Goal: Information Seeking & Learning: Learn about a topic

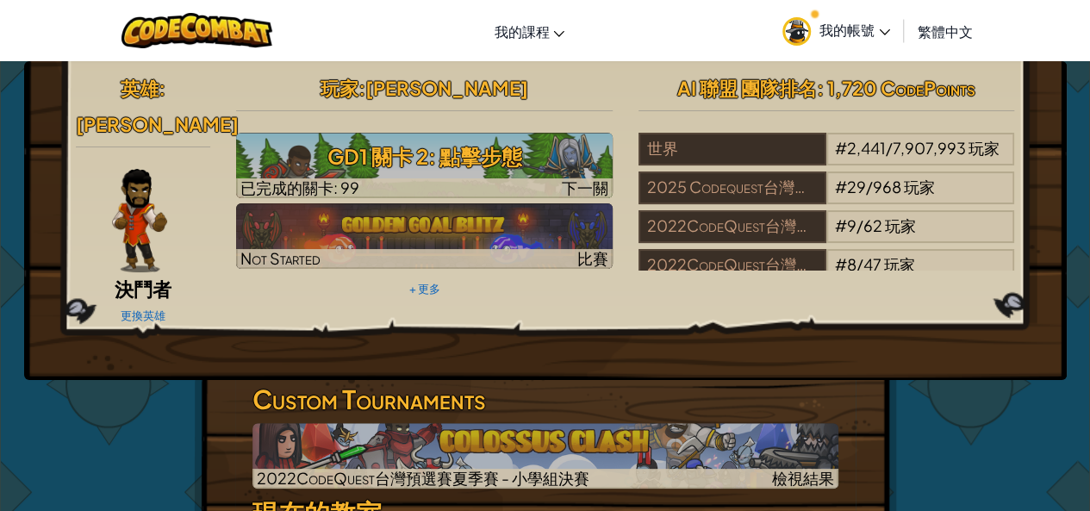
click at [844, 34] on span "我的帳號" at bounding box center [854, 30] width 71 height 18
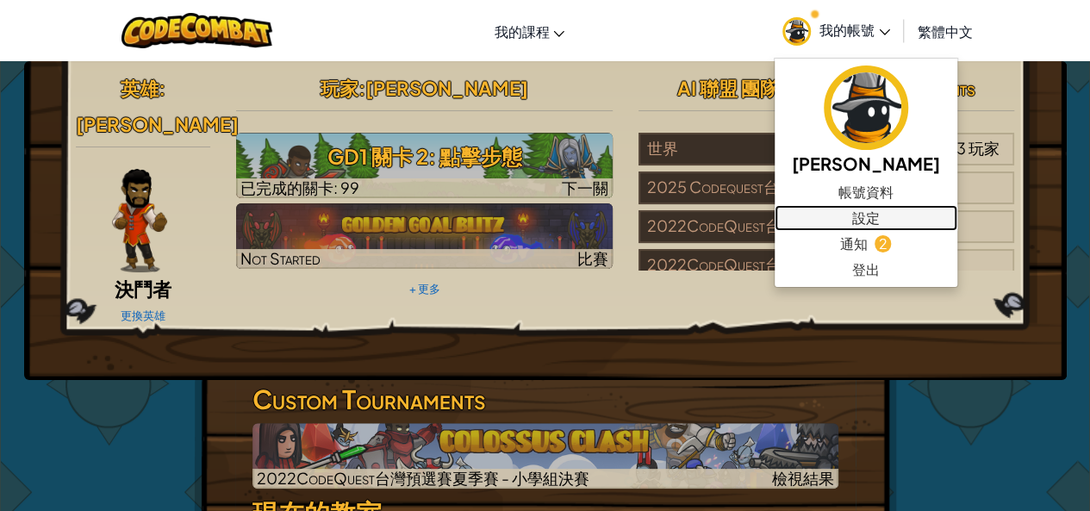
click at [840, 213] on link "設定" at bounding box center [866, 218] width 183 height 26
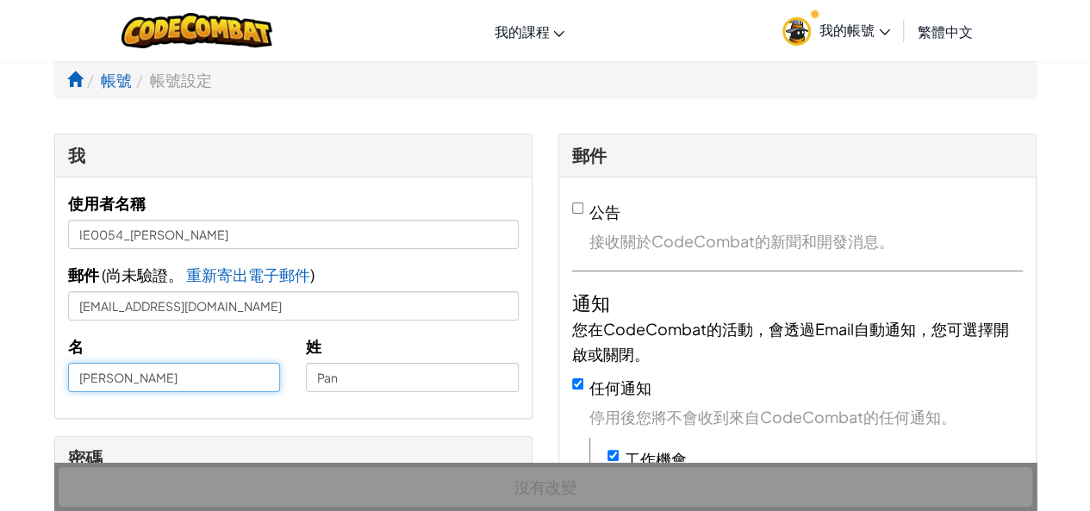
click at [158, 369] on input "[PERSON_NAME]" at bounding box center [174, 377] width 213 height 29
drag, startPoint x: 152, startPoint y: 370, endPoint x: 0, endPoint y: 382, distance: 152.9
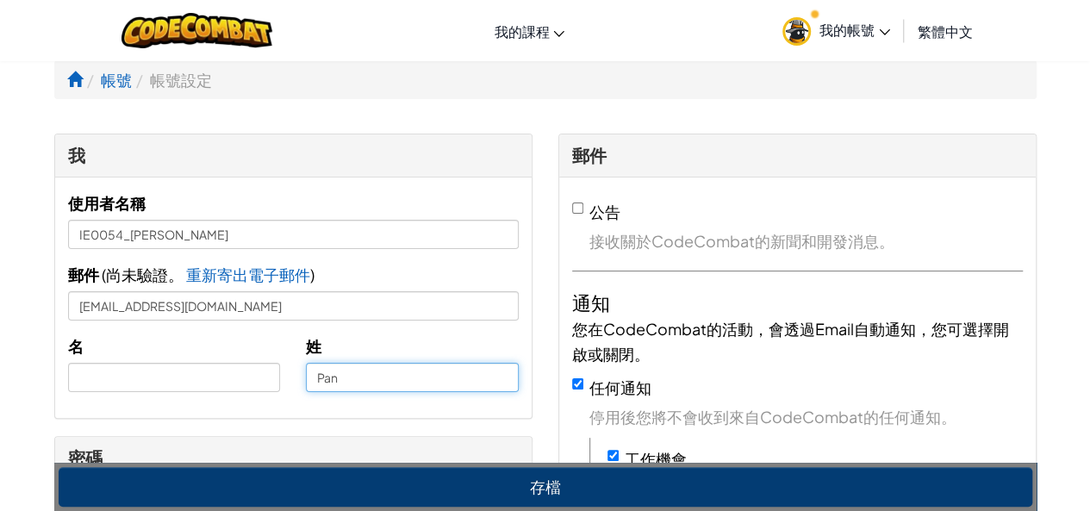
drag, startPoint x: 355, startPoint y: 381, endPoint x: 191, endPoint y: 399, distance: 164.7
click at [222, 389] on div "名 姓 Pan" at bounding box center [293, 369] width 476 height 72
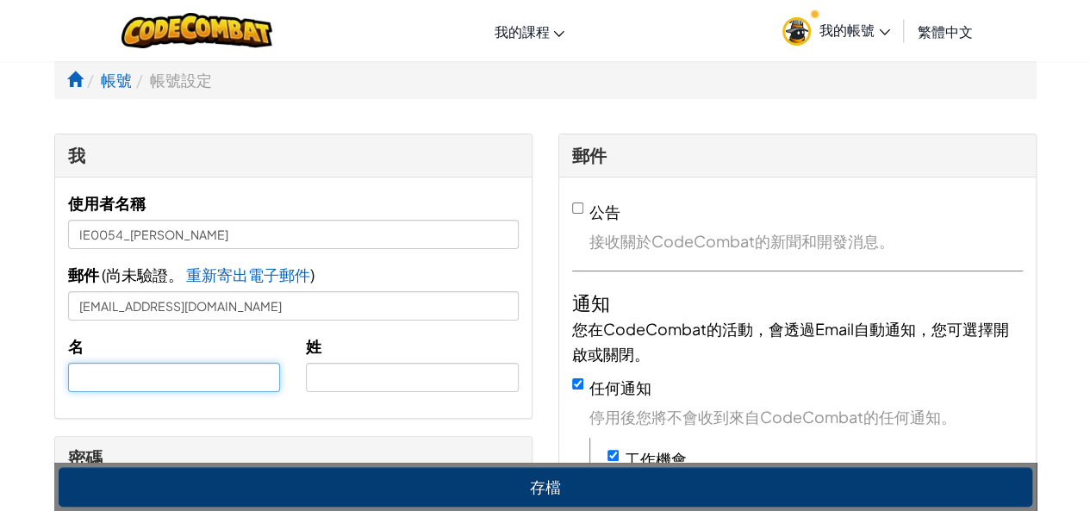
click at [128, 376] on input "text" at bounding box center [174, 377] width 213 height 29
click at [128, 378] on input "y" at bounding box center [174, 377] width 213 height 29
click at [71, 375] on input "enyen" at bounding box center [174, 377] width 213 height 29
type input "yenyen"
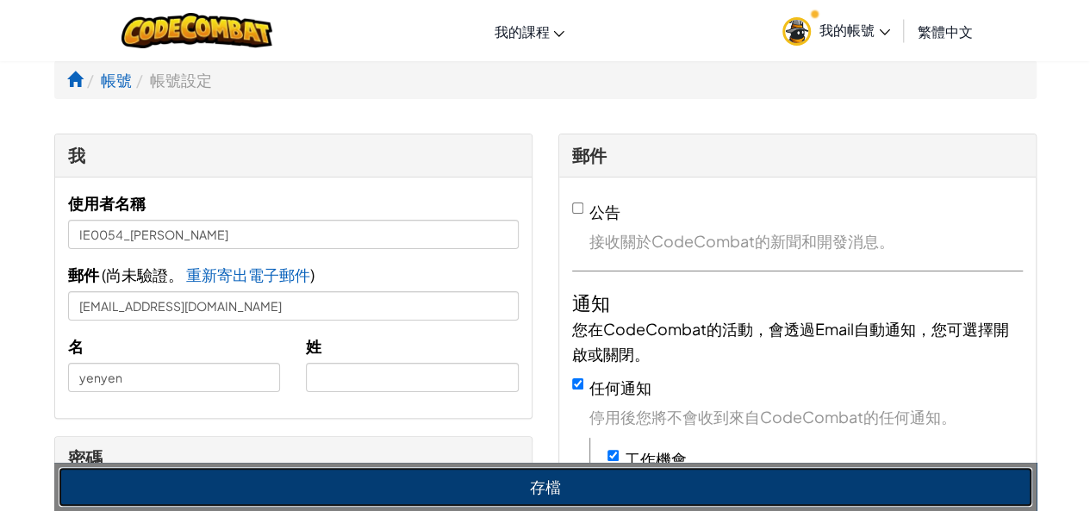
click at [543, 482] on button "存檔" at bounding box center [546, 487] width 974 height 40
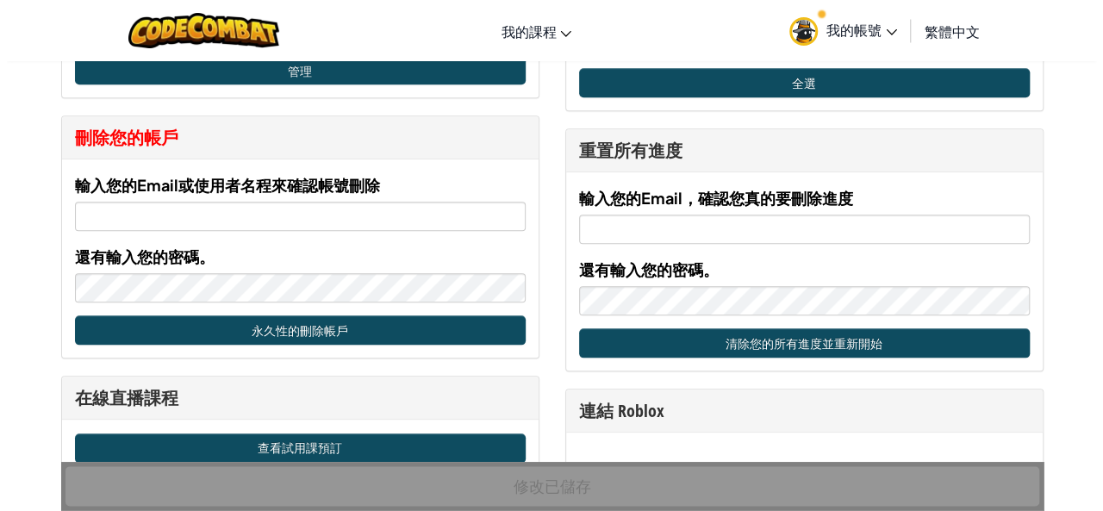
scroll to position [775, 0]
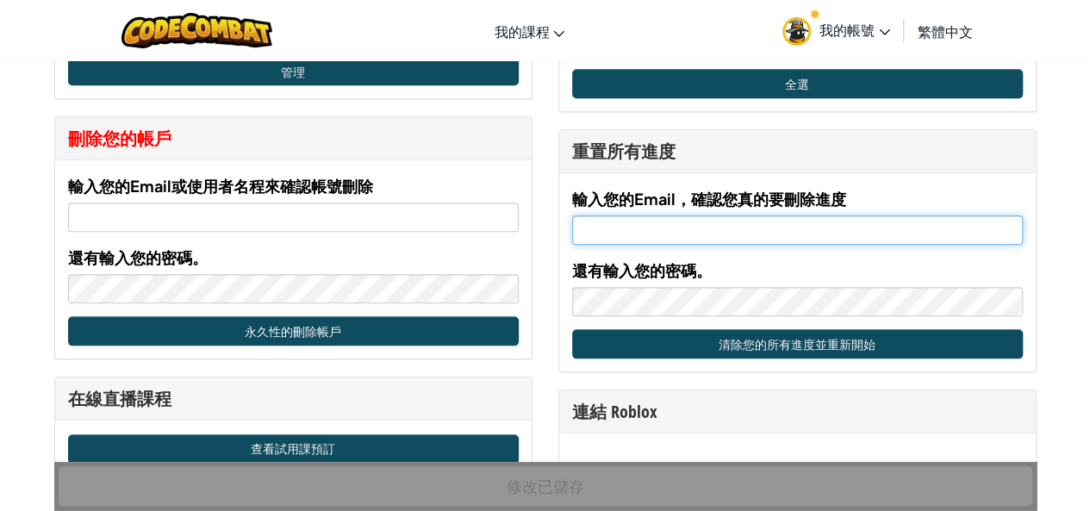
click at [708, 228] on input "輸入您的Email，確認您真的要刪除進度" at bounding box center [797, 229] width 451 height 29
click at [683, 227] on input "earlybird2020011@gmail.com" at bounding box center [797, 229] width 451 height 29
drag, startPoint x: 632, startPoint y: 226, endPoint x: 550, endPoint y: 215, distance: 83.5
type input "[EMAIL_ADDRESS][DOMAIN_NAME]"
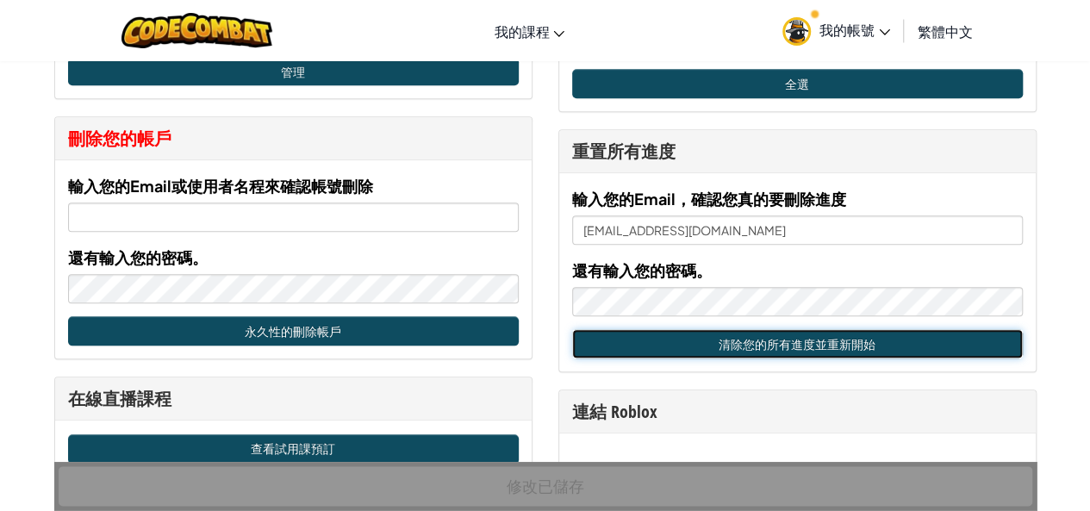
click at [646, 335] on button "清除您的所有進度並重新開始" at bounding box center [797, 343] width 451 height 29
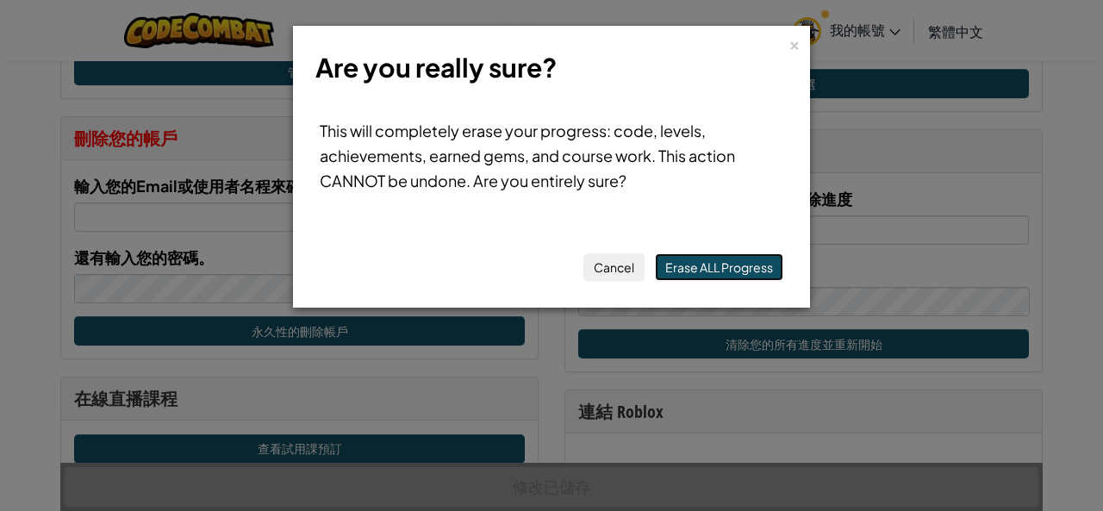
click at [730, 259] on button "Erase ALL Progress" at bounding box center [719, 267] width 128 height 28
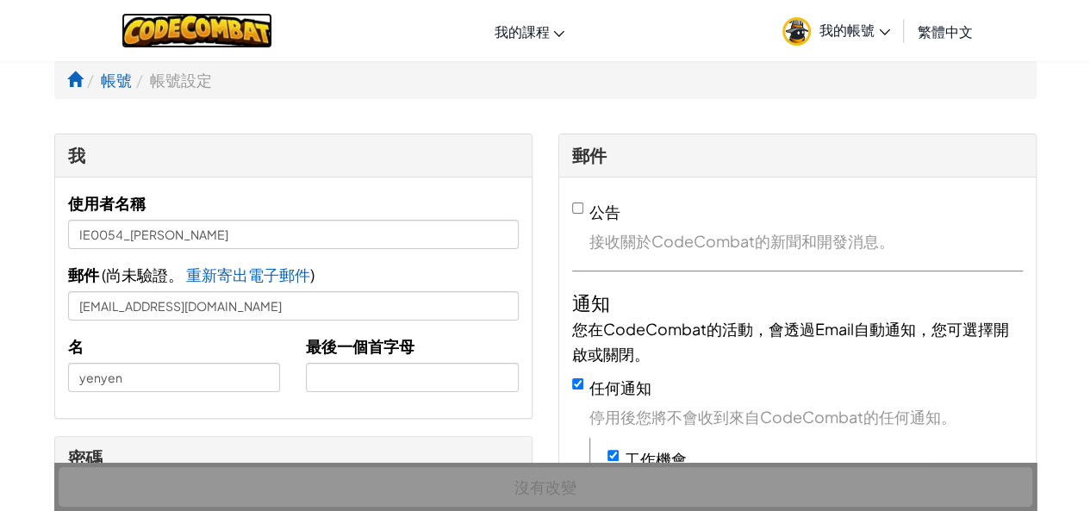
click at [204, 28] on img at bounding box center [196, 30] width 151 height 35
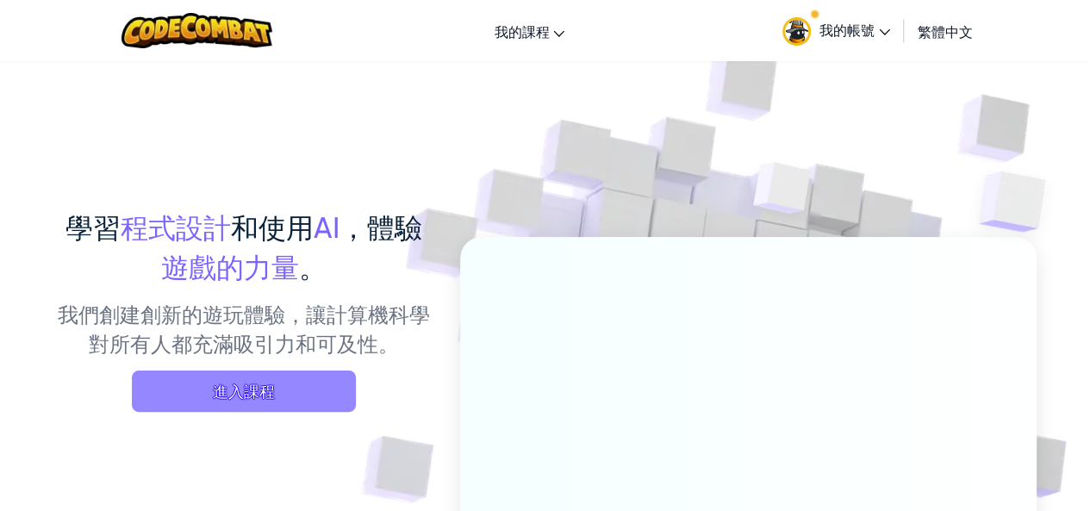
drag, startPoint x: 217, startPoint y: 423, endPoint x: 245, endPoint y: 378, distance: 52.6
click at [217, 420] on div "學習 程式設計 和使用 AI ，體驗 遊戲的力量 。 我們創建創新的遊玩體驗，讓計算機科學對所有人都充滿吸引力和可及性。 進入課程" at bounding box center [244, 316] width 380 height 218
click at [245, 380] on span "進入課程" at bounding box center [244, 390] width 224 height 41
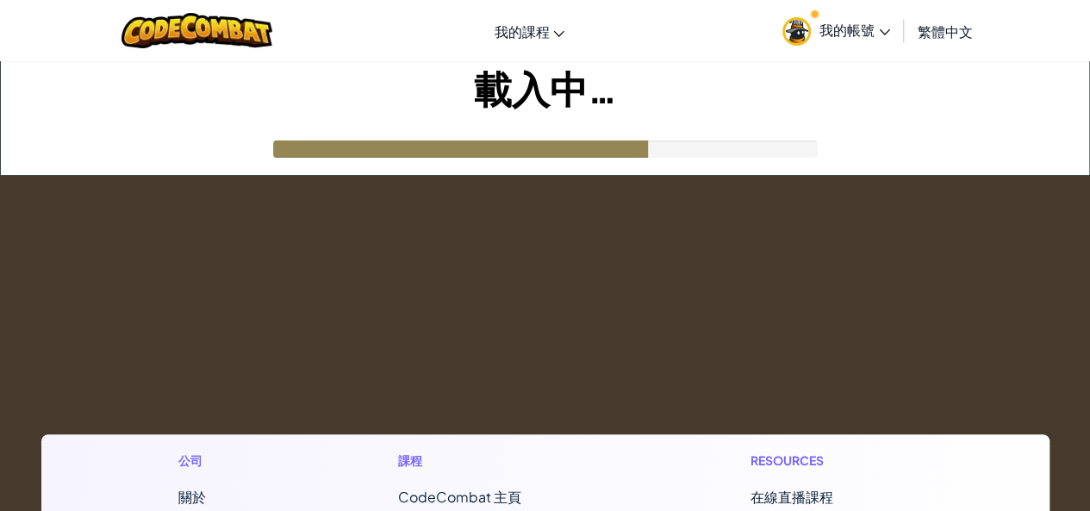
click at [854, 3] on div "切換導覽 我的課程 CodeCombat 教室 Ozaria 教室 AI 聯盟 電競 CodeCombat 世界在 Roblox 上 我的帳號 yenyen …" at bounding box center [545, 30] width 1098 height 61
click at [854, 15] on link "我的帳號" at bounding box center [836, 30] width 125 height 54
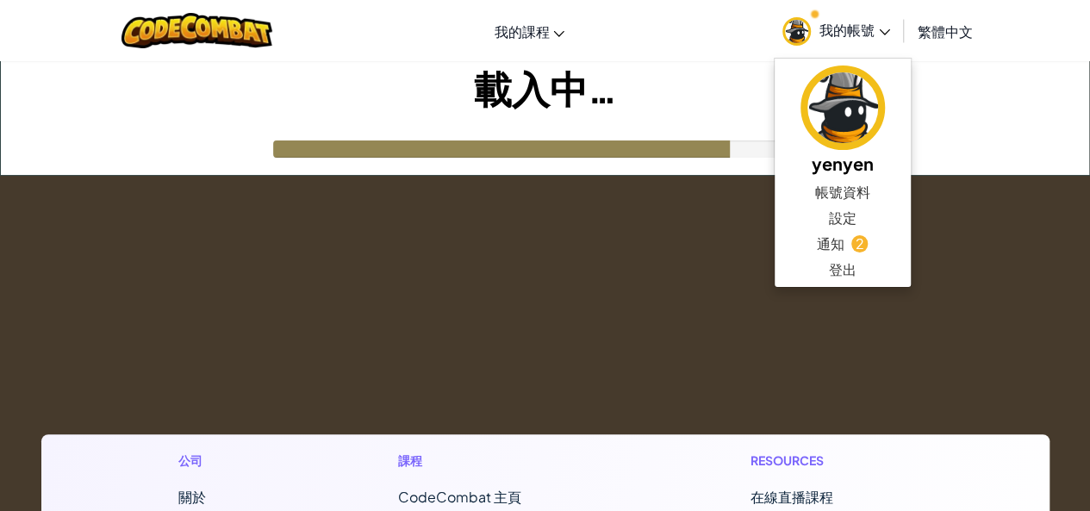
drag, startPoint x: 949, startPoint y: 127, endPoint x: 915, endPoint y: 135, distance: 34.7
click at [948, 125] on div "載入中…" at bounding box center [545, 118] width 1088 height 114
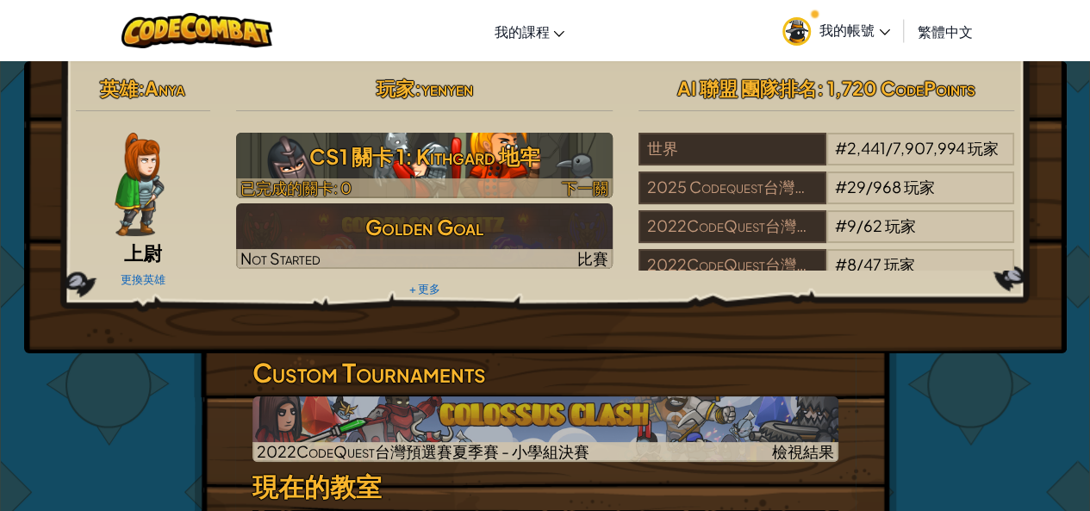
click at [524, 161] on h3 "CS1 關卡 1: Kithgard 地牢" at bounding box center [424, 156] width 376 height 39
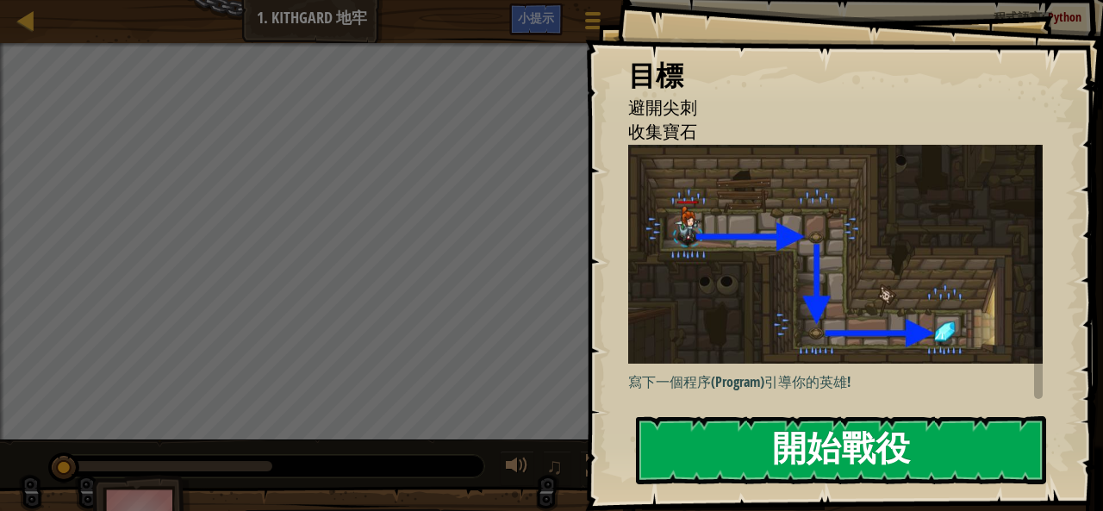
click at [810, 453] on button "開始戰役" at bounding box center [841, 450] width 410 height 68
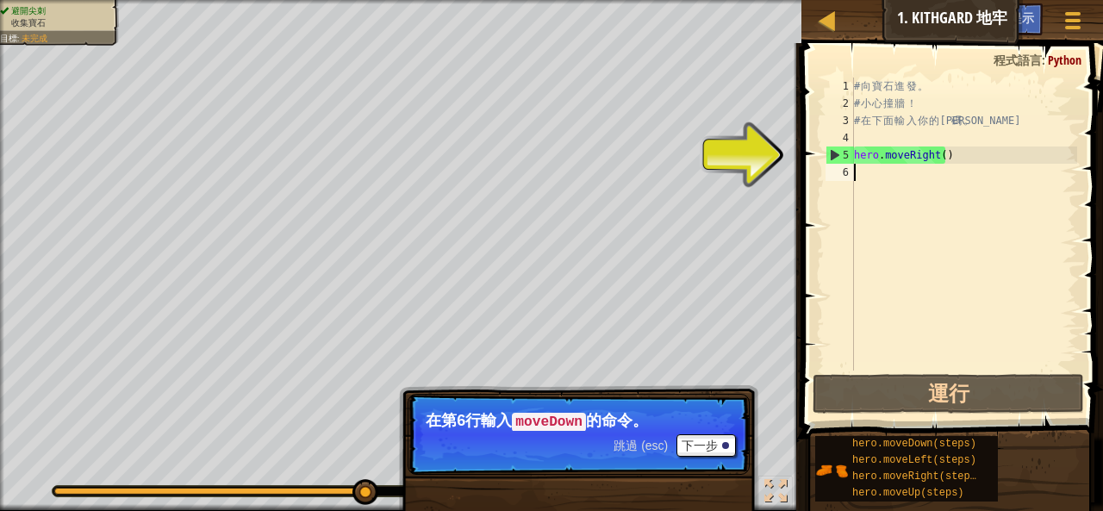
type textarea "h"
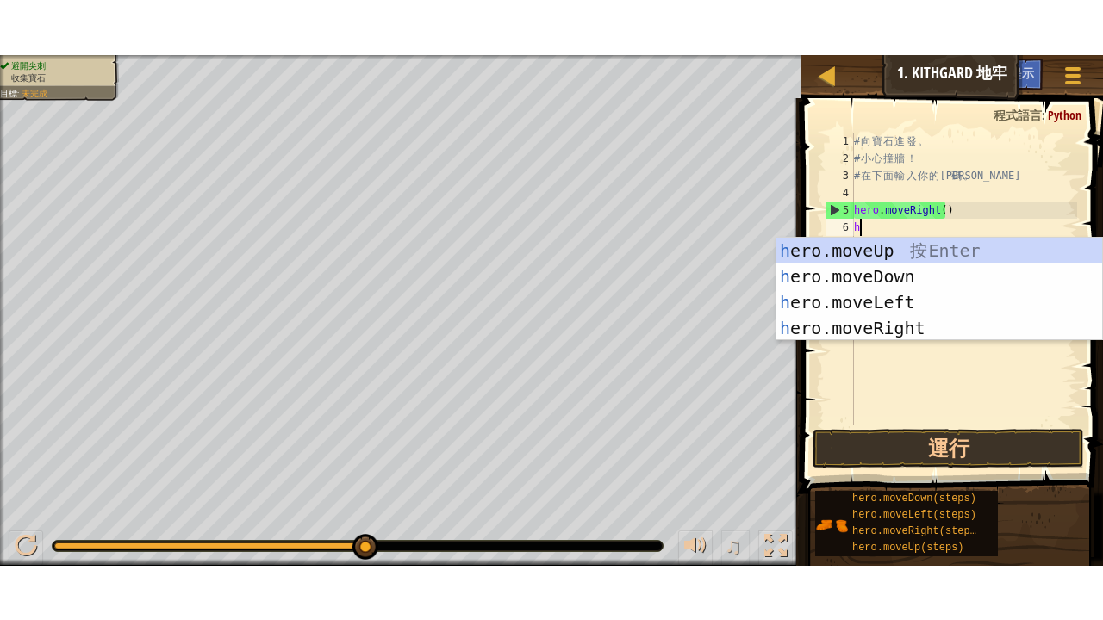
scroll to position [8, 0]
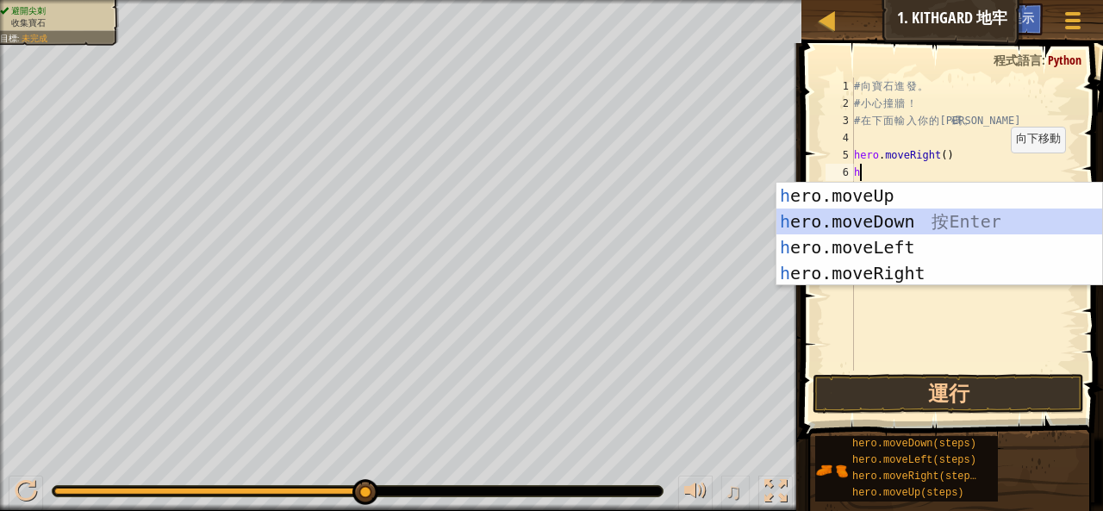
click at [851, 214] on div "h ero.moveUp 按 Enter h ero.moveDown 按 Enter h ero.moveLeft 按 Enter h ero.moveRi…" at bounding box center [939, 260] width 327 height 155
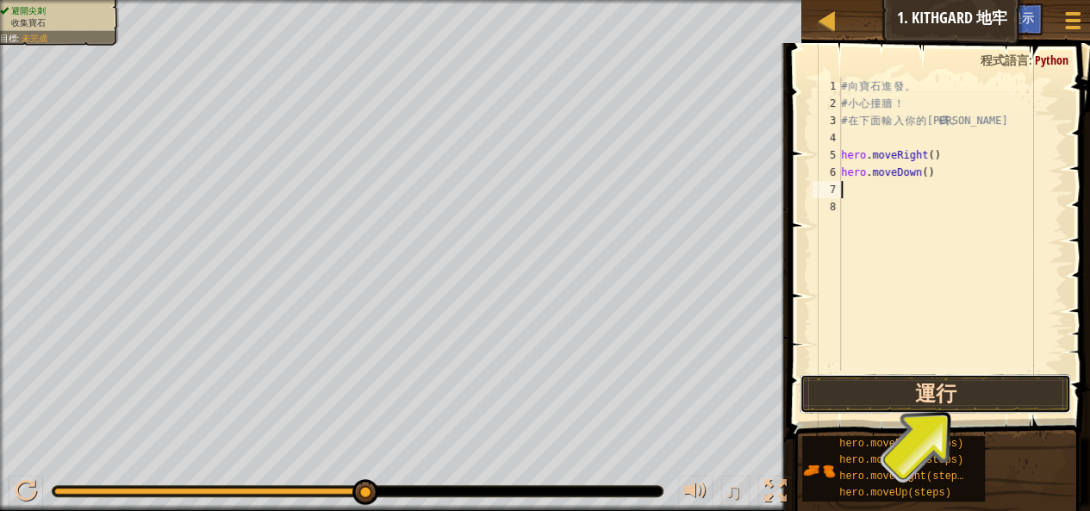
click at [914, 396] on button "運行" at bounding box center [936, 394] width 272 height 40
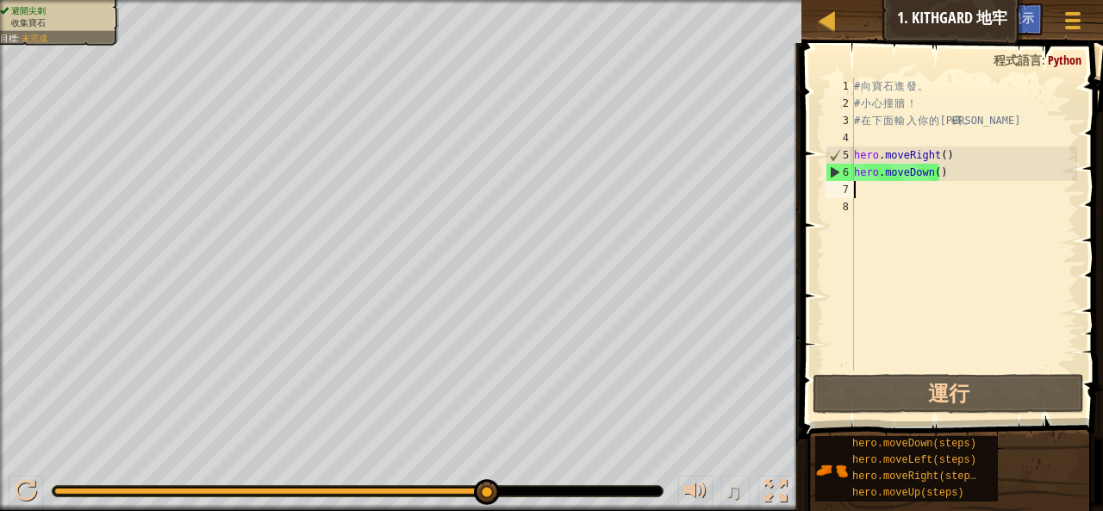
type textarea "h"
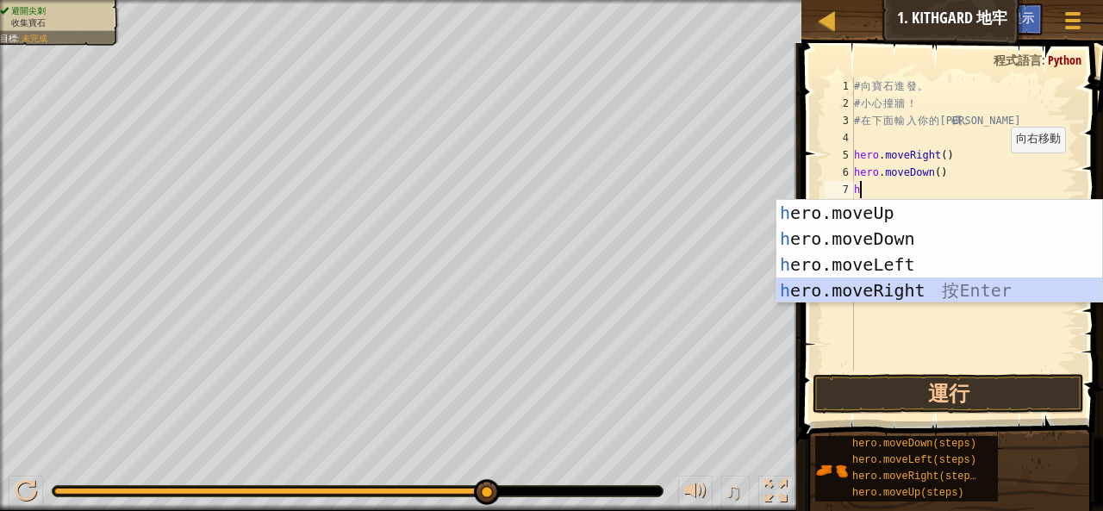
click at [863, 287] on div "h ero.moveUp 按 Enter h ero.moveDown 按 Enter h ero.moveLeft 按 Enter h ero.moveRi…" at bounding box center [939, 277] width 327 height 155
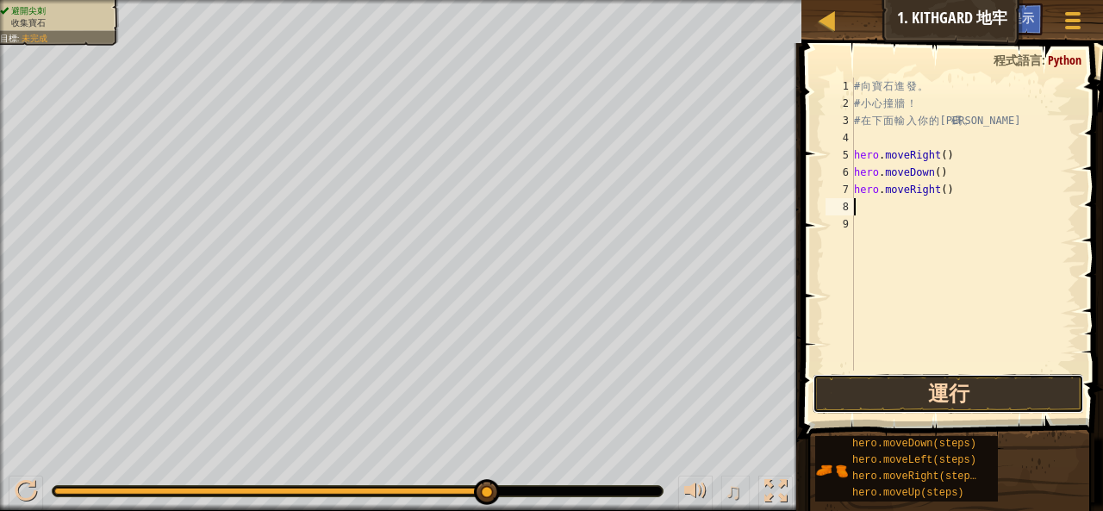
click at [892, 389] on button "運行" at bounding box center [948, 394] width 272 height 40
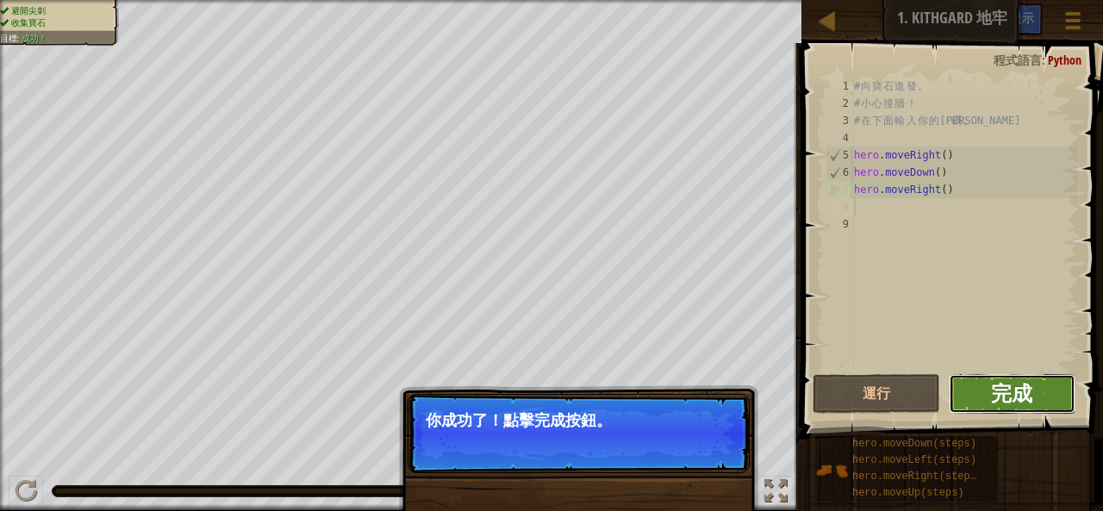
click at [1021, 379] on span "完成" at bounding box center [1011, 393] width 41 height 28
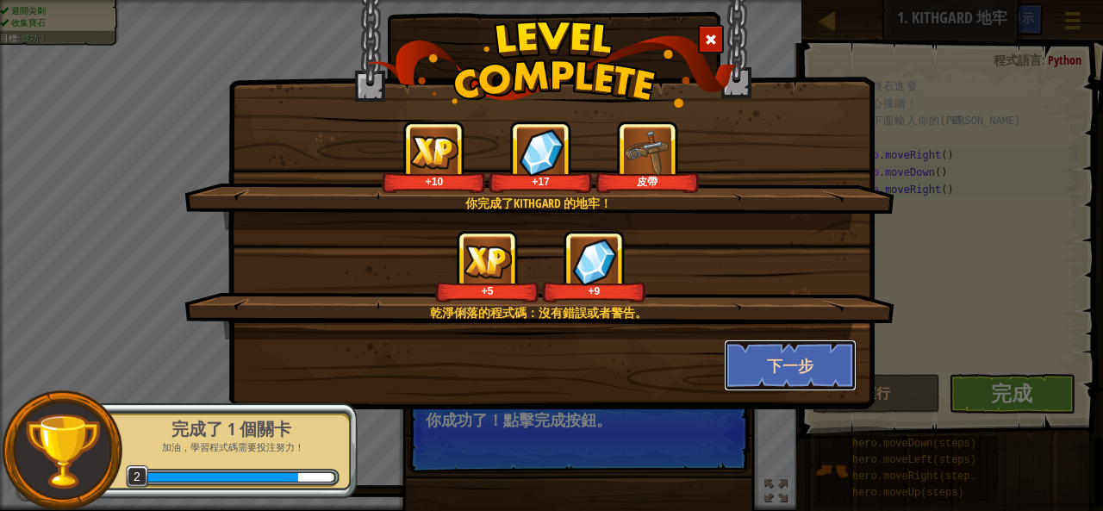
click at [801, 361] on button "下一步" at bounding box center [791, 365] width 134 height 52
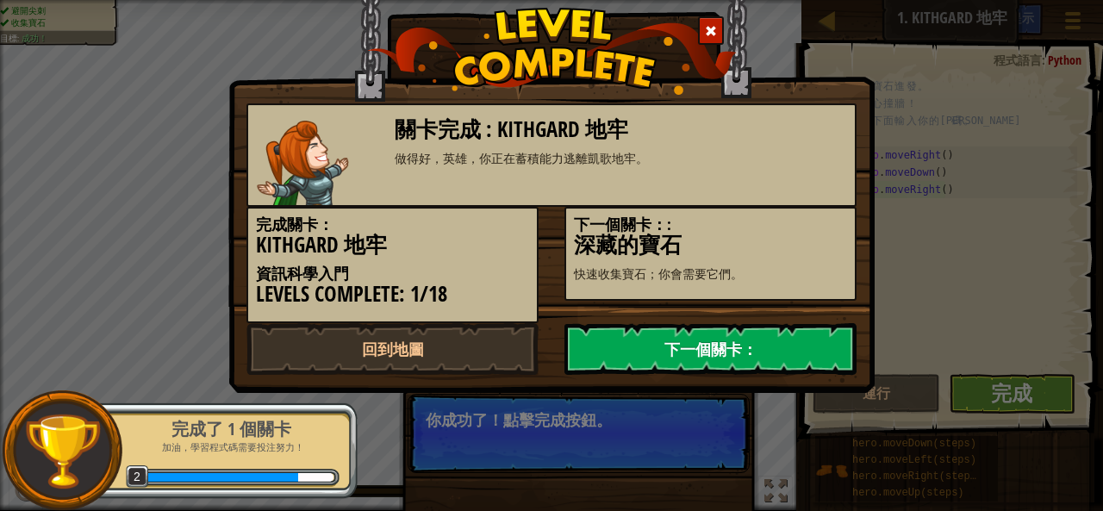
click at [738, 342] on link "下一個關卡：" at bounding box center [710, 349] width 292 height 52
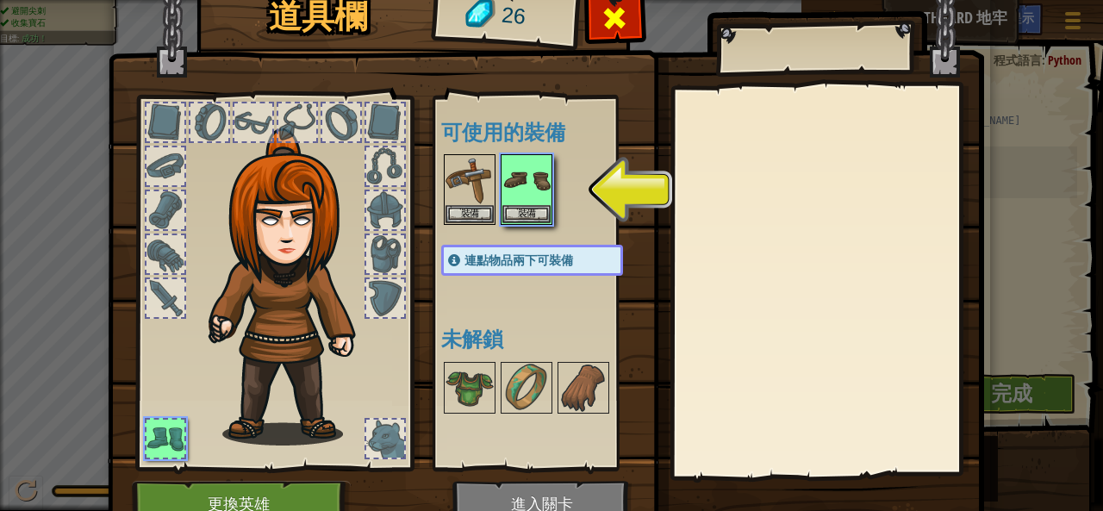
click at [605, 9] on span at bounding box center [614, 18] width 28 height 28
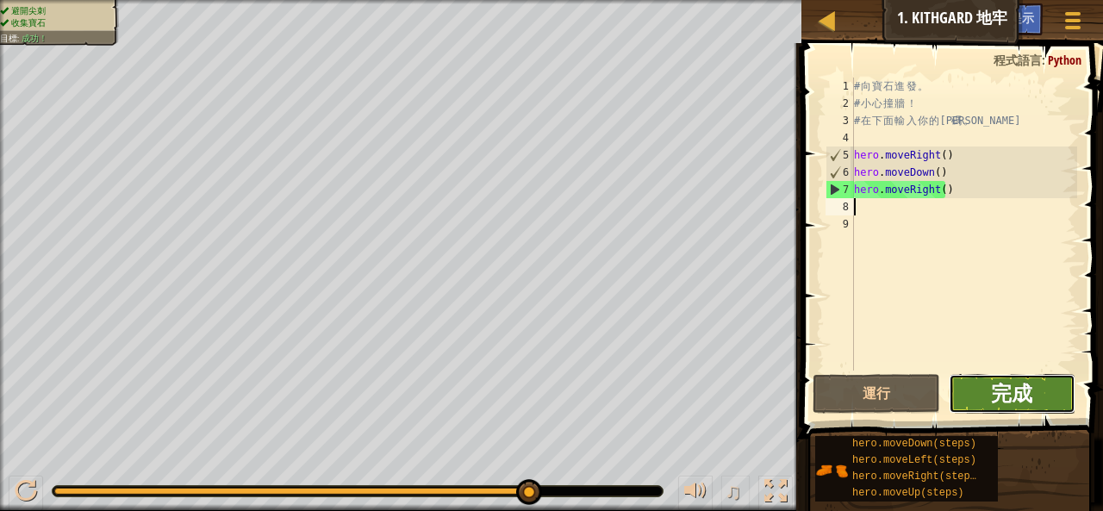
click at [997, 395] on span "完成" at bounding box center [1011, 393] width 41 height 28
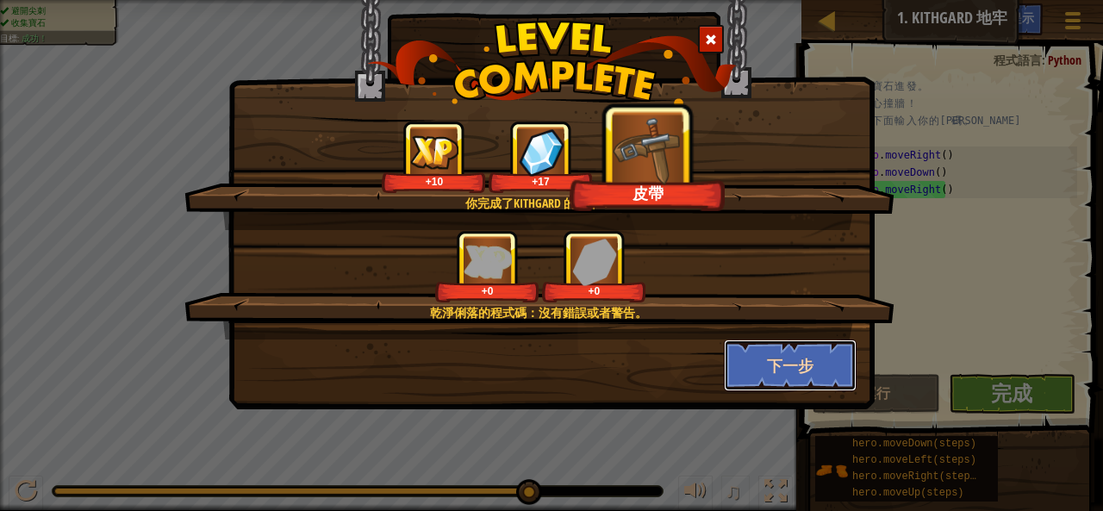
click at [770, 361] on button "下一步" at bounding box center [791, 365] width 134 height 52
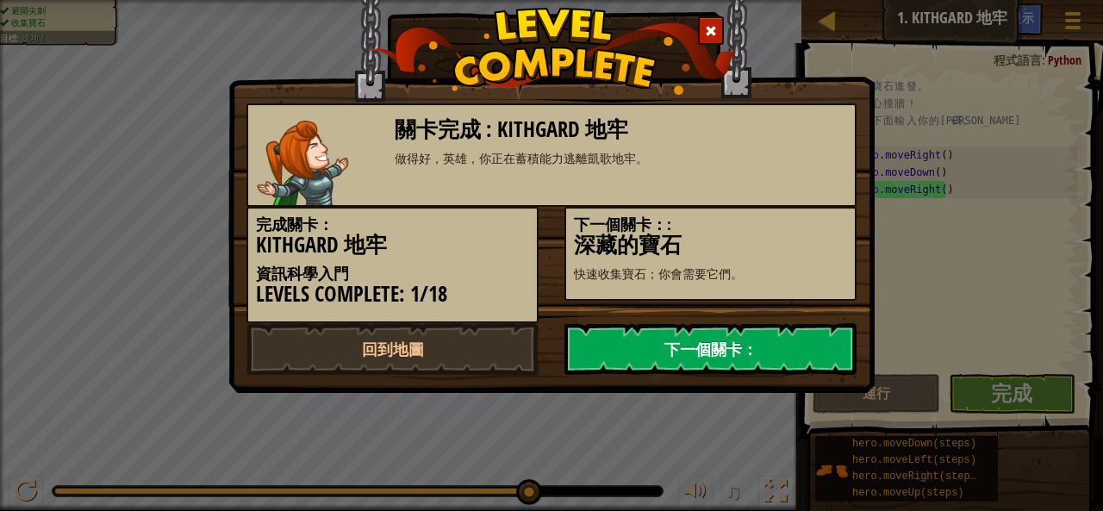
click at [762, 349] on link "下一個關卡：" at bounding box center [710, 349] width 292 height 52
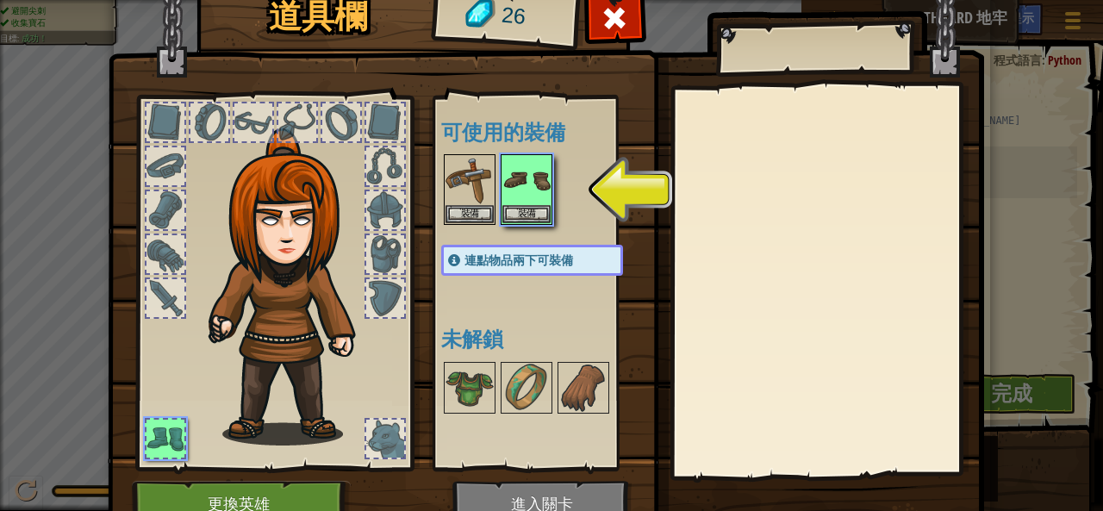
click at [556, 501] on img at bounding box center [546, 232] width 876 height 625
click at [526, 496] on img at bounding box center [546, 232] width 876 height 625
click at [512, 188] on img at bounding box center [526, 180] width 48 height 48
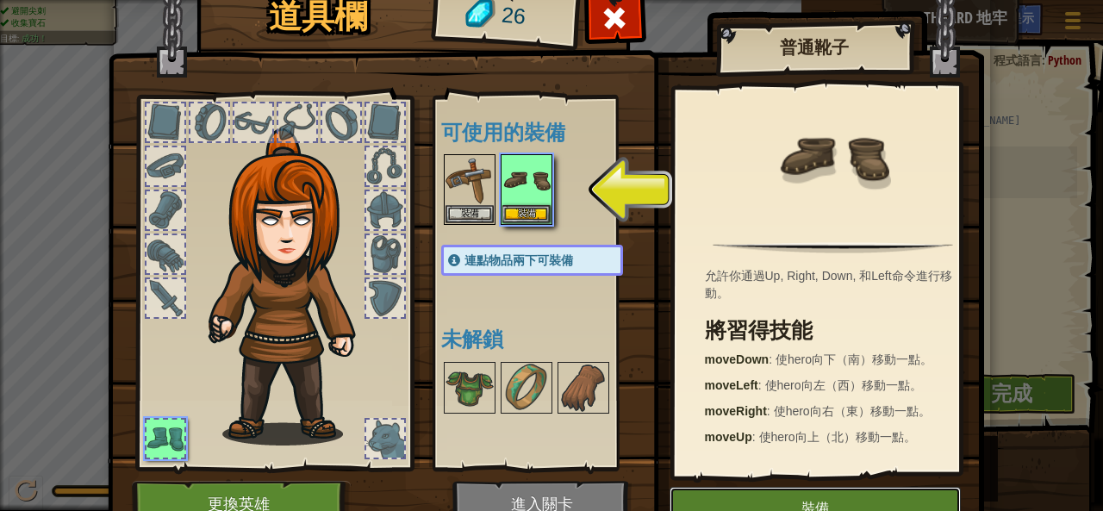
click at [823, 495] on button "裝備" at bounding box center [814, 508] width 291 height 43
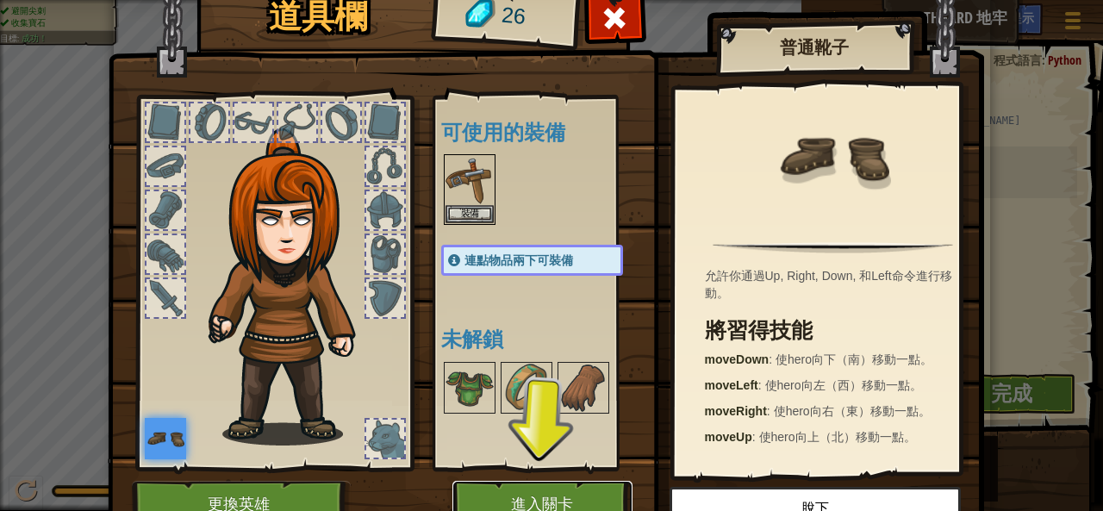
click at [527, 492] on button "進入關卡" at bounding box center [542, 504] width 180 height 47
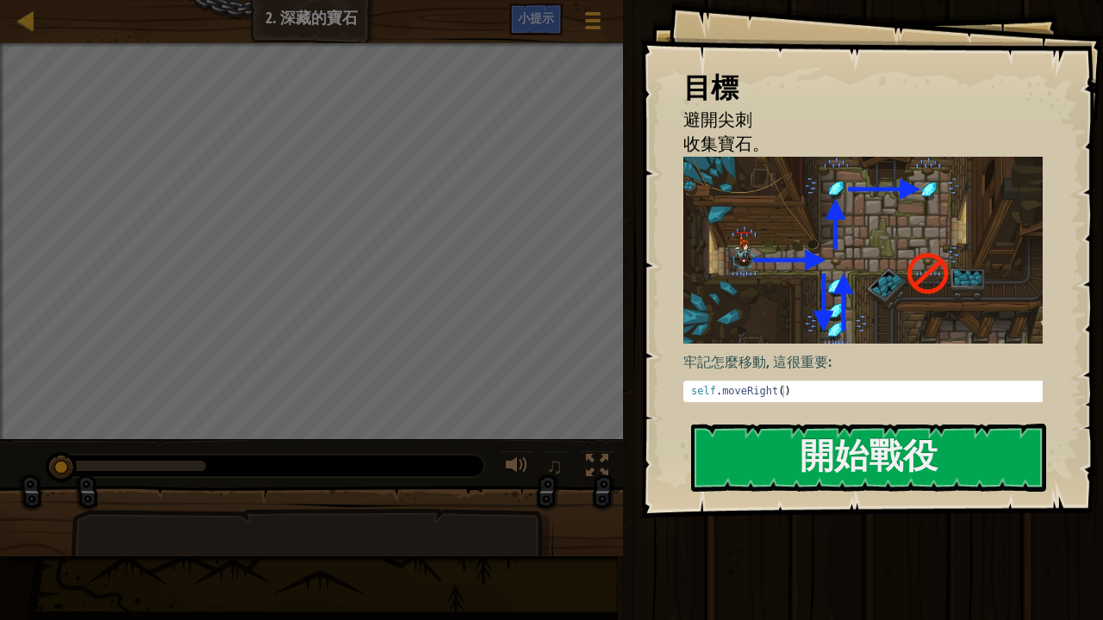
click at [850, 327] on img at bounding box center [869, 250] width 372 height 187
click at [868, 441] on button "開始戰役" at bounding box center [868, 458] width 355 height 68
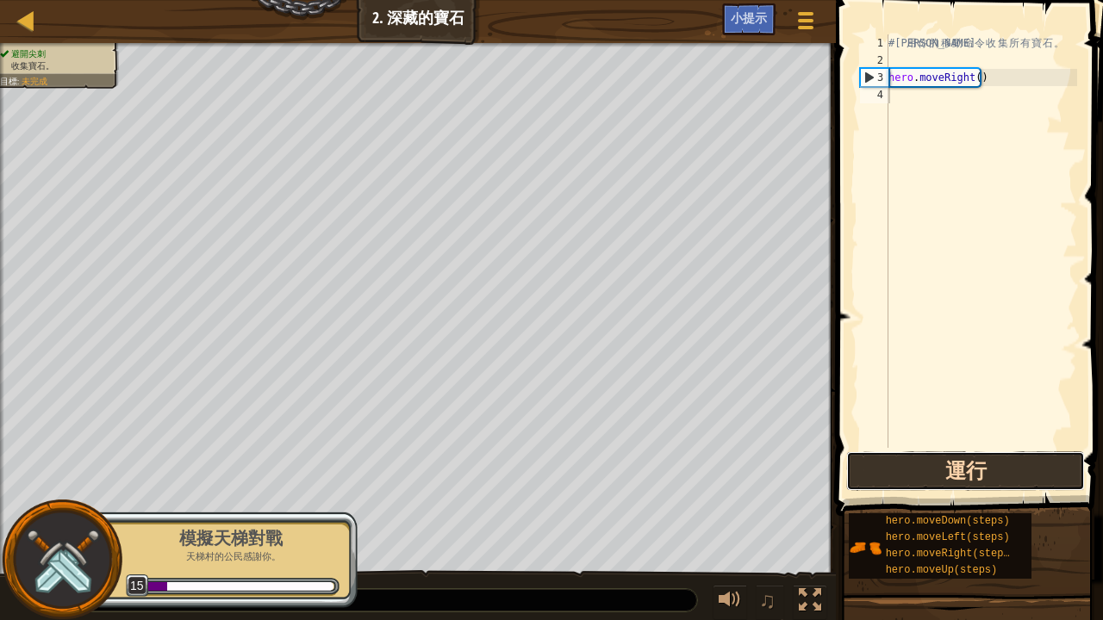
click at [987, 458] on button "運行" at bounding box center [965, 471] width 239 height 40
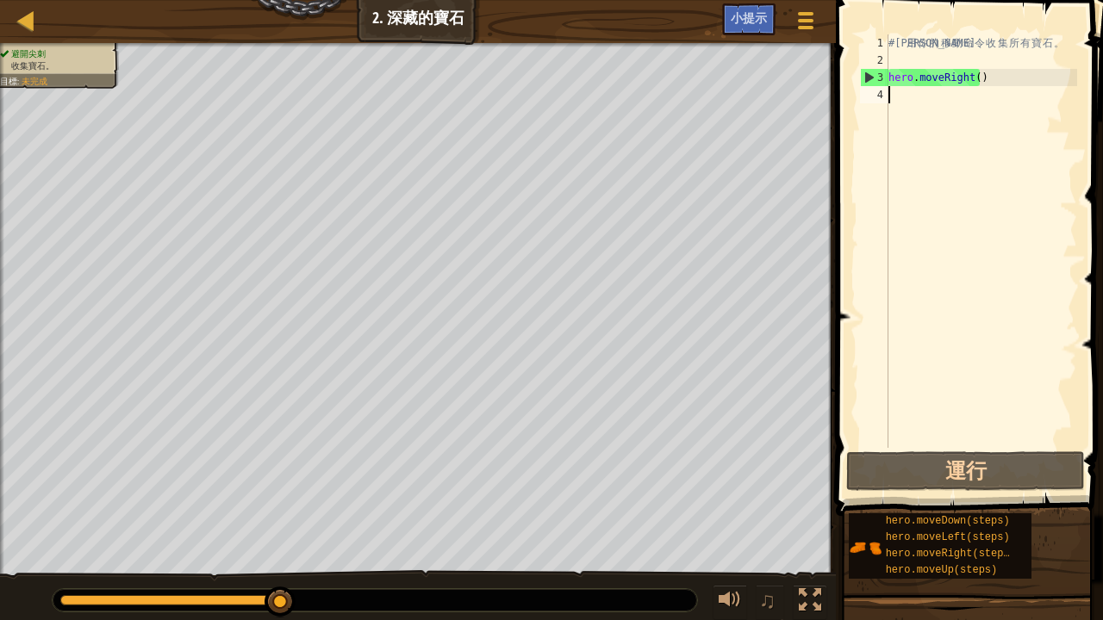
type textarea "h"
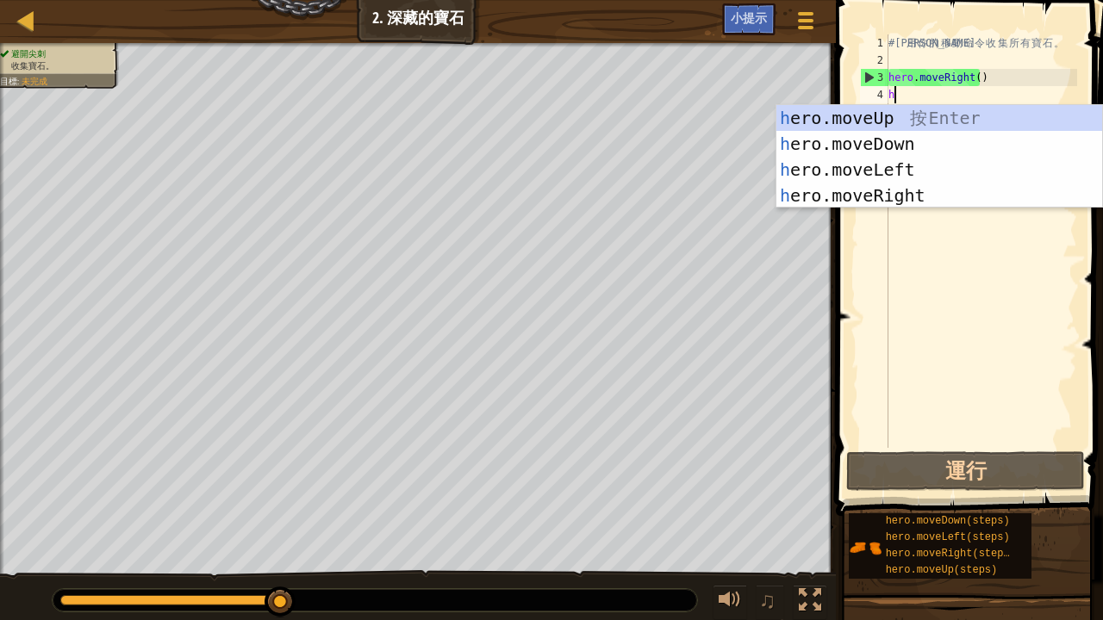
scroll to position [8, 0]
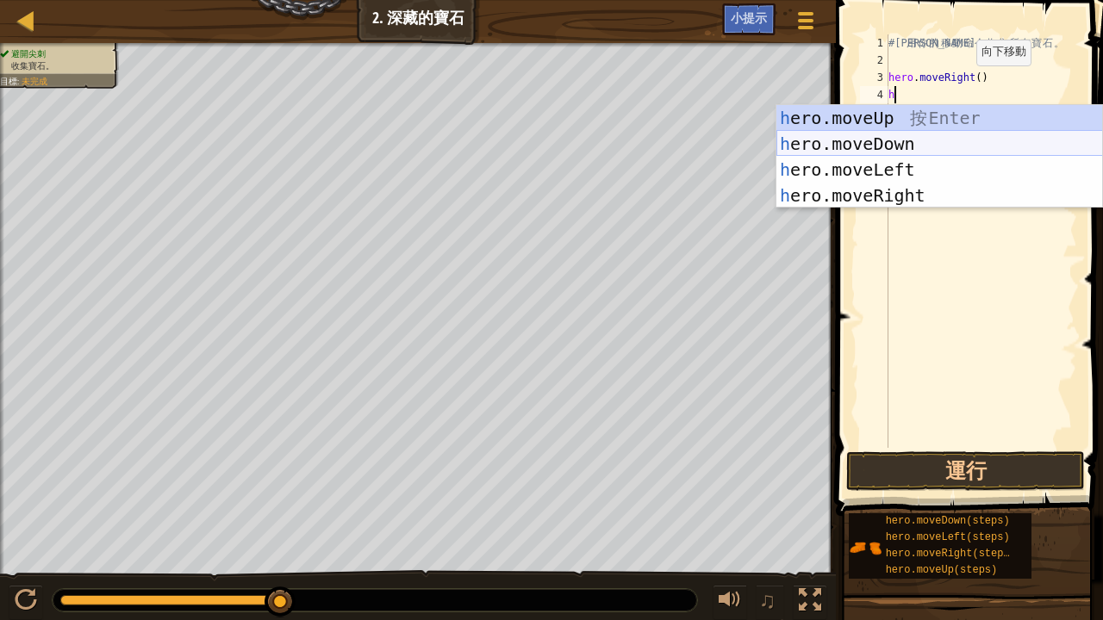
click at [912, 135] on div "h ero.moveUp 按 Enter h ero.moveDown 按 Enter h ero.moveLeft 按 Enter h ero.moveRi…" at bounding box center [939, 182] width 327 height 155
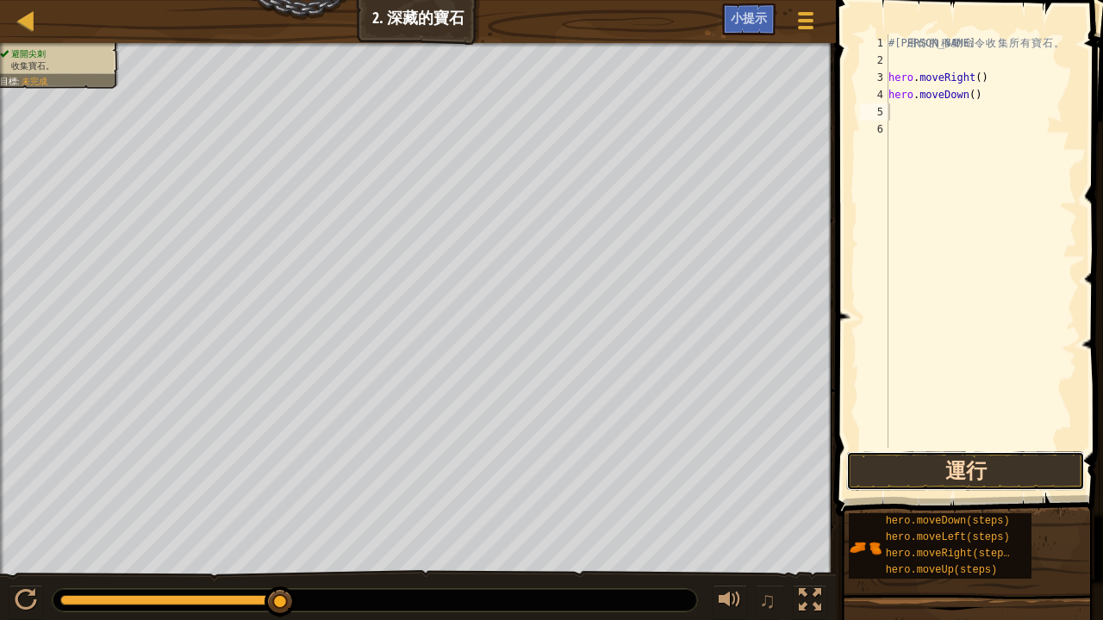
click at [901, 462] on button "運行" at bounding box center [965, 471] width 239 height 40
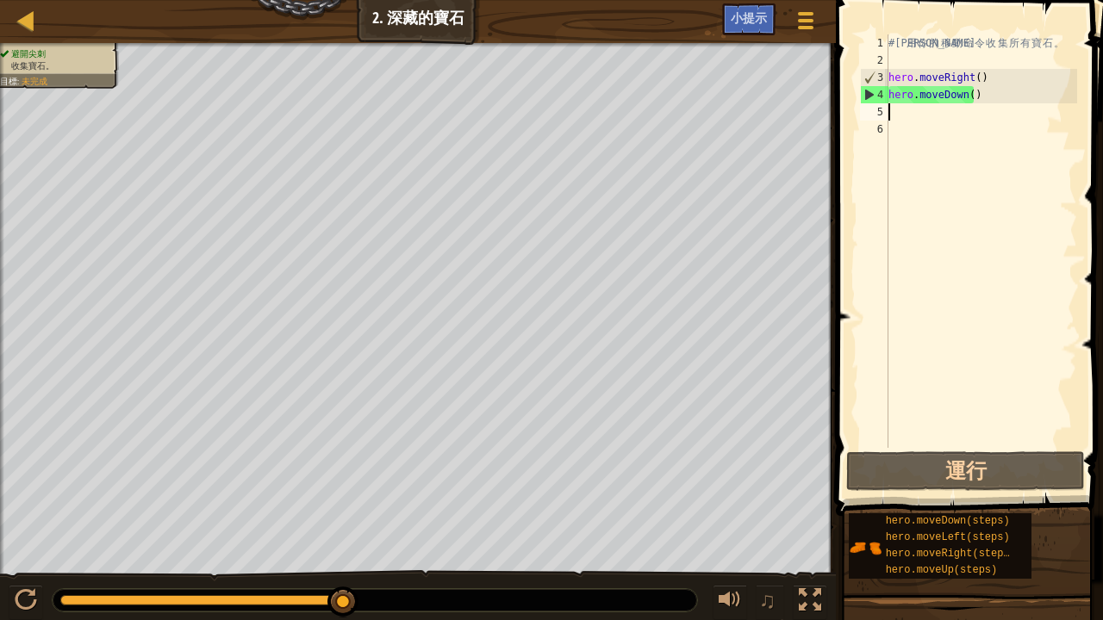
type textarea "h"
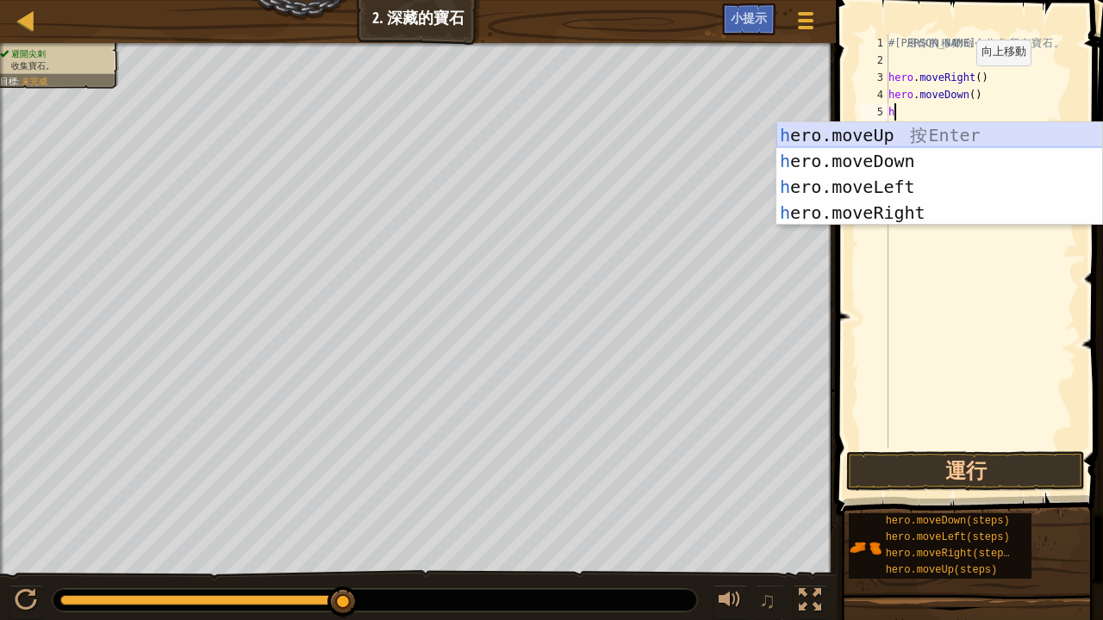
click at [905, 131] on div "h ero.moveUp 按 Enter h ero.moveDown 按 Enter h ero.moveLeft 按 Enter h ero.moveRi…" at bounding box center [939, 199] width 327 height 155
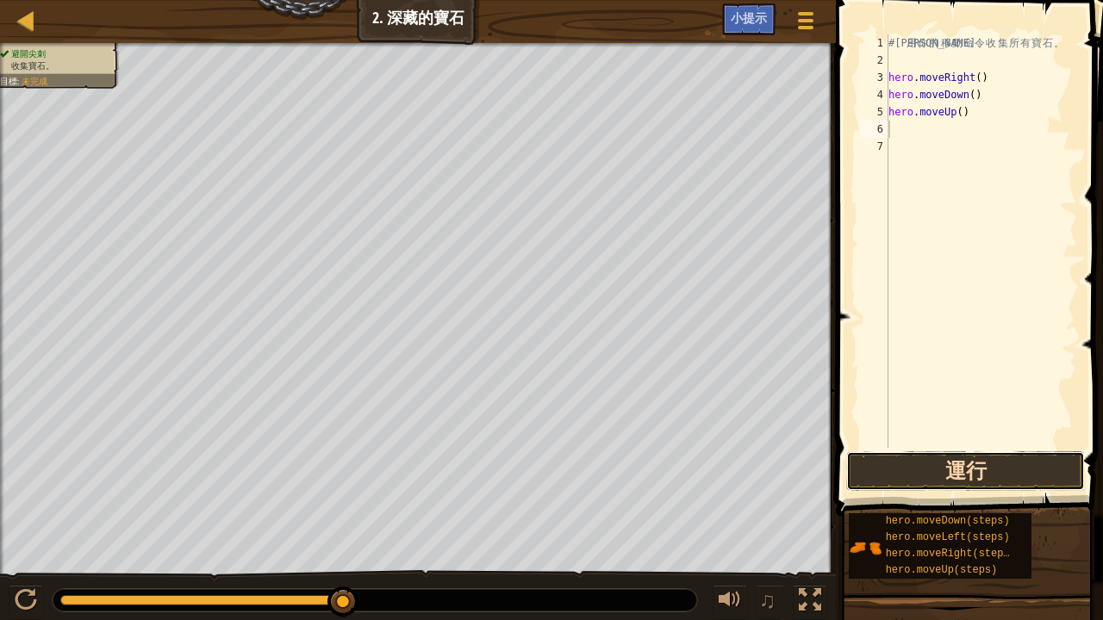
click at [929, 453] on button "運行" at bounding box center [965, 471] width 239 height 40
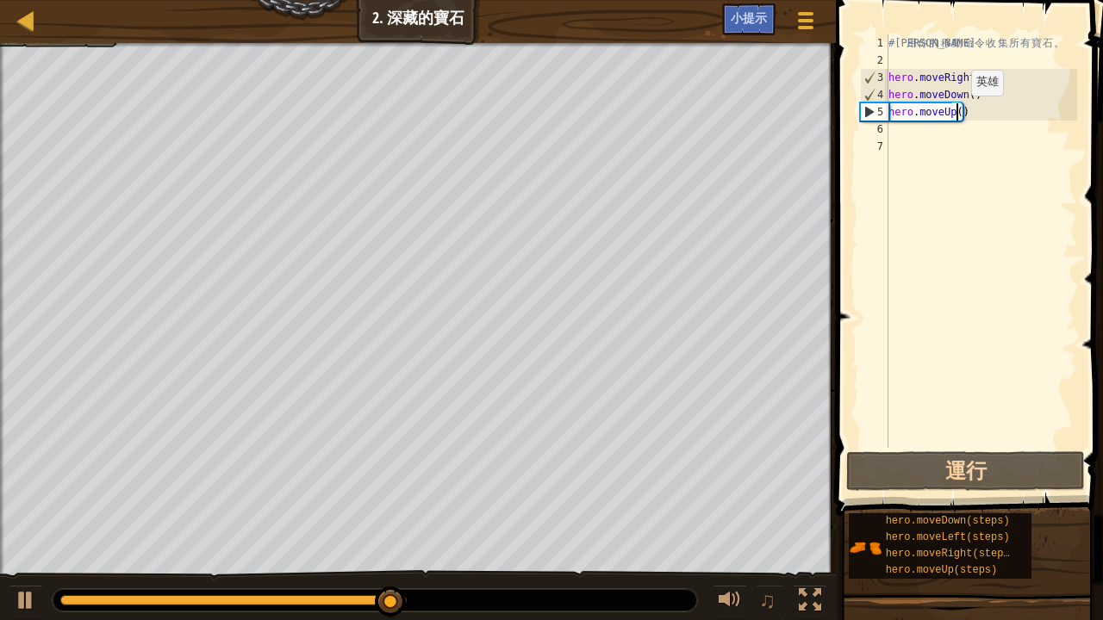
click at [956, 113] on div "# 利 用 你 的 移 動 命 令 收 集 所 有 寶 石 。 hero . moveRight ( ) hero . moveDown ( ) hero .…" at bounding box center [981, 258] width 192 height 448
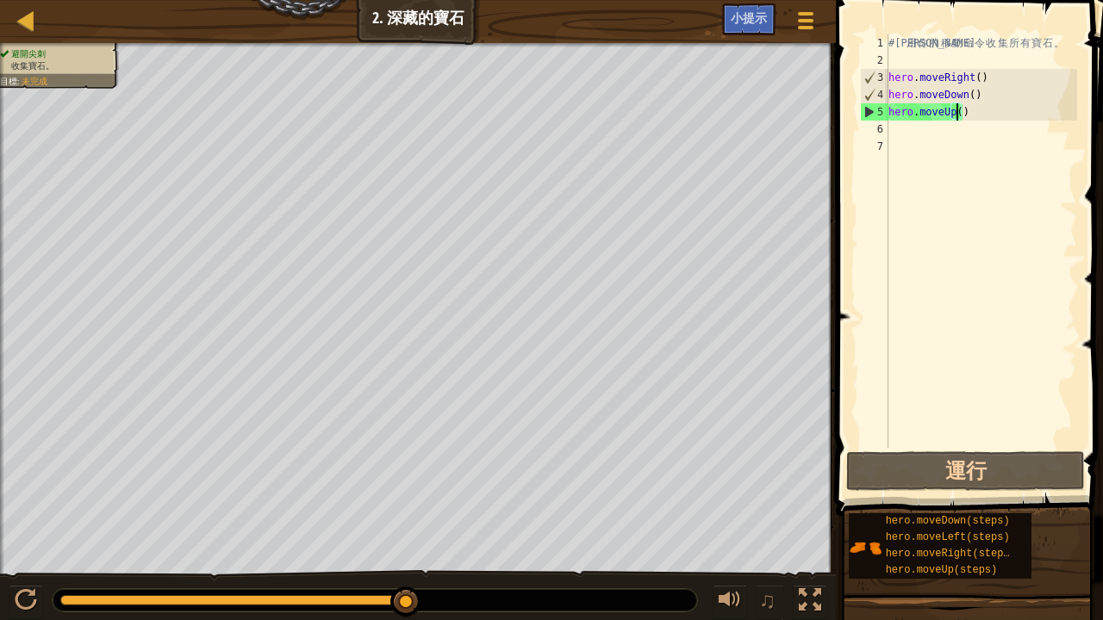
scroll to position [8, 5]
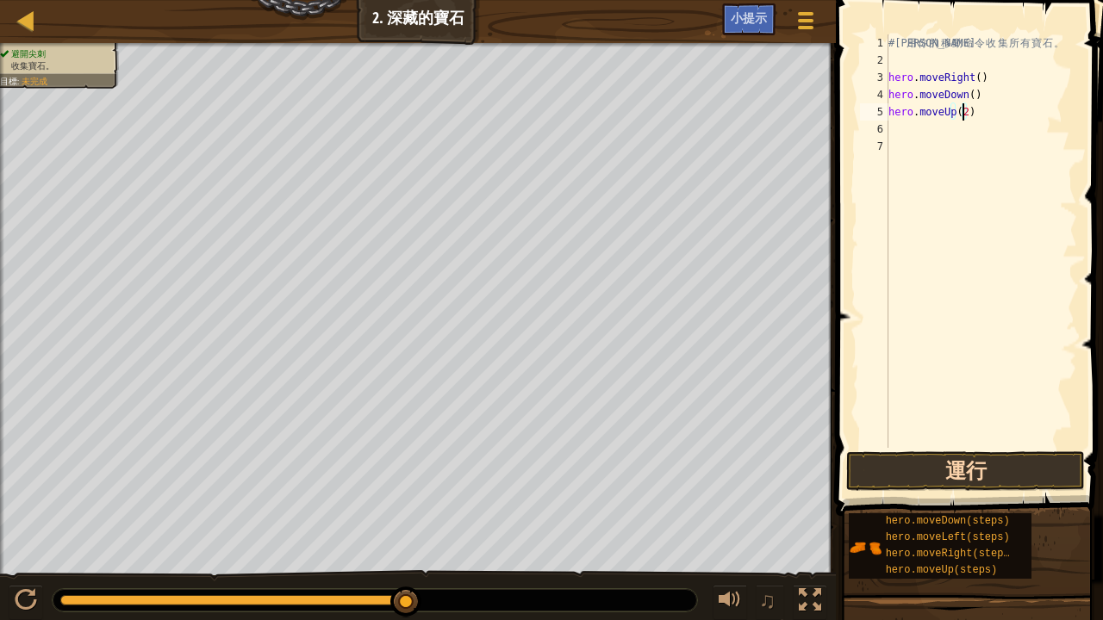
type textarea "hero.moveUp(2)"
click at [971, 468] on button "運行" at bounding box center [965, 471] width 239 height 40
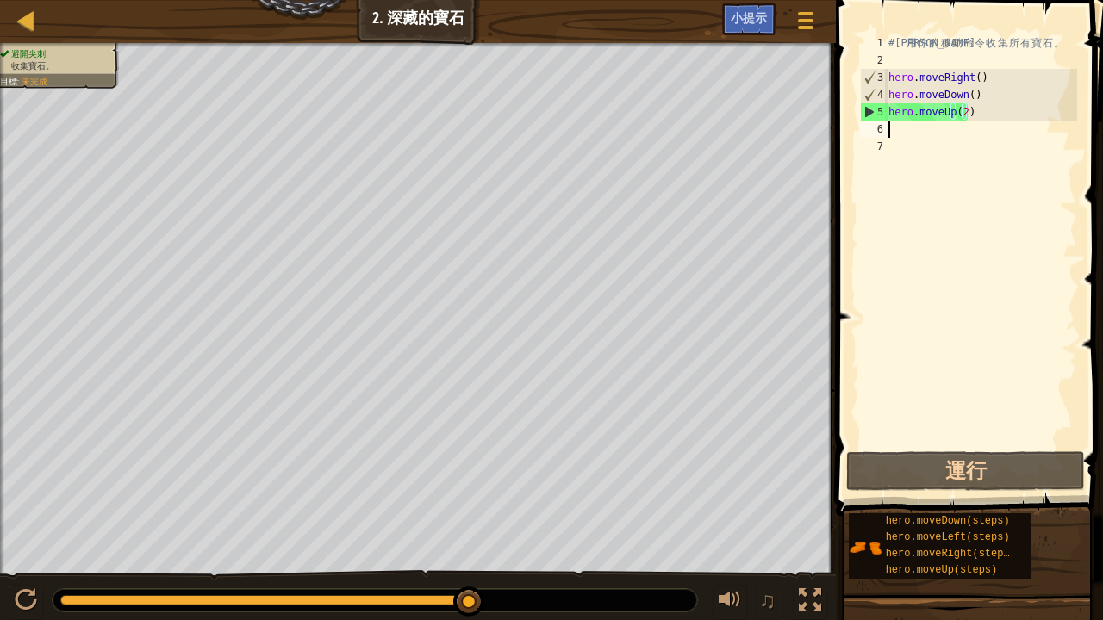
click at [897, 129] on div "# 利 用 你 的 移 動 命 令 收 集 所 有 寶 石 。 hero . moveRight ( ) hero . moveDown ( ) hero .…" at bounding box center [981, 258] width 192 height 448
type textarea "h"
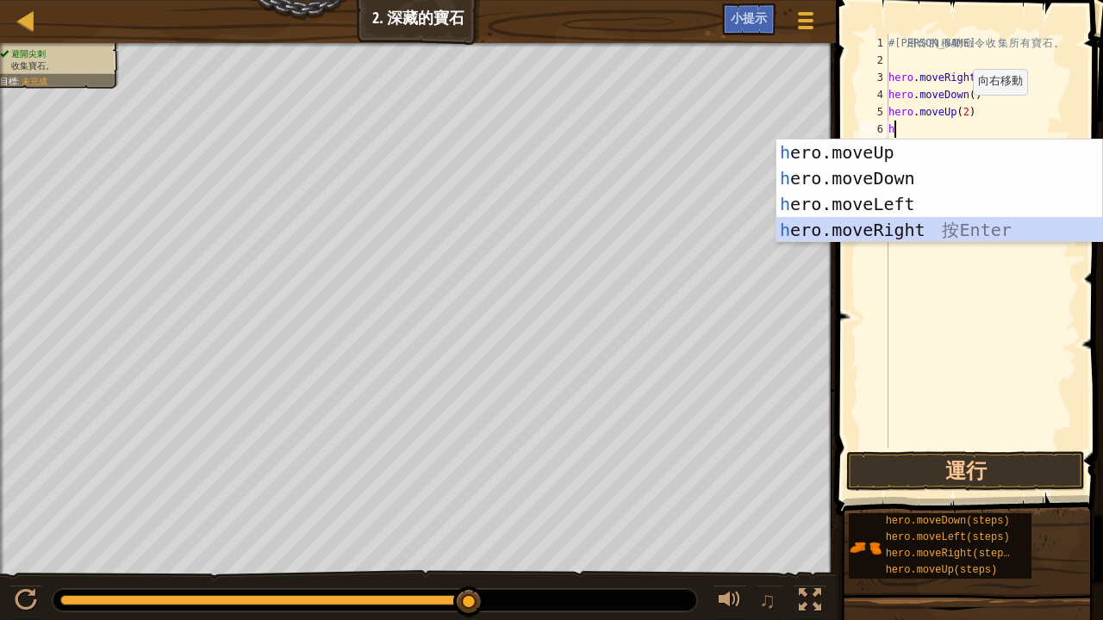
click at [909, 232] on div "h ero.moveUp 按 Enter h ero.moveDown 按 Enter h ero.moveLeft 按 Enter h ero.moveRi…" at bounding box center [939, 217] width 327 height 155
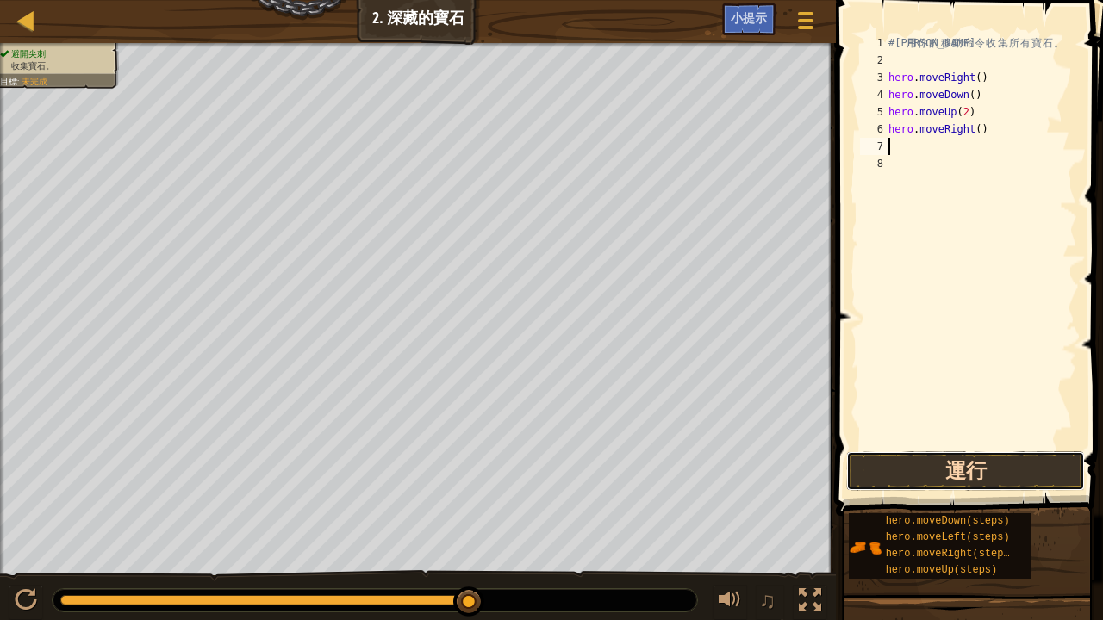
click at [919, 464] on button "運行" at bounding box center [965, 471] width 239 height 40
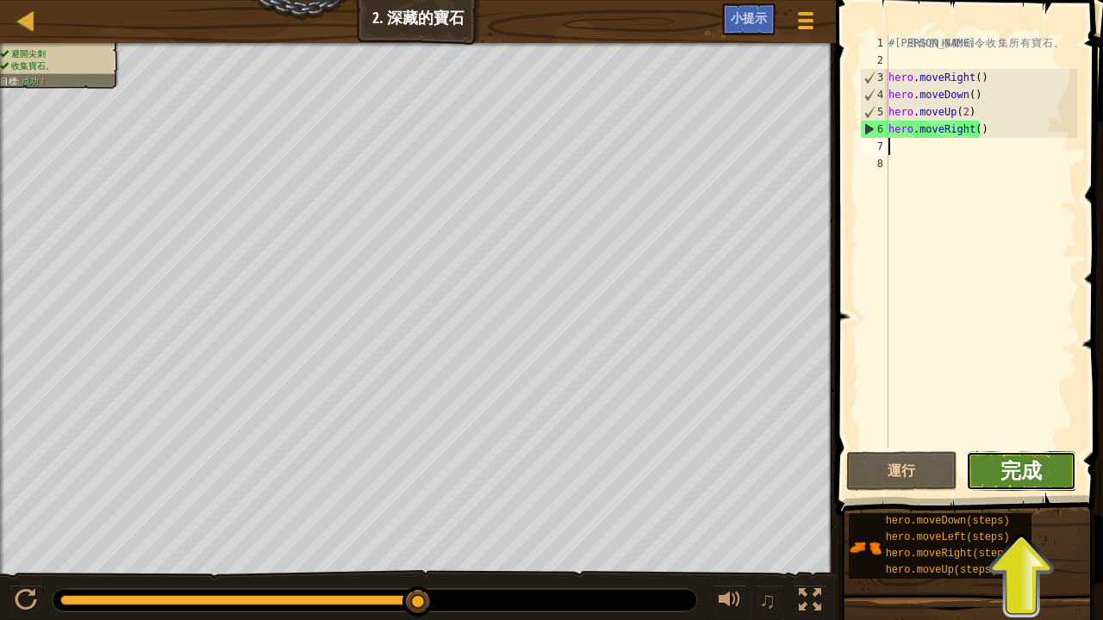
click at [1024, 470] on span "完成" at bounding box center [1020, 471] width 41 height 28
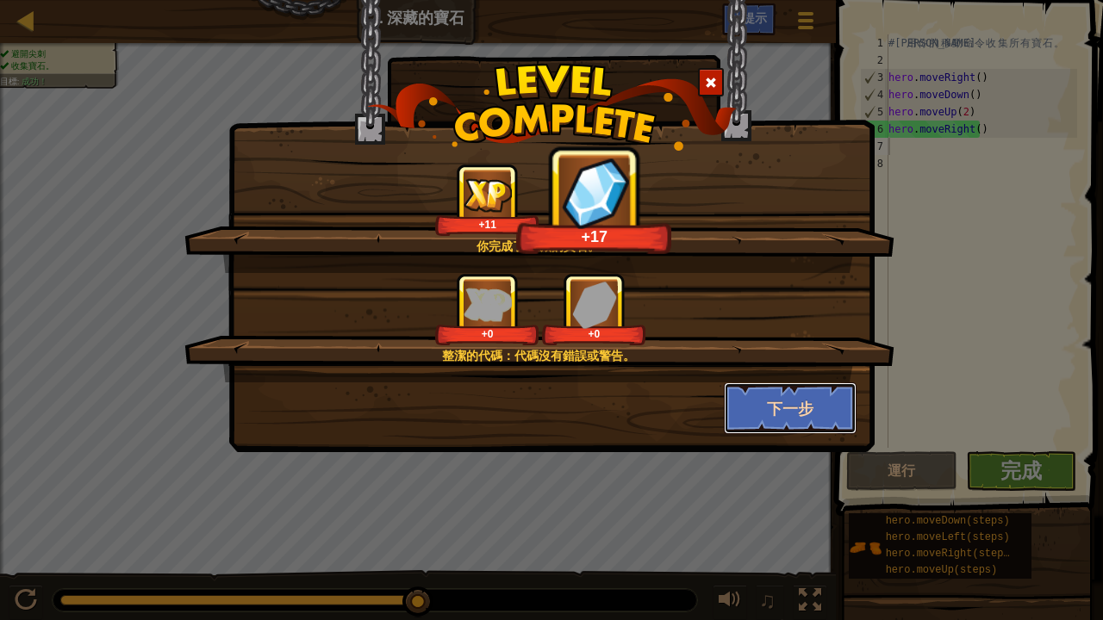
click at [817, 408] on button "下一步" at bounding box center [791, 409] width 134 height 52
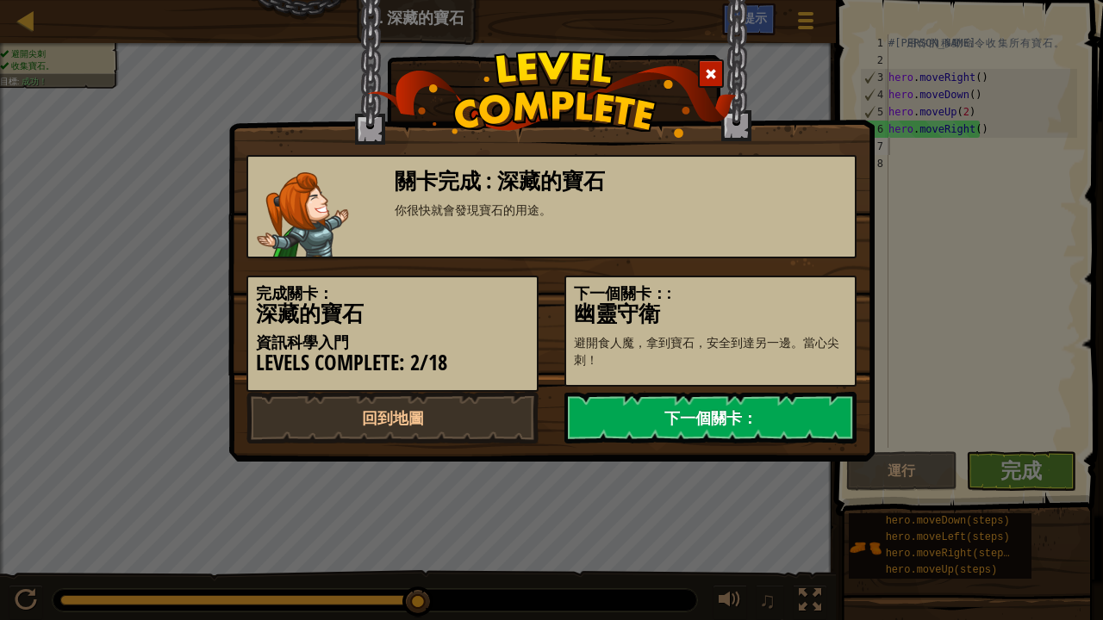
click at [786, 417] on link "下一個關卡：" at bounding box center [710, 418] width 292 height 52
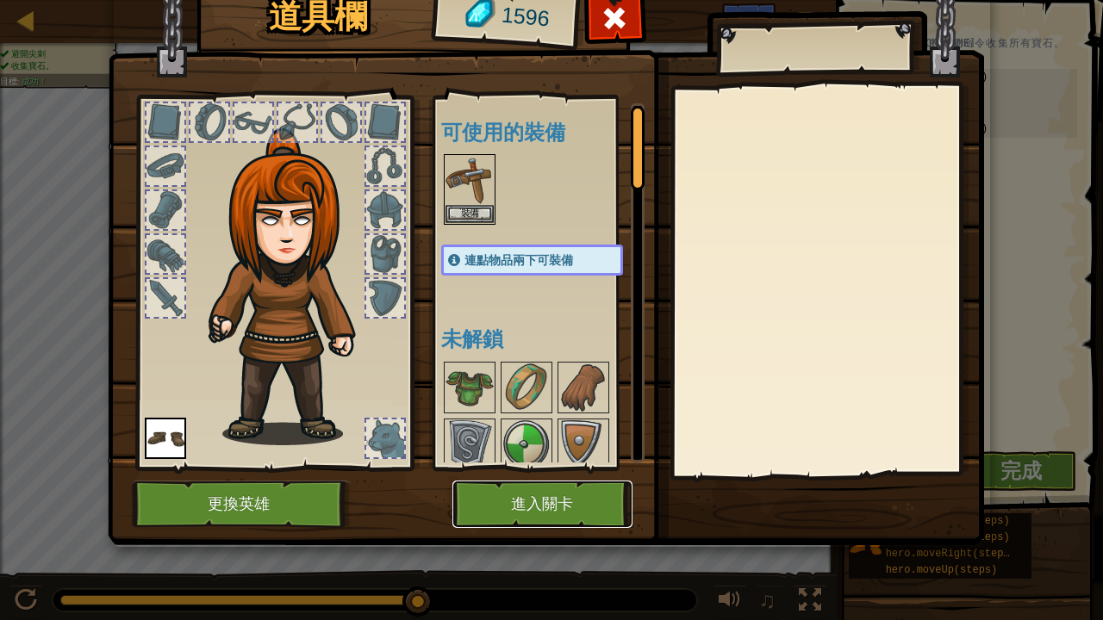
click at [562, 495] on button "進入關卡" at bounding box center [542, 504] width 180 height 47
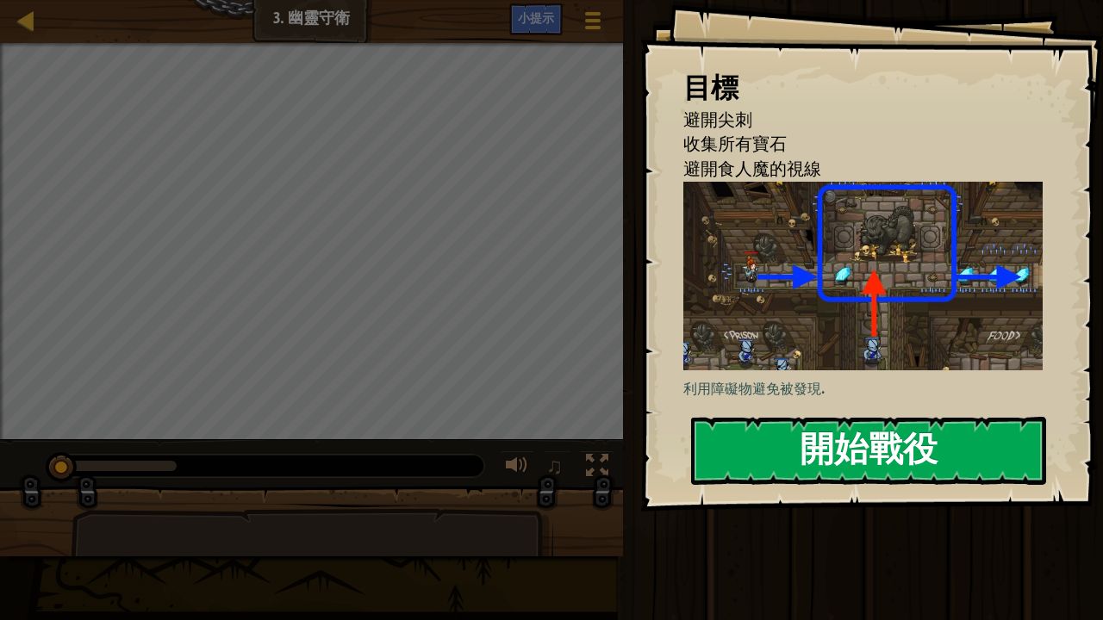
click at [828, 442] on button "開始戰役" at bounding box center [868, 451] width 355 height 68
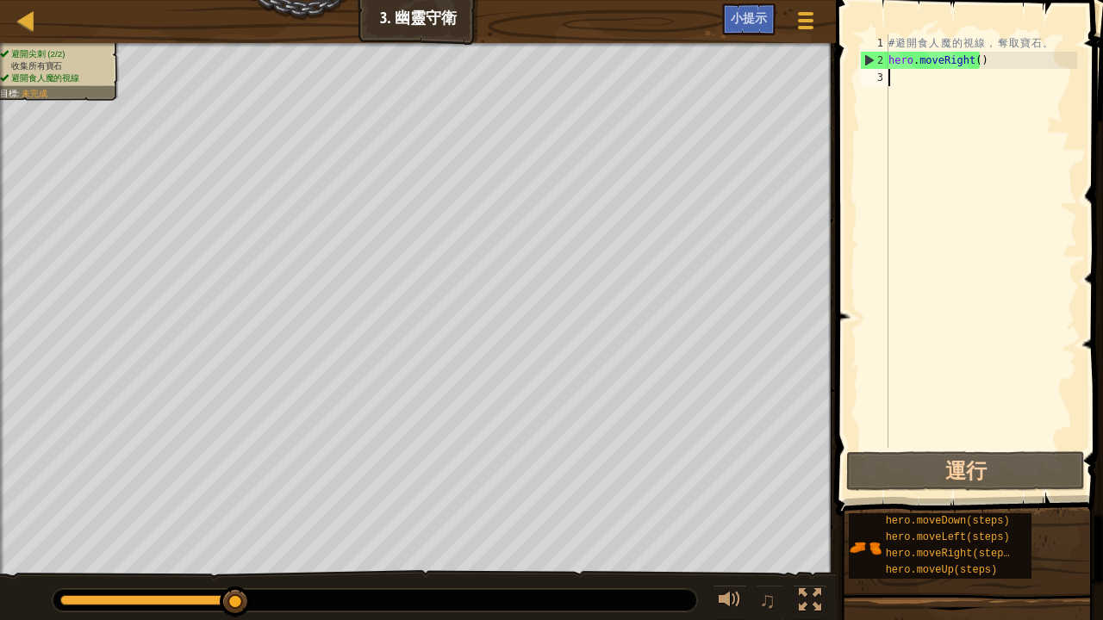
type textarea "h"
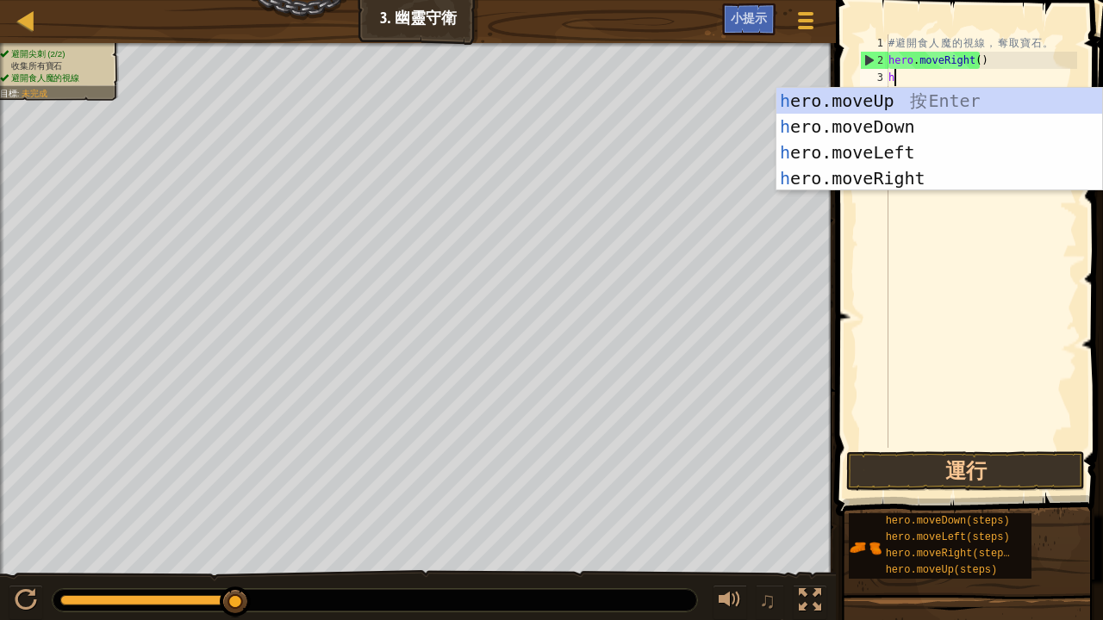
scroll to position [8, 0]
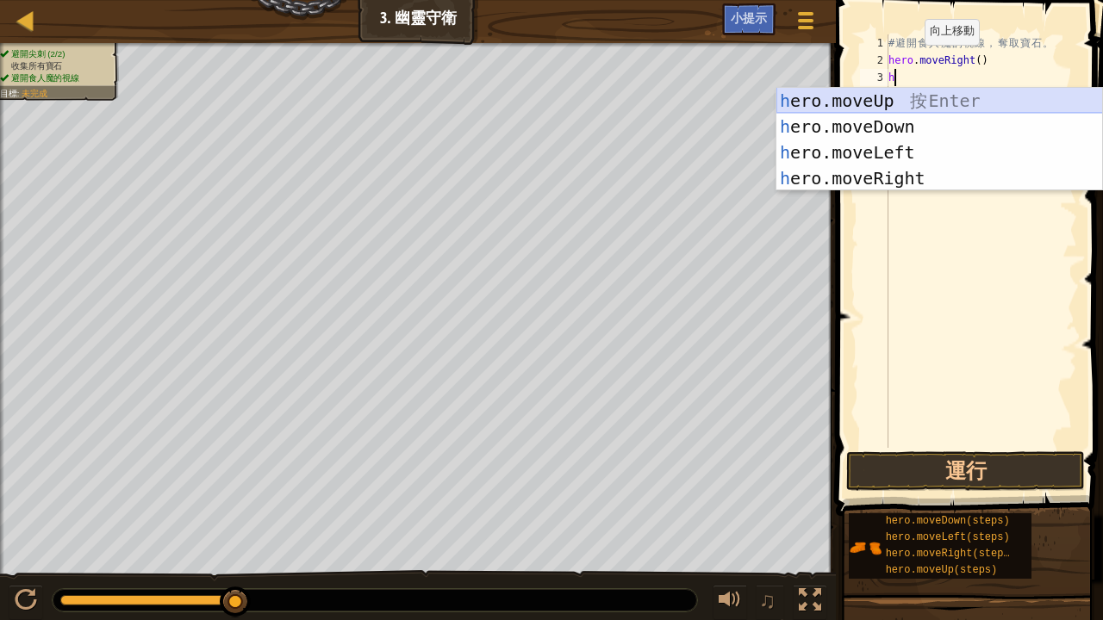
click at [870, 99] on div "h ero.moveUp 按 Enter h ero.moveDown 按 Enter h ero.moveLeft 按 Enter h ero.moveRi…" at bounding box center [939, 165] width 327 height 155
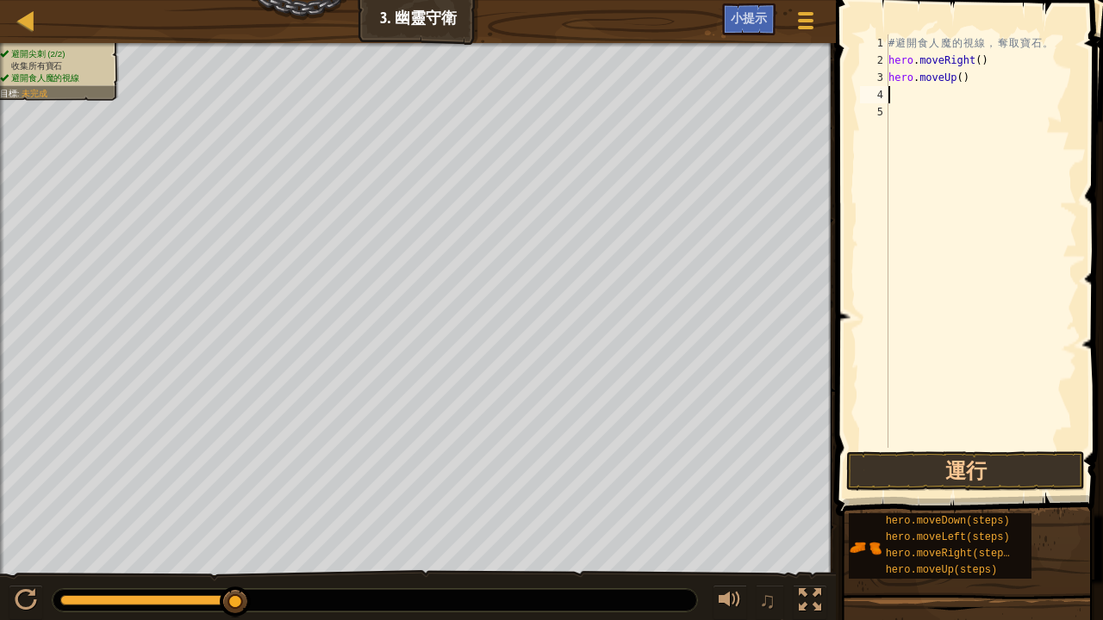
type textarea "h"
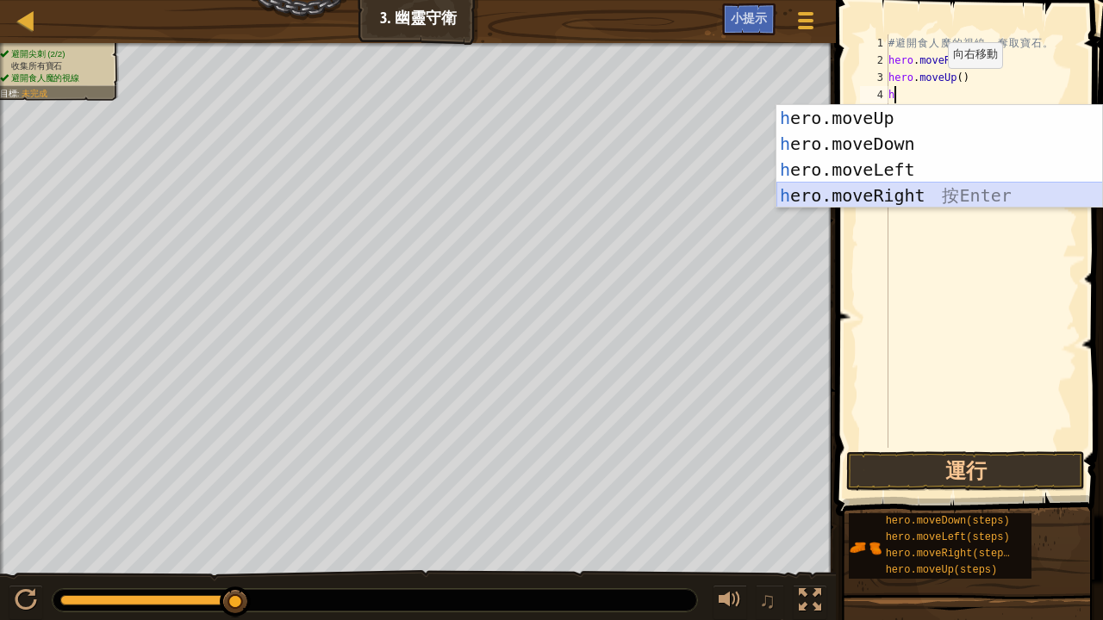
click at [911, 191] on div "h ero.moveUp 按 Enter h ero.moveDown 按 Enter h ero.moveLeft 按 Enter h ero.moveRi…" at bounding box center [939, 182] width 327 height 155
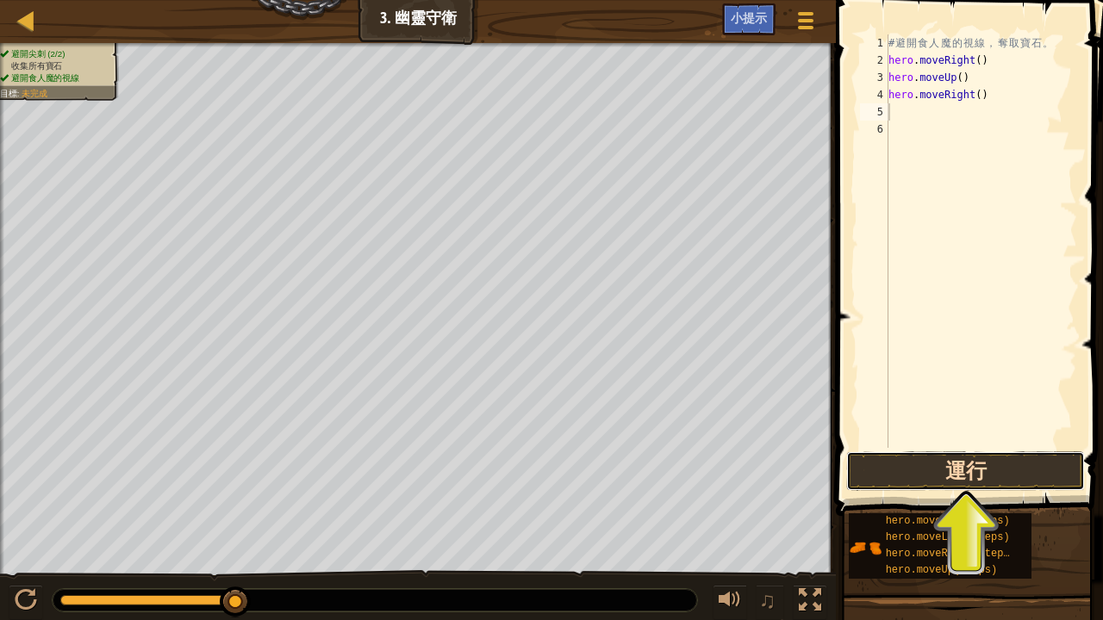
click at [977, 464] on button "運行" at bounding box center [965, 471] width 239 height 40
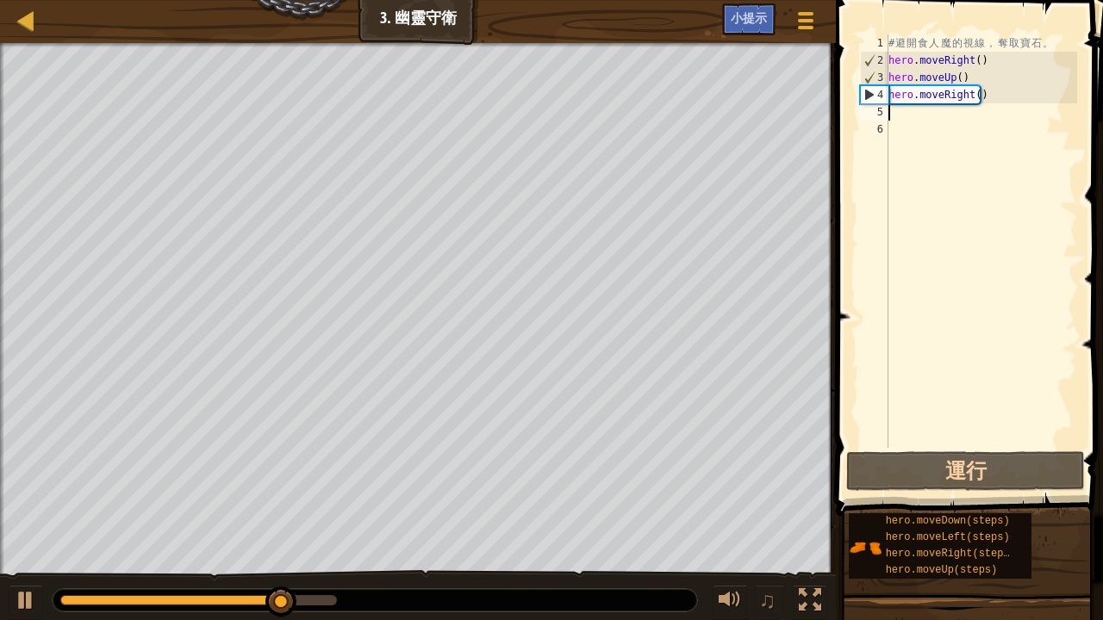
type textarea "h"
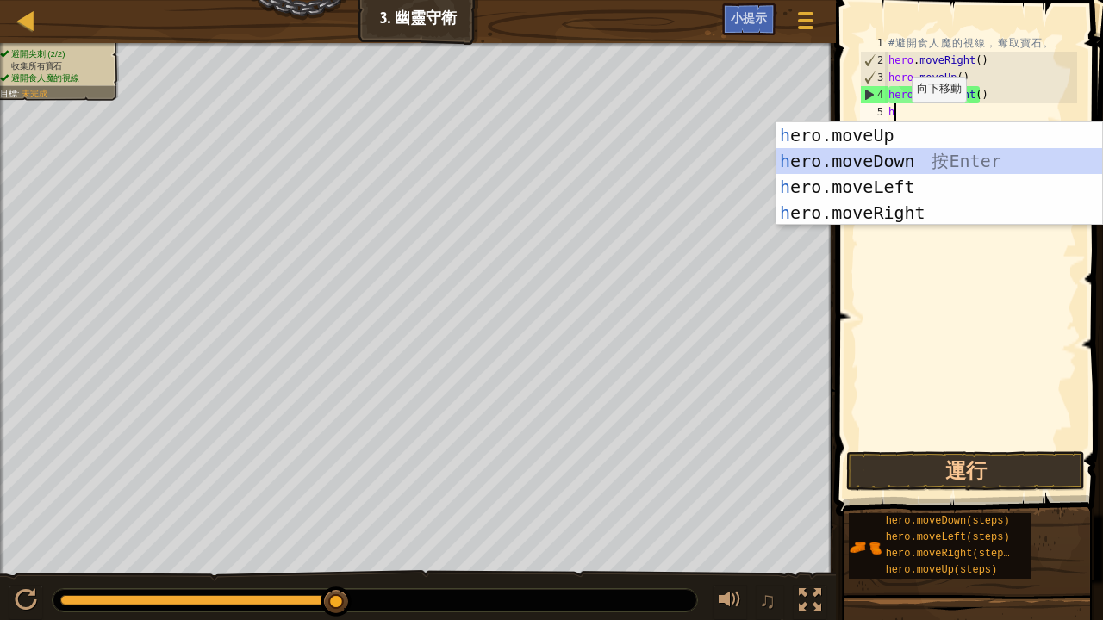
click at [913, 158] on div "h ero.moveUp 按 Enter h ero.moveDown 按 Enter h ero.moveLeft 按 Enter h ero.moveRi…" at bounding box center [939, 199] width 327 height 155
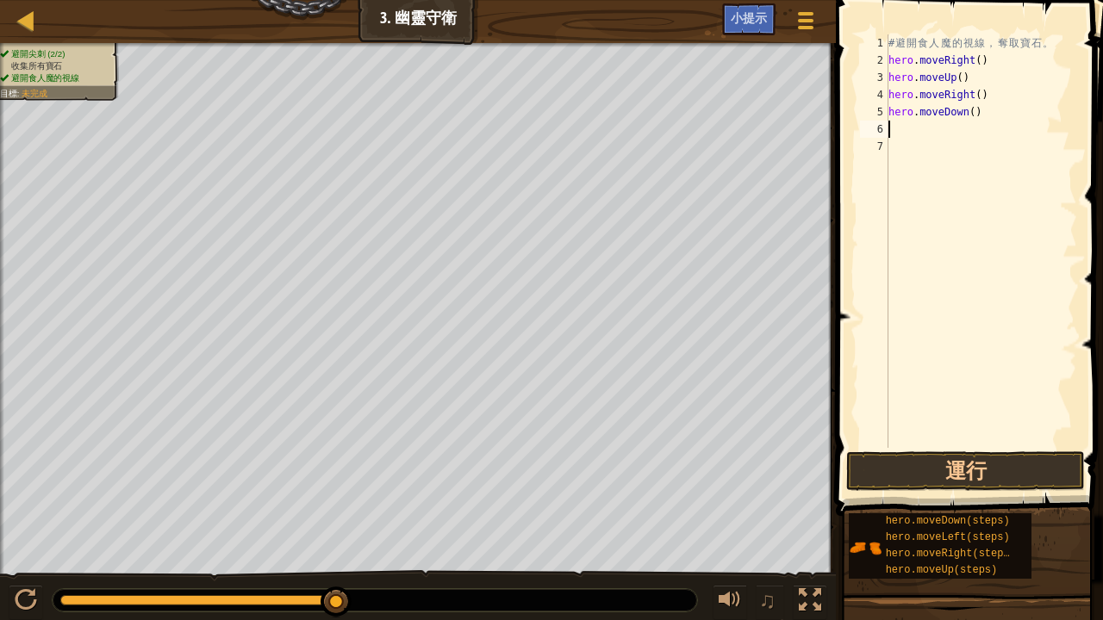
type textarea "h"
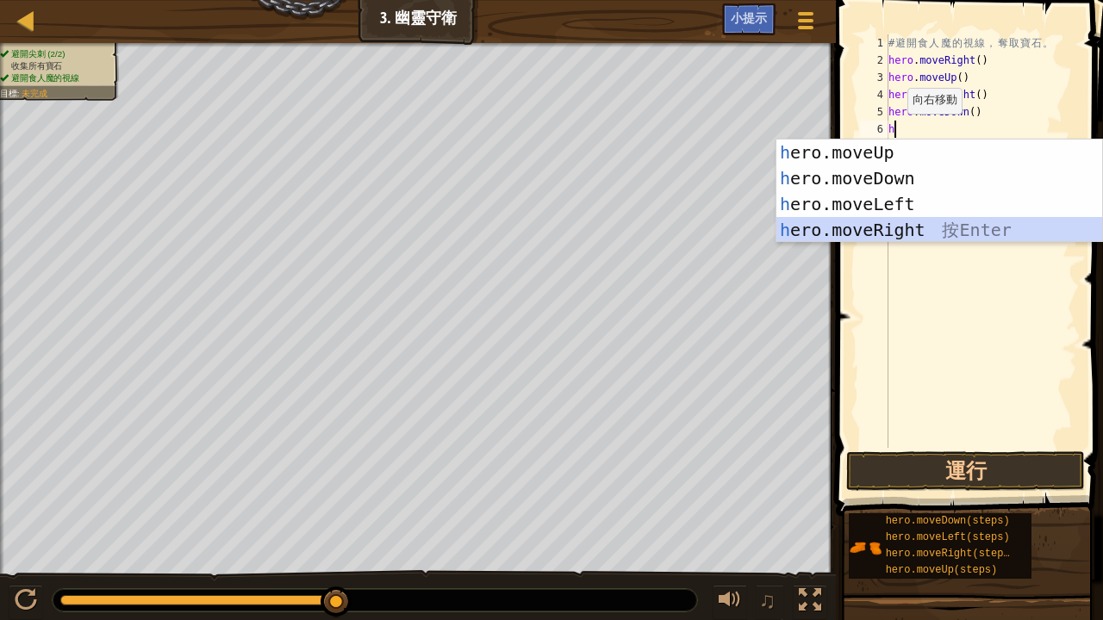
click at [887, 224] on div "h ero.moveUp 按 Enter h ero.moveDown 按 Enter h ero.moveLeft 按 Enter h ero.moveRi…" at bounding box center [939, 217] width 327 height 155
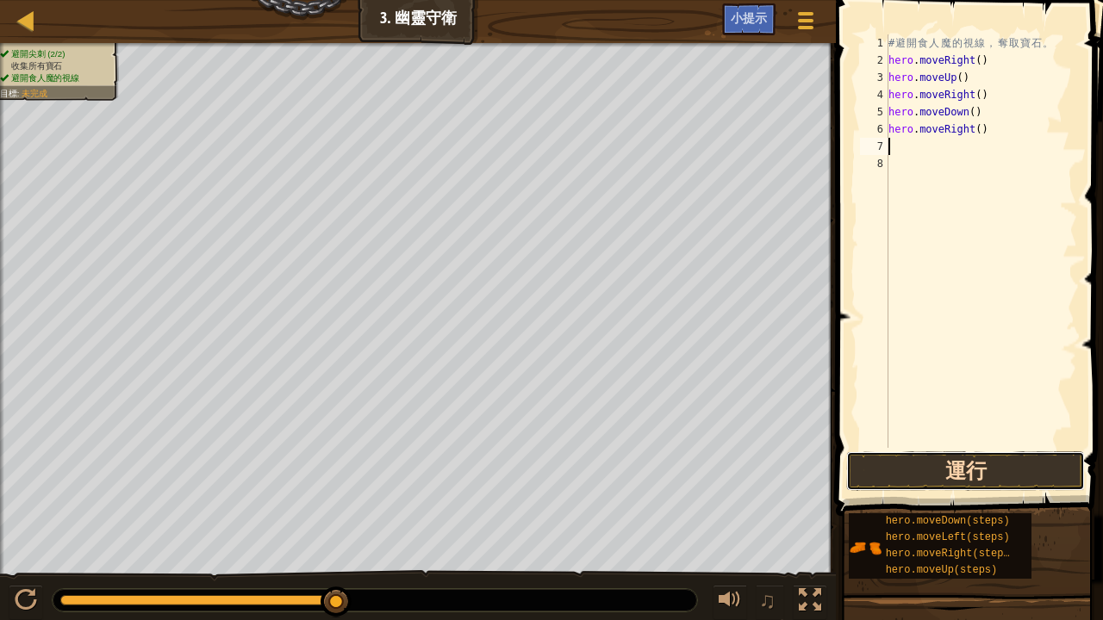
click at [961, 453] on button "運行" at bounding box center [965, 471] width 239 height 40
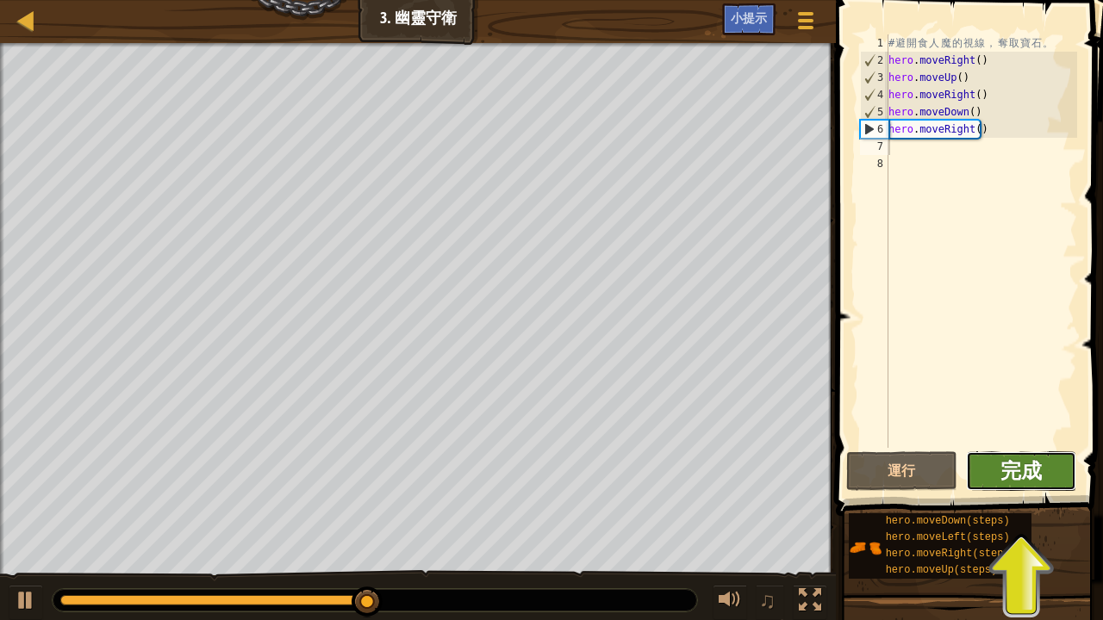
click at [1027, 468] on span "完成" at bounding box center [1020, 471] width 41 height 28
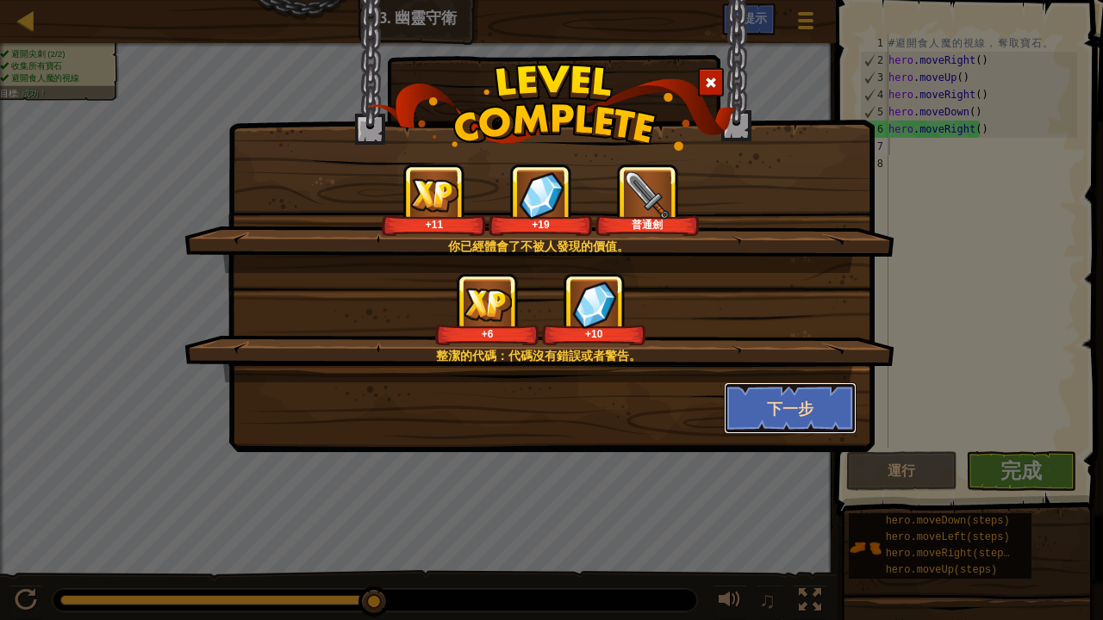
click at [813, 410] on button "下一步" at bounding box center [791, 409] width 134 height 52
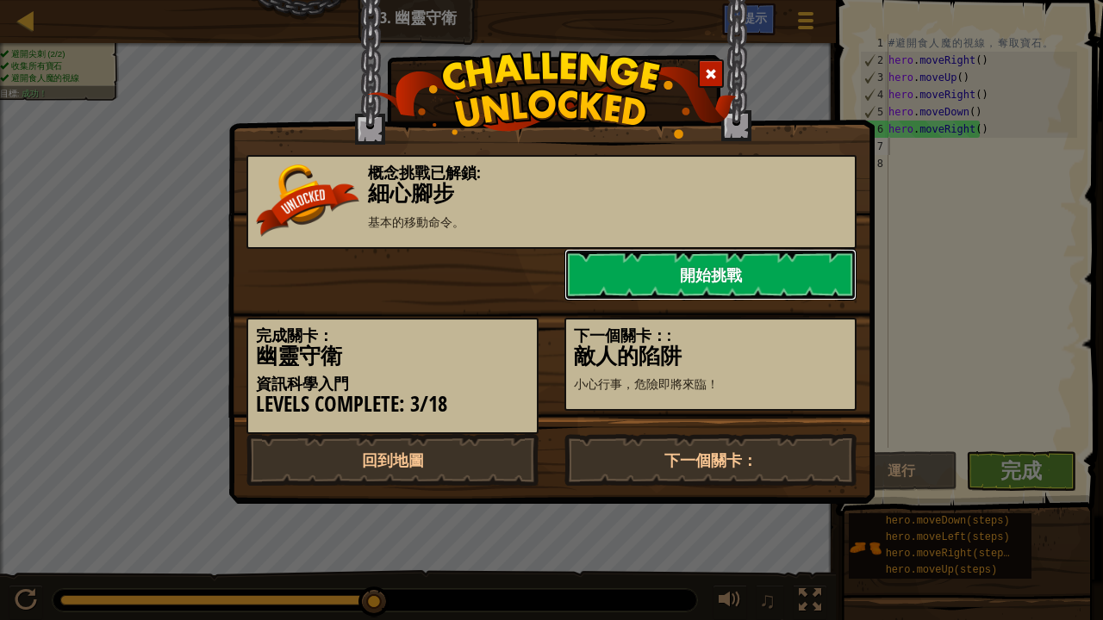
click at [720, 271] on link "開始挑戰" at bounding box center [710, 275] width 292 height 52
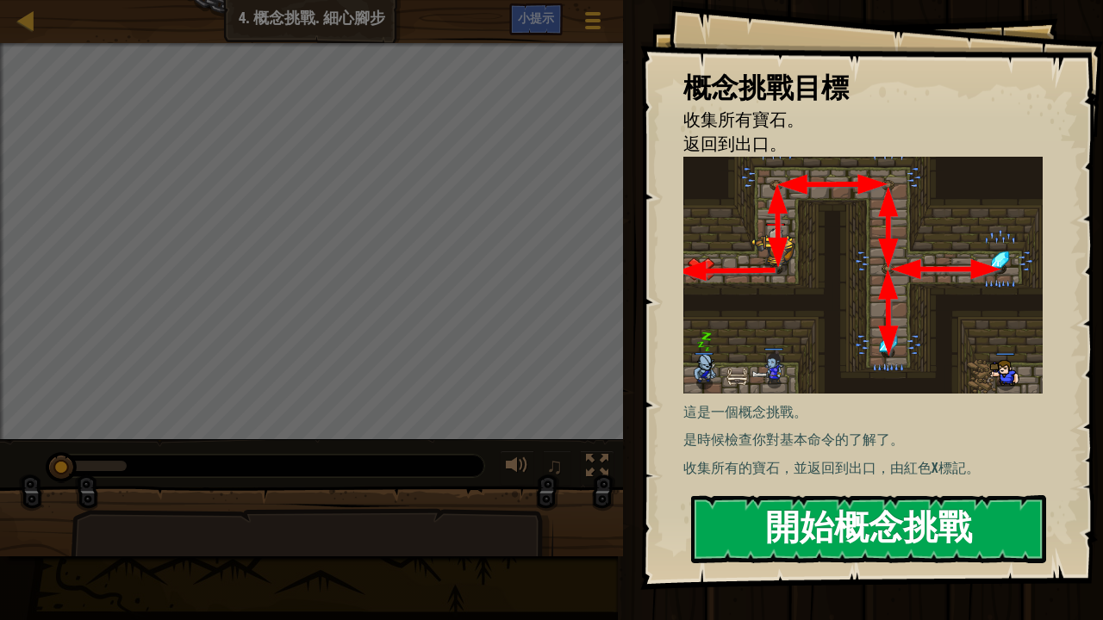
click at [914, 510] on button "開始概念挑戰" at bounding box center [868, 529] width 355 height 68
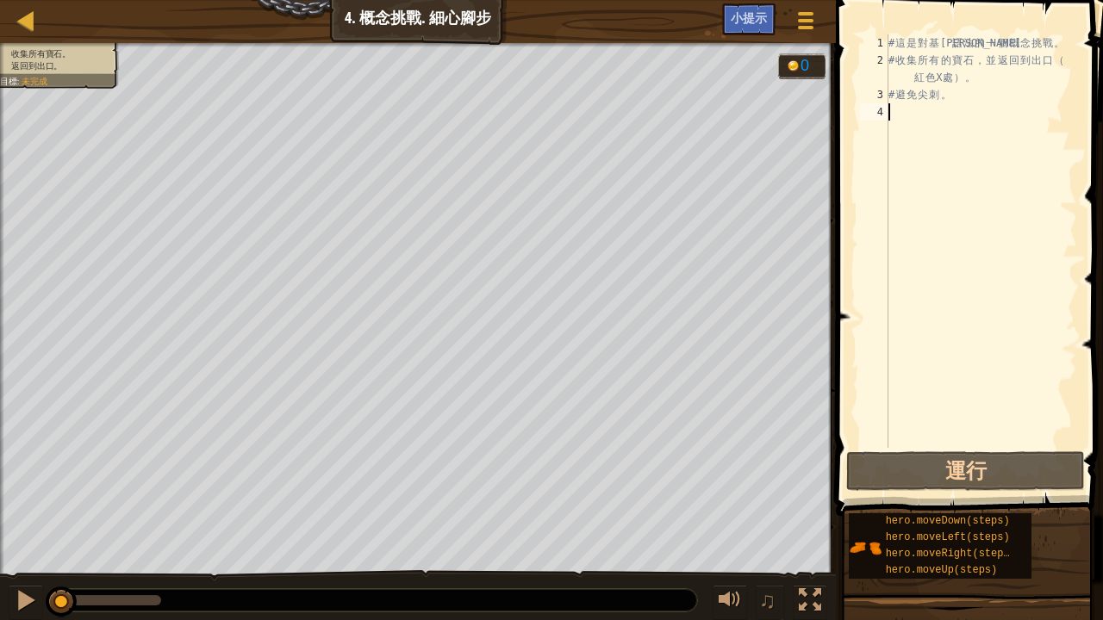
type textarea "h"
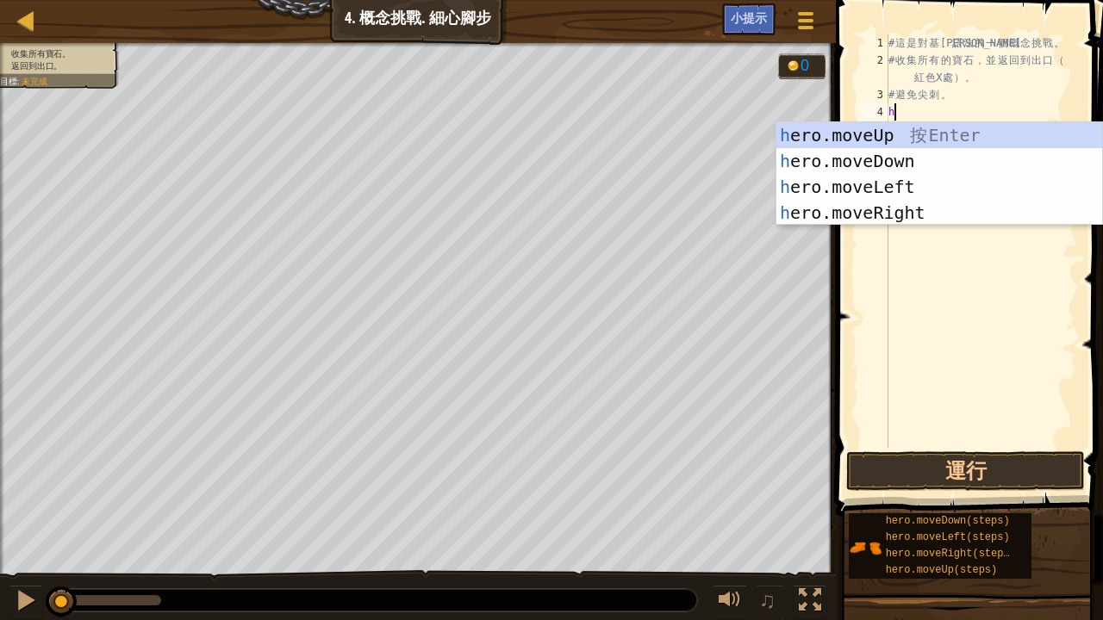
scroll to position [8, 0]
click at [858, 135] on div "h ero.moveUp 按 Enter h ero.moveDown 按 Enter h ero.moveLeft 按 Enter h ero.moveRi…" at bounding box center [939, 199] width 327 height 155
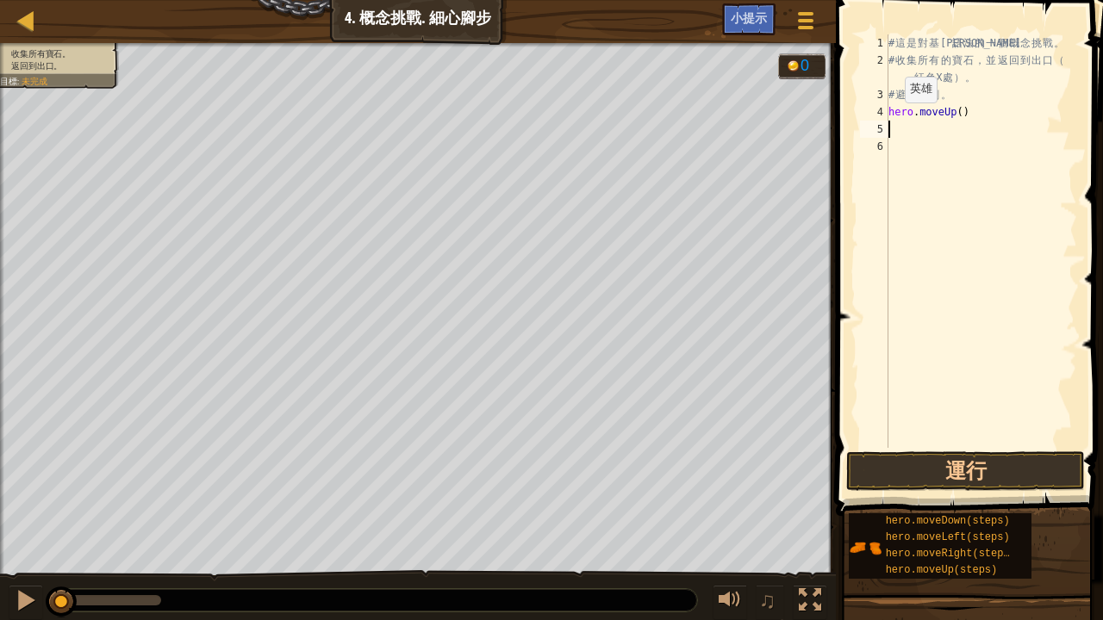
type textarea "h"
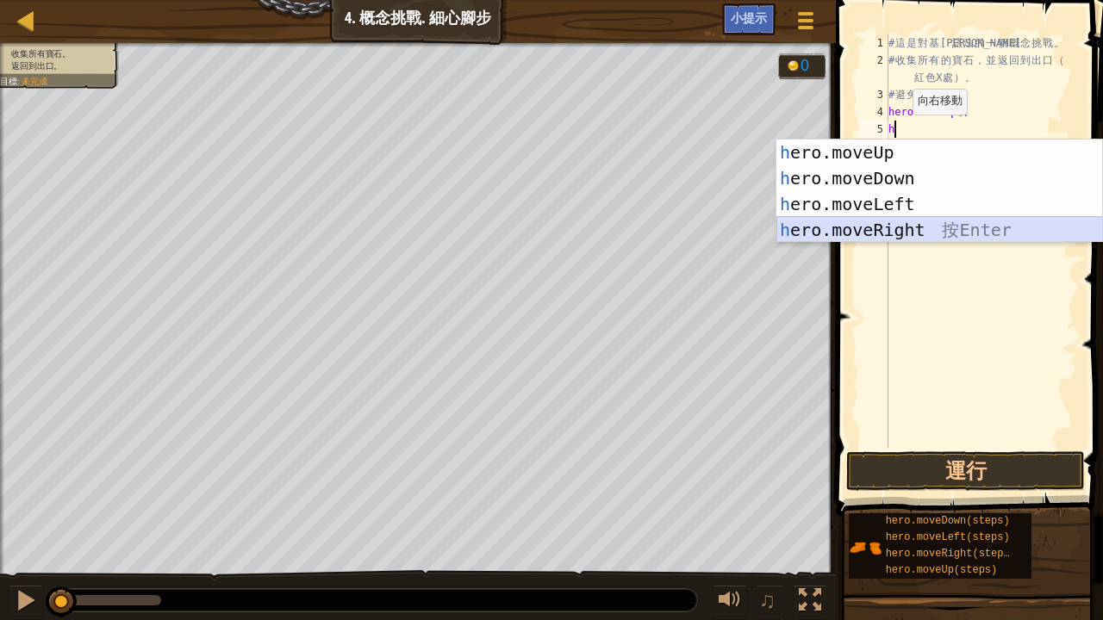
click at [906, 233] on div "h ero.moveUp 按 Enter h ero.moveDown 按 Enter h ero.moveLeft 按 Enter h ero.moveRi…" at bounding box center [939, 217] width 327 height 155
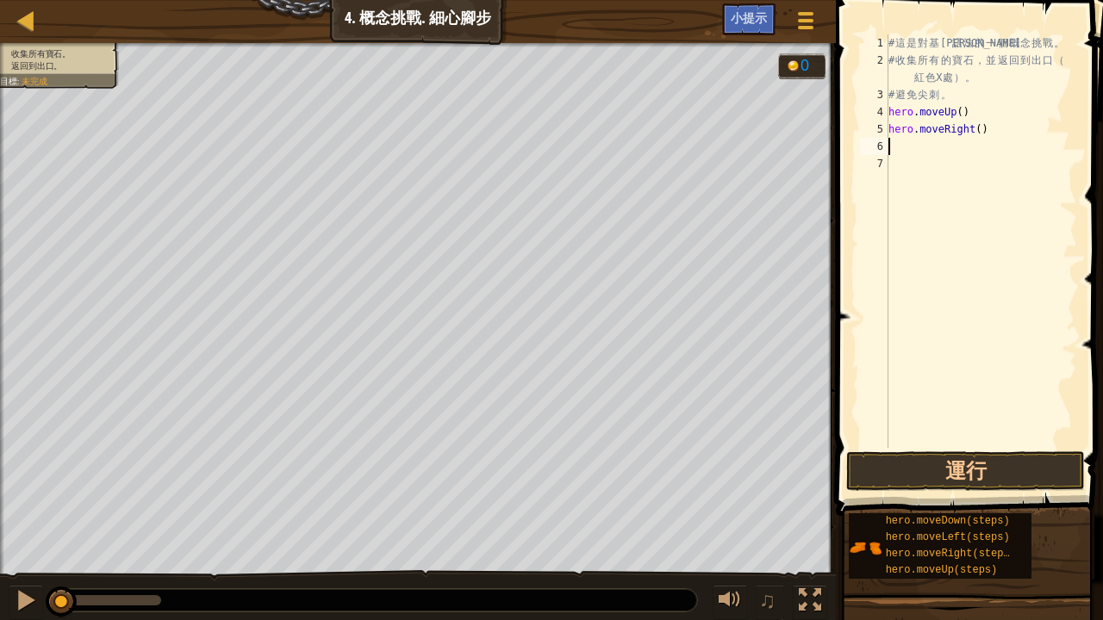
type textarea "h"
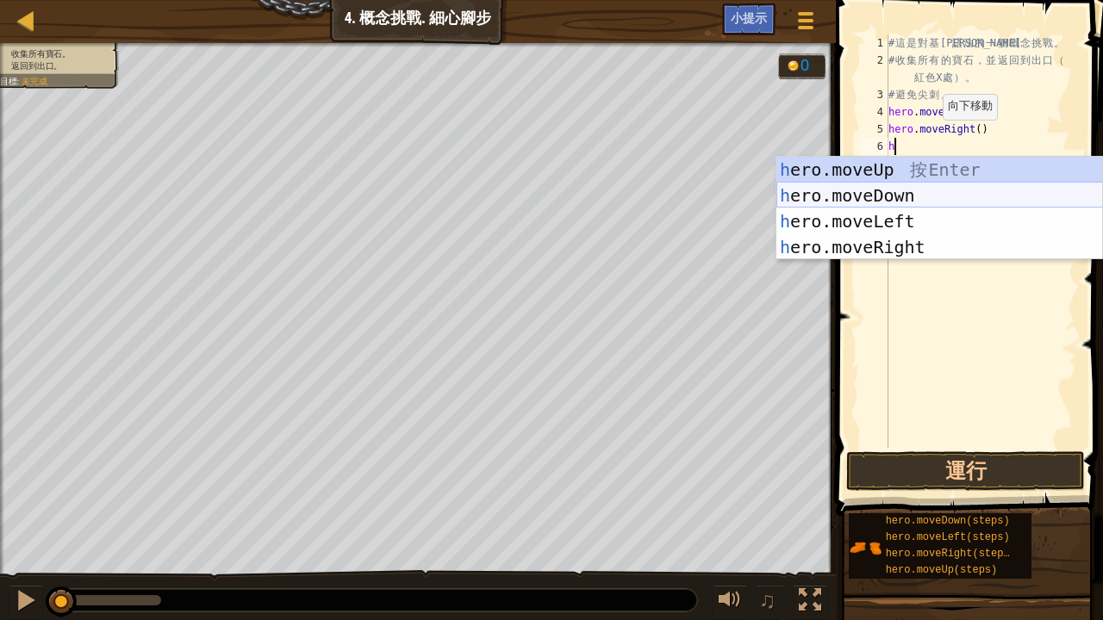
click at [855, 184] on div "h ero.moveUp 按 Enter h ero.moveDown 按 Enter h ero.moveLeft 按 Enter h ero.moveRi…" at bounding box center [939, 234] width 327 height 155
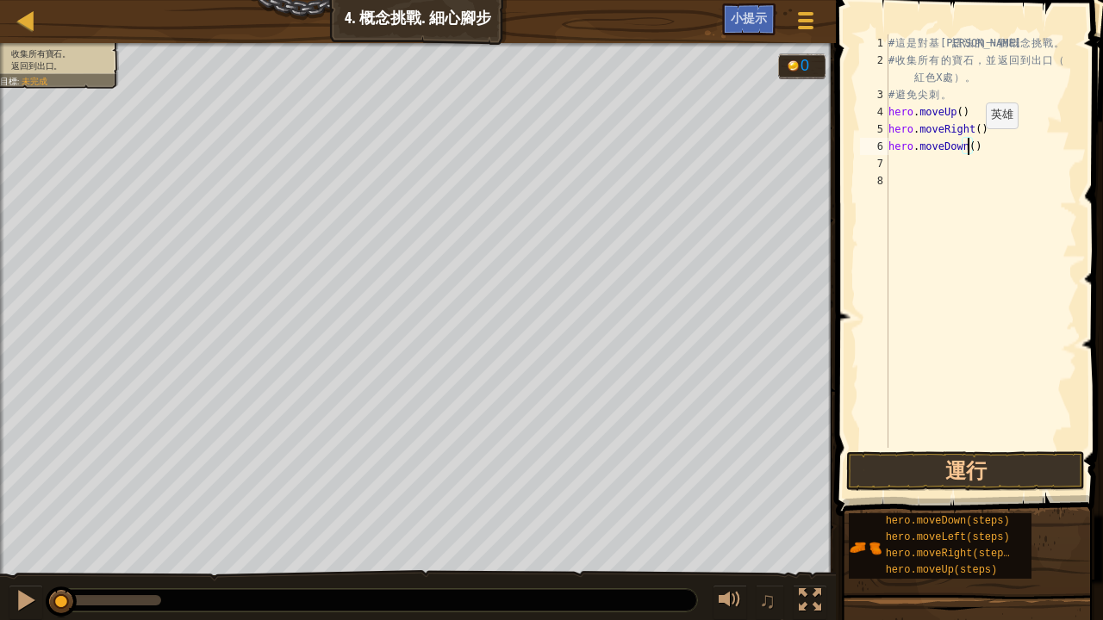
click at [971, 146] on div "# 這 是 對 基 本 語 法 的 一 個 概 念 挑 戰 。 # 收 集 所 有 的 寶 石 ， 並 返 回 到 出 口 （ 紅 色 X 處 ） 。 # 避…" at bounding box center [981, 258] width 192 height 448
click at [968, 145] on div "# 這 是 對 基 本 語 法 的 一 個 概 念 挑 戰 。 # 收 集 所 有 的 寶 石 ， 並 返 回 到 出 口 （ 紅 色 X 處 ） 。 # 避…" at bounding box center [981, 241] width 192 height 414
type textarea "hero.moveDown(2)"
click at [948, 469] on button "運行" at bounding box center [965, 471] width 239 height 40
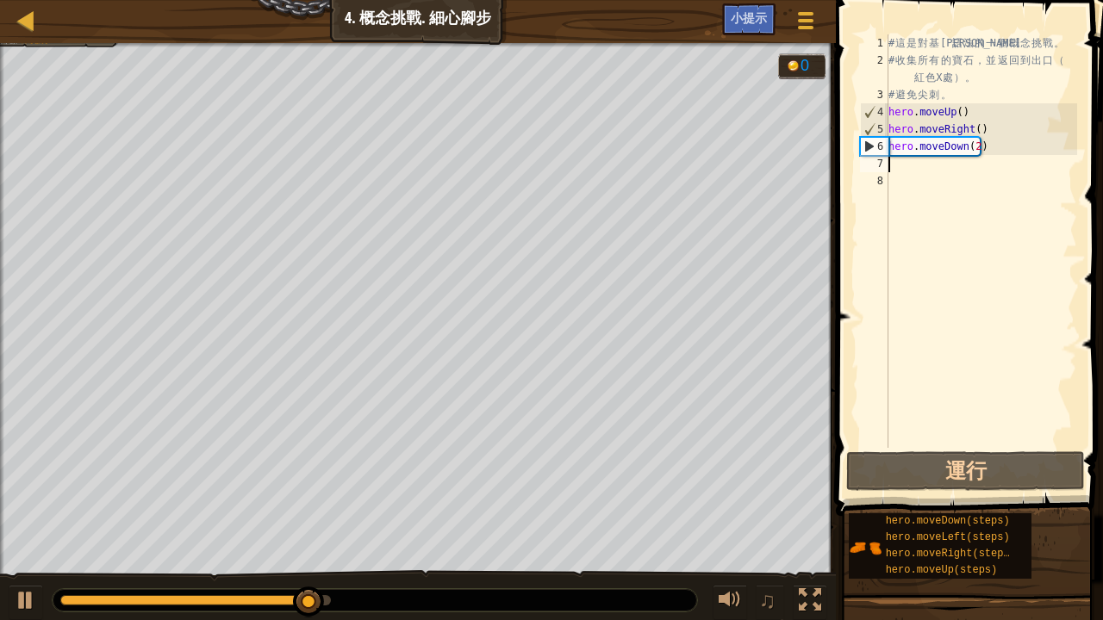
click at [893, 166] on div "# 這 是 對 基 本 語 法 的 一 個 概 念 挑 戰 。 # 收 集 所 有 的 寶 石 ， 並 返 回 到 出 口 （ 紅 色 X 處 ） 。 # 避…" at bounding box center [981, 258] width 192 height 448
type textarea "h"
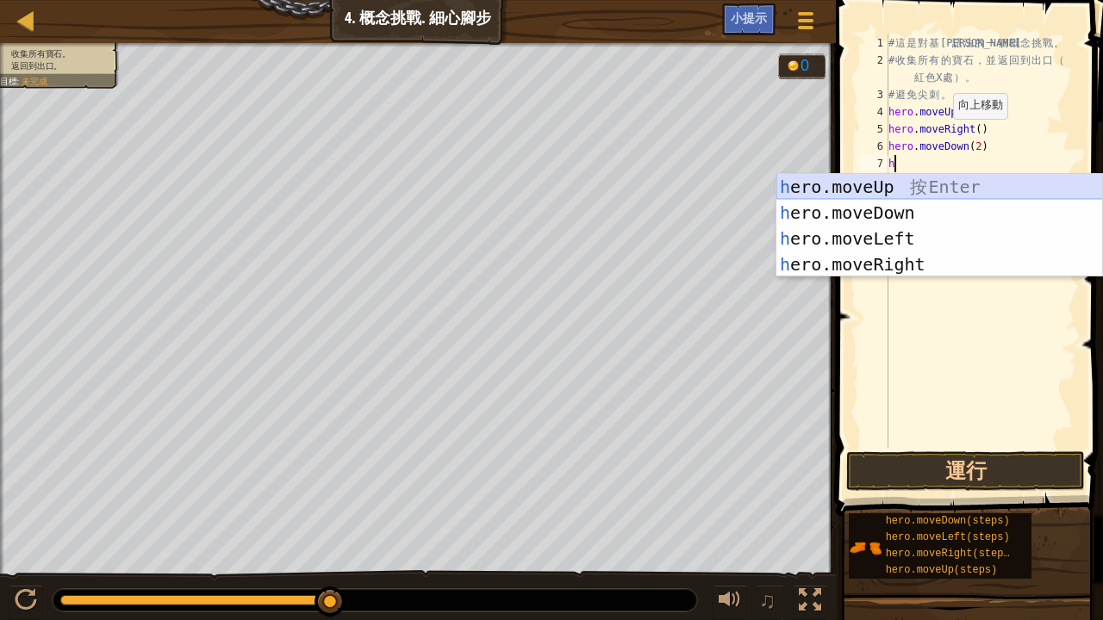
click at [848, 184] on div "h ero.moveUp 按 Enter h ero.moveDown 按 Enter h ero.moveLeft 按 Enter h ero.moveRi…" at bounding box center [939, 251] width 327 height 155
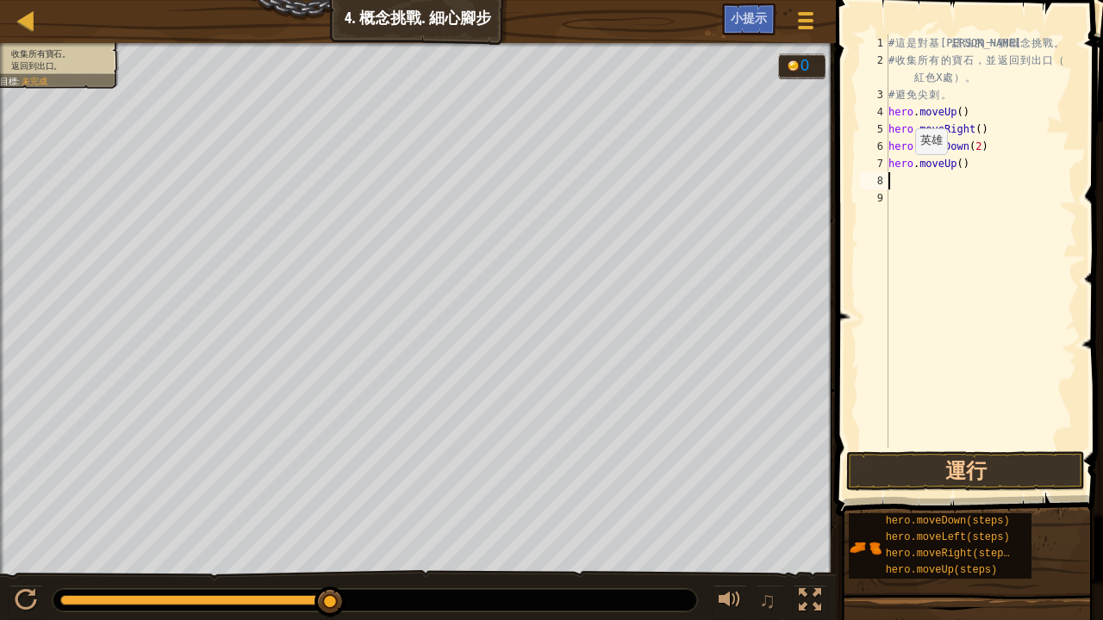
type textarea "h"
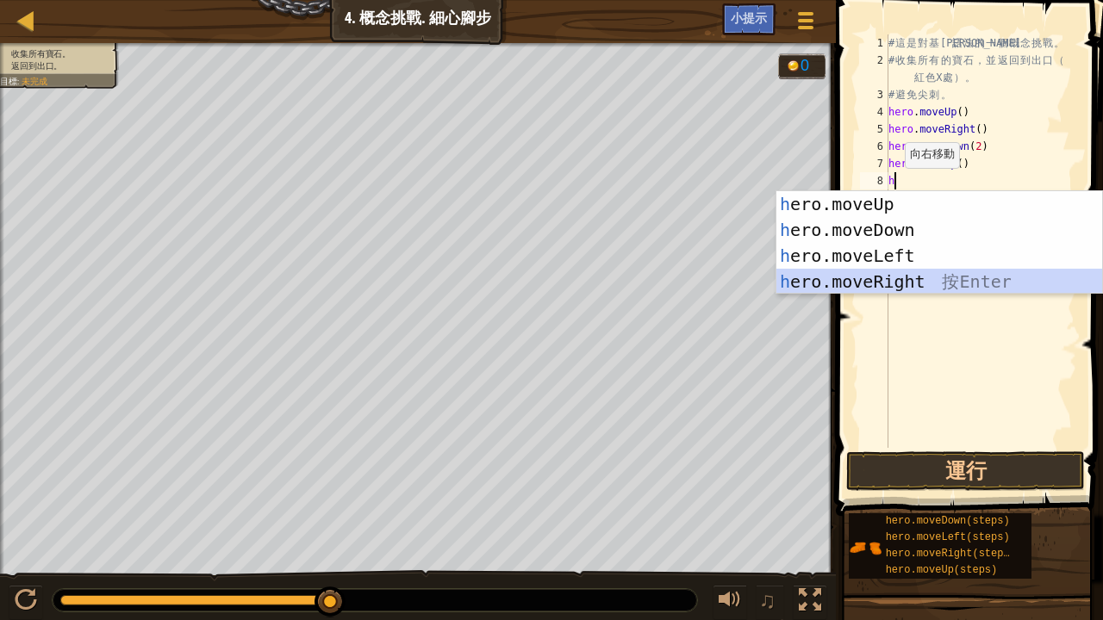
click at [857, 276] on div "h ero.moveUp 按 Enter h ero.moveDown 按 Enter h ero.moveLeft 按 Enter h ero.moveRi…" at bounding box center [939, 268] width 327 height 155
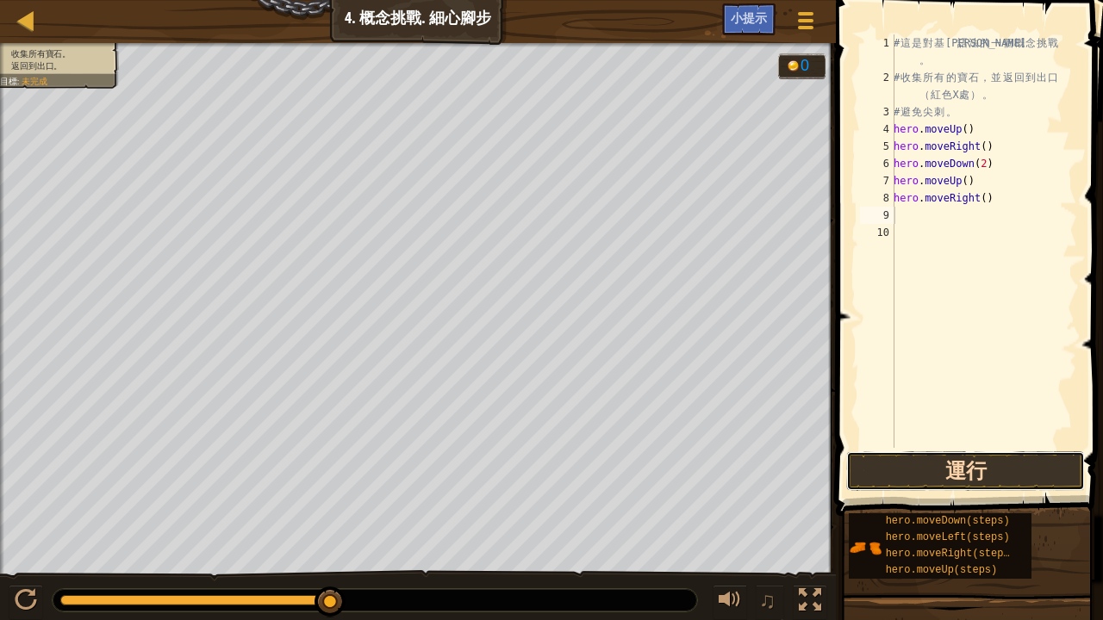
drag, startPoint x: 963, startPoint y: 486, endPoint x: 958, endPoint y: 478, distance: 9.3
click at [961, 486] on button "運行" at bounding box center [965, 471] width 239 height 40
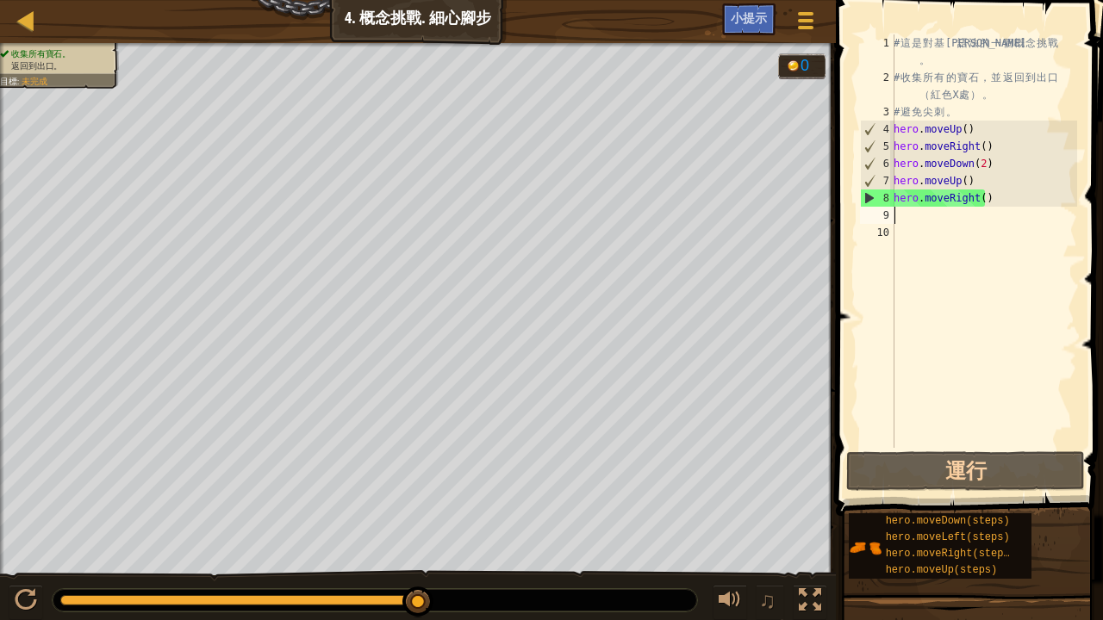
type textarea "h"
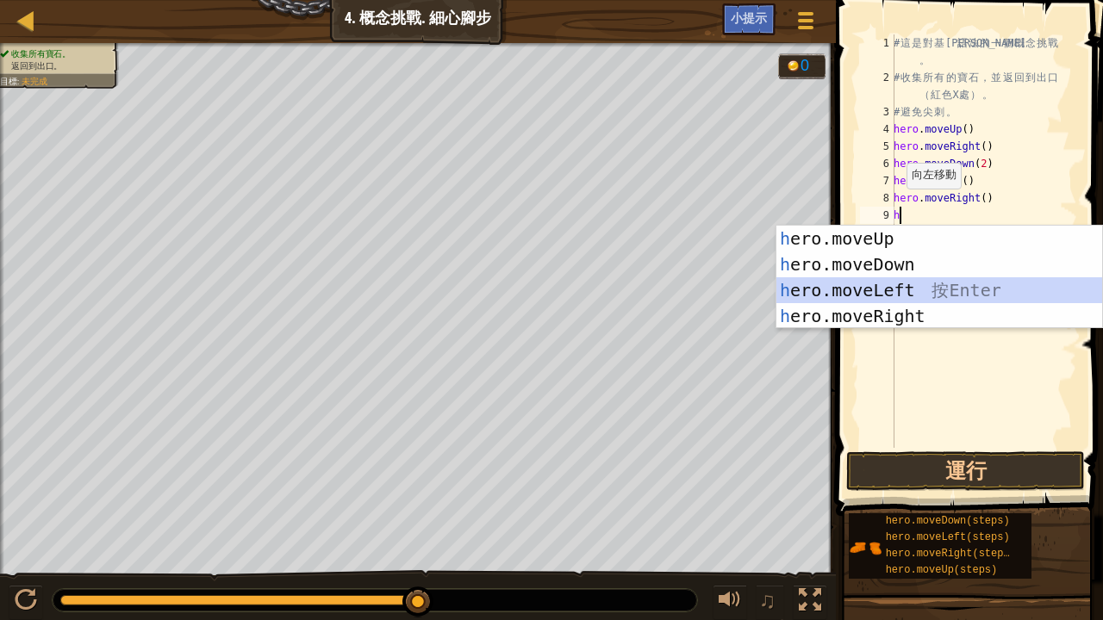
click at [870, 288] on div "h ero.moveUp 按 Enter h ero.moveDown 按 Enter h ero.moveLeft 按 Enter h ero.moveRi…" at bounding box center [939, 303] width 327 height 155
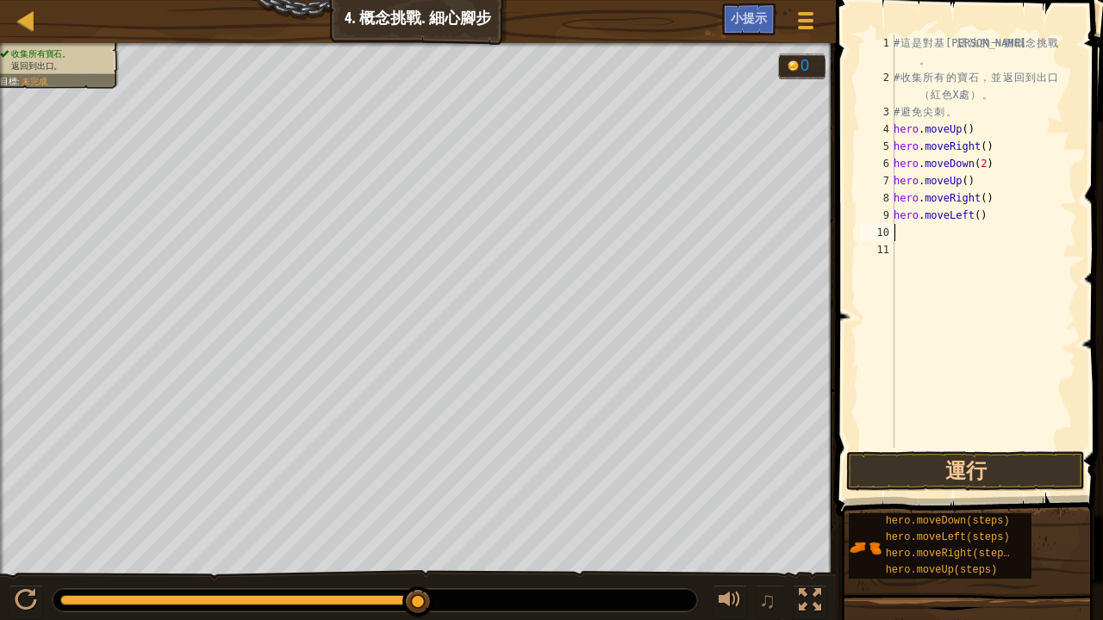
type textarea "h"
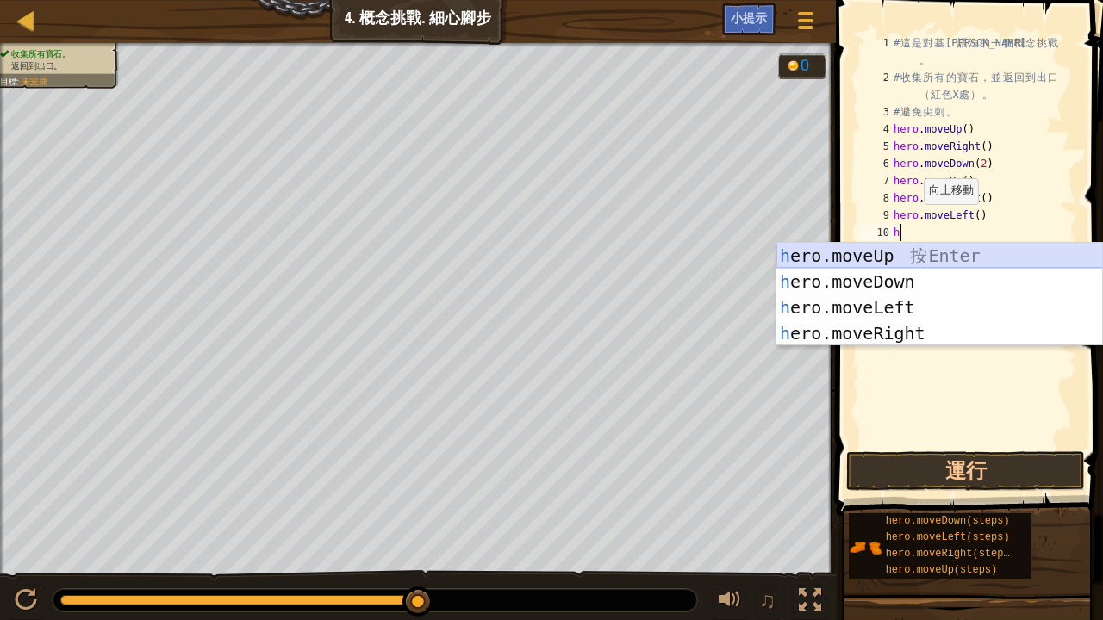
click at [901, 253] on div "h ero.moveUp 按 Enter h ero.moveDown 按 Enter h ero.moveLeft 按 Enter h ero.moveRi…" at bounding box center [939, 320] width 327 height 155
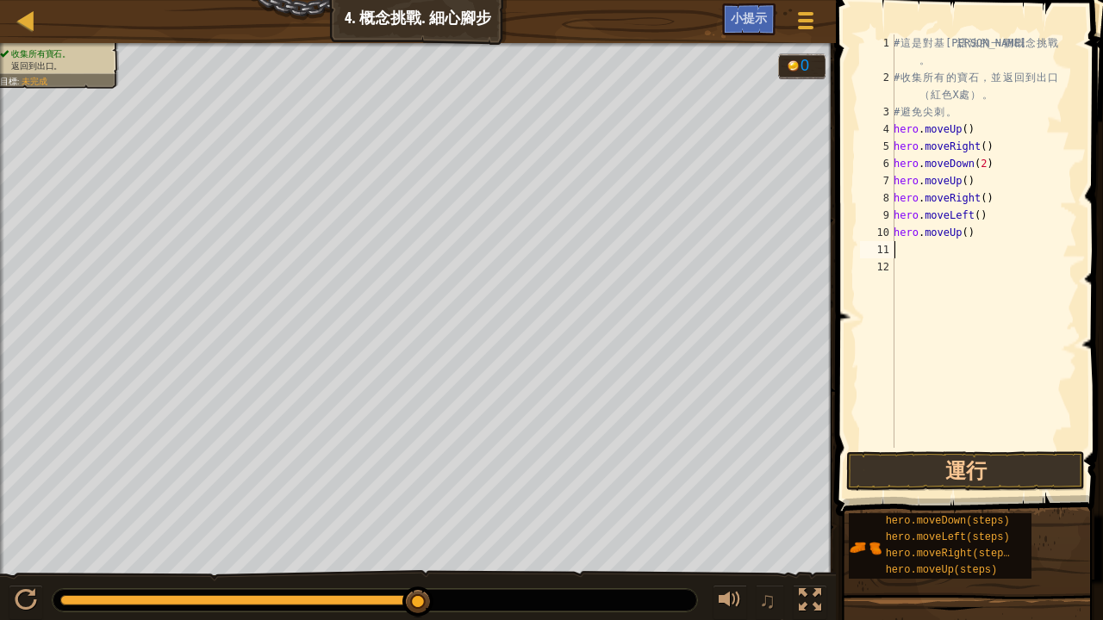
type textarea "h"
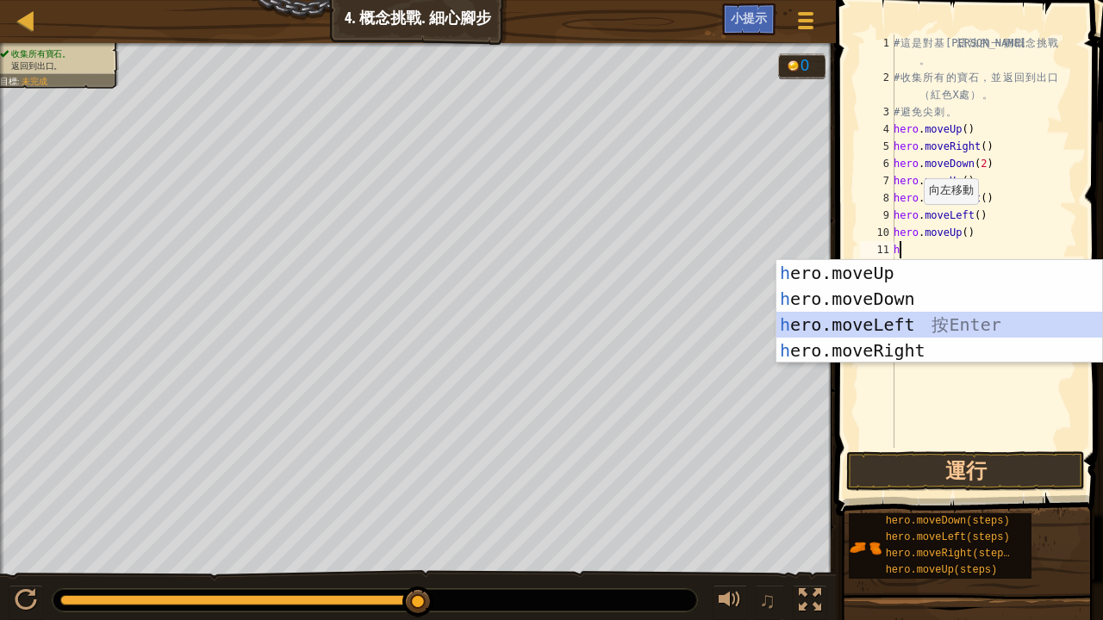
click at [905, 320] on div "h ero.moveUp 按 Enter h ero.moveDown 按 Enter h ero.moveLeft 按 Enter h ero.moveRi…" at bounding box center [939, 337] width 327 height 155
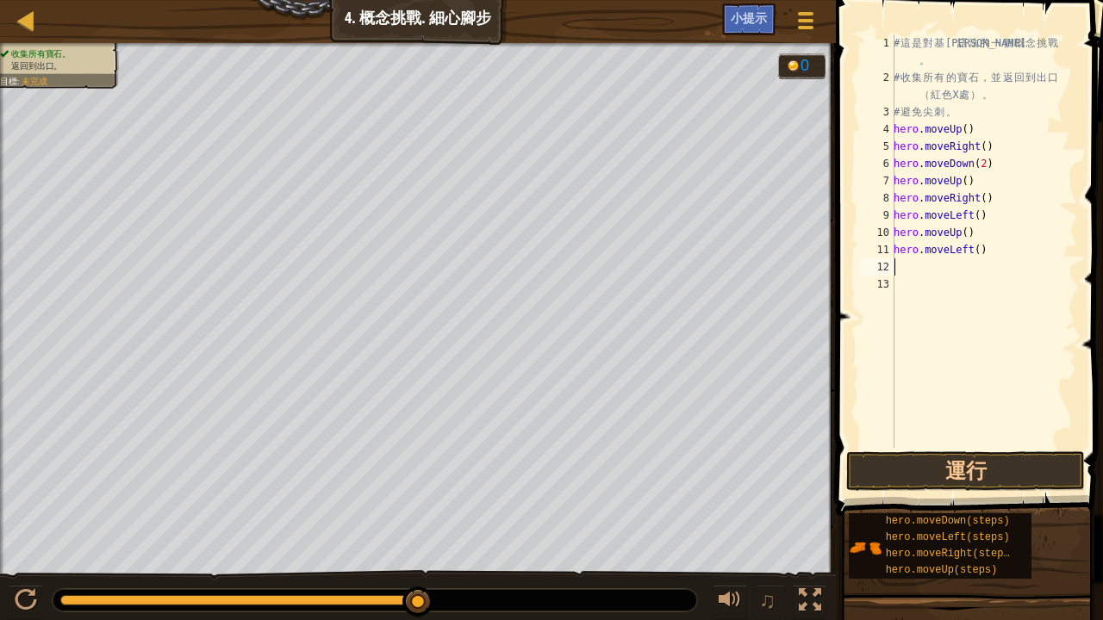
type textarea "h"
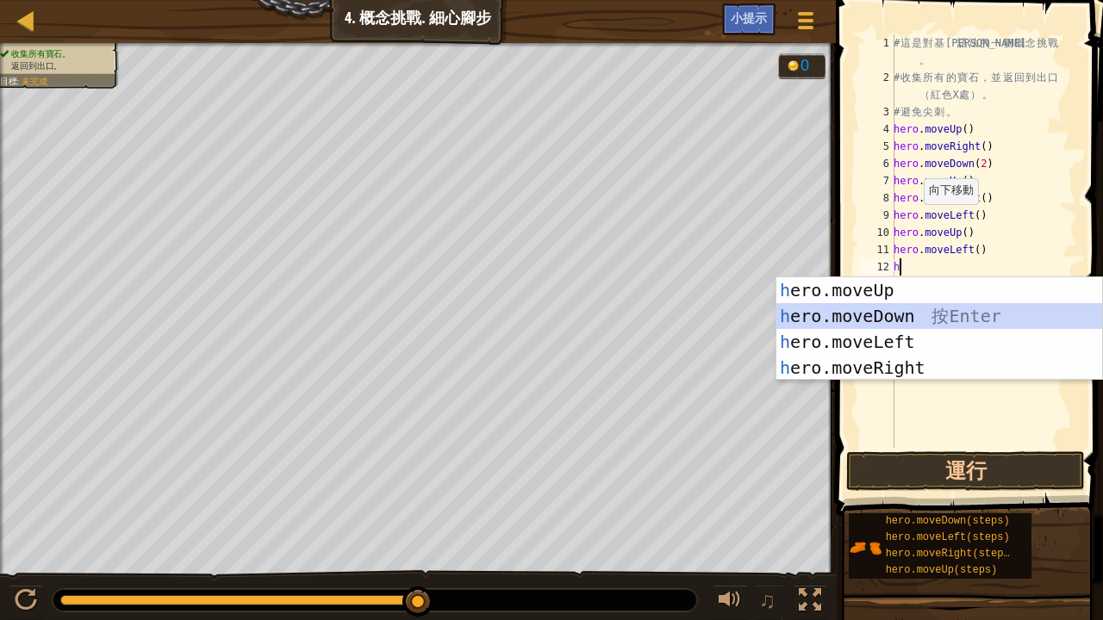
click at [878, 305] on div "h ero.moveUp 按 Enter h ero.moveDown 按 Enter h ero.moveLeft 按 Enter h ero.moveRi…" at bounding box center [939, 354] width 327 height 155
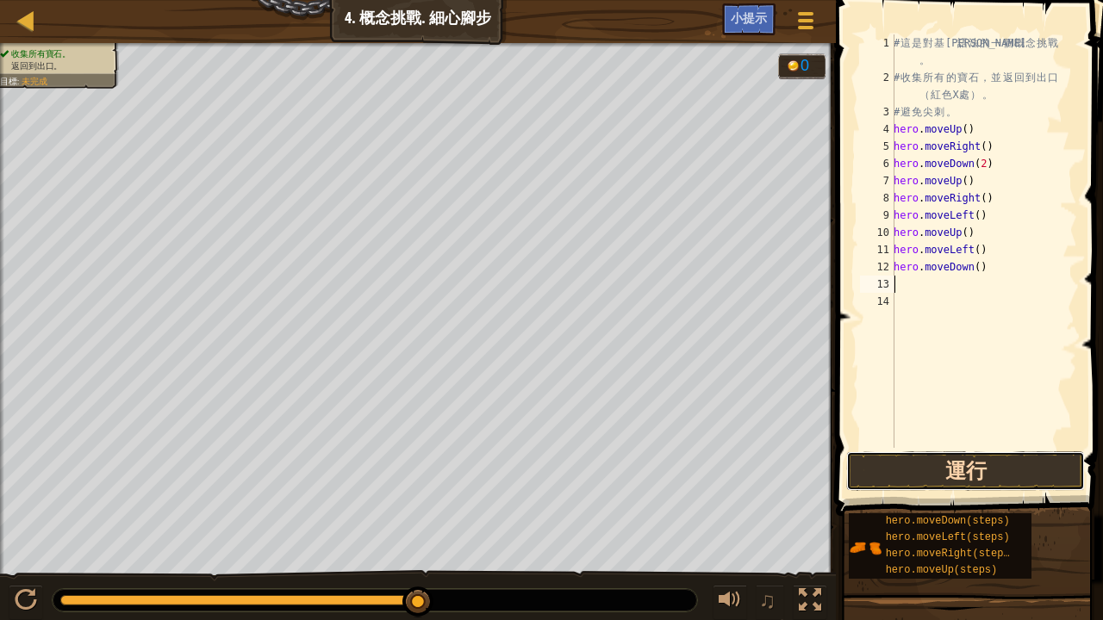
click at [930, 453] on button "運行" at bounding box center [965, 471] width 239 height 40
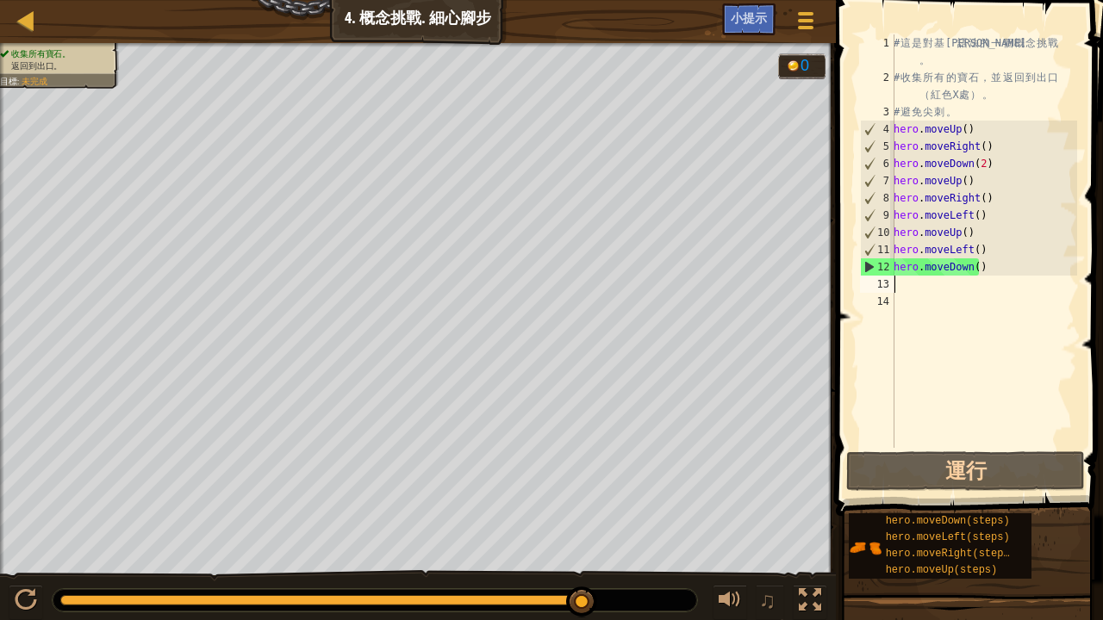
type textarea "h"
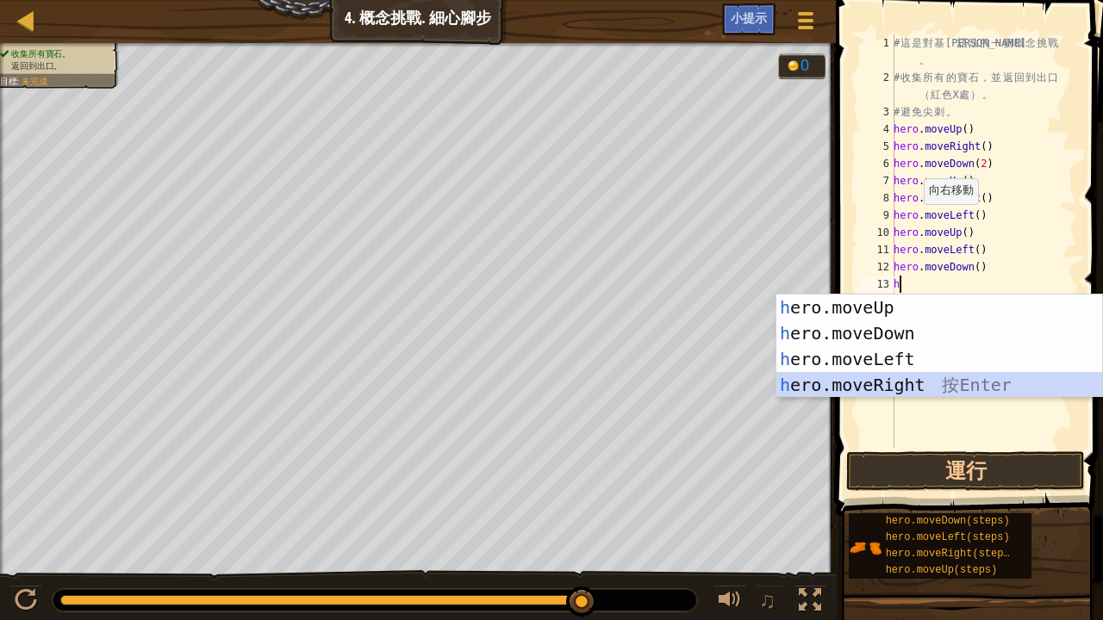
click at [886, 381] on div "h ero.moveUp 按 Enter h ero.moveDown 按 Enter h ero.moveLeft 按 Enter h ero.moveRi…" at bounding box center [939, 372] width 327 height 155
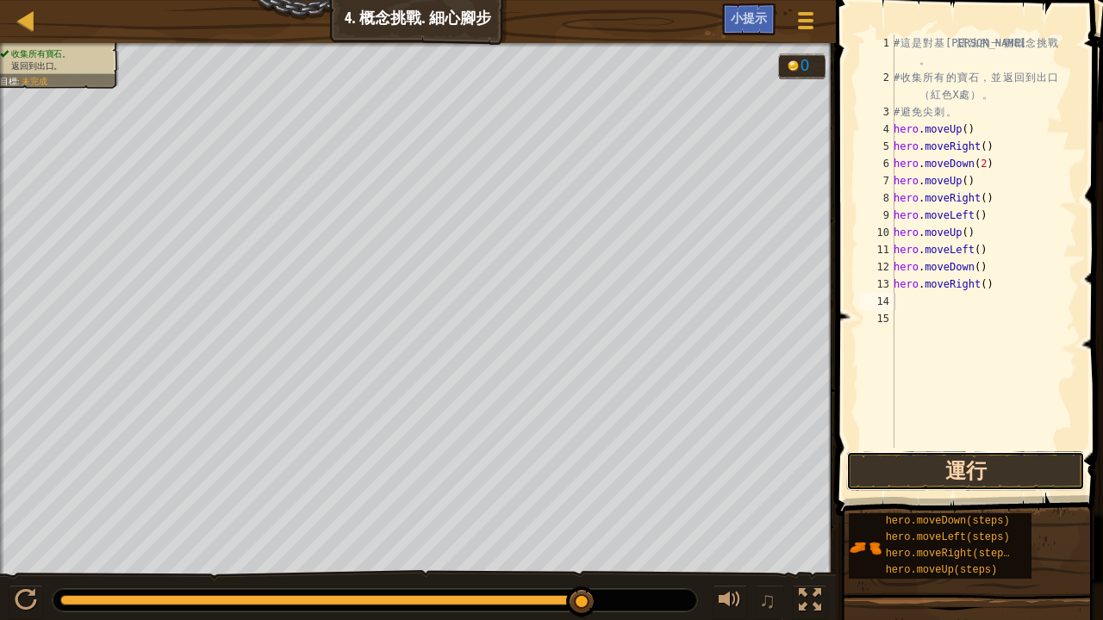
click at [926, 476] on button "運行" at bounding box center [965, 471] width 239 height 40
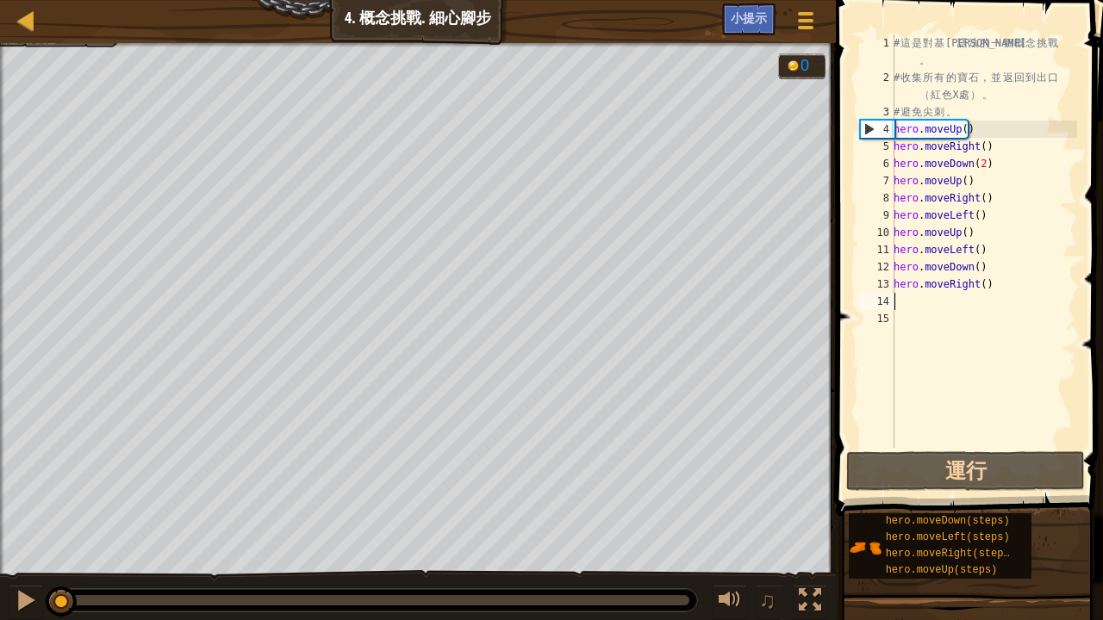
drag, startPoint x: 686, startPoint y: 595, endPoint x: 0, endPoint y: 579, distance: 686.0
click at [0, 510] on div "♫" at bounding box center [418, 596] width 836 height 52
drag, startPoint x: 991, startPoint y: 287, endPoint x: 890, endPoint y: 291, distance: 100.9
click at [890, 291] on div "1 2 3 4 5 6 7 8 9 10 11 12 13 14 15 # 這 是 對 基 本 語 法 的 一 個 概 念 挑 戰 。 # 收 集 所 有 的…" at bounding box center [966, 241] width 221 height 414
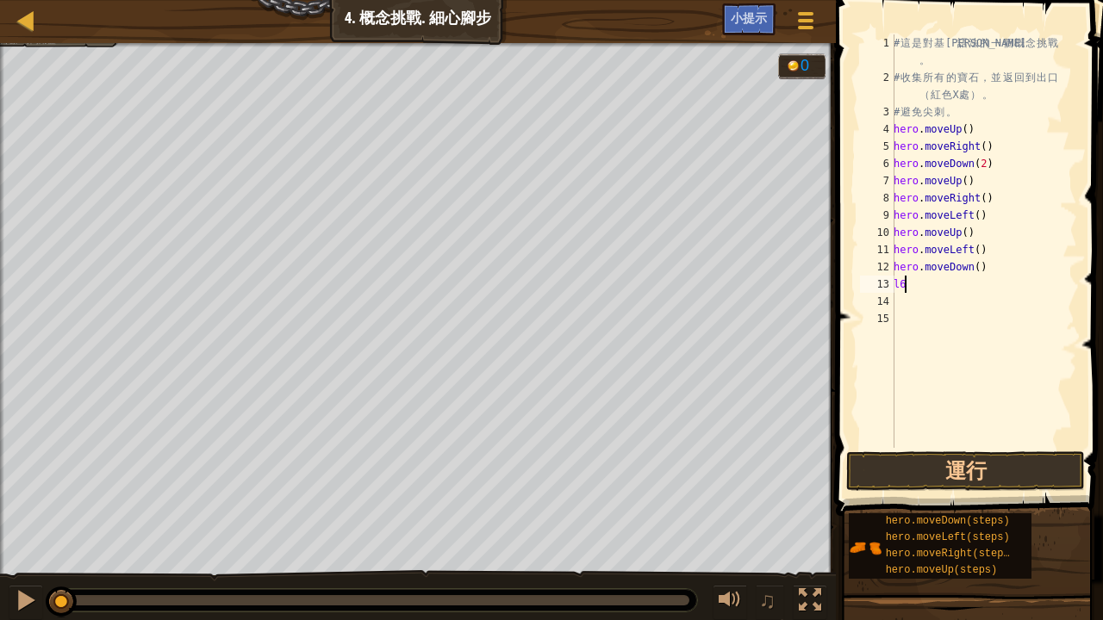
type textarea "l"
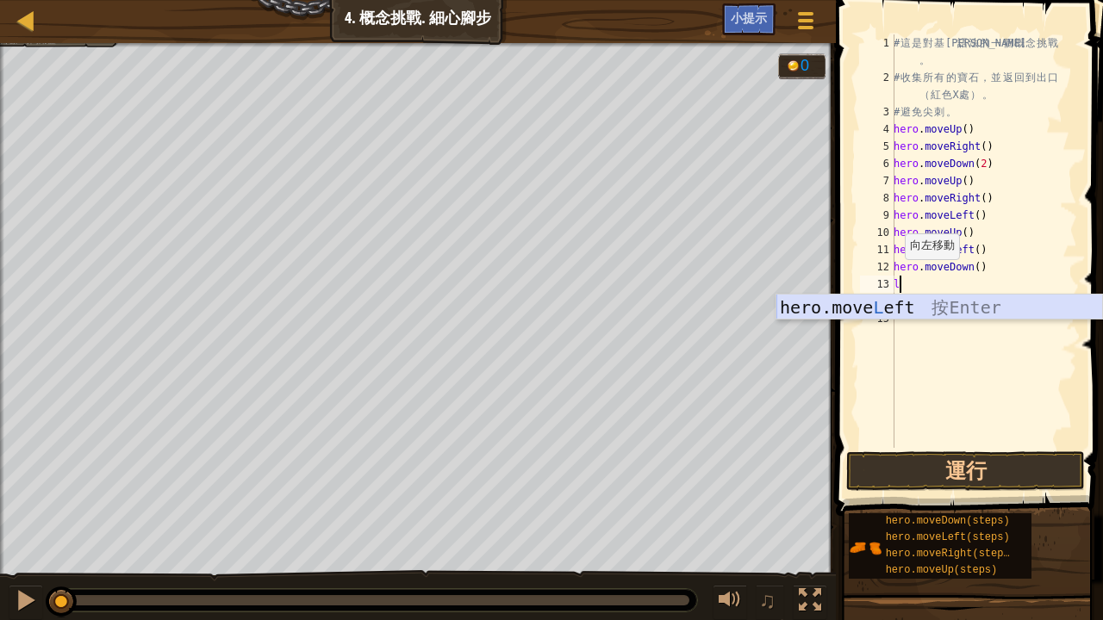
click at [870, 304] on div "hero.move L eft 按 Enter" at bounding box center [939, 334] width 327 height 78
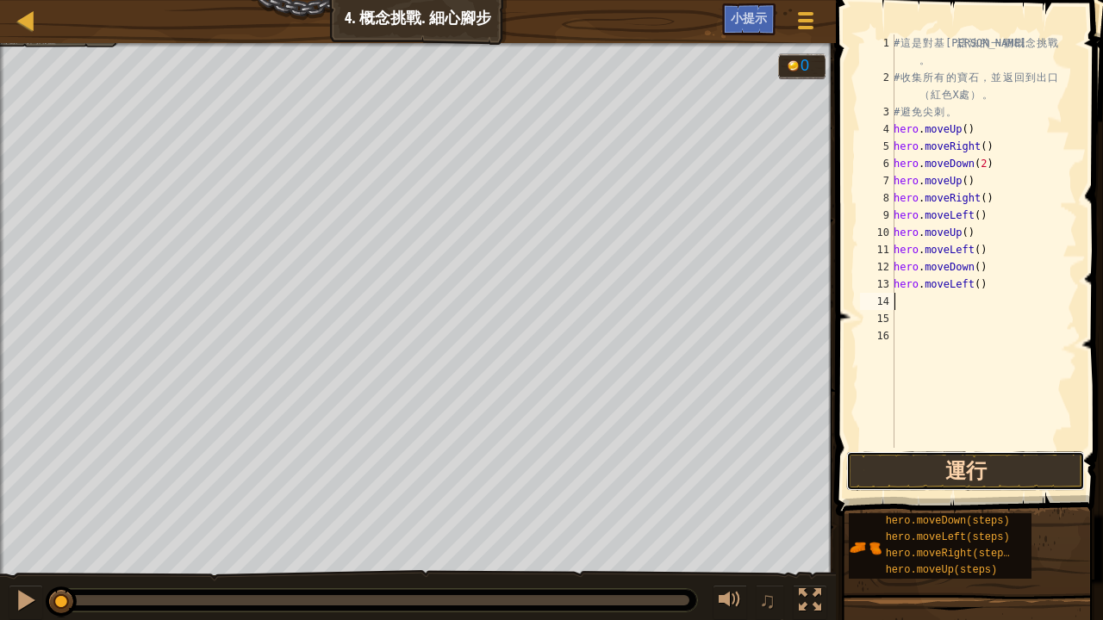
click at [973, 480] on button "運行" at bounding box center [965, 471] width 239 height 40
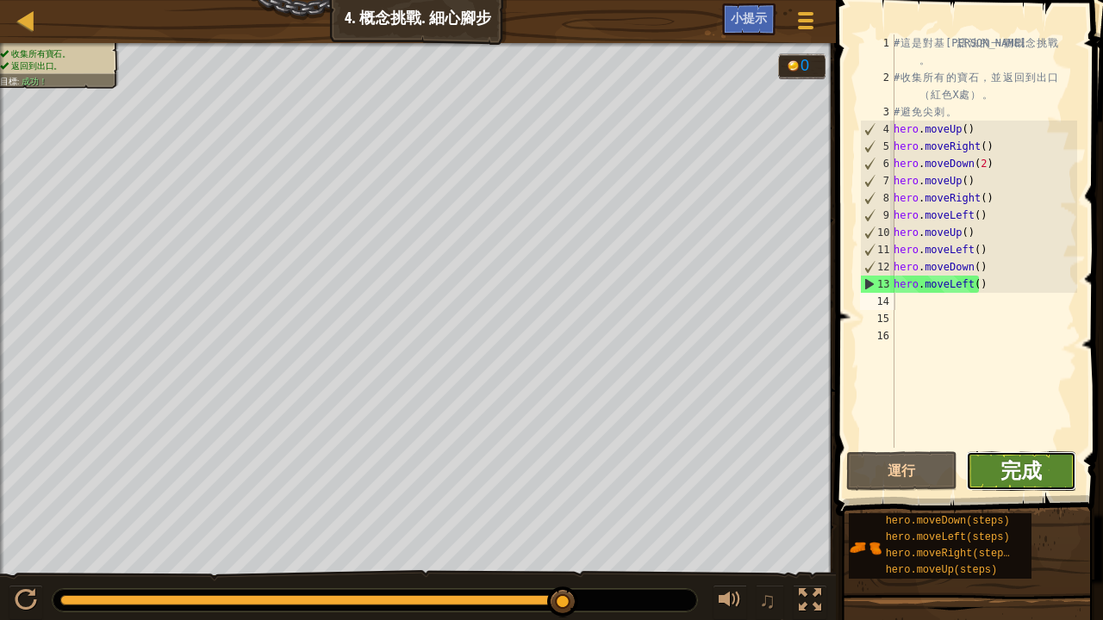
click at [999, 467] on button "完成" at bounding box center [1021, 471] width 111 height 40
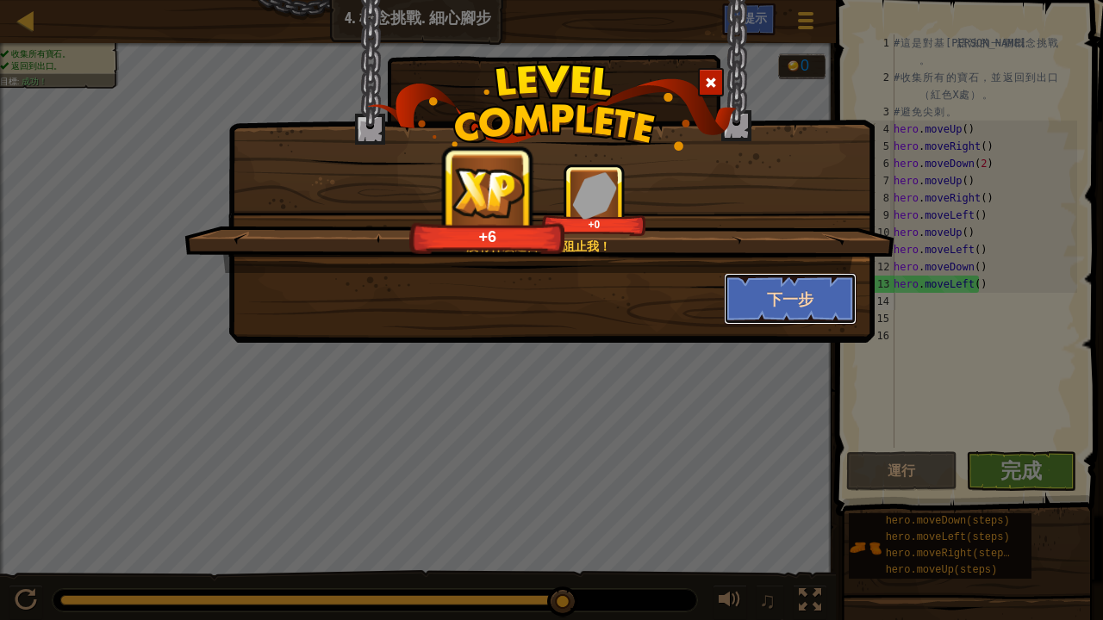
click at [818, 302] on button "下一步" at bounding box center [791, 299] width 134 height 52
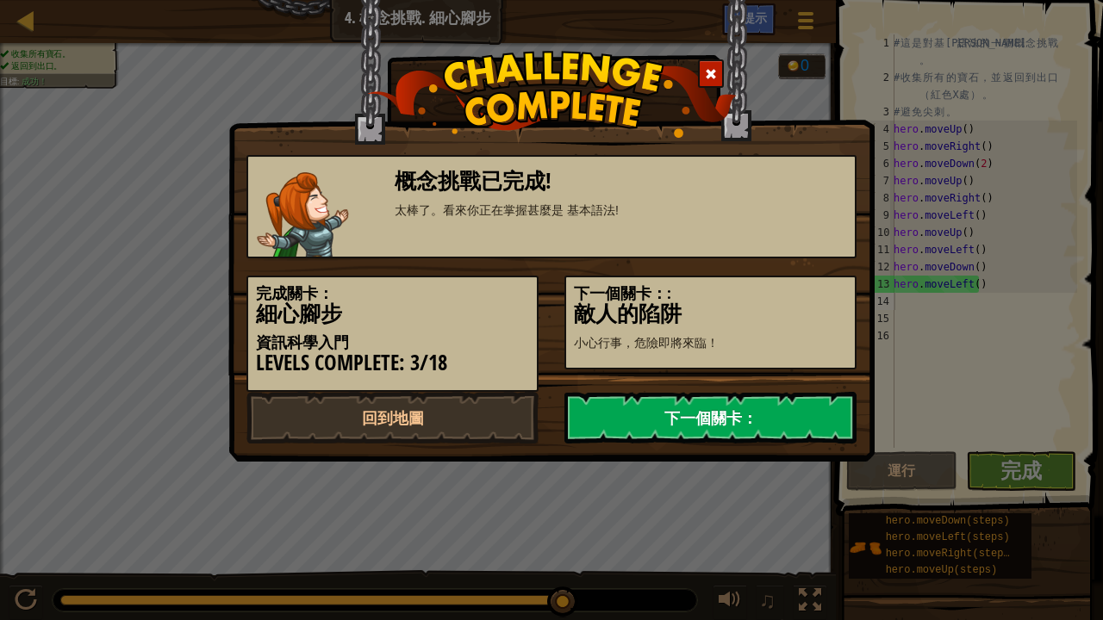
click at [696, 417] on link "下一個關卡：" at bounding box center [710, 418] width 292 height 52
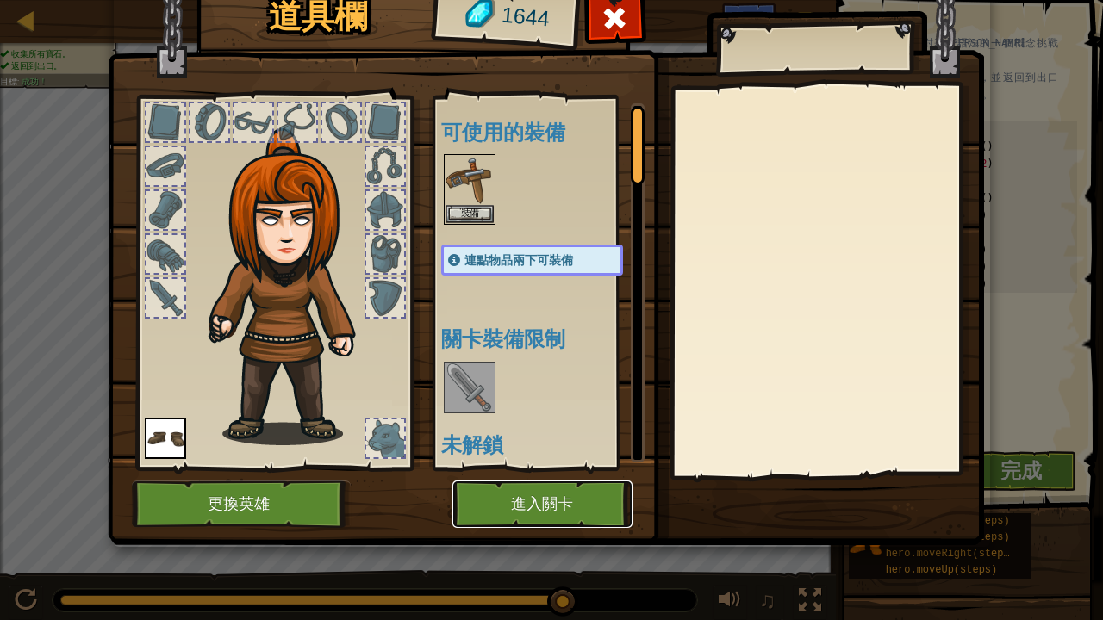
click at [551, 507] on button "進入關卡" at bounding box center [542, 504] width 180 height 47
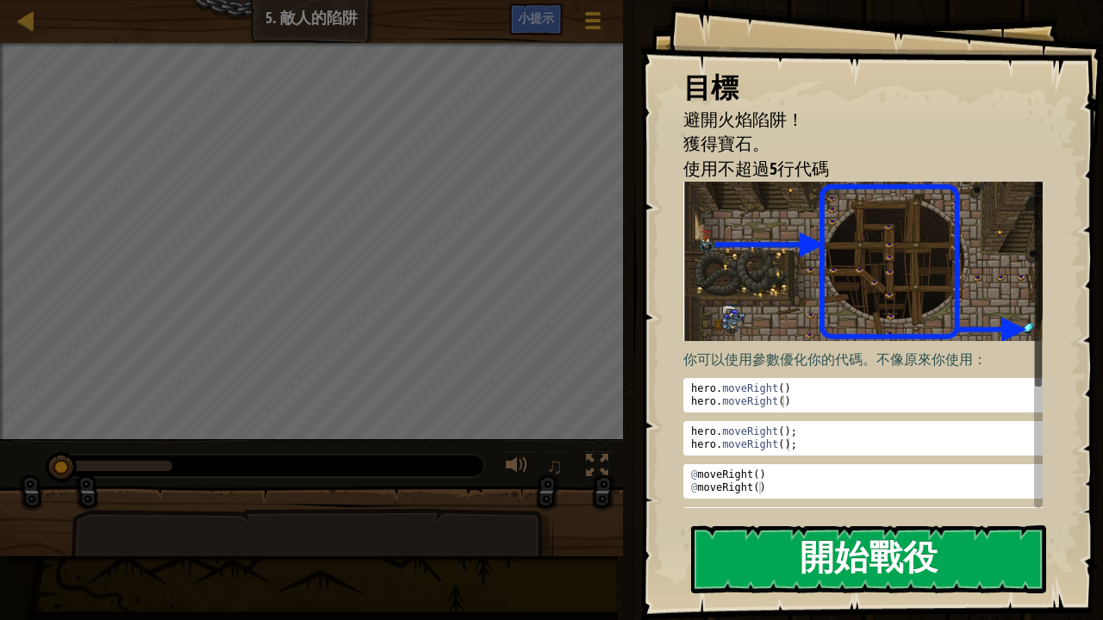
click at [925, 345] on div "目標 避開火焰陷阱！ 獲得寶石。 使用不超過5行代碼 你可以使用參數優化你的代碼。不像原來你使用： hero . moveRight ( ) hero . m…" at bounding box center [871, 310] width 463 height 620
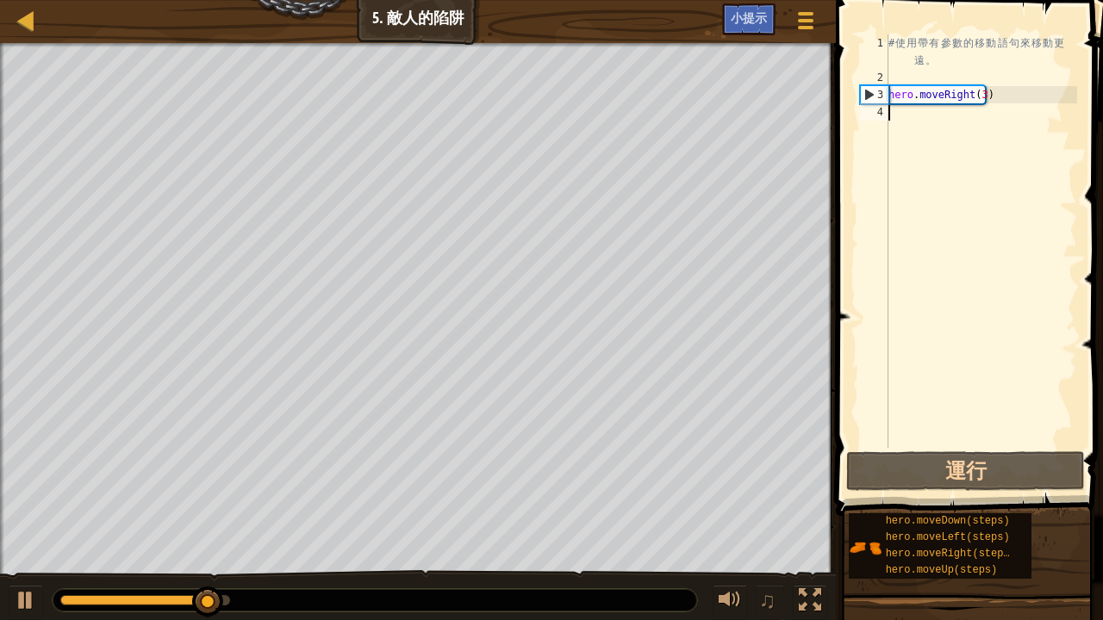
type textarea "h"
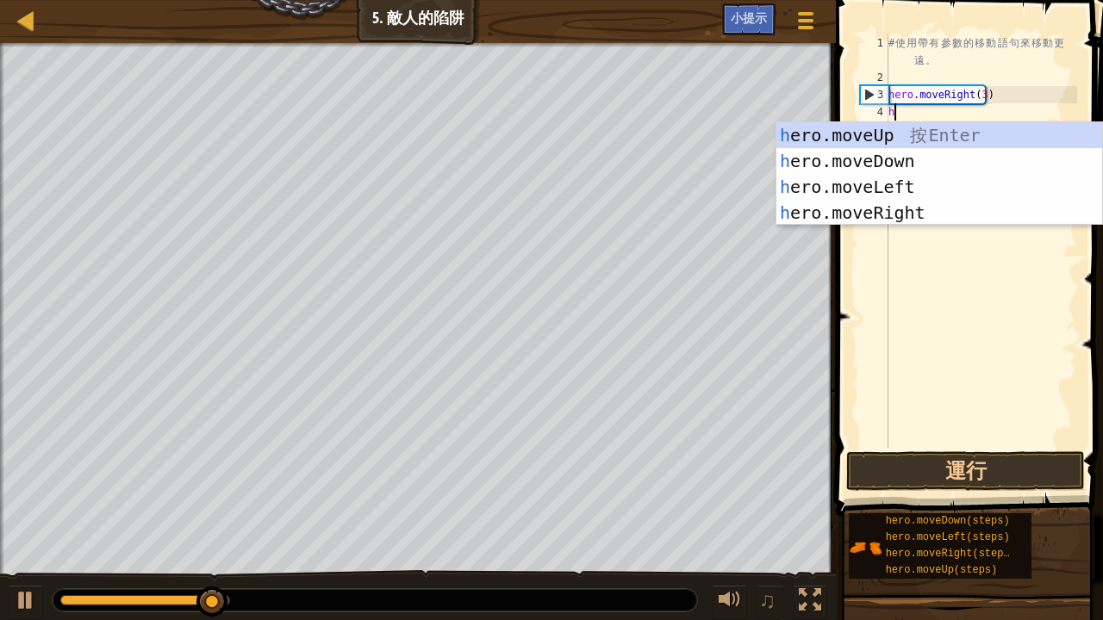
scroll to position [8, 0]
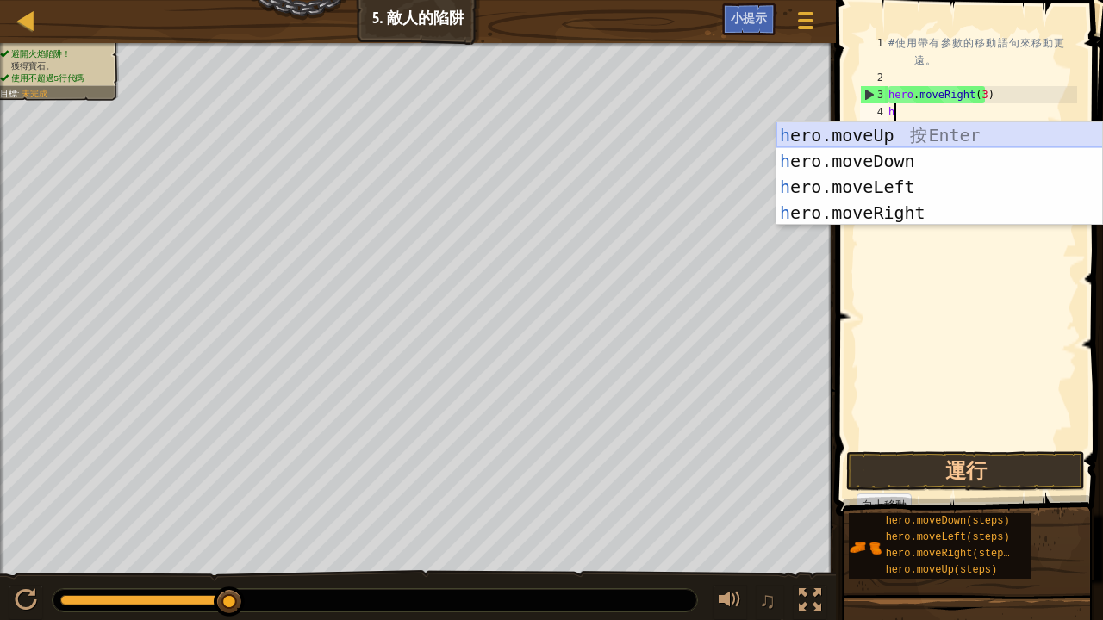
click at [856, 124] on div "h ero.moveUp 按 Enter h ero.moveDown 按 Enter h ero.moveLeft 按 Enter h ero.moveRi…" at bounding box center [939, 199] width 327 height 155
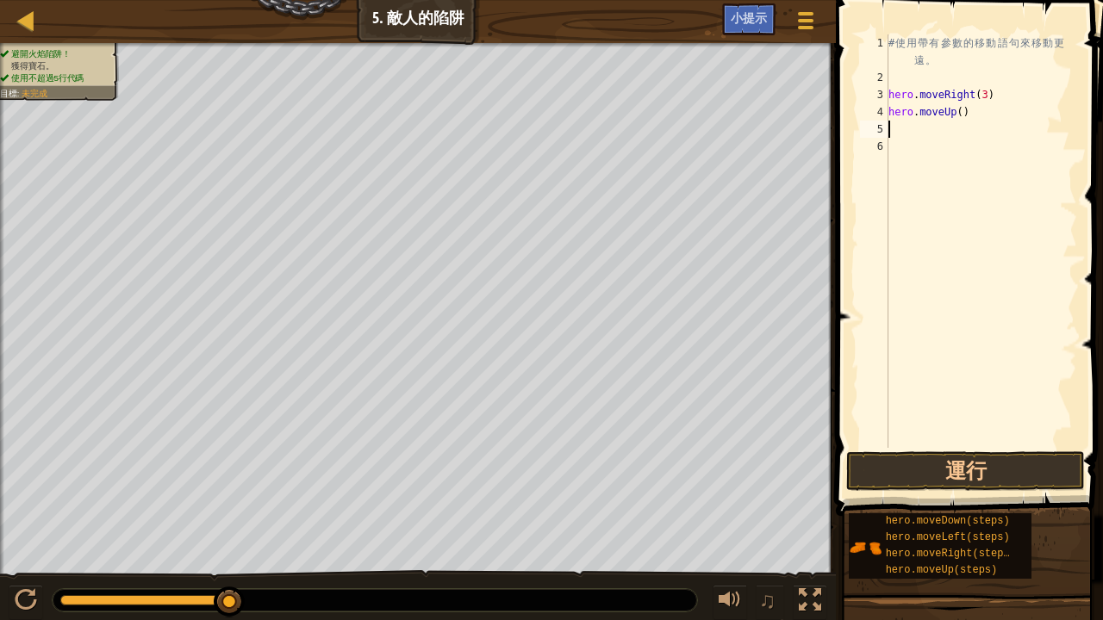
type textarea "h"
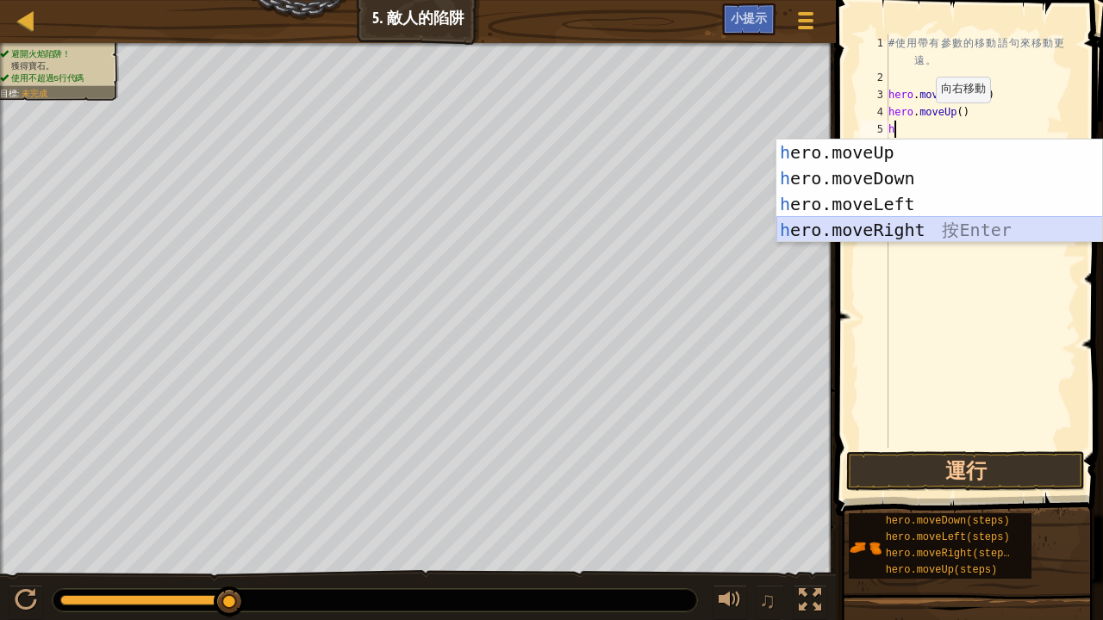
click at [899, 222] on div "h ero.moveUp 按 Enter h ero.moveDown 按 Enter h ero.moveLeft 按 Enter h ero.moveRi…" at bounding box center [939, 217] width 327 height 155
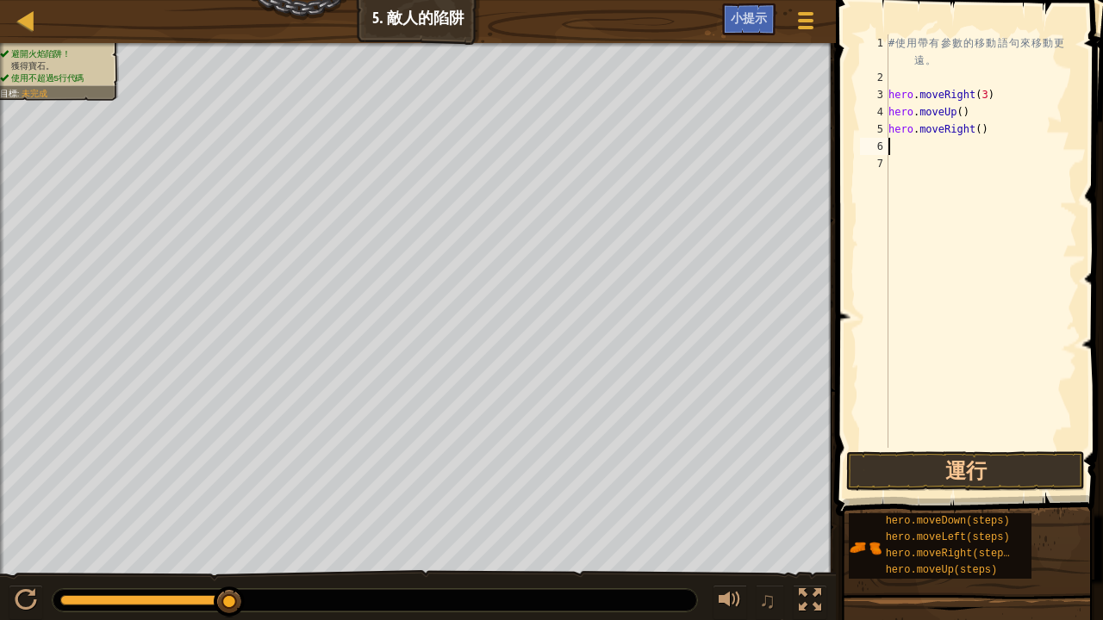
type textarea "h"
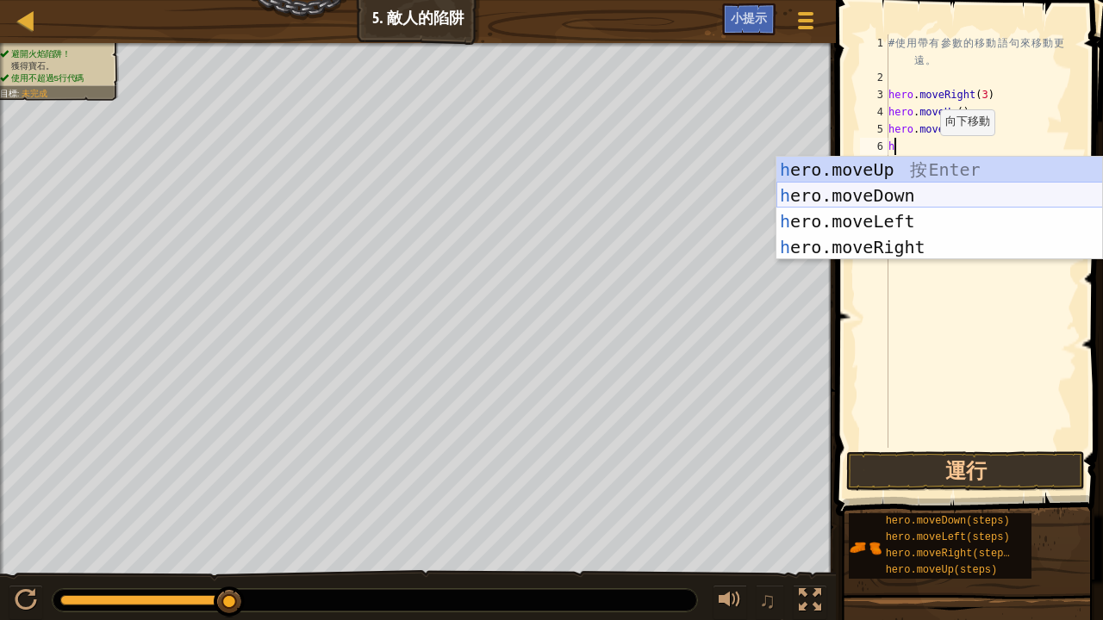
click at [905, 194] on div "h ero.moveUp 按 Enter h ero.moveDown 按 Enter h ero.moveLeft 按 Enter h ero.moveRi…" at bounding box center [939, 234] width 327 height 155
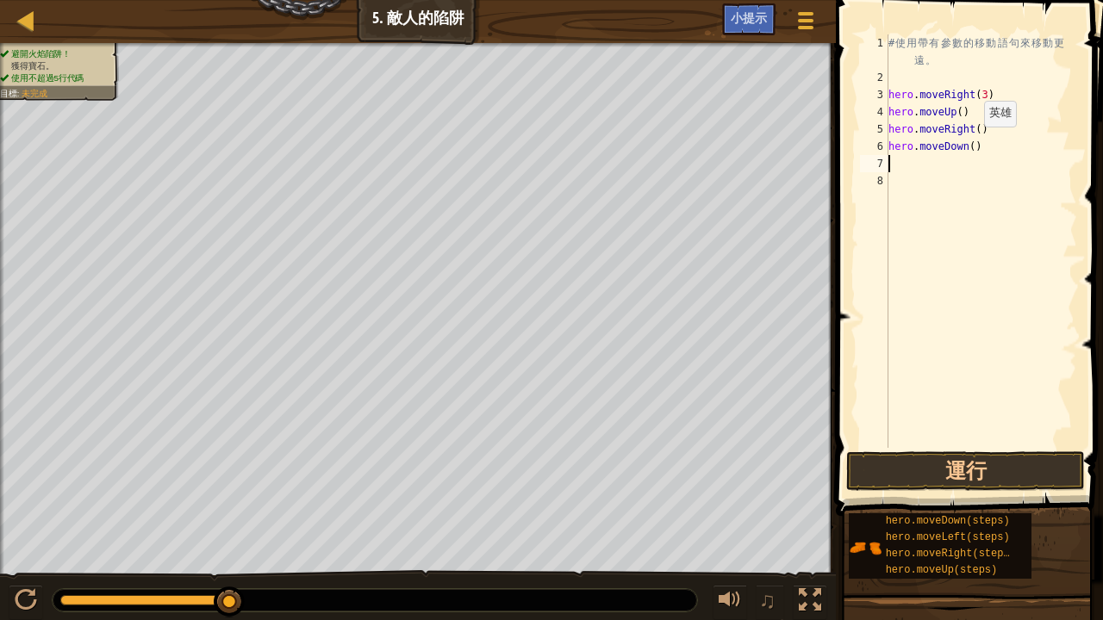
click at [968, 144] on div "# 使 用 帶 有 參 數 的 移 動 語 句 來 移 動 更 遠 。 hero . moveRight ( 3 ) hero . moveUp ( ) he…" at bounding box center [981, 266] width 192 height 465
type textarea "hero.moveDown(3)"
click at [896, 160] on div "# 使 用 帶 有 參 數 的 移 動 語 句 來 移 動 更 遠 。 hero . moveRight ( 3 ) hero . moveUp ( ) he…" at bounding box center [981, 266] width 192 height 465
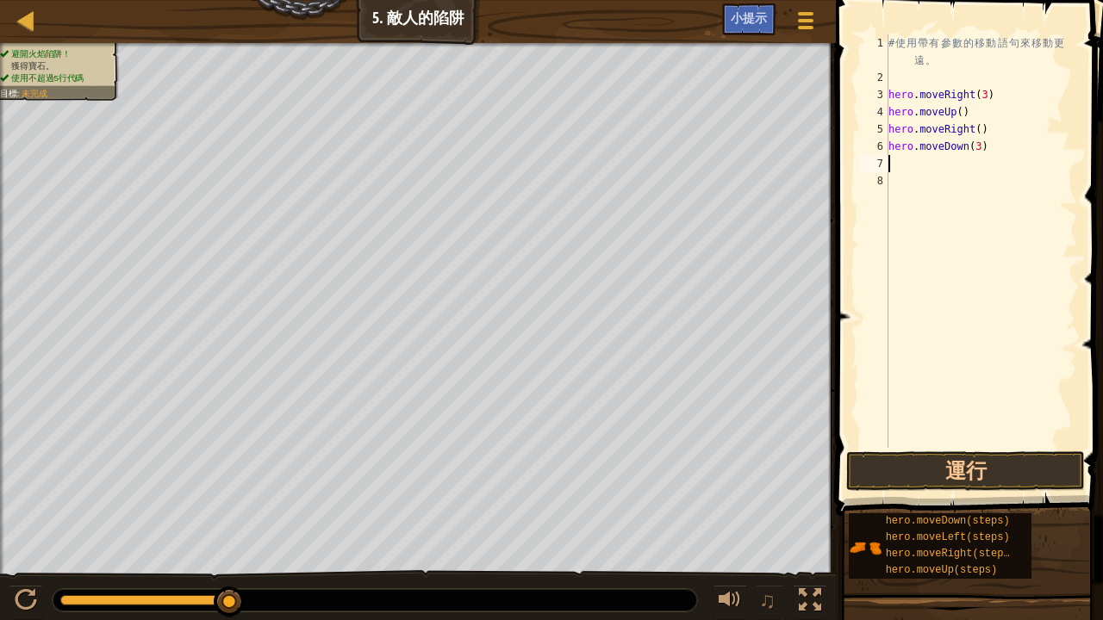
type textarea "h"
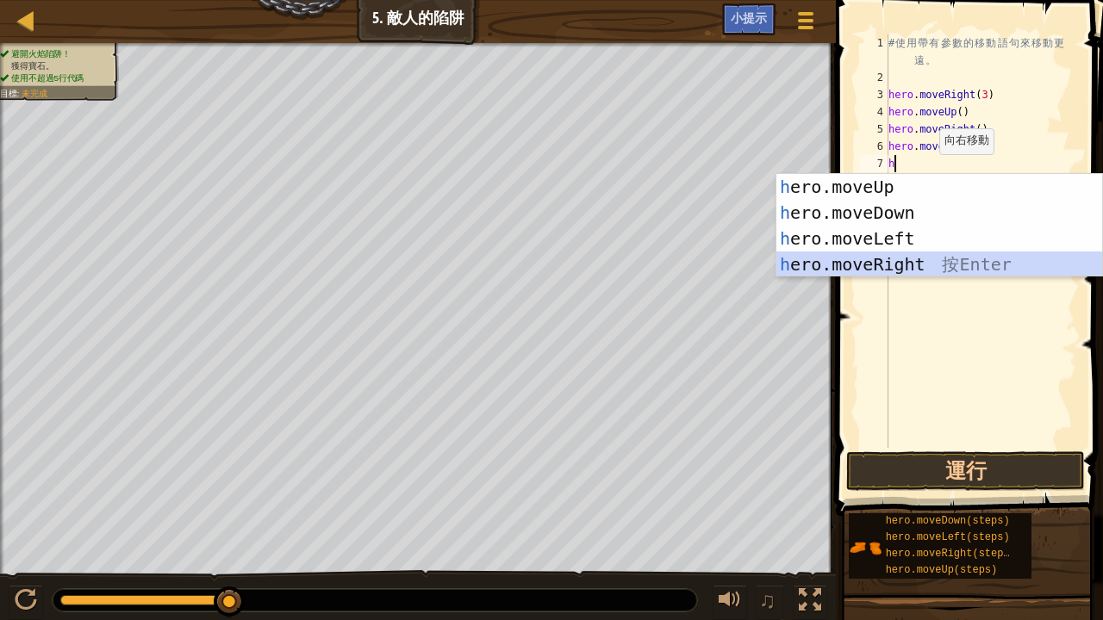
click at [916, 260] on div "h ero.moveUp 按 Enter h ero.moveDown 按 Enter h ero.moveLeft 按 Enter h ero.moveRi…" at bounding box center [939, 251] width 327 height 155
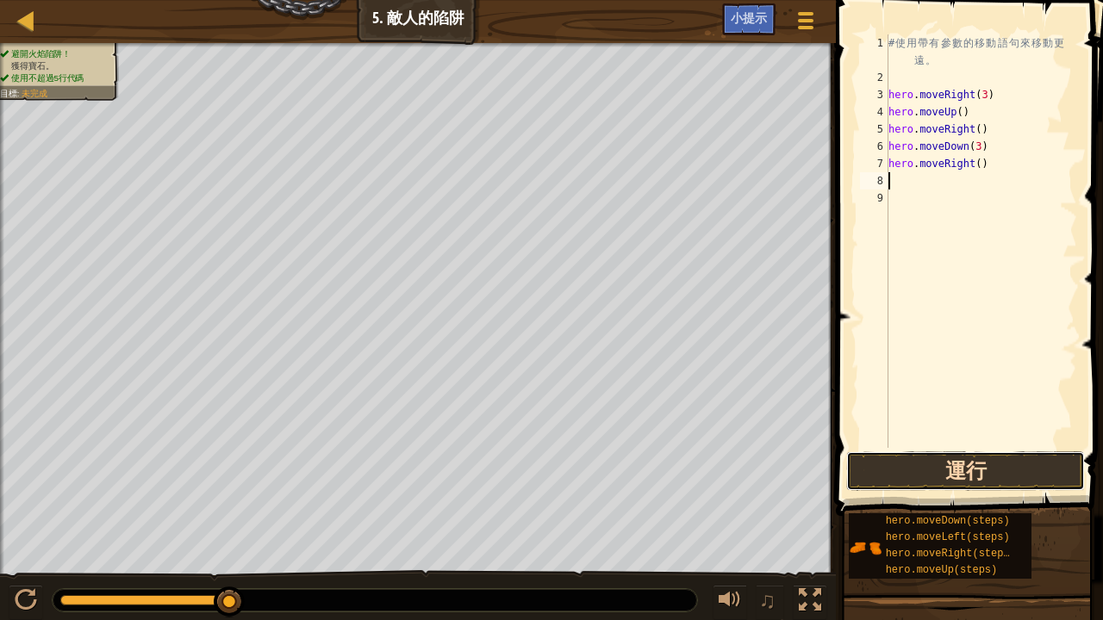
click at [960, 457] on button "運行" at bounding box center [965, 471] width 239 height 40
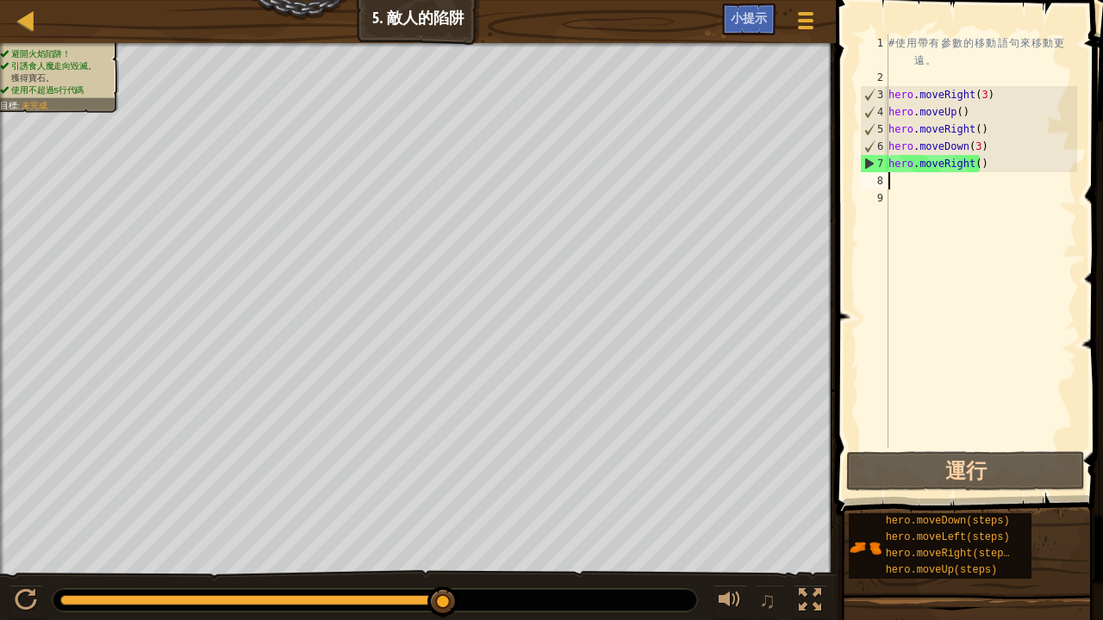
type textarea "h"
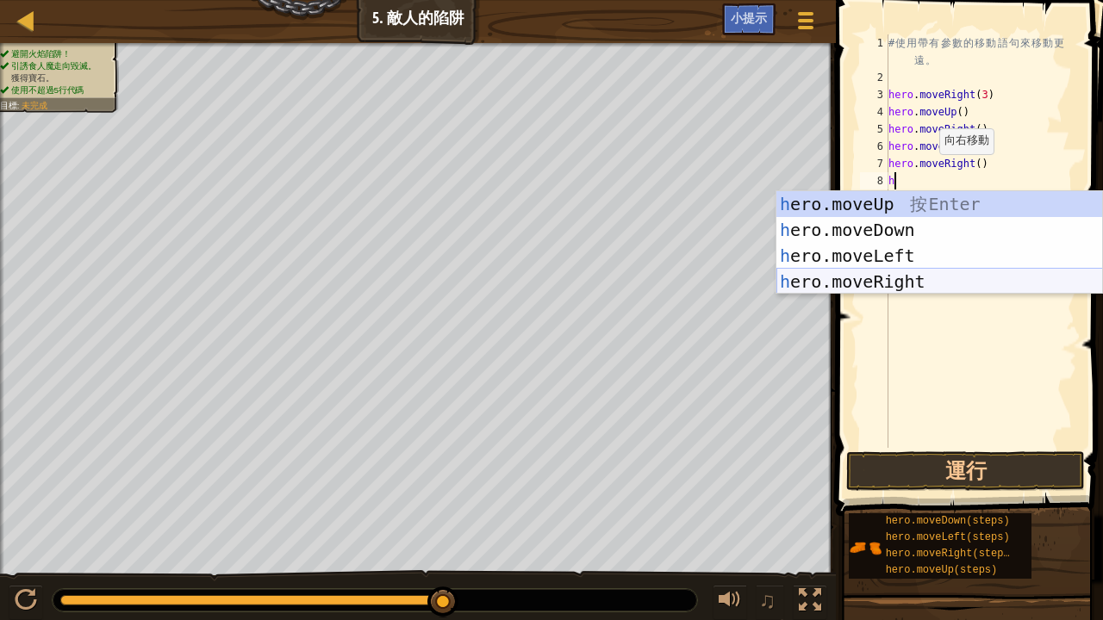
click at [891, 281] on div "h ero.moveUp 按 Enter h ero.moveDown 按 Enter h ero.moveLeft 按 Enter h ero.moveRi…" at bounding box center [939, 268] width 327 height 155
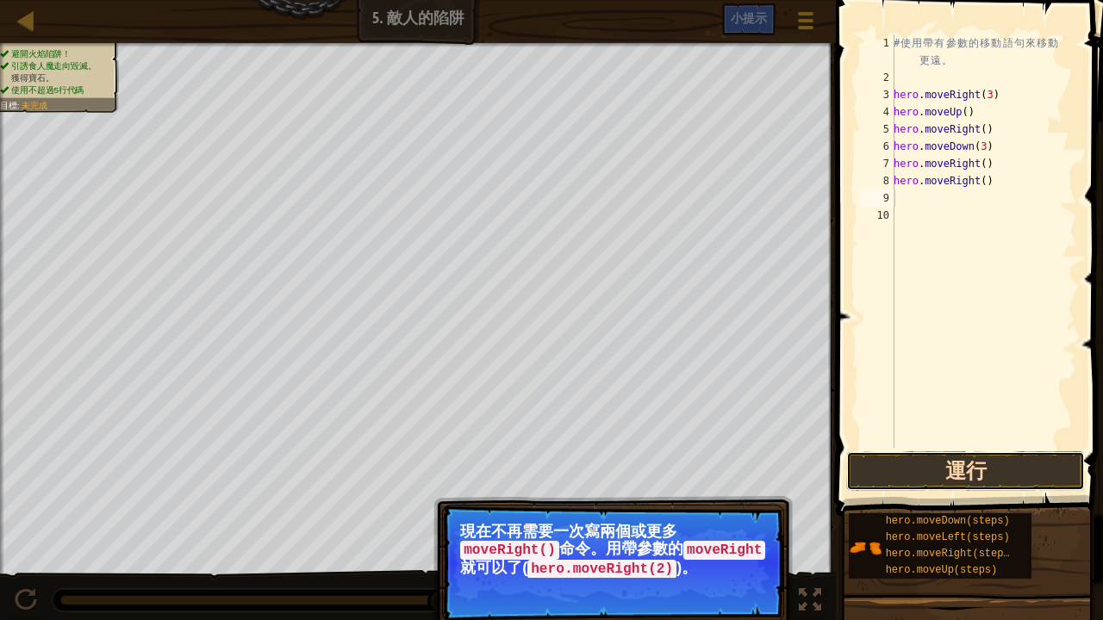
click at [913, 463] on button "運行" at bounding box center [965, 471] width 239 height 40
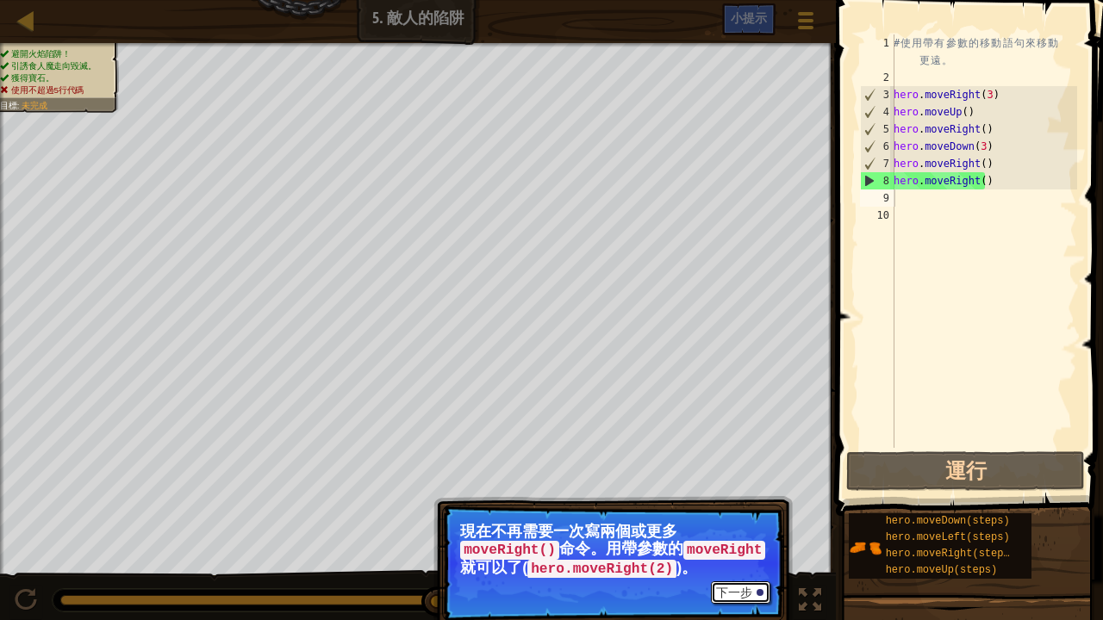
click at [729, 510] on button "下一步" at bounding box center [740, 593] width 59 height 22
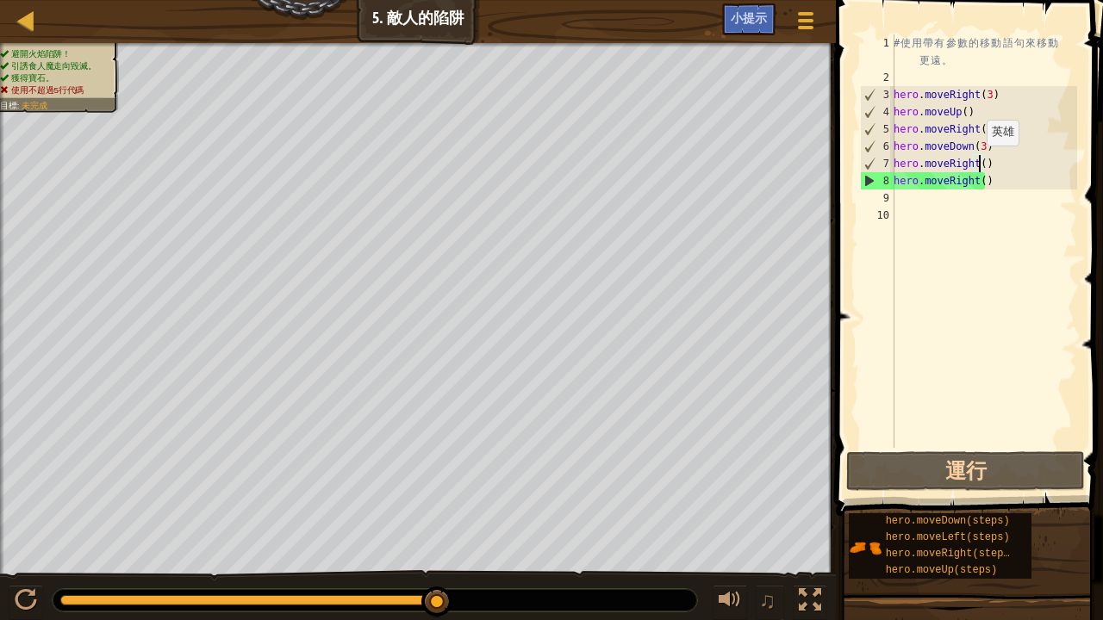
click at [977, 163] on div "# 使 用 帶 有 參 數 的 移 動 語 句 來 移 動 更 遠 。 hero . moveRight ( 3 ) hero . moveUp ( ) he…" at bounding box center [983, 266] width 187 height 465
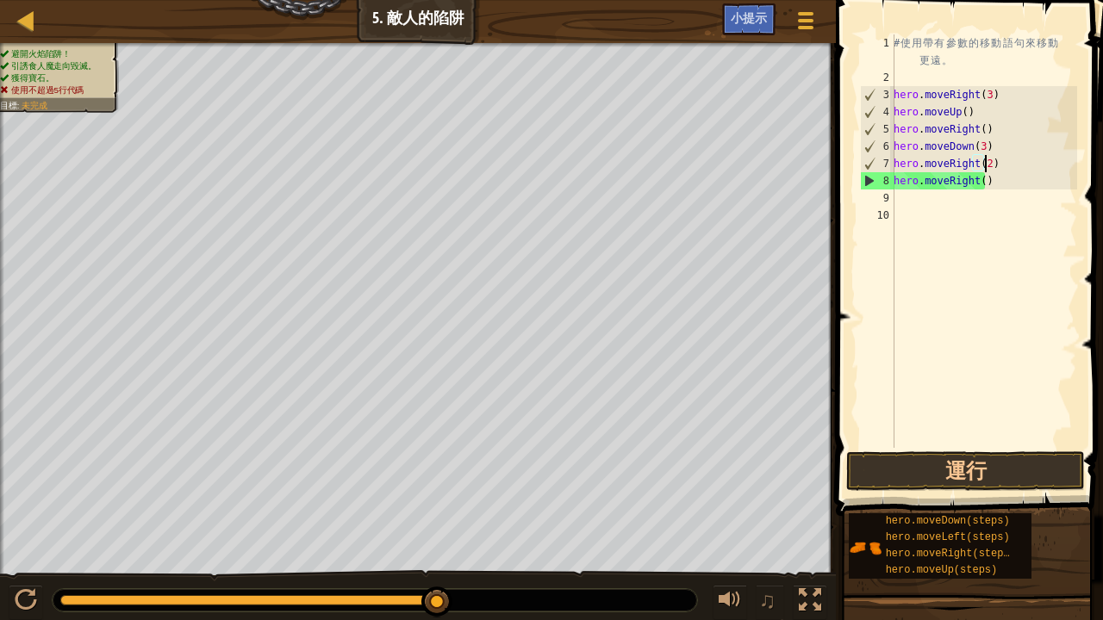
scroll to position [8, 7]
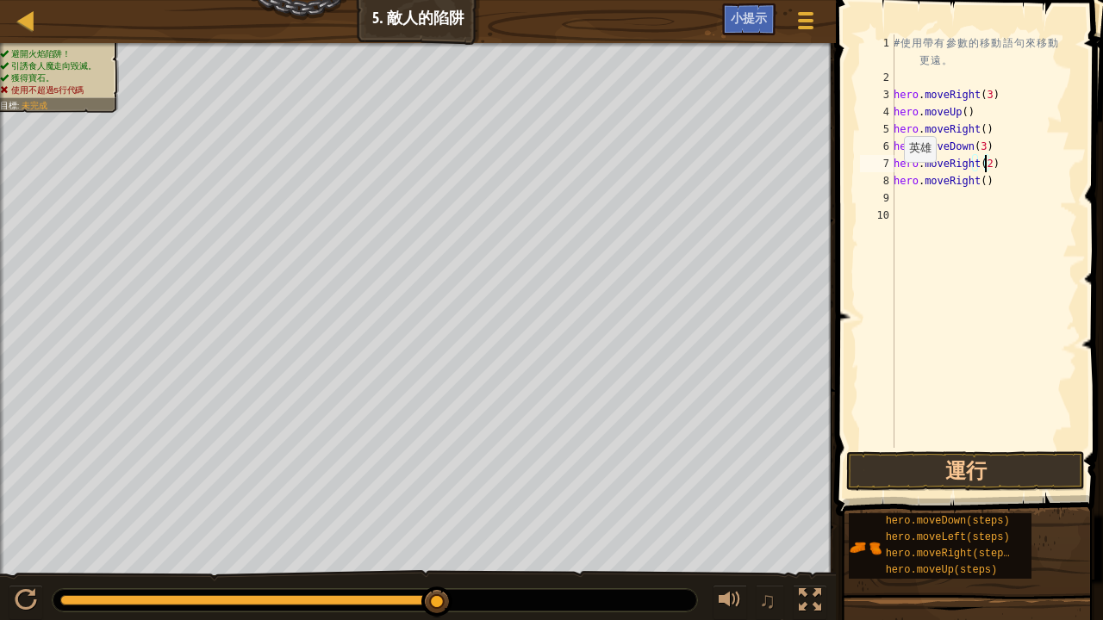
click at [893, 177] on div "8" at bounding box center [877, 180] width 34 height 17
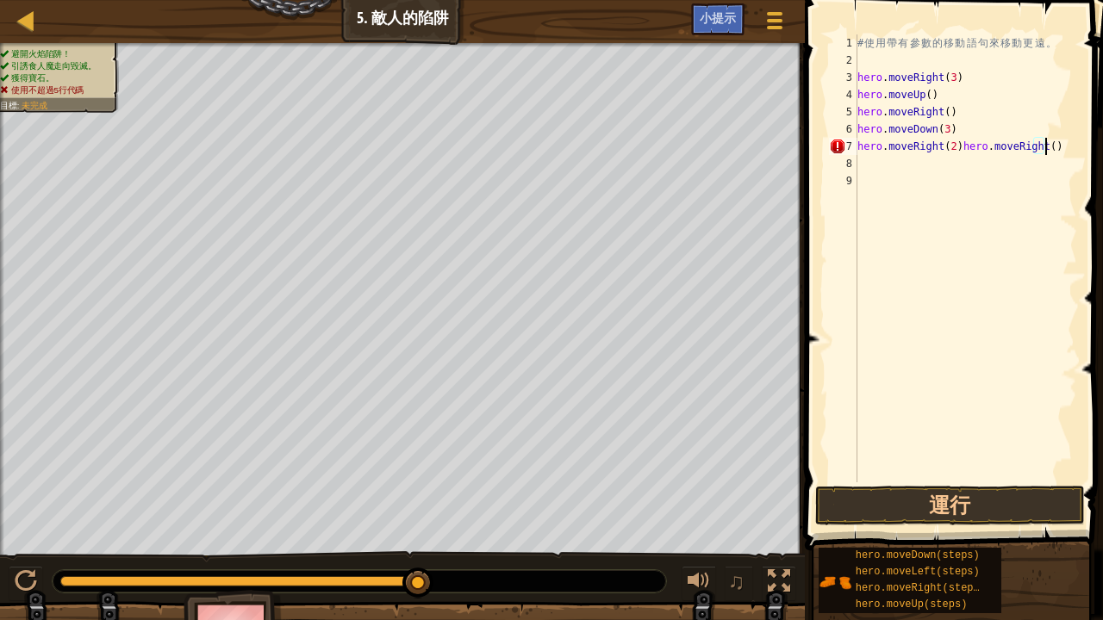
click at [1055, 148] on div "# 使 用 帶 有 參 數 的 移 動 語 句 來 移 動 更 遠 。 hero . moveRight ( 3 ) hero . moveUp ( ) he…" at bounding box center [965, 275] width 223 height 482
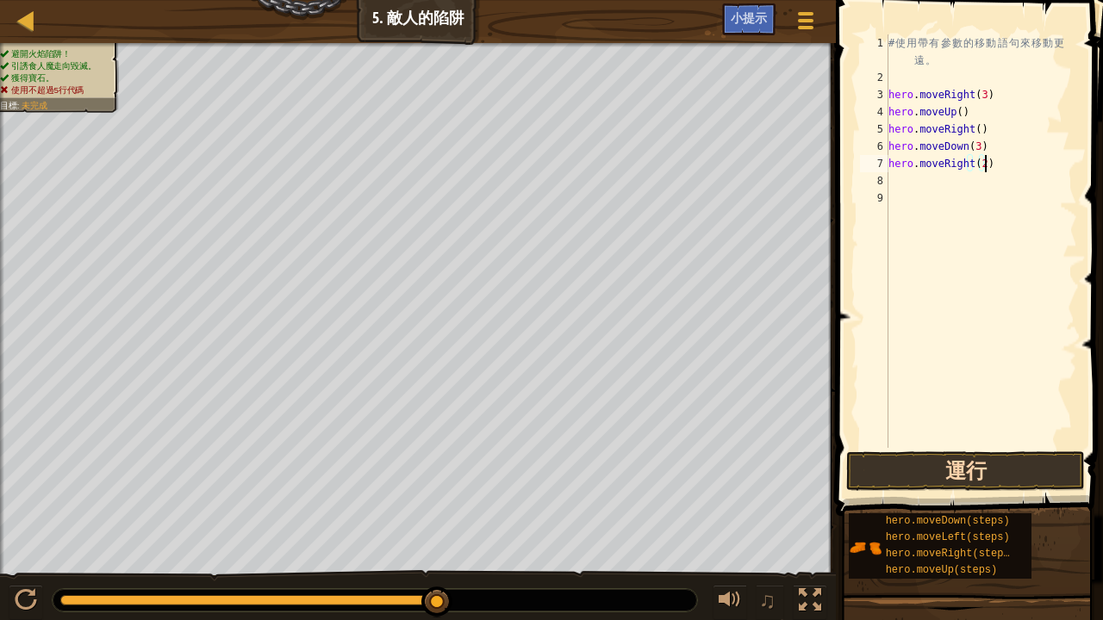
type textarea "hero.moveRight(2)"
click at [960, 465] on button "運行" at bounding box center [965, 471] width 239 height 40
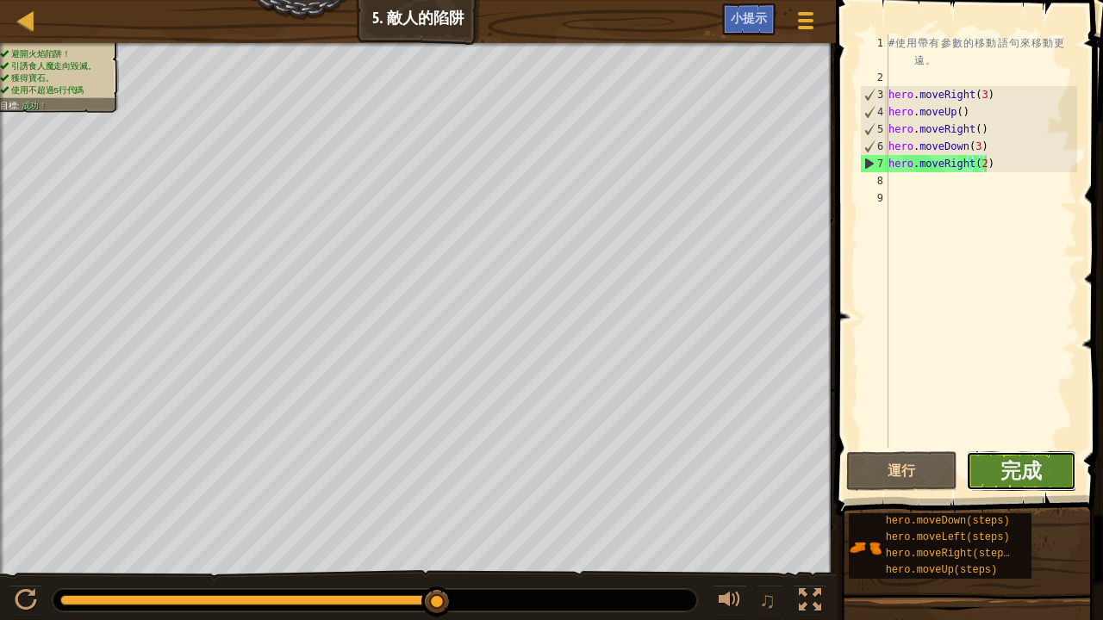
click at [1054, 474] on button "完成" at bounding box center [1021, 471] width 111 height 40
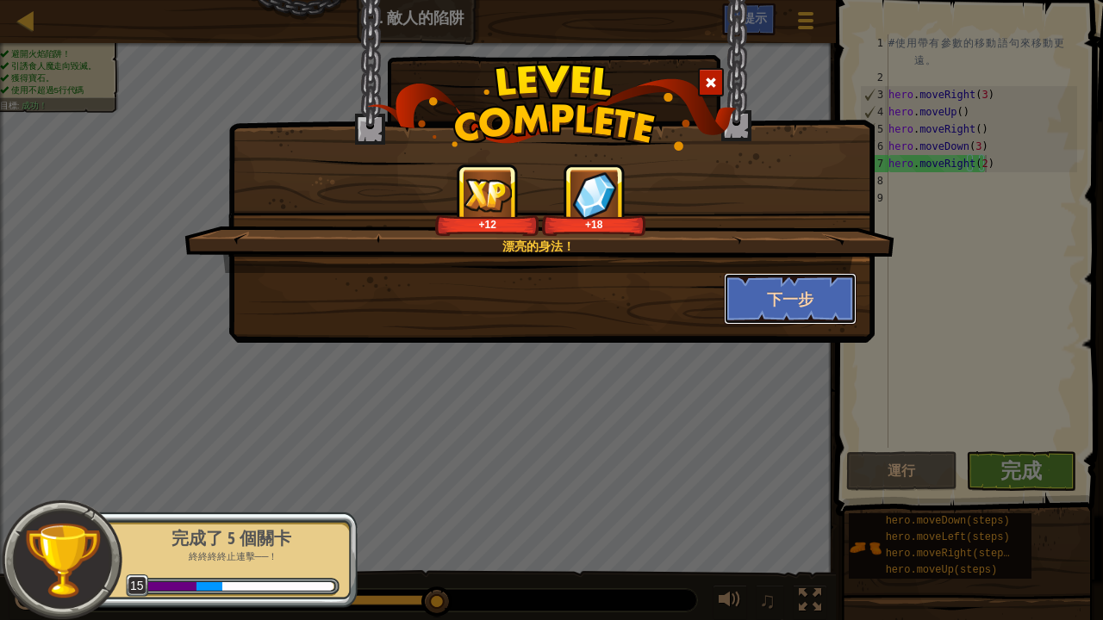
click at [794, 308] on button "下一步" at bounding box center [791, 299] width 134 height 52
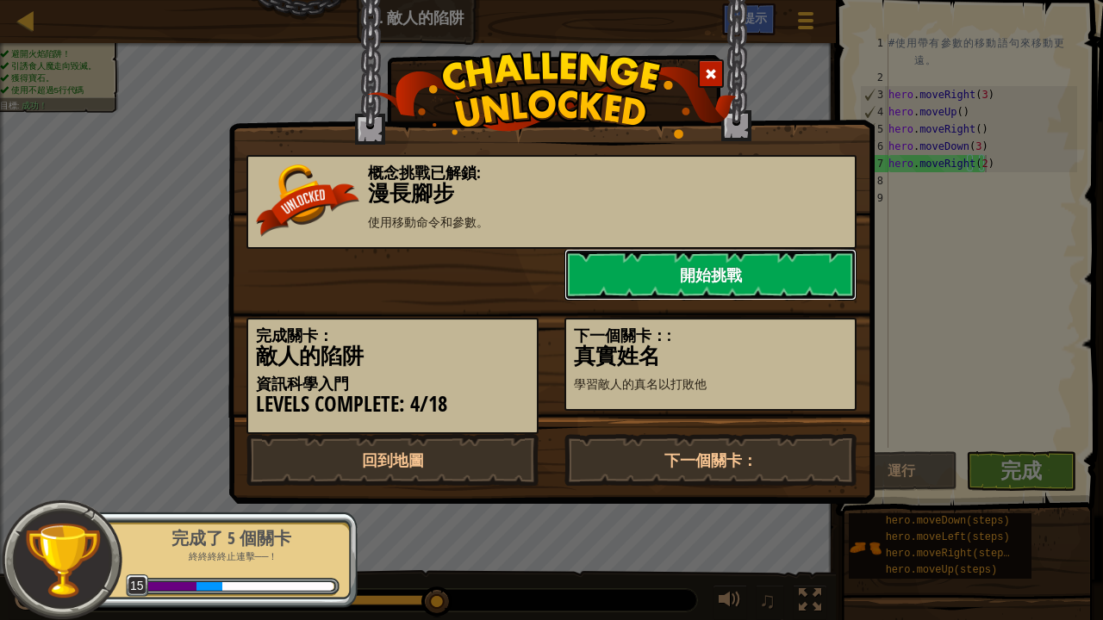
click at [750, 272] on link "開始挑戰" at bounding box center [710, 275] width 292 height 52
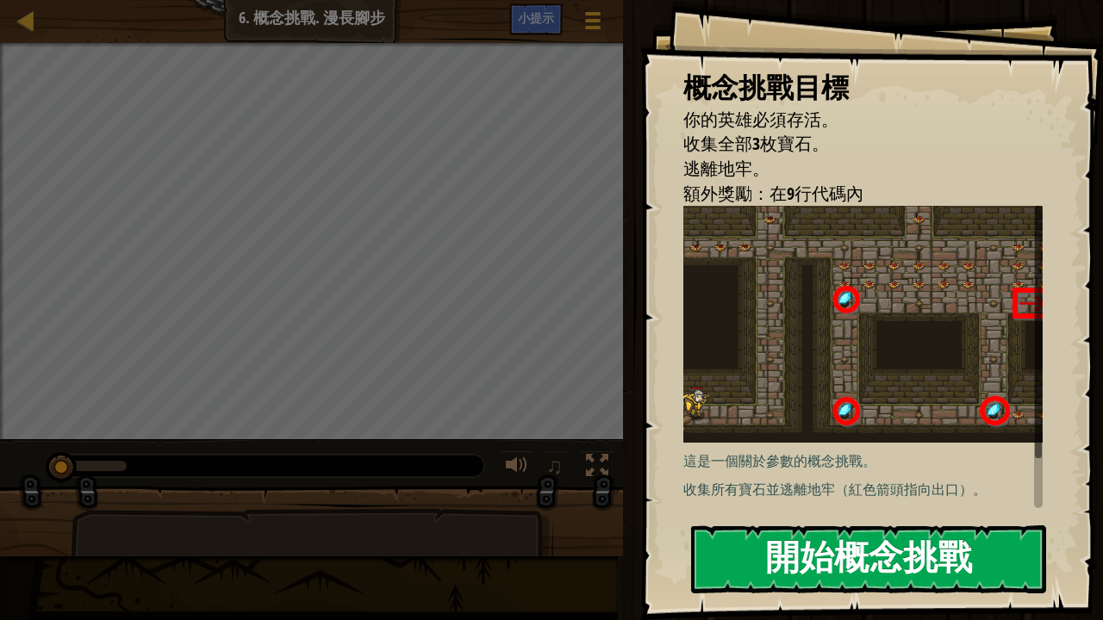
drag, startPoint x: 839, startPoint y: 511, endPoint x: 853, endPoint y: 551, distance: 42.0
click at [843, 510] on div "概念挑戰目標 你的英雄必須存活。 收集全部3枚寶石。 逃離地牢。 額外獎勵：在9行代碼內 這是一個關於參數的概念挑戰。 收集所有寶石並逃離地牢（紅色箭頭指向出…" at bounding box center [871, 310] width 463 height 620
click at [863, 510] on button "開始概念挑戰" at bounding box center [868, 560] width 355 height 68
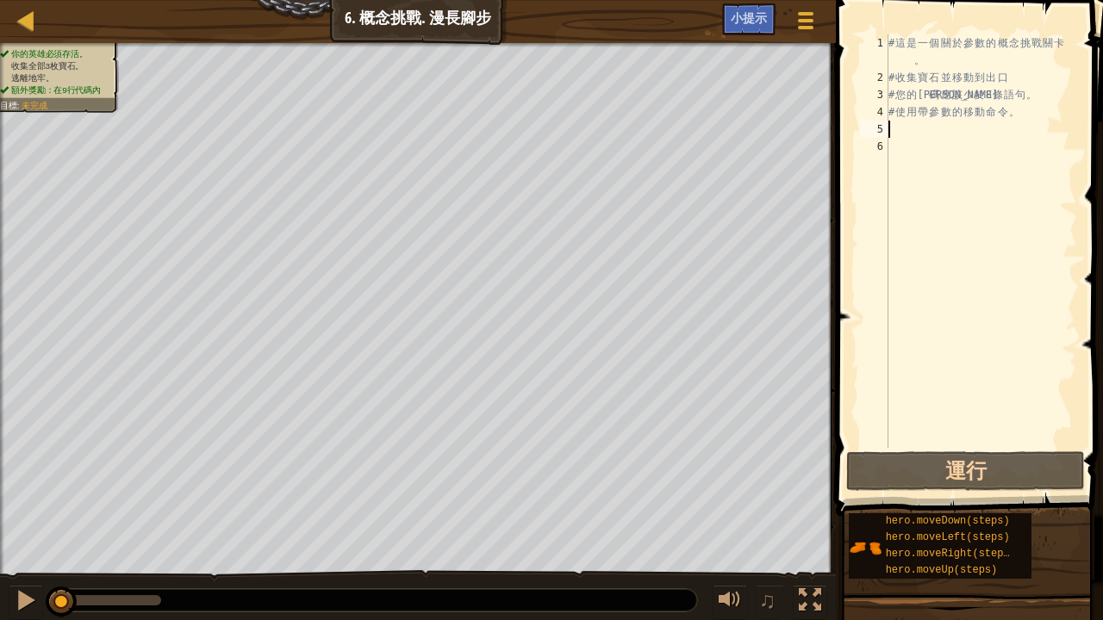
click at [893, 121] on div "# 這 是 一 個 關 於 參 數 的 概 念 挑 戰 關 卡 。 # 收 集 寶 石 並 移 動 到 出 口 # 您 的 代 碼 應 該 少 於 8 條 語…" at bounding box center [981, 266] width 192 height 465
type textarea "h"
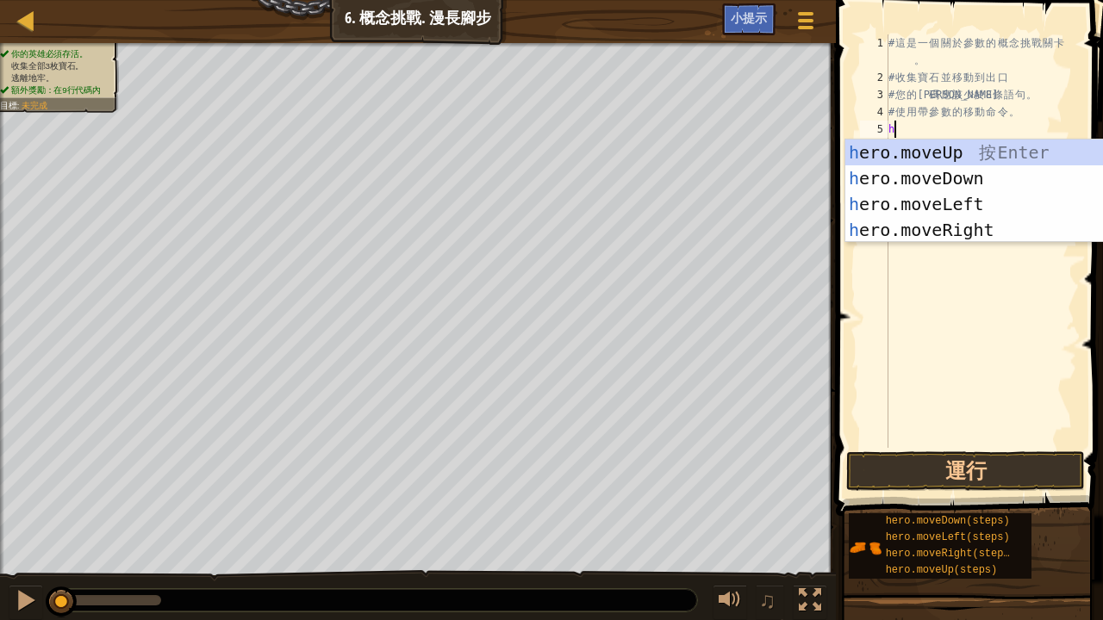
scroll to position [8, 0]
click at [970, 225] on div "h ero.moveUp 按 Enter h ero.moveDown 按 Enter h ero.moveLeft 按 Enter h ero.moveRi…" at bounding box center [1008, 217] width 327 height 155
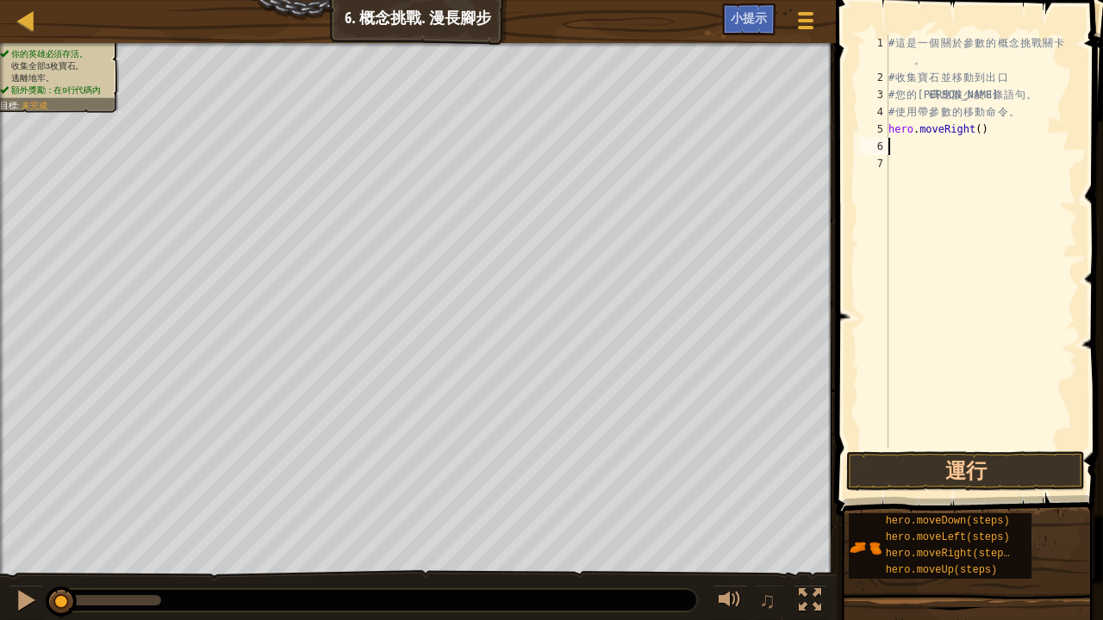
type textarea "h"
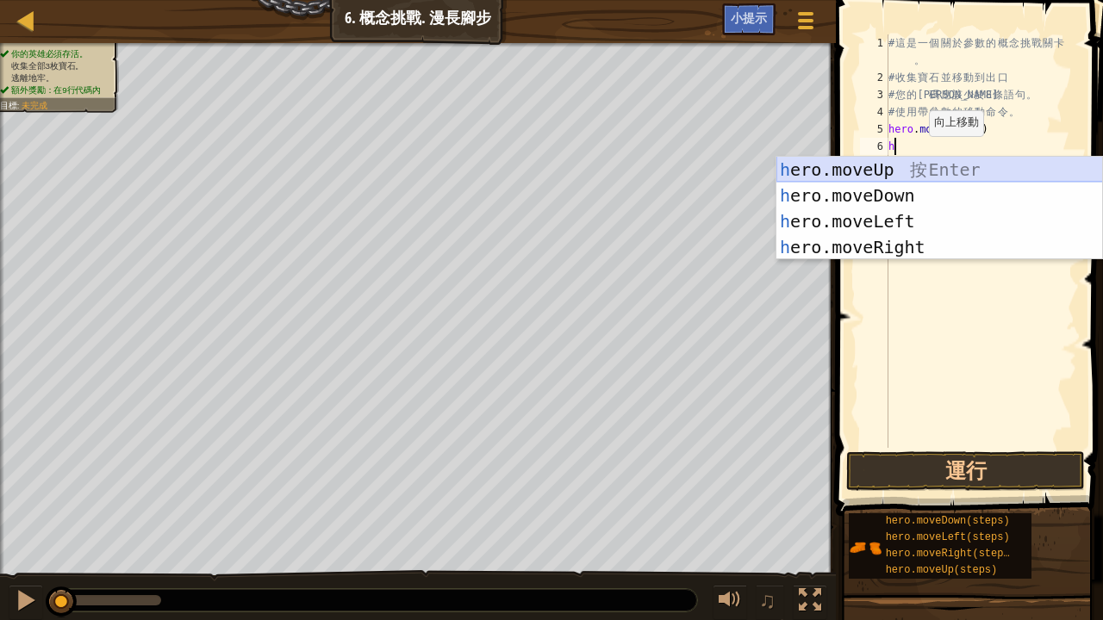
click at [893, 164] on div "h ero.moveUp 按 Enter h ero.moveDown 按 Enter h ero.moveLeft 按 Enter h ero.moveRi…" at bounding box center [939, 234] width 327 height 155
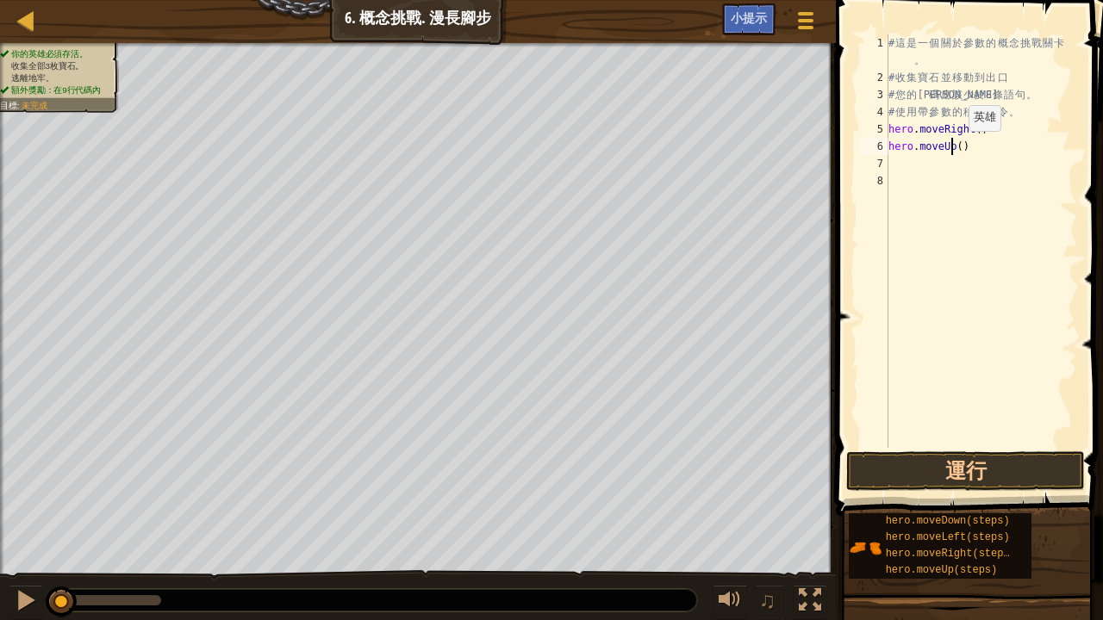
click at [954, 148] on div "# 這 是 一 個 關 於 參 數 的 概 念 挑 戰 關 卡 。 # 收 集 寶 石 並 移 動 到 出 口 # 您 的 代 碼 應 該 少 於 8 條 語…" at bounding box center [981, 266] width 192 height 465
click at [956, 146] on div "# 這 是 一 個 關 於 參 數 的 概 念 挑 戰 關 卡 。 # 收 集 寶 石 並 移 動 到 出 口 # 您 的 代 碼 應 該 少 於 8 條 語…" at bounding box center [981, 266] width 192 height 465
type textarea "hero.moveUp(3)"
click at [891, 165] on div "# 這 是 一 個 關 於 參 數 的 概 念 挑 戰 關 卡 。 # 收 集 寶 石 並 移 動 到 出 口 # 您 的 代 碼 應 該 少 於 8 條 語…" at bounding box center [981, 266] width 192 height 465
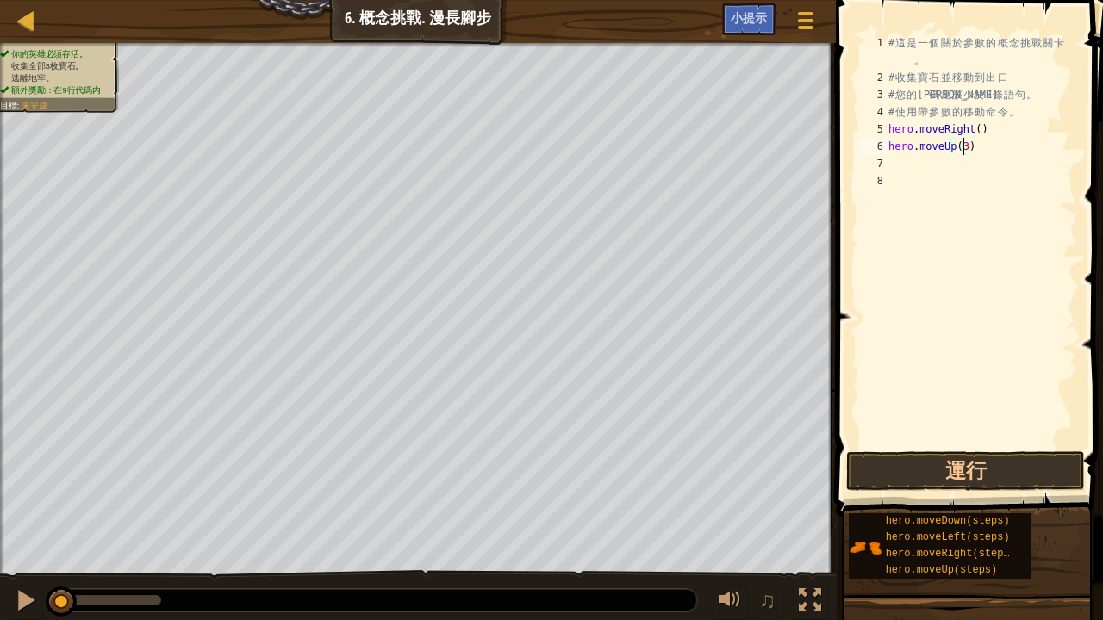
scroll to position [8, 0]
type textarea "h"
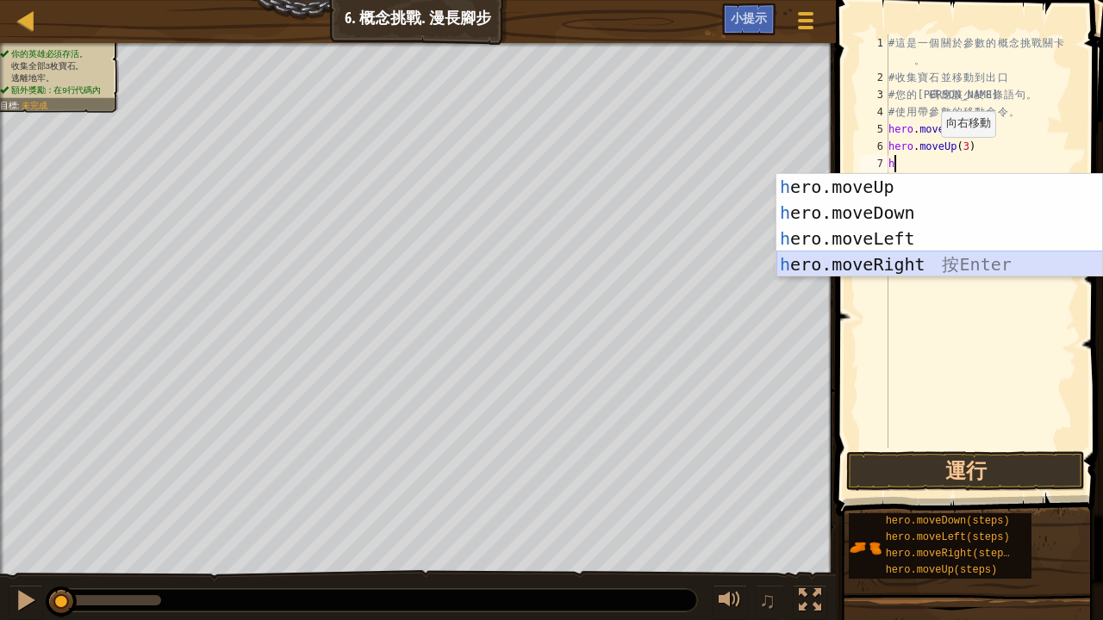
click at [885, 255] on div "h ero.moveUp 按 Enter h ero.moveDown 按 Enter h ero.moveLeft 按 Enter h ero.moveRi…" at bounding box center [939, 251] width 327 height 155
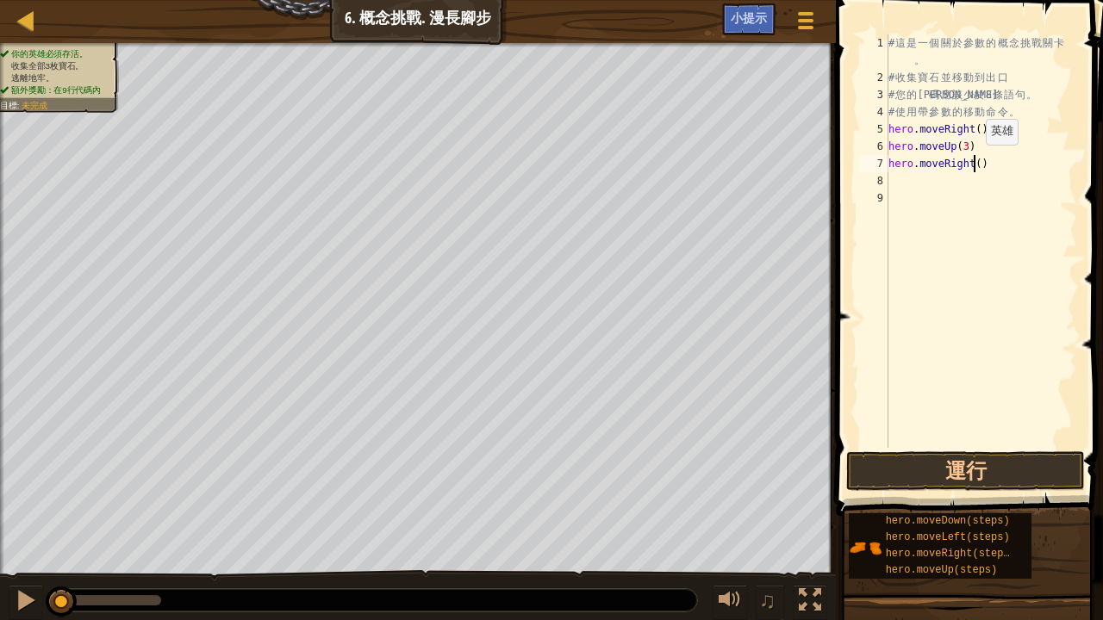
click at [971, 162] on div "# 這 是 一 個 關 於 參 數 的 概 念 挑 戰 關 卡 。 # 收 集 寶 石 並 移 動 到 出 口 # 您 的 代 碼 應 該 少 於 8 條 語…" at bounding box center [981, 266] width 192 height 465
type textarea "hero.moveRight(2)"
click at [891, 176] on div "# 這 是 一 個 關 於 參 數 的 概 念 挑 戰 關 卡 。 # 收 集 寶 石 並 移 動 到 出 口 # 您 的 代 碼 應 該 少 於 8 條 語…" at bounding box center [981, 266] width 192 height 465
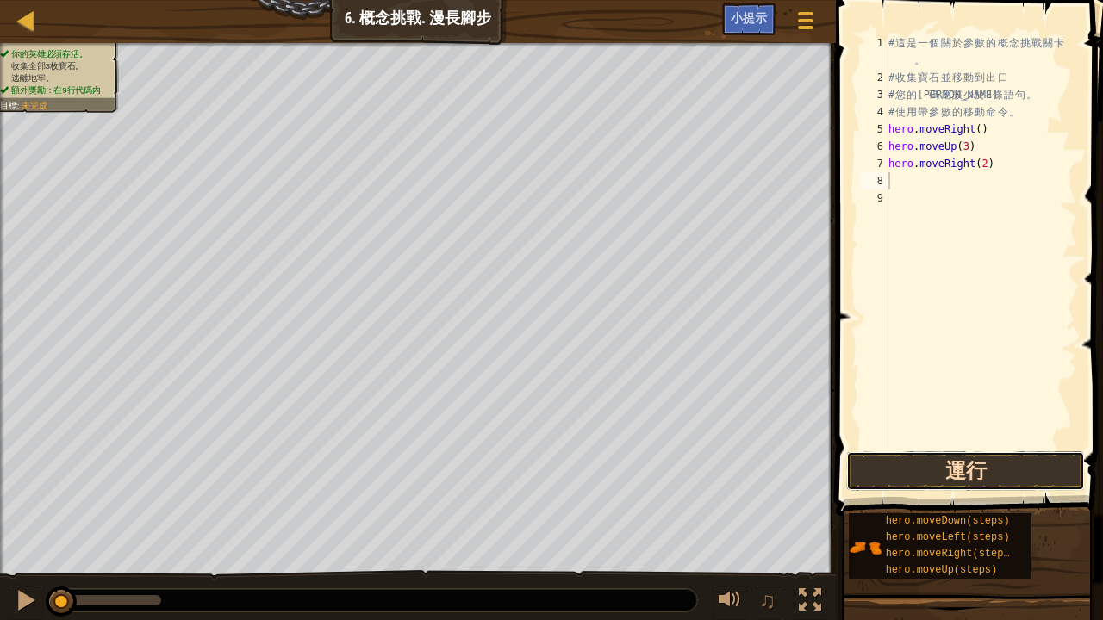
click at [907, 471] on button "運行" at bounding box center [965, 471] width 239 height 40
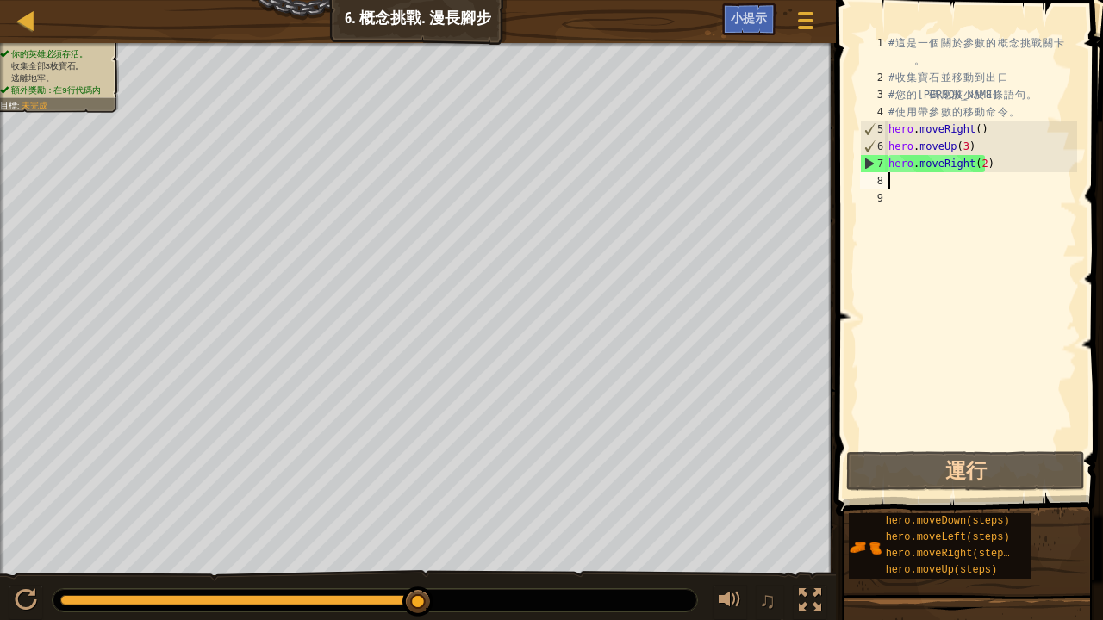
type textarea "h"
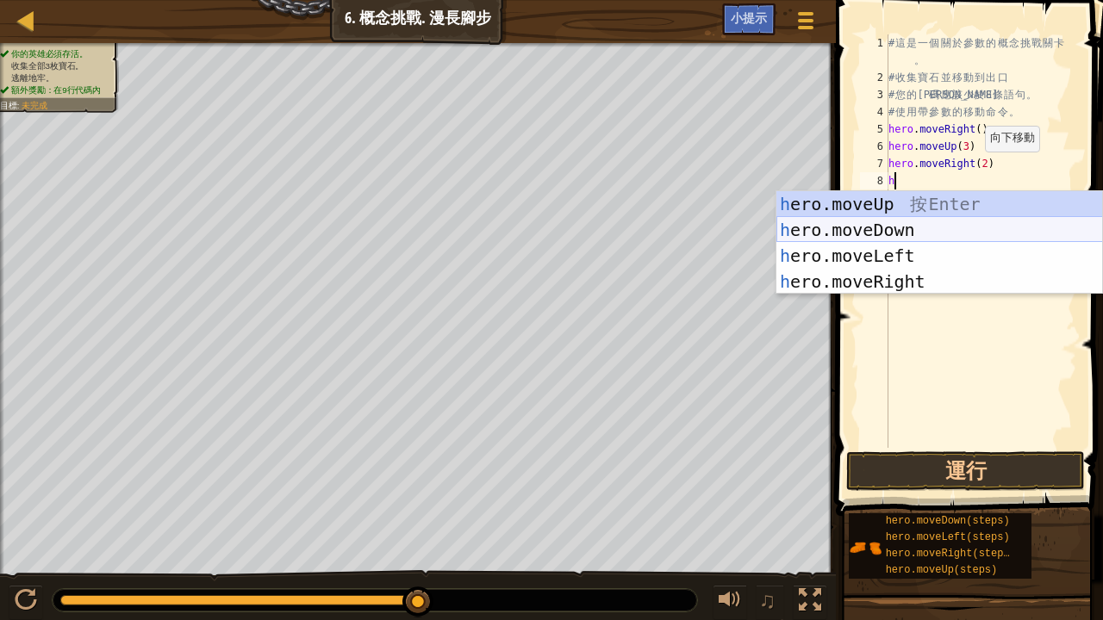
click at [875, 223] on div "h ero.moveUp 按 Enter h ero.moveDown 按 Enter h ero.moveLeft 按 Enter h ero.moveRi…" at bounding box center [939, 268] width 327 height 155
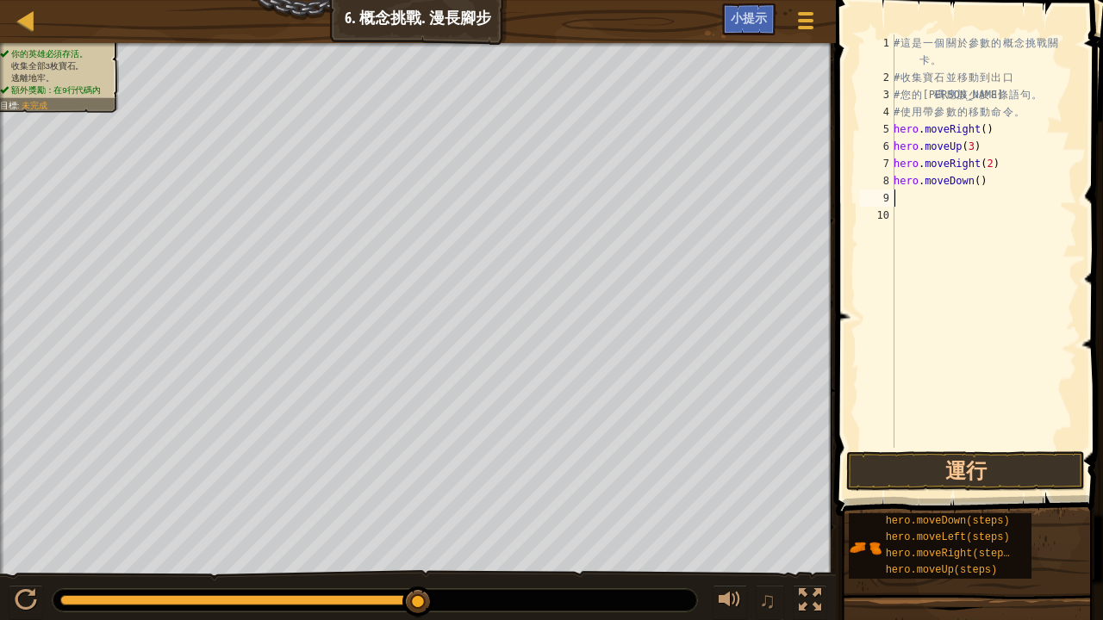
type textarea "h"
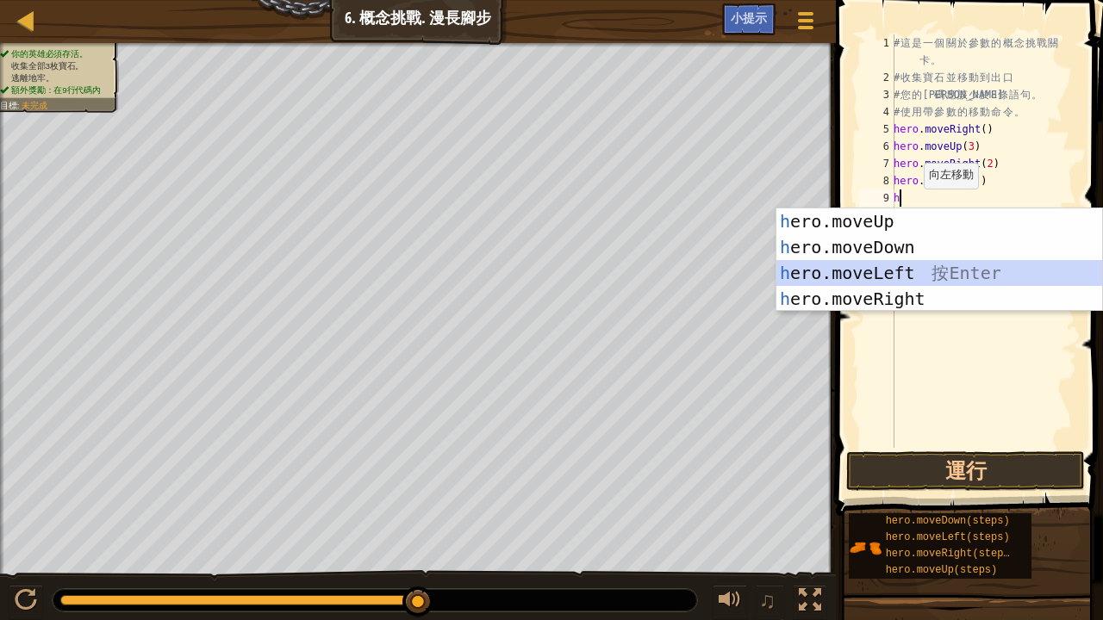
click at [899, 274] on div "h ero.moveUp 按 Enter h ero.moveDown 按 Enter h ero.moveLeft 按 Enter h ero.moveRi…" at bounding box center [939, 285] width 327 height 155
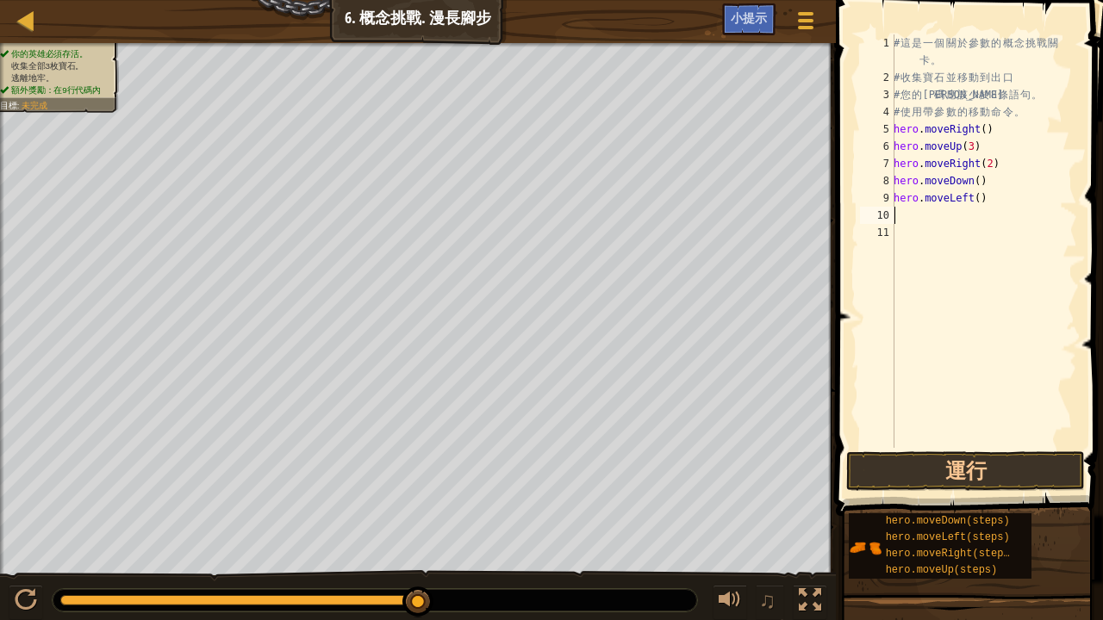
type textarea "h"
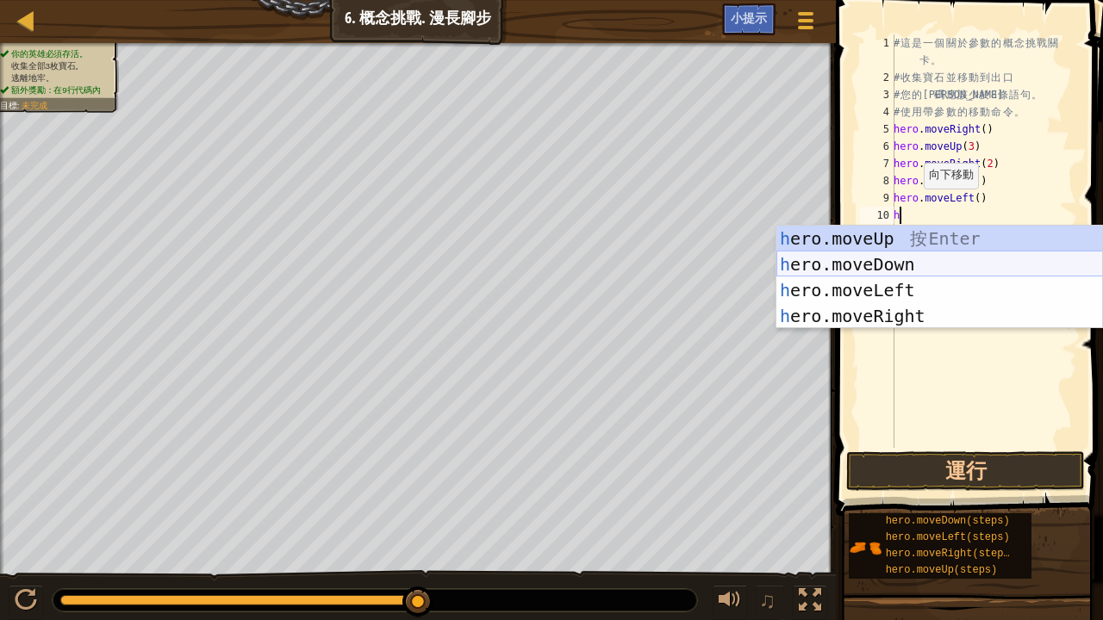
click at [908, 262] on div "h ero.moveUp 按 Enter h ero.moveDown 按 Enter h ero.moveLeft 按 Enter h ero.moveRi…" at bounding box center [939, 303] width 327 height 155
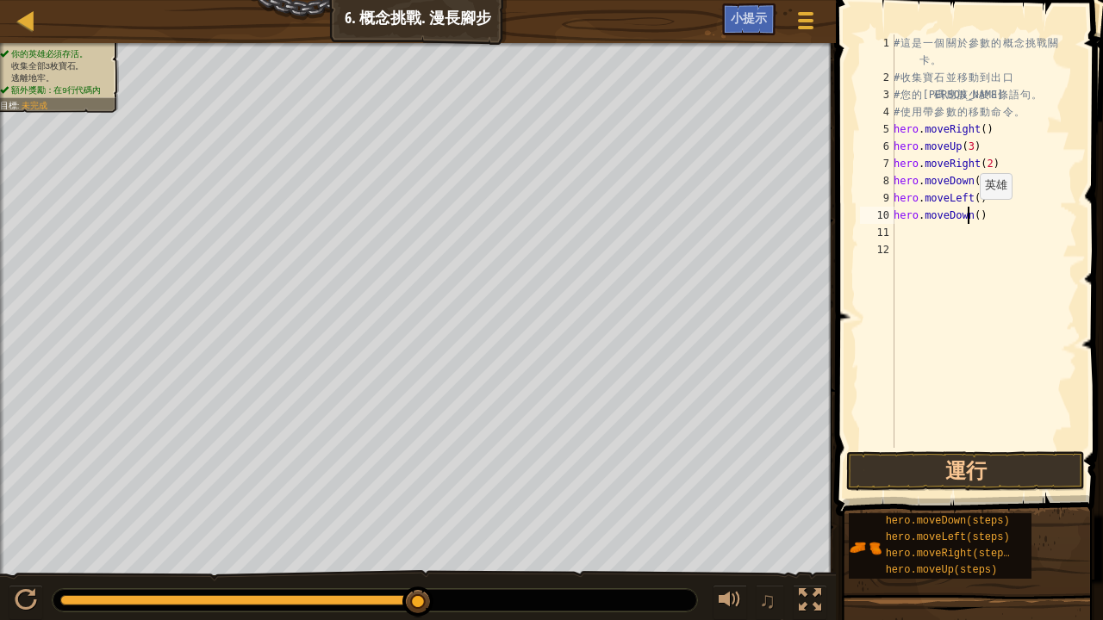
click at [970, 215] on div "# 這 是 一 個 關 於 參 數 的 概 念 挑 戰 關 卡 。 # 收 集 寶 石 並 移 動 到 出 口 # 您 的 代 碼 應 該 少 於 8 條 語…" at bounding box center [983, 266] width 187 height 465
click at [974, 209] on div "# 這 是 一 個 關 於 參 數 的 概 念 挑 戰 關 卡 。 # 收 集 寶 石 並 移 動 到 出 口 # 您 的 代 碼 應 該 少 於 8 條 語…" at bounding box center [983, 266] width 187 height 465
type textarea "hero.moveDown(2)"
click at [897, 233] on div "# 這 是 一 個 關 於 參 數 的 概 念 挑 戰 關 卡 。 # 收 集 寶 石 並 移 動 到 出 口 # 您 的 代 碼 應 該 少 於 8 條 語…" at bounding box center [983, 266] width 187 height 465
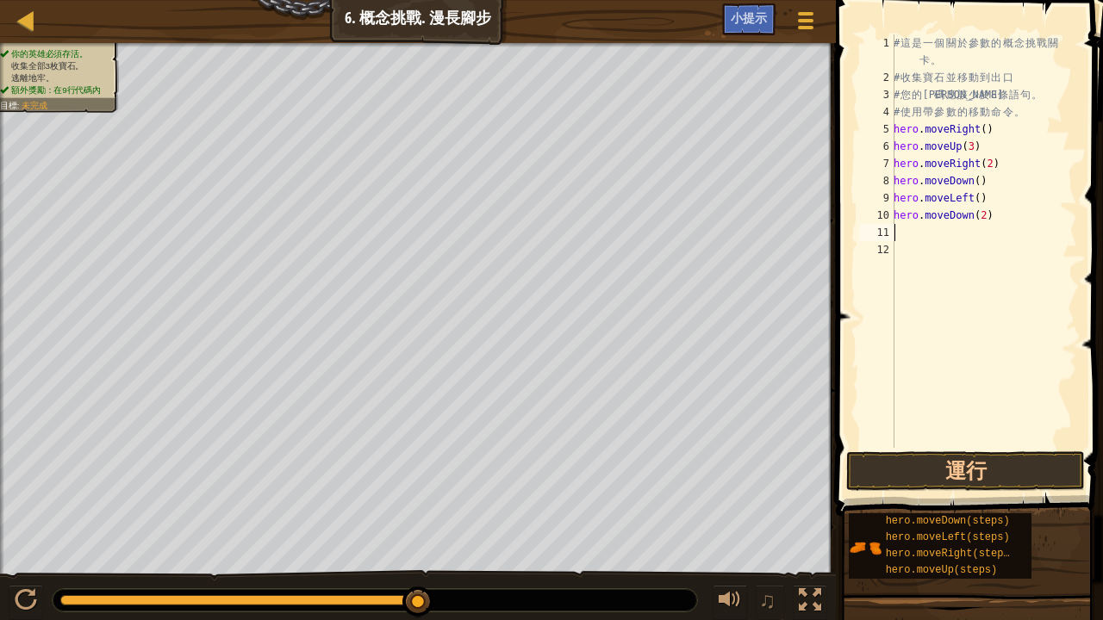
scroll to position [8, 0]
type textarea "h"
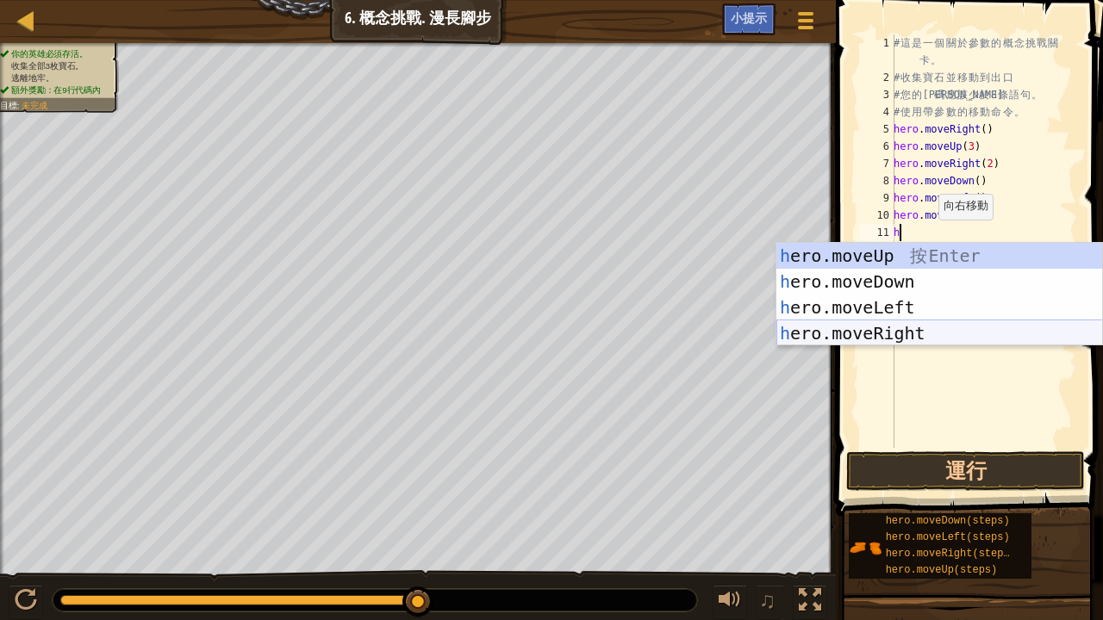
click at [924, 330] on div "h ero.moveUp 按 Enter h ero.moveDown 按 Enter h ero.moveLeft 按 Enter h ero.moveRi…" at bounding box center [939, 320] width 327 height 155
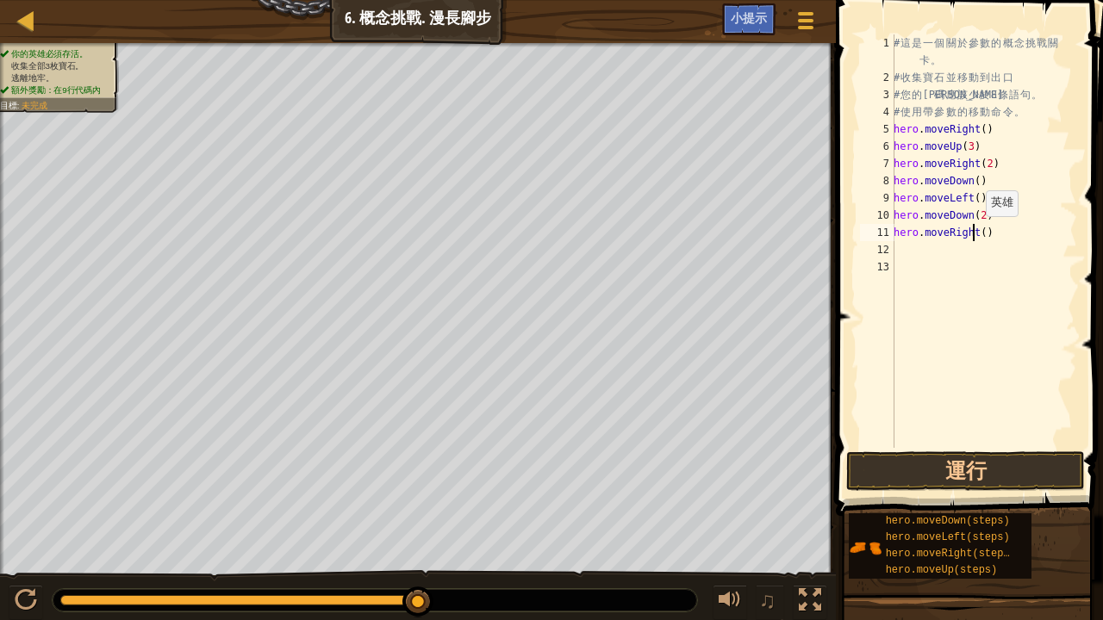
click at [976, 233] on div "# 這 是 一 個 關 於 參 數 的 概 念 挑 戰 關 卡 。 # 收 集 寶 石 並 移 動 到 出 口 # 您 的 代 碼 應 該 少 於 8 條 語…" at bounding box center [983, 266] width 187 height 465
click at [979, 236] on div "# 這 是 一 個 關 於 參 數 的 概 念 挑 戰 關 卡 。 # 收 集 寶 石 並 移 動 到 出 口 # 您 的 代 碼 應 該 少 於 8 條 語…" at bounding box center [983, 266] width 187 height 465
type textarea "hero.moveRight(2)"
click at [918, 250] on div "# 這 是 一 個 關 於 參 數 的 概 念 挑 戰 關 卡 。 # 收 集 寶 石 並 移 動 到 出 口 # 您 的 代 碼 應 該 少 於 8 條 語…" at bounding box center [983, 266] width 187 height 465
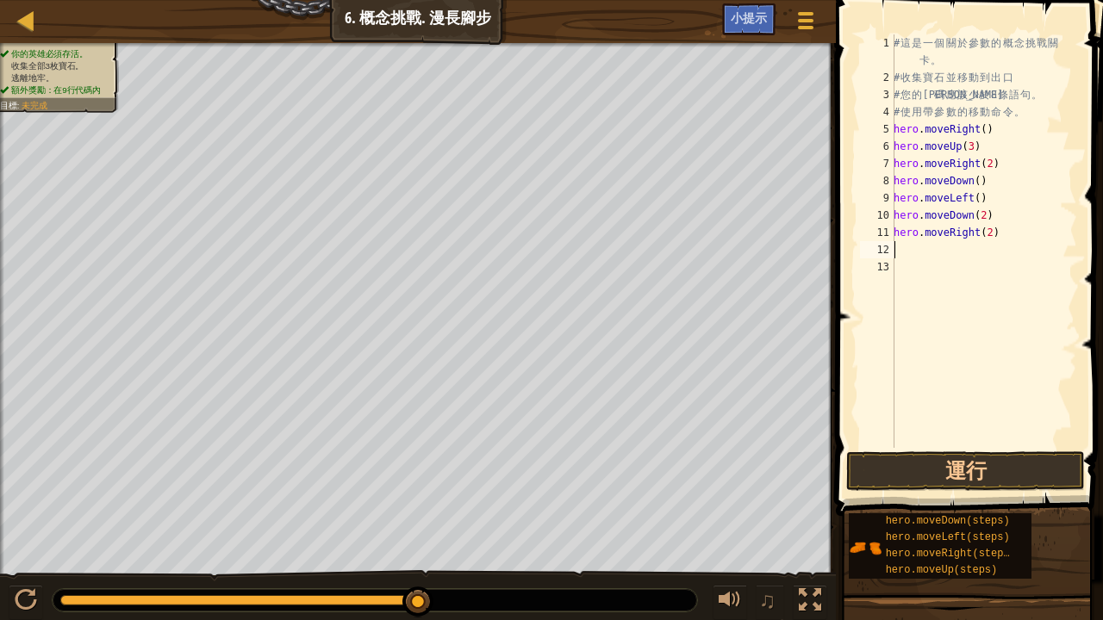
scroll to position [8, 0]
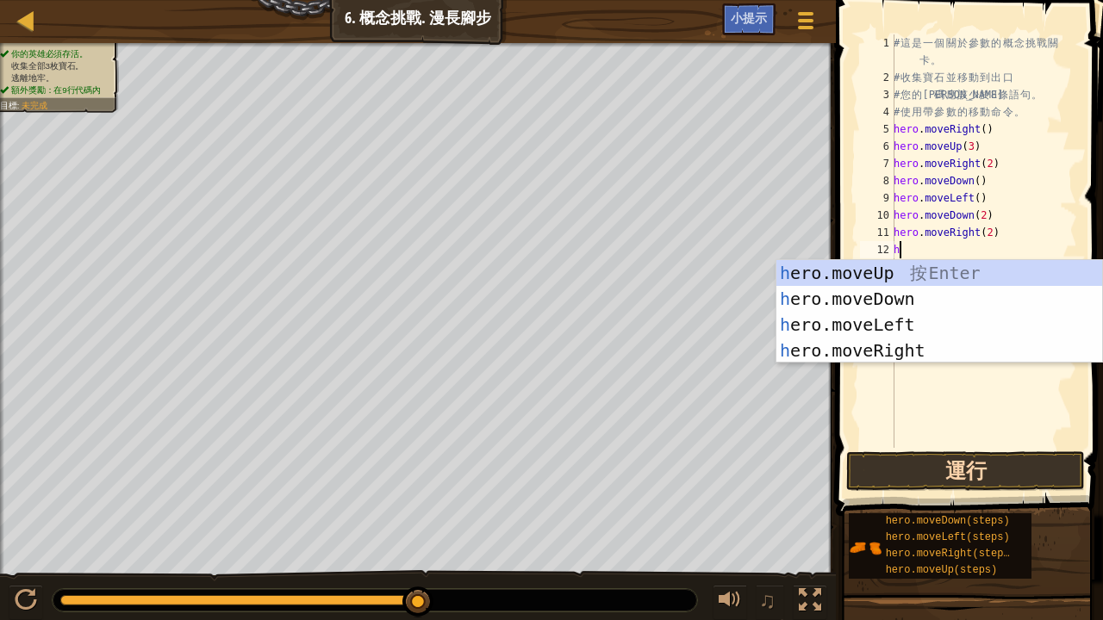
type textarea "h"
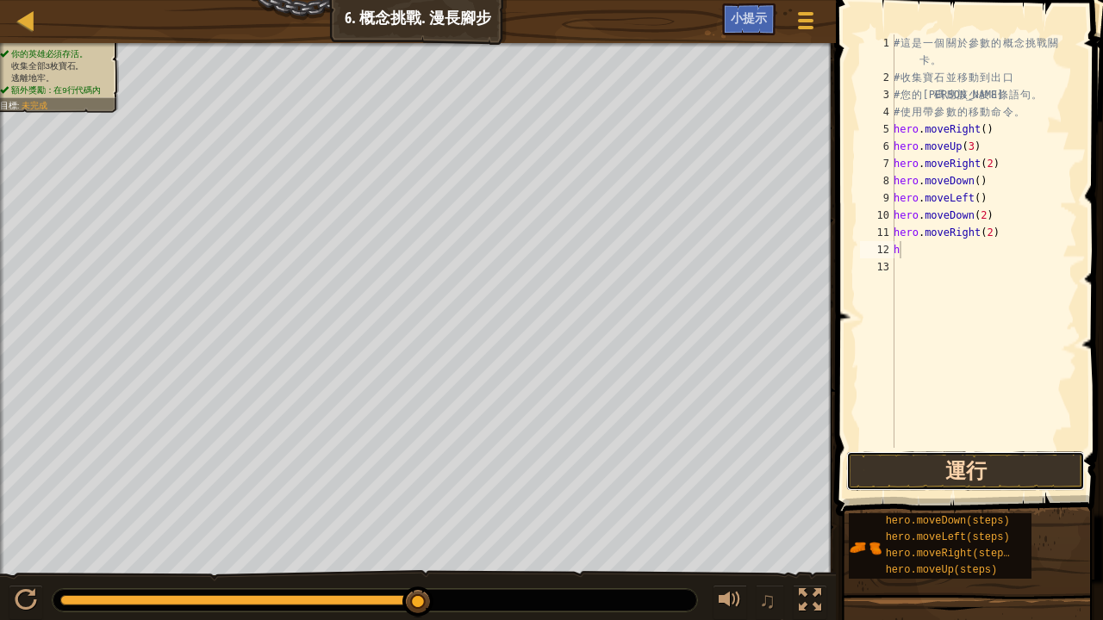
click at [935, 479] on button "運行" at bounding box center [965, 471] width 239 height 40
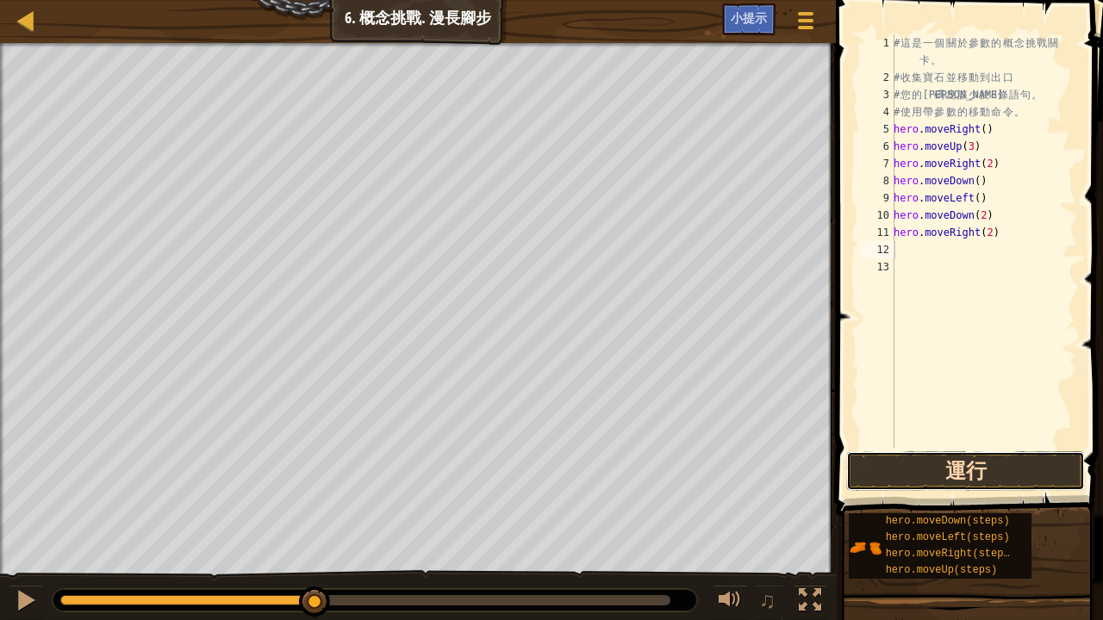
drag, startPoint x: 906, startPoint y: 461, endPoint x: 895, endPoint y: 463, distance: 11.3
click at [896, 463] on button "運行" at bounding box center [965, 471] width 239 height 40
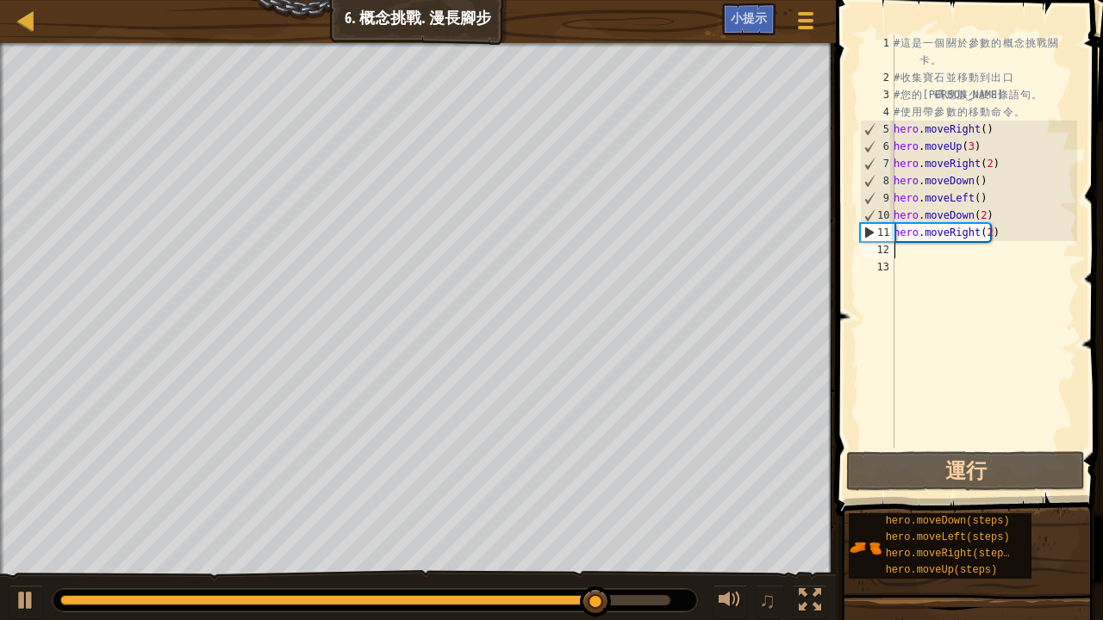
type textarea "h"
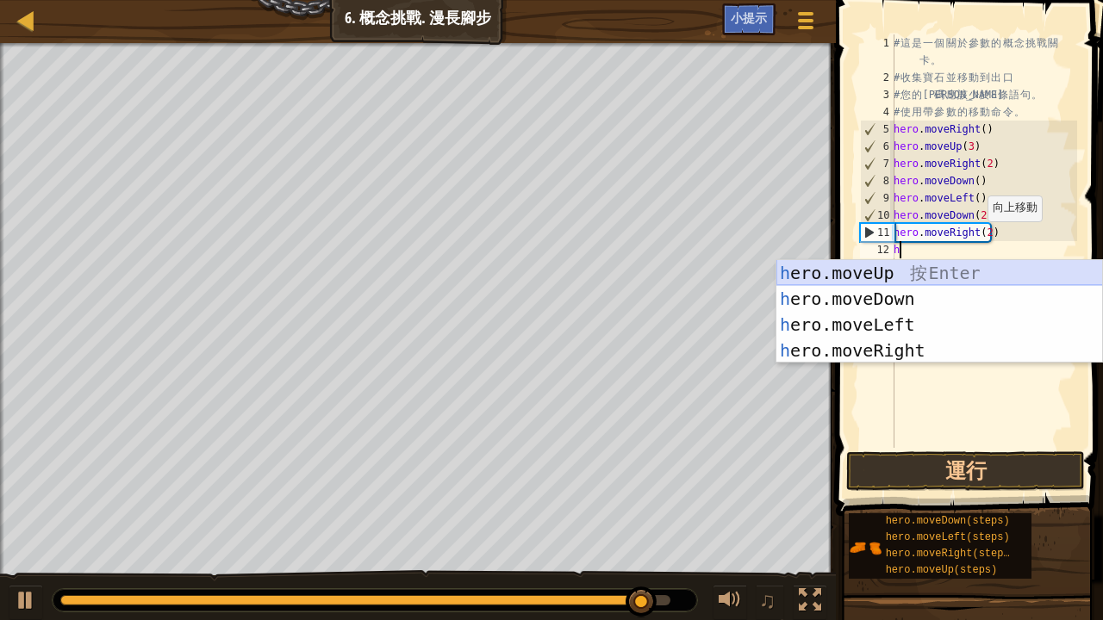
click at [886, 264] on div "h ero.moveUp 按 Enter h ero.moveDown 按 Enter h ero.moveLeft 按 Enter h ero.moveRi…" at bounding box center [939, 337] width 327 height 155
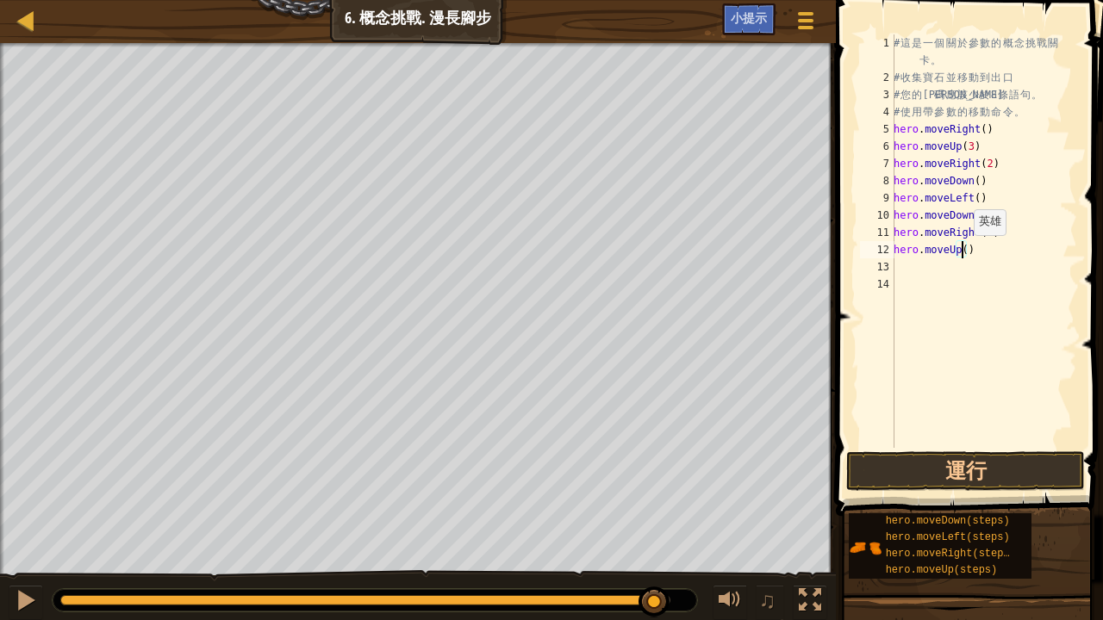
click at [965, 252] on div "# 這 是 一 個 關 於 參 數 的 概 念 挑 戰 關 卡 。 # 收 集 寶 石 並 移 動 到 出 口 # 您 的 代 碼 應 該 少 於 8 條 語…" at bounding box center [983, 266] width 187 height 465
click at [960, 245] on div "# 這 是 一 個 關 於 參 數 的 概 念 挑 戰 關 卡 。 # 收 集 寶 石 並 移 動 到 出 口 # 您 的 代 碼 應 該 少 於 8 條 語…" at bounding box center [983, 241] width 187 height 414
type textarea "hero.moveUp(2)"
click at [905, 264] on div "# 這 是 一 個 關 於 參 數 的 概 念 挑 戰 關 卡 。 # 收 集 寶 石 並 移 動 到 出 口 # 您 的 代 碼 應 該 少 於 8 條 語…" at bounding box center [983, 266] width 187 height 465
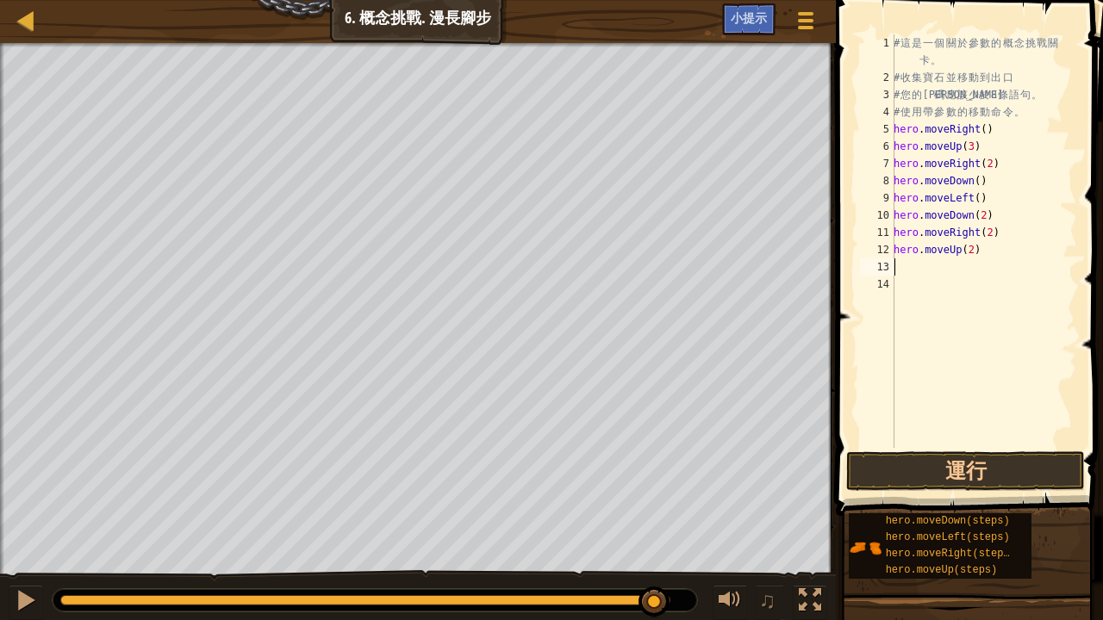
scroll to position [8, 0]
type textarea "h"
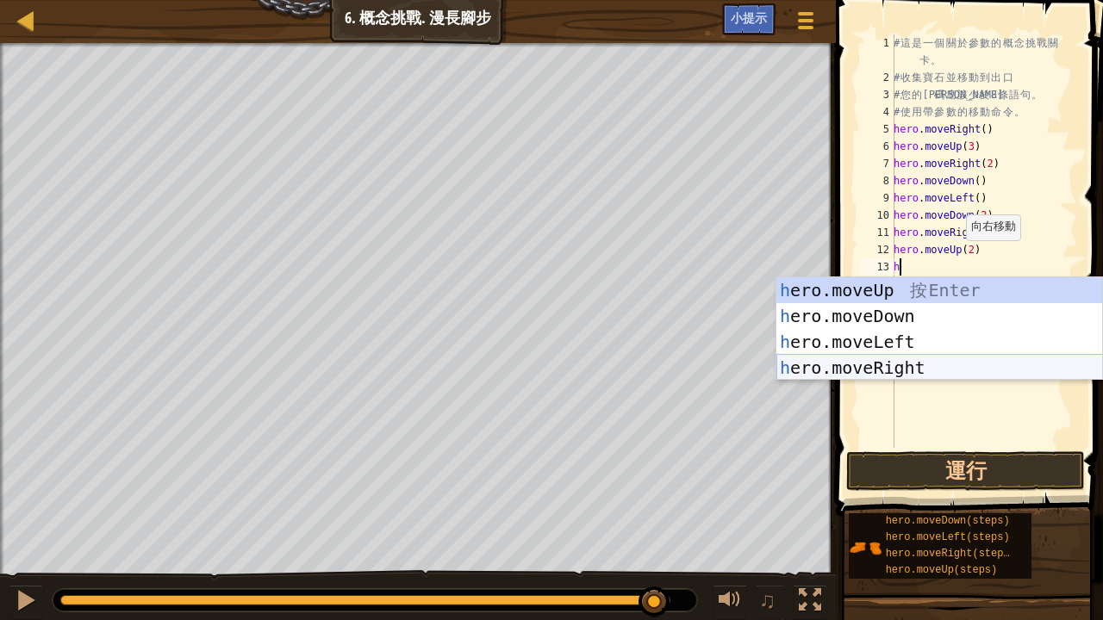
click at [931, 362] on div "h ero.moveUp 按 Enter h ero.moveDown 按 Enter h ero.moveLeft 按 Enter h ero.moveRi…" at bounding box center [939, 354] width 327 height 155
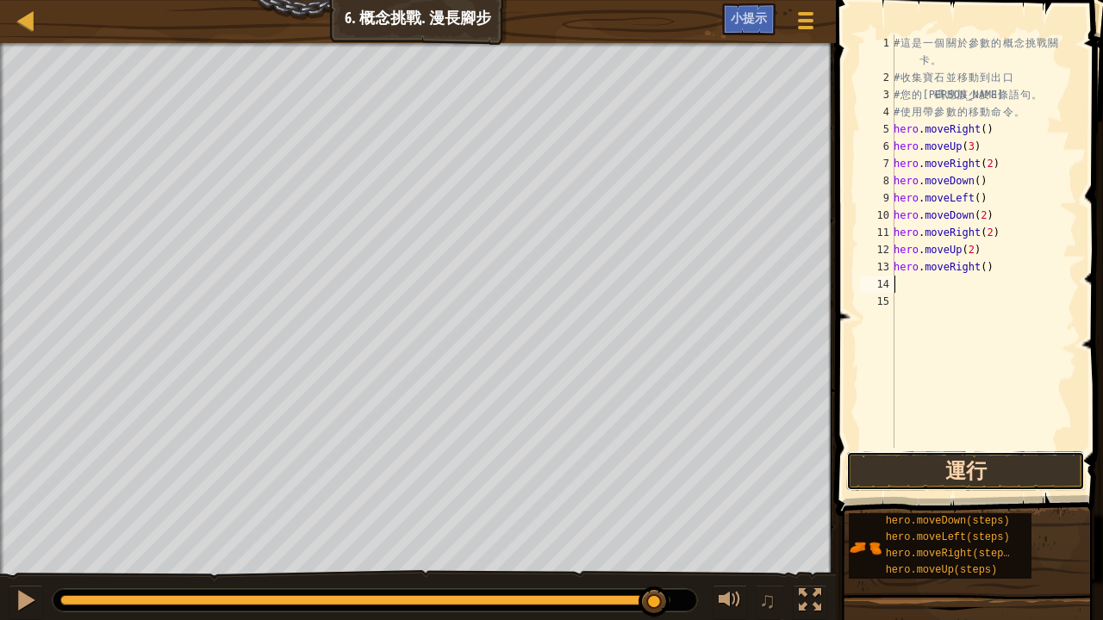
click at [944, 469] on button "運行" at bounding box center [965, 471] width 239 height 40
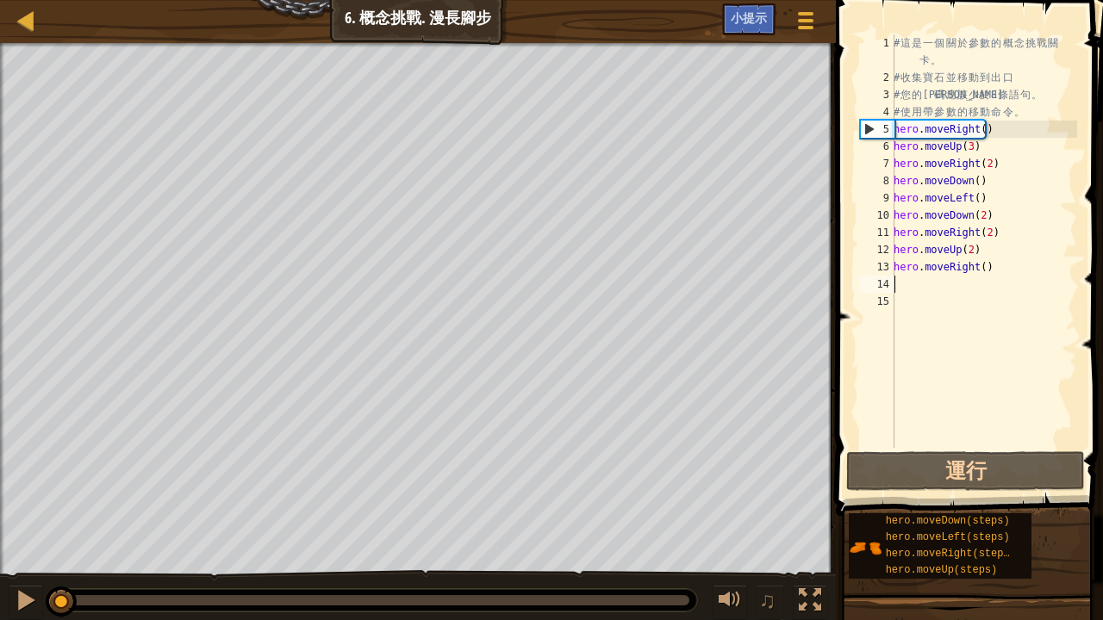
drag, startPoint x: 691, startPoint y: 601, endPoint x: 0, endPoint y: 553, distance: 692.6
click at [0, 510] on div "你的英雄必須存活。 收集全部3枚寶石。 逃離地牢。 額外獎勵：在9行代碼內 目標 : 未完成 ♫ Anya 18 x: 3 y: 6 x: 14 y: 6" at bounding box center [551, 332] width 1103 height 579
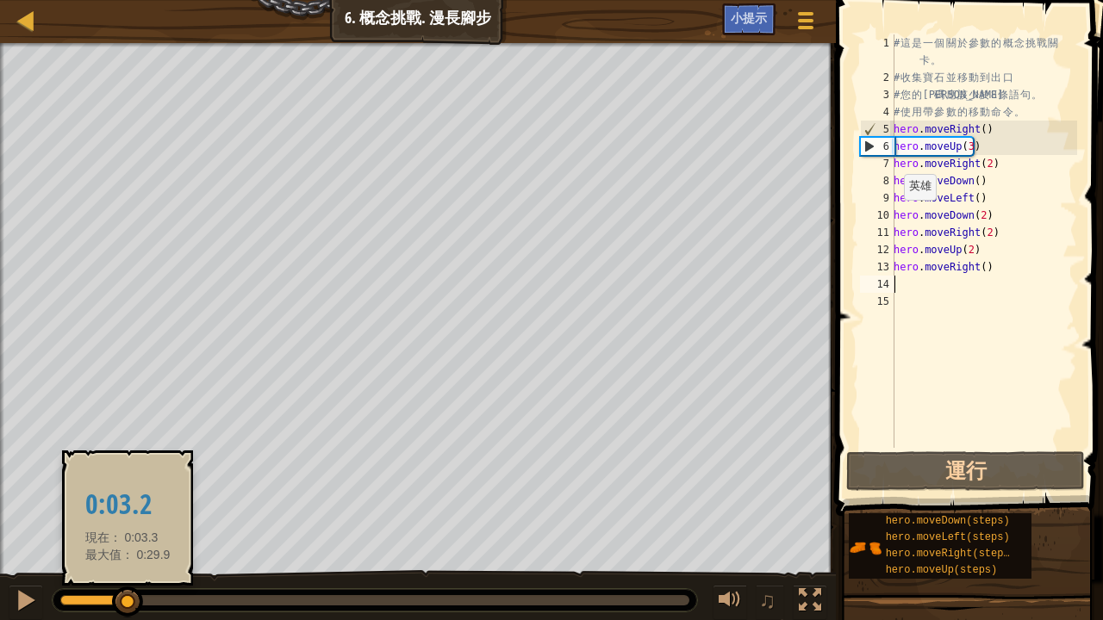
drag, startPoint x: 56, startPoint y: 597, endPoint x: 128, endPoint y: 591, distance: 71.8
click at [128, 510] on div at bounding box center [127, 602] width 31 height 31
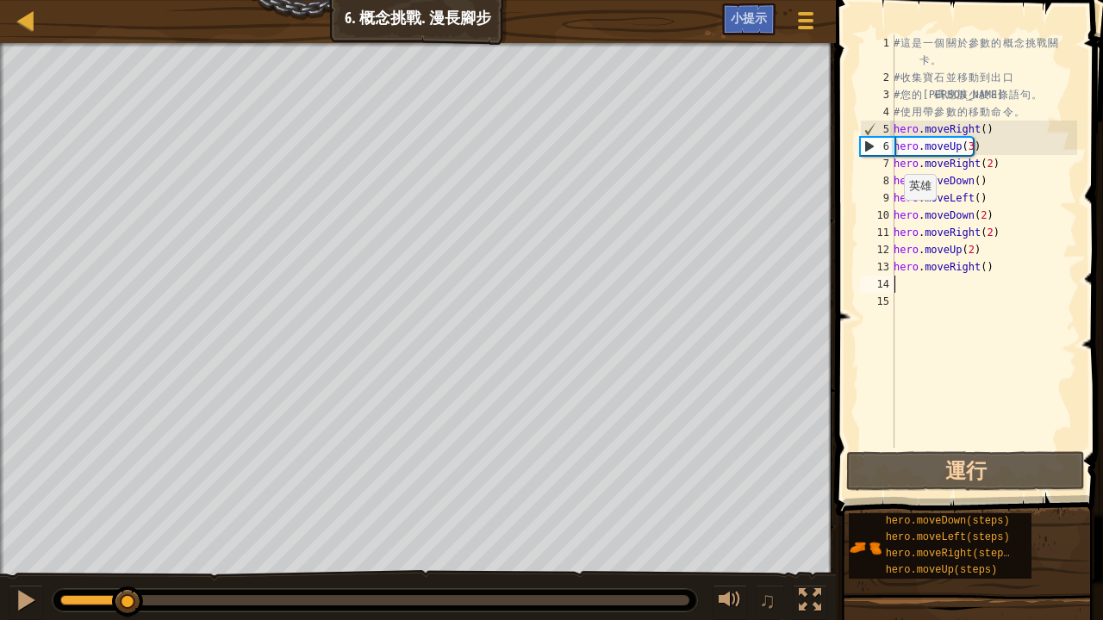
click at [7, 510] on div "♫" at bounding box center [418, 596] width 836 height 52
click at [17, 510] on button at bounding box center [26, 602] width 34 height 35
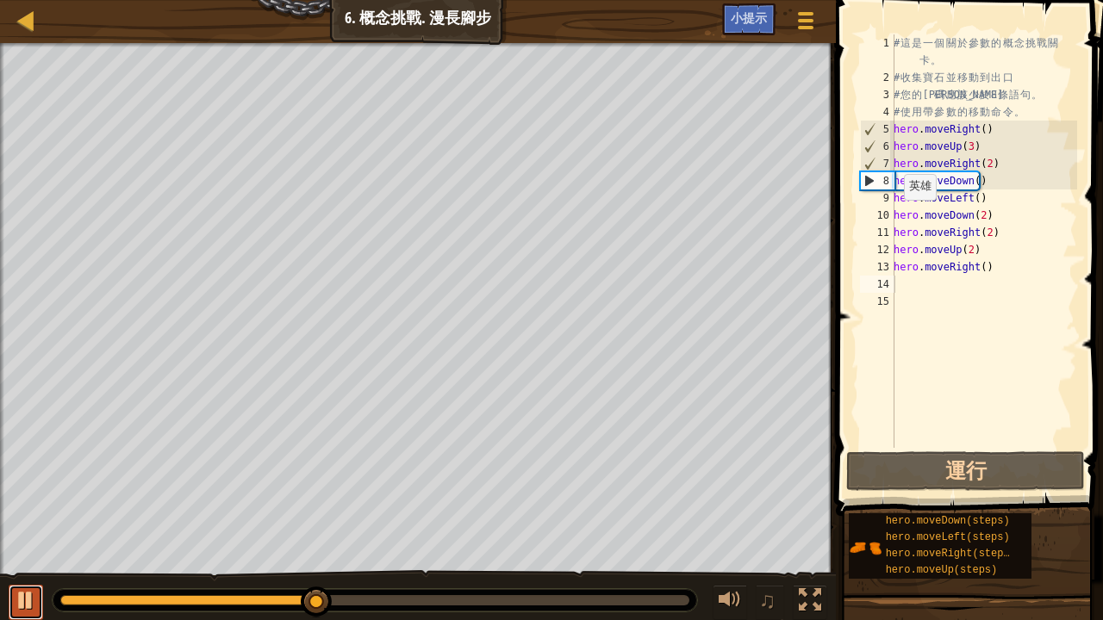
click at [20, 510] on div at bounding box center [26, 600] width 22 height 22
click at [973, 183] on div "# 這 是 一 個 關 於 參 數 的 概 念 挑 戰 關 卡 。 # 收 集 寶 石 並 移 動 到 出 口 # 您 的 代 碼 應 該 少 於 8 條 語…" at bounding box center [983, 266] width 187 height 465
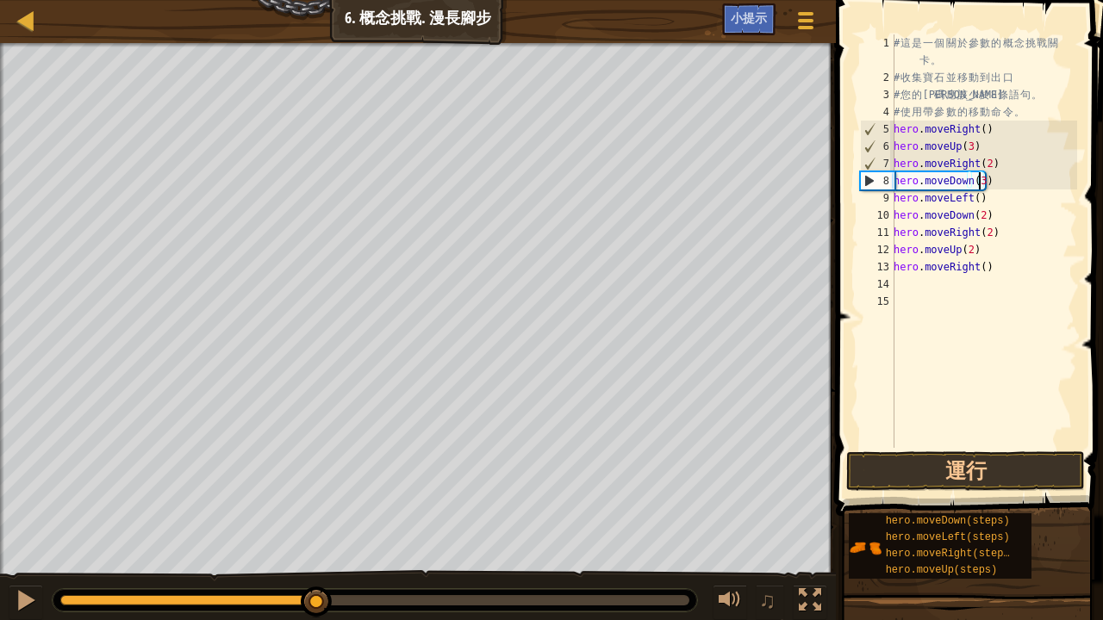
scroll to position [8, 6]
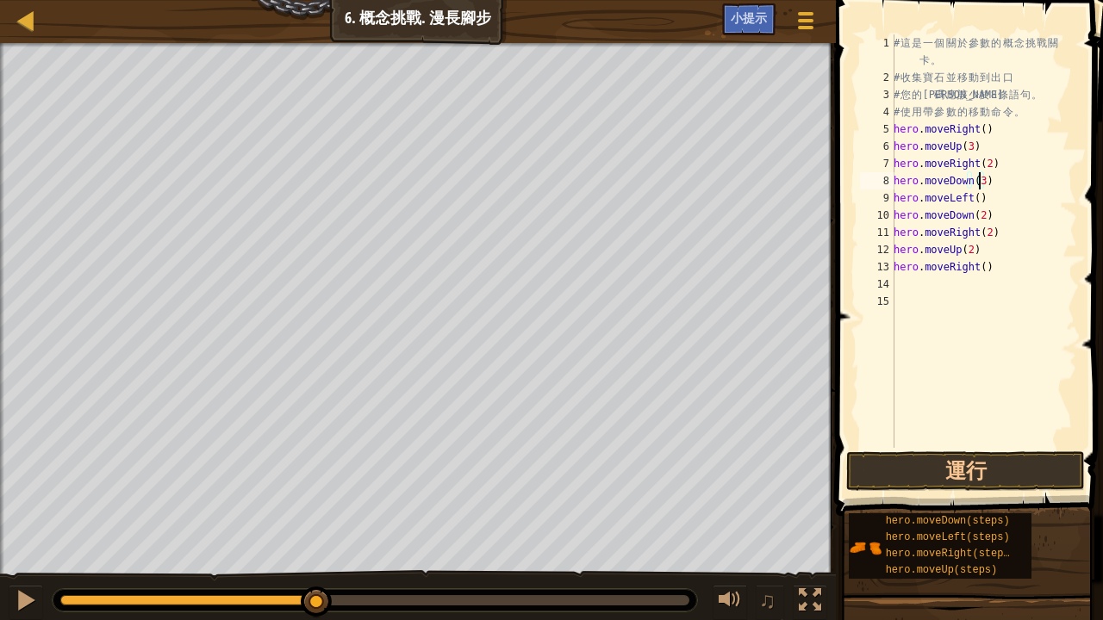
click at [980, 202] on div "# 這 是 一 個 關 於 參 數 的 概 念 挑 戰 關 卡 。 # 收 集 寶 石 並 移 動 到 出 口 # 您 的 代 碼 應 該 少 於 8 條 語…" at bounding box center [983, 266] width 187 height 465
type textarea "h"
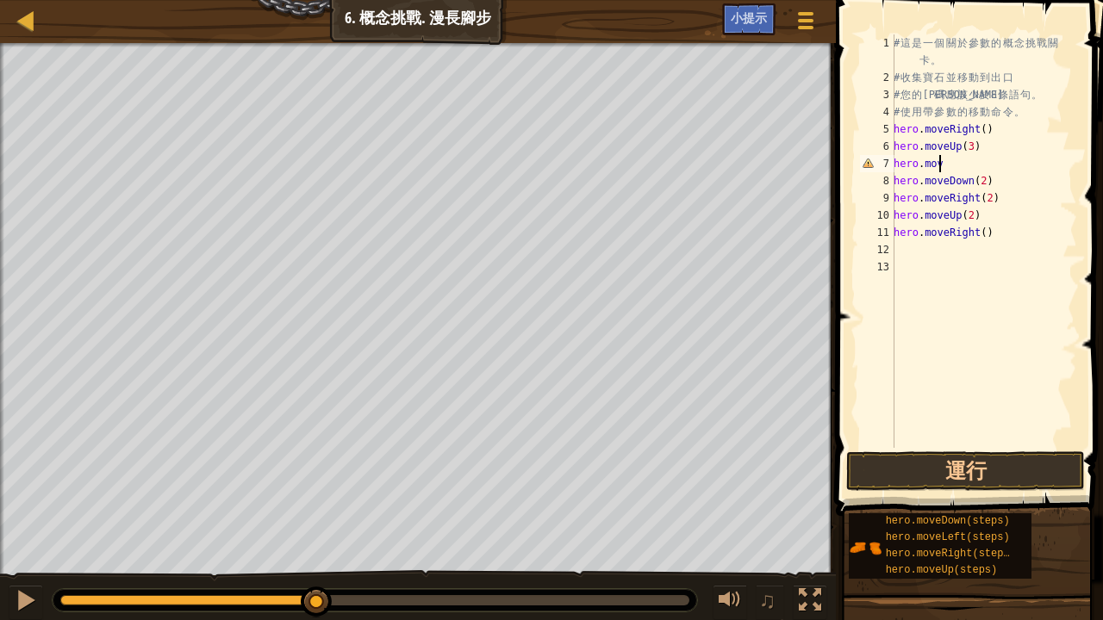
type textarea "h"
click at [958, 407] on div "# 這 是 一 個 關 於 參 數 的 概 念 挑 戰 關 卡 。 # 收 集 寶 石 並 移 動 到 出 口 # 您 的 代 碼 應 該 少 於 8 條 語…" at bounding box center [983, 266] width 187 height 465
click at [939, 163] on div "# 這 是 一 個 關 於 參 數 的 概 念 挑 戰 關 卡 。 # 收 集 寶 石 並 移 動 到 出 口 # 您 的 代 碼 應 該 少 於 8 條 語…" at bounding box center [983, 266] width 187 height 465
type textarea "hero.moveUp(3)"
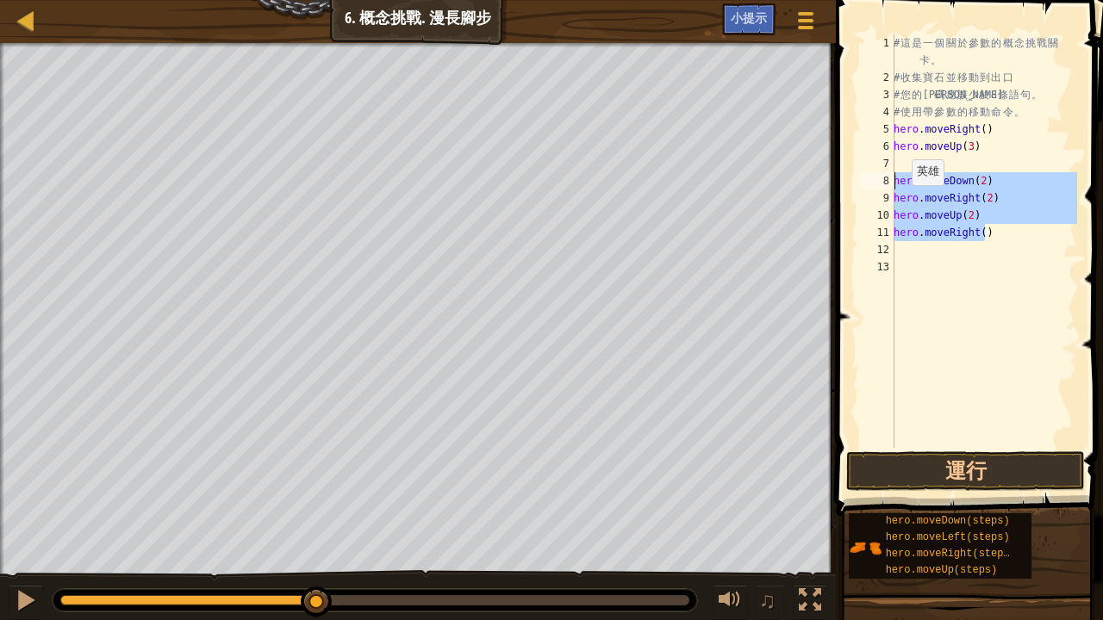
drag, startPoint x: 996, startPoint y: 232, endPoint x: 849, endPoint y: 176, distance: 157.6
click at [849, 176] on div "1 2 3 4 5 6 7 8 9 10 11 12 13 # 這 是 一 個 關 於 參 數 的 概 念 挑 戰 關 卡 。 # 收 集 寶 石 並 移 動…" at bounding box center [967, 292] width 272 height 567
type textarea "hero.moveDown(2) hero.moveRight(2)"
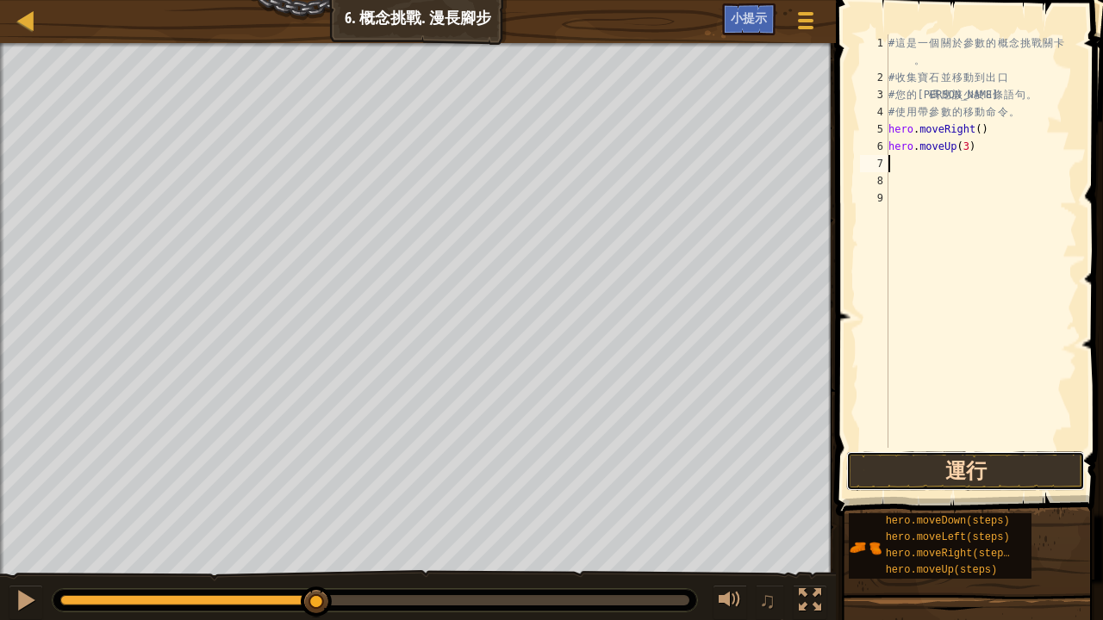
click at [904, 465] on button "運行" at bounding box center [965, 471] width 239 height 40
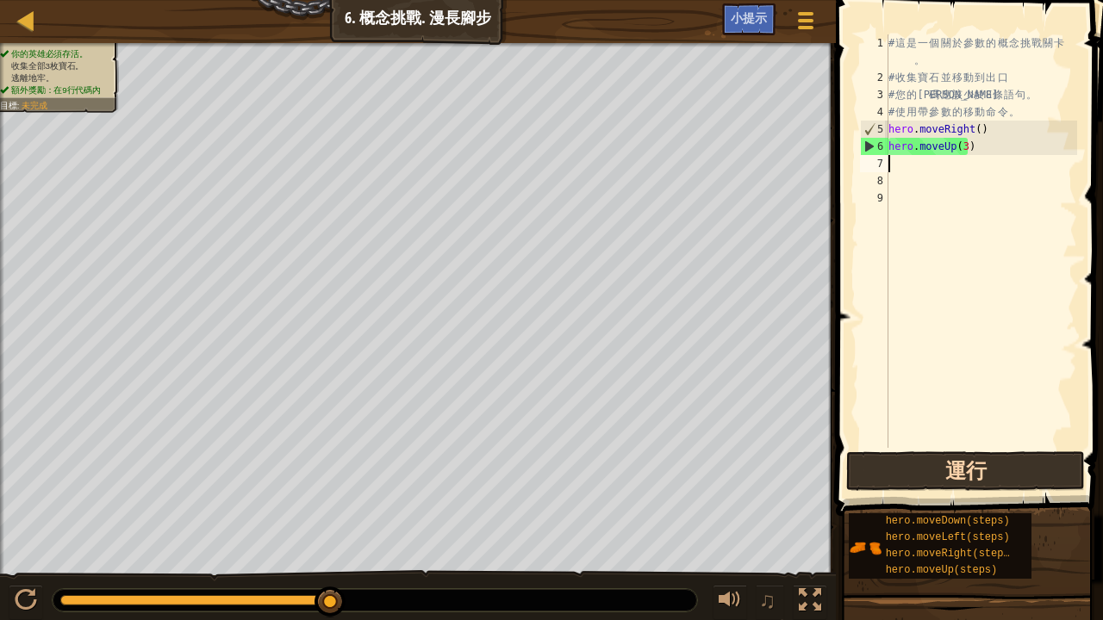
type textarea "h"
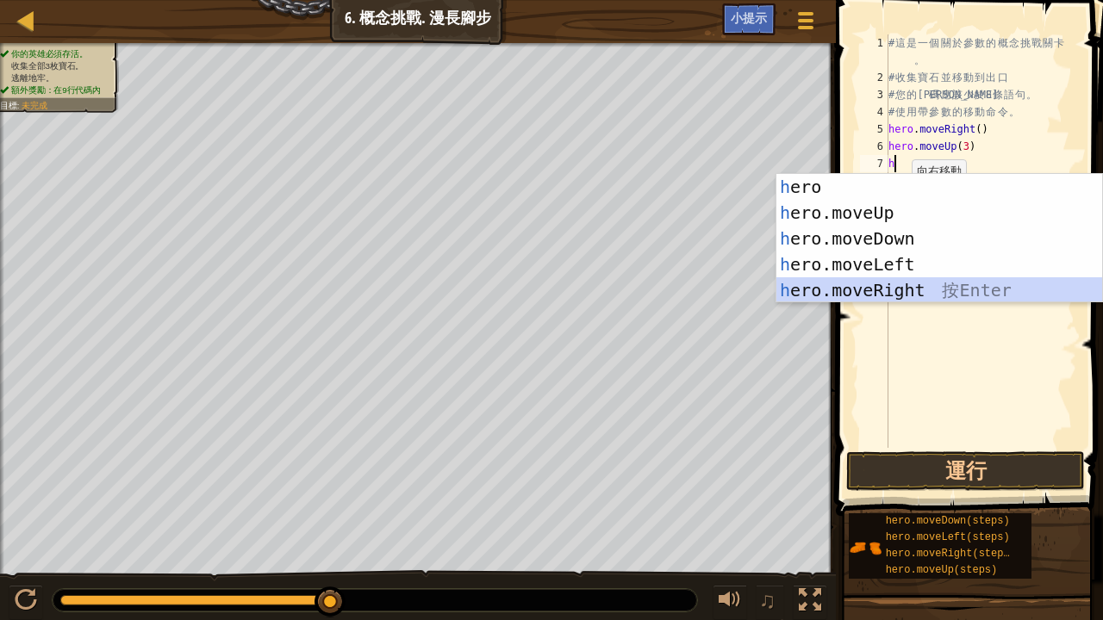
click at [887, 286] on div "h ero 按 Enter h ero.moveUp 按 Enter h ero.moveDown 按 Enter h ero.moveLeft 按 Ente…" at bounding box center [939, 264] width 327 height 181
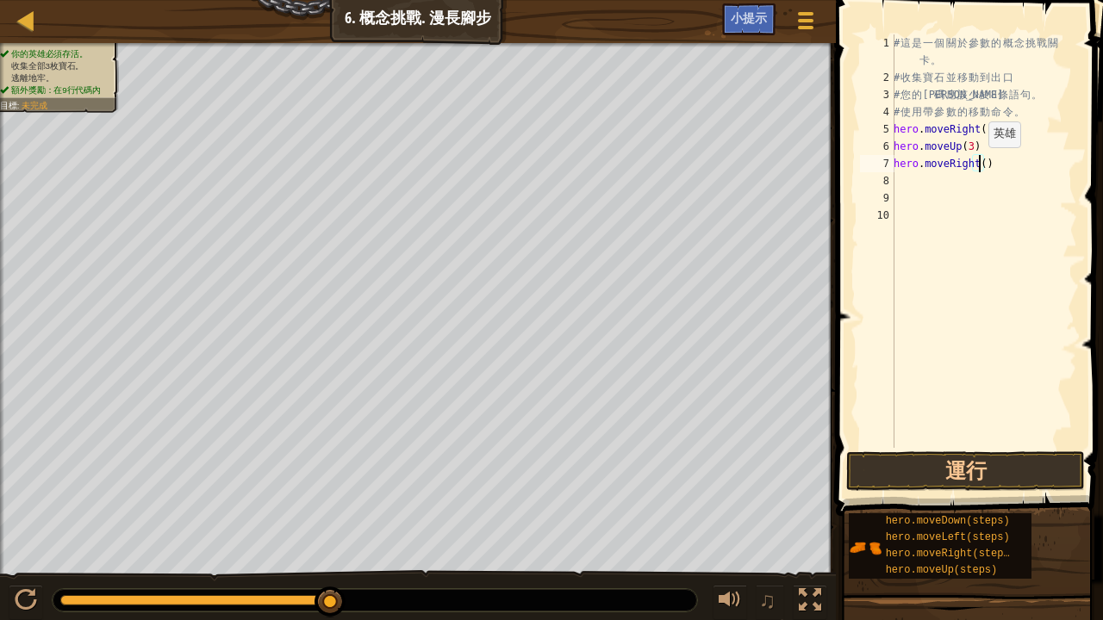
click at [979, 165] on div "# 這 是 一 個 關 於 參 數 的 概 念 挑 戰 關 卡 。 # 收 集 寶 石 並 移 動 到 出 口 # 您 的 代 碼 應 該 少 於 8 條 語…" at bounding box center [983, 266] width 187 height 465
type textarea "hero.moveRight(2)"
click at [903, 182] on div "# 這 是 一 個 關 於 參 數 的 概 念 挑 戰 關 卡 。 # 收 集 寶 石 並 移 動 到 出 口 # 您 的 代 碼 應 該 少 於 8 條 語…" at bounding box center [983, 266] width 187 height 465
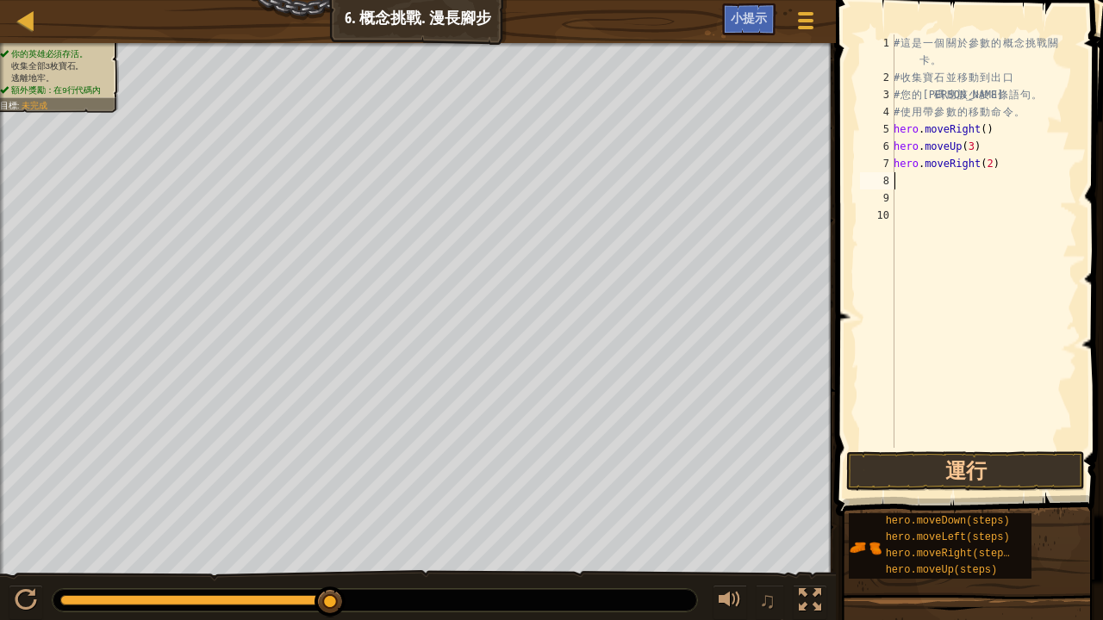
type textarea "h"
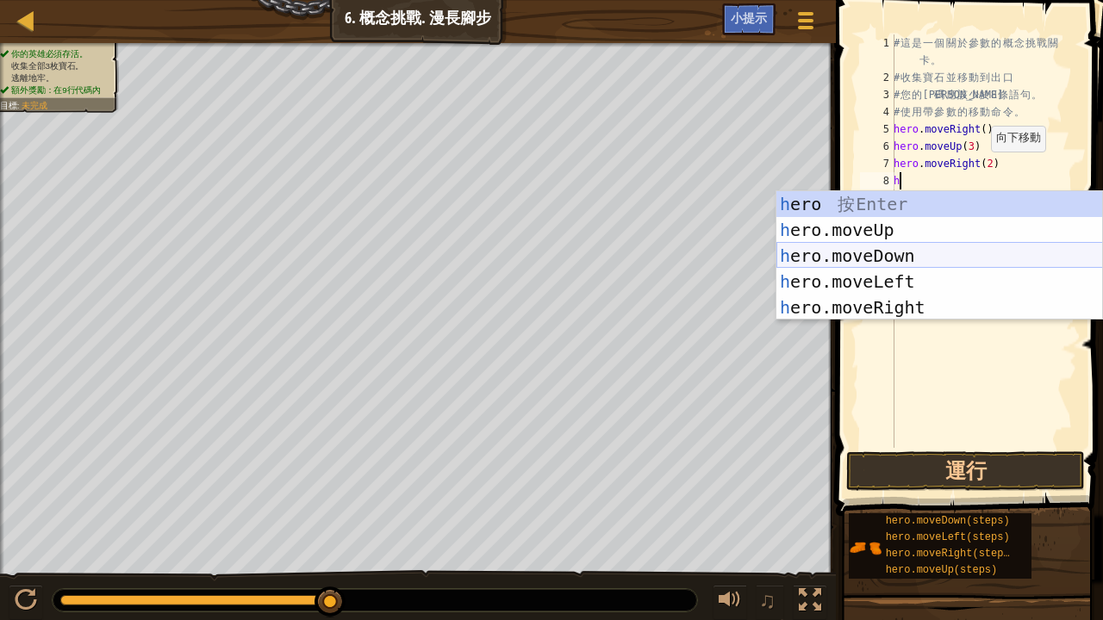
click at [889, 250] on div "h ero 按 Enter h ero.moveUp 按 Enter h ero.moveDown 按 Enter h ero.moveLeft 按 Ente…" at bounding box center [939, 281] width 327 height 181
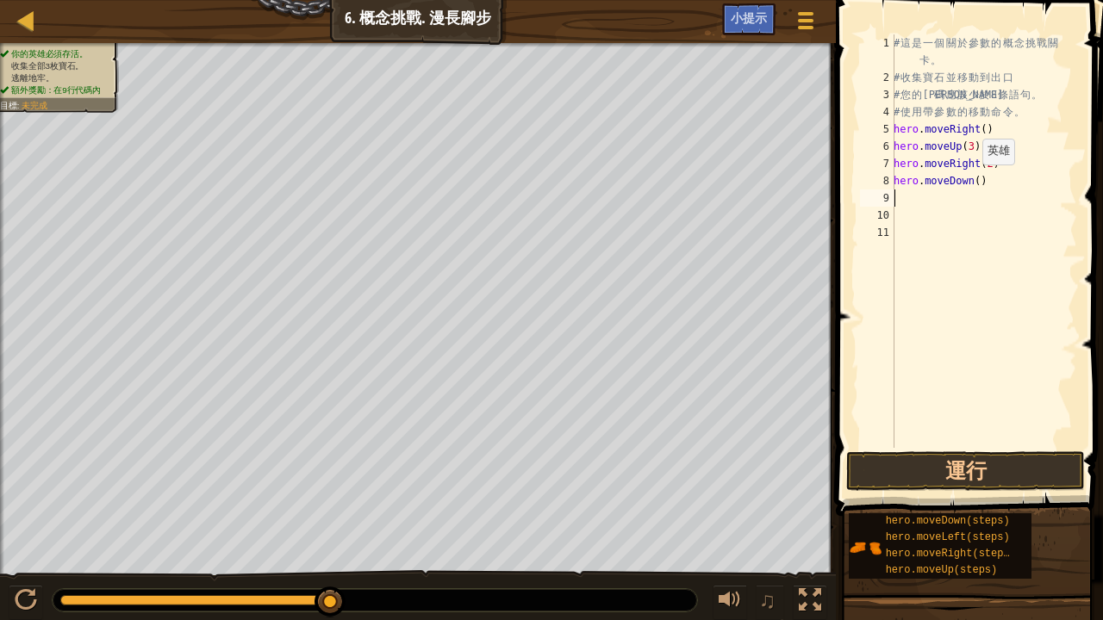
click at [973, 182] on div "# 這 是 一 個 關 於 參 數 的 概 念 挑 戰 關 卡 。 # 收 集 寶 石 並 移 動 到 出 口 # 您 的 代 碼 應 該 少 於 8 條 語…" at bounding box center [983, 266] width 187 height 465
type textarea "hero.moveDown(3)"
click at [912, 198] on div "# 這 是 一 個 關 於 參 數 的 概 念 挑 戰 關 卡 。 # 收 集 寶 石 並 移 動 到 出 口 # 您 的 代 碼 應 該 少 於 8 條 語…" at bounding box center [983, 266] width 187 height 465
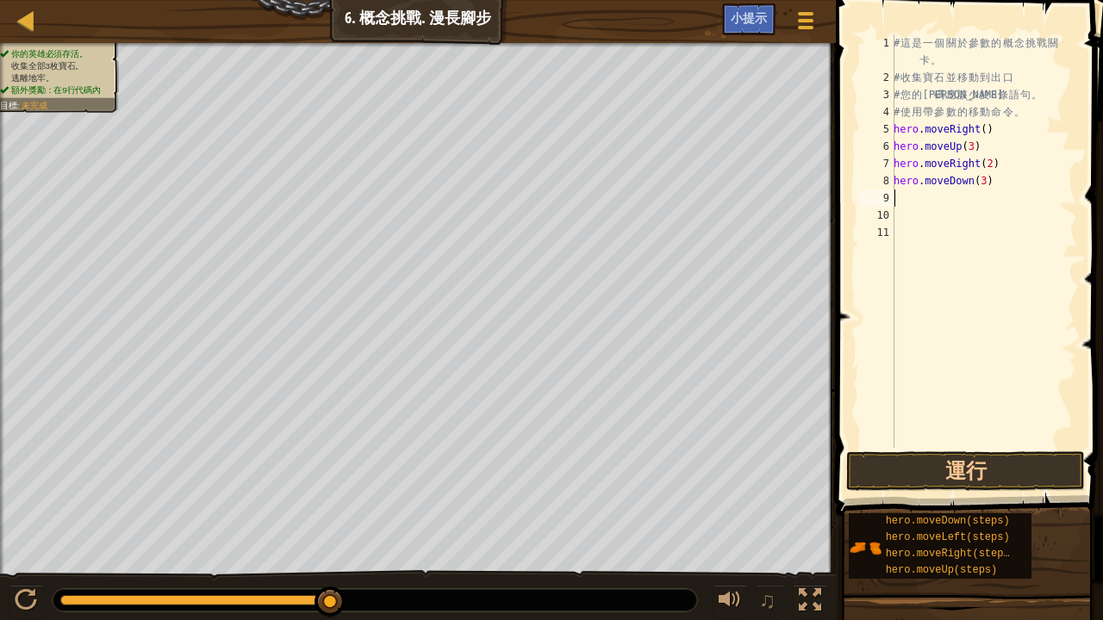
type textarea "h"
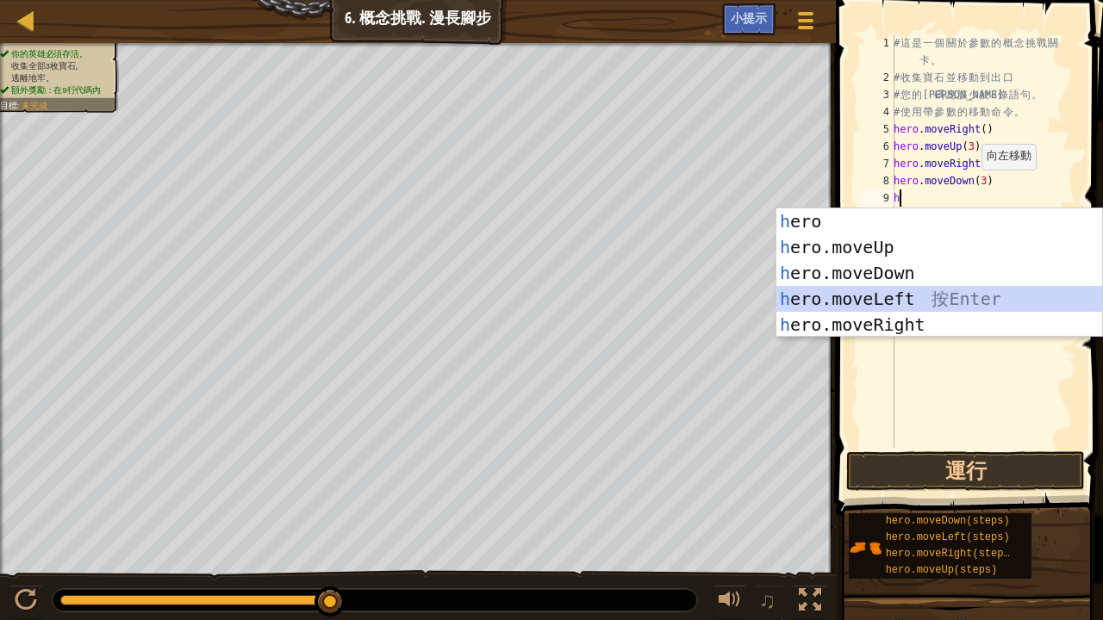
click at [908, 292] on div "h ero 按 Enter h ero.moveUp 按 Enter h ero.moveDown 按 Enter h ero.moveLeft 按 Ente…" at bounding box center [939, 298] width 327 height 181
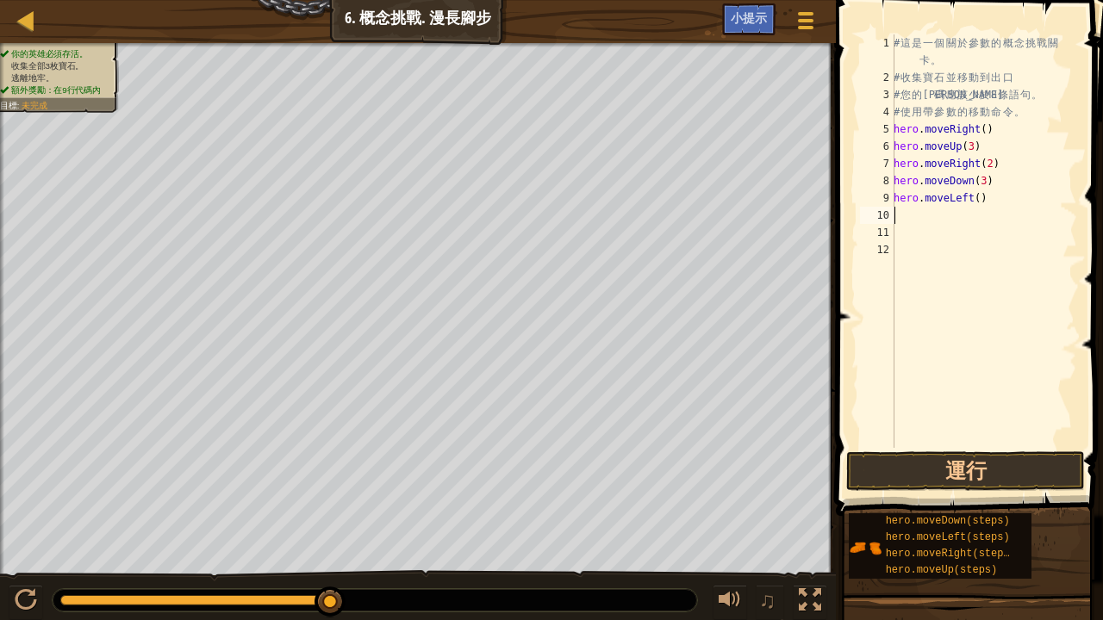
type textarea "h"
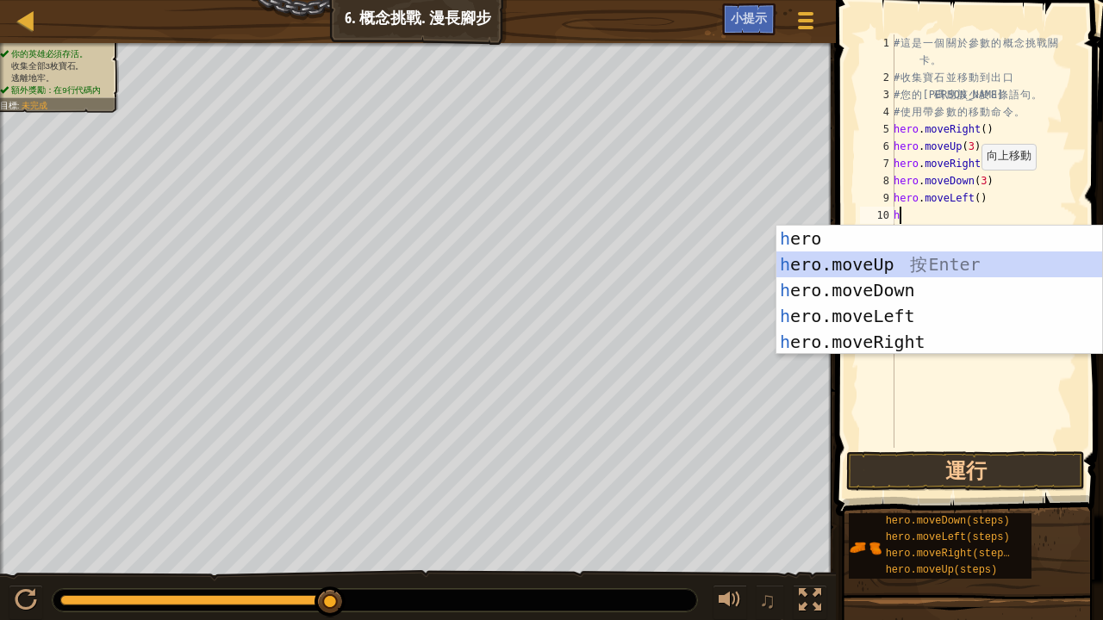
click at [876, 262] on div "h ero 按 Enter h ero.moveUp 按 Enter h ero.moveDown 按 Enter h ero.moveLeft 按 Ente…" at bounding box center [939, 316] width 327 height 181
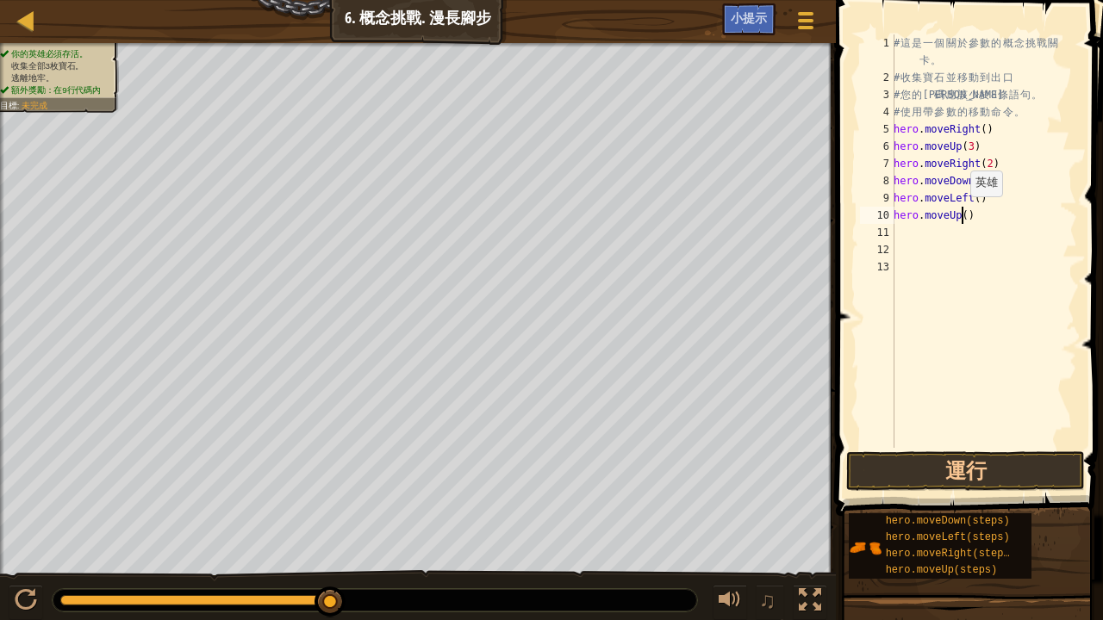
click at [961, 214] on div "# 這 是 一 個 關 於 參 數 的 概 念 挑 戰 關 卡 。 # 收 集 寶 石 並 移 動 到 出 口 # 您 的 代 碼 應 該 少 於 8 條 語…" at bounding box center [983, 266] width 187 height 465
click at [937, 460] on button "運行" at bounding box center [965, 471] width 239 height 40
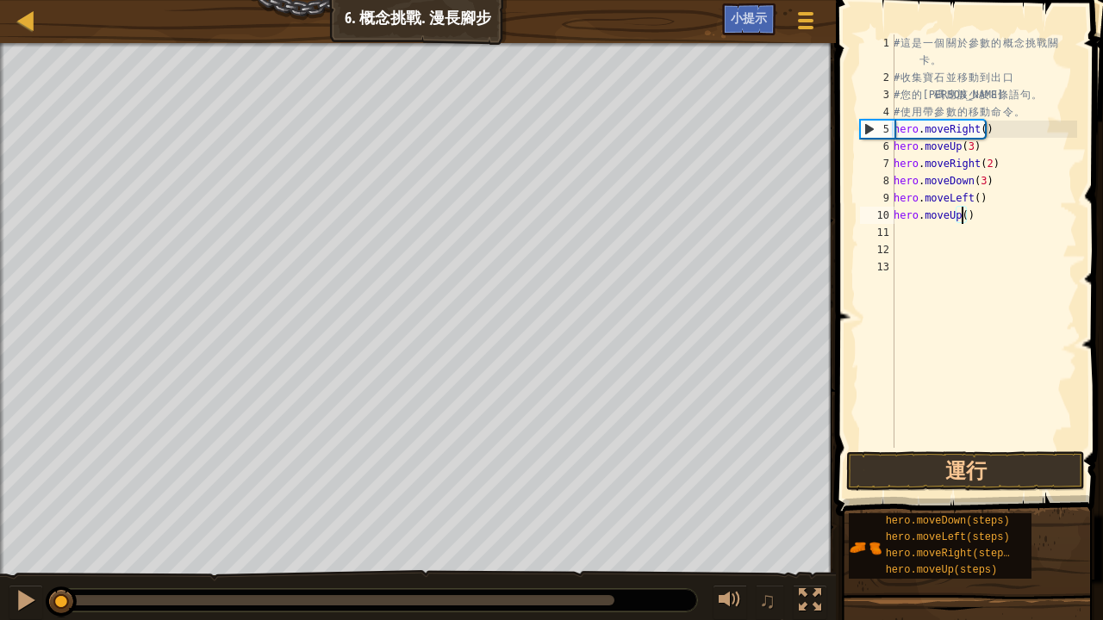
drag, startPoint x: 603, startPoint y: 591, endPoint x: 0, endPoint y: 543, distance: 605.0
click at [1, 510] on div "你的英雄必須存活。 收集全部3枚寶石。 逃離地牢。 額外獎勵：在9行代碼內 目標 : 未完成 ♫ Anya 18 x: 3 y: 6 x: 14 y: 6" at bounding box center [551, 332] width 1103 height 579
click at [982, 470] on button "運行" at bounding box center [965, 471] width 239 height 40
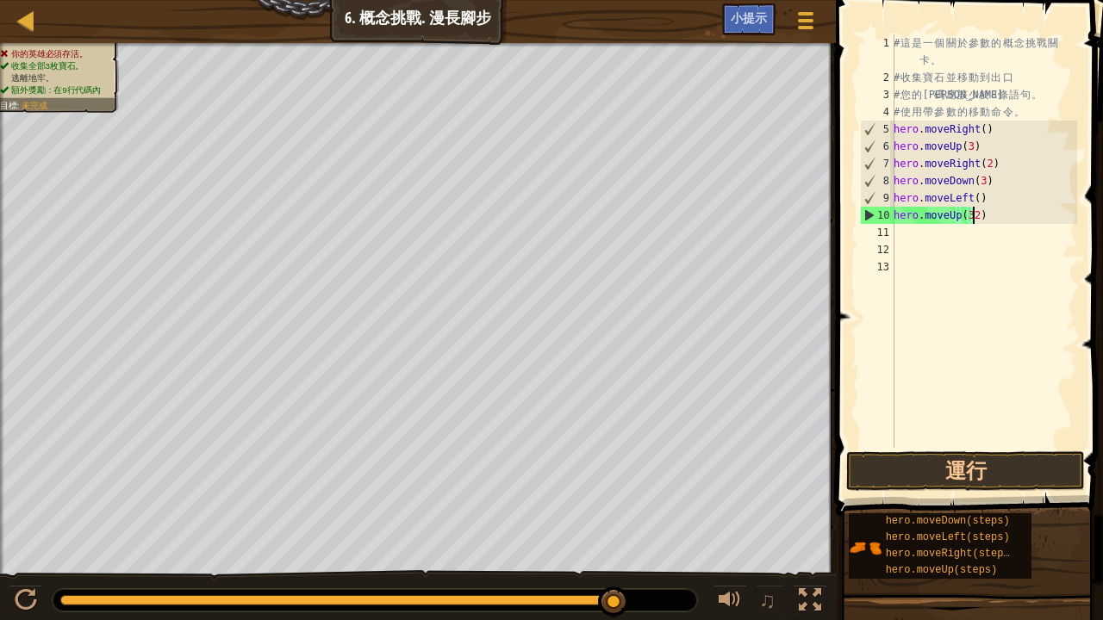
scroll to position [8, 6]
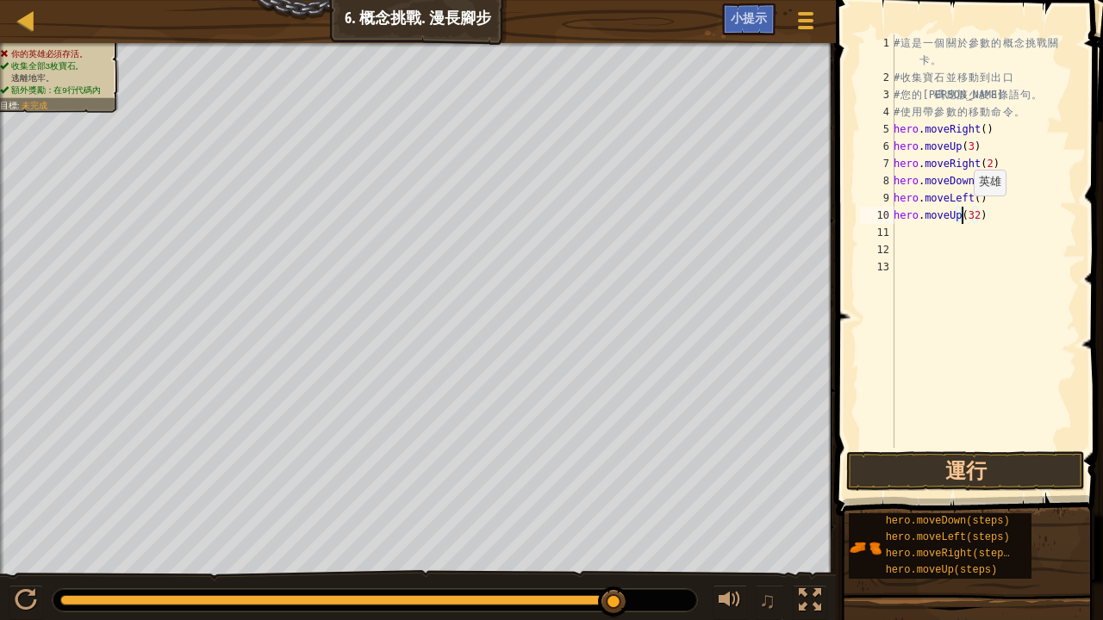
click at [964, 213] on div "# 這 是 一 個 關 於 參 數 的 概 念 挑 戰 關 卡 。 # 收 集 寶 石 並 移 動 到 出 口 # 您 的 代 碼 應 該 少 於 8 條 語…" at bounding box center [983, 266] width 187 height 465
type textarea "32)"
click at [967, 241] on div "# 這 是 一 個 關 於 參 數 的 概 念 挑 戰 關 卡 。 # 收 集 寶 石 並 移 動 到 出 口 # 您 的 代 碼 應 該 少 於 8 條 語…" at bounding box center [983, 266] width 187 height 465
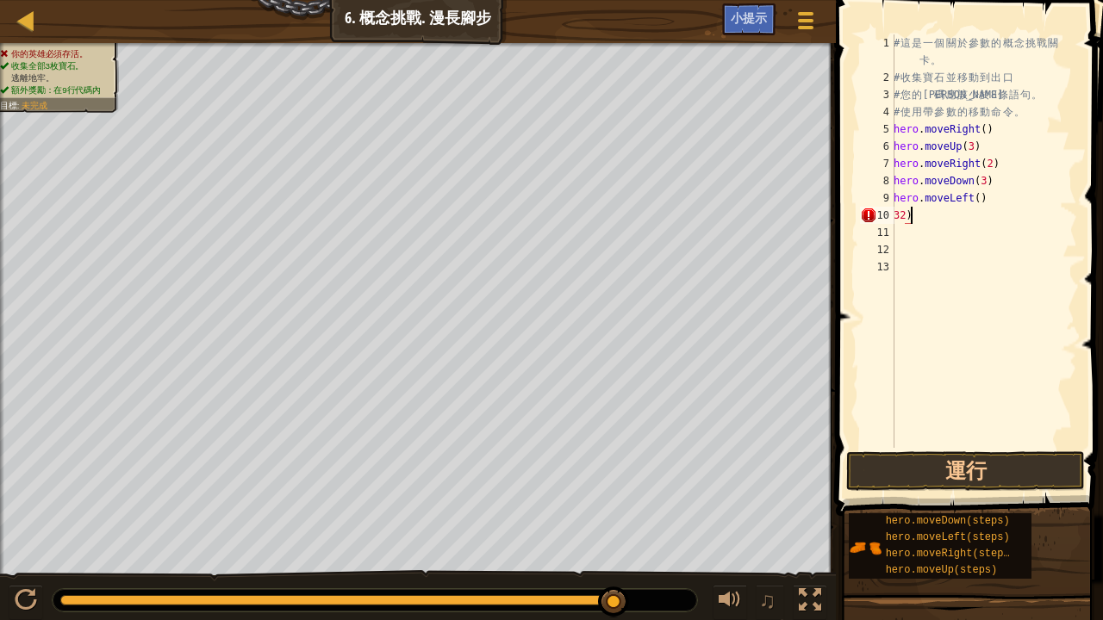
click at [958, 217] on div "# 這 是 一 個 關 於 參 數 的 概 念 挑 戰 關 卡 。 # 收 集 寶 石 並 移 動 到 出 口 # 您 的 代 碼 應 該 少 於 8 條 語…" at bounding box center [983, 266] width 187 height 465
type textarea "3"
type textarea "ㄈ"
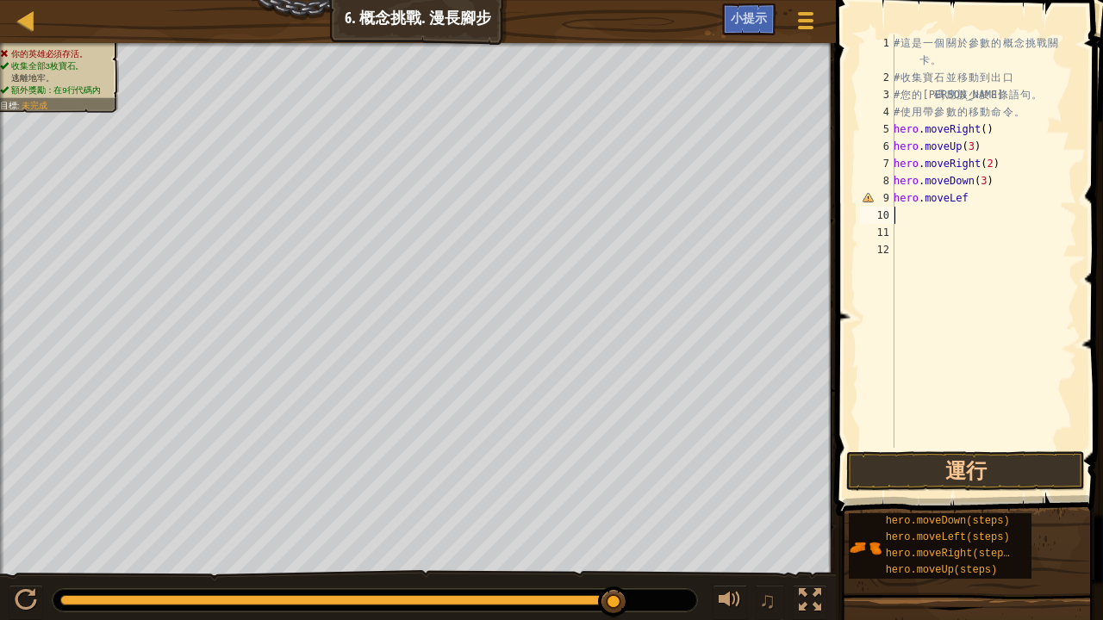
click at [970, 210] on div "# 這 是 一 個 關 於 參 數 的 概 念 挑 戰 關 卡 。 # 收 集 寶 石 並 移 動 到 出 口 # 您 的 代 碼 應 該 少 於 8 條 語…" at bounding box center [983, 266] width 187 height 465
click at [953, 191] on div "# 這 是 一 個 關 於 參 數 的 概 念 挑 戰 關 卡 。 # 收 集 寶 石 並 移 動 到 出 口 # 您 的 代 碼 應 該 少 於 8 條 語…" at bounding box center [983, 266] width 187 height 465
click at [968, 195] on div "# 這 是 一 個 關 於 參 數 的 概 念 挑 戰 關 卡 。 # 收 集 寶 石 並 移 動 到 出 口 # 您 的 代 碼 應 該 少 於 8 條 語…" at bounding box center [983, 266] width 187 height 465
type textarea "hero.moveLef"
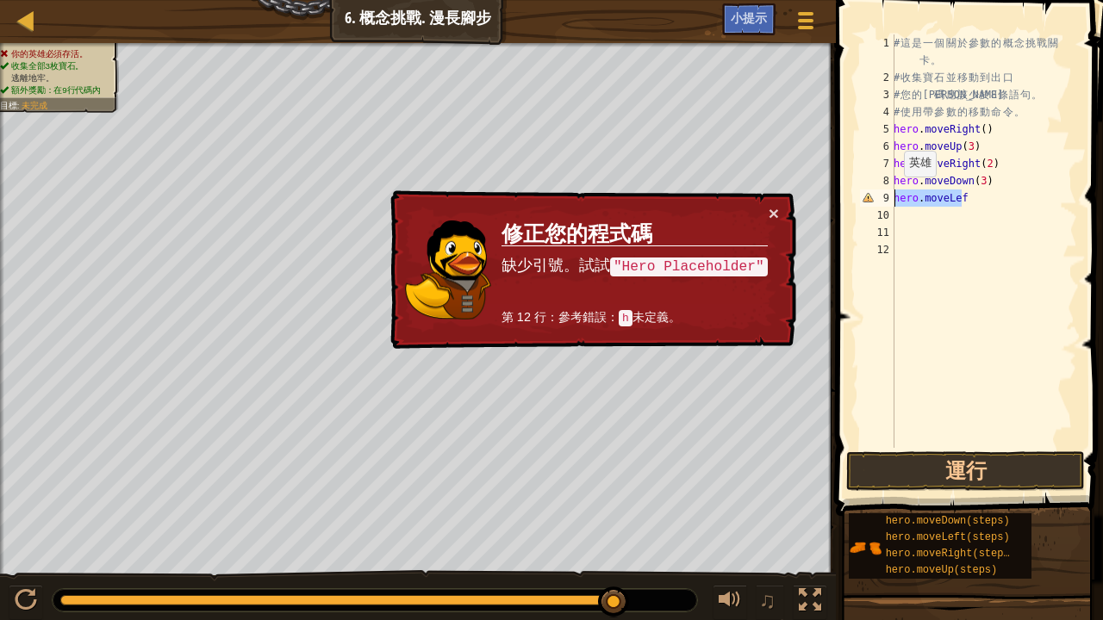
drag, startPoint x: 968, startPoint y: 195, endPoint x: 879, endPoint y: 193, distance: 89.6
click at [886, 193] on div "hero.moveLef 1 2 3 4 5 6 7 8 9 10 11 12 # 這 是 一 個 關 於 參 數 的 概 念 挑 戰 關 卡 。 # 收 集…" at bounding box center [966, 241] width 221 height 414
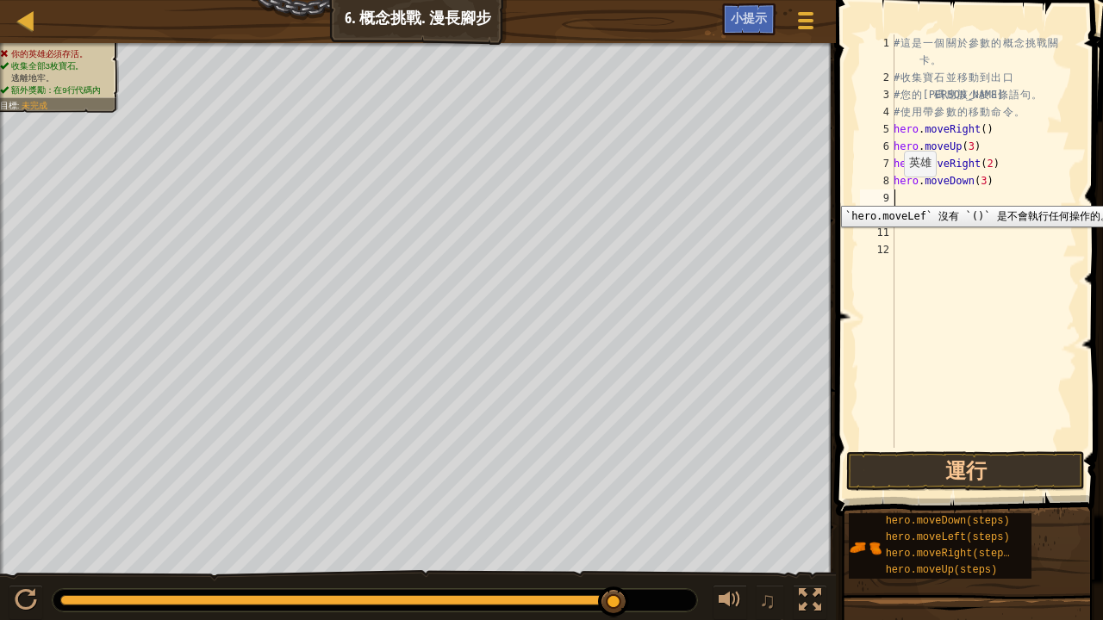
type textarea "ㄑ"
type textarea "f"
click at [1021, 171] on div "# 這 是 一 個 關 於 參 數 的 概 念 挑 戰 關 卡 。 # 收 集 寶 石 並 移 動 到 出 口 # 您 的 代 碼 應 該 少 於 8 條 語…" at bounding box center [983, 266] width 187 height 465
type textarea "hero.moveRight(2)"
click at [931, 220] on div "# 這 是 一 個 關 於 參 數 的 概 念 挑 戰 關 卡 。 # 收 集 寶 石 並 移 動 到 出 口 # 您 的 代 碼 應 該 少 於 8 條 語…" at bounding box center [983, 266] width 187 height 465
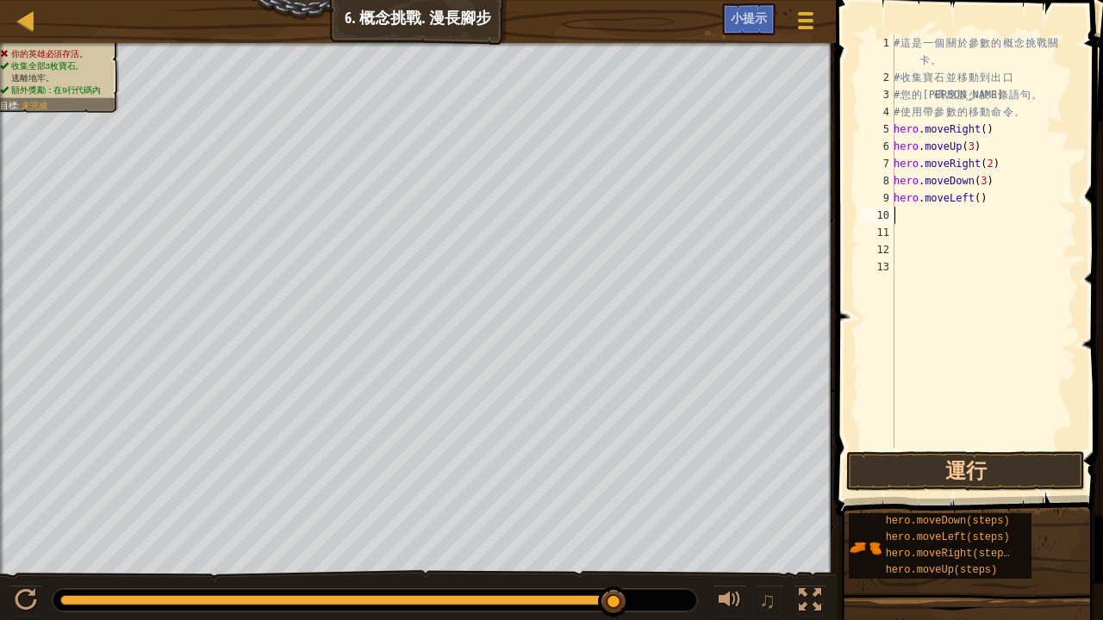
type textarea "h"
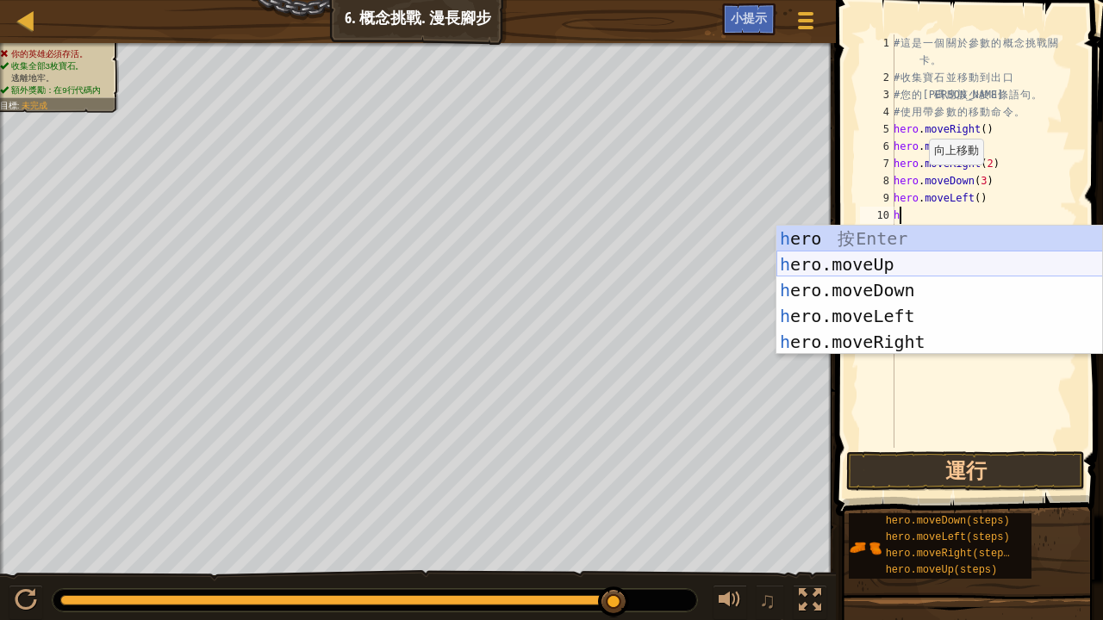
click at [860, 256] on div "h ero 按 Enter h ero.moveUp 按 Enter h ero.moveDown 按 Enter h ero.moveLeft 按 Ente…" at bounding box center [939, 316] width 327 height 181
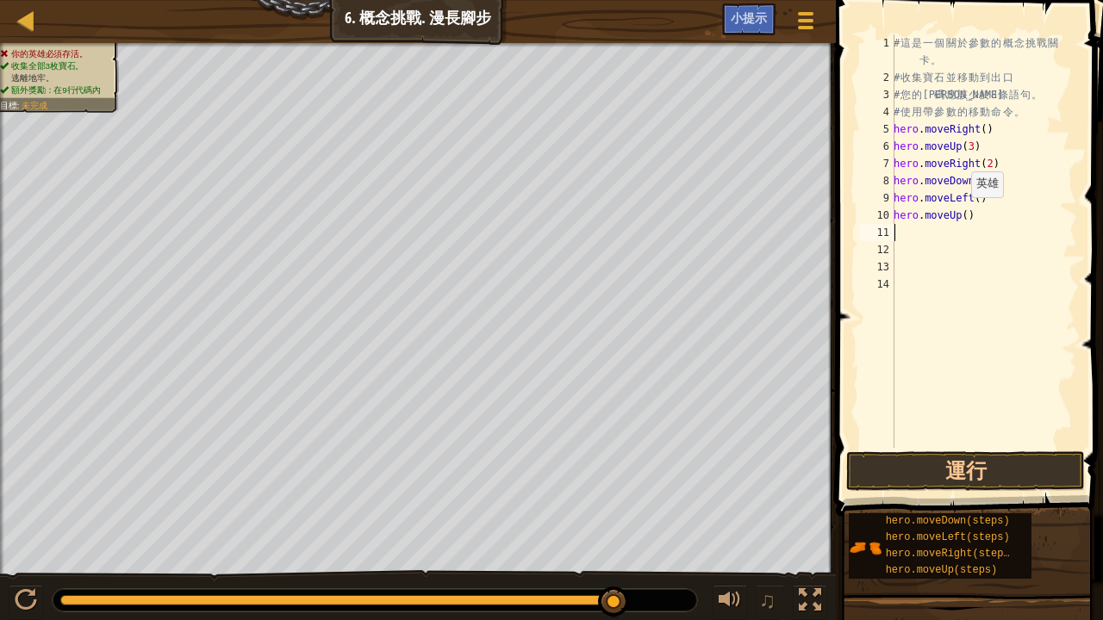
click at [961, 214] on div "# 這 是 一 個 關 於 參 數 的 概 念 挑 戰 關 卡 。 # 收 集 寶 石 並 移 動 到 出 口 # 您 的 代 碼 應 該 少 於 8 條 語…" at bounding box center [983, 266] width 187 height 465
type textarea "hero.moveUp(2)"
click at [919, 457] on button "運行" at bounding box center [965, 471] width 239 height 40
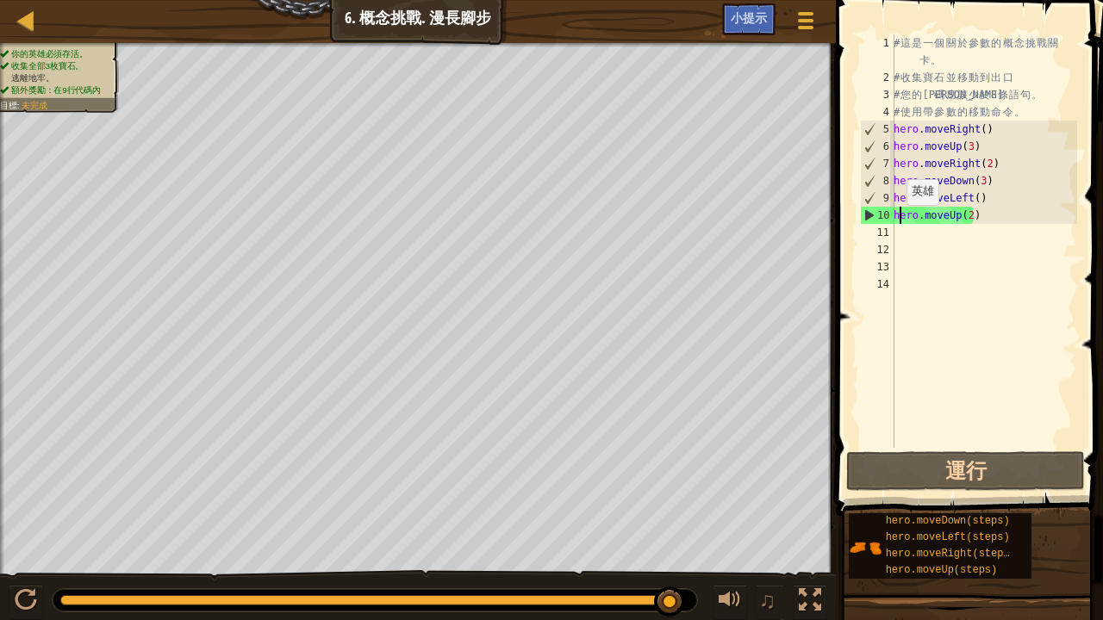
click at [897, 222] on div "# 這 是 一 個 關 於 參 數 的 概 念 挑 戰 關 卡 。 # 收 集 寶 石 並 移 動 到 出 口 # 您 的 代 碼 應 該 少 於 8 條 語…" at bounding box center [983, 266] width 187 height 465
click at [900, 233] on div "# 這 是 一 個 關 於 參 數 的 概 念 挑 戰 關 卡 。 # 收 集 寶 石 並 移 動 到 出 口 # 您 的 代 碼 應 該 少 於 8 條 語…" at bounding box center [983, 266] width 187 height 465
type textarea "h"
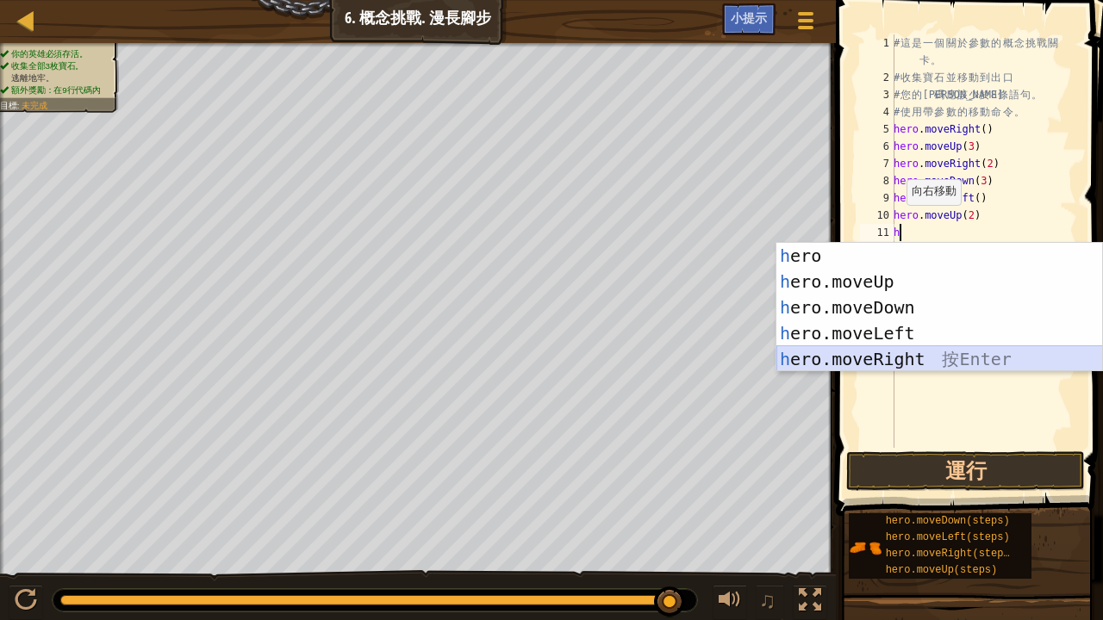
click at [899, 367] on div "h ero 按 Enter h ero.moveUp 按 Enter h ero.moveDown 按 Enter h ero.moveLeft 按 Ente…" at bounding box center [939, 333] width 327 height 181
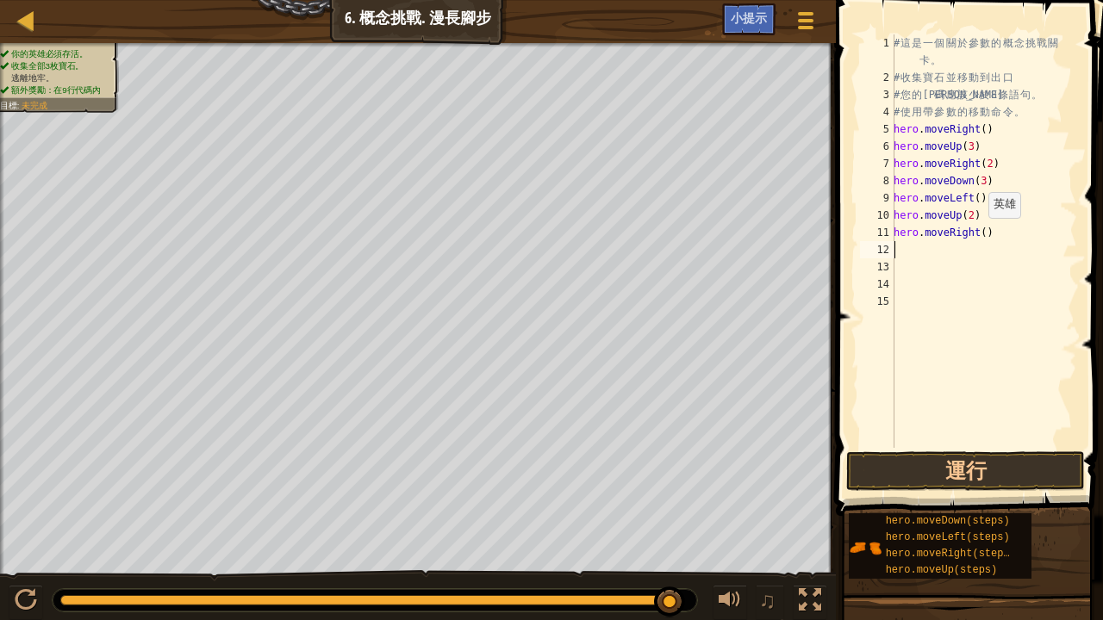
click at [977, 235] on div "# 這 是 一 個 關 於 參 數 的 概 念 挑 戰 關 卡 。 # 收 集 寶 石 並 移 動 到 出 口 # 您 的 代 碼 應 該 少 於 8 條 語…" at bounding box center [983, 266] width 187 height 465
drag, startPoint x: 860, startPoint y: 457, endPoint x: 846, endPoint y: 455, distance: 14.0
click at [853, 459] on button "運行" at bounding box center [965, 471] width 239 height 40
type textarea "hero.moveRight(3)"
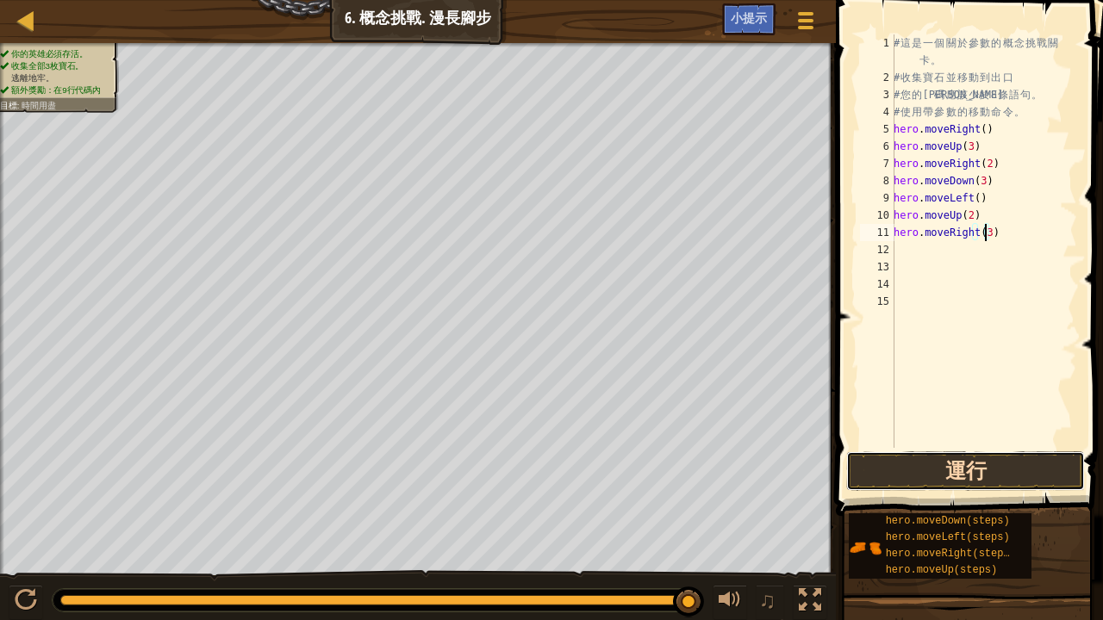
drag, startPoint x: 1017, startPoint y: 469, endPoint x: 992, endPoint y: 476, distance: 25.3
click at [1010, 471] on button "運行" at bounding box center [965, 471] width 239 height 40
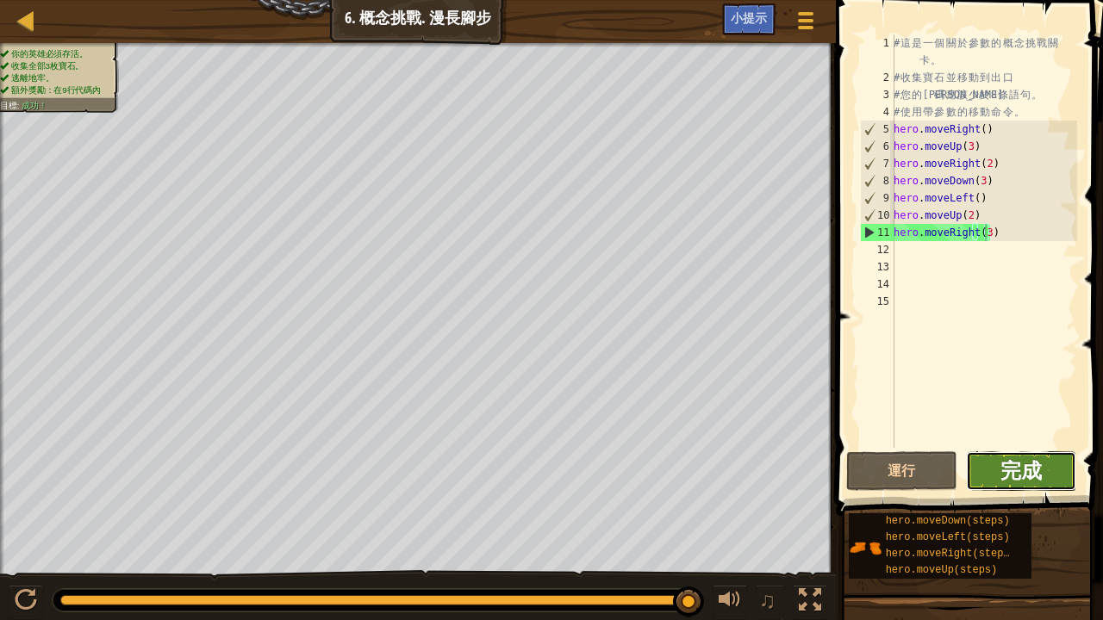
click at [1022, 468] on span "完成" at bounding box center [1020, 471] width 41 height 28
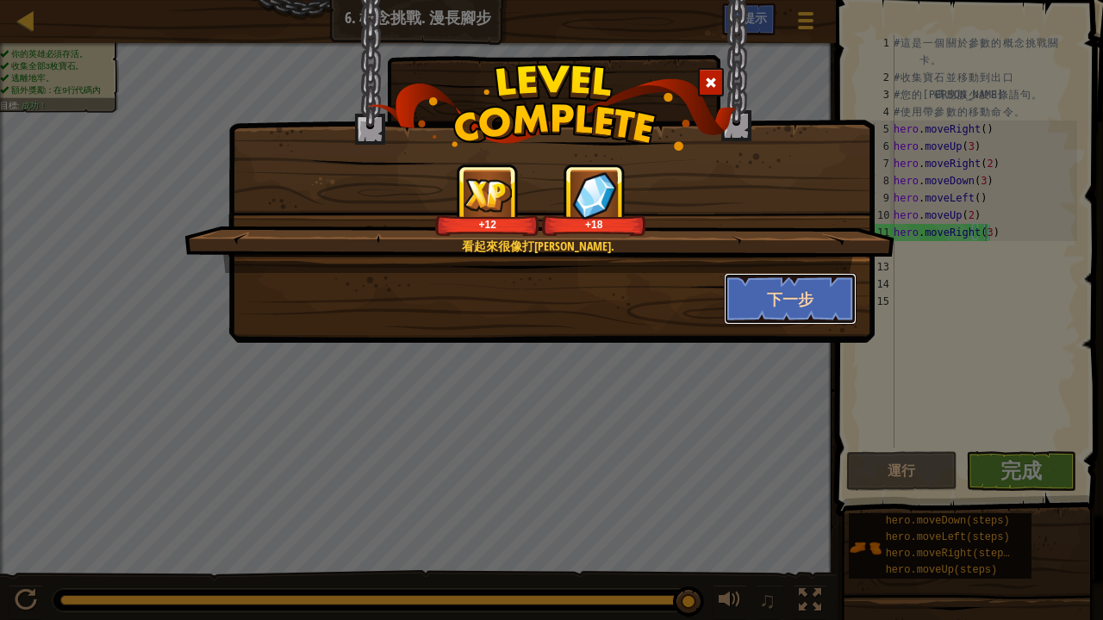
click at [779, 284] on button "下一步" at bounding box center [791, 299] width 134 height 52
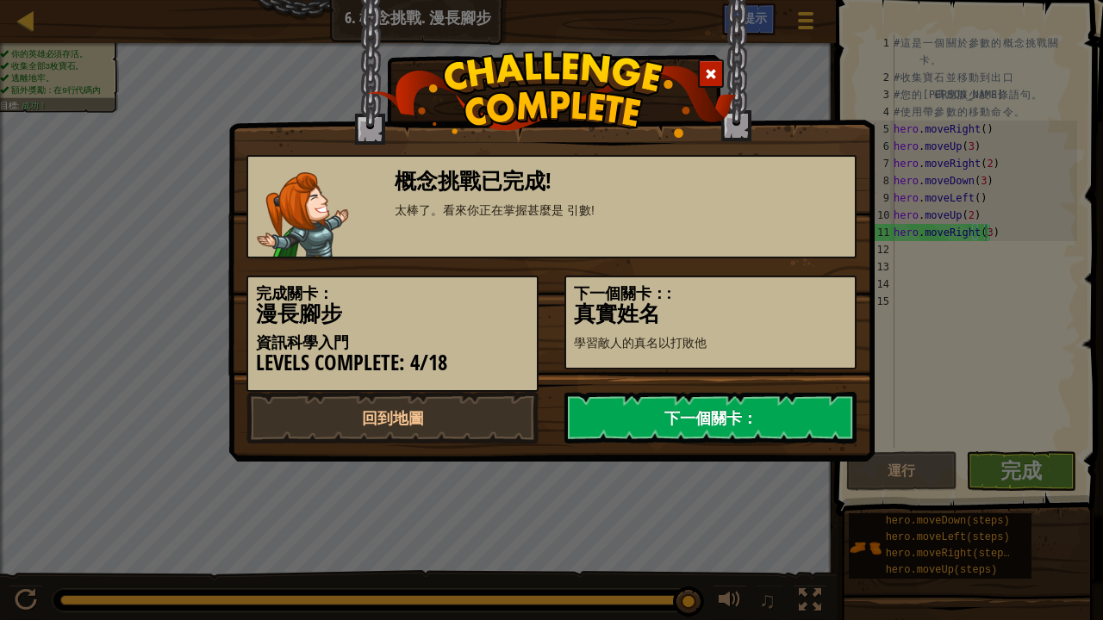
click at [787, 419] on link "下一個關卡：" at bounding box center [710, 418] width 292 height 52
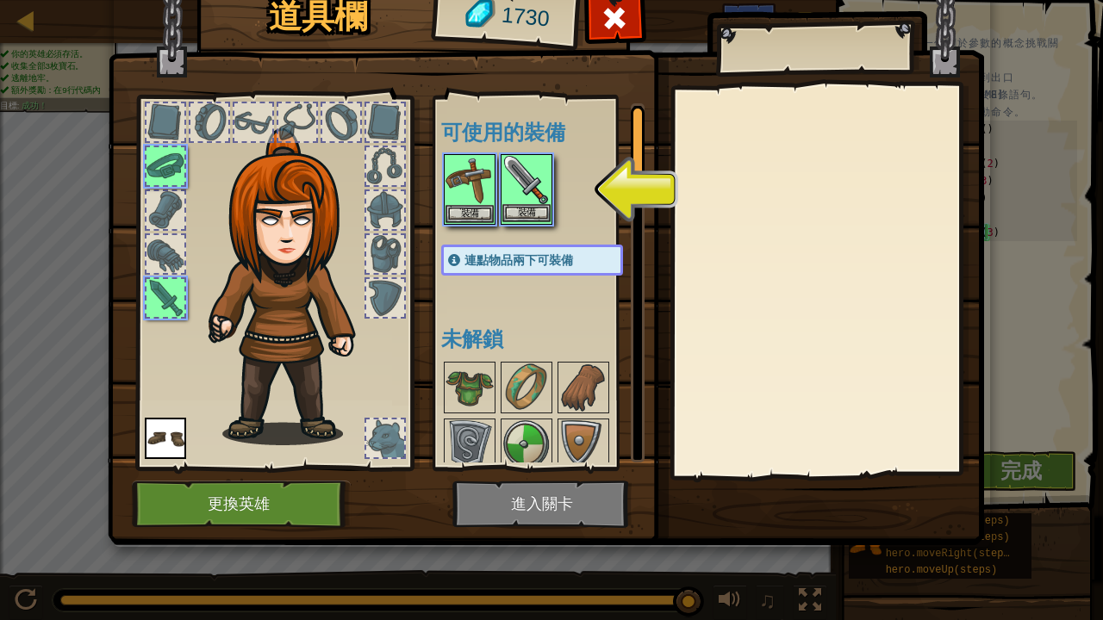
click at [517, 188] on img at bounding box center [526, 180] width 48 height 48
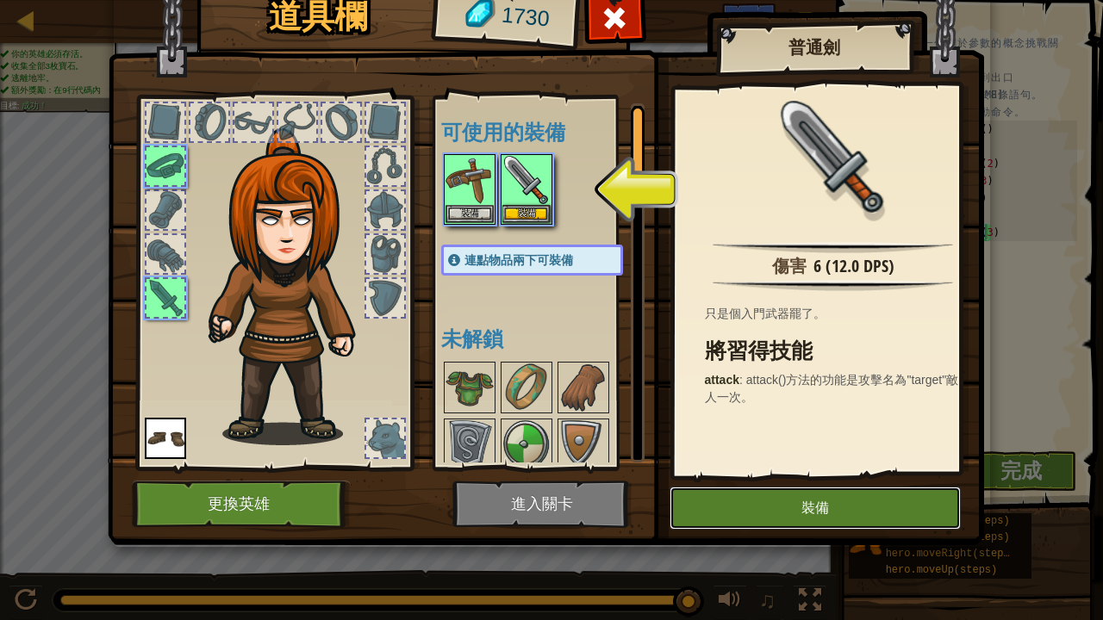
click at [770, 498] on button "裝備" at bounding box center [814, 508] width 291 height 43
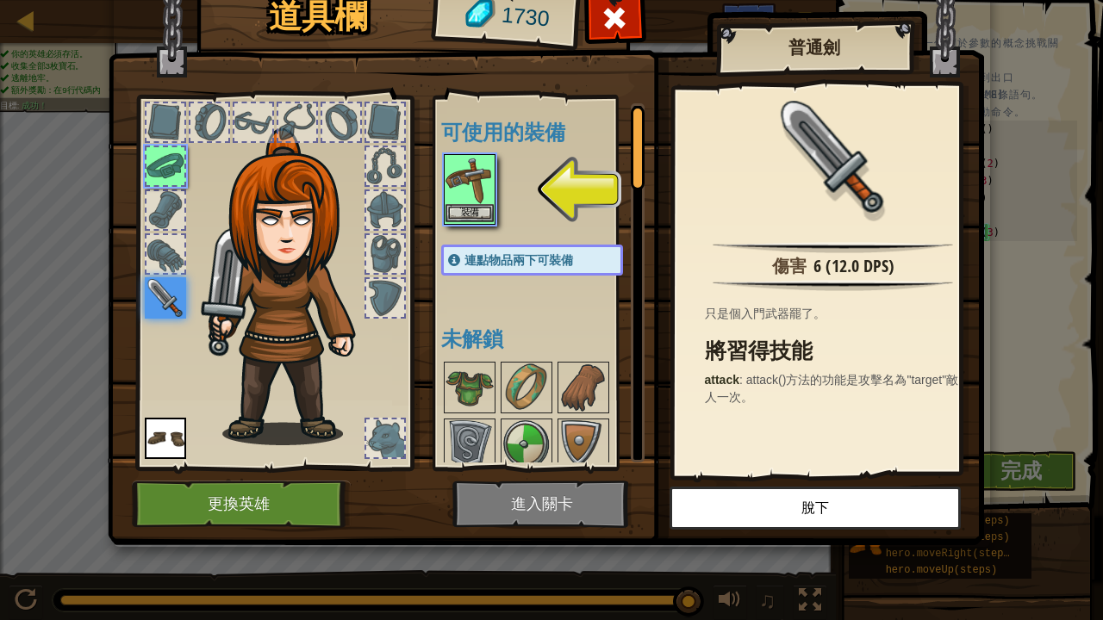
click at [461, 196] on img at bounding box center [469, 180] width 48 height 48
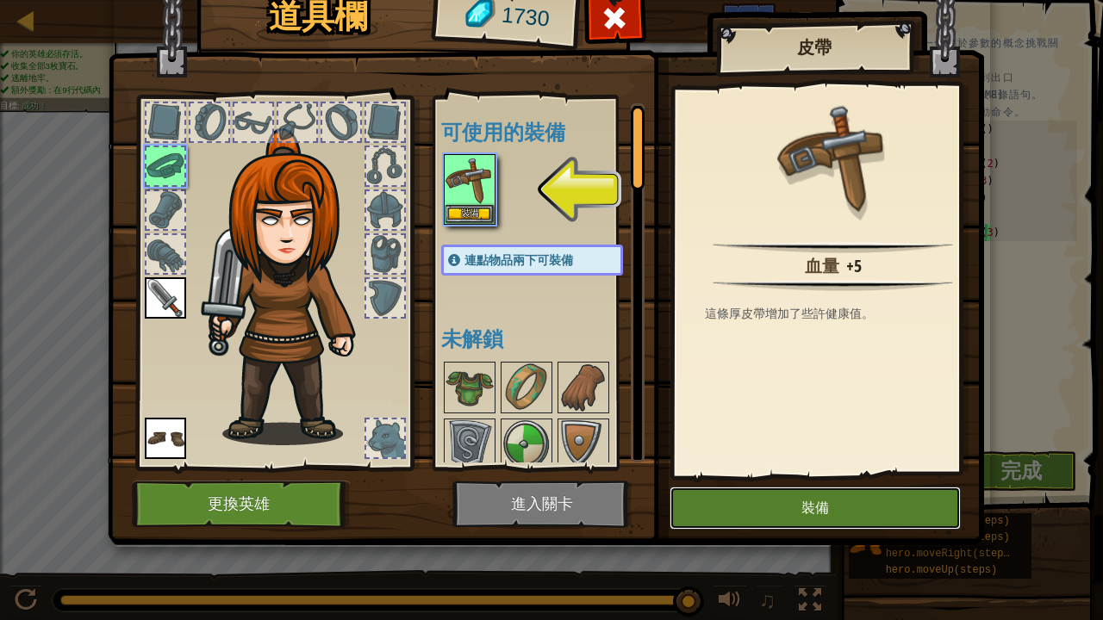
click at [884, 510] on button "裝備" at bounding box center [814, 508] width 291 height 43
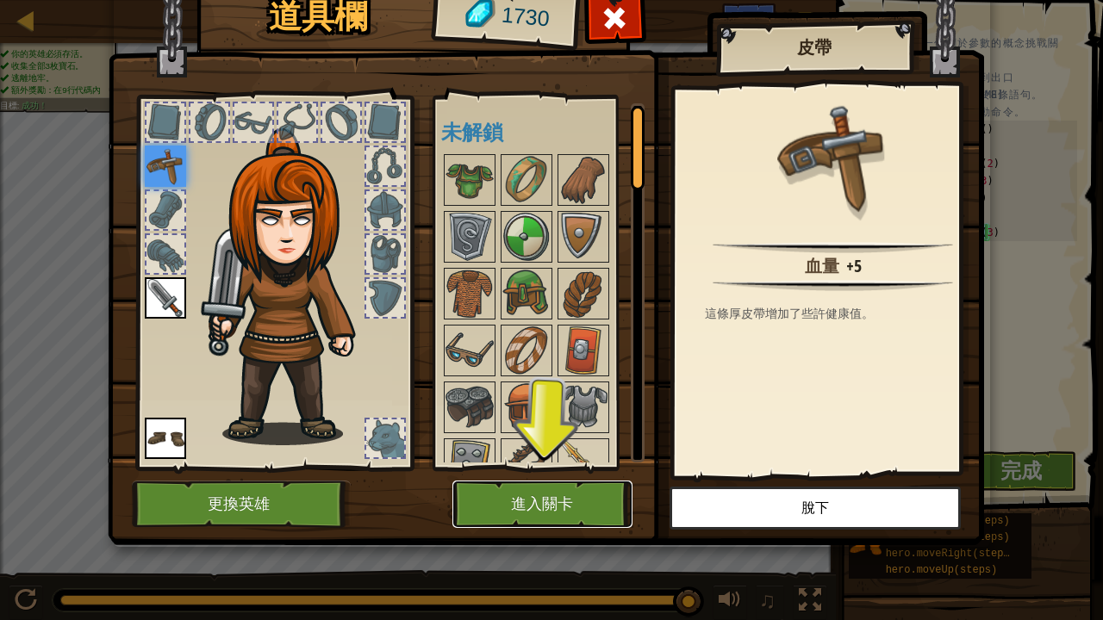
click at [514, 510] on button "進入關卡" at bounding box center [542, 504] width 180 height 47
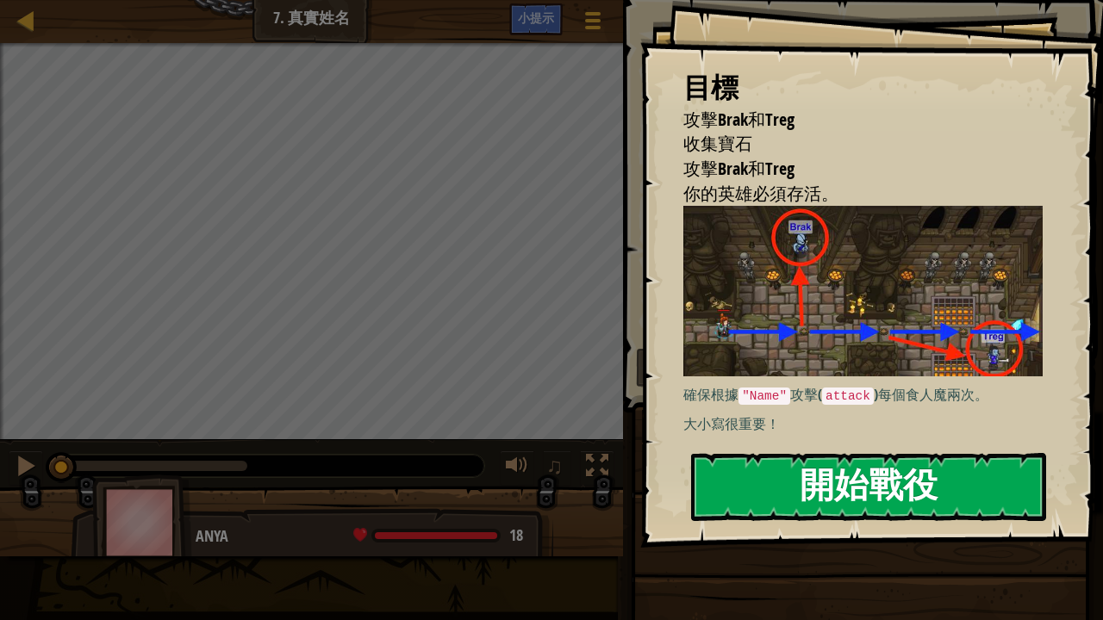
click at [882, 510] on button "開始戰役" at bounding box center [868, 487] width 355 height 68
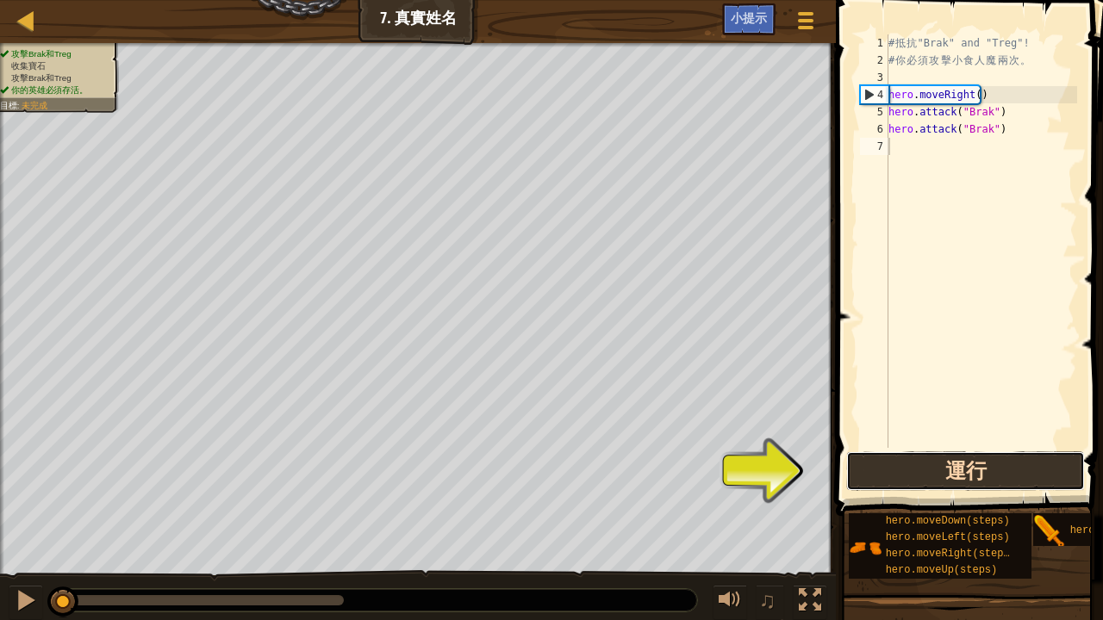
click at [979, 460] on button "運行" at bounding box center [965, 471] width 239 height 40
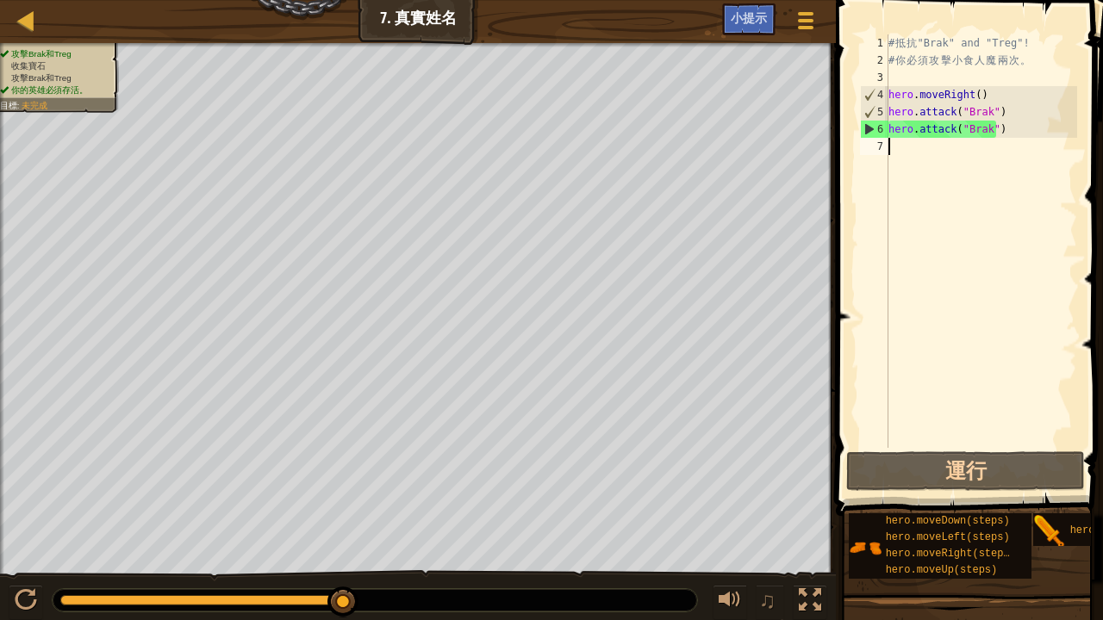
type textarea "h"
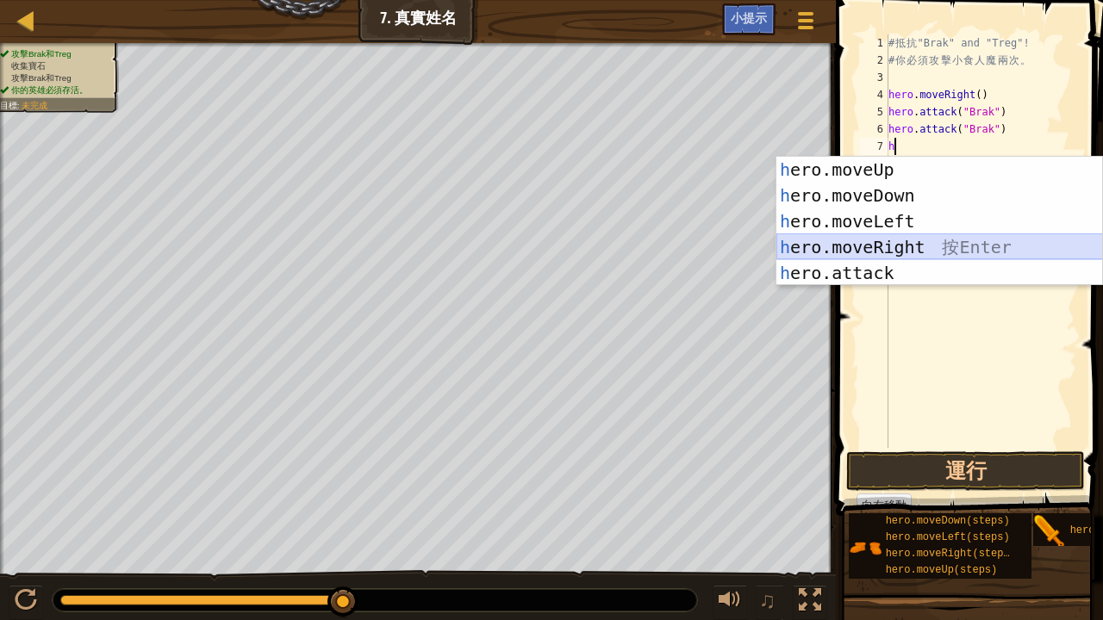
click at [866, 244] on div "h ero.moveUp 按 Enter h ero.moveDown 按 Enter h ero.moveLeft 按 Enter h ero.moveRi…" at bounding box center [939, 247] width 327 height 181
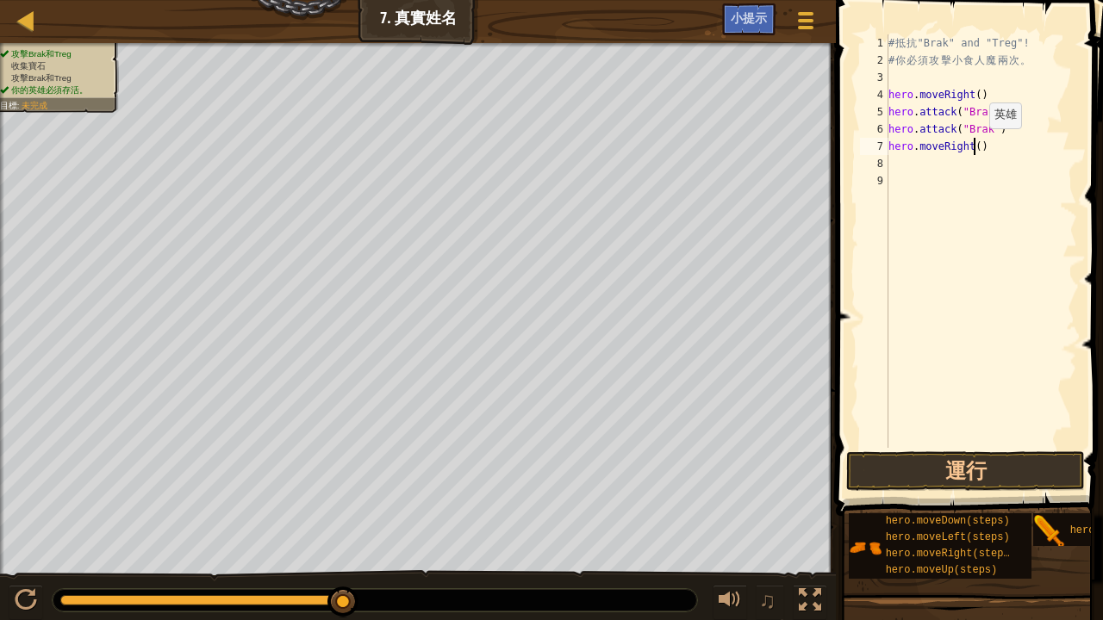
click at [974, 146] on div "# 抵 抗 "Brak" and "Treg"! # 你 必 須 攻 擊 小 食 人 魔 兩 次 。 hero . moveRight ( ) hero . …" at bounding box center [981, 258] width 192 height 448
type textarea "hero.moveRight()"
click at [912, 165] on div "# 抵 抗 "Brak" and "Treg"! # 你 必 須 攻 擊 小 食 人 魔 兩 次 。 hero . moveRight ( ) hero . …" at bounding box center [981, 258] width 192 height 448
click at [977, 461] on button "運行" at bounding box center [965, 471] width 239 height 40
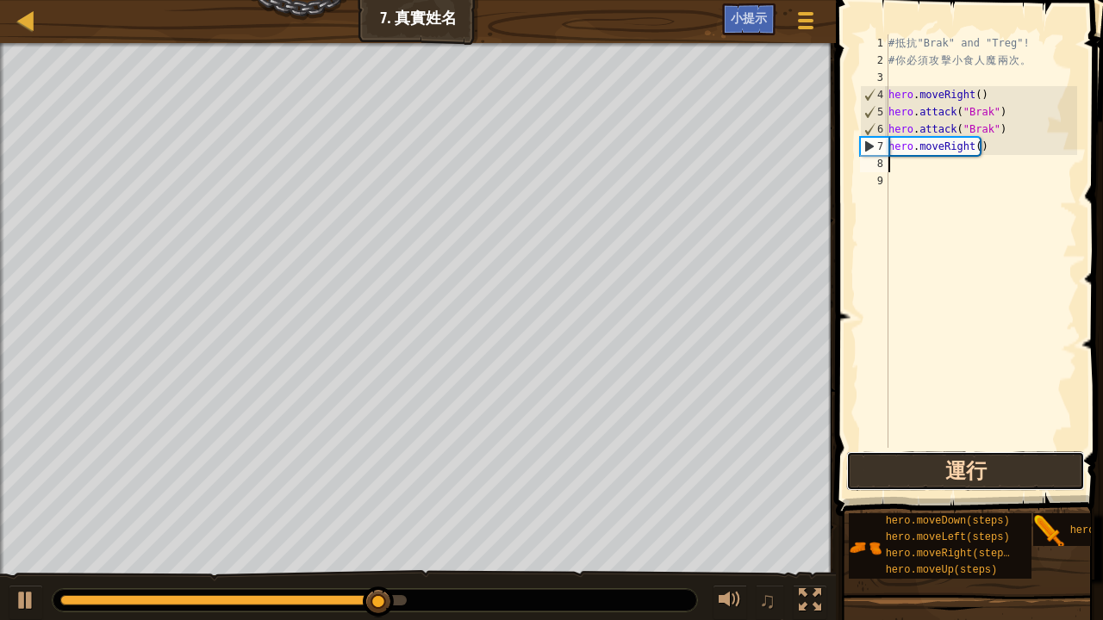
click at [921, 474] on button "運行" at bounding box center [965, 471] width 239 height 40
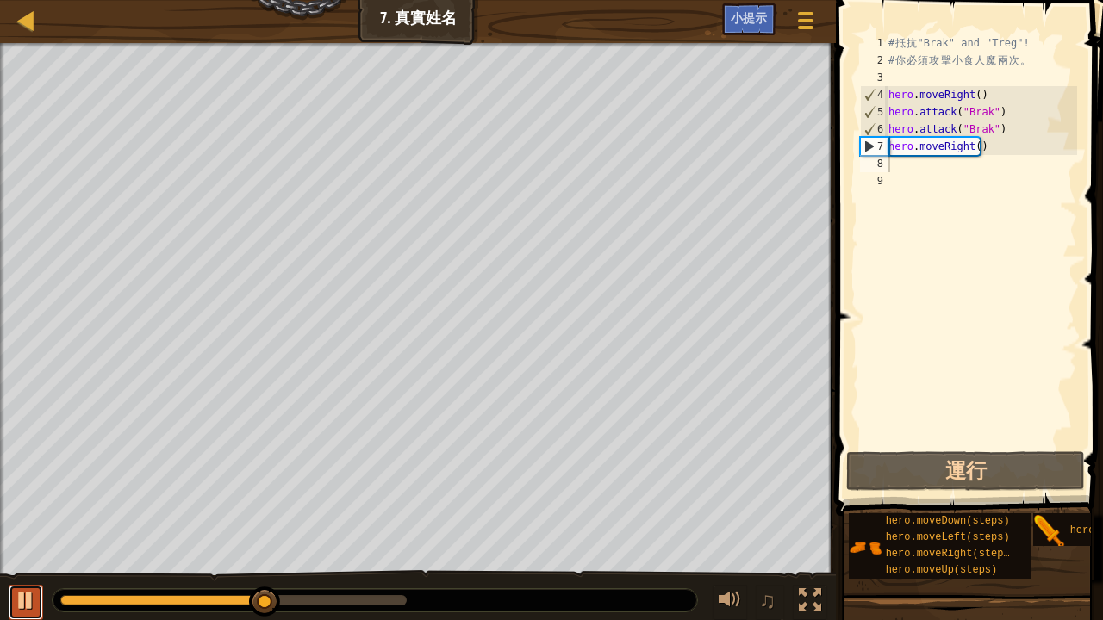
click at [22, 510] on div at bounding box center [26, 600] width 22 height 22
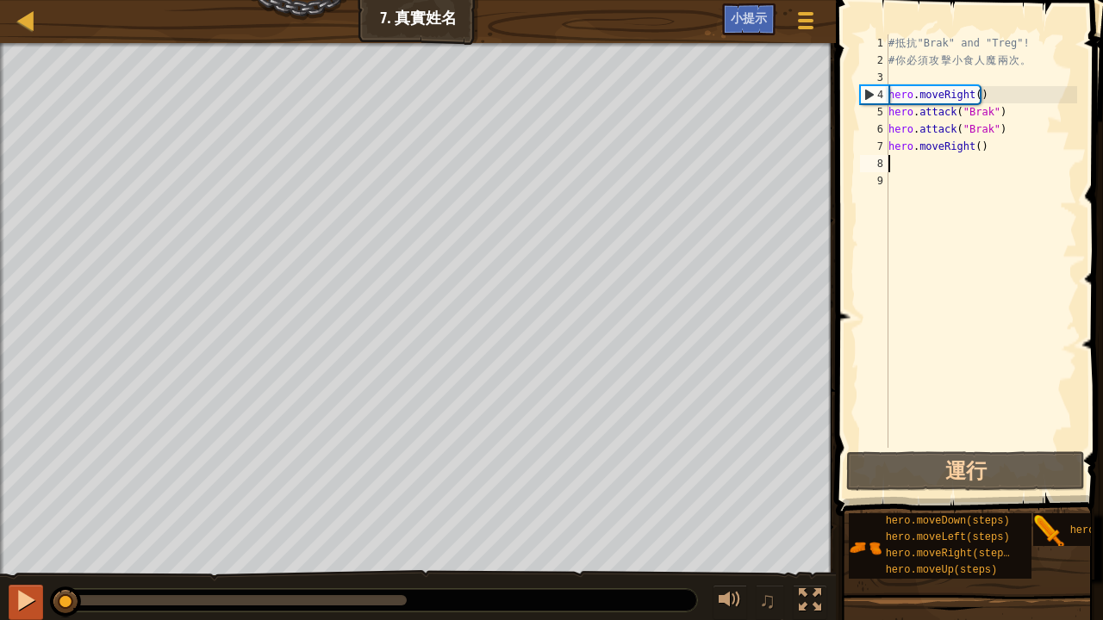
drag, startPoint x: 275, startPoint y: 591, endPoint x: 12, endPoint y: 588, distance: 262.8
click at [12, 510] on div "♫" at bounding box center [418, 596] width 836 height 52
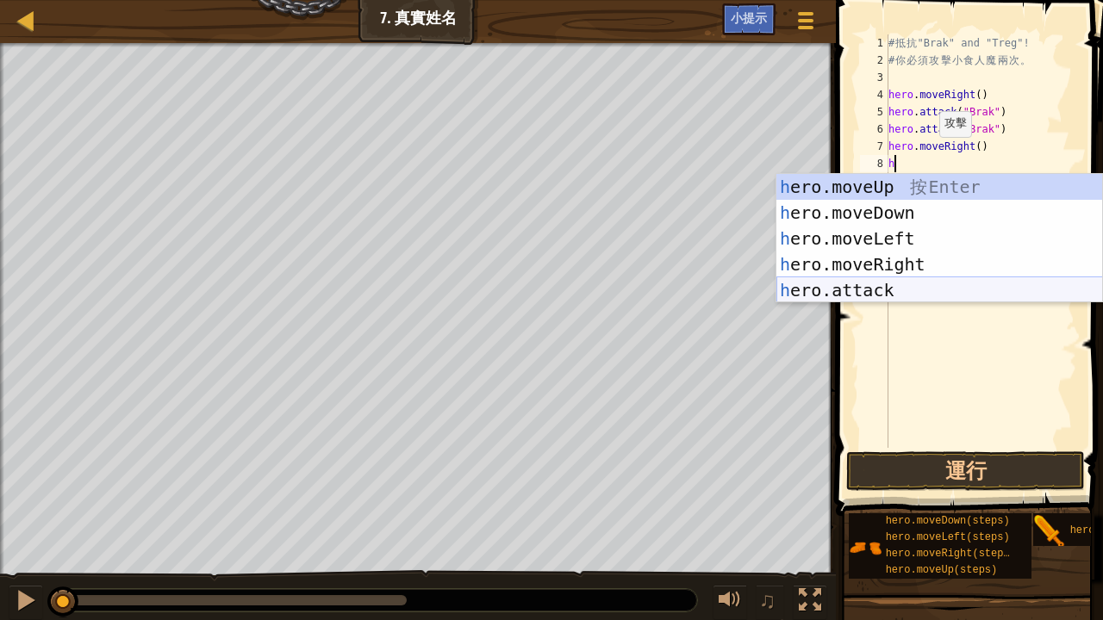
click at [912, 284] on div "h ero.moveUp 按 Enter h ero.moveDown 按 Enter h ero.moveLeft 按 Enter h ero.moveRi…" at bounding box center [939, 264] width 327 height 181
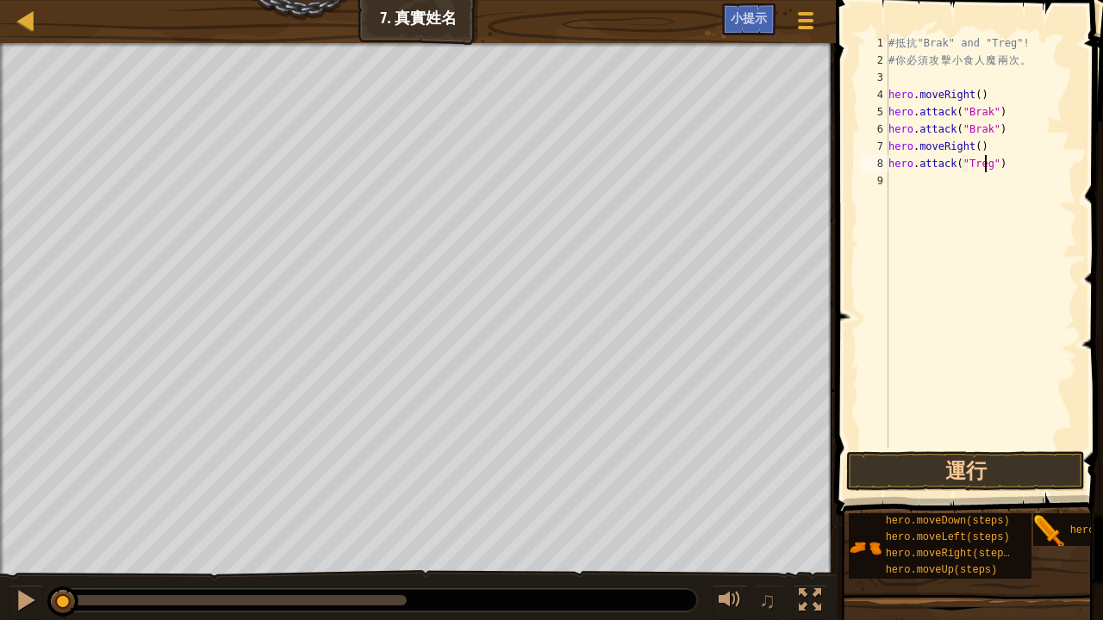
scroll to position [8, 8]
drag, startPoint x: 1015, startPoint y: 171, endPoint x: 922, endPoint y: 191, distance: 95.1
click at [917, 190] on div "# 抵 抗 "Brak" and "Treg"! # 你 必 須 攻 擊 小 食 人 魔 兩 次 。 hero . moveRight ( ) hero . …" at bounding box center [981, 258] width 192 height 448
type textarea "hero.attack("Treg")"
click at [1020, 186] on div "# 抵 抗 "Brak" and "Treg"! # 你 必 須 攻 擊 小 食 人 魔 兩 次 。 hero . moveRight ( ) hero . …" at bounding box center [981, 241] width 192 height 414
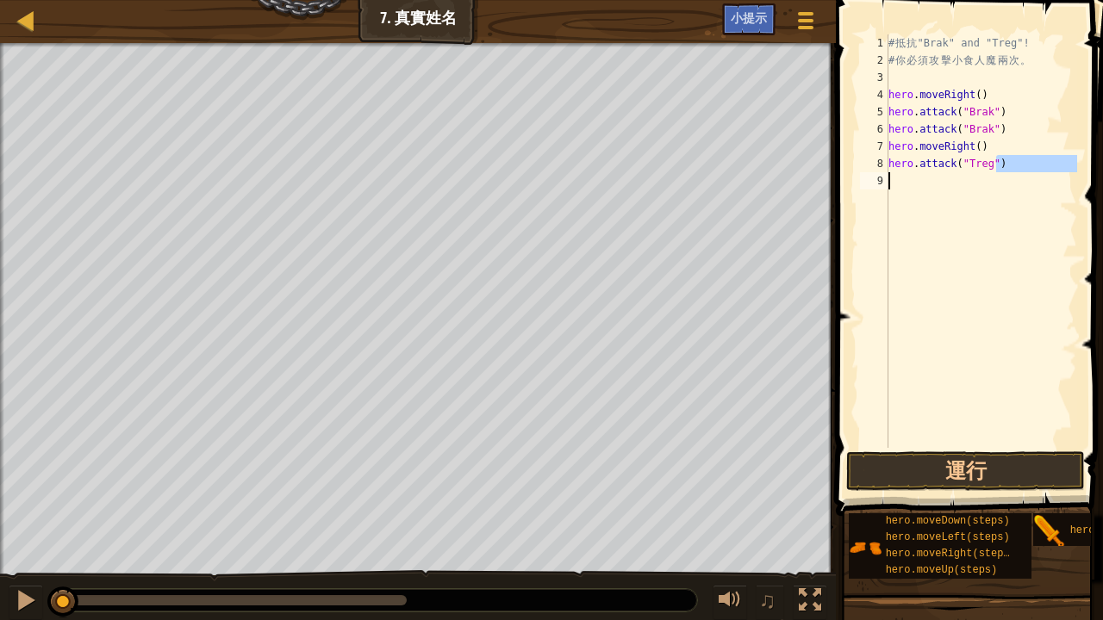
scroll to position [8, 0]
drag, startPoint x: 986, startPoint y: 168, endPoint x: 905, endPoint y: 199, distance: 87.5
click at [905, 198] on div "# 抵 抗 "Brak" and "Treg"! # 你 必 須 攻 擊 小 食 人 魔 兩 次 。 hero . moveRight ( ) hero . …" at bounding box center [981, 258] width 192 height 448
type textarea "hero.attack("Treg")"
click at [1003, 201] on div "# 抵 抗 "Brak" and "Treg"! # 你 必 須 攻 擊 小 食 人 魔 兩 次 。 hero . moveRight ( ) hero . …" at bounding box center [981, 241] width 192 height 414
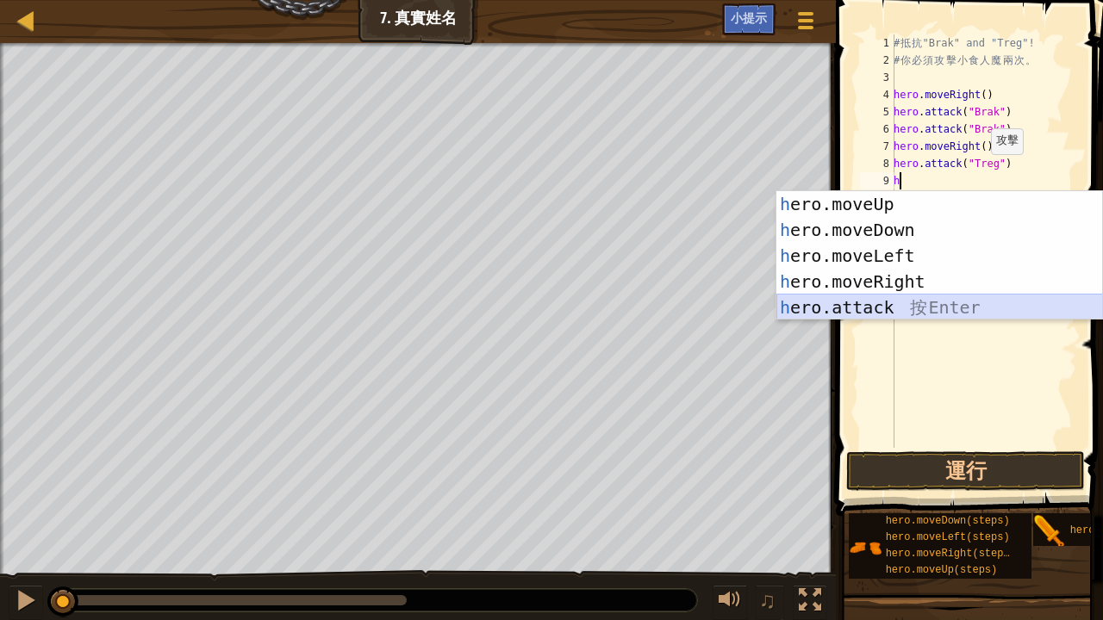
click at [880, 309] on div "h ero.moveUp 按 Enter h ero.moveDown 按 Enter h ero.moveLeft 按 Enter h ero.moveRi…" at bounding box center [939, 281] width 327 height 181
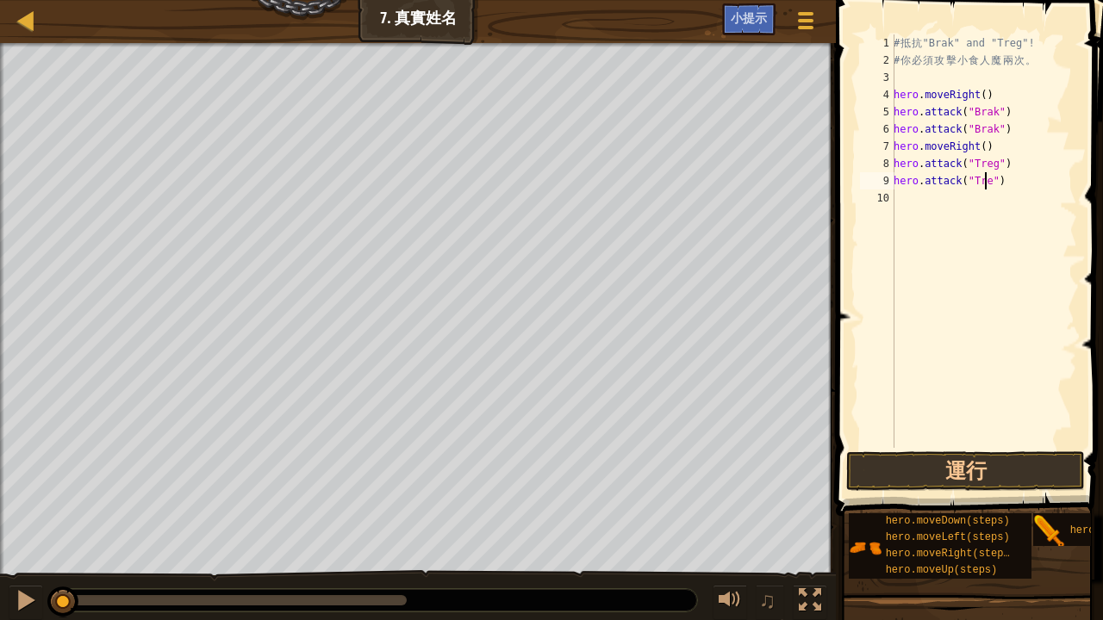
scroll to position [8, 8]
type textarea "hero.attack("Treg")"
click at [936, 469] on button "運行" at bounding box center [965, 471] width 239 height 40
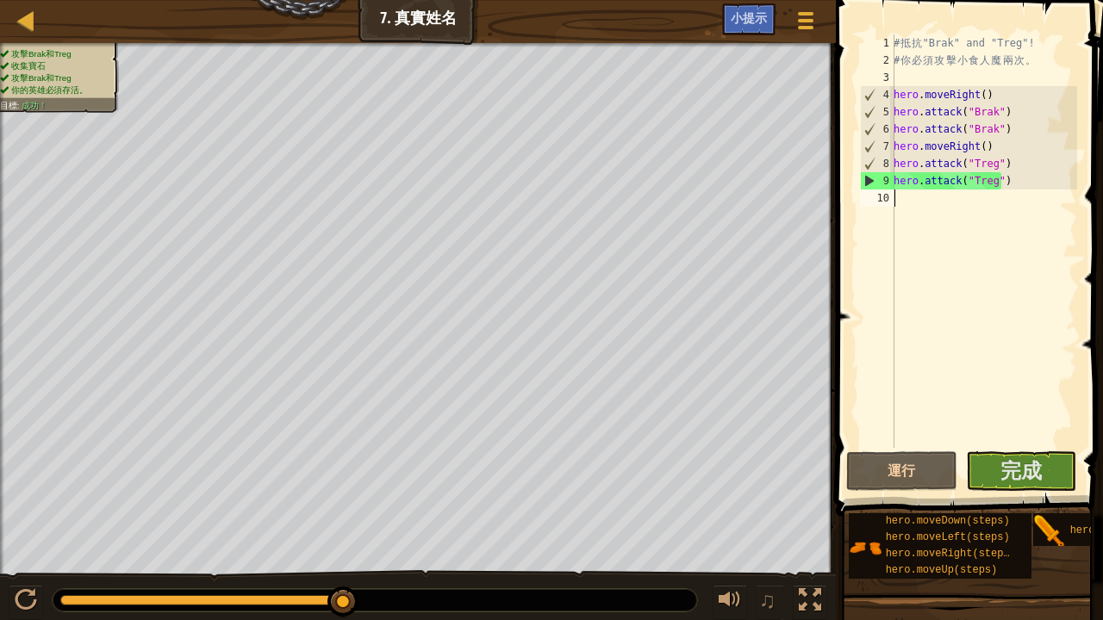
click at [907, 206] on div "# 抵 抗 "Brak" and "Treg"! # 你 必 須 攻 擊 小 食 人 魔 兩 次 。 hero . moveRight ( ) hero . …" at bounding box center [983, 258] width 187 height 448
type textarea "h"
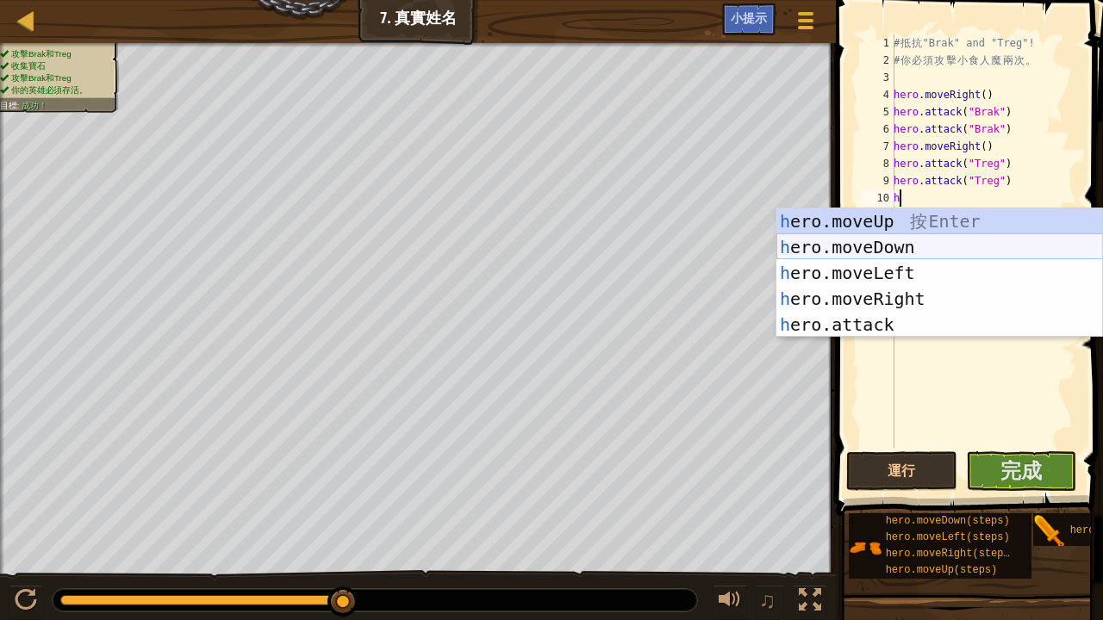
click at [916, 236] on div "h ero.moveUp 按 Enter h ero.moveDown 按 Enter h ero.moveLeft 按 Enter h ero.moveRi…" at bounding box center [939, 298] width 327 height 181
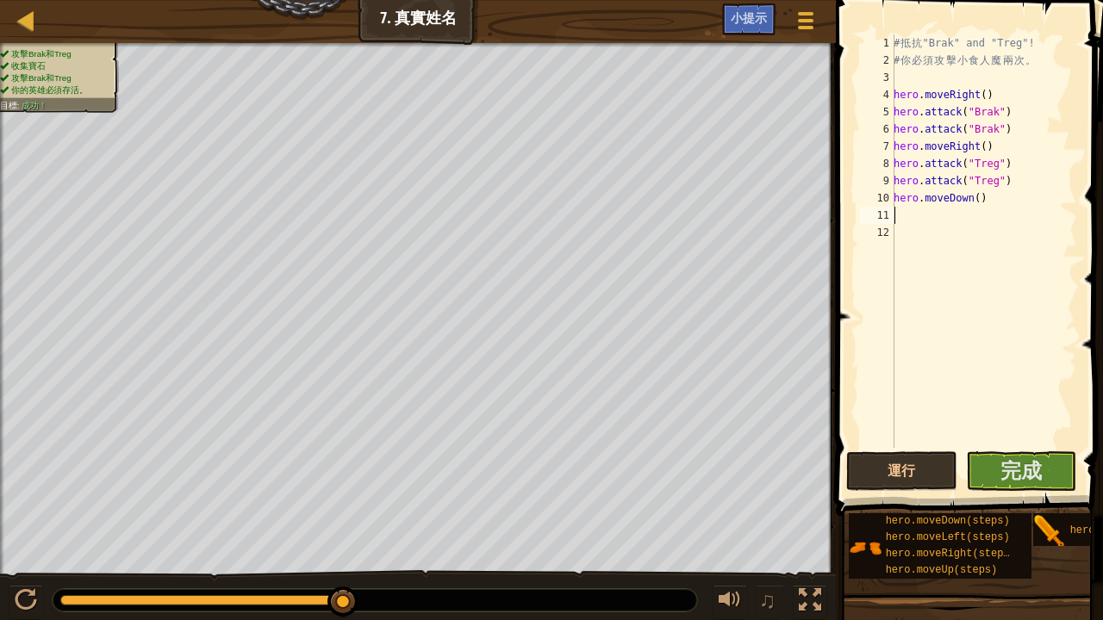
type textarea "h"
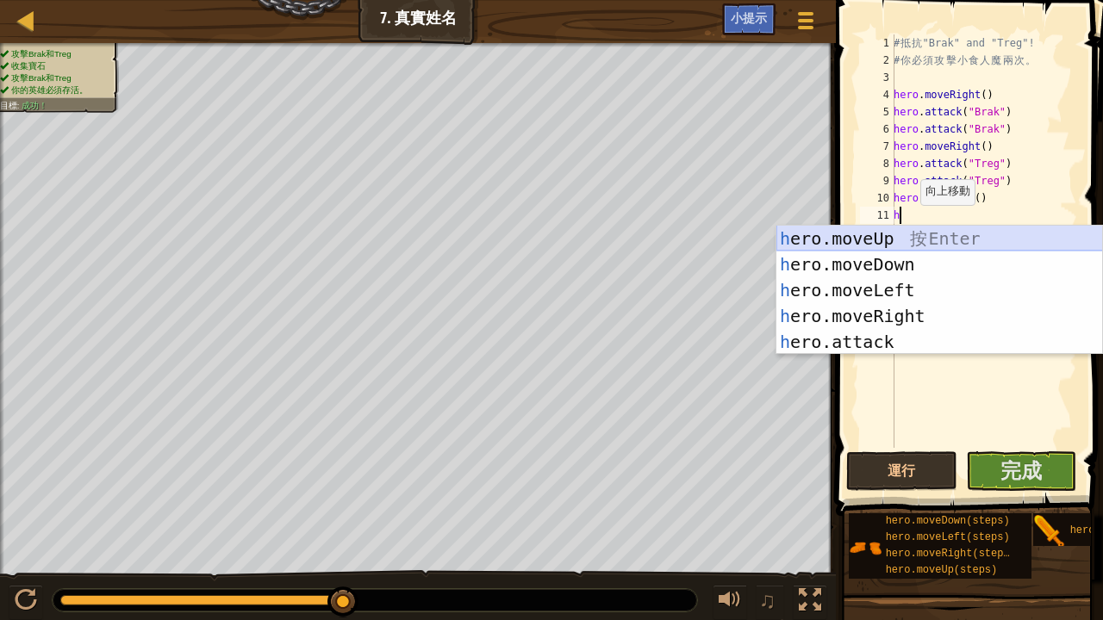
click at [871, 237] on div "h ero.moveUp 按 Enter h ero.moveDown 按 Enter h ero.moveLeft 按 Enter h ero.moveRi…" at bounding box center [939, 316] width 327 height 181
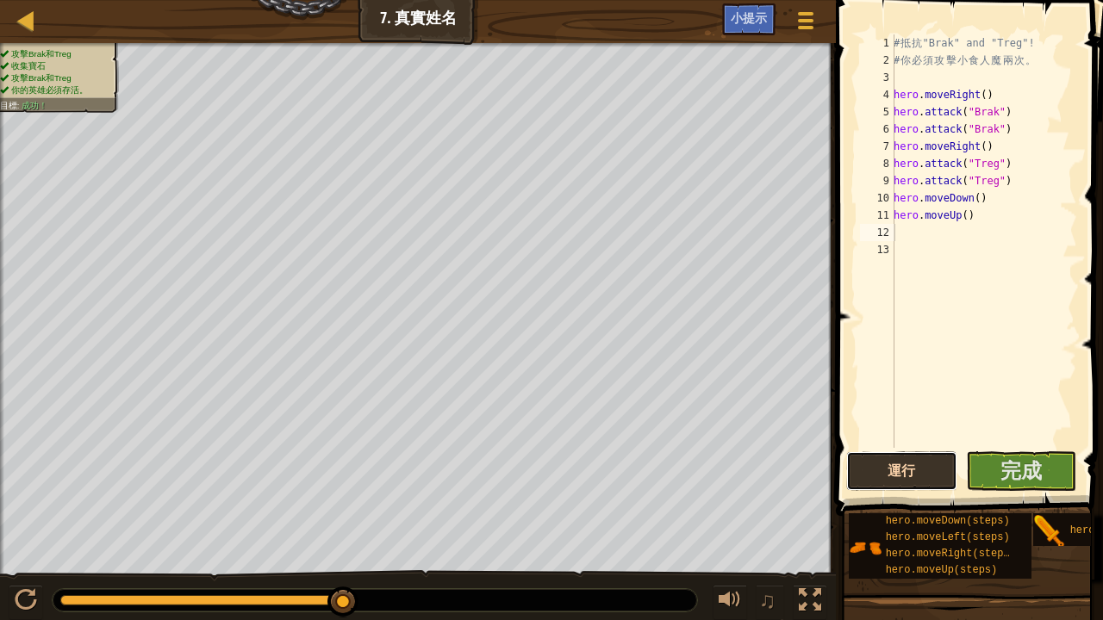
click at [853, 462] on button "運行" at bounding box center [901, 471] width 111 height 40
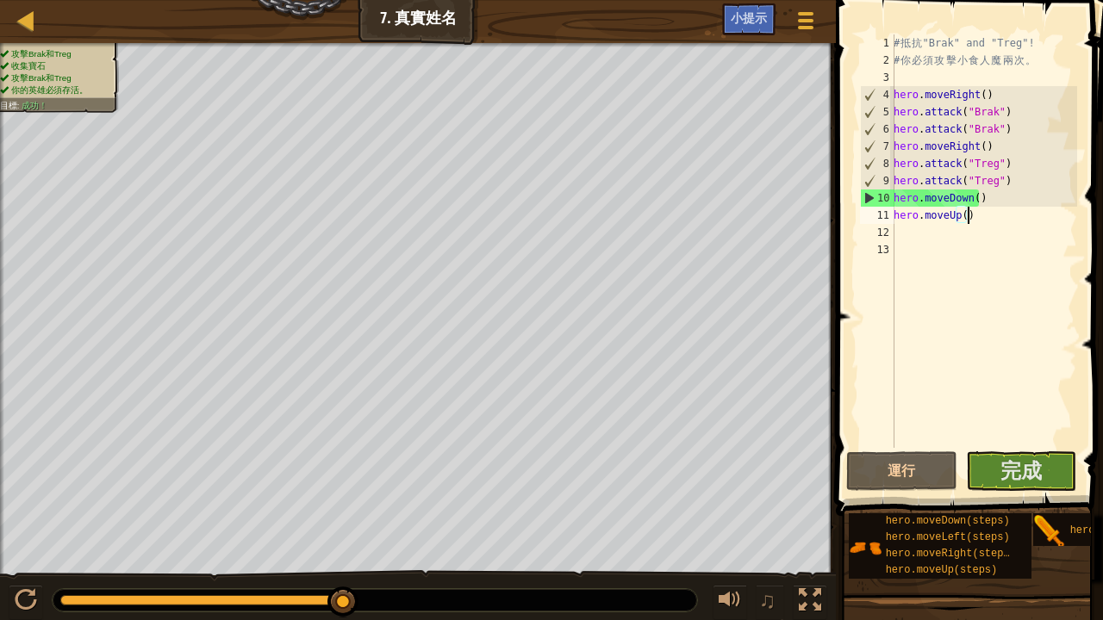
click at [975, 217] on div "# 抵 抗 "Brak" and "Treg"! # 你 必 須 攻 擊 小 食 人 魔 兩 次 。 hero . moveRight ( ) hero . …" at bounding box center [983, 258] width 187 height 448
type textarea "h"
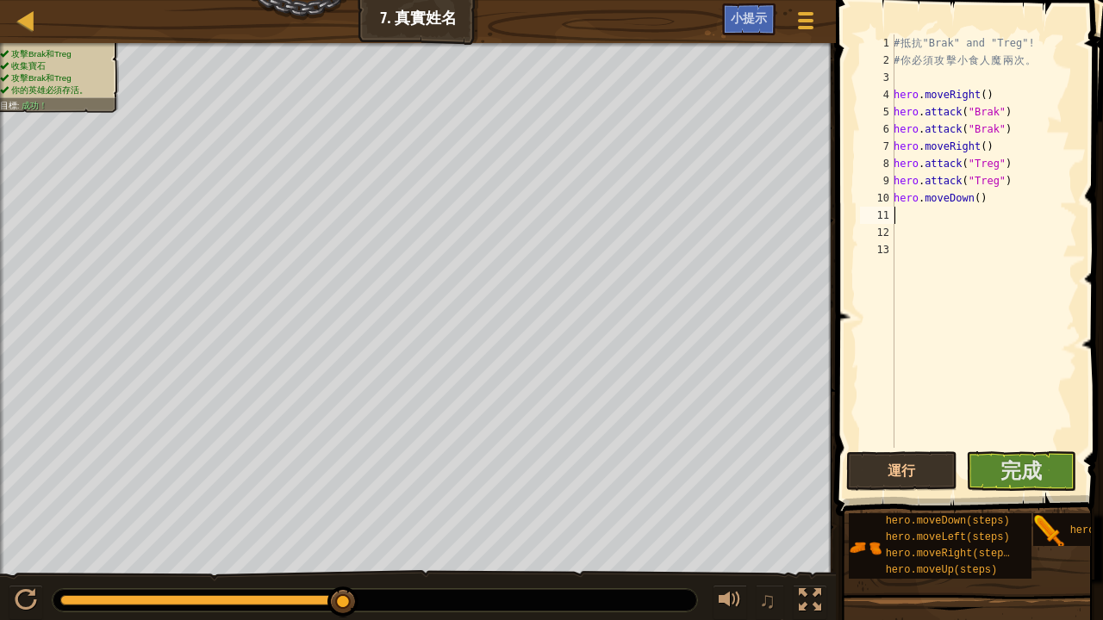
click at [986, 199] on div "# 抵 抗 "Brak" and "Treg"! # 你 必 須 攻 擊 小 食 人 魔 兩 次 。 hero . moveRight ( ) hero . …" at bounding box center [983, 258] width 187 height 448
type textarea "h"
click at [896, 465] on button "運行" at bounding box center [901, 471] width 111 height 40
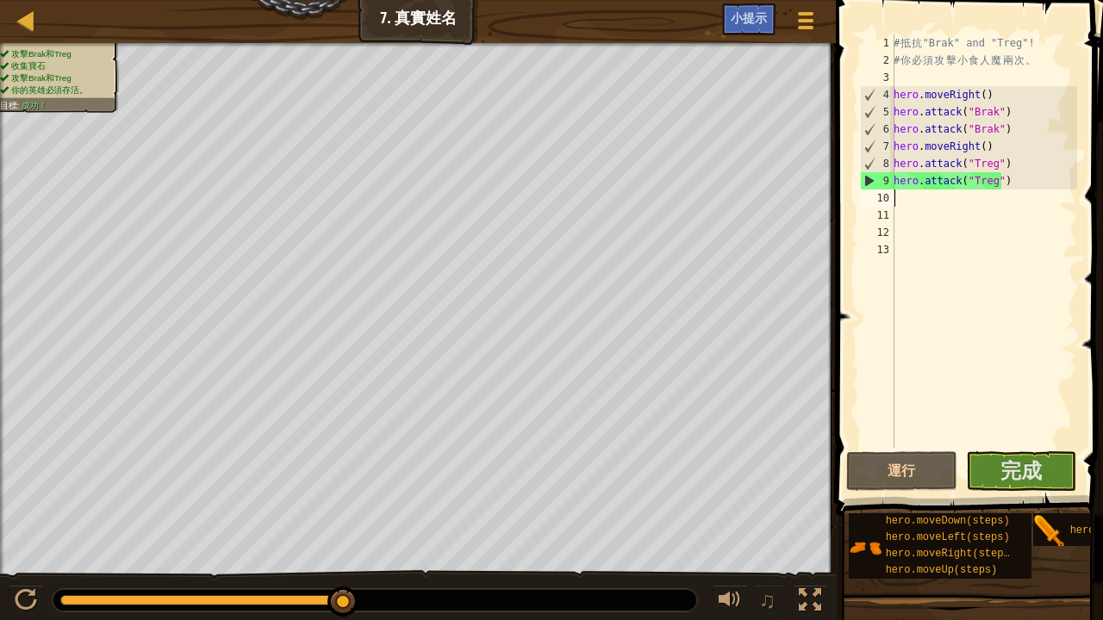
type textarea "h"
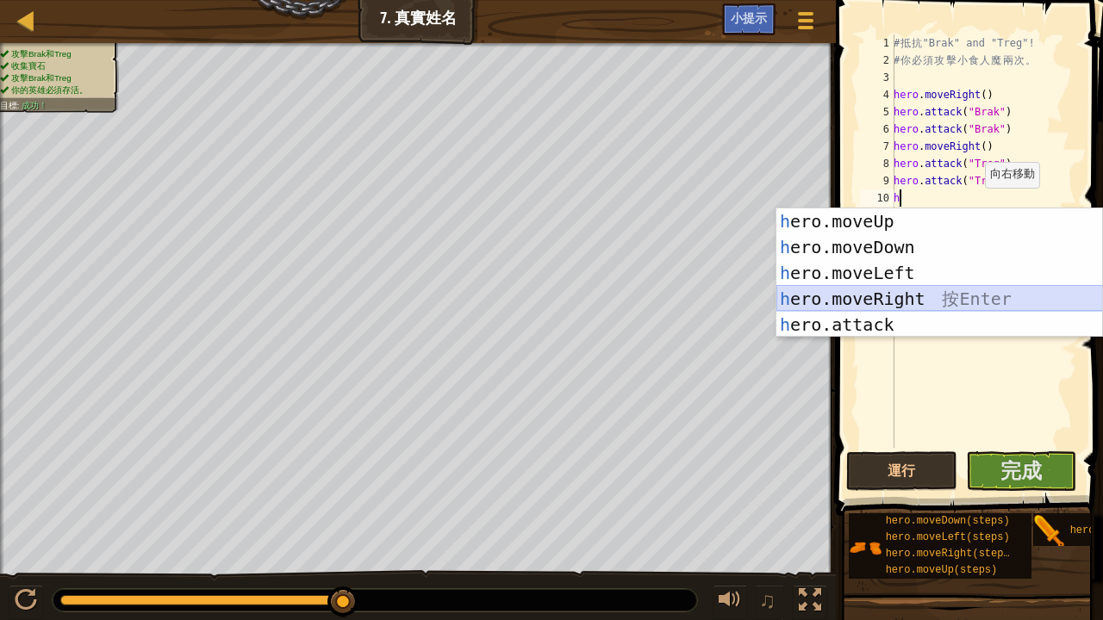
click at [901, 296] on div "h ero.moveUp 按 Enter h ero.moveDown 按 Enter h ero.moveLeft 按 Enter h ero.moveRi…" at bounding box center [939, 298] width 327 height 181
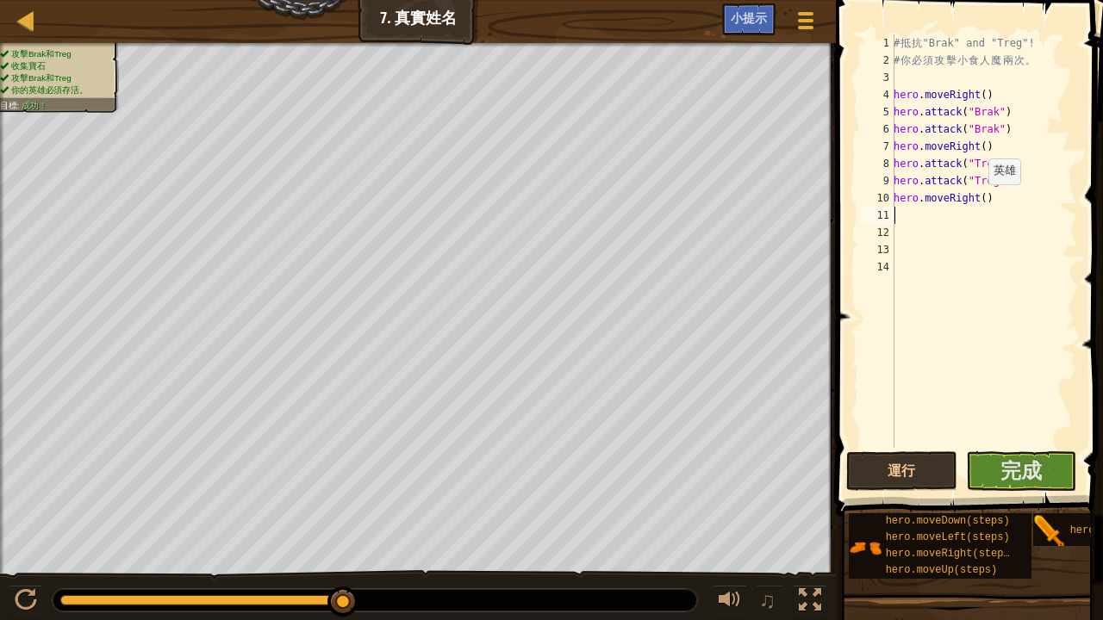
click at [979, 202] on div "# 抵 抗 "Brak" and "Treg"! # 你 必 須 攻 擊 小 食 人 魔 兩 次 。 hero . moveRight ( ) hero . …" at bounding box center [983, 258] width 187 height 448
type textarea "hero.moveRight(2)"
click at [988, 469] on button "完成" at bounding box center [1021, 471] width 111 height 40
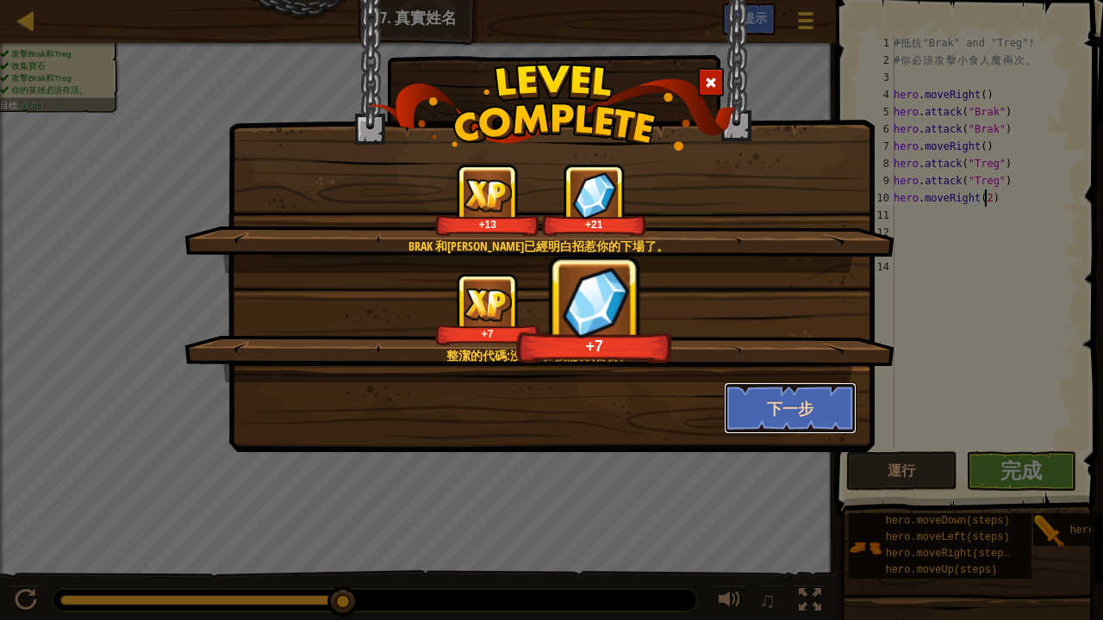
click at [804, 396] on button "下一步" at bounding box center [791, 409] width 134 height 52
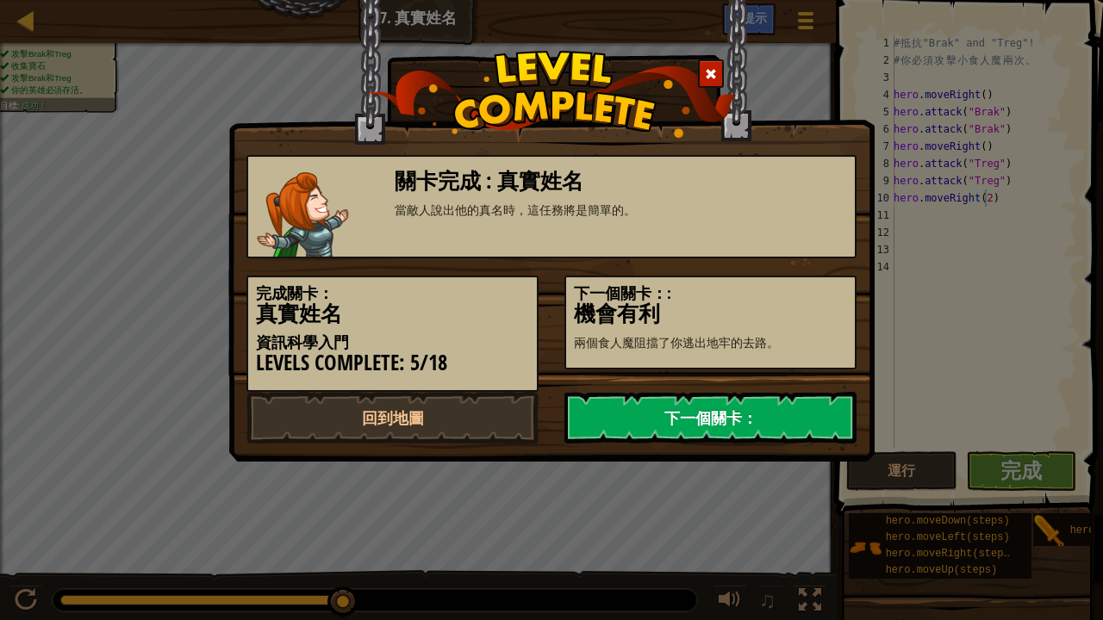
click at [754, 429] on link "下一個關卡：" at bounding box center [710, 418] width 292 height 52
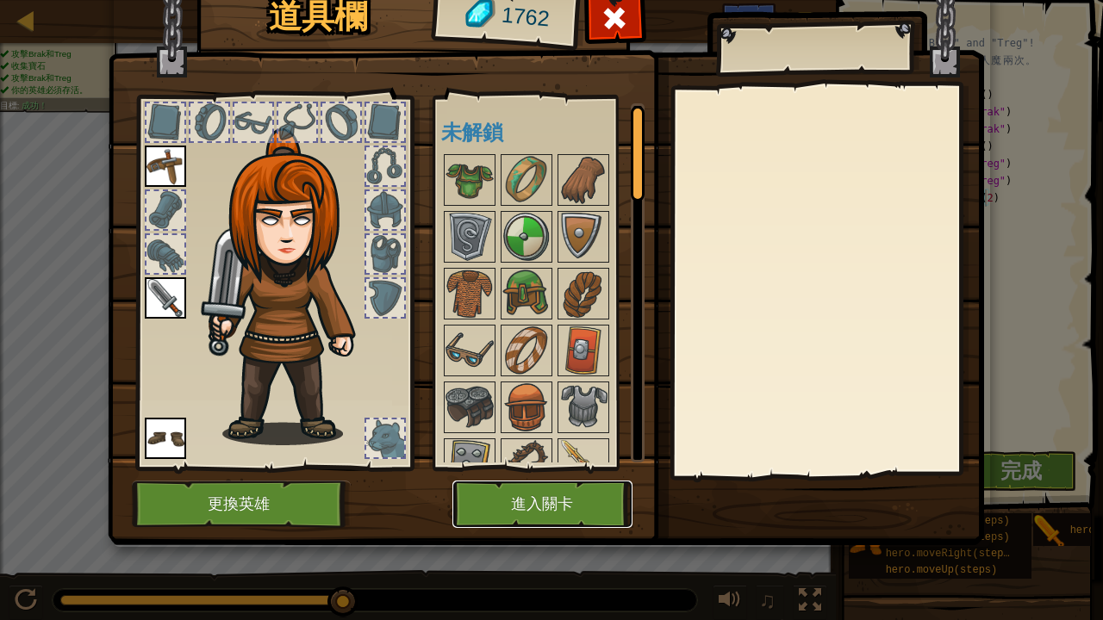
click at [509, 500] on button "進入關卡" at bounding box center [542, 504] width 180 height 47
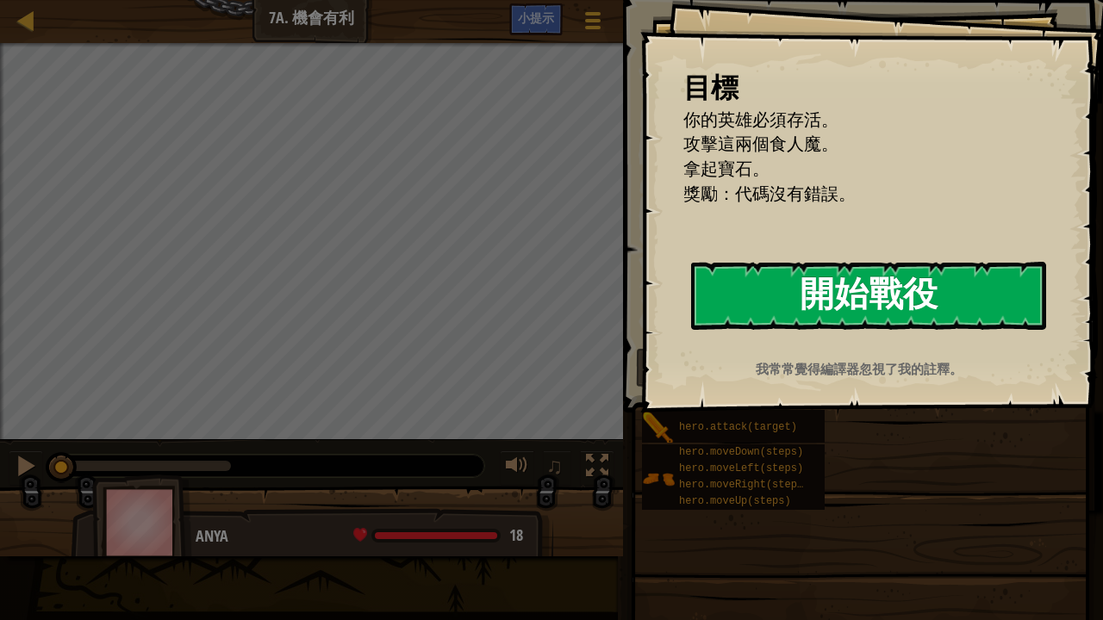
click at [995, 300] on button "開始戰役" at bounding box center [868, 296] width 355 height 68
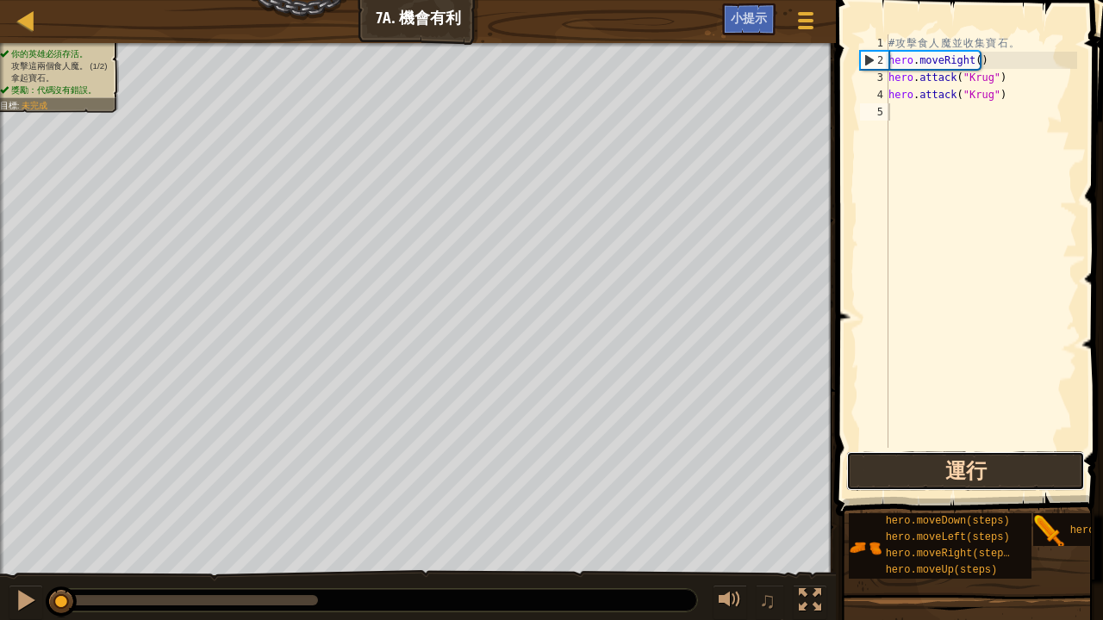
click at [918, 465] on button "運行" at bounding box center [965, 471] width 239 height 40
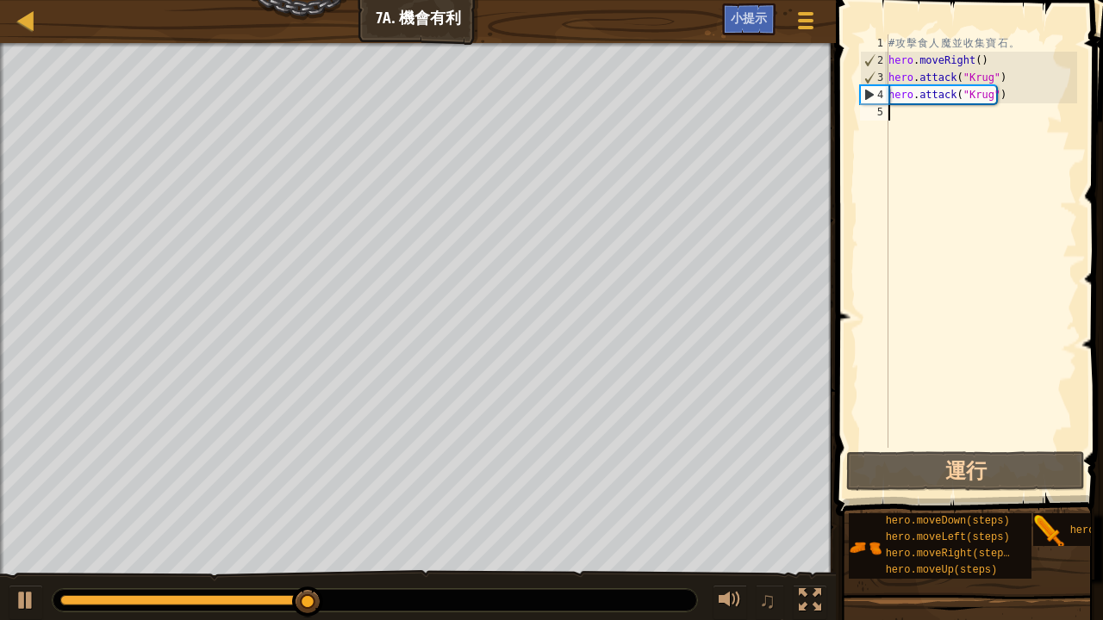
type textarea "h"
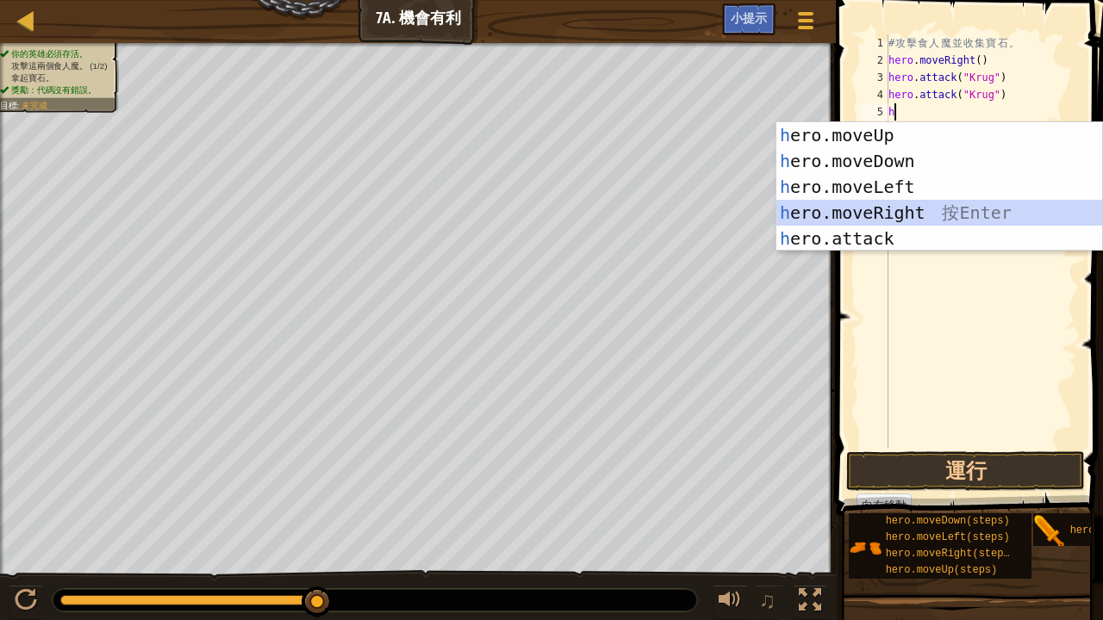
click at [874, 213] on div "h ero.moveUp 按 Enter h ero.moveDown 按 Enter h ero.moveLeft 按 Enter h ero.moveRi…" at bounding box center [939, 212] width 327 height 181
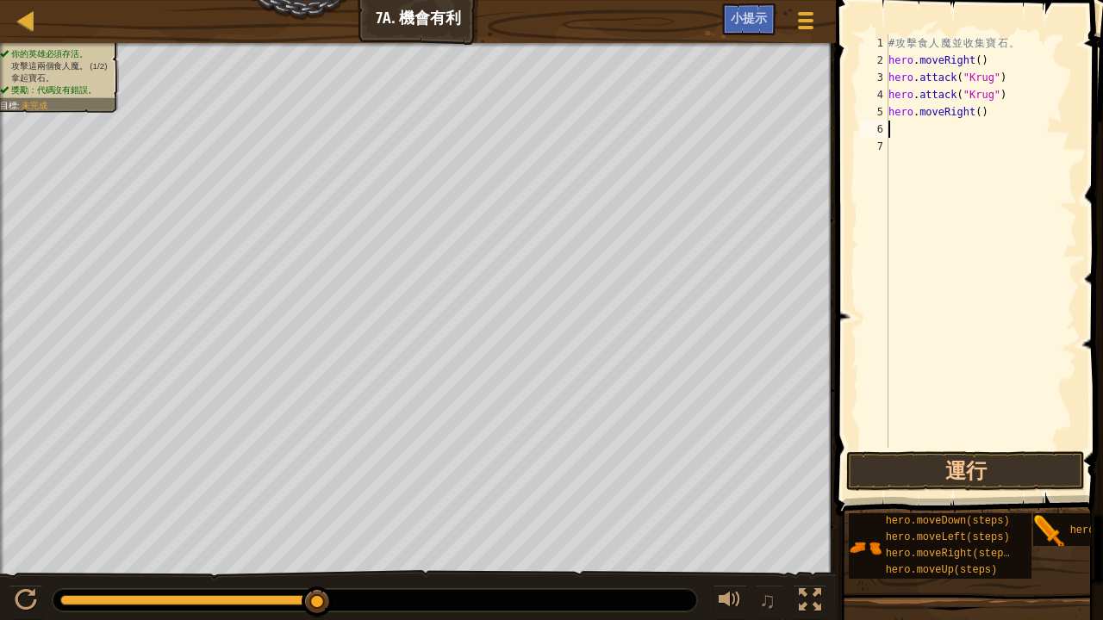
type textarea "h"
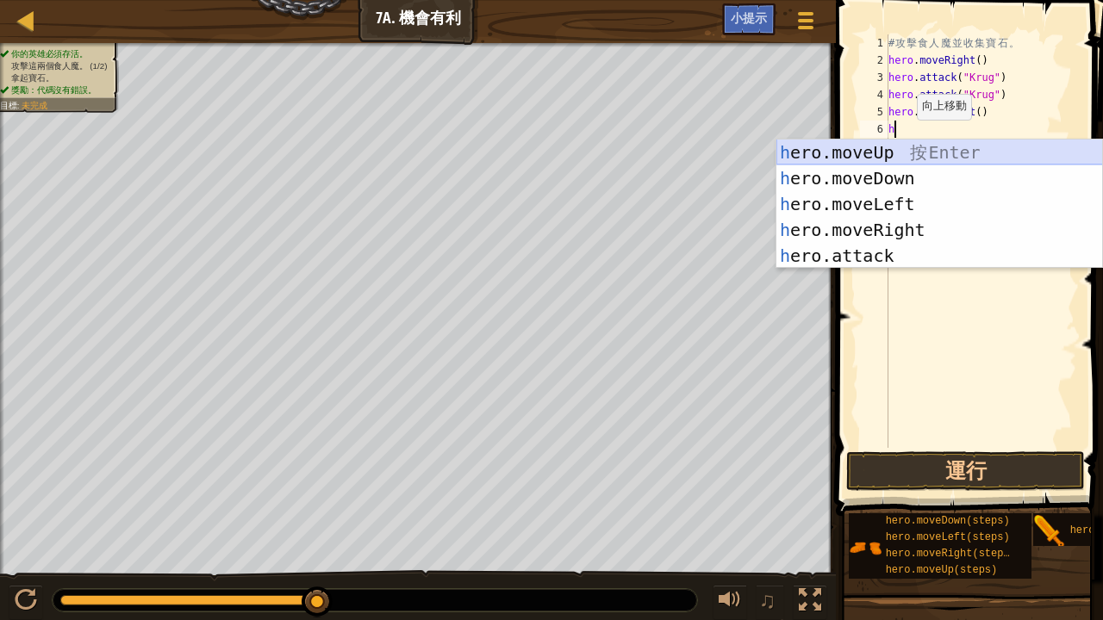
click at [882, 153] on div "h ero.moveUp 按 Enter h ero.moveDown 按 Enter h ero.moveLeft 按 Enter h ero.moveRi…" at bounding box center [939, 230] width 327 height 181
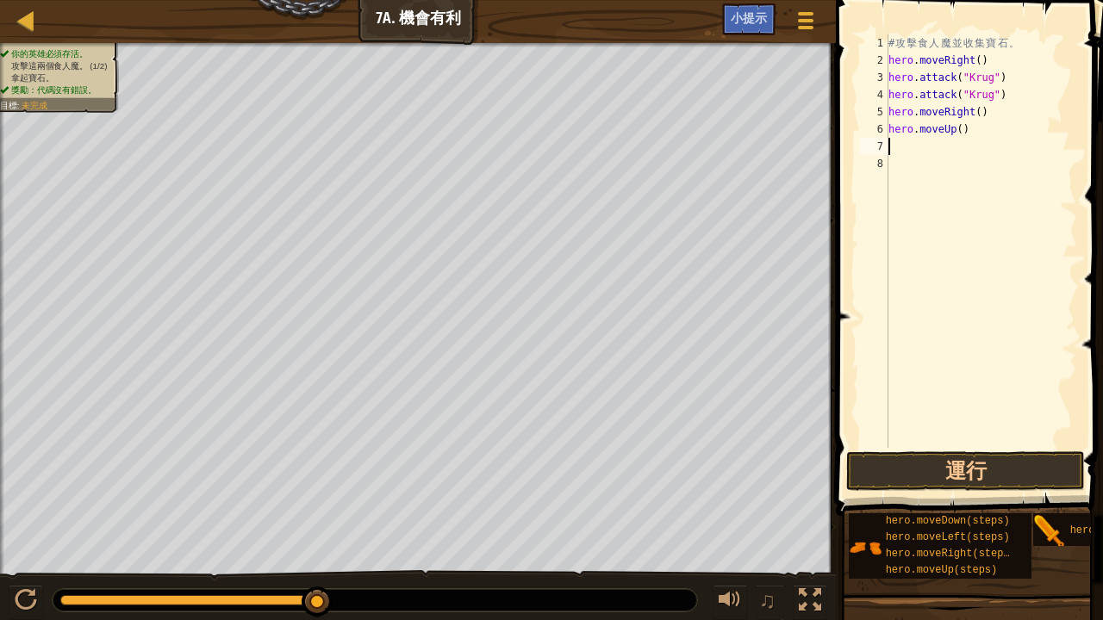
type textarea "h"
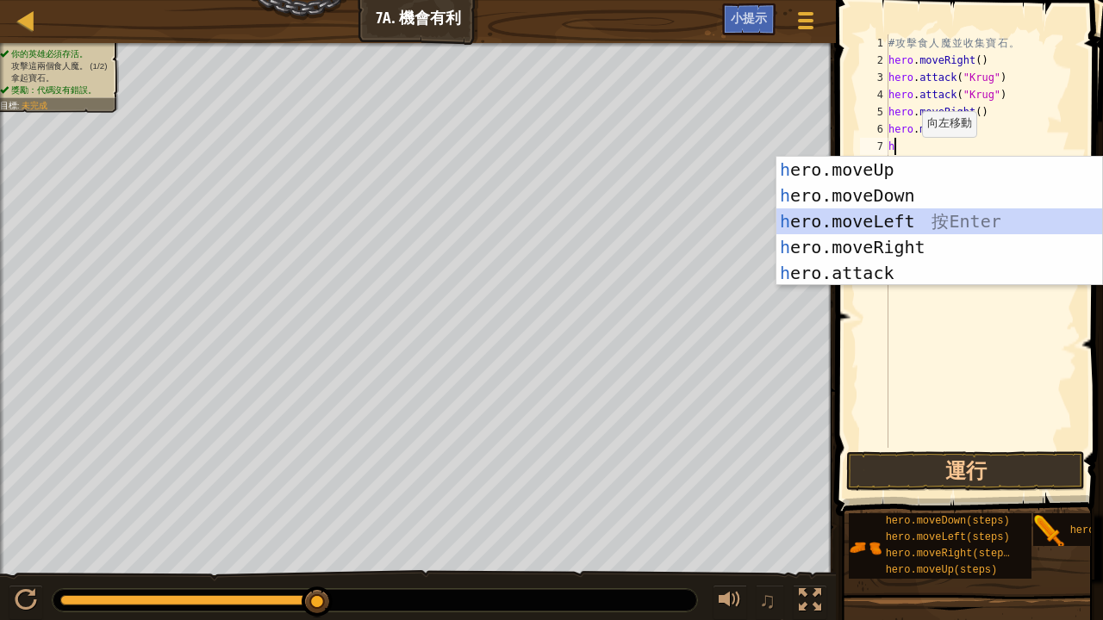
click at [893, 213] on div "h ero.moveUp 按 Enter h ero.moveDown 按 Enter h ero.moveLeft 按 Enter h ero.moveRi…" at bounding box center [939, 247] width 327 height 181
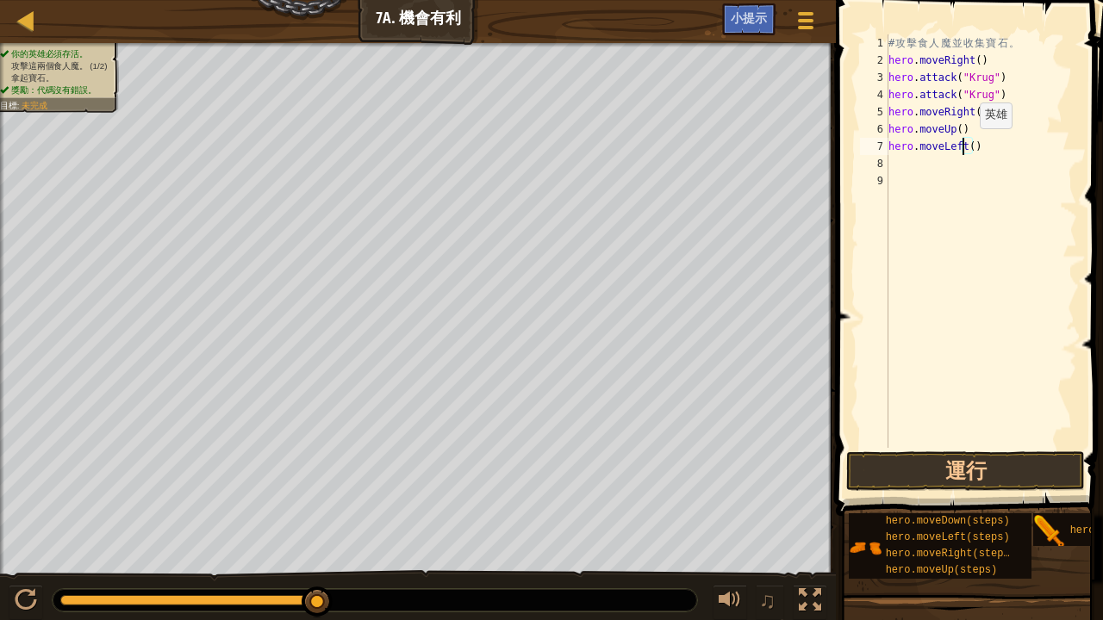
click at [965, 145] on div "# 攻 擊 食 人 魔 並 收 集 寶 石 。 hero . moveRight ( ) hero . attack ( "Krug" ) hero . at…" at bounding box center [981, 258] width 192 height 448
click at [969, 149] on div "# 攻 擊 食 人 魔 並 收 集 寶 石 。 hero . moveRight ( ) hero . attack ( "Krug" ) hero . at…" at bounding box center [981, 258] width 192 height 448
click at [989, 146] on div "# 攻 擊 食 人 魔 並 收 集 寶 石 。 hero . moveRight ( ) hero . attack ( "Krug" ) hero . at…" at bounding box center [981, 258] width 192 height 448
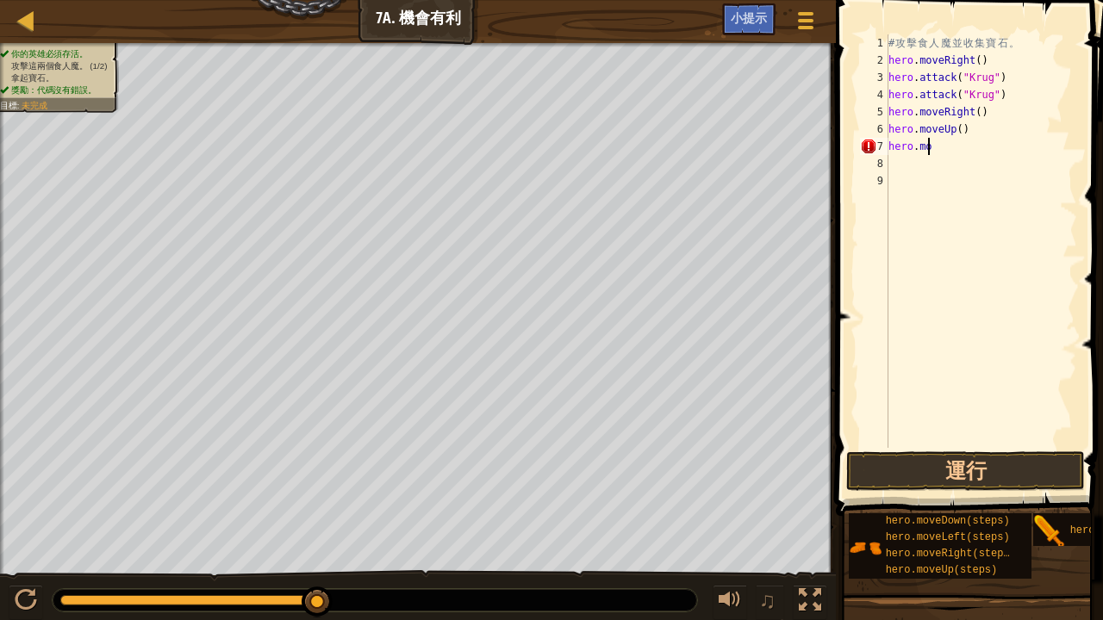
type textarea "h"
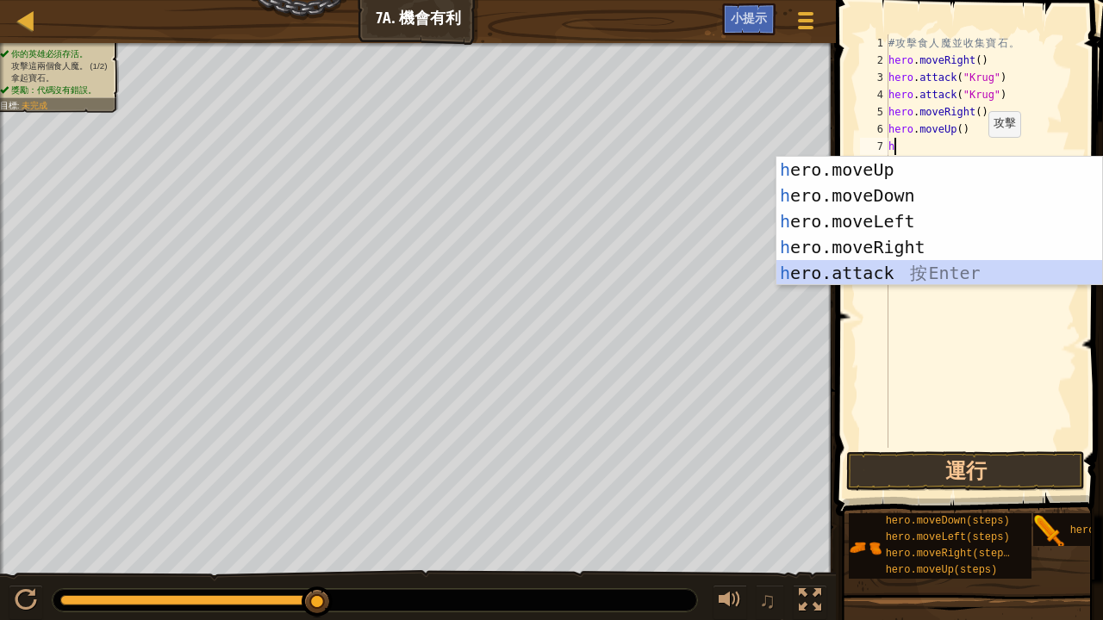
click at [873, 272] on div "h ero.moveUp 按 Enter h ero.moveDown 按 Enter h ero.moveLeft 按 Enter h ero.moveRi…" at bounding box center [939, 247] width 327 height 181
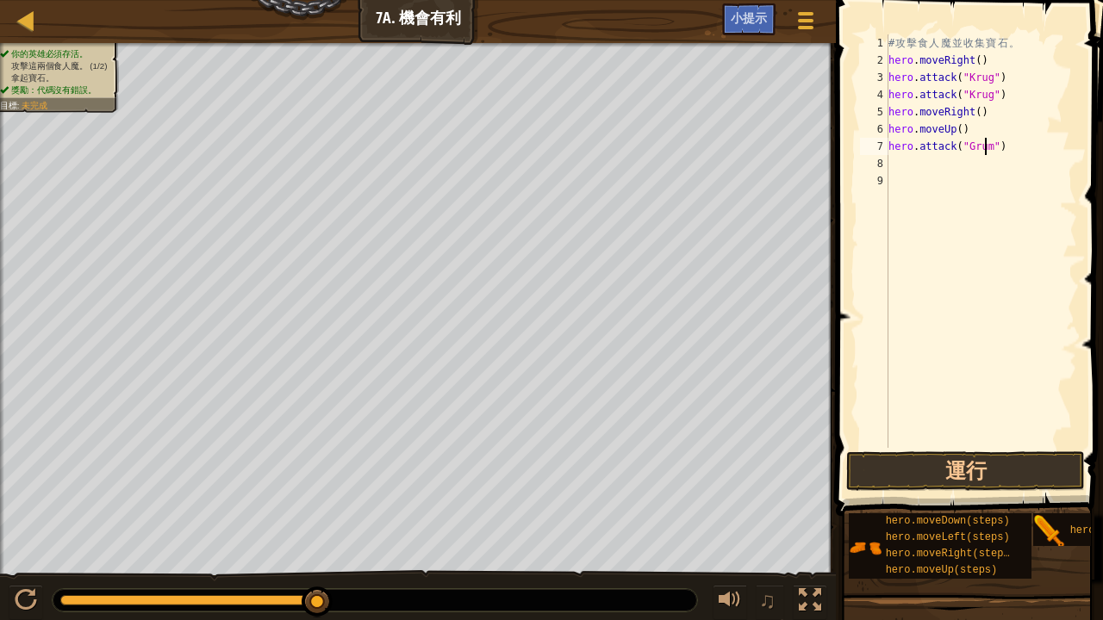
scroll to position [8, 8]
type textarea "hero.attack("Grump")"
click at [899, 162] on div "# 攻 擊 食 人 魔 並 收 集 寶 石 。 hero . moveRight ( ) hero . attack ( "Krug" ) hero . at…" at bounding box center [981, 258] width 192 height 448
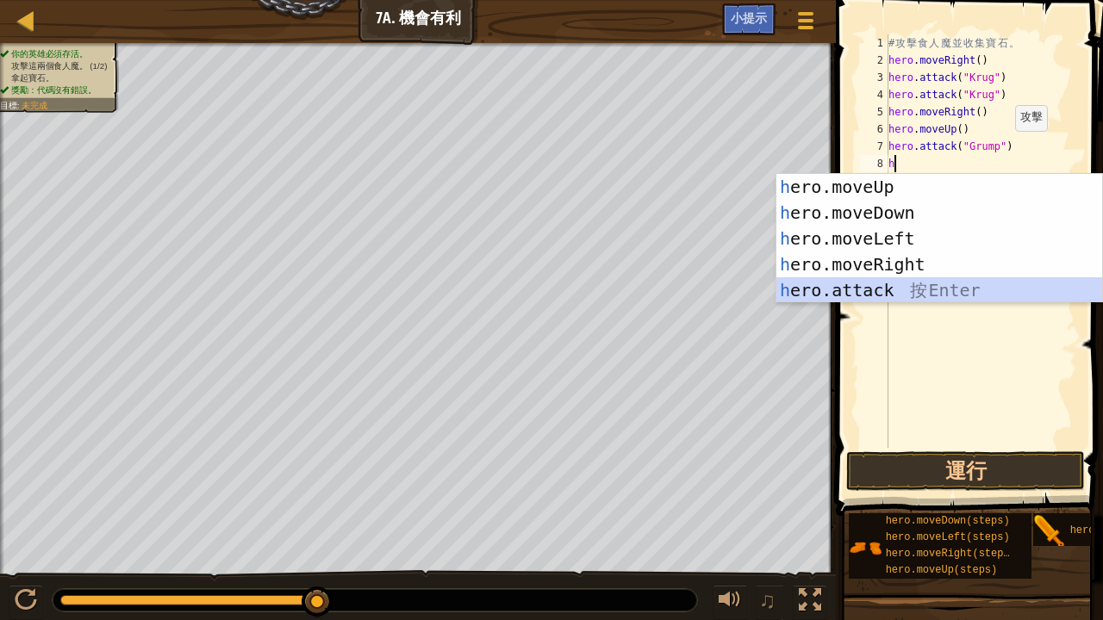
click at [898, 292] on div "h ero.moveUp 按 Enter h ero.moveDown 按 Enter h ero.moveLeft 按 Enter h ero.moveRi…" at bounding box center [939, 264] width 327 height 181
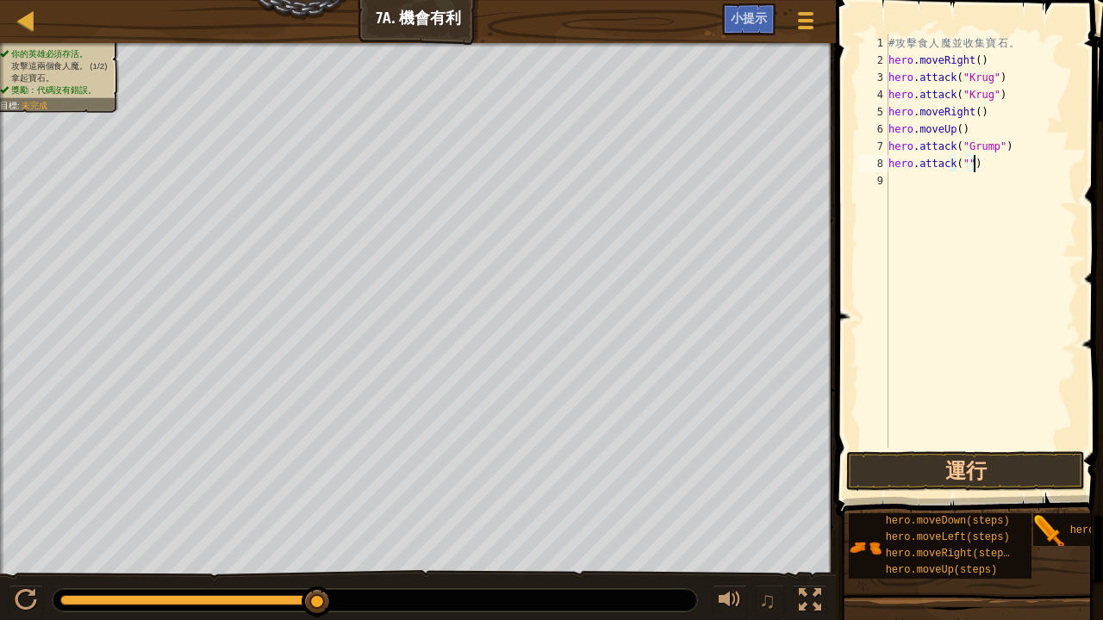
click at [986, 170] on div "# 攻 擊 食 人 魔 並 收 集 寶 石 。 hero . moveRight ( ) hero . attack ( "Krug" ) hero . at…" at bounding box center [981, 258] width 192 height 448
type textarea "h"
click at [818, 149] on div "地圖 資訊科學入門 7a. 機會有利 遊戲選單 完成 小提示 1 הההההההההההההההההההההההההההההההההההההההההההההה…" at bounding box center [551, 310] width 1103 height 620
type textarea "hero.attack("Grump")"
click at [1041, 181] on div "# 攻 擊 食 人 魔 並 收 集 寶 石 。 hero . moveRight ( ) hero . attack ( "Krug" ) hero . at…" at bounding box center [981, 258] width 192 height 448
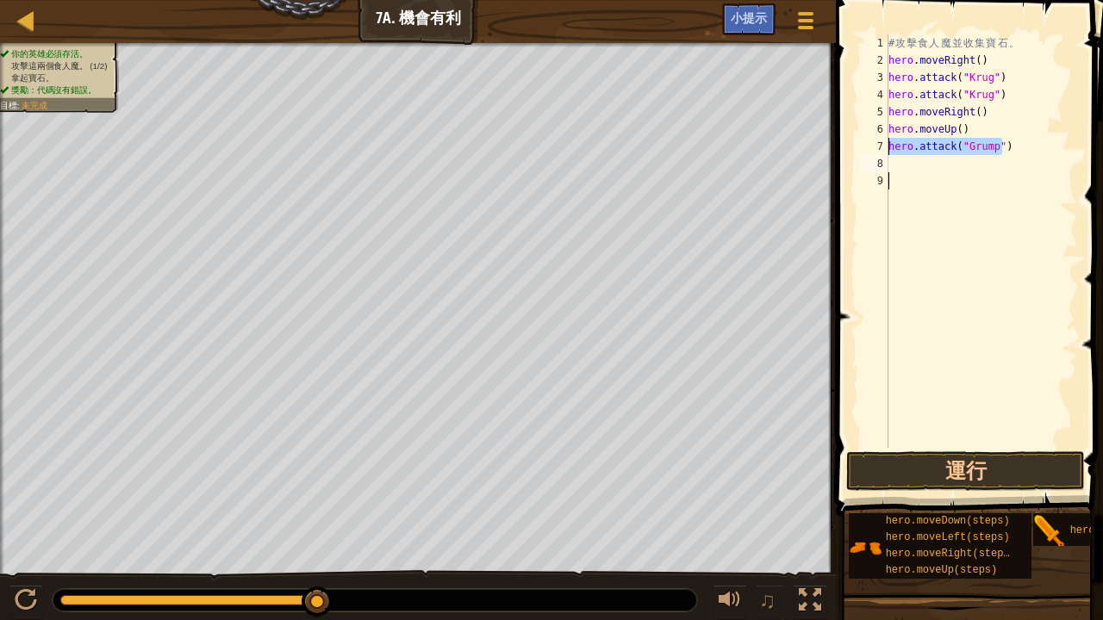
click at [1033, 168] on div "# 攻 擊 食 人 魔 並 收 集 寶 石 。 hero . moveRight ( ) hero . attack ( "Krug" ) hero . at…" at bounding box center [981, 258] width 192 height 448
click at [1038, 172] on div "# 攻 擊 食 人 魔 並 收 集 寶 石 。 hero . moveRight ( ) hero . attack ( "Krug" ) hero . at…" at bounding box center [981, 258] width 192 height 448
click at [1034, 168] on div "# 攻 擊 食 人 魔 並 收 集 寶 石 。 hero . moveRight ( ) hero . attack ( "Krug" ) hero . at…" at bounding box center [981, 258] width 192 height 448
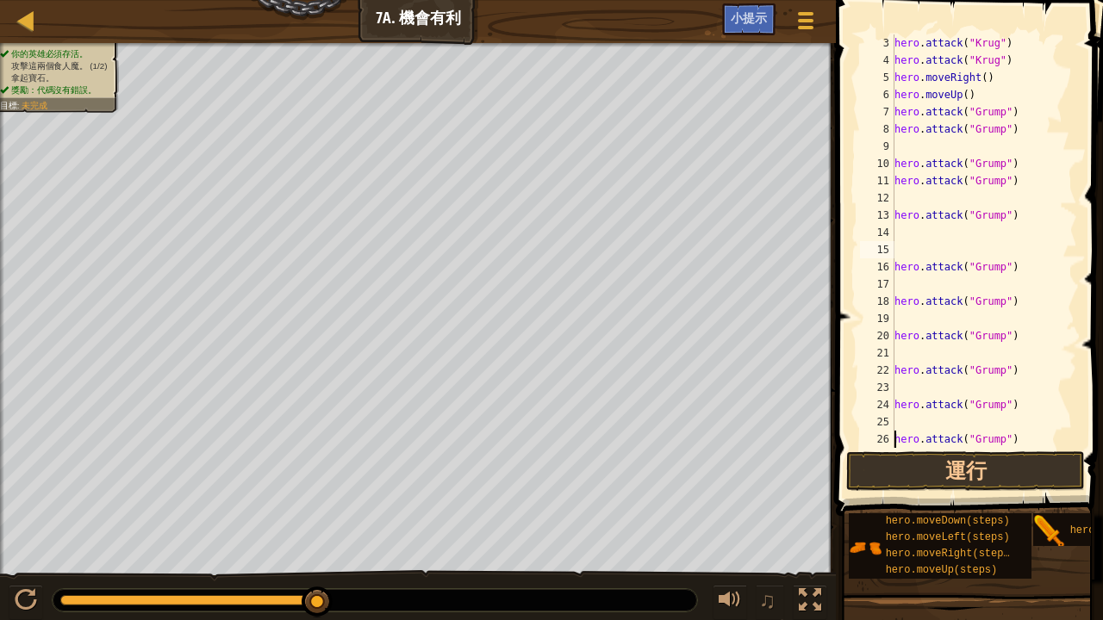
click at [1028, 177] on div "hero . attack ( "Krug" ) hero . attack ( "Krug" ) hero . moveRight ( ) hero . m…" at bounding box center [977, 258] width 173 height 448
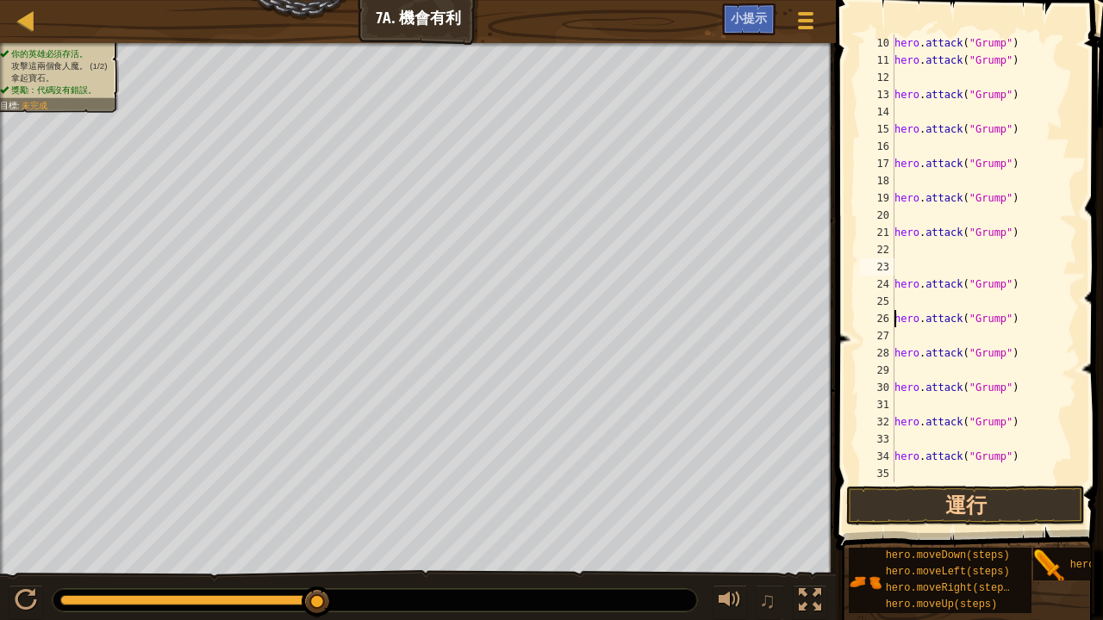
scroll to position [0, 0]
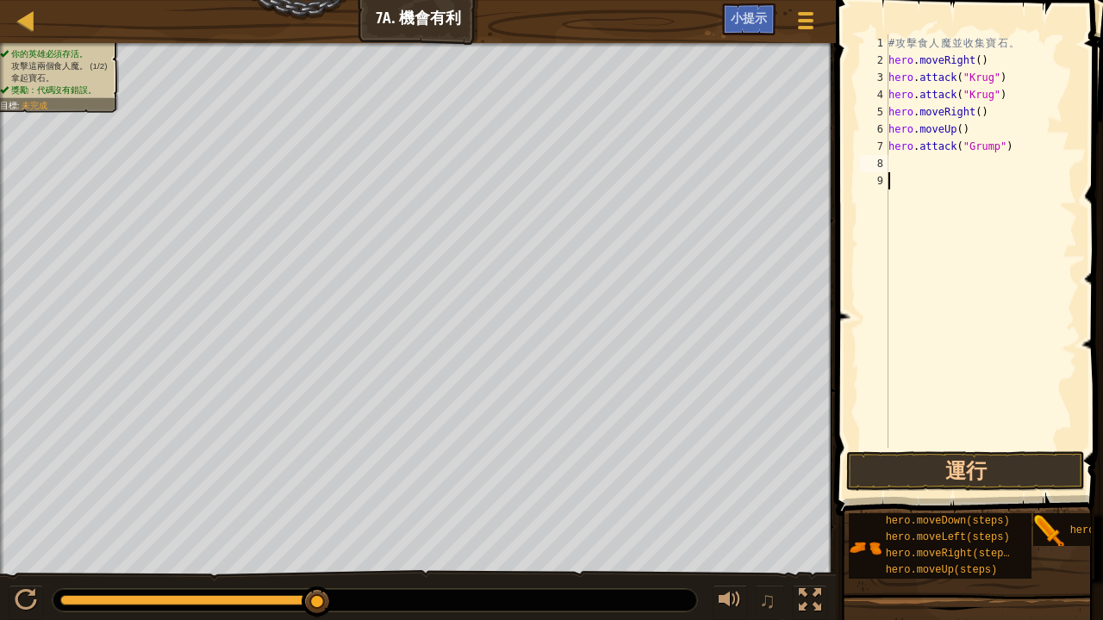
click at [1022, 304] on div "# 攻 擊 食 人 魔 並 收 集 寶 石 。 hero . moveRight ( ) hero . attack ( "Krug" ) hero . at…" at bounding box center [981, 258] width 192 height 448
type textarea "h"
type textarea "ㄒ"
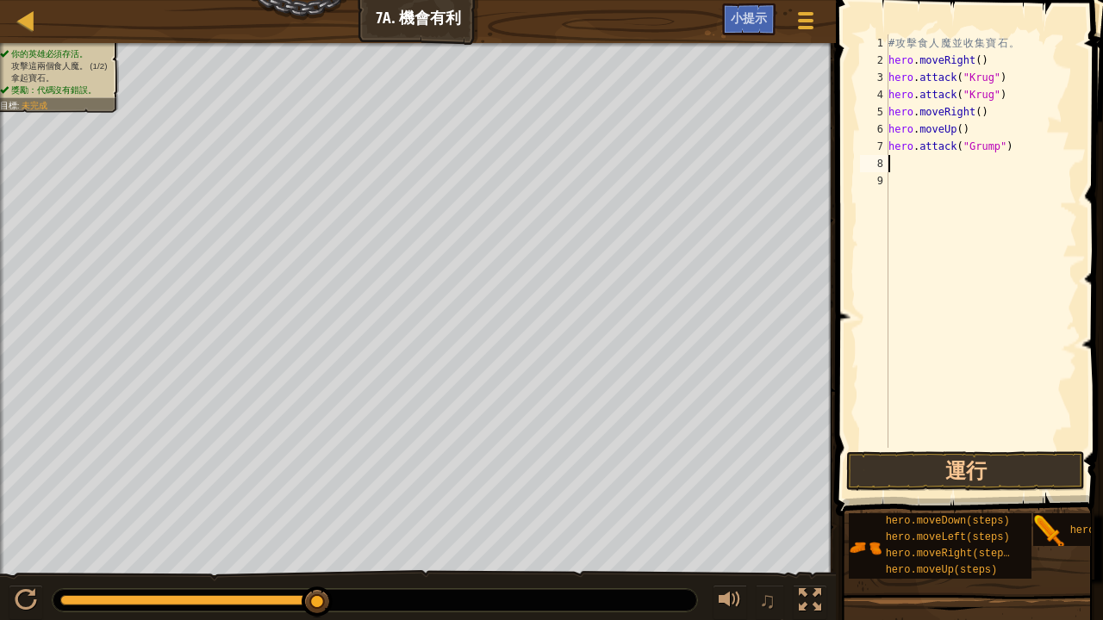
paste textarea
paste textarea "hero.attack("Grump")"
click at [925, 176] on div "# 攻 擊 食 人 魔 並 收 集 寶 石 。 hero . moveRight ( ) hero . attack ( "Krug" ) hero . at…" at bounding box center [983, 258] width 187 height 448
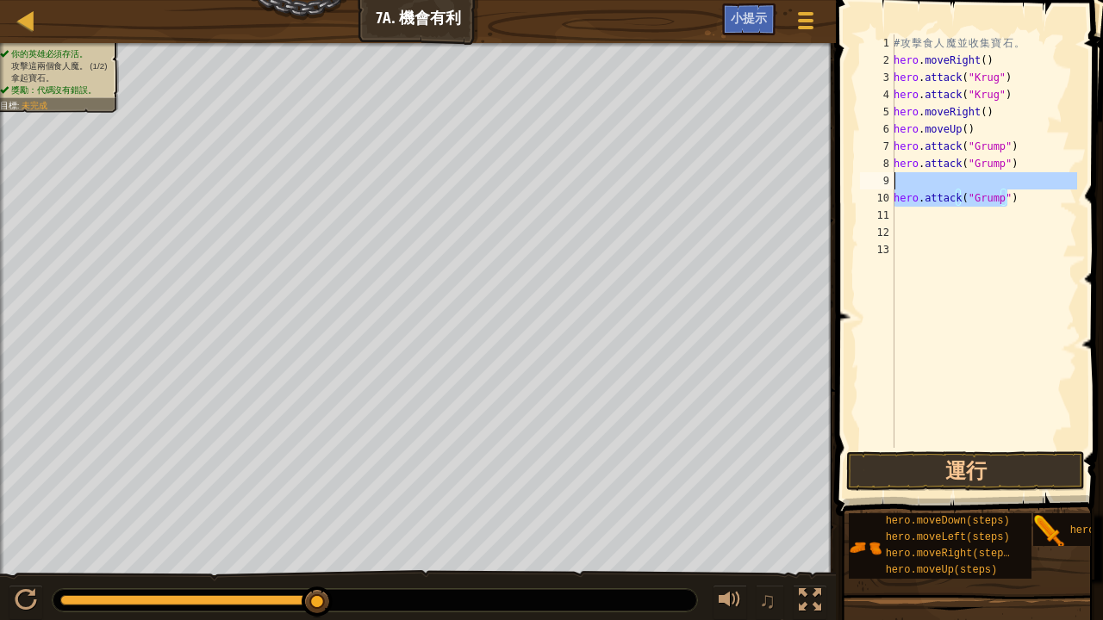
drag, startPoint x: 1042, startPoint y: 196, endPoint x: 1048, endPoint y: 185, distance: 12.0
click at [1048, 185] on div "# 攻 擊 食 人 魔 並 收 集 寶 石 。 hero . moveRight ( ) hero . attack ( "Krug" ) hero . at…" at bounding box center [983, 258] width 187 height 448
type textarea "hero.attack("Grump")"
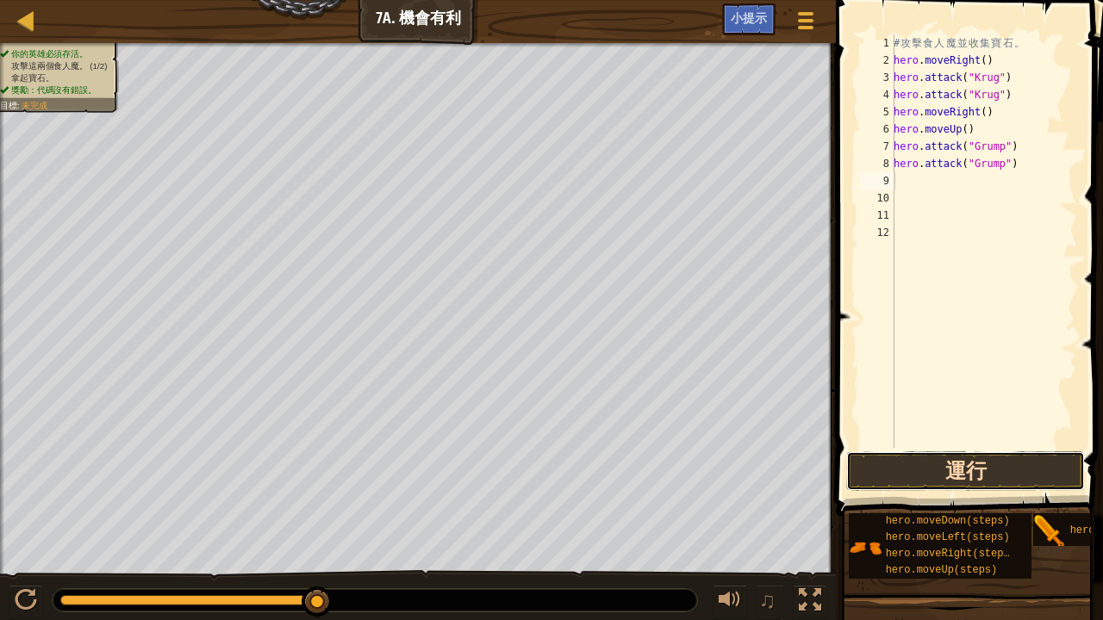
click at [961, 460] on button "運行" at bounding box center [965, 471] width 239 height 40
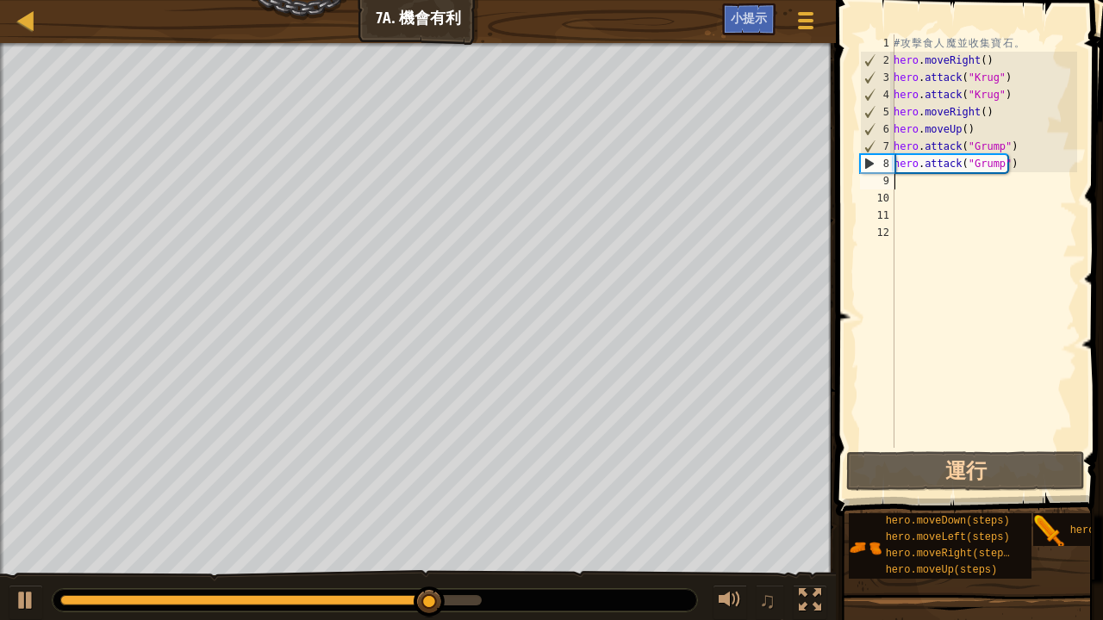
type textarea "h"
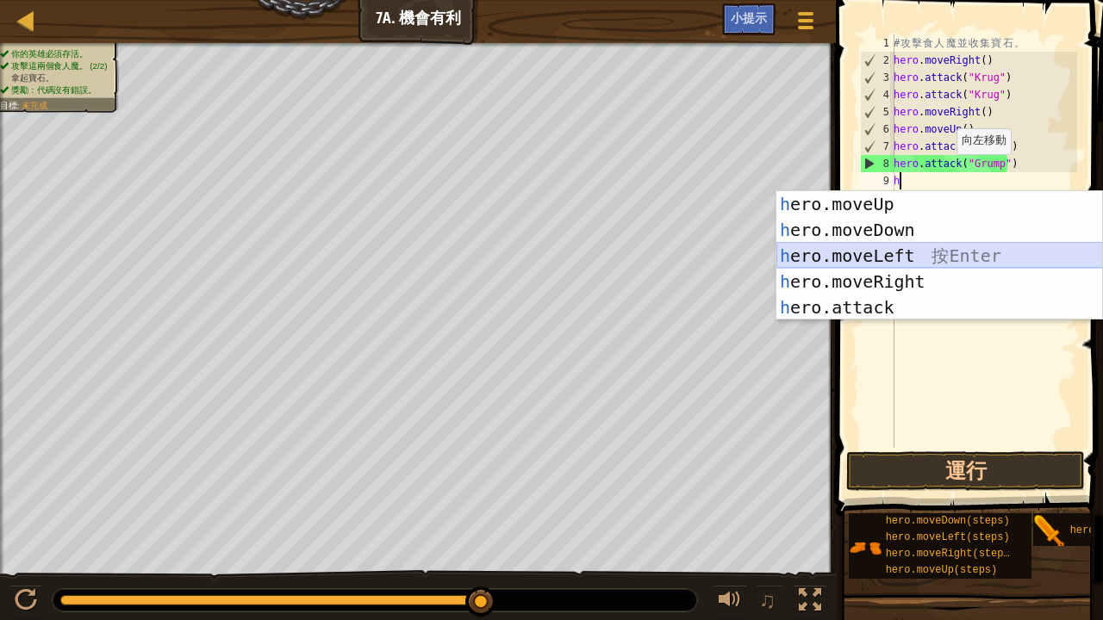
click at [872, 252] on div "h ero.moveUp 按 Enter h ero.moveDown 按 Enter h ero.moveLeft 按 Enter h ero.moveRi…" at bounding box center [939, 281] width 327 height 181
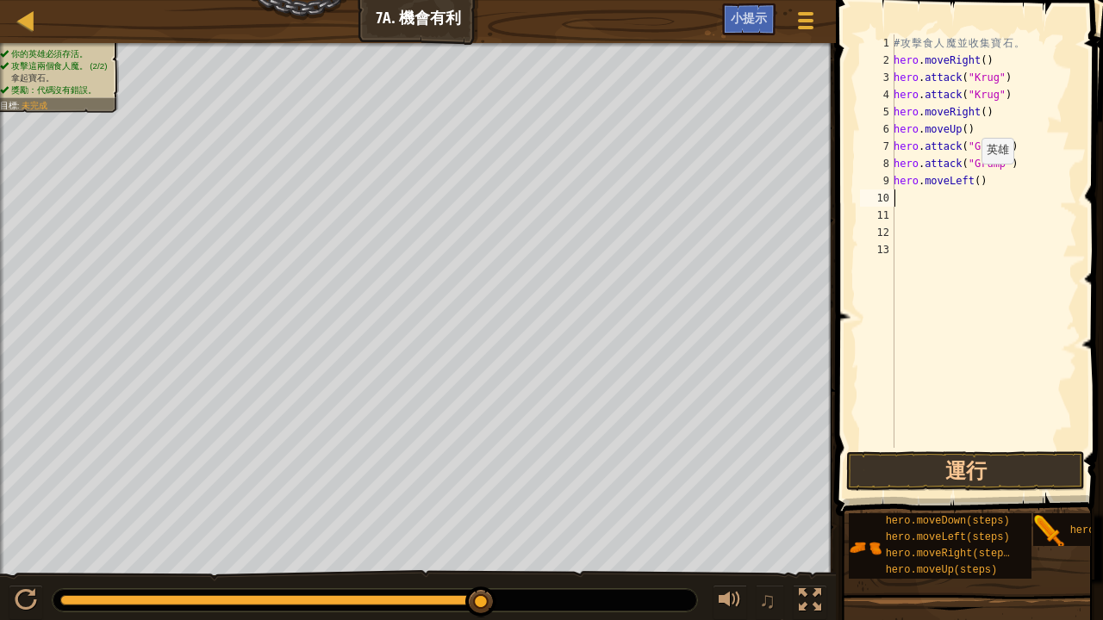
click at [970, 181] on div "# 攻 擊 食 人 魔 並 收 集 寶 石 。 hero . moveRight ( ) hero . attack ( "Krug" ) hero . at…" at bounding box center [983, 258] width 187 height 448
click at [974, 179] on div "# 攻 擊 食 人 魔 並 收 集 寶 石 。 hero . moveRight ( ) hero . attack ( "Krug" ) hero . at…" at bounding box center [983, 258] width 187 height 448
type textarea "hero.moveLeft(2)"
click at [896, 458] on button "運行" at bounding box center [965, 471] width 239 height 40
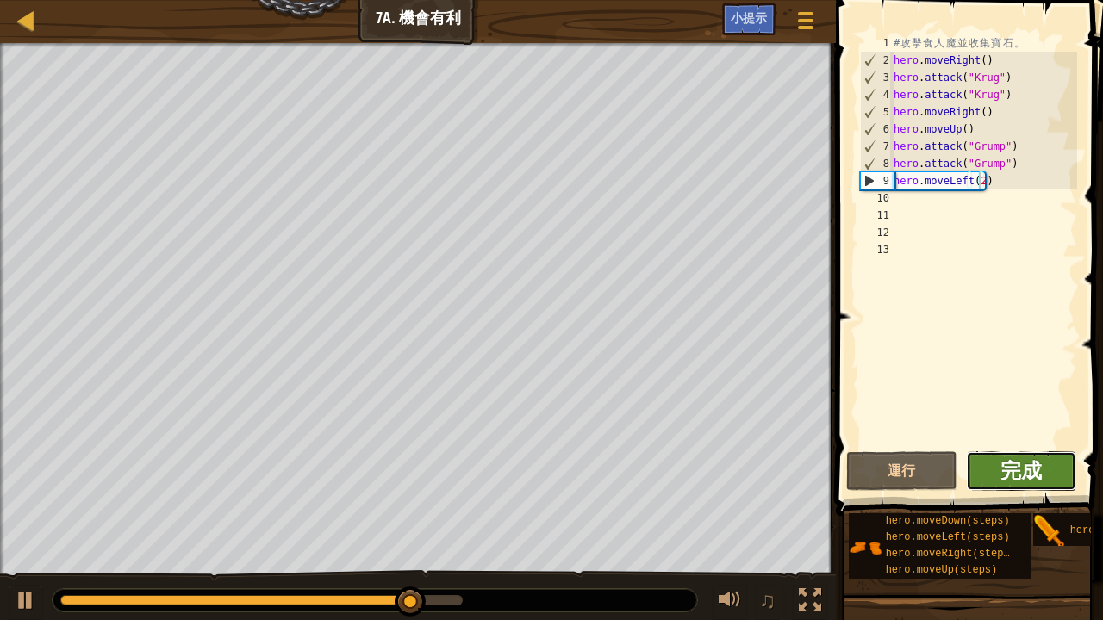
click at [1001, 460] on span "完成" at bounding box center [1020, 471] width 41 height 28
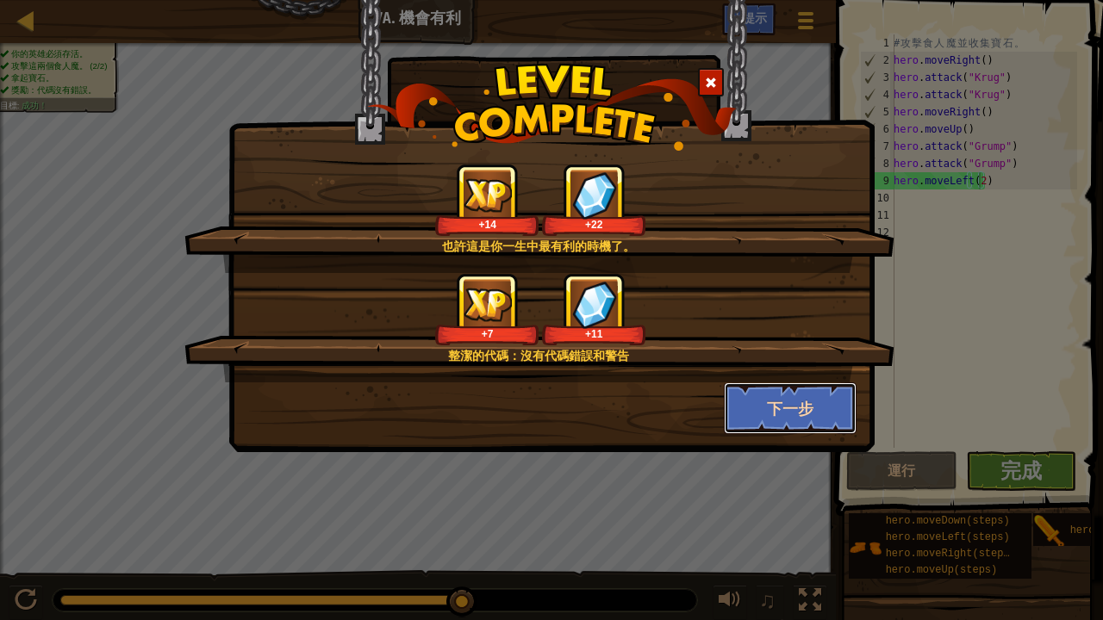
click at [785, 417] on button "下一步" at bounding box center [791, 409] width 134 height 52
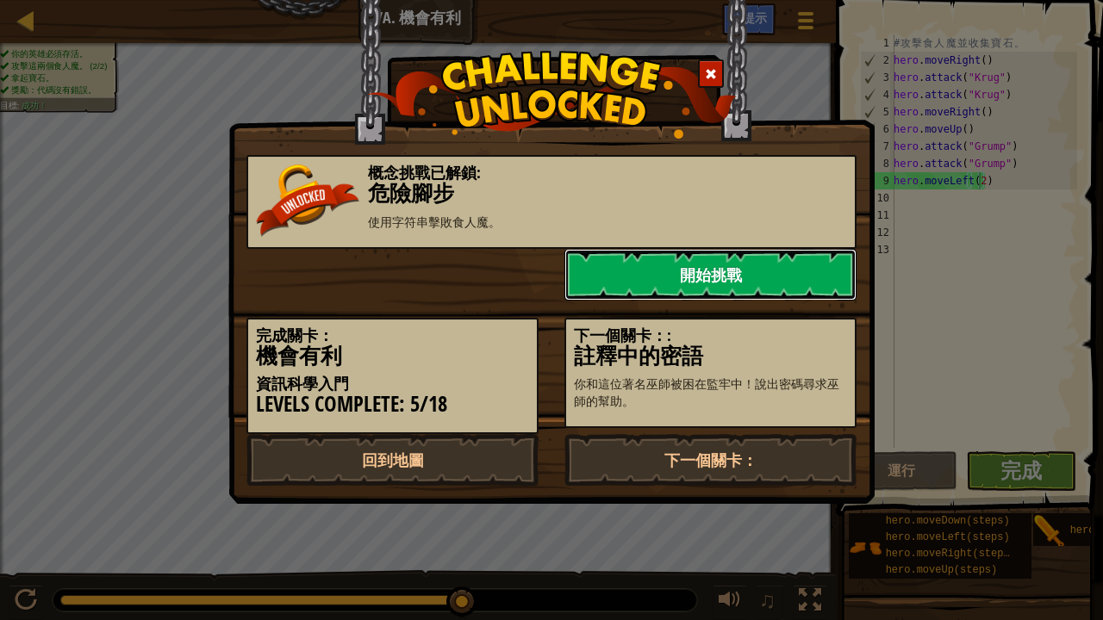
click at [766, 271] on link "開始挑戰" at bounding box center [710, 275] width 292 height 52
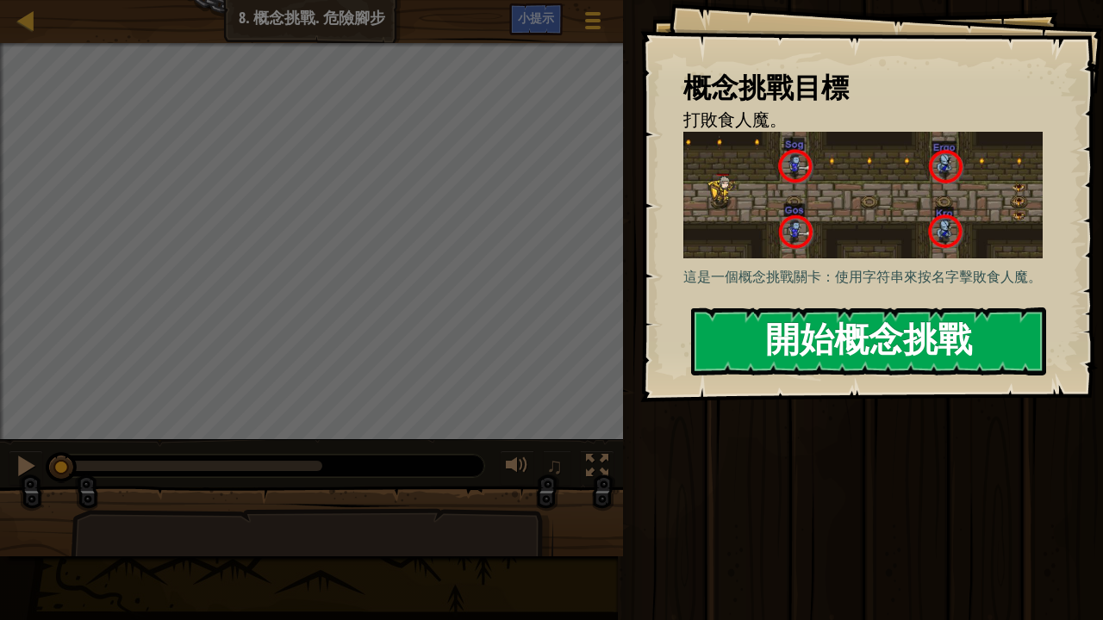
click at [815, 307] on div "概念挑戰目標 打敗食人魔。 這是一個概念挑戰關卡：使用字符串來按名字擊敗食人魔。 開始概念挑戰 從伺服器載入失敗 您將需要訂閱來開啟這關。 訂閱 您需要加入一…" at bounding box center [871, 201] width 463 height 402
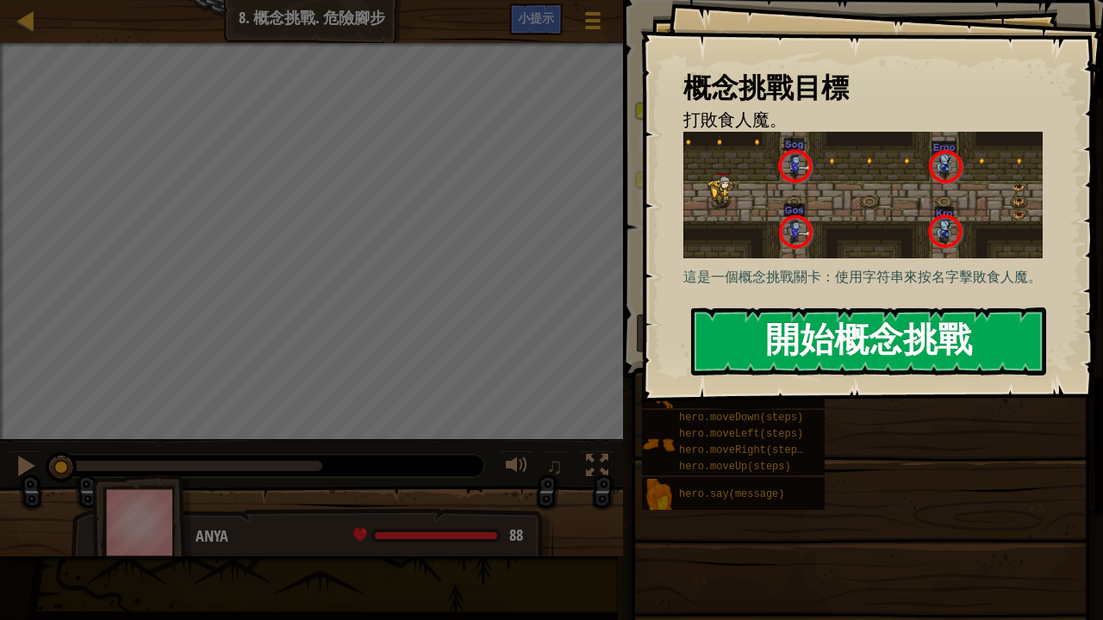
drag, startPoint x: 817, startPoint y: 303, endPoint x: 808, endPoint y: 351, distance: 48.2
click at [812, 330] on button "開始概念挑戰" at bounding box center [868, 342] width 355 height 68
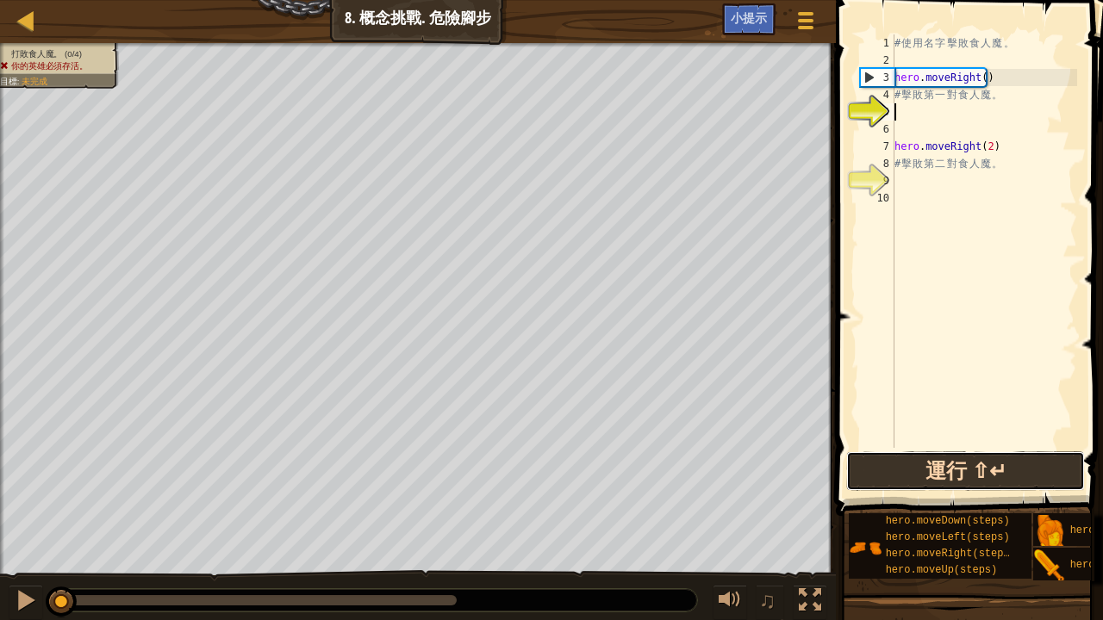
click at [951, 467] on button "運行 ⇧↵" at bounding box center [965, 471] width 239 height 40
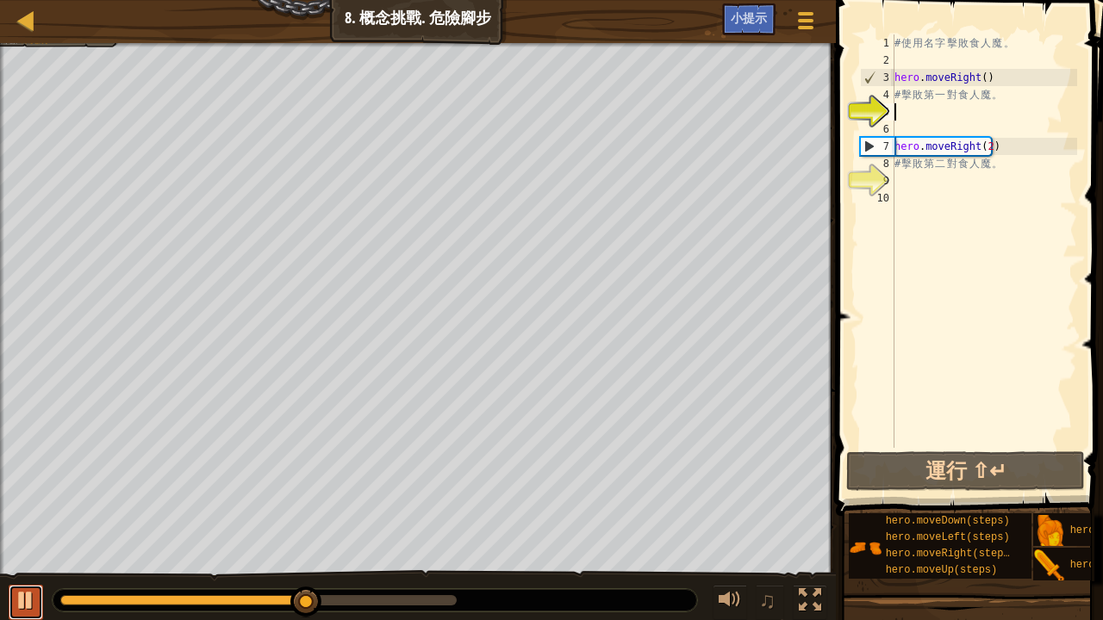
click at [19, 510] on div at bounding box center [26, 600] width 22 height 22
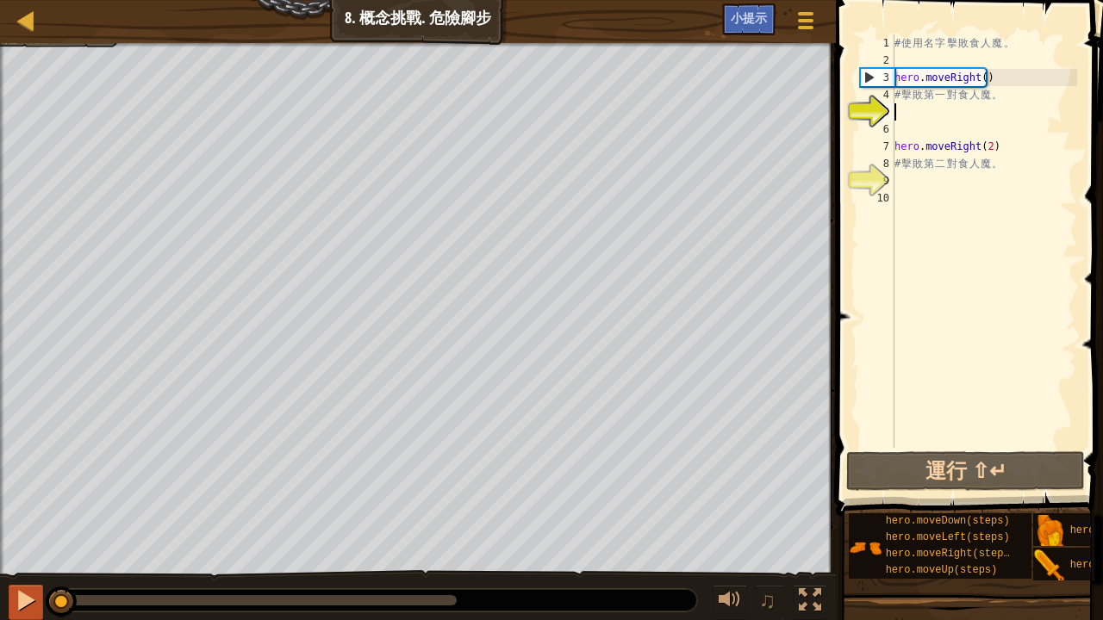
drag, startPoint x: 302, startPoint y: 600, endPoint x: 28, endPoint y: 616, distance: 274.5
click at [28, 510] on div "♫" at bounding box center [418, 596] width 836 height 52
click at [894, 122] on div "# 使 用 名 字 擊 敗 食 人 魔 。 hero . moveRight ( ) # 擊 敗 第 一 對 食 人 魔 。 hero . moveRight…" at bounding box center [984, 258] width 186 height 448
click at [894, 115] on div "# 使 用 名 字 擊 敗 食 人 魔 。 hero . moveRight ( ) # 擊 敗 第 一 對 食 人 魔 。 hero . moveRight…" at bounding box center [984, 258] width 186 height 448
click at [898, 130] on div "# 使 用 名 字 擊 敗 食 人 魔 。 hero . moveRight ( ) # 擊 敗 第 一 對 食 人 魔 。 hero . moveRight…" at bounding box center [984, 258] width 186 height 448
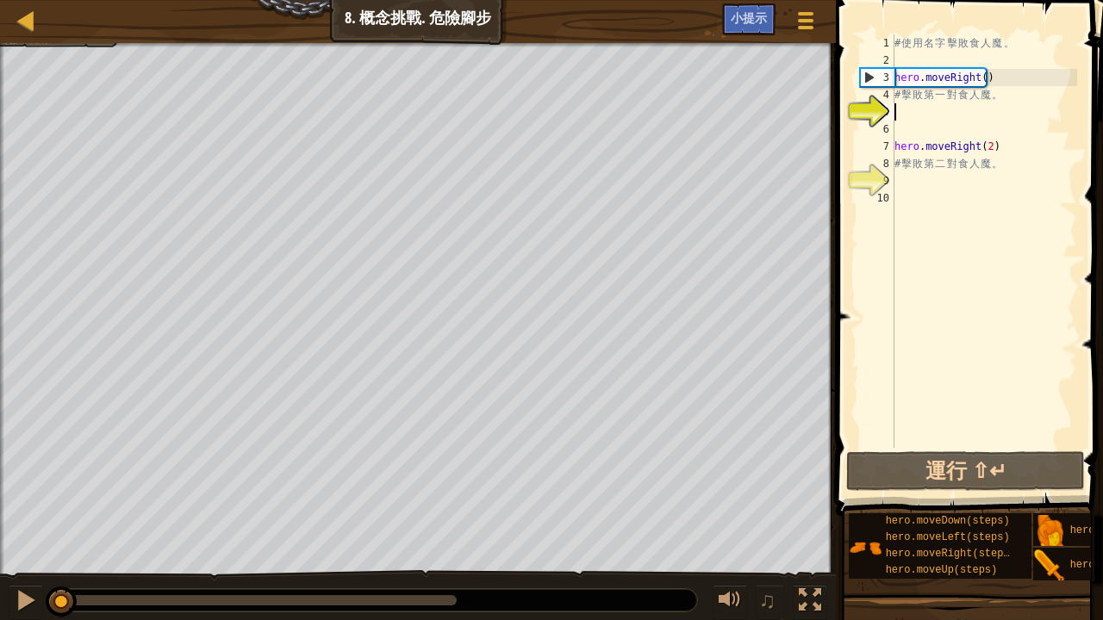
click at [899, 105] on div "# 使 用 名 字 擊 敗 食 人 魔 。 hero . moveRight ( ) # 擊 敗 第 一 對 食 人 魔 。 hero . moveRight…" at bounding box center [984, 258] width 186 height 448
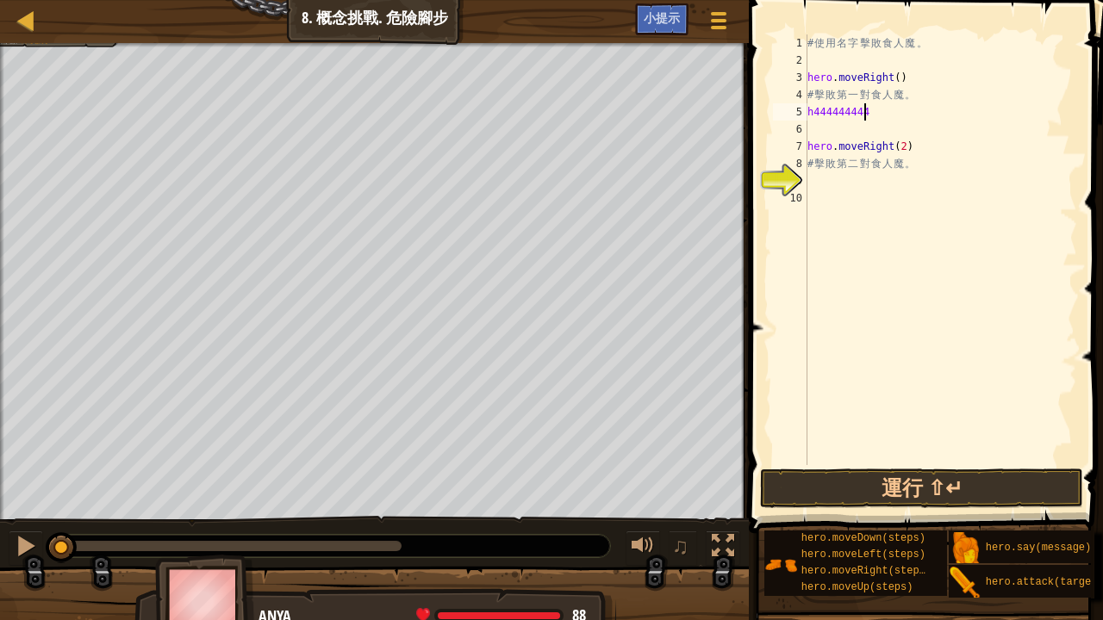
scroll to position [8, 2]
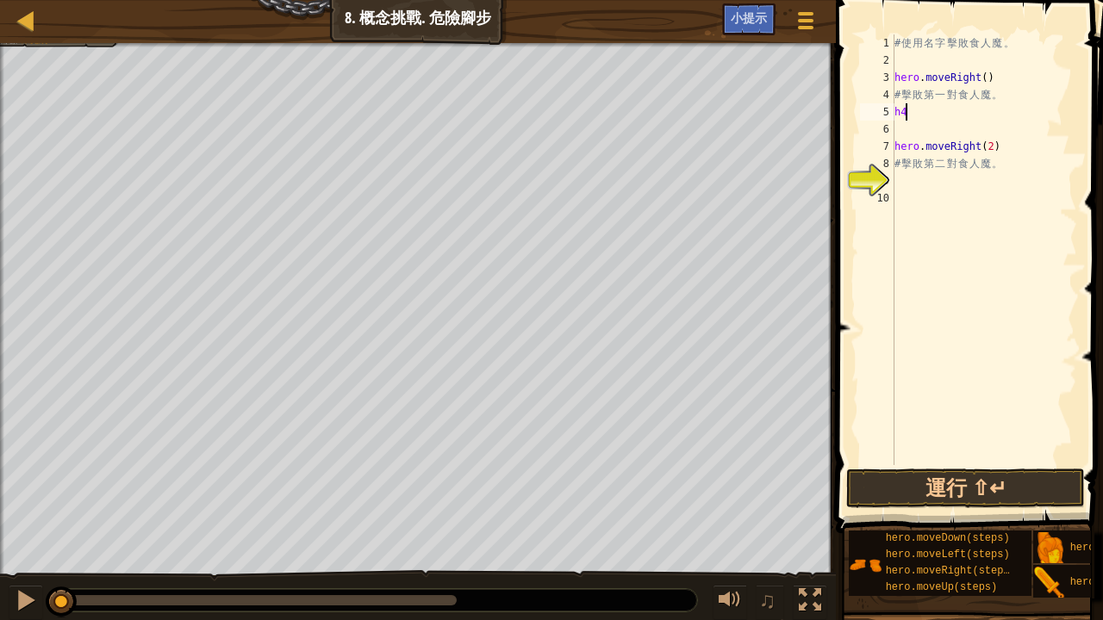
type textarea "h"
type textarea "#"
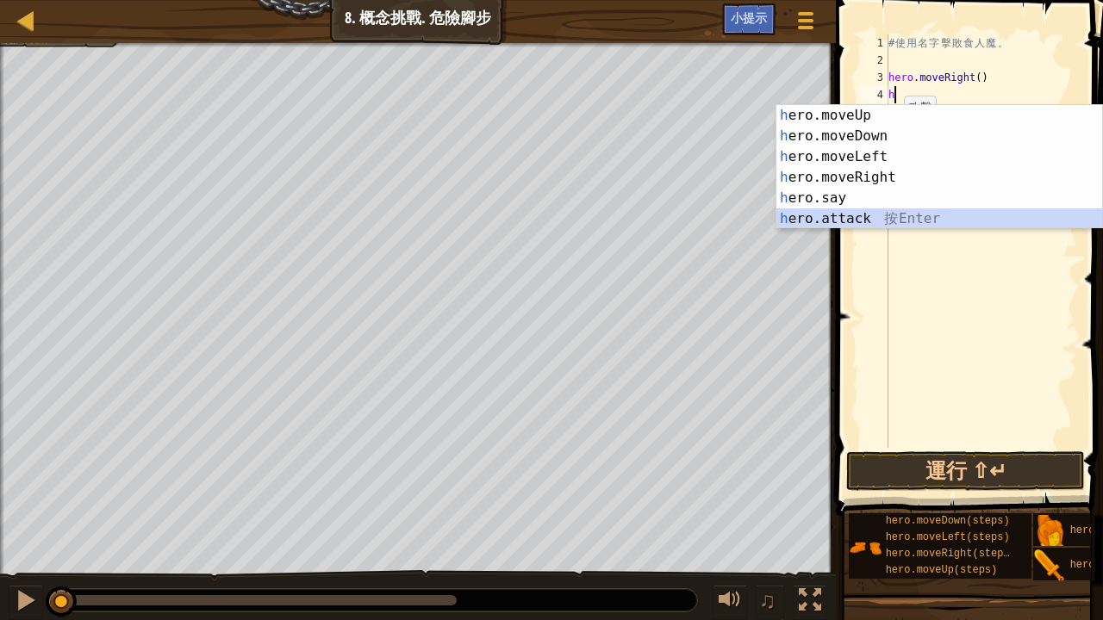
click at [839, 214] on div "h ero.moveUp 按 Enter h ero.moveDown 按 Enter h ero.moveLeft 按 Enter h ero.moveRi…" at bounding box center [939, 187] width 327 height 165
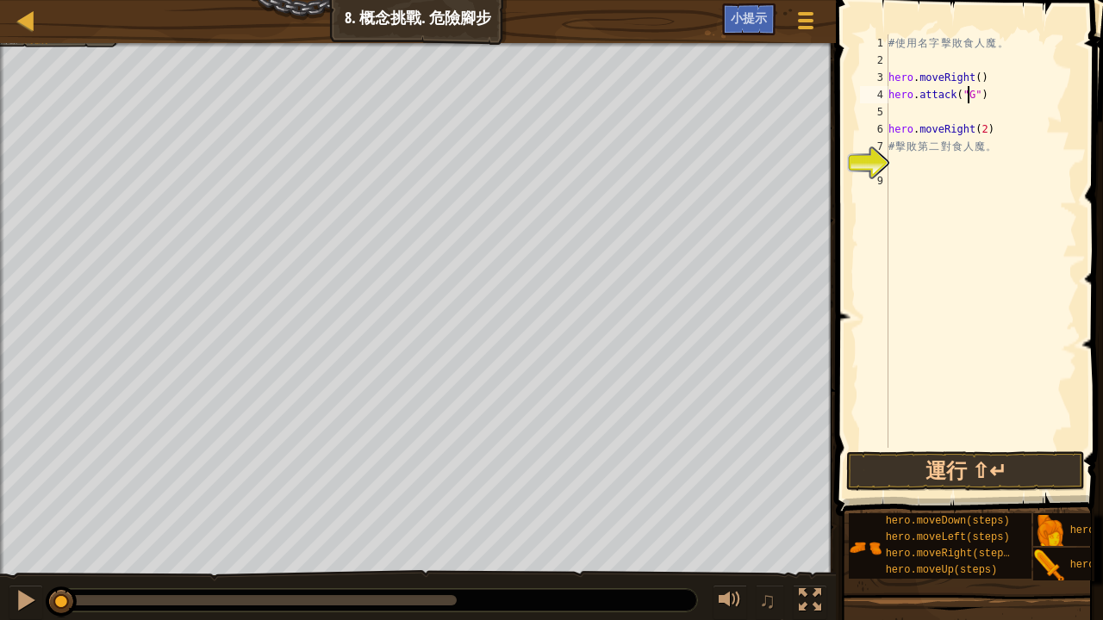
scroll to position [8, 7]
type textarea "hero.attack("Gos")"
click at [997, 96] on div "# 使 用 名 字 擊 敗 食 人 魔 。 hero . moveRight ( ) hero . attack ( "Gos" ) hero . moveR…" at bounding box center [981, 258] width 192 height 448
click at [893, 112] on div "# 使 用 名 字 擊 敗 食 人 魔 。 hero . moveRight ( ) hero . attack ( "Gos" ) hero . moveR…" at bounding box center [981, 258] width 192 height 448
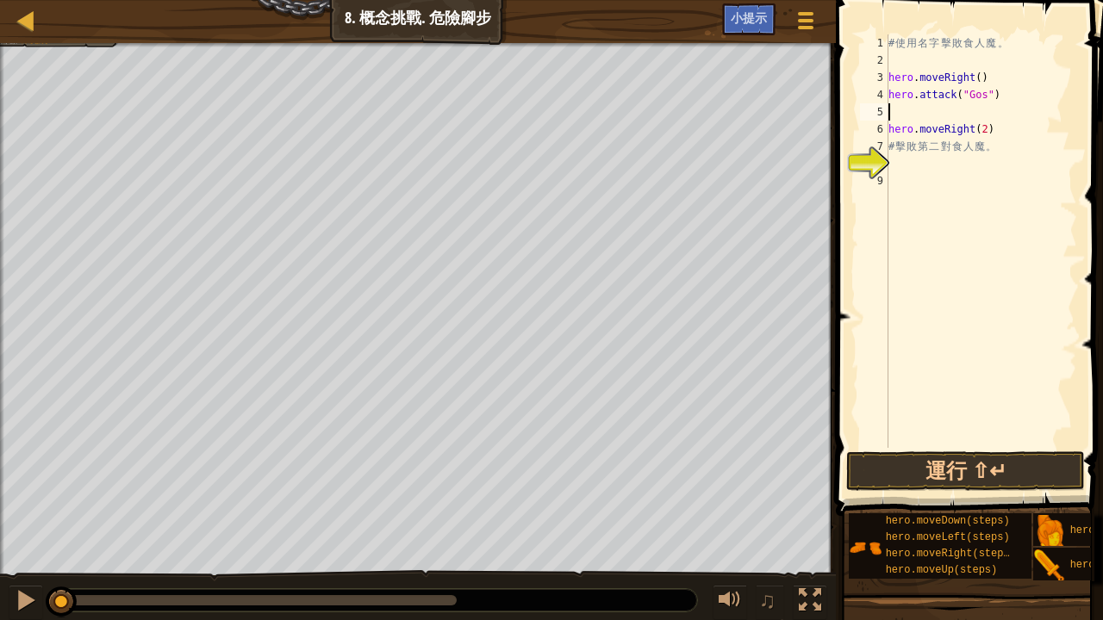
type textarea "v"
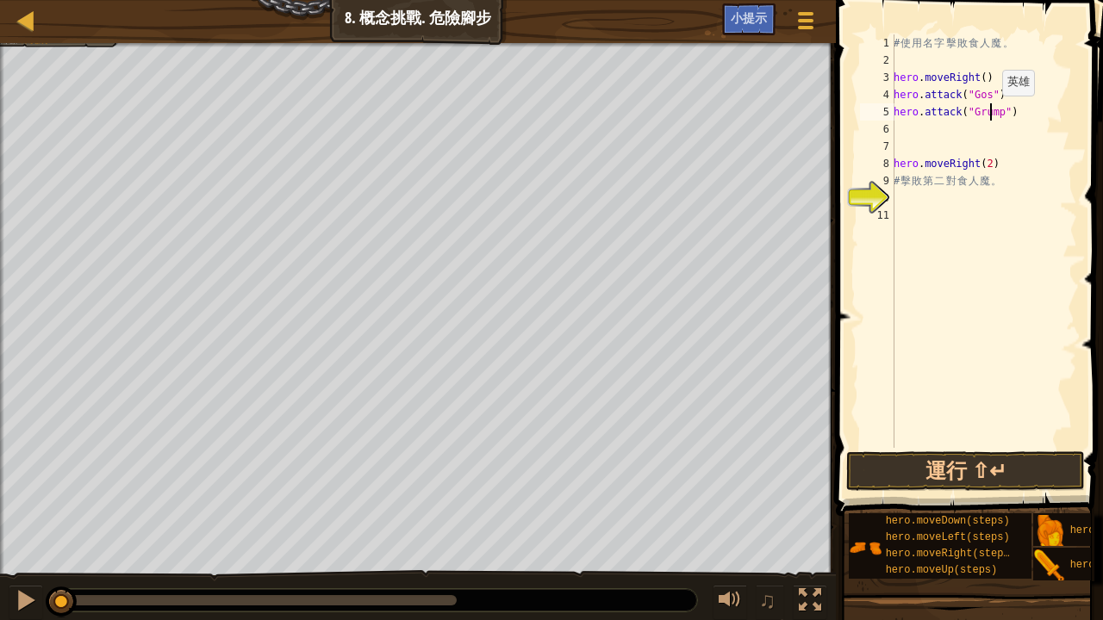
click at [992, 113] on div "# 使 用 名 字 擊 敗 食 人 魔 。 hero . moveRight ( ) hero . attack ( "Gos" ) hero . attac…" at bounding box center [983, 258] width 187 height 448
click at [974, 114] on div "# 使 用 名 字 擊 敗 食 人 魔 。 hero . moveRight ( ) hero . attack ( "Gos" ) hero . attac…" at bounding box center [983, 258] width 187 height 448
type textarea "hero.attack("GOS")"
click at [893, 124] on div "6" at bounding box center [877, 129] width 34 height 17
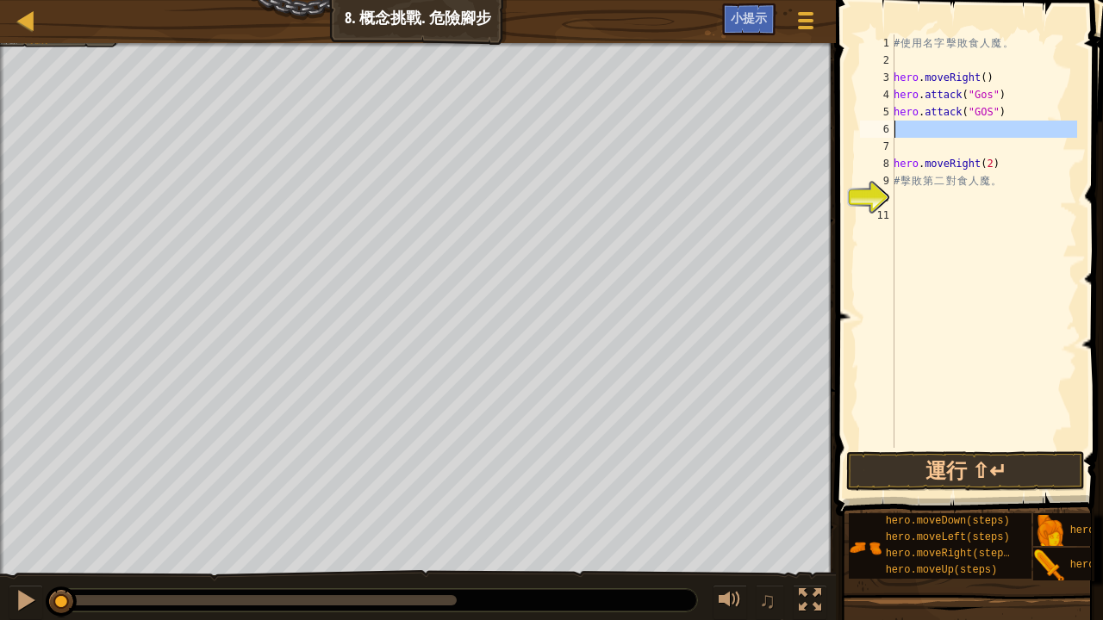
scroll to position [8, 0]
type textarea "H"
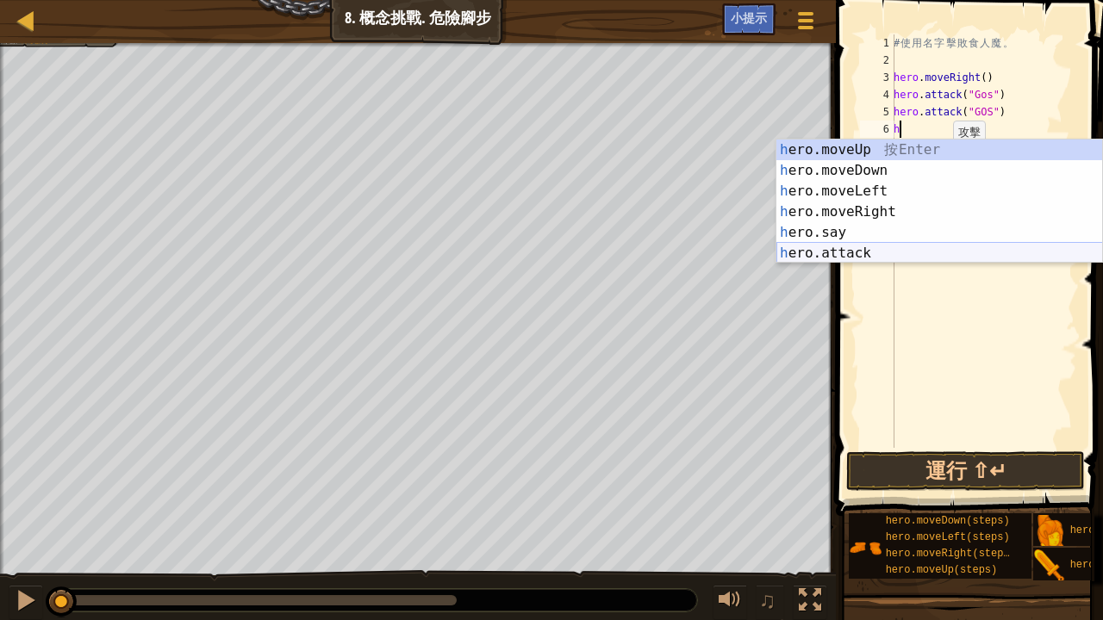
click at [849, 246] on div "h ero.moveUp 按 Enter h ero.moveDown 按 Enter h ero.moveLeft 按 Enter h ero.moveRi…" at bounding box center [939, 222] width 327 height 165
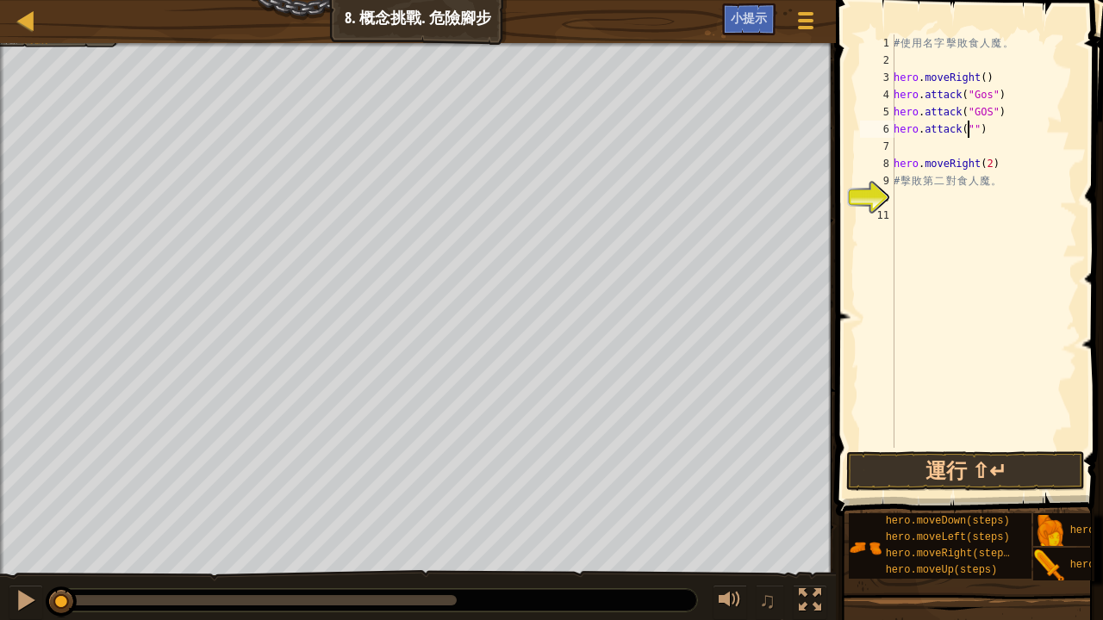
scroll to position [8, 7]
type textarea "hero.attack("Sog")"
click at [901, 152] on div "# 使 用 名 字 擊 敗 食 人 魔 。 hero . moveRight ( ) hero . attack ( "Gos" ) hero . attac…" at bounding box center [983, 258] width 187 height 448
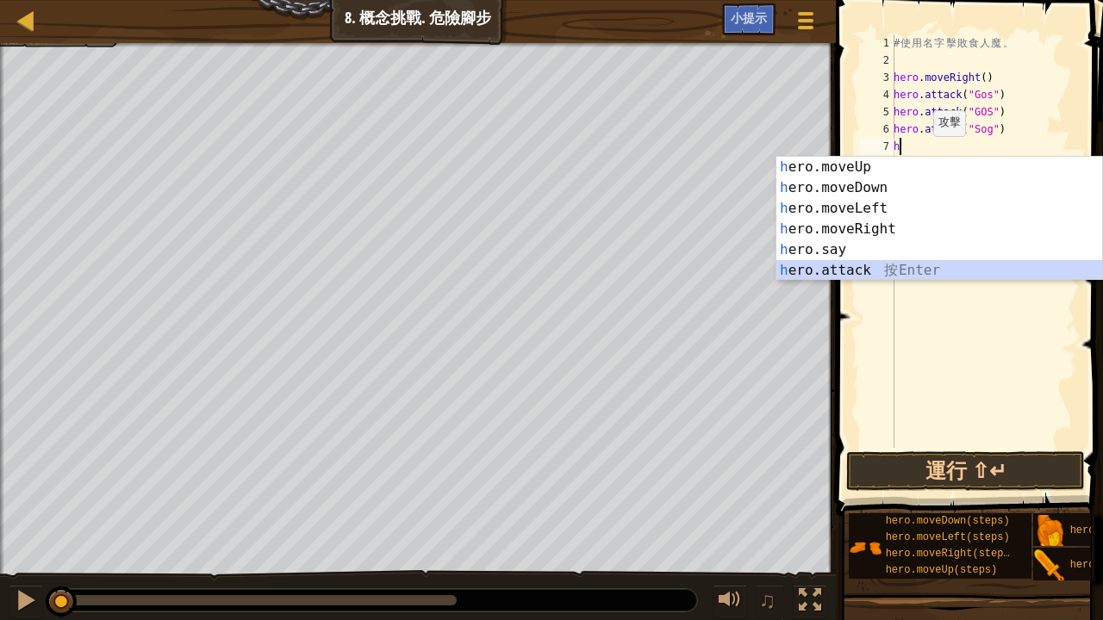
click at [883, 264] on div "h ero.moveUp 按 Enter h ero.moveDown 按 Enter h ero.moveLeft 按 Enter h ero.moveRi…" at bounding box center [939, 239] width 327 height 165
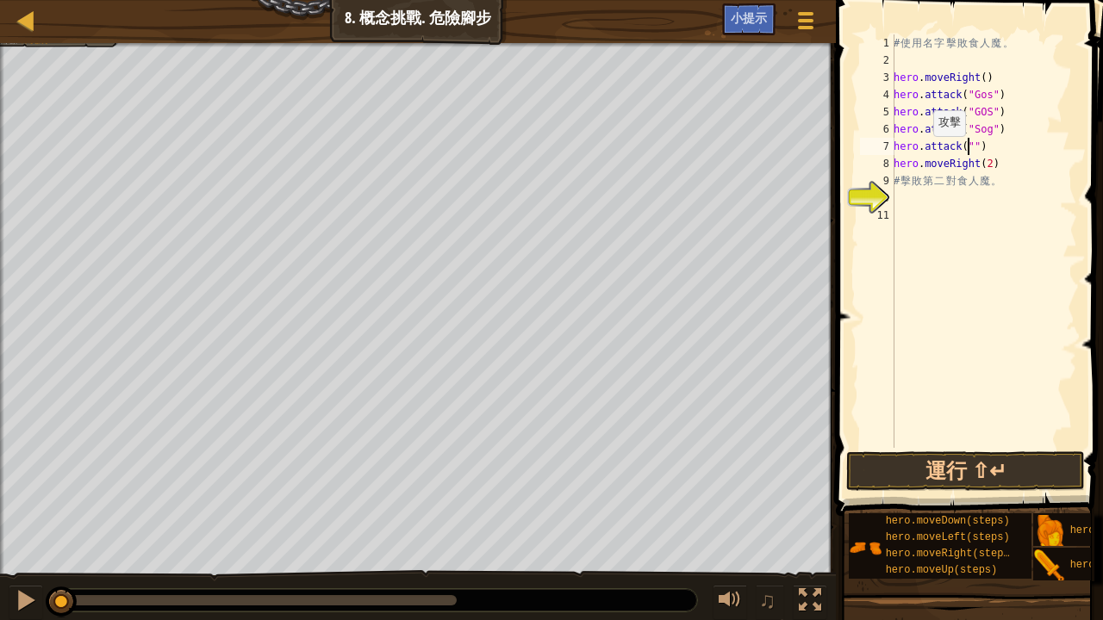
scroll to position [8, 7]
click at [943, 476] on button "運行 ⇧↵" at bounding box center [965, 471] width 239 height 40
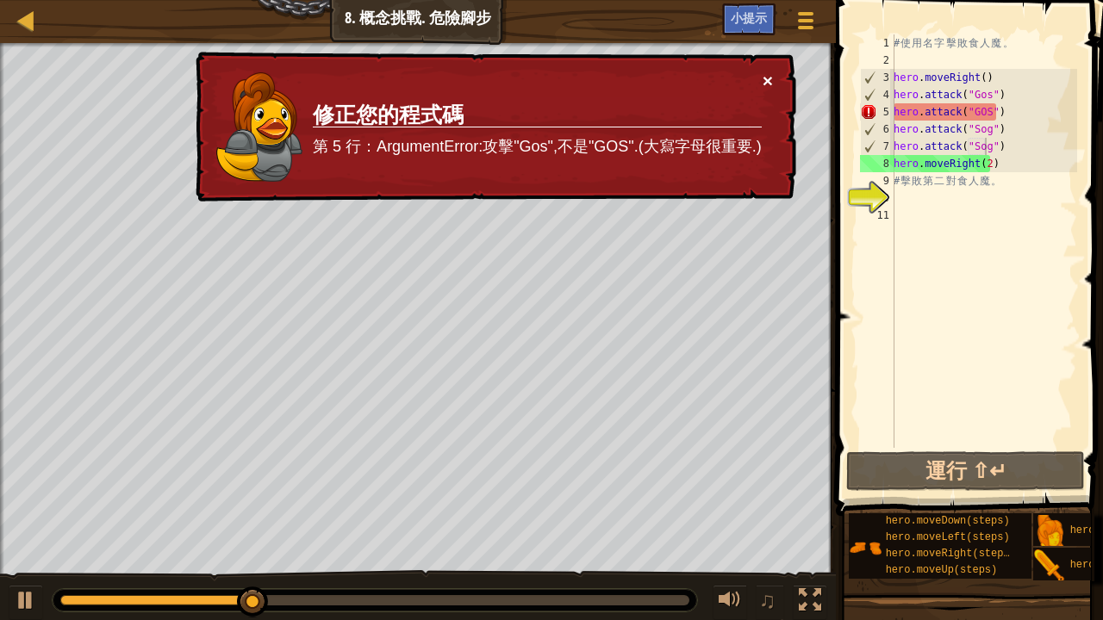
click at [764, 72] on button "×" at bounding box center [767, 81] width 10 height 18
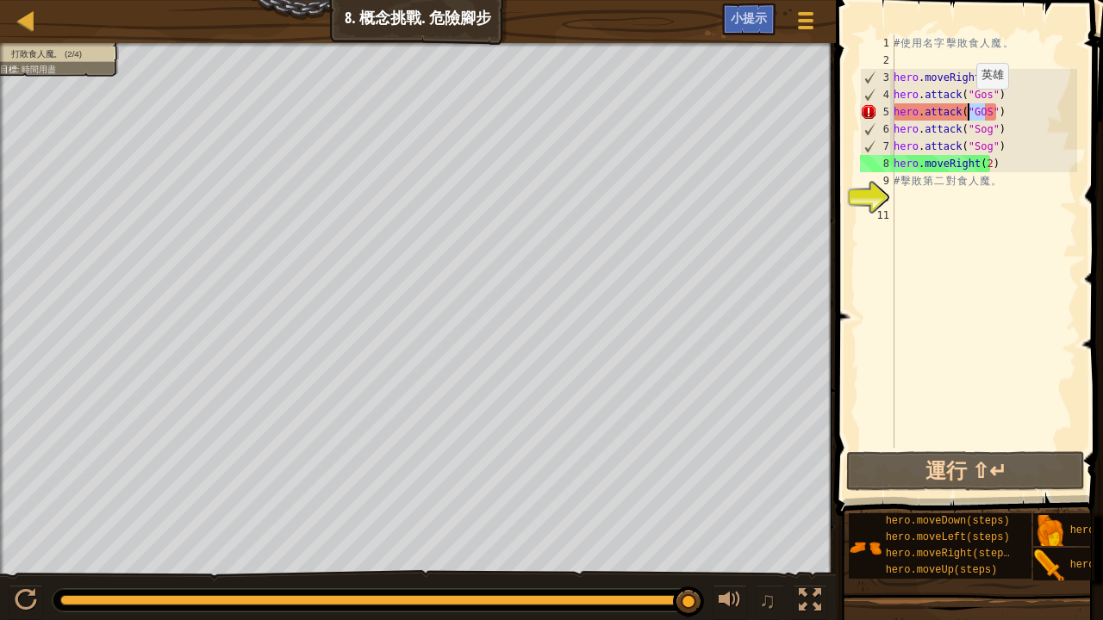
drag, startPoint x: 986, startPoint y: 105, endPoint x: 967, endPoint y: 106, distance: 19.0
click at [967, 106] on div "# 使 用 名 字 擊 敗 食 人 魔 。 hero . moveRight ( ) hero . attack ( "Gos" ) hero . attac…" at bounding box center [983, 258] width 187 height 448
click at [992, 113] on div "# 使 用 名 字 擊 敗 食 人 魔 。 hero . moveRight ( ) hero . attack ( "Gos" ) hero . attac…" at bounding box center [983, 258] width 187 height 448
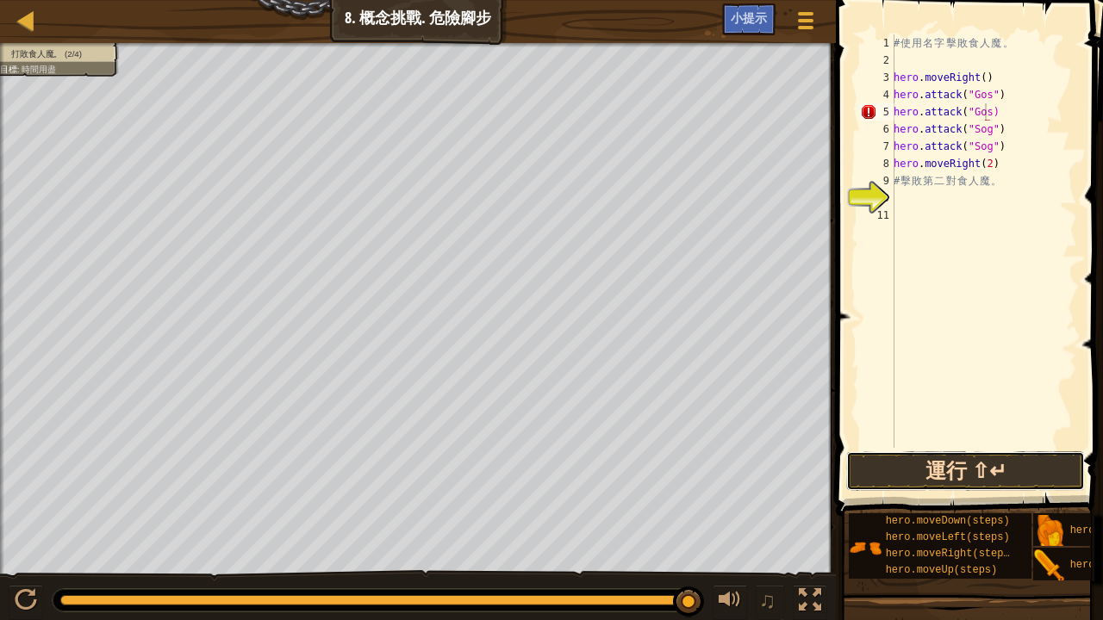
click at [931, 467] on button "運行 ⇧↵" at bounding box center [965, 471] width 239 height 40
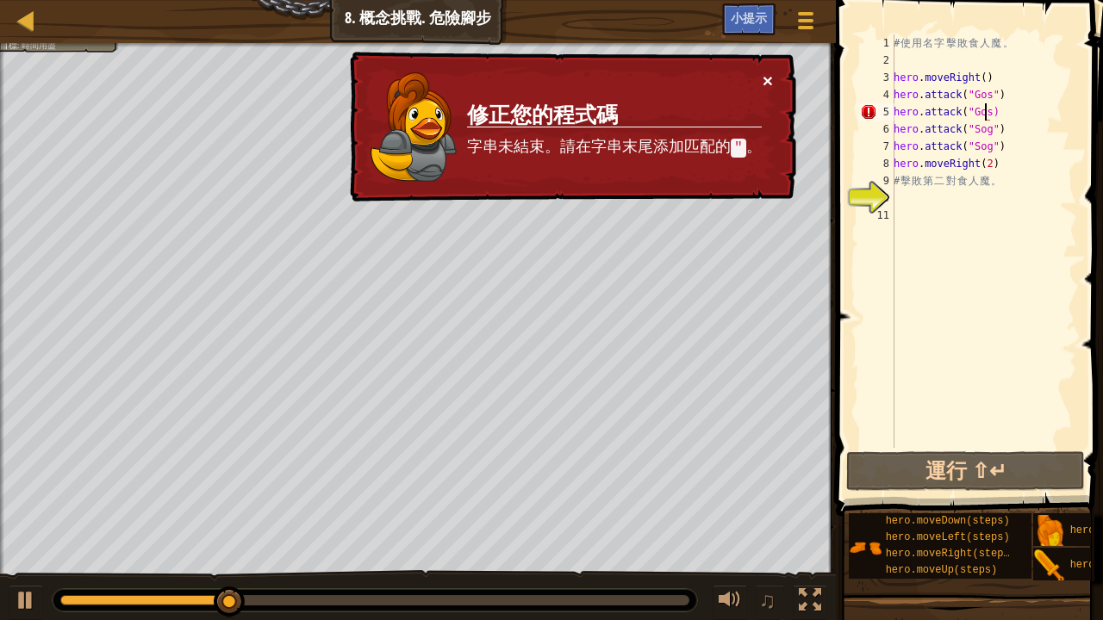
click at [769, 78] on button "×" at bounding box center [767, 81] width 10 height 18
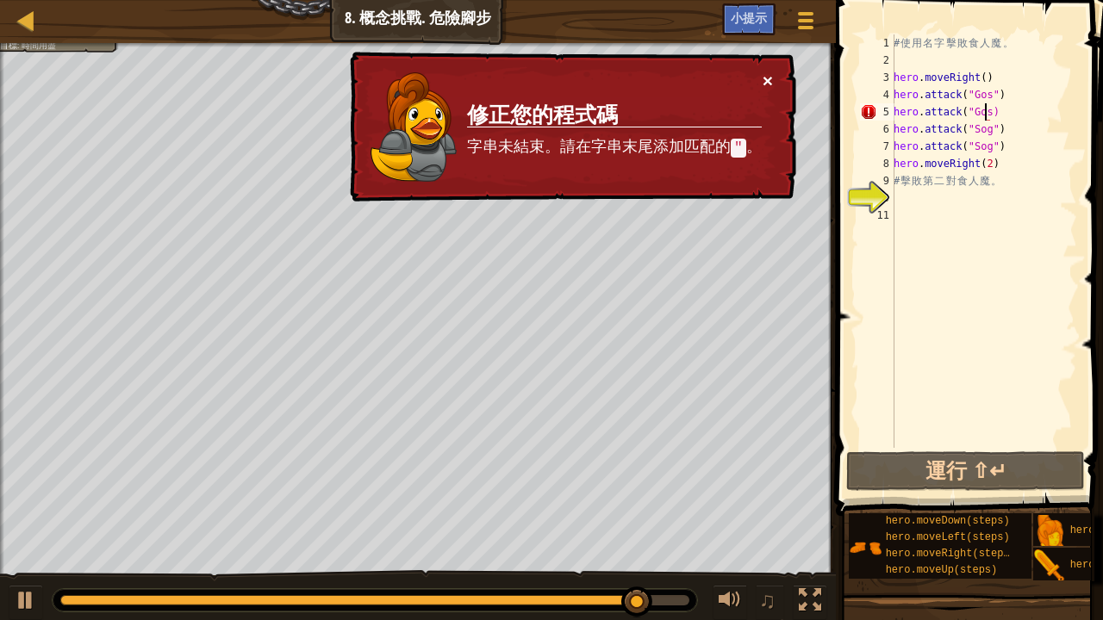
click at [763, 74] on div "× 修正您的程式碼 字串未結束。請在字串末尾添加匹配的 " 。" at bounding box center [571, 127] width 450 height 151
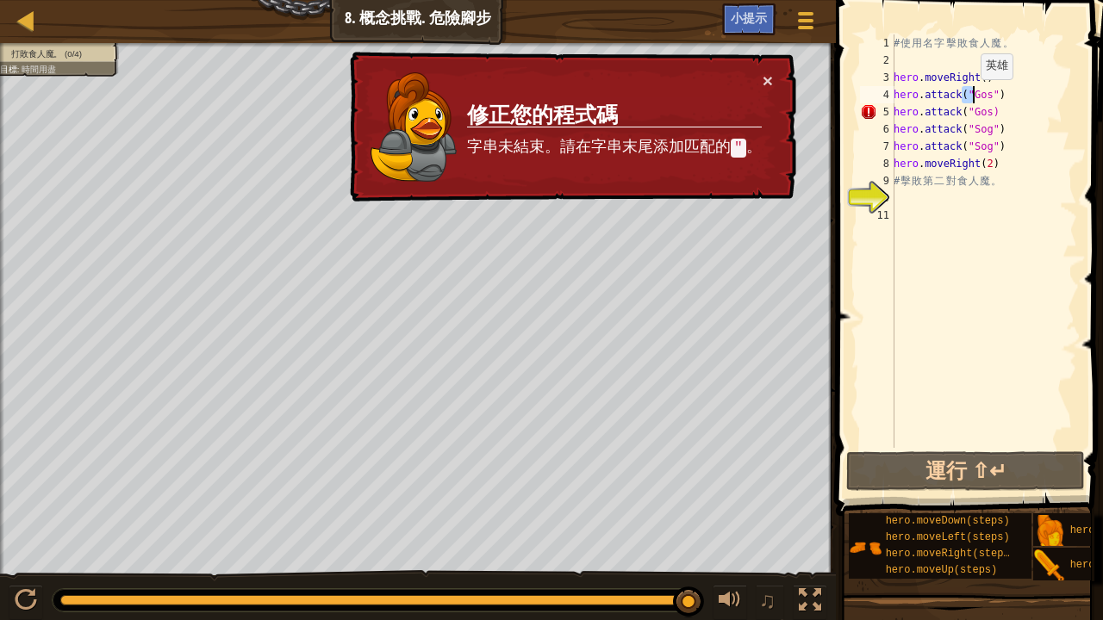
drag, startPoint x: 963, startPoint y: 96, endPoint x: 972, endPoint y: 96, distance: 8.7
click at [972, 96] on div "# 使 用 名 字 擊 敗 食 人 魔 。 hero . moveRight ( ) hero . attack ( "Gos" ) hero . attac…" at bounding box center [983, 258] width 187 height 448
click at [986, 100] on div "# 使 用 名 字 擊 敗 食 人 魔 。 hero . moveRight ( ) hero . attack ( "Gos" ) hero . attac…" at bounding box center [983, 258] width 187 height 448
click at [986, 115] on div "# 使 用 名 字 擊 敗 食 人 魔 。 hero . moveRight ( ) hero . attack ( "Gos" ) hero . attac…" at bounding box center [983, 258] width 187 height 448
type textarea """
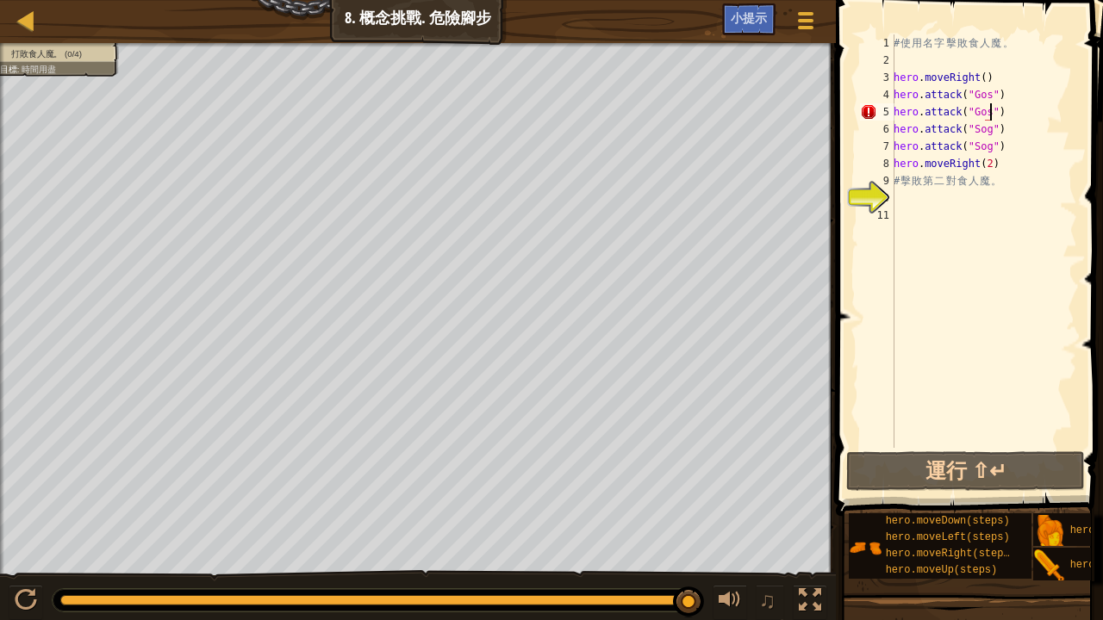
scroll to position [0, 0]
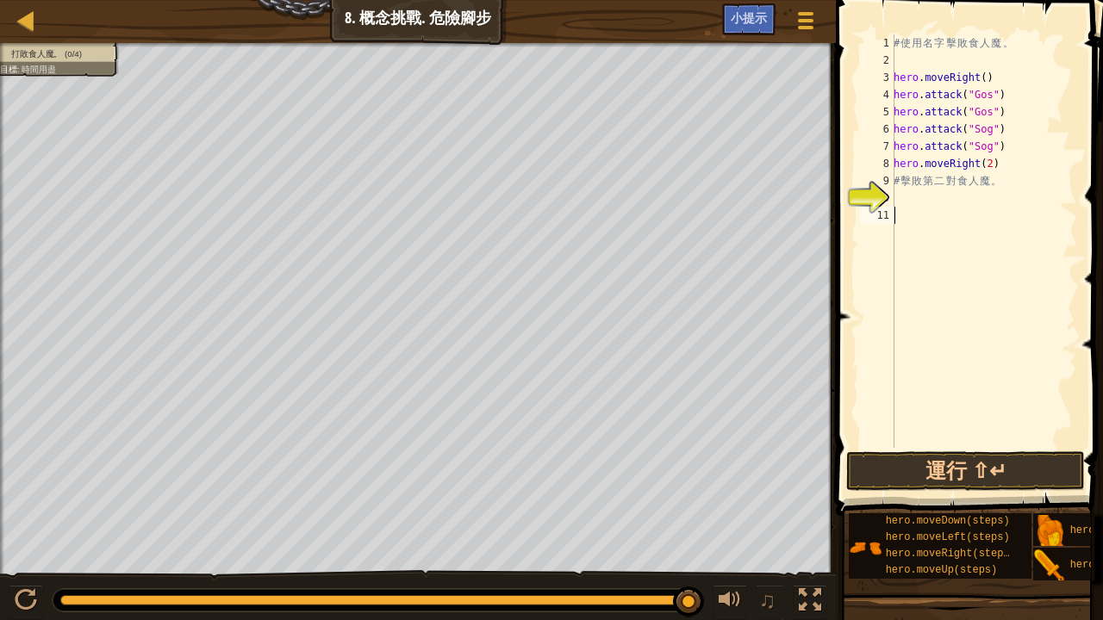
click at [1030, 214] on div "# 使 用 名 字 擊 敗 食 人 魔 。 hero . moveRight ( ) hero . attack ( "Gos" ) hero . attac…" at bounding box center [983, 258] width 187 height 448
click at [974, 467] on button "運行 ⇧↵" at bounding box center [965, 471] width 239 height 40
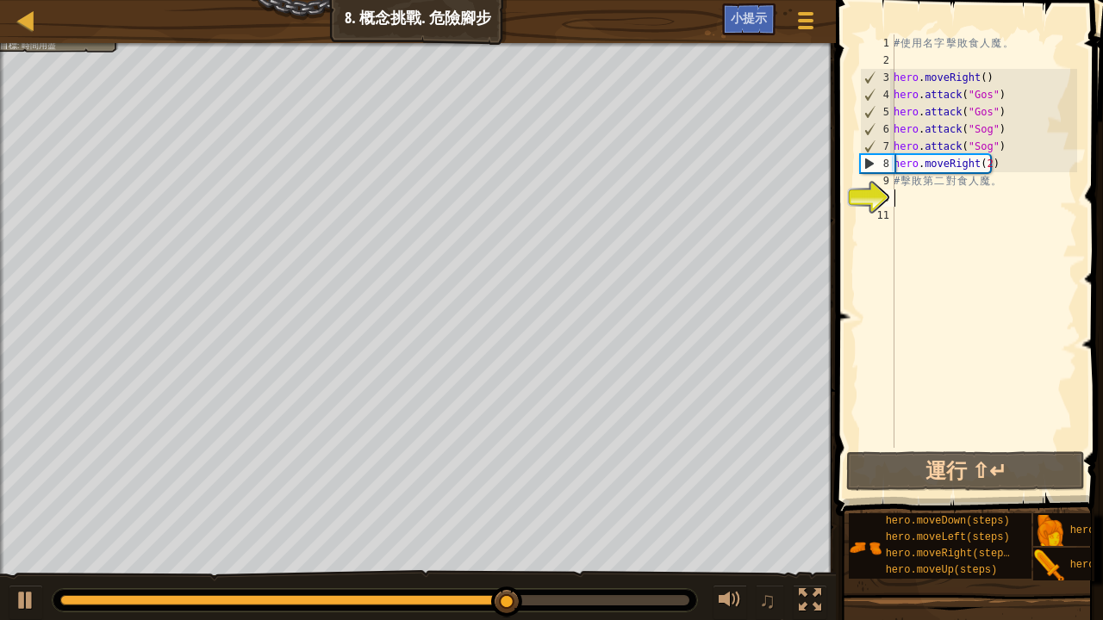
click at [904, 196] on div "# 使 用 名 字 擊 敗 食 人 魔 。 hero . moveRight ( ) hero . attack ( "Gos" ) hero . attac…" at bounding box center [983, 258] width 187 height 448
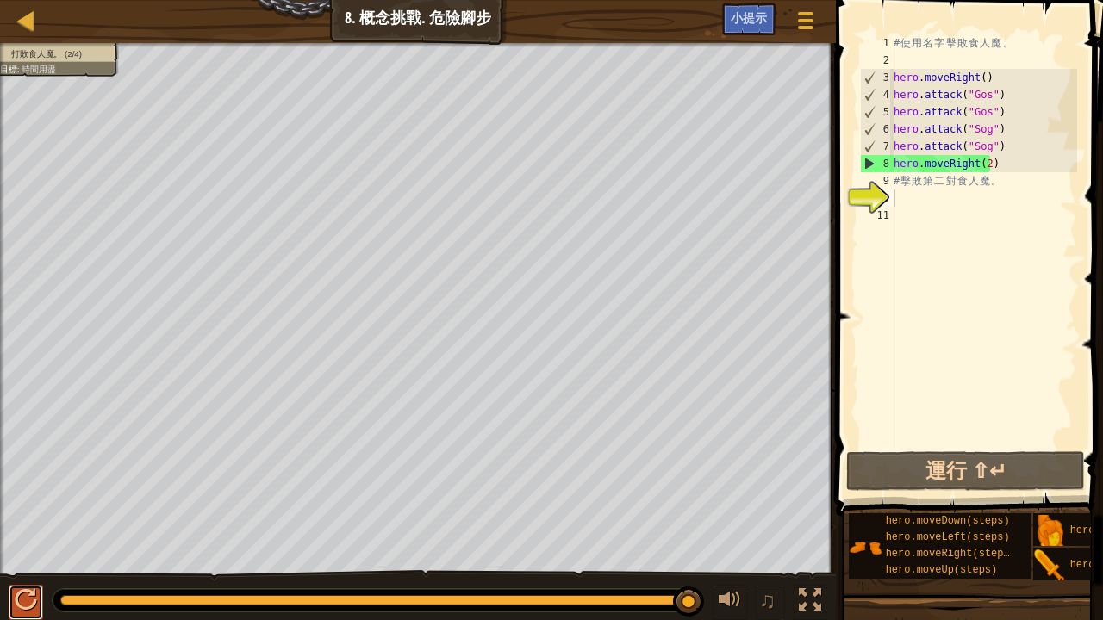
click at [15, 510] on button at bounding box center [26, 602] width 34 height 35
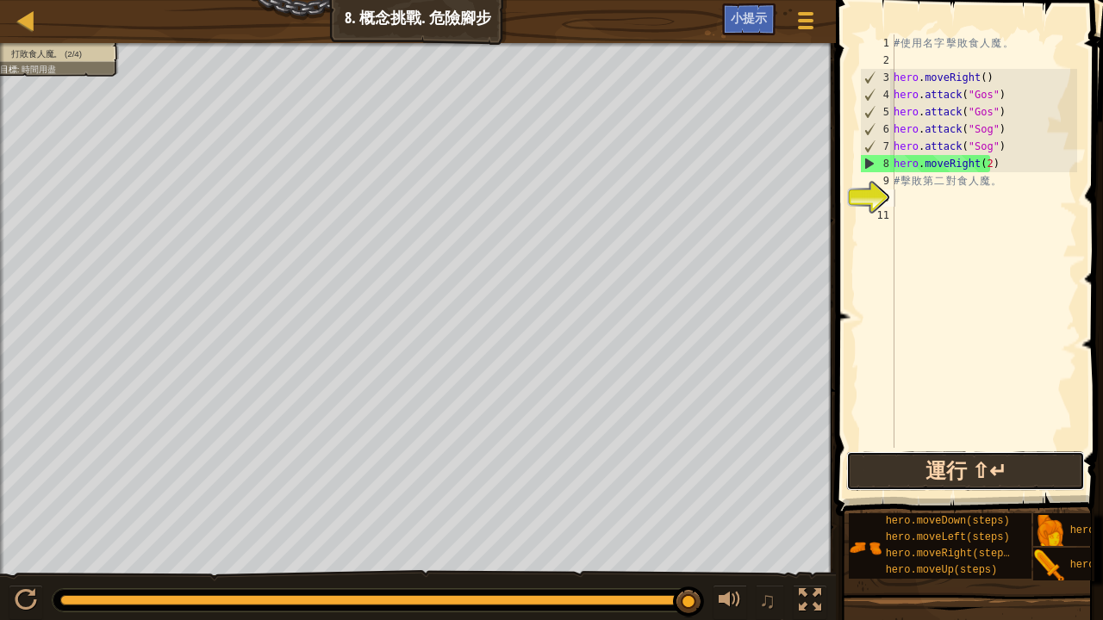
click at [913, 468] on button "運行 ⇧↵" at bounding box center [965, 471] width 239 height 40
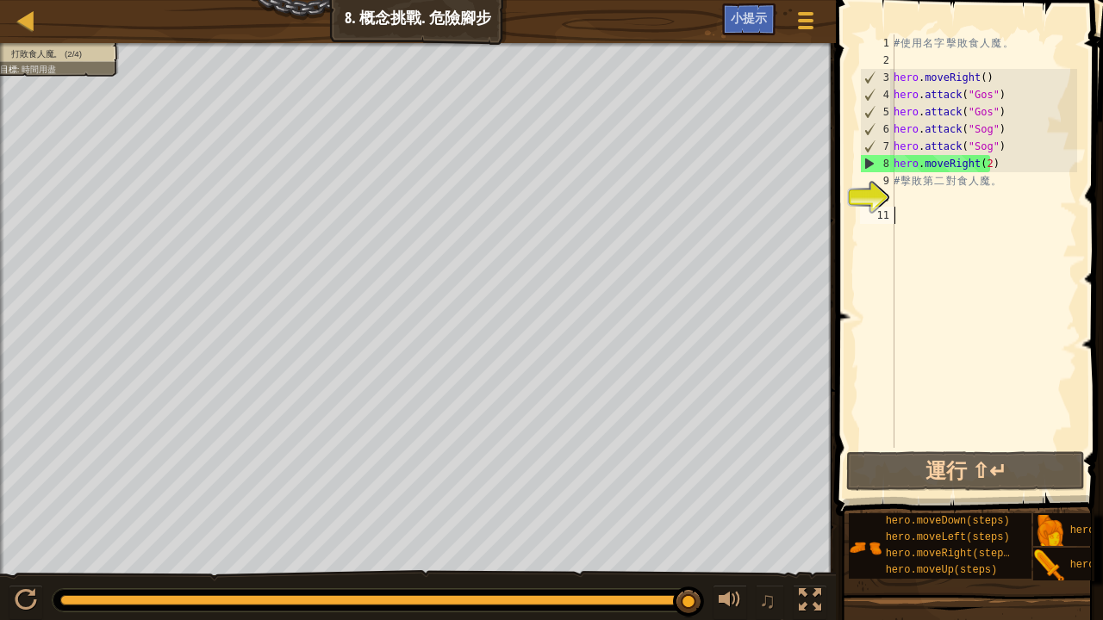
click at [930, 214] on div "# 使 用 名 字 擊 敗 食 人 魔 。 hero . moveRight ( ) hero . attack ( "Gos" ) hero . attac…" at bounding box center [983, 258] width 187 height 448
click at [917, 194] on div "# 使 用 名 字 擊 敗 食 人 魔 。 hero . moveRight ( ) hero . attack ( "Gos" ) hero . attac…" at bounding box center [983, 258] width 187 height 448
type textarea "ㄘ"
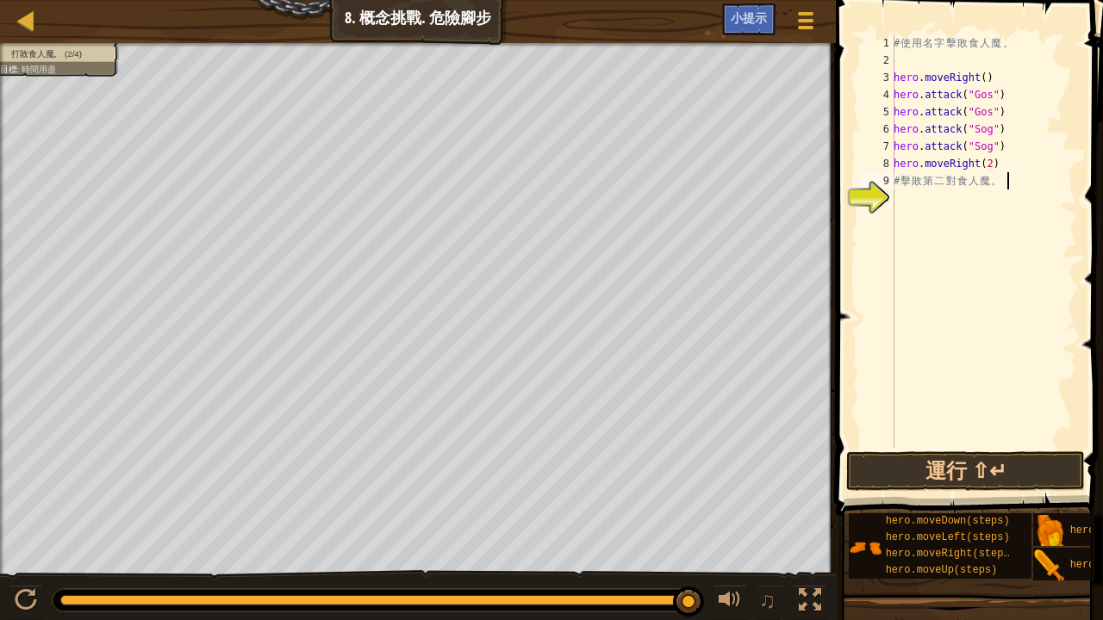
type textarea "ㄘ"
click at [906, 191] on div "# 使 用 名 字 擊 敗 食 人 魔 。 hero . moveRight ( ) hero . attack ( "Gos" ) hero . attac…" at bounding box center [983, 258] width 187 height 448
type textarea "ㄘ"
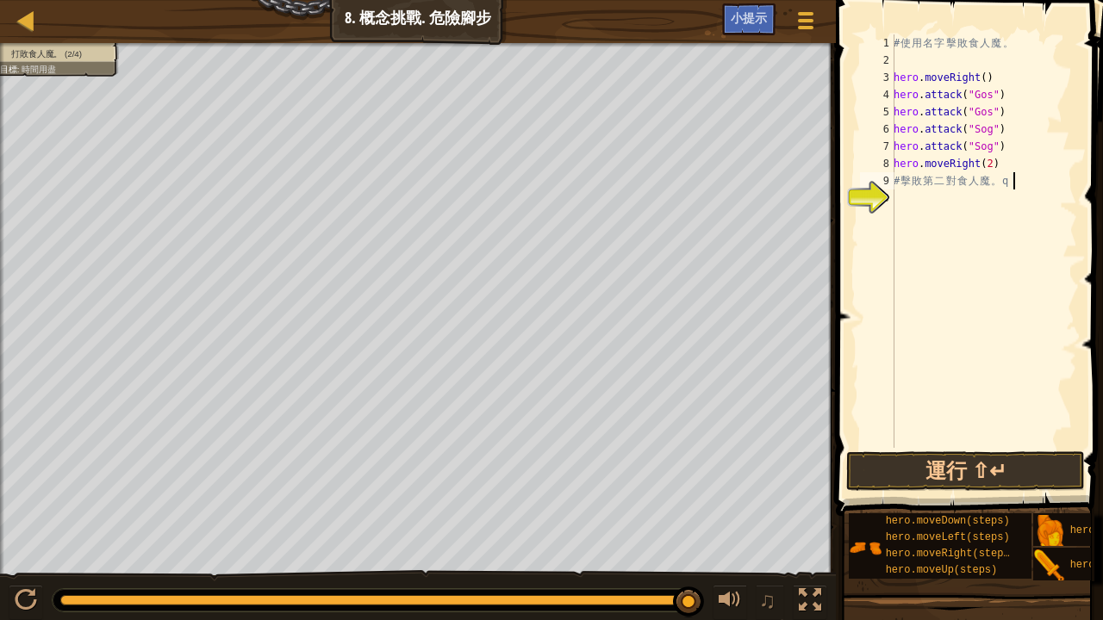
type textarea "# 擊敗第二對食人魔。"
click at [1005, 204] on div "# 使 用 名 字 擊 敗 食 人 魔 。 hero . moveRight ( ) hero . attack ( "Gos" ) hero . attac…" at bounding box center [983, 258] width 187 height 448
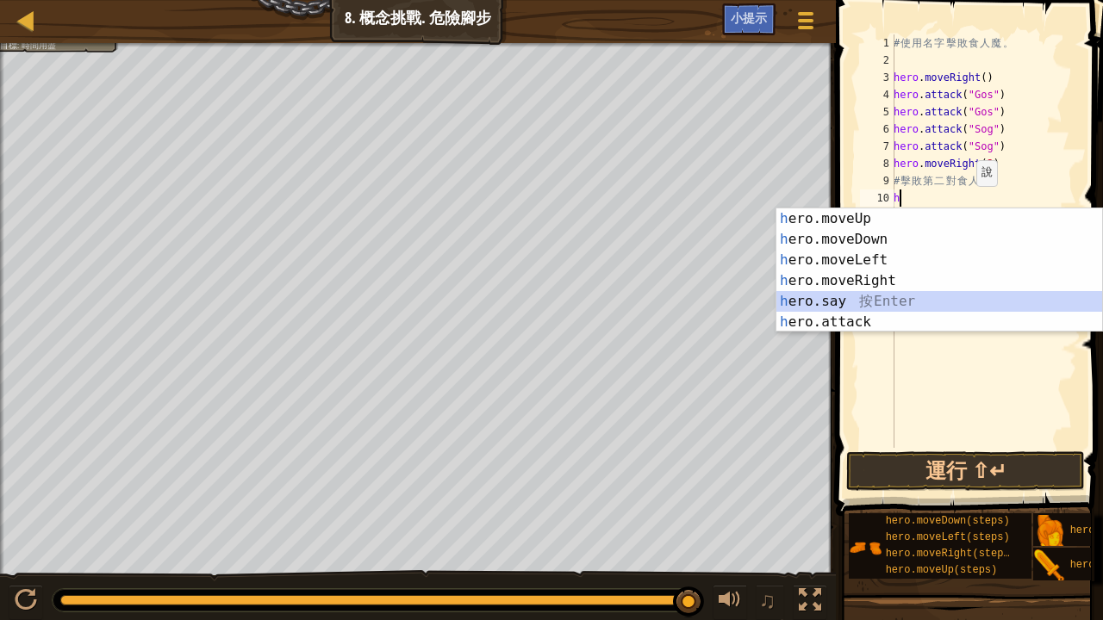
drag, startPoint x: 831, startPoint y: 304, endPoint x: 841, endPoint y: 312, distance: 12.2
click at [831, 305] on div "h ero.moveUp 按 Enter h ero.moveDown 按 Enter h ero.moveLeft 按 Enter h ero.moveRi…" at bounding box center [939, 290] width 327 height 165
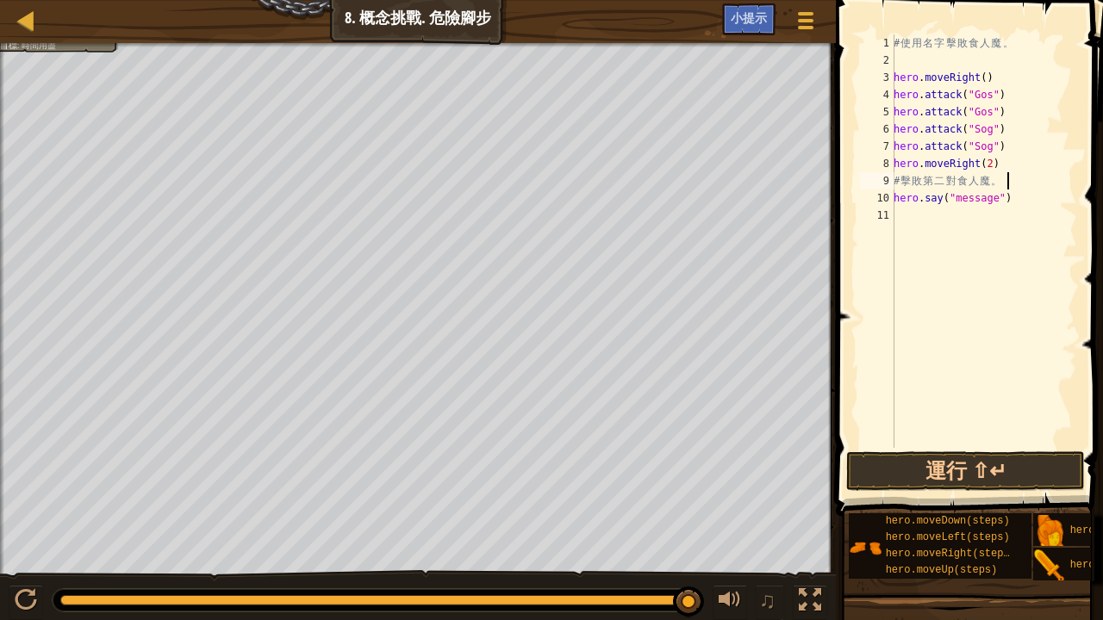
click at [1055, 179] on div "# 使 用 名 字 擊 敗 食 人 魔 。 hero . moveRight ( ) hero . attack ( "Gos" ) hero . attac…" at bounding box center [983, 258] width 187 height 448
drag, startPoint x: 1027, startPoint y: 193, endPoint x: 1010, endPoint y: 203, distance: 20.1
click at [1021, 198] on div "# 使 用 名 字 擊 敗 食 人 魔 。 hero . moveRight ( ) hero . attack ( "Gos" ) hero . attac…" at bounding box center [983, 258] width 187 height 448
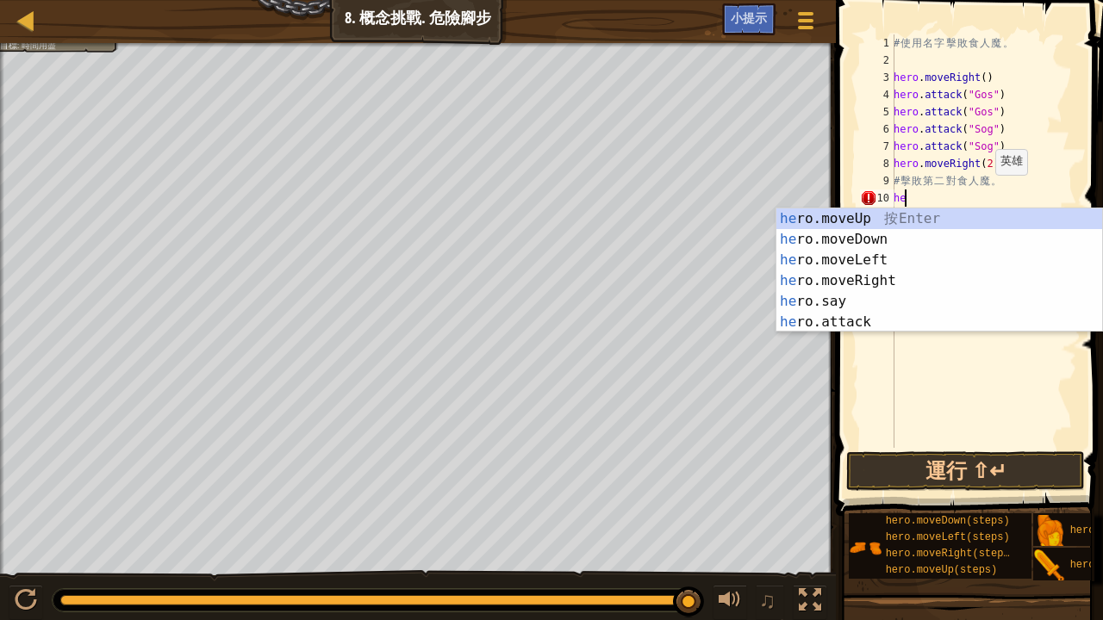
type textarea "h"
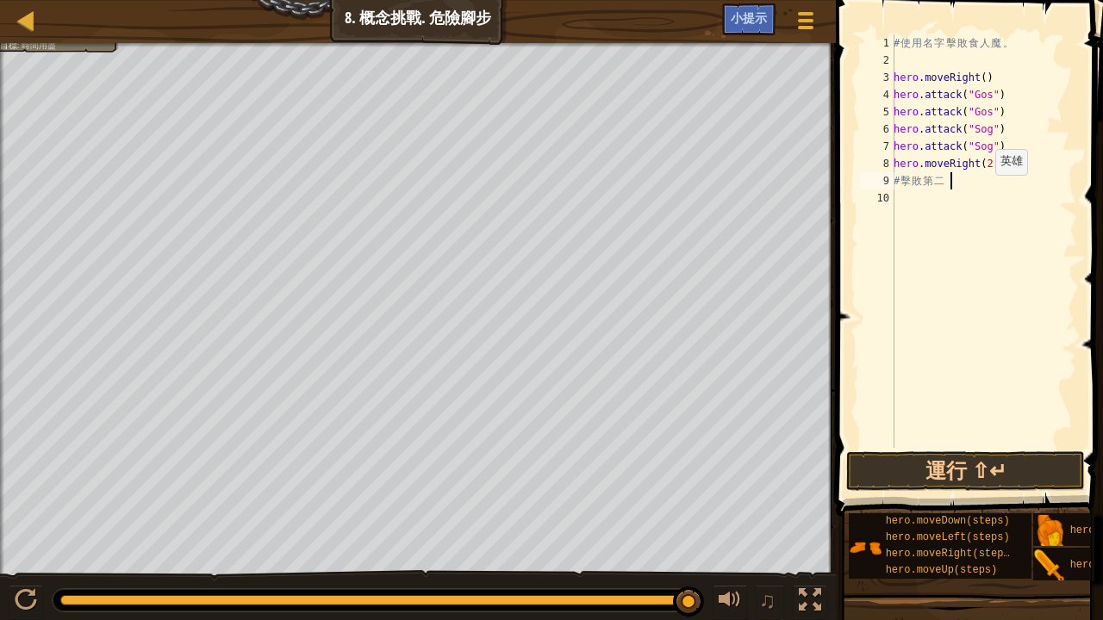
type textarea "#"
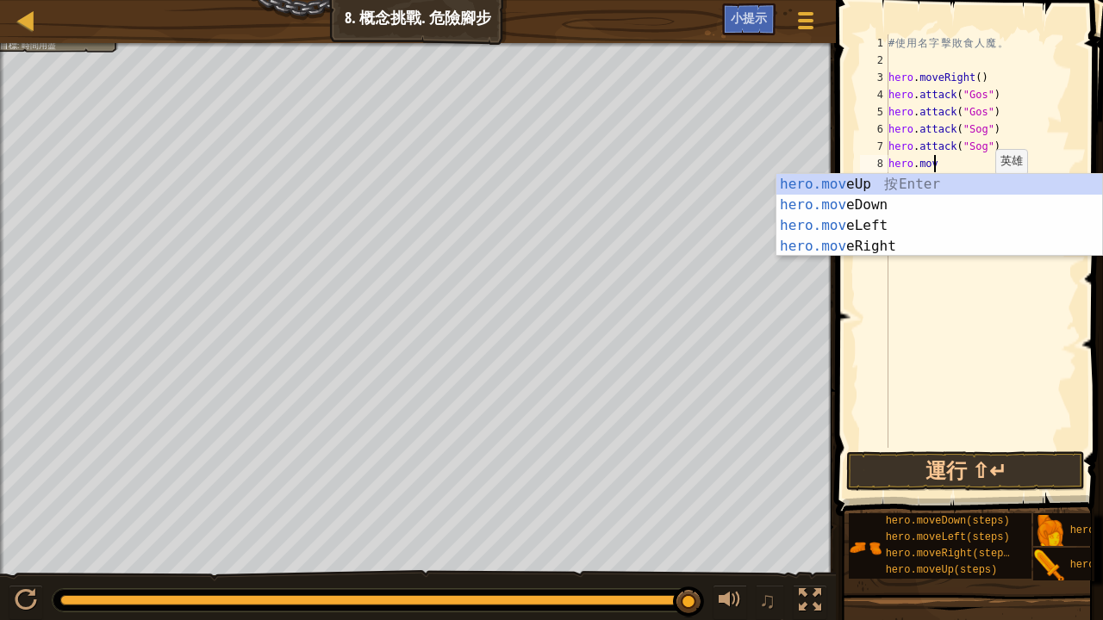
type textarea "h"
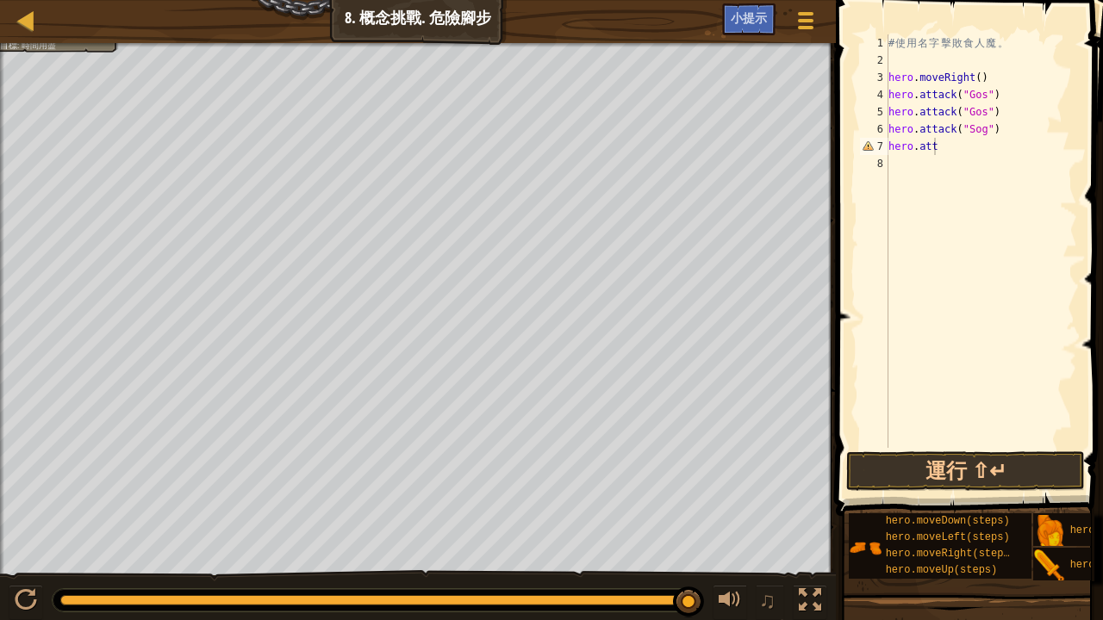
click at [960, 0] on body "地圖 資訊科學入門 8. 概念挑戰. 危險腳步 遊戲選單 完成 小提示 1 ההההההההההההההההההההההההההההההההההההההההה…" at bounding box center [551, 0] width 1103 height 0
click at [954, 141] on div "# 使 用 名 字 擊 敗 食 人 魔 。 hero . moveRight ( ) hero . attack ( "Gos" ) hero . attac…" at bounding box center [981, 258] width 192 height 448
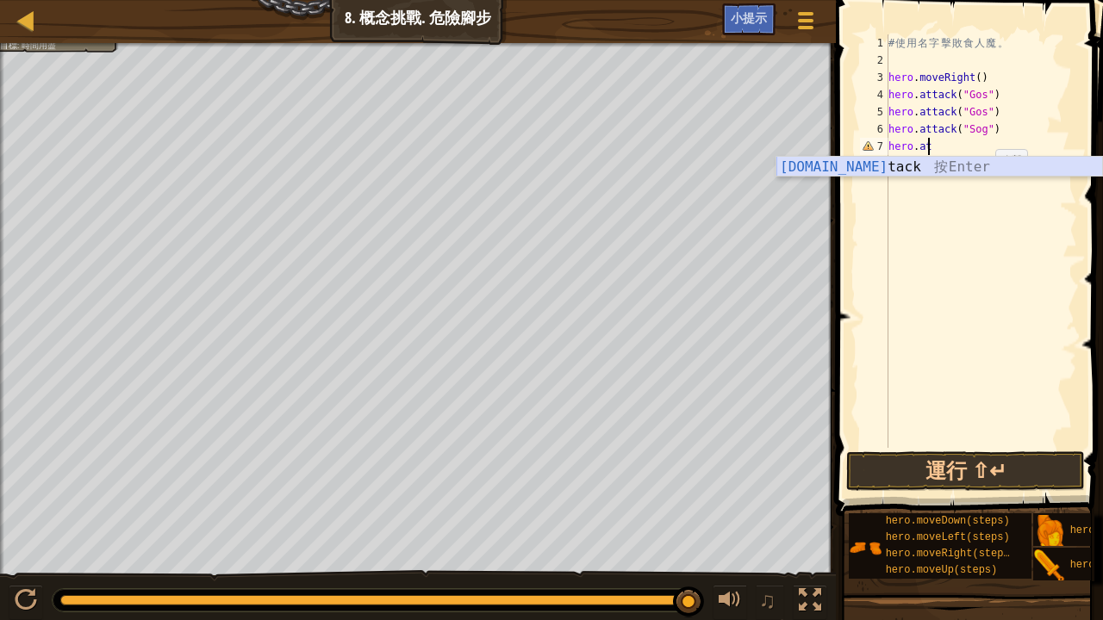
click at [951, 162] on div "hero.at tack 按 Enter" at bounding box center [939, 188] width 327 height 62
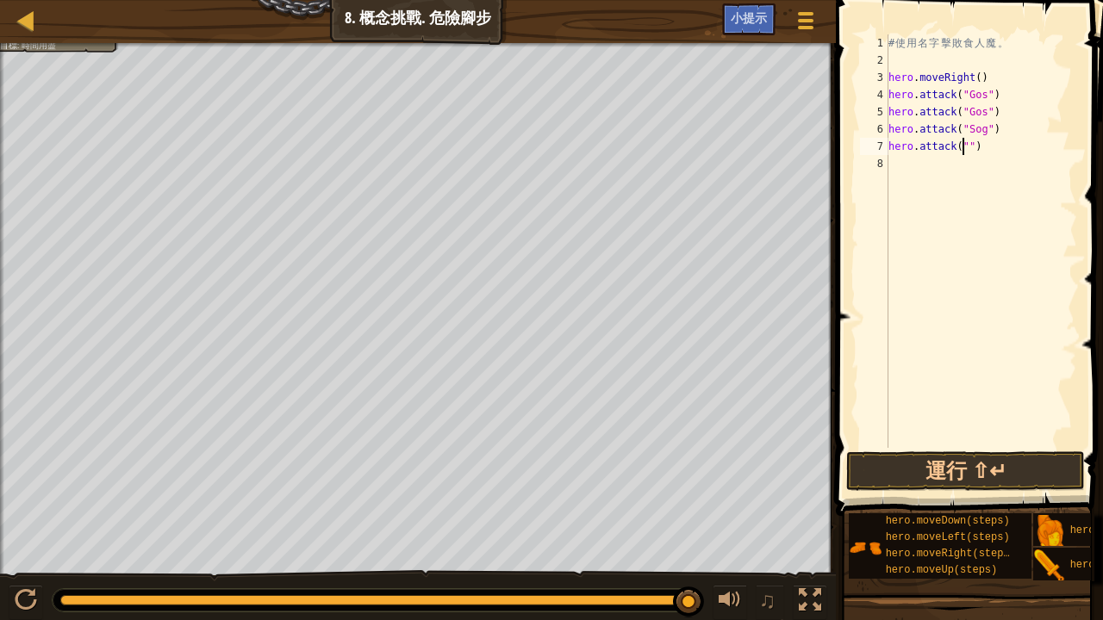
click at [1034, 107] on div "# 使 用 名 字 擊 敗 食 人 魔 。 hero . moveRight ( ) hero . attack ( "Gos" ) hero . attac…" at bounding box center [981, 258] width 192 height 448
click at [1011, 134] on div "# 使 用 名 字 擊 敗 食 人 魔 。 hero . moveRight ( ) hero . attack ( "Gos" ) hero . attac…" at bounding box center [981, 258] width 192 height 448
type textarea "hero.attack("Sog")"
type textarea "e"
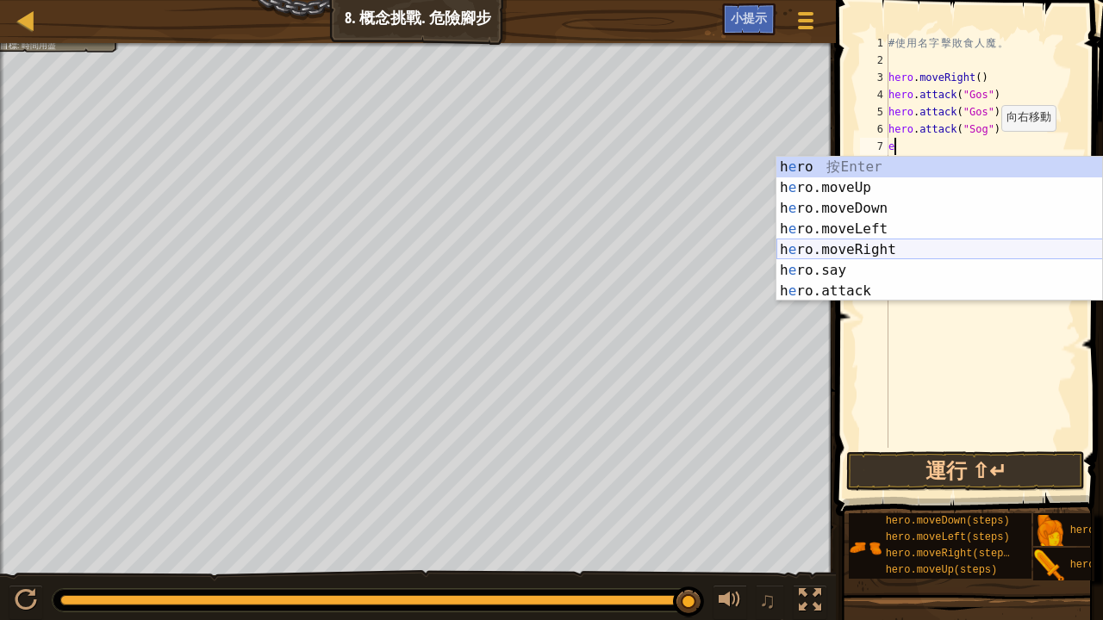
click at [918, 244] on div "h e ro 按 Enter h e ro.moveUp 按 Enter h e ro.moveDown 按 Enter h e ro.moveLeft 按 …" at bounding box center [939, 250] width 327 height 186
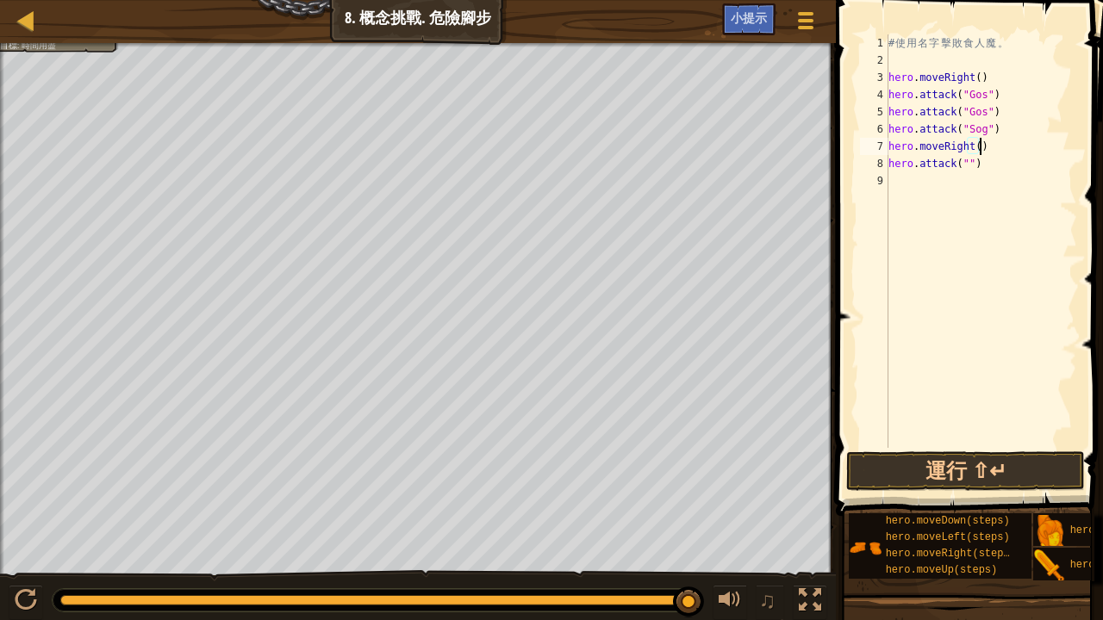
click at [961, 167] on div "# 使 用 名 字 擊 敗 食 人 魔 。 hero . moveRight ( ) hero . attack ( "Gos" ) hero . attac…" at bounding box center [981, 258] width 192 height 448
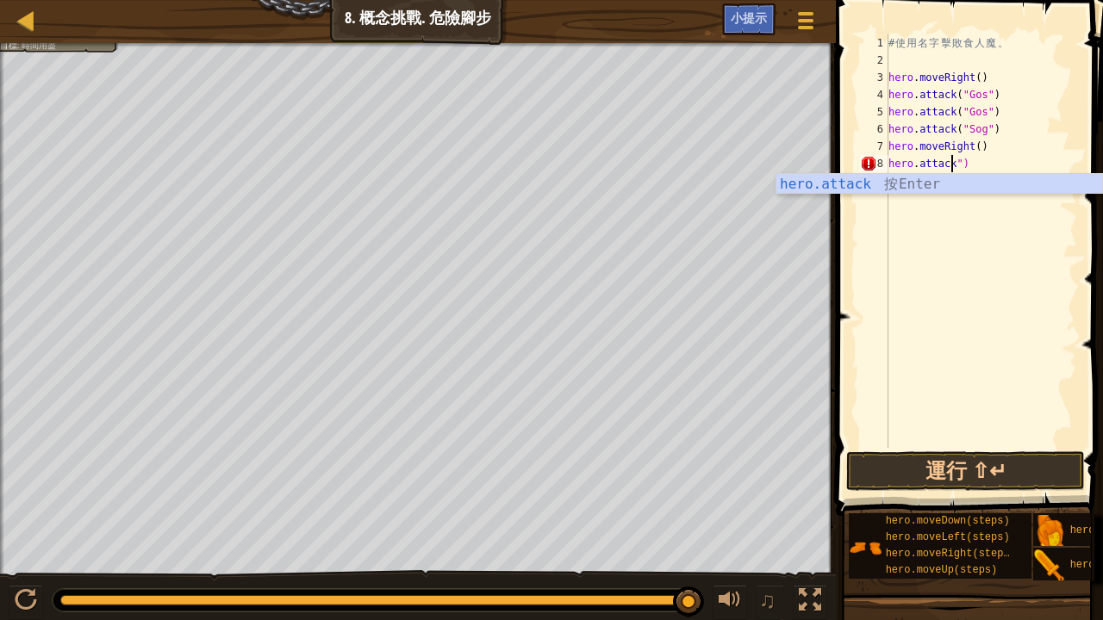
click at [972, 171] on div "# 使 用 名 字 擊 敗 食 人 魔 。 hero . moveRight ( ) hero . attack ( "Gos" ) hero . attac…" at bounding box center [981, 258] width 192 height 448
click at [953, 191] on div "hero.atta ck 按 Enter" at bounding box center [939, 205] width 327 height 62
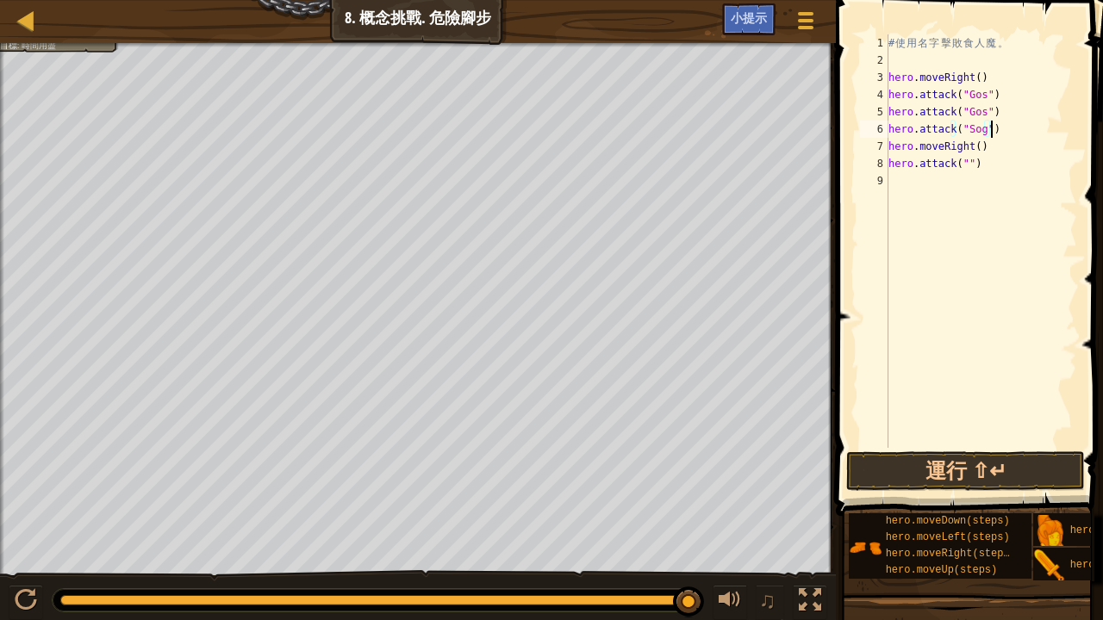
click at [1003, 127] on div "# 使 用 名 字 擊 敗 食 人 魔 。 hero . moveRight ( ) hero . attack ( "Gos" ) hero . attac…" at bounding box center [981, 258] width 192 height 448
type textarea "hero.attack("Sog")"
drag, startPoint x: 1020, startPoint y: 127, endPoint x: 863, endPoint y: 125, distance: 156.8
click at [863, 125] on div "1 2 3 4 5 6 7 8 9 10 # 使 用 名 字 擊 敗 食 人 魔 。 hero . moveRight ( ) hero . attack (…" at bounding box center [966, 241] width 221 height 414
type textarea "hero.attack("Sog")"
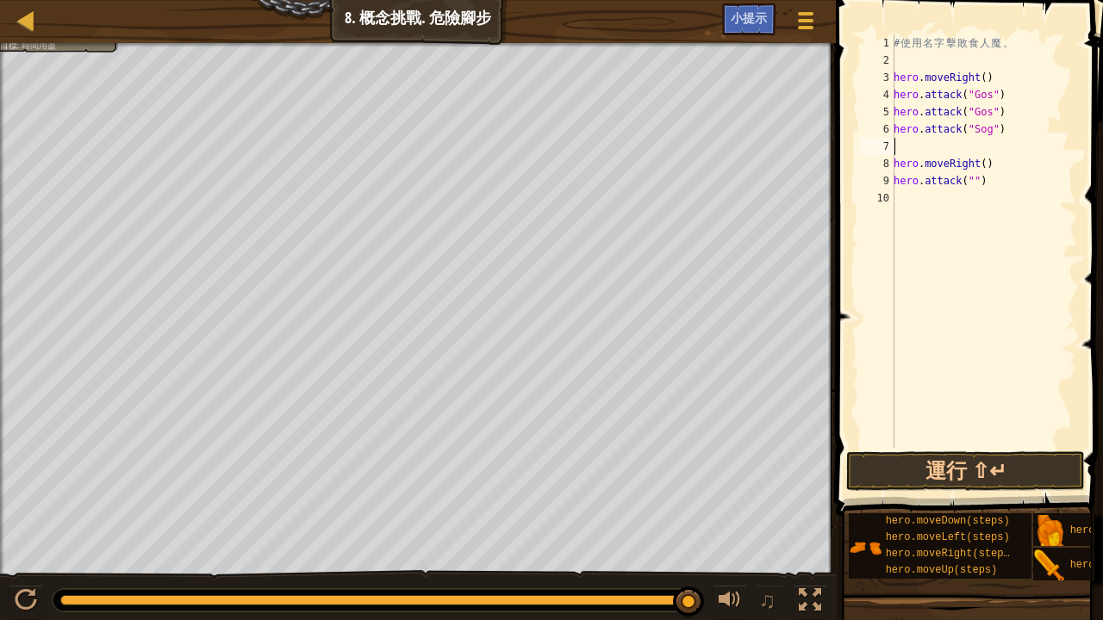
click at [912, 140] on div "# 使 用 名 字 擊 敗 食 人 魔 。 hero . moveRight ( ) hero . attack ( "Gos" ) hero . attac…" at bounding box center [983, 258] width 187 height 448
paste textarea "hero.attack("Sog")"
click at [1003, 145] on div "# 使 用 名 字 擊 敗 食 人 魔 。 hero . moveRight ( ) hero . attack ( "Gos" ) hero . attac…" at bounding box center [983, 258] width 187 height 448
drag, startPoint x: 1005, startPoint y: 143, endPoint x: 868, endPoint y: 138, distance: 136.2
click at [867, 138] on div "hero.attack("Sog") 1 2 3 4 5 6 7 8 9 10 # 使 用 名 字 擊 敗 食 人 魔 。 hero . moveRight …" at bounding box center [966, 241] width 221 height 414
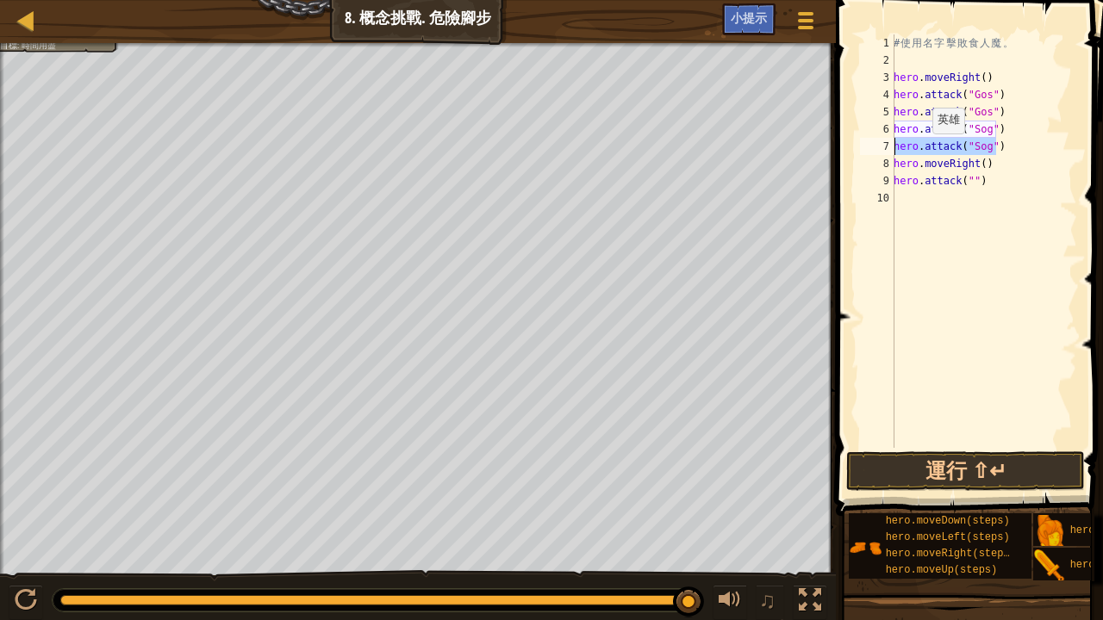
type textarea "hero.attack("Sog")"
drag, startPoint x: 923, startPoint y: 150, endPoint x: 1000, endPoint y: 143, distance: 77.8
click at [1000, 143] on div "# 使 用 名 字 擊 敗 食 人 魔 。 hero . moveRight ( ) hero . attack ( "Gos" ) hero . attac…" at bounding box center [983, 241] width 187 height 414
paste textarea "hero.attack("Sog")"
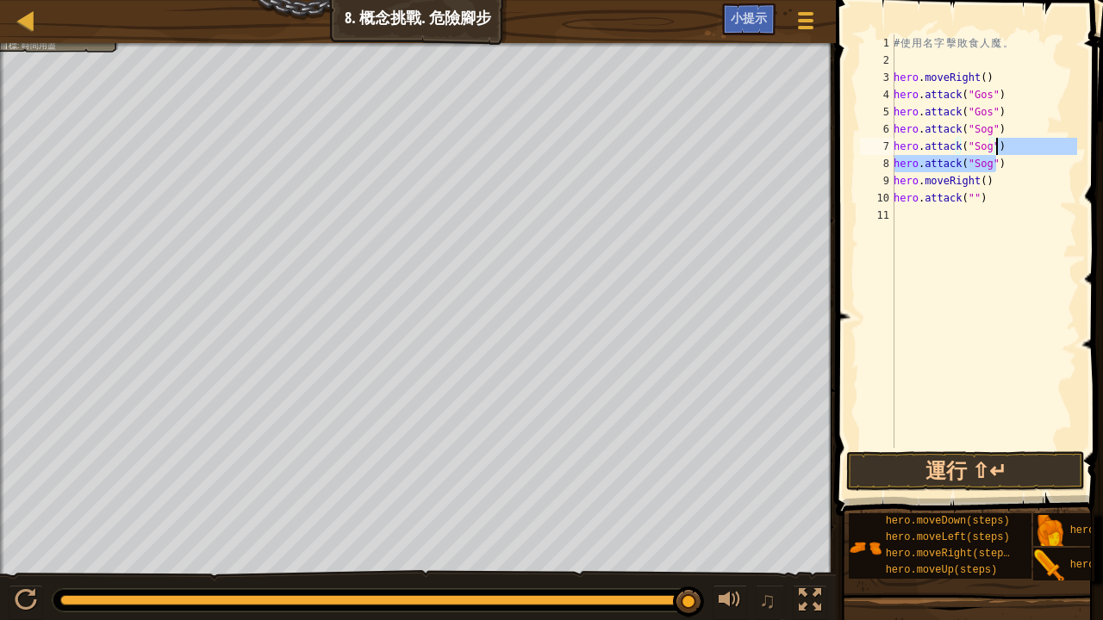
drag, startPoint x: 1013, startPoint y: 167, endPoint x: 1018, endPoint y: 150, distance: 18.0
click at [1018, 150] on div "# 使 用 名 字 擊 敗 食 人 魔 。 hero . moveRight ( ) hero . attack ( "Gos" ) hero . attac…" at bounding box center [983, 258] width 187 height 448
click at [968, 178] on div "# 使 用 名 字 擊 敗 食 人 魔 。 hero . moveRight ( ) hero . attack ( "Gos" ) hero . attac…" at bounding box center [983, 258] width 187 height 448
click at [966, 184] on div "# 使 用 名 字 擊 敗 食 人 魔 。 hero . moveRight ( ) hero . attack ( "Gos" ) hero . attac…" at bounding box center [983, 241] width 187 height 414
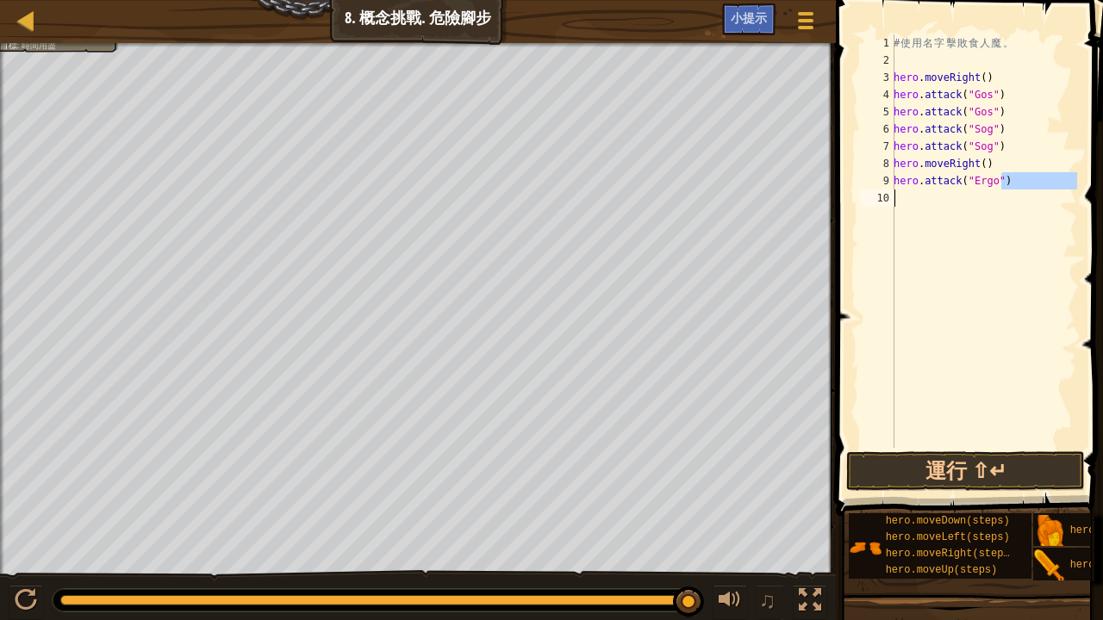
drag, startPoint x: 1006, startPoint y: 181, endPoint x: 912, endPoint y: 203, distance: 96.5
click at [912, 203] on div "# 使 用 名 字 擊 敗 食 人 魔 。 hero . moveRight ( ) hero . attack ( "Gos" ) hero . attac…" at bounding box center [983, 258] width 187 height 448
click at [1031, 155] on div "# 使 用 名 字 擊 敗 食 人 魔 。 hero . moveRight ( ) hero . attack ( "Gos" ) hero . attac…" at bounding box center [983, 258] width 187 height 448
drag, startPoint x: 1005, startPoint y: 186, endPoint x: 940, endPoint y: 194, distance: 65.1
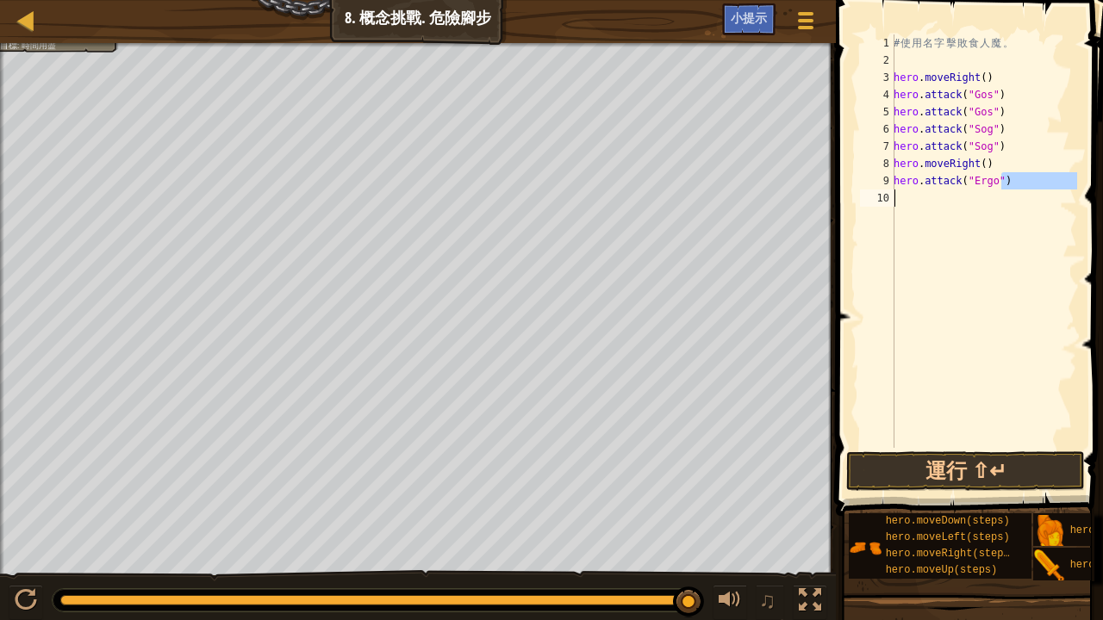
click at [940, 196] on div "# 使 用 名 字 擊 敗 食 人 魔 。 hero . moveRight ( ) hero . attack ( "Gos" ) hero . attac…" at bounding box center [983, 258] width 187 height 448
type textarea "hero.attack("Ergo")"
drag, startPoint x: 980, startPoint y: 211, endPoint x: 971, endPoint y: 215, distance: 10.1
click at [980, 212] on div "# 使 用 名 字 擊 敗 食 人 魔 。 hero . moveRight ( ) hero . attack ( "Gos" ) hero . attac…" at bounding box center [983, 241] width 187 height 414
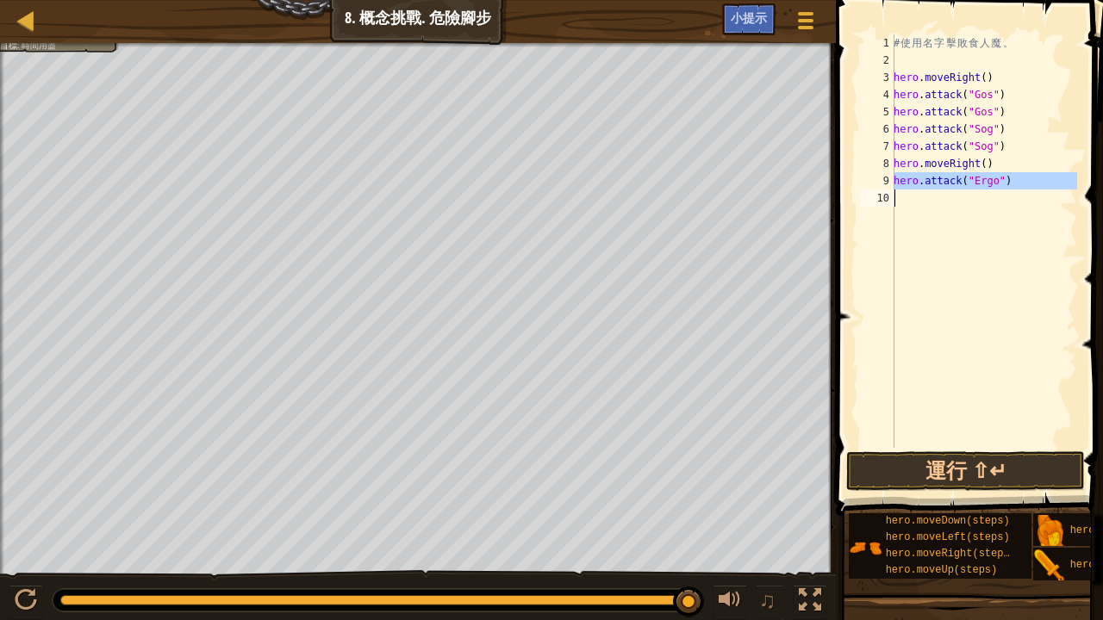
drag, startPoint x: 889, startPoint y: 175, endPoint x: 1023, endPoint y: 282, distance: 171.0
click at [1046, 297] on div "1 2 3 4 5 6 7 8 9 10 # 使 用 名 字 擊 敗 食 人 魔 。 hero . moveRight ( ) hero . attack (…" at bounding box center [966, 241] width 221 height 414
click at [1013, 182] on div "# 使 用 名 字 擊 敗 食 人 魔 。 hero . moveRight ( ) hero . attack ( "Gos" ) hero . attac…" at bounding box center [983, 241] width 187 height 414
drag, startPoint x: 904, startPoint y: 171, endPoint x: 889, endPoint y: 184, distance: 19.0
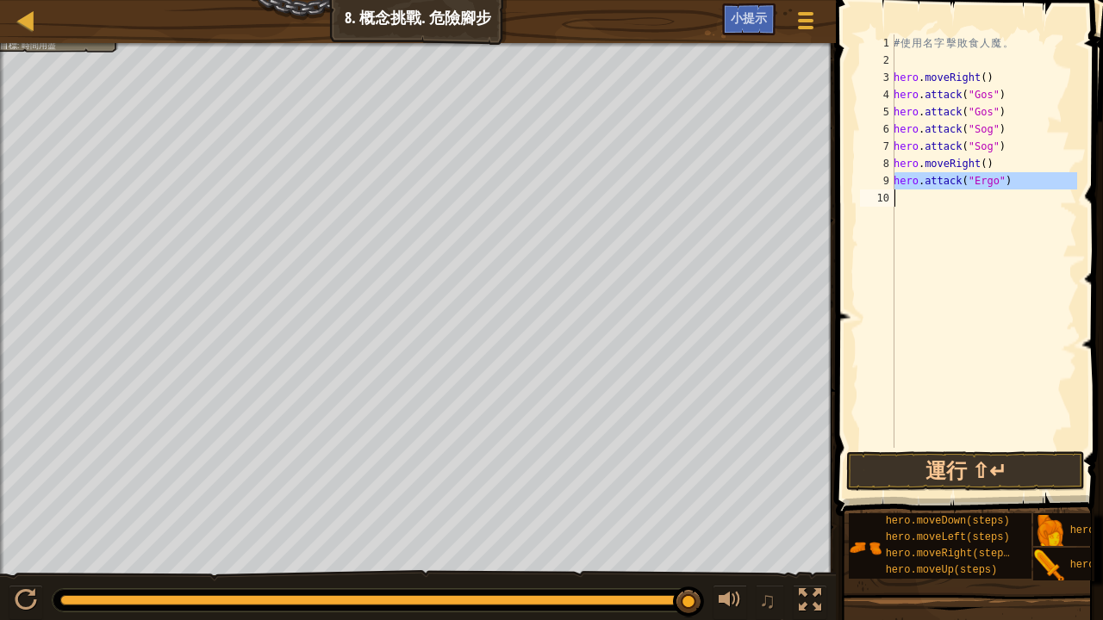
click at [737, 257] on div "地圖 資訊科學入門 8. 概念挑戰. 危險腳步 遊戲選單 完成 小提示 1 ההההההההההההההההההההההההההההההההההההההההה…" at bounding box center [551, 310] width 1103 height 620
type textarea "hero.attack("Ergo")"
click at [905, 201] on div "# 使 用 名 字 擊 敗 食 人 魔 。 hero . moveRight ( ) hero . attack ( "Gos" ) hero . attac…" at bounding box center [983, 241] width 187 height 414
drag, startPoint x: 901, startPoint y: 183, endPoint x: 1011, endPoint y: 174, distance: 110.6
click at [1011, 174] on div "# 使 用 名 字 擊 敗 食 人 魔 。 hero . moveRight ( ) hero . attack ( "Gos" ) hero . attac…" at bounding box center [983, 258] width 187 height 448
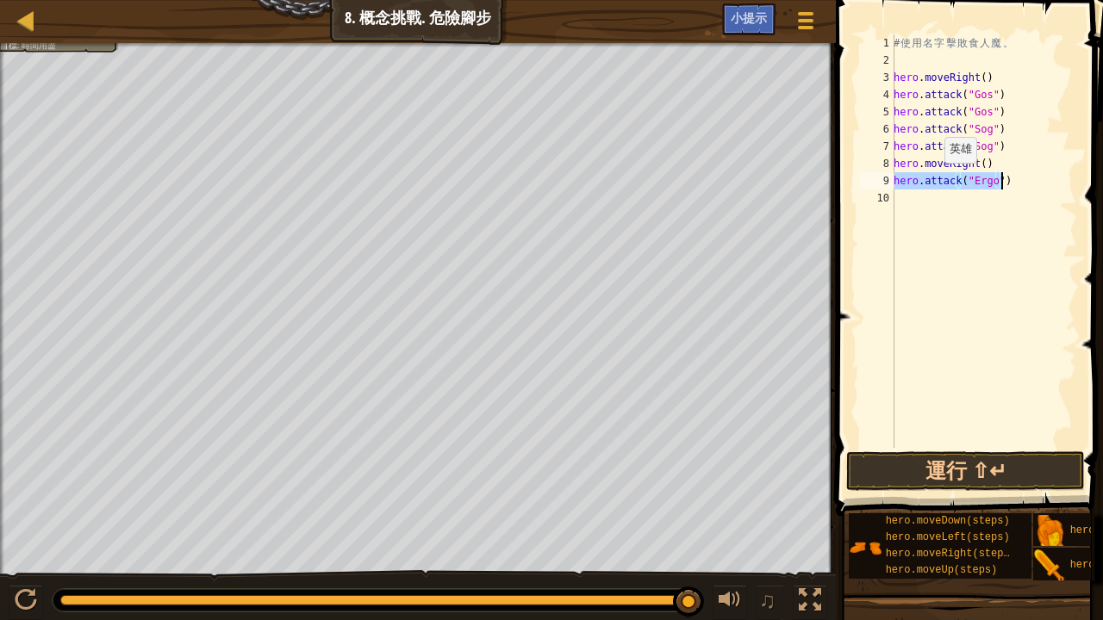
click at [935, 179] on div "# 使 用 名 字 擊 敗 食 人 魔 。 hero . moveRight ( ) hero . attack ( "Gos" ) hero . attac…" at bounding box center [983, 241] width 187 height 414
drag, startPoint x: 1011, startPoint y: 178, endPoint x: 877, endPoint y: 179, distance: 133.5
click at [877, 179] on div "hero.attack("Ergo") 1 2 3 4 5 6 7 8 9 10 # 使 用 名 字 擊 敗 食 人 魔 。 hero . moveRight…" at bounding box center [966, 241] width 221 height 414
type textarea "c"
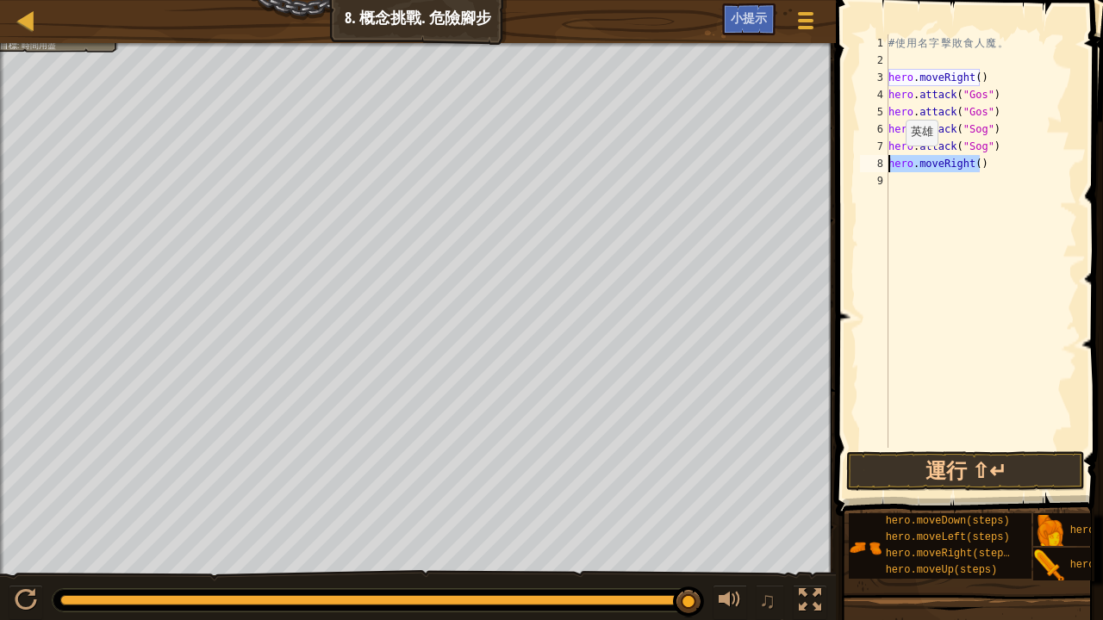
drag, startPoint x: 987, startPoint y: 162, endPoint x: 875, endPoint y: 164, distance: 112.0
click at [875, 164] on div "hero.moveRight() 1 2 3 4 5 6 7 8 9 # 使 用 名 字 擊 敗 食 人 魔 。 hero . moveRight ( ) h…" at bounding box center [966, 241] width 221 height 414
type textarea "c"
type textarea "hero.attack("Sog")"
drag, startPoint x: 1003, startPoint y: 145, endPoint x: 884, endPoint y: 146, distance: 118.9
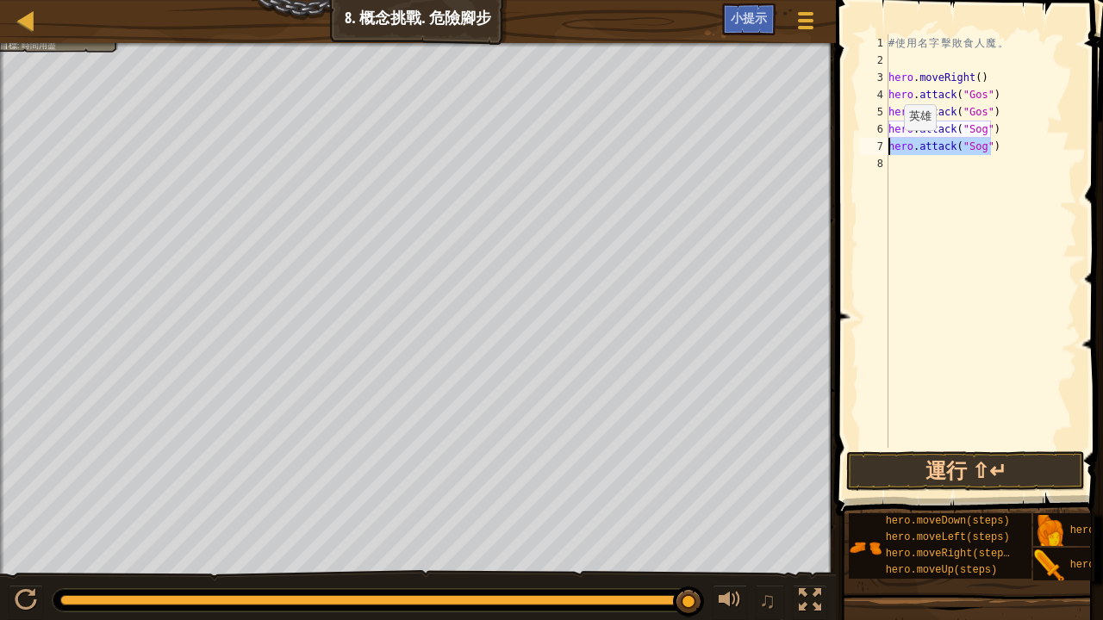
click at [884, 146] on div "hero.attack("Sog") 1 2 3 4 5 6 7 8 # 使 用 名 字 擊 敗 食 人 魔 。 hero . moveRight ( ) h…" at bounding box center [966, 241] width 221 height 414
click at [913, 161] on div "# 使 用 名 字 擊 敗 食 人 魔 。 hero . moveRight ( ) hero . attack ( "Gos" ) hero . attac…" at bounding box center [981, 258] width 192 height 448
click at [985, 157] on div "# 使 用 名 字 擊 敗 食 人 魔 。 hero . moveRight ( ) hero . attack ( "Gos" ) hero . attac…" at bounding box center [981, 258] width 192 height 448
click at [998, 143] on div "# 使 用 名 字 擊 敗 食 人 魔 。 hero . moveRight ( ) hero . attack ( "Gos" ) hero . attac…" at bounding box center [981, 258] width 192 height 448
type textarea "hero.attack("Sog")"
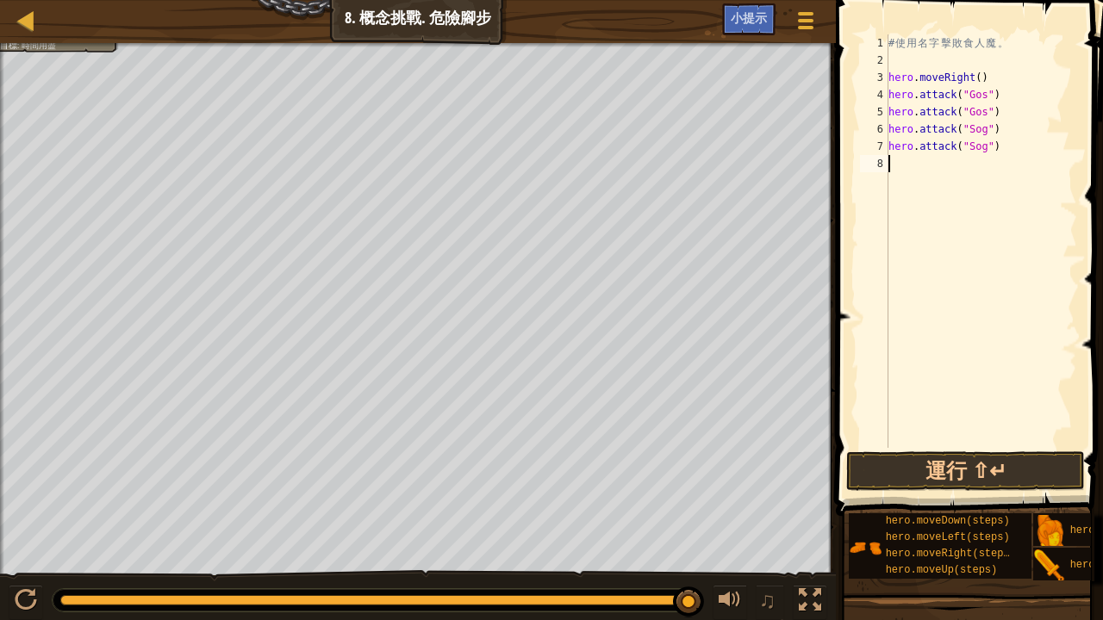
click at [889, 164] on div "# 使 用 名 字 擊 敗 食 人 魔 。 hero . moveRight ( ) hero . attack ( "Gos" ) hero . attac…" at bounding box center [981, 258] width 192 height 448
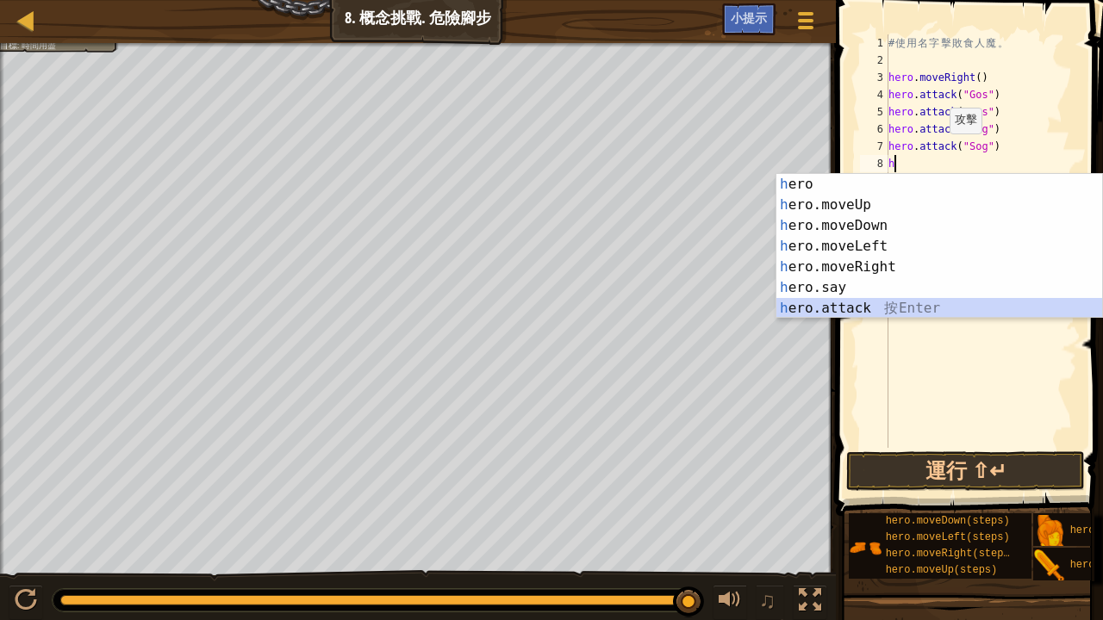
click at [899, 312] on div "h ero 按 Enter h ero.moveUp 按 Enter h ero.moveDown 按 Enter h ero.moveLeft 按 Ente…" at bounding box center [939, 267] width 327 height 186
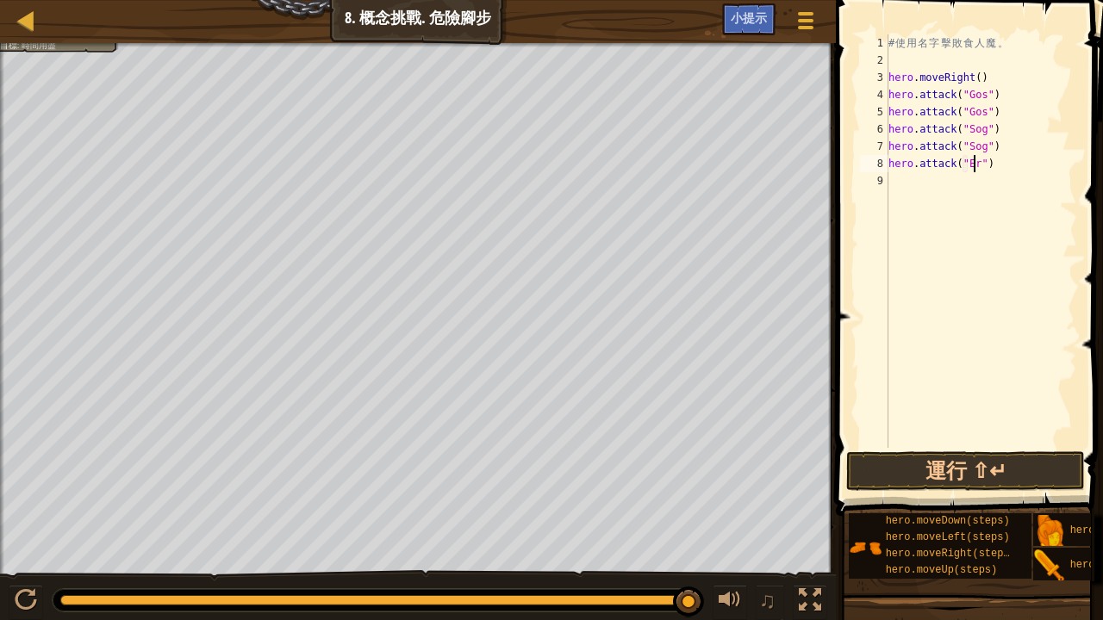
scroll to position [8, 7]
type textarea "hero.attack("Ergo")"
click at [891, 179] on div "# 使 用 名 字 擊 敗 食 人 魔 。 hero . moveRight ( ) hero . attack ( "Gos" ) hero . attac…" at bounding box center [981, 258] width 192 height 448
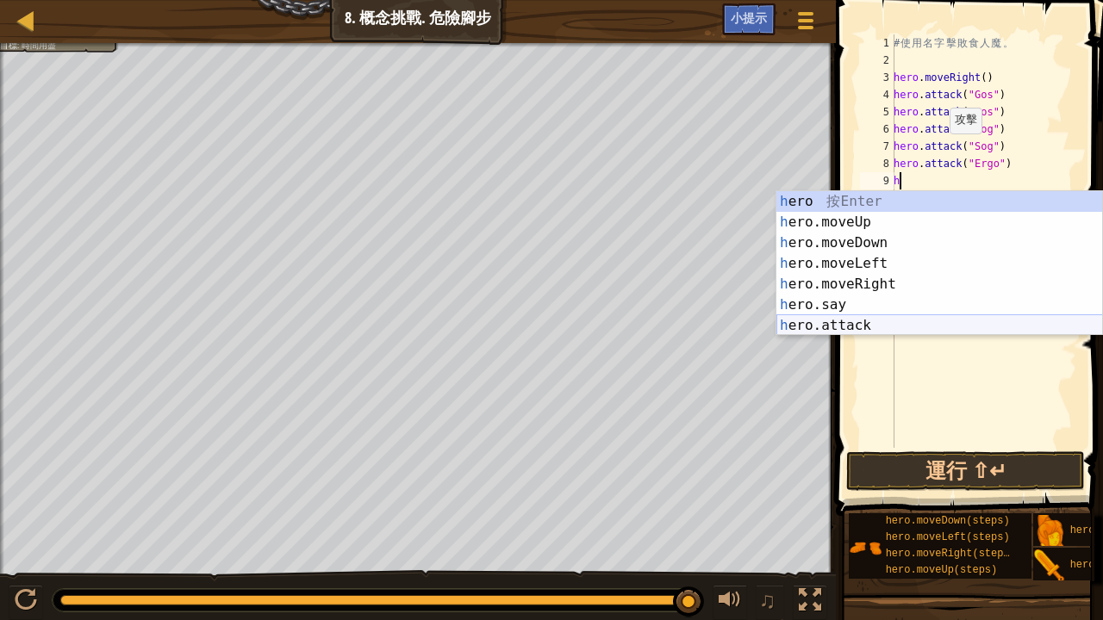
click at [916, 326] on div "h ero 按 Enter h ero.moveUp 按 Enter h ero.moveDown 按 Enter h ero.moveLeft 按 Ente…" at bounding box center [939, 284] width 327 height 186
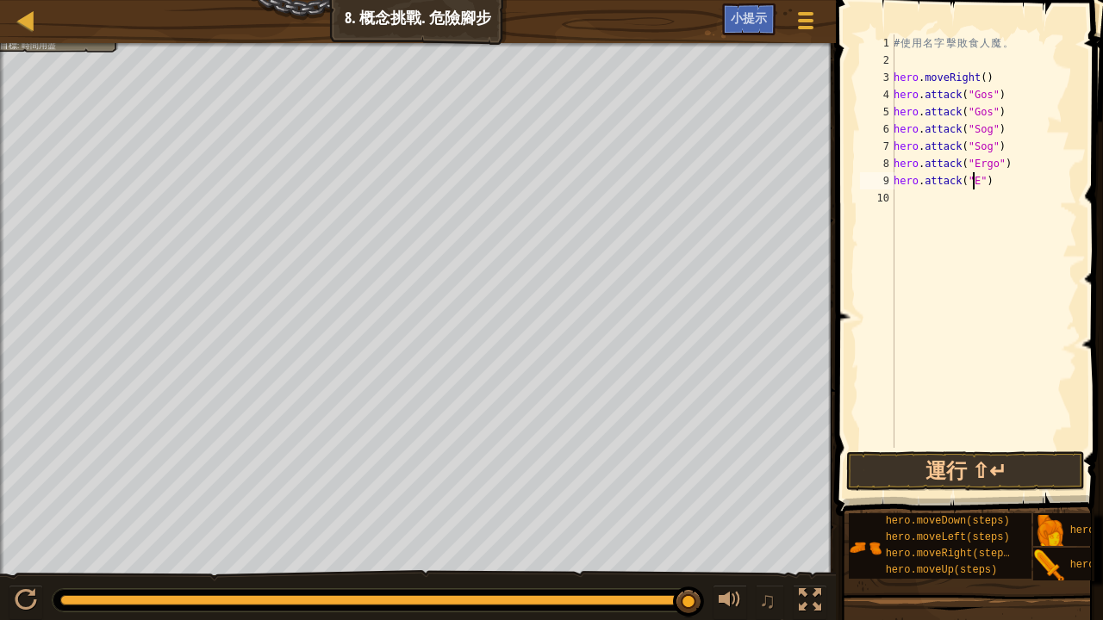
scroll to position [8, 7]
type textarea "hero.attack("Ergo")"
click at [912, 197] on div "# 使 用 名 字 擊 敗 食 人 魔 。 hero . moveRight ( ) hero . attack ( "Gos" ) hero . attac…" at bounding box center [983, 258] width 187 height 448
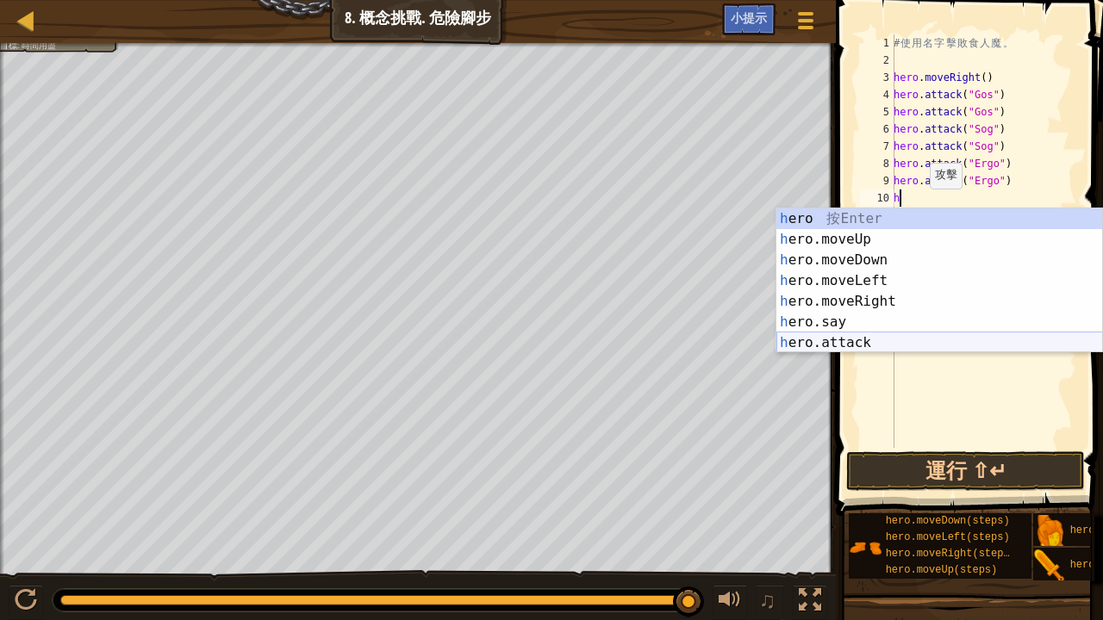
click at [882, 347] on div "h ero 按 Enter h ero.moveUp 按 Enter h ero.moveDown 按 Enter h ero.moveLeft 按 Ente…" at bounding box center [939, 301] width 327 height 186
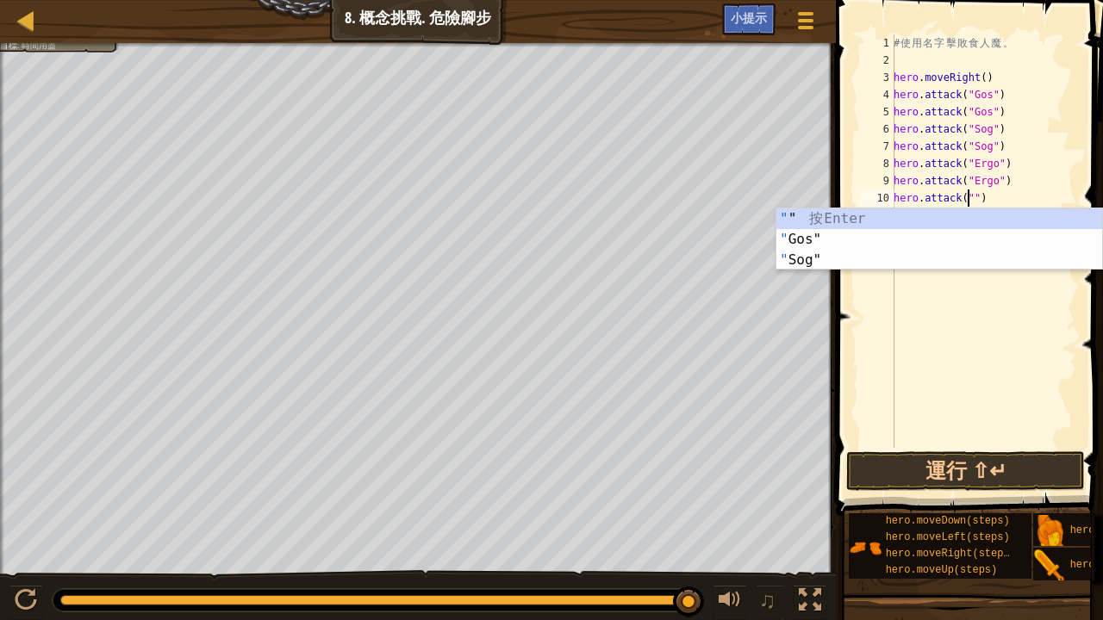
scroll to position [8, 7]
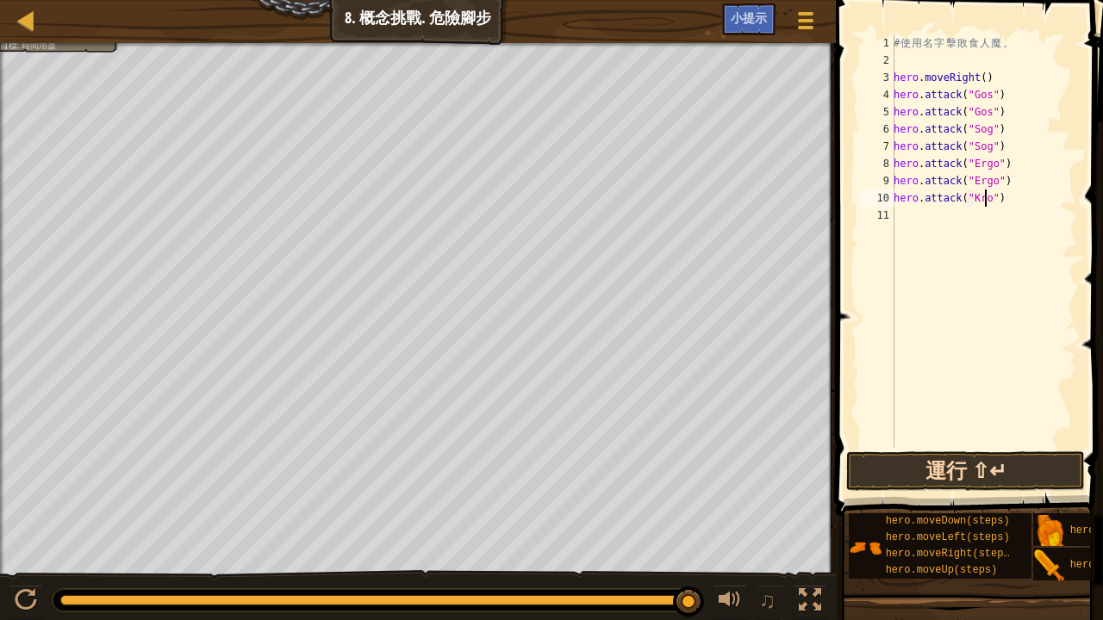
type textarea "hero.attack("Kro")"
click at [957, 462] on button "運行 ⇧↵" at bounding box center [965, 471] width 239 height 40
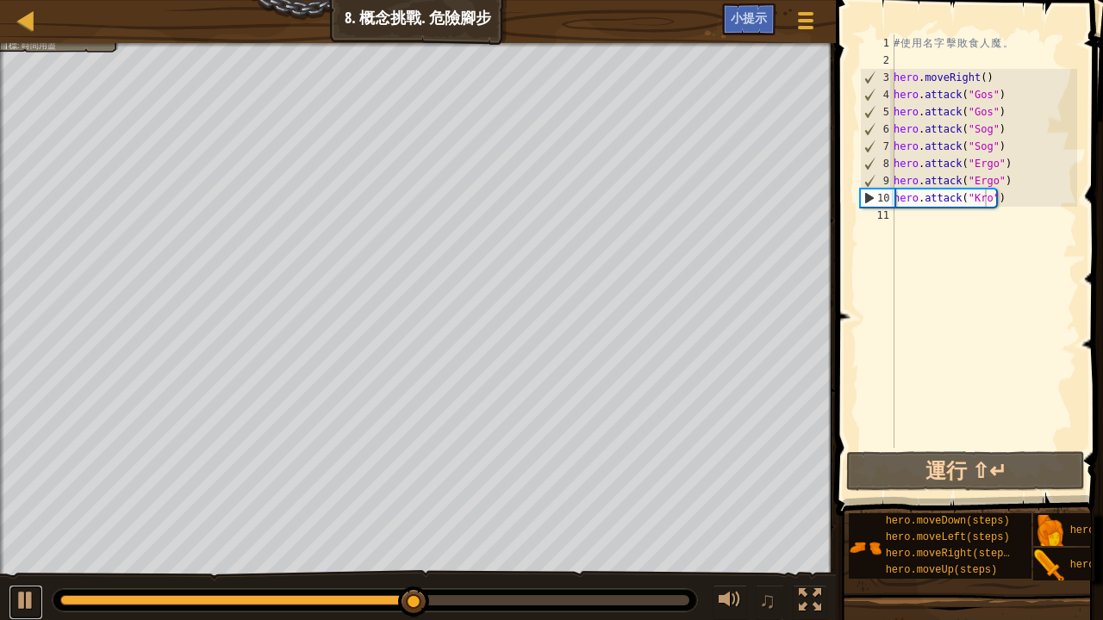
click at [6, 510] on div "♫" at bounding box center [418, 596] width 836 height 52
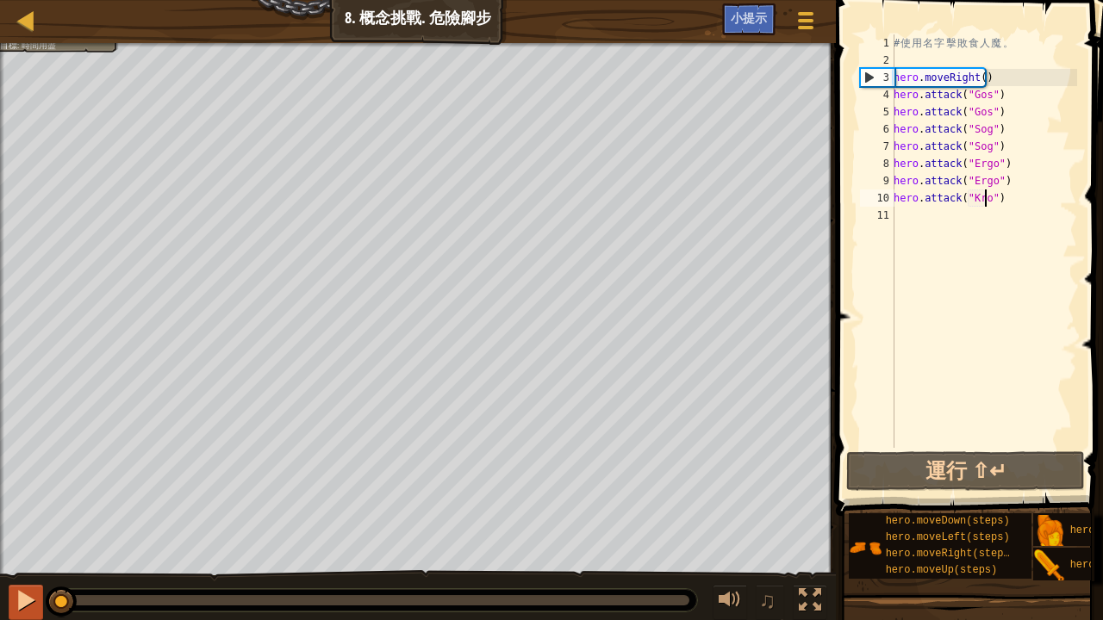
drag, startPoint x: 458, startPoint y: 602, endPoint x: 12, endPoint y: 614, distance: 446.4
click at [12, 510] on div "♫" at bounding box center [418, 596] width 836 height 52
drag, startPoint x: 0, startPoint y: 607, endPoint x: 14, endPoint y: 606, distance: 13.9
click at [2, 510] on div "♫" at bounding box center [418, 596] width 836 height 52
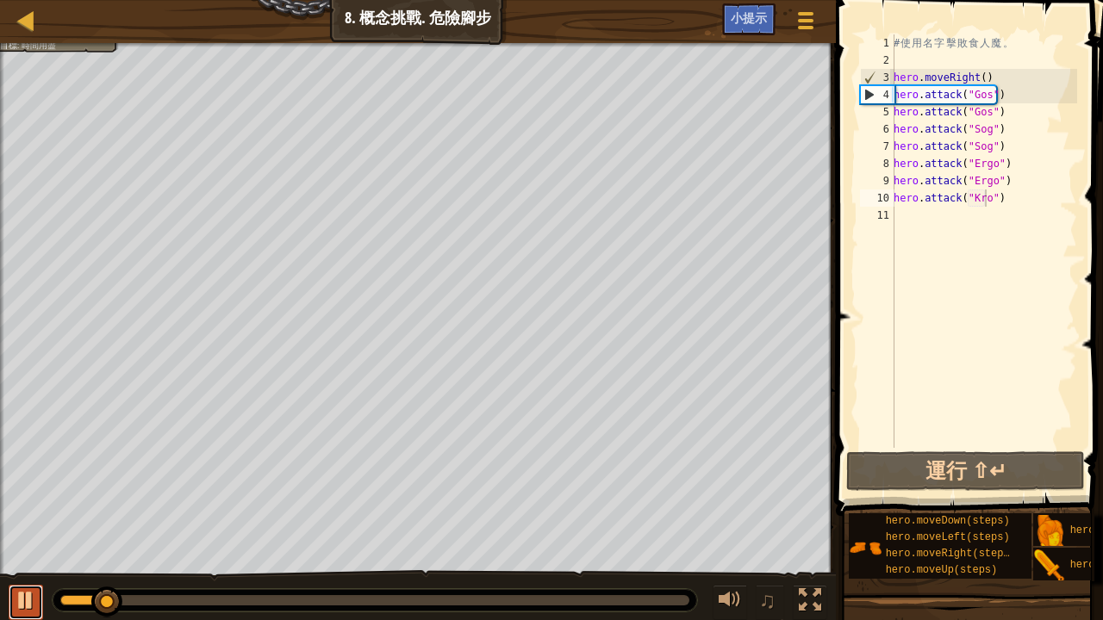
click at [20, 510] on div at bounding box center [26, 600] width 22 height 22
drag, startPoint x: 123, startPoint y: 609, endPoint x: 57, endPoint y: 613, distance: 66.4
click at [57, 510] on div "♫" at bounding box center [418, 596] width 836 height 52
click at [910, 219] on div "# 使 用 名 字 擊 敗 食 人 魔 。 hero . moveRight ( ) hero . attack ( "Gos" ) hero . attac…" at bounding box center [983, 258] width 187 height 448
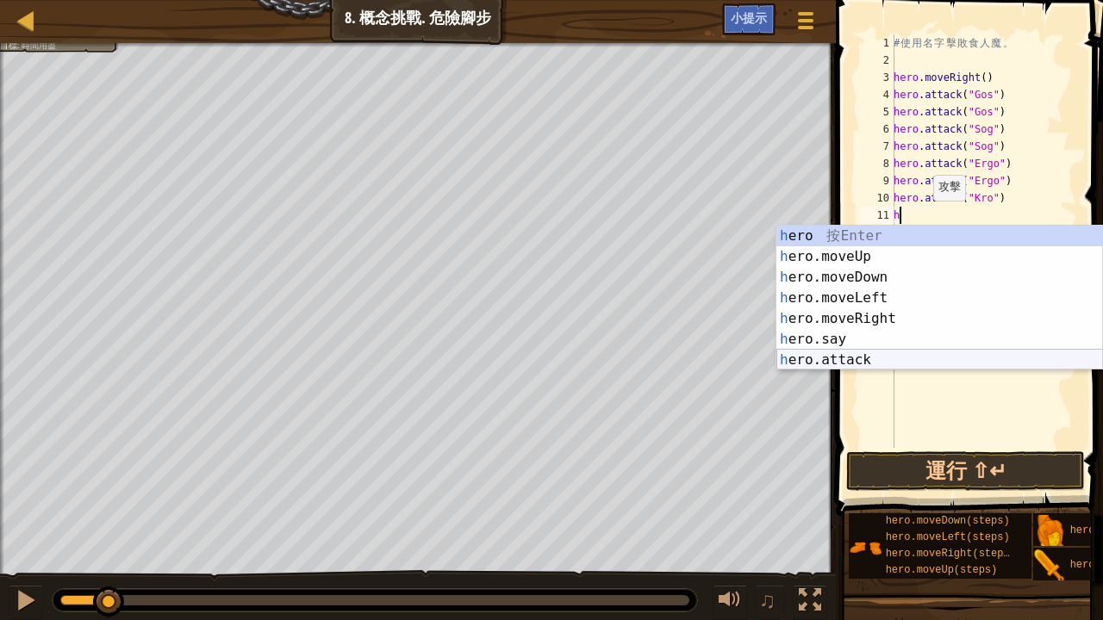
click at [813, 353] on div "h ero 按 Enter h ero.moveUp 按 Enter h ero.moveDown 按 Enter h ero.moveLeft 按 Ente…" at bounding box center [939, 319] width 327 height 186
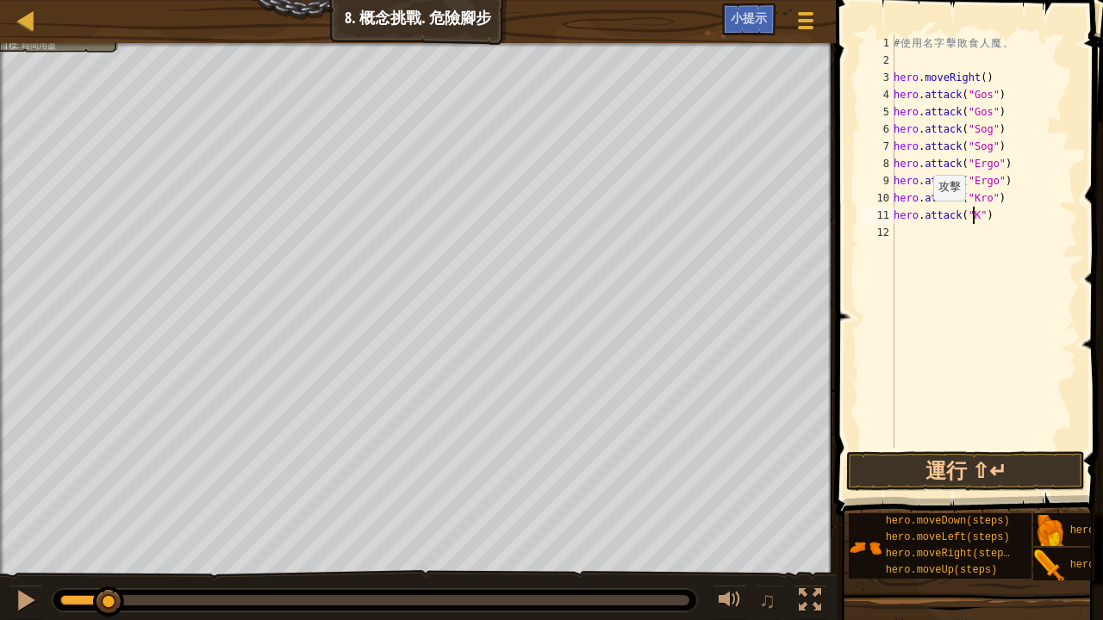
scroll to position [8, 7]
type textarea "hero.attack("Kro")"
drag, startPoint x: 996, startPoint y: 462, endPoint x: 989, endPoint y: 470, distance: 11.0
click at [996, 463] on button "運行 ⇧↵" at bounding box center [965, 471] width 239 height 40
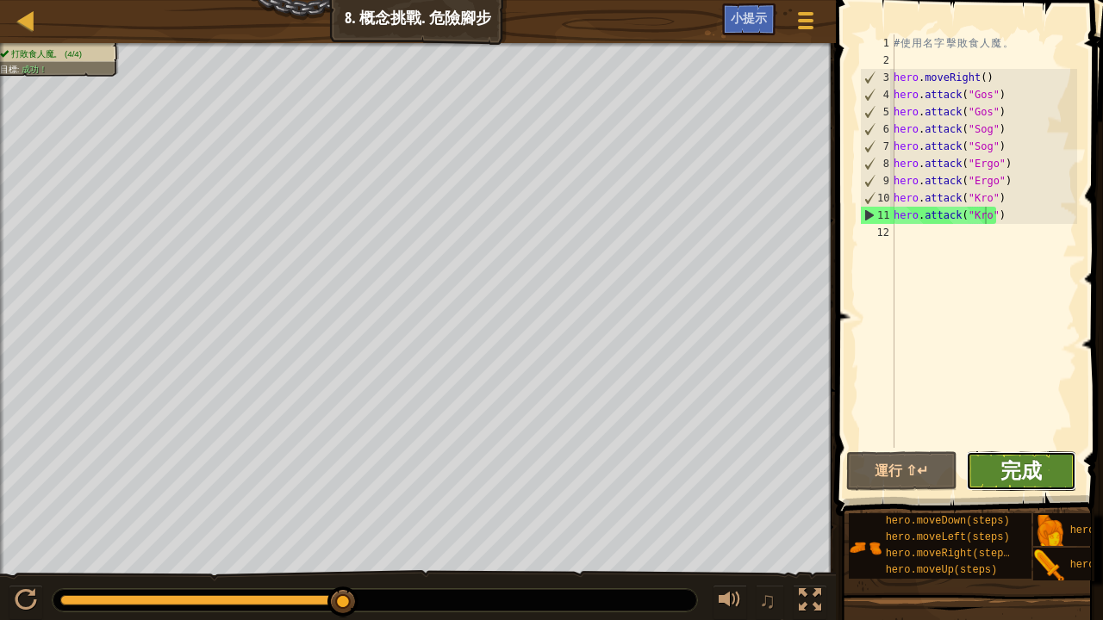
click at [1008, 457] on span "完成" at bounding box center [1020, 471] width 41 height 28
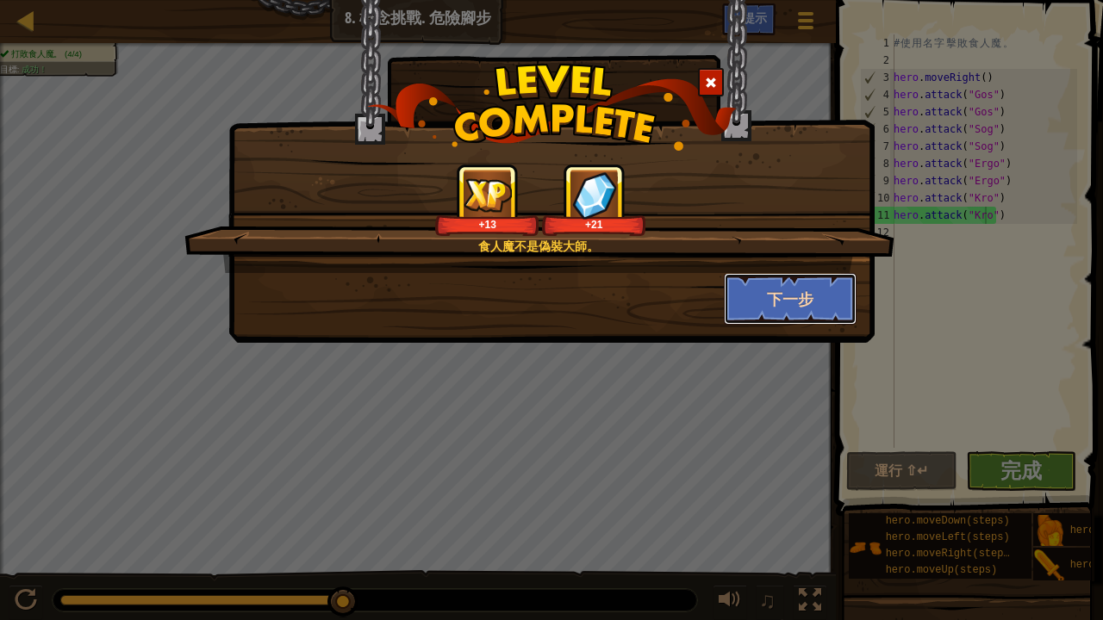
click at [757, 289] on button "下一步" at bounding box center [791, 299] width 134 height 52
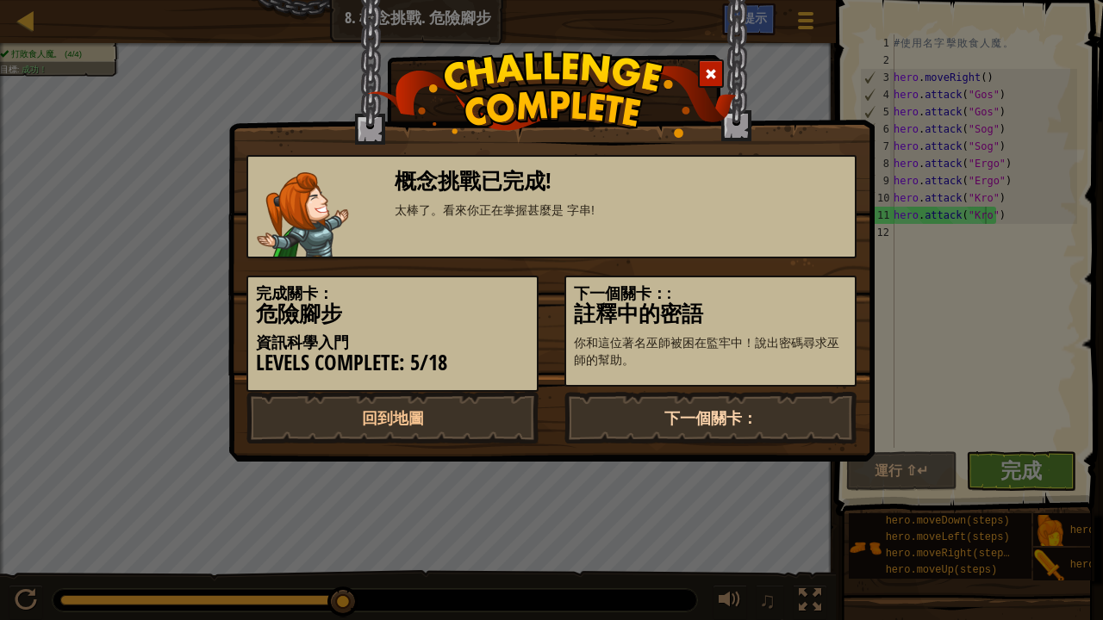
click at [717, 418] on link "下一個關卡：" at bounding box center [710, 418] width 292 height 52
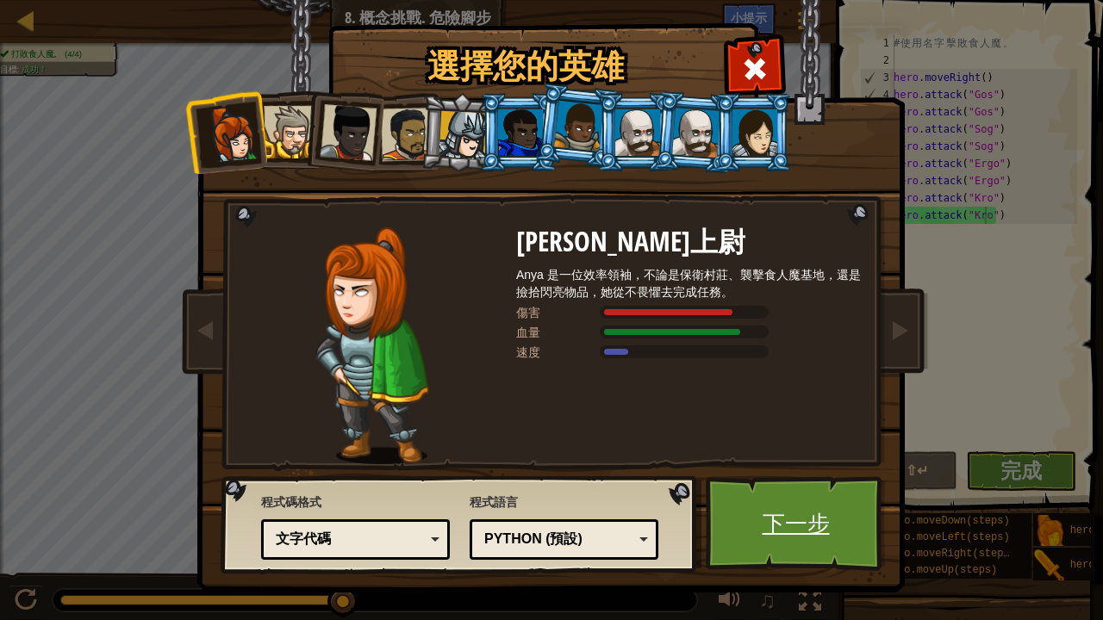
click at [825, 510] on link "下一步" at bounding box center [796, 523] width 180 height 95
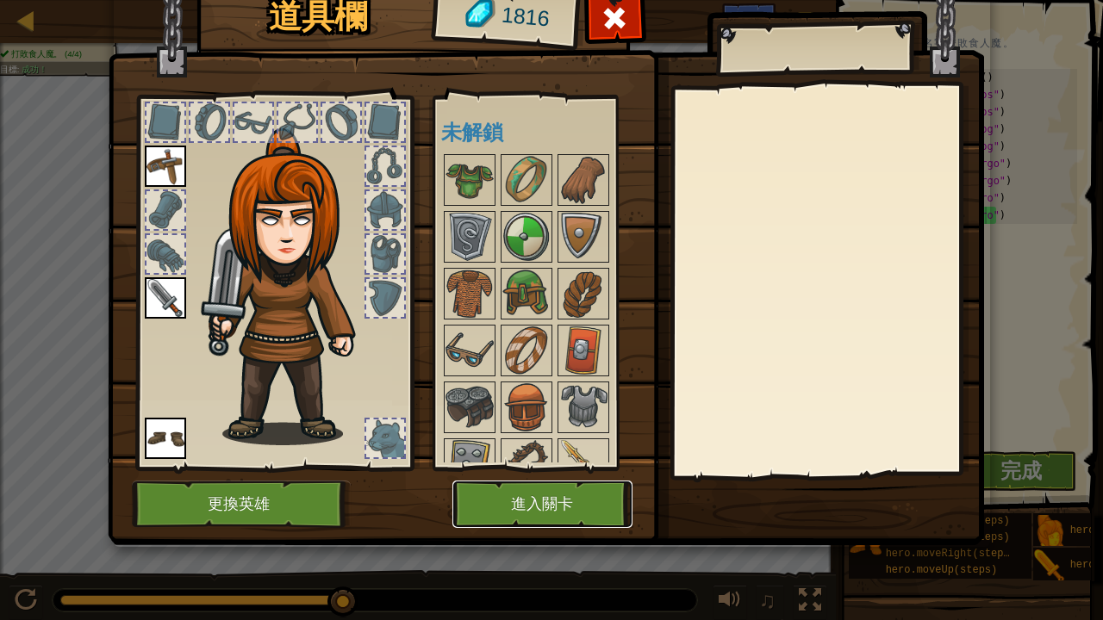
click at [574, 493] on button "進入關卡" at bounding box center [542, 504] width 180 height 47
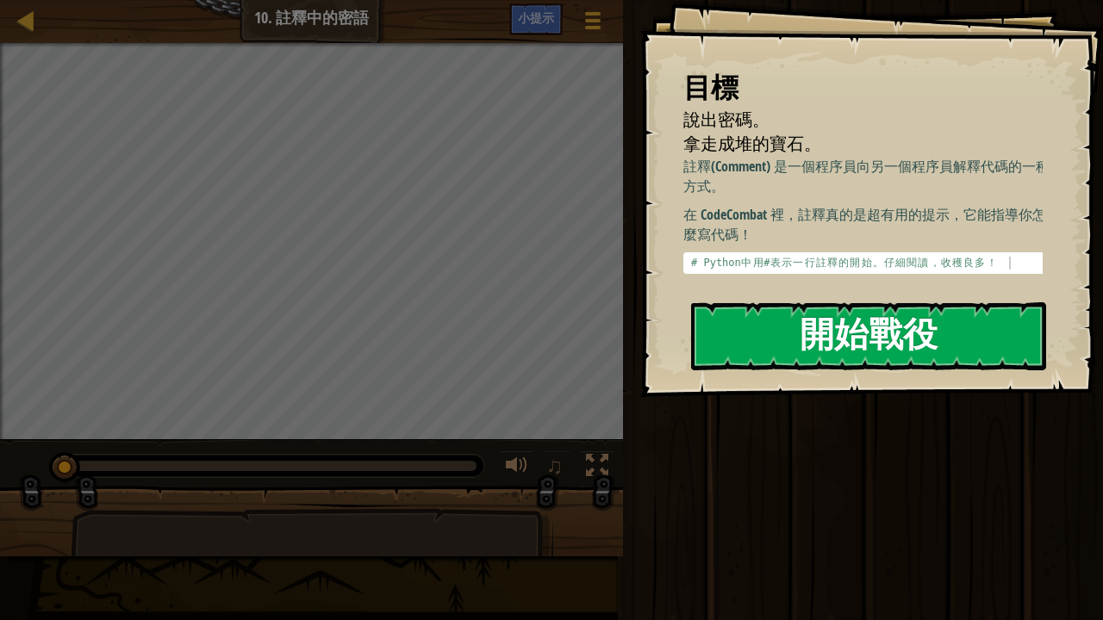
click at [925, 348] on button "開始戰役" at bounding box center [868, 336] width 355 height 68
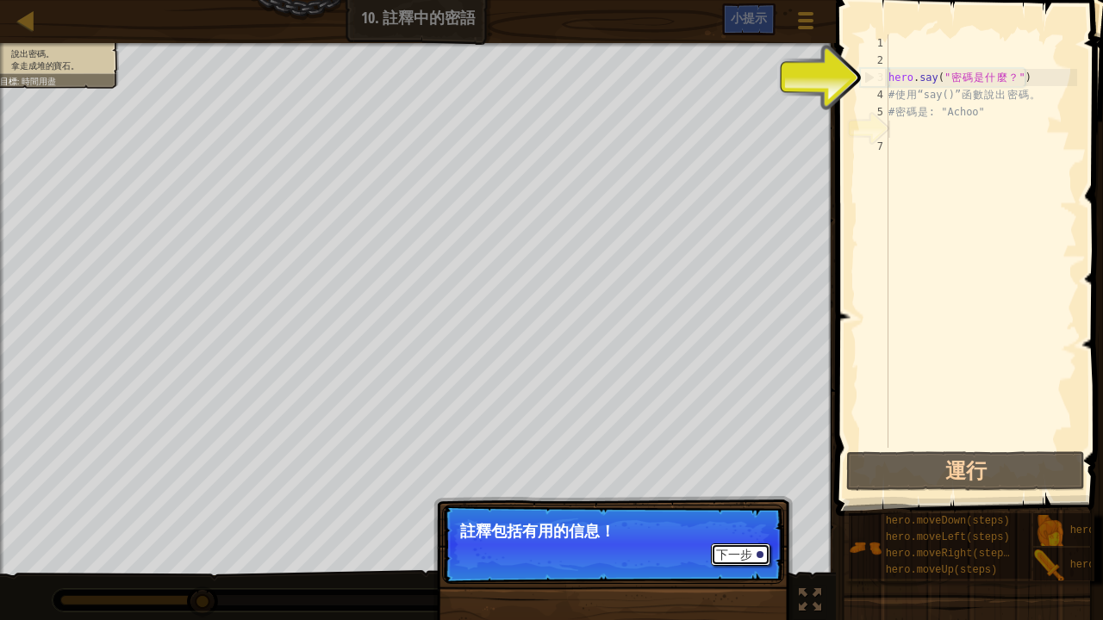
click at [741, 510] on button "下一步" at bounding box center [740, 555] width 59 height 22
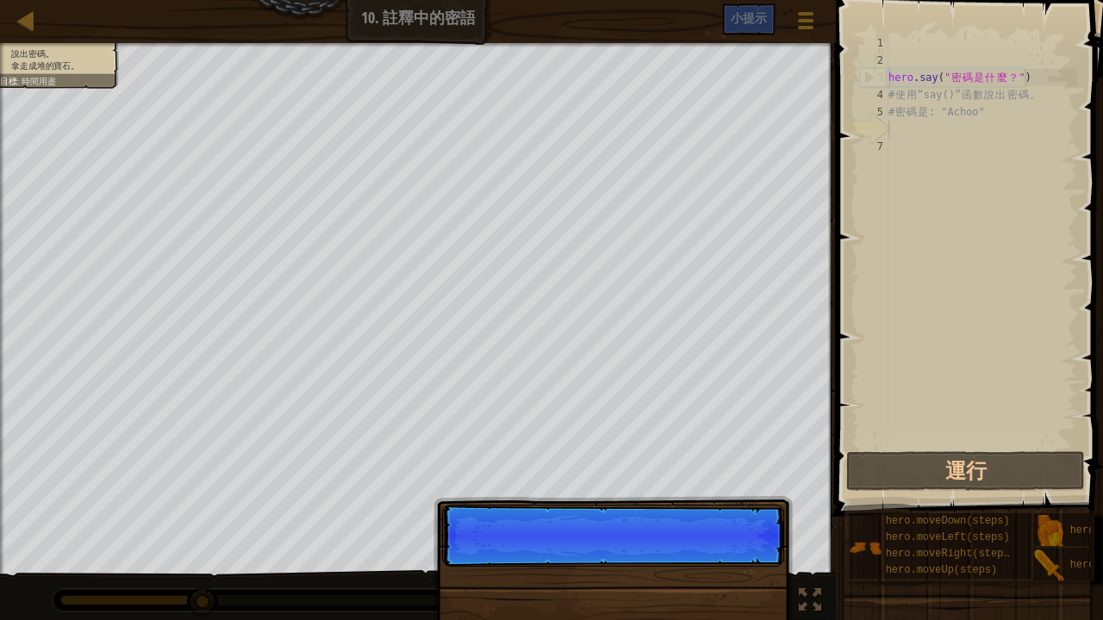
scroll to position [8, 0]
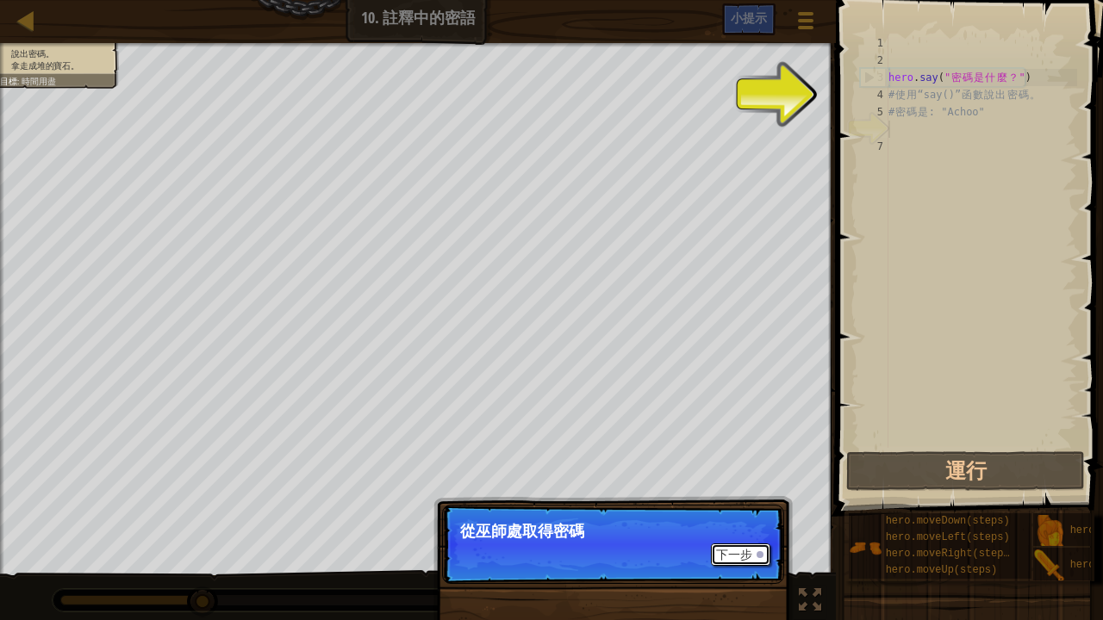
click at [741, 510] on button "下一步" at bounding box center [740, 555] width 59 height 22
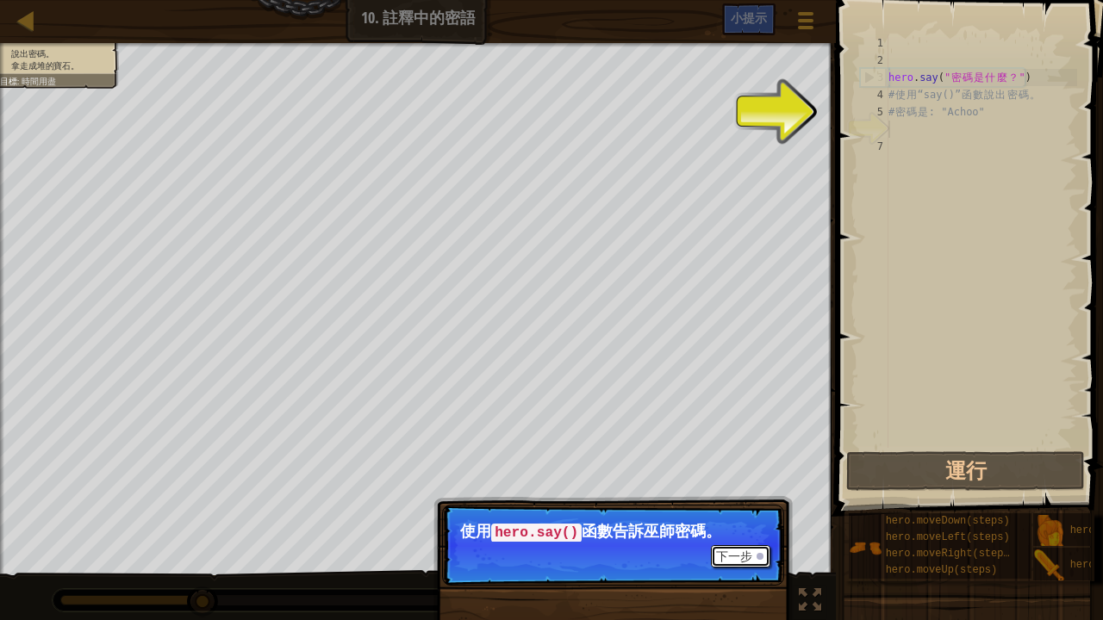
click at [732, 510] on button "下一步" at bounding box center [740, 556] width 59 height 22
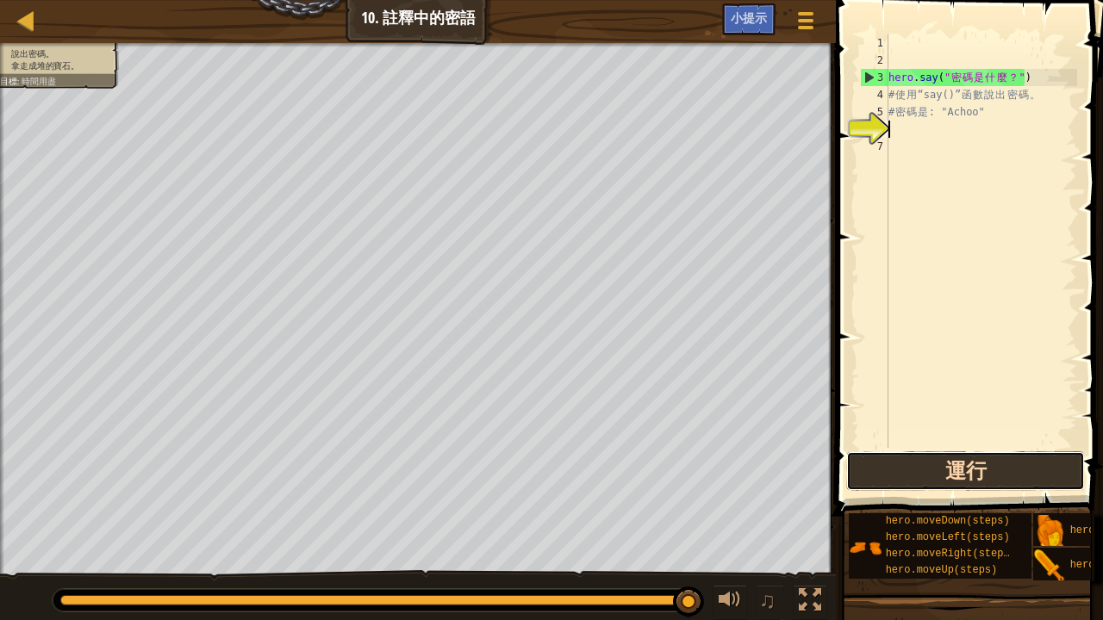
click at [980, 465] on button "運行" at bounding box center [965, 471] width 239 height 40
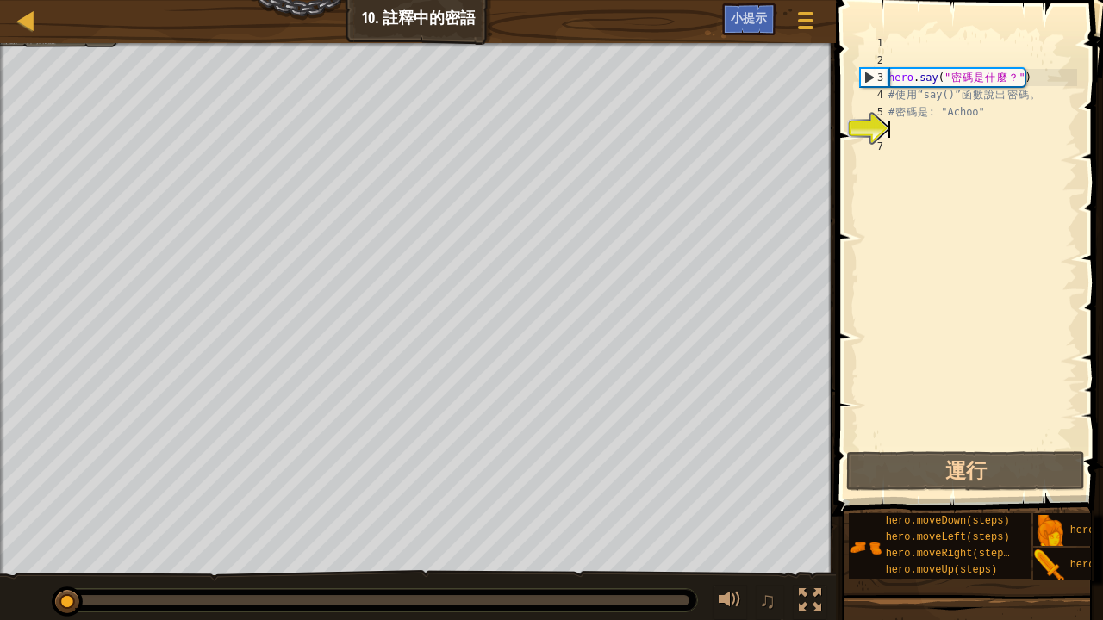
drag, startPoint x: 664, startPoint y: 602, endPoint x: 0, endPoint y: 496, distance: 672.6
click at [0, 496] on div "說出密碼。 拿走成堆的寶石。 目標 : 時間用盡 ♫ Anya 18 x: 22 y: 6 No target 下一步 使用 hero.say() 函數告訴巫…" at bounding box center [551, 332] width 1103 height 579
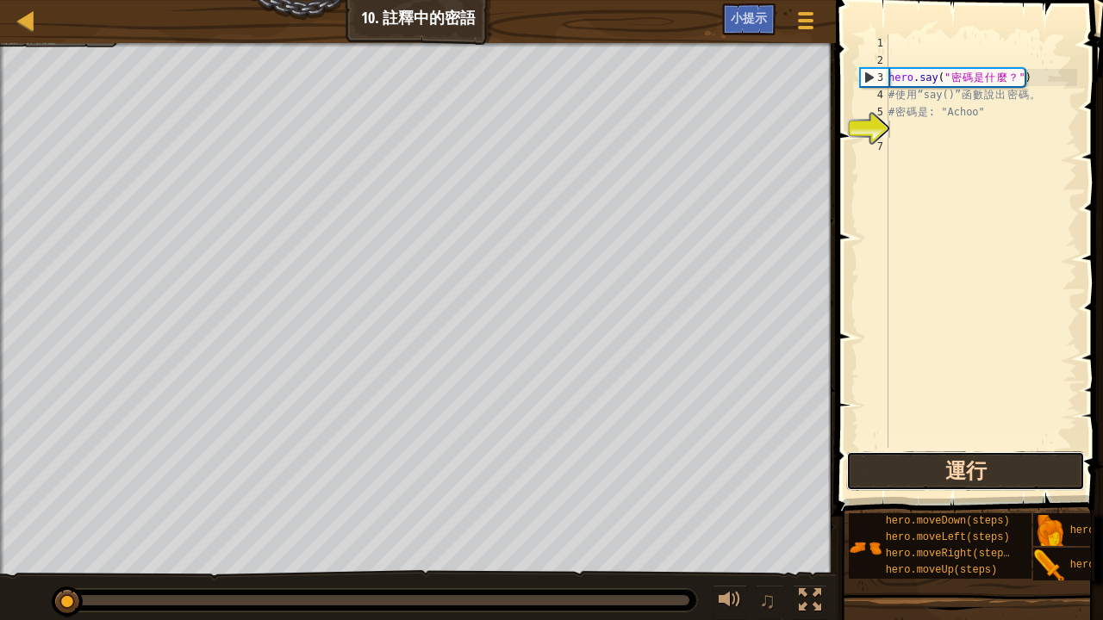
click at [986, 470] on button "運行" at bounding box center [965, 471] width 239 height 40
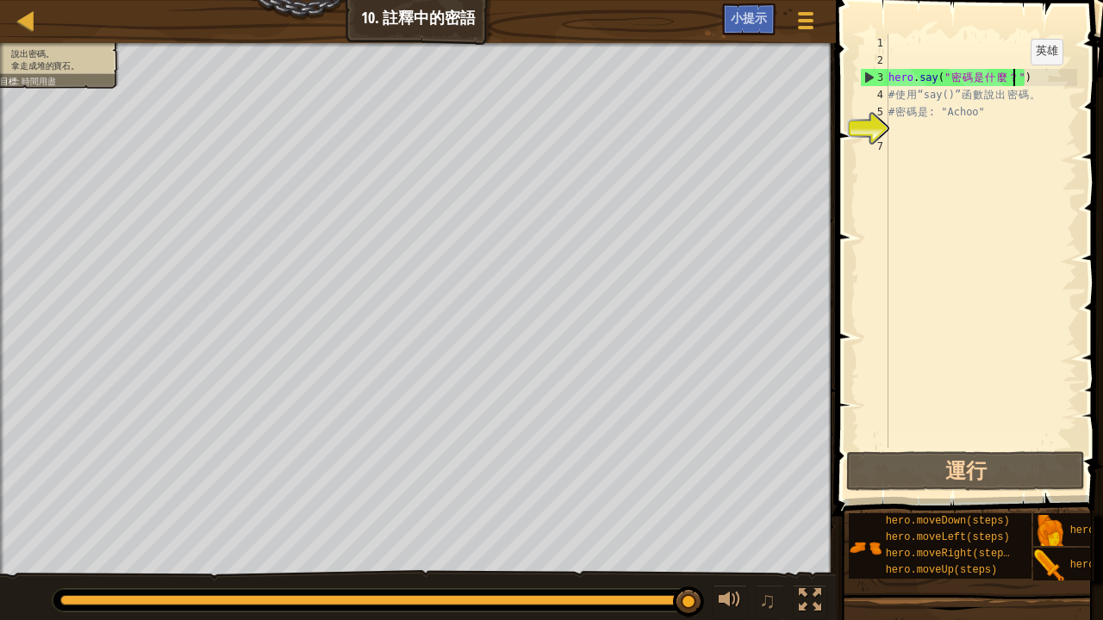
click at [1016, 83] on div "hero . say ( " 密 碼 是 什 麼 ？ " ) # 使 用 “say()” 函 數 說 出 密 碼 。 # 密 碼 是 : "Achoo"" at bounding box center [981, 258] width 192 height 448
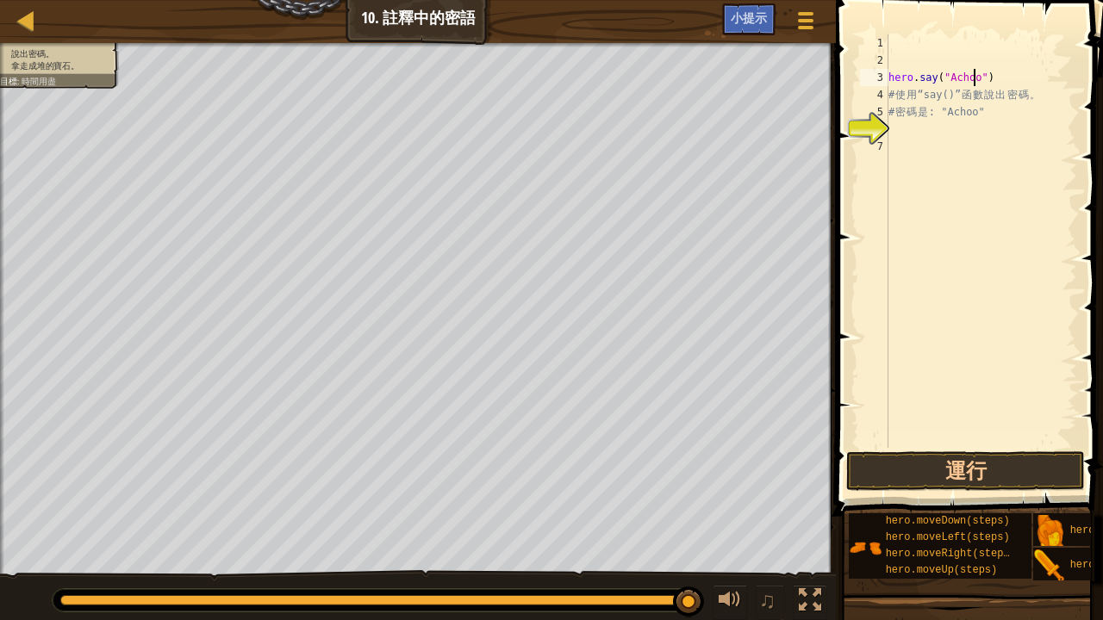
scroll to position [8, 7]
type textarea "hero.say("Achoo")"
click at [937, 472] on button "運行" at bounding box center [965, 471] width 239 height 40
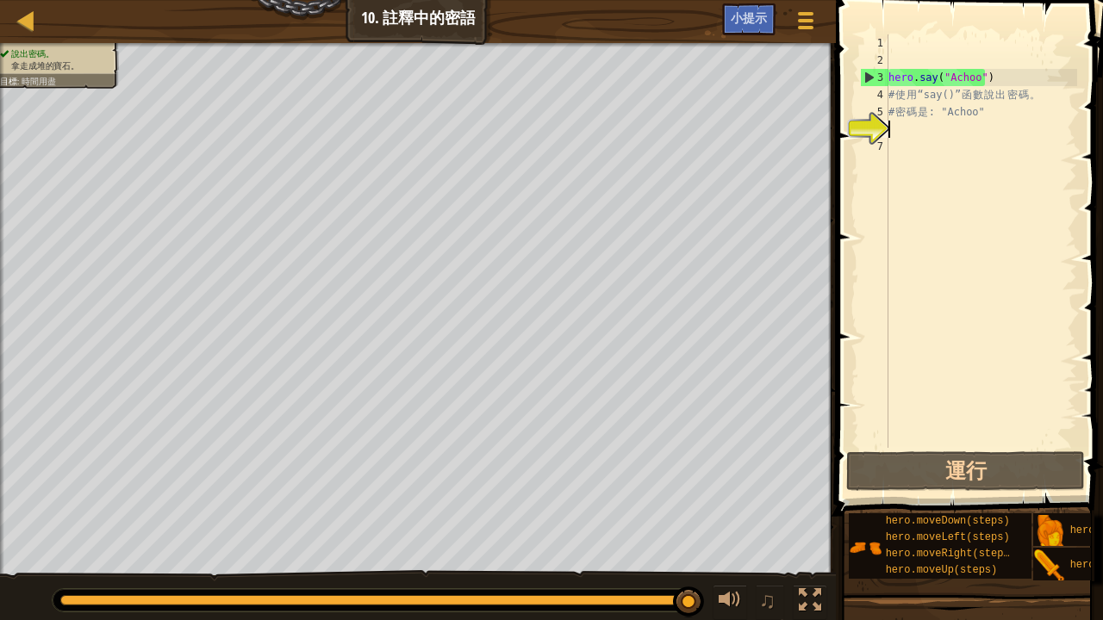
click at [897, 128] on div "hero . say ( "Achoo" ) # 使 用 “say()” 函 數 說 出 密 碼 。 # 密 碼 是 : "Achoo"" at bounding box center [981, 258] width 192 height 448
type textarea "h"
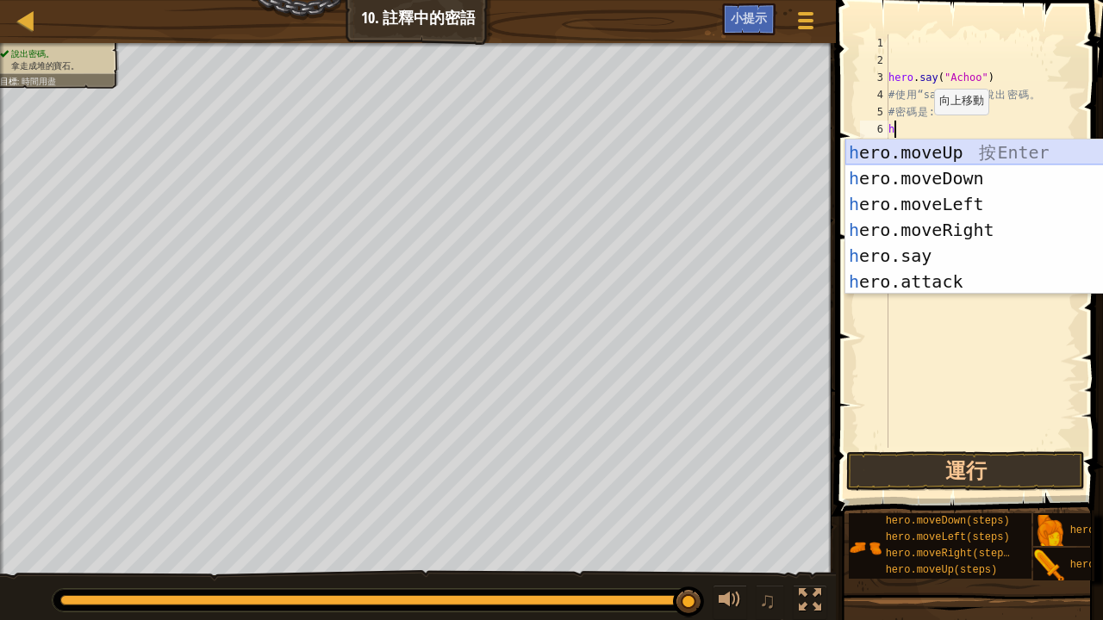
click at [943, 140] on div "h ero.moveUp 按 Enter h ero.moveDown 按 Enter h ero.moveLeft 按 Enter h ero.moveRi…" at bounding box center [1008, 243] width 327 height 207
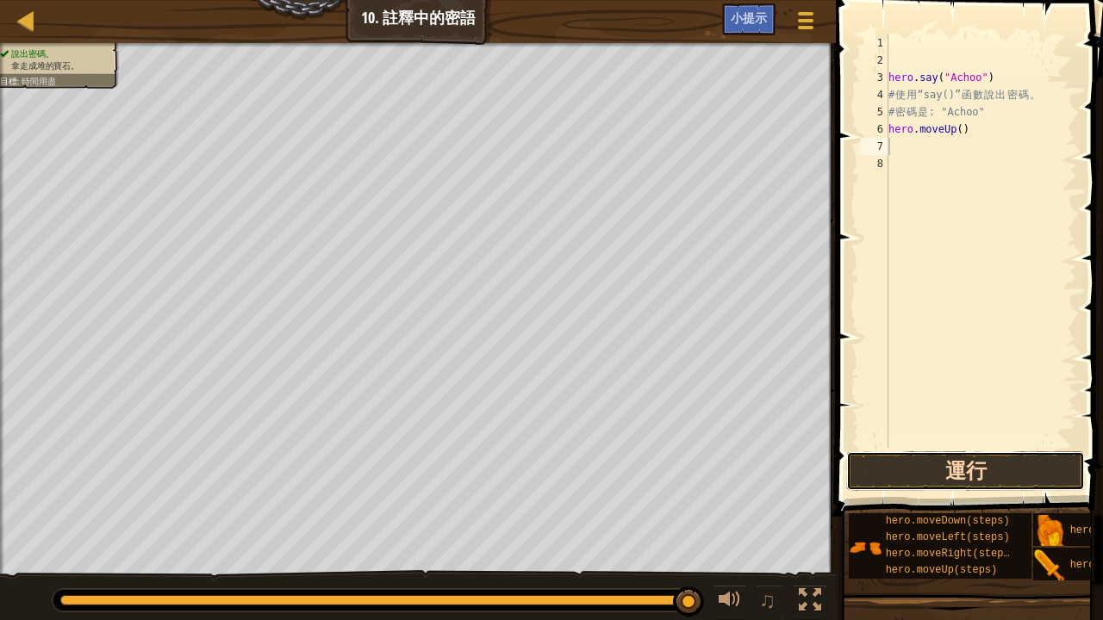
click at [951, 464] on button "運行" at bounding box center [965, 471] width 239 height 40
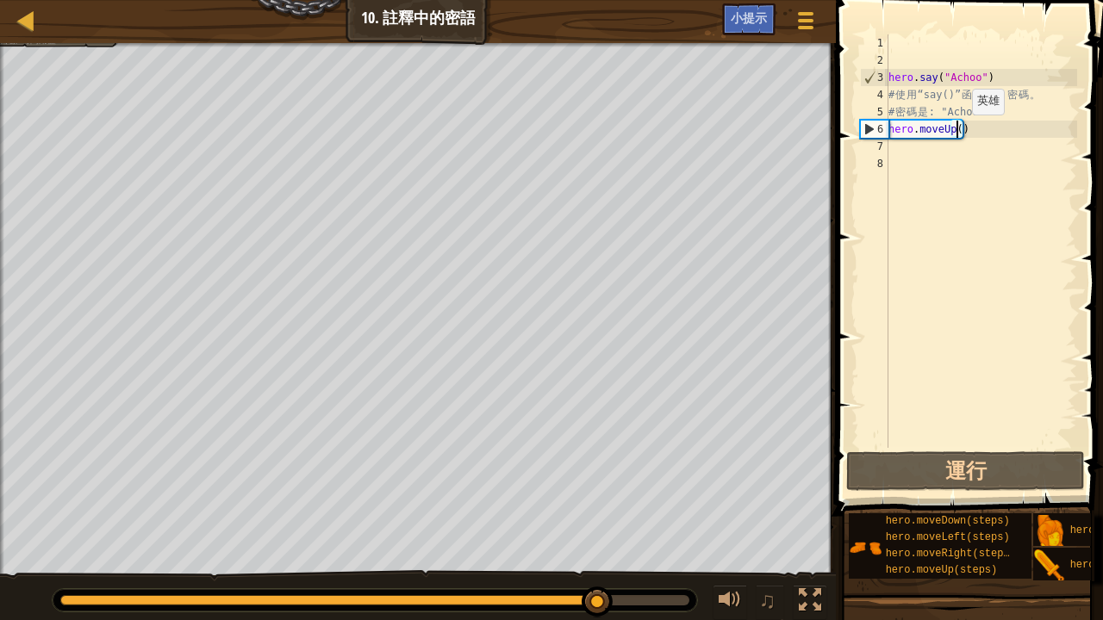
click at [956, 132] on div "hero . say ( "Achoo" ) # 使 用 “say()” 函 數 說 出 密 碼 。 # 密 碼 是 : "Achoo" hero . mov…" at bounding box center [981, 258] width 192 height 448
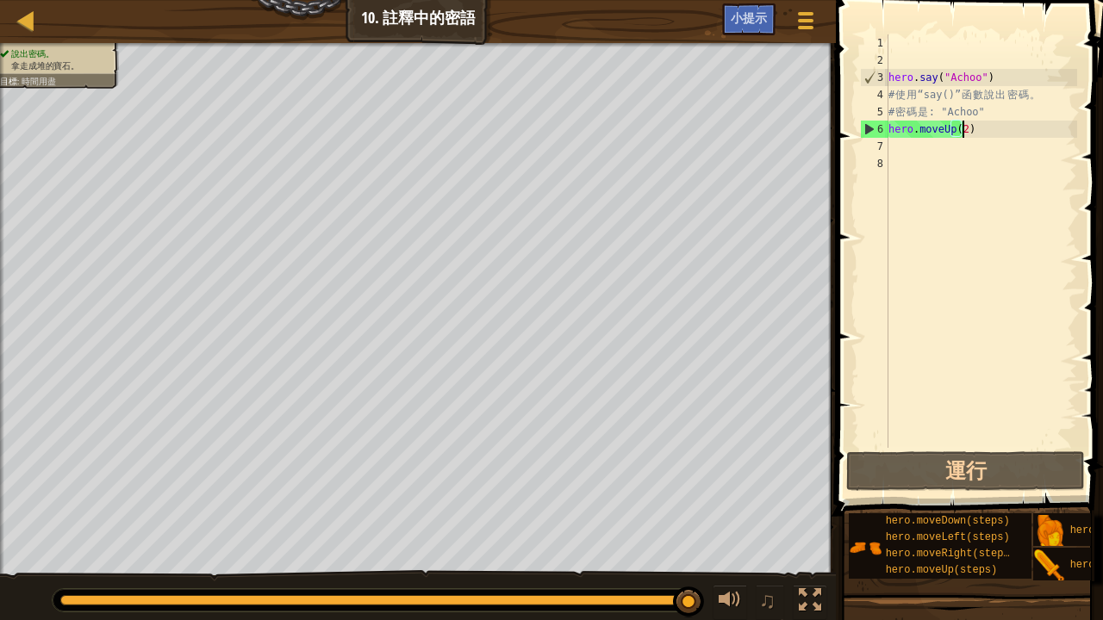
scroll to position [8, 5]
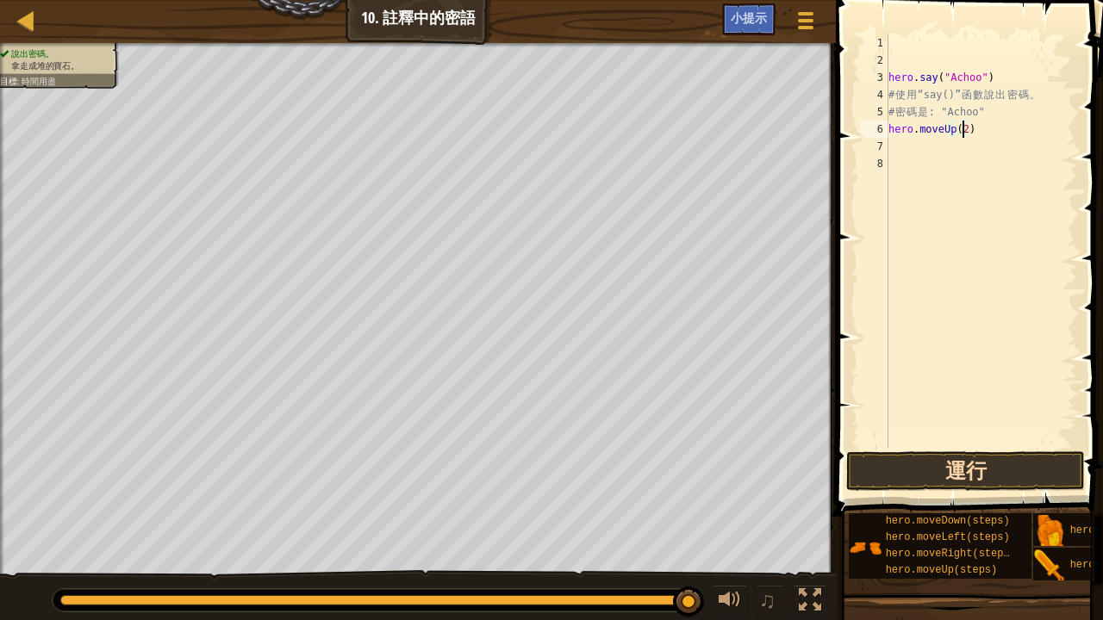
type textarea "hero.moveUp(2)"
click at [960, 473] on button "運行" at bounding box center [965, 471] width 239 height 40
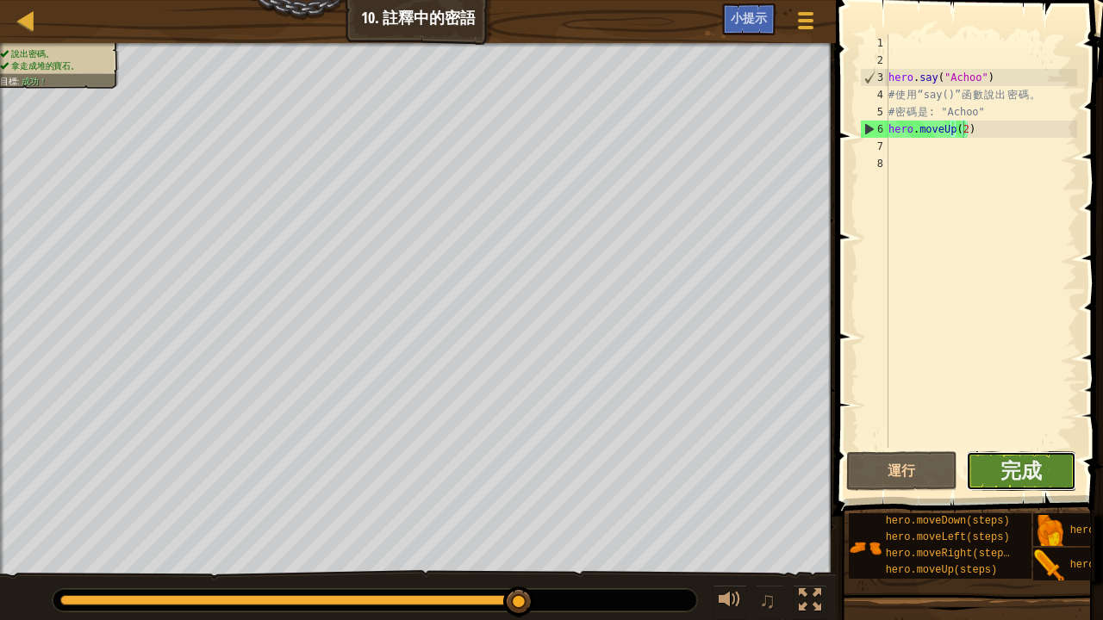
click at [1032, 453] on button "完成" at bounding box center [1021, 471] width 111 height 40
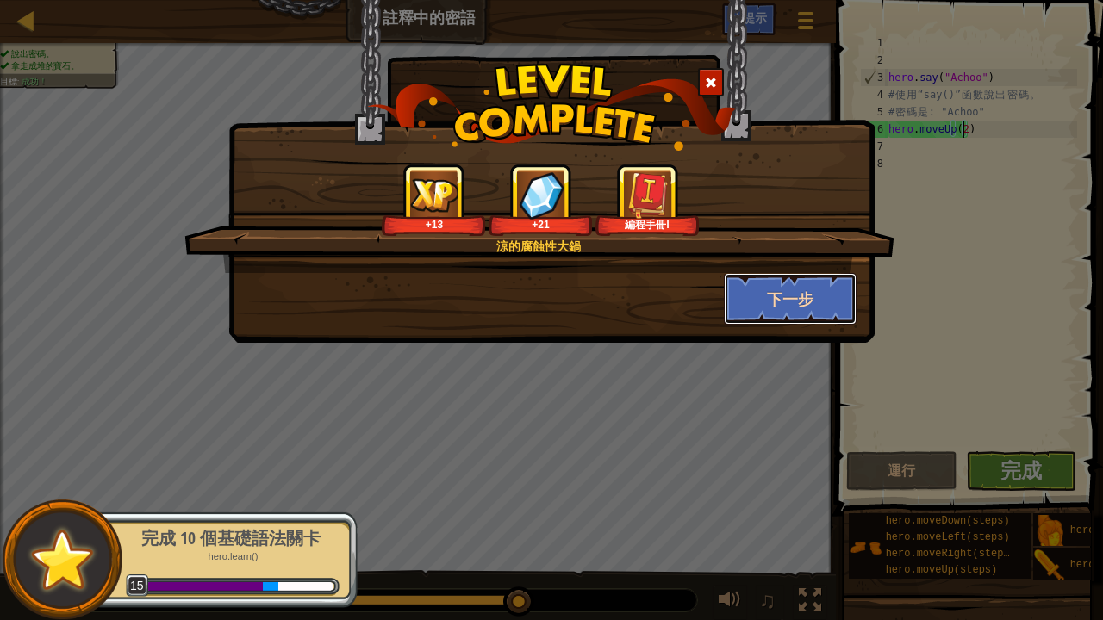
click at [817, 305] on button "下一步" at bounding box center [791, 299] width 134 height 52
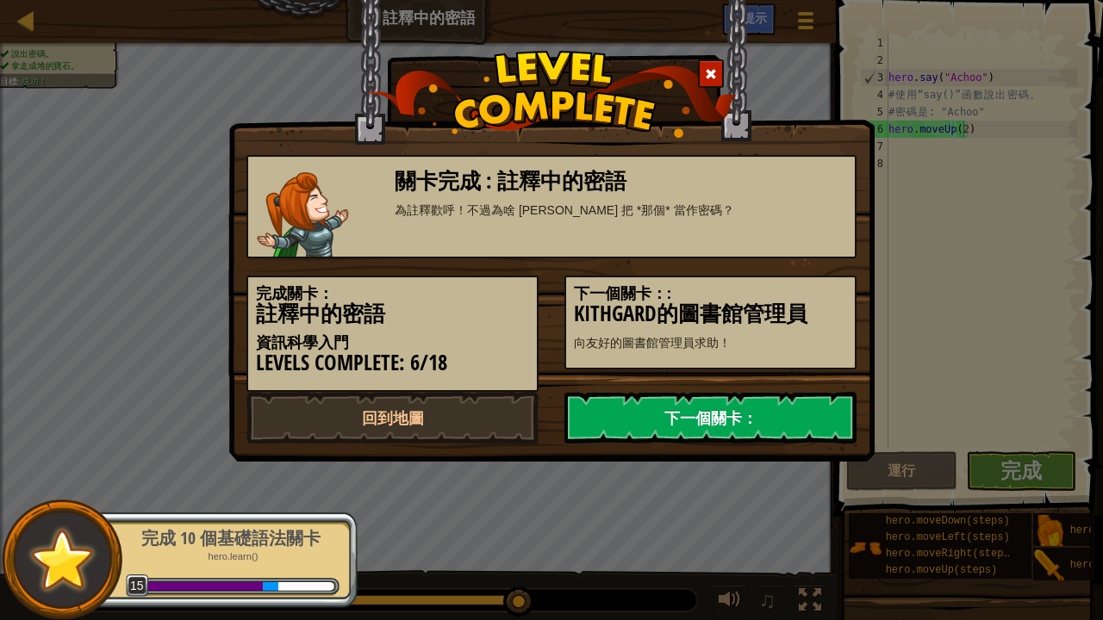
click at [655, 426] on link "下一個關卡：" at bounding box center [710, 418] width 292 height 52
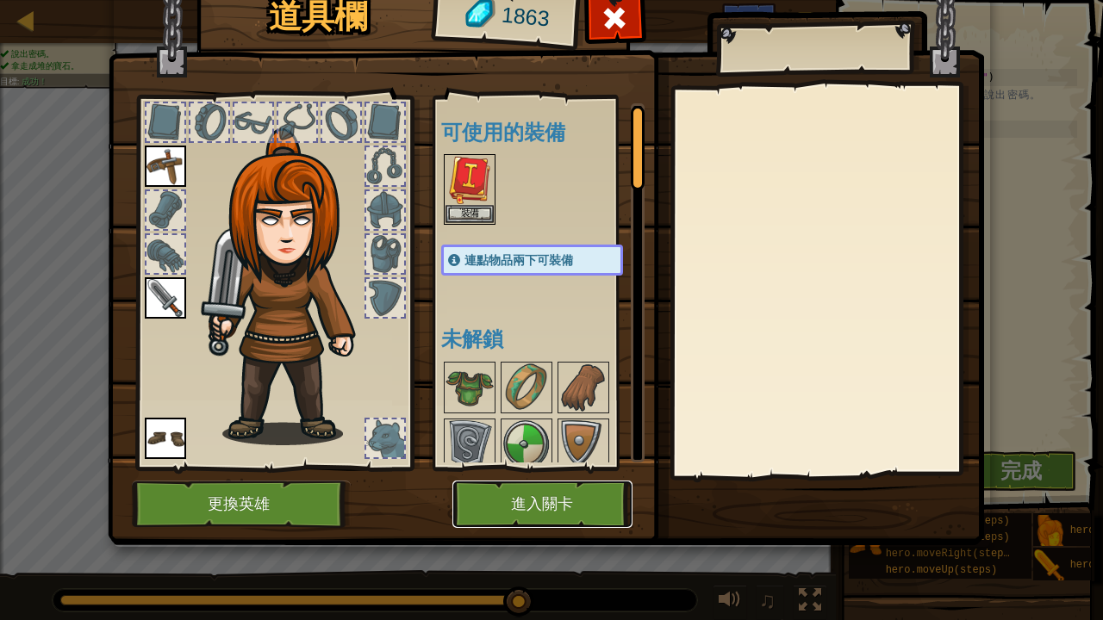
click at [558, 496] on button "進入關卡" at bounding box center [542, 504] width 180 height 47
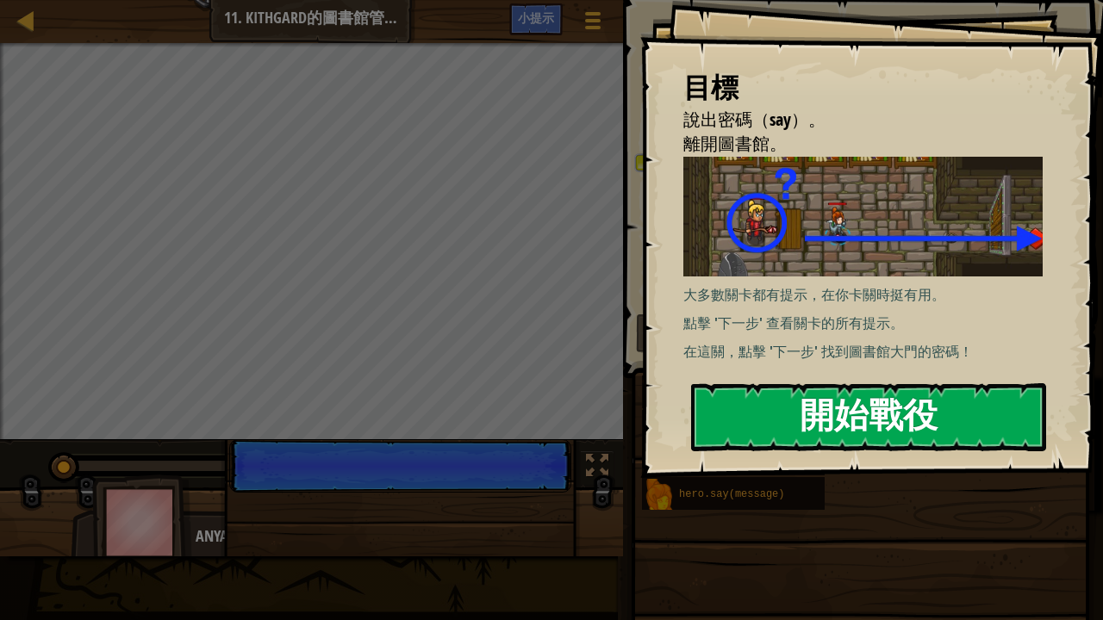
click at [904, 412] on button "開始戰役" at bounding box center [868, 417] width 355 height 68
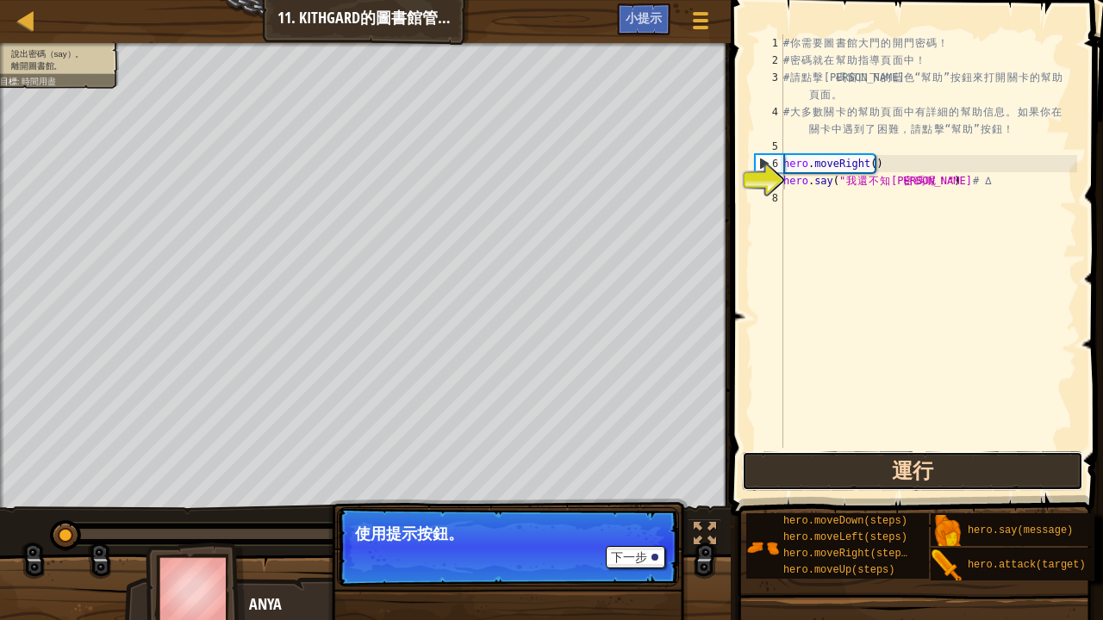
click at [977, 460] on button "運行" at bounding box center [912, 471] width 341 height 40
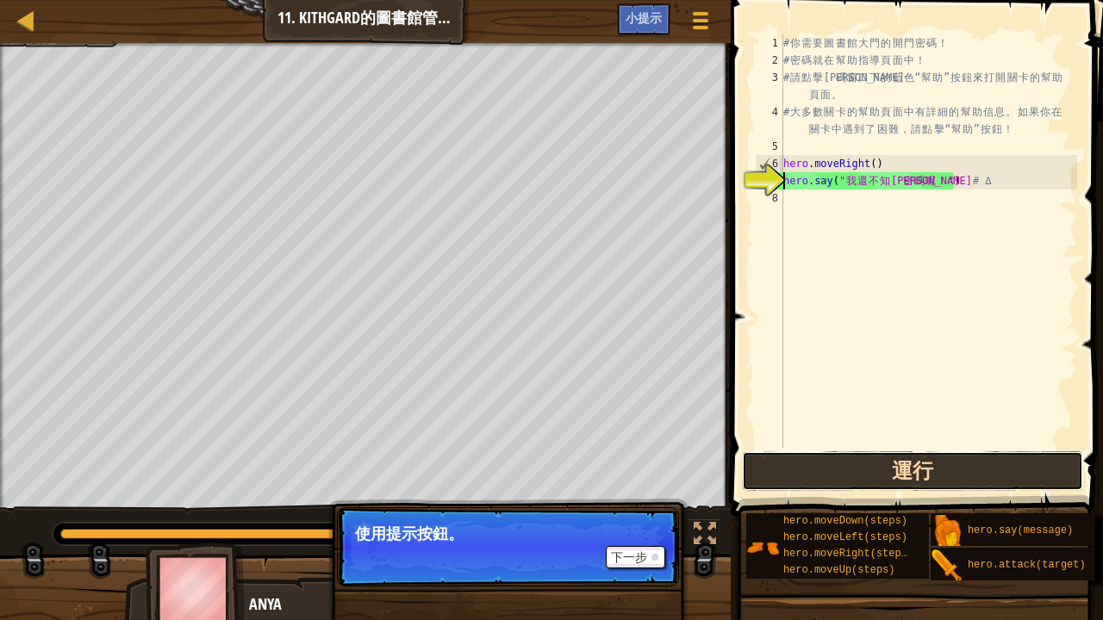
click at [972, 473] on button "運行" at bounding box center [912, 471] width 341 height 40
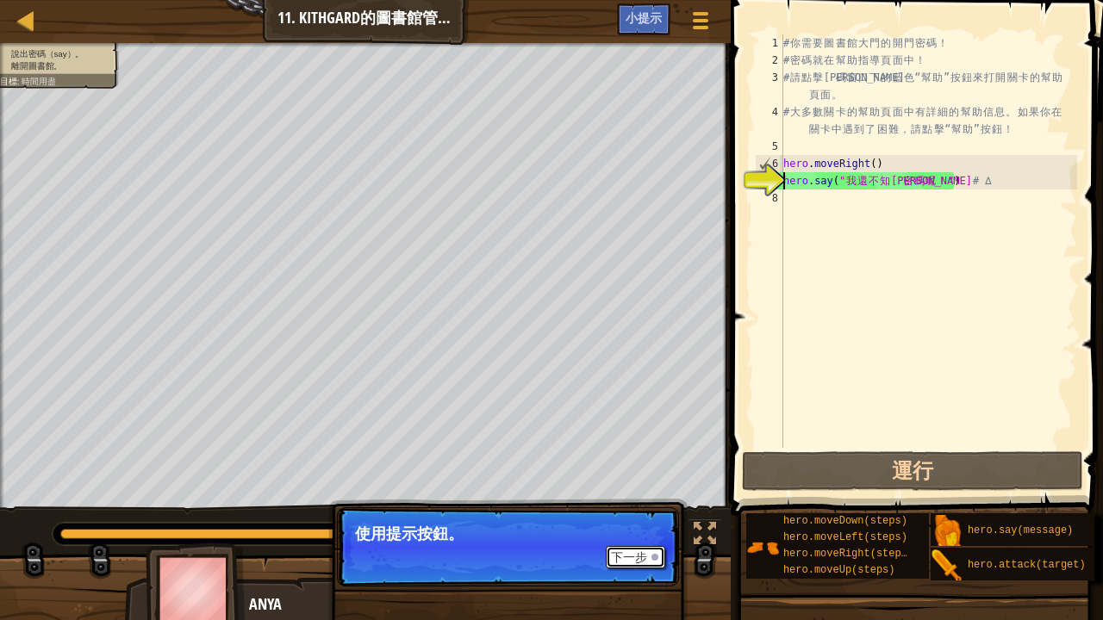
click at [636, 510] on button "下一步" at bounding box center [635, 557] width 59 height 22
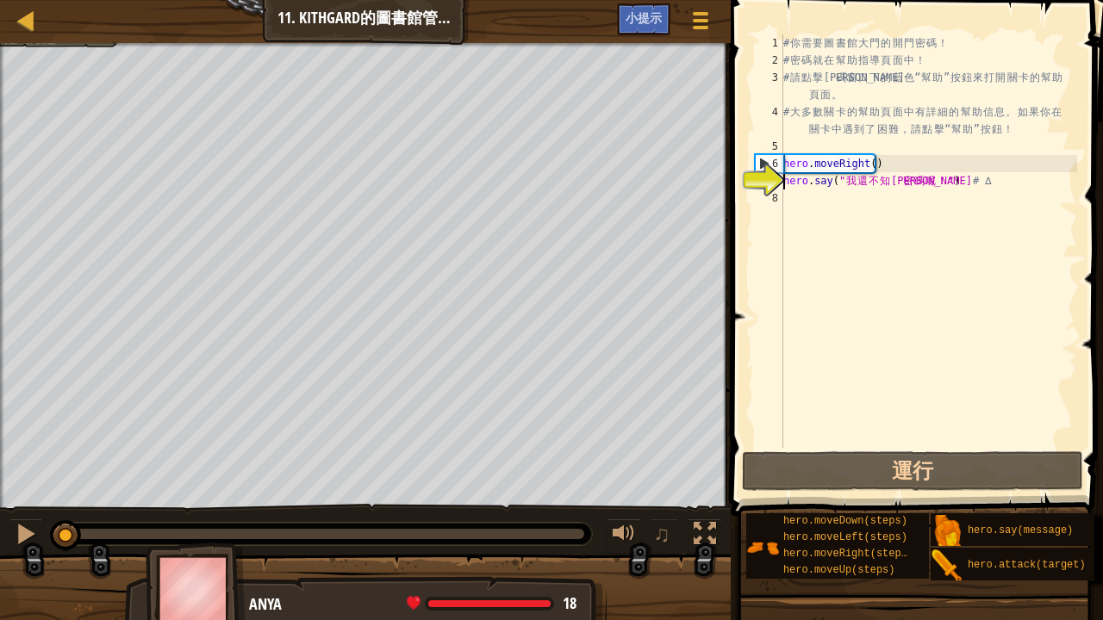
drag, startPoint x: 571, startPoint y: 539, endPoint x: 0, endPoint y: 603, distance: 574.7
click at [0, 510] on div "說出密碼（say）。 離開圖書館。 目標 : 時間用盡 ♫ Anya 18 x: 42 y: 30 x: 54 y: 30 下一步 使用提示按鈕。" at bounding box center [551, 334] width 1103 height 582
click at [629, 28] on div "小提示" at bounding box center [643, 19] width 53 height 32
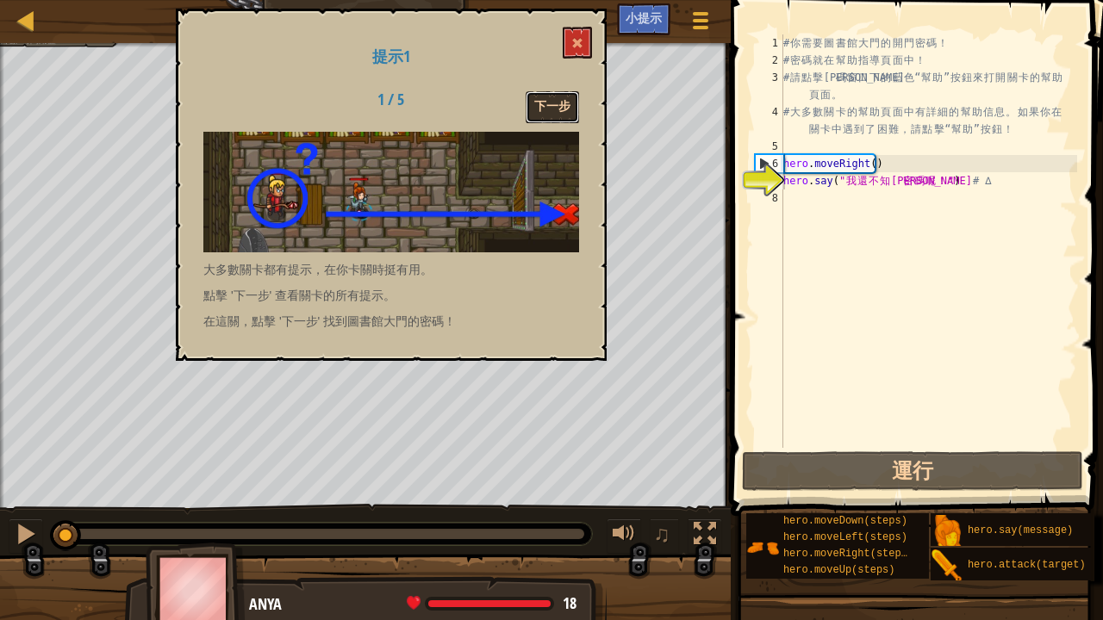
click at [554, 96] on button "下一步" at bounding box center [552, 107] width 53 height 32
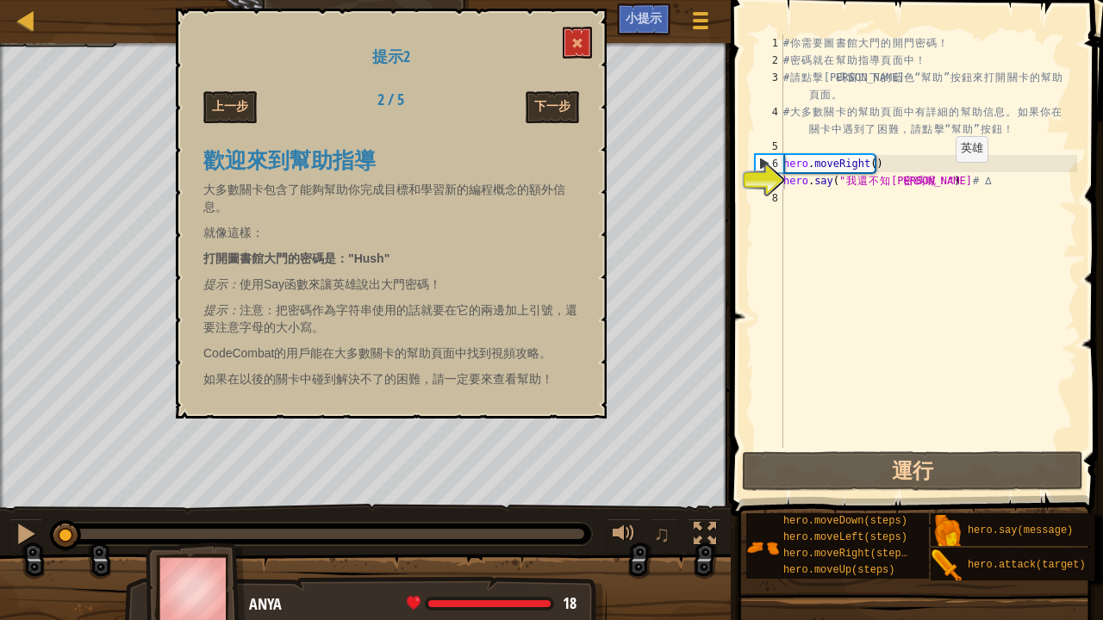
click at [942, 181] on div "# 你 需 要 圖 書 館 大 門 的 開 門 密 碼 ！ # 密 碼 就 在 幫 助 指 導 頁 面 中 ！ # 請 點 擊 代 碼 窗 口 下 的 藍 色…" at bounding box center [928, 258] width 297 height 448
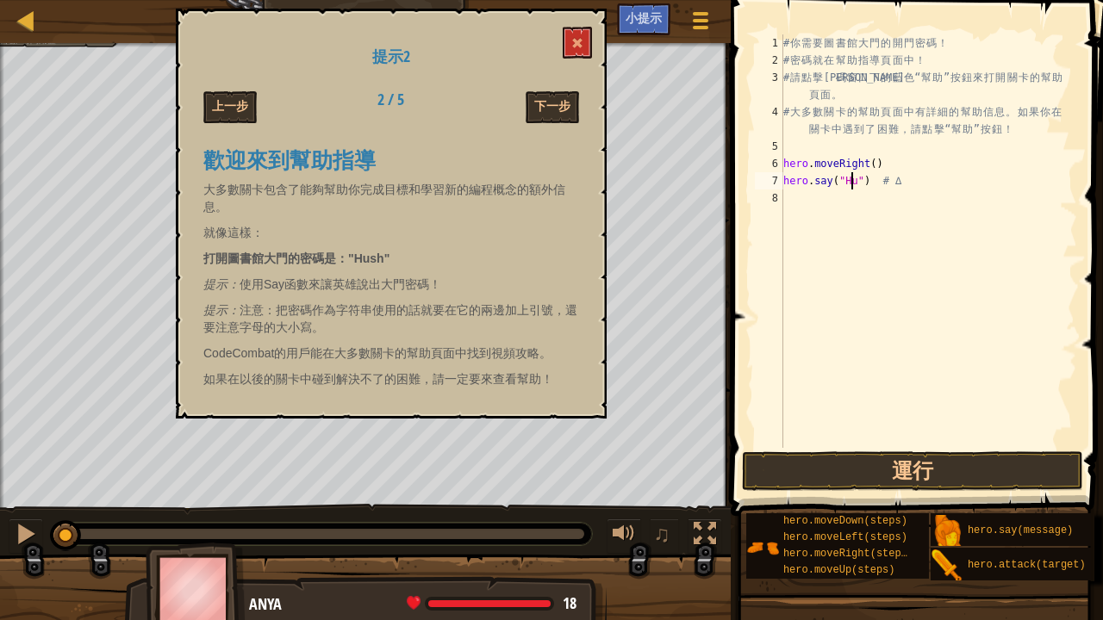
scroll to position [8, 6]
type textarea "hero.say("Hush") # ∆"
click at [870, 477] on button "運行" at bounding box center [912, 471] width 341 height 40
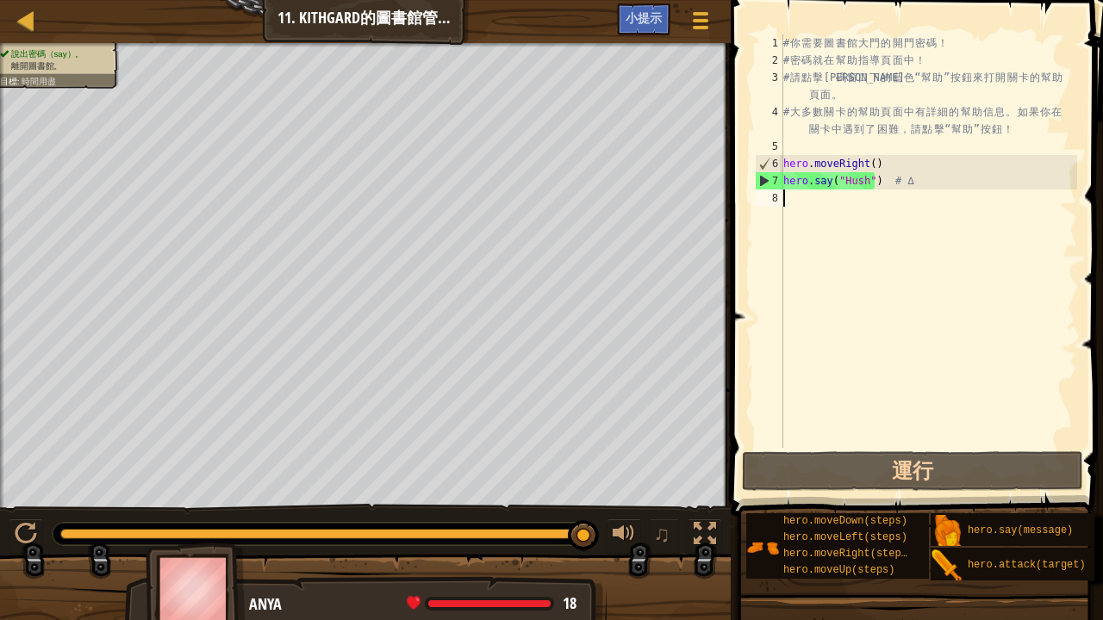
click at [792, 205] on div "# 你 需 要 圖 書 館 大 門 的 開 門 密 碼 ！ # 密 碼 就 在 幫 助 指 導 頁 面 中 ！ # 請 點 擊 代 碼 窗 口 下 的 藍 色…" at bounding box center [928, 258] width 297 height 448
type textarea "h"
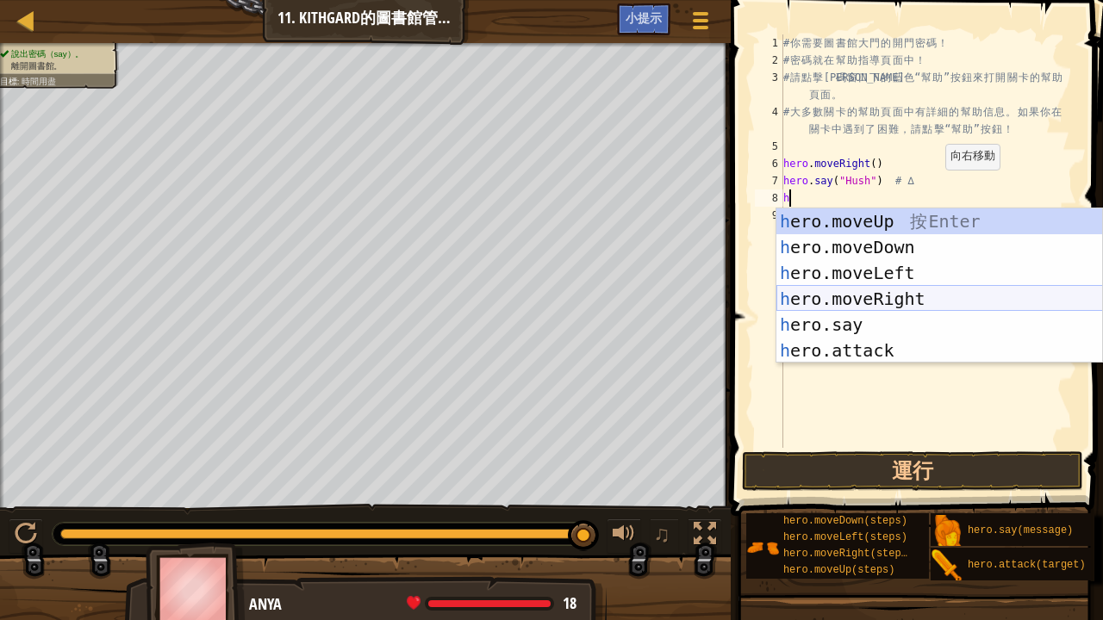
click at [905, 298] on div "h ero.moveUp 按 Enter h ero.moveDown 按 Enter h ero.moveLeft 按 Enter h ero.moveRi…" at bounding box center [939, 311] width 327 height 207
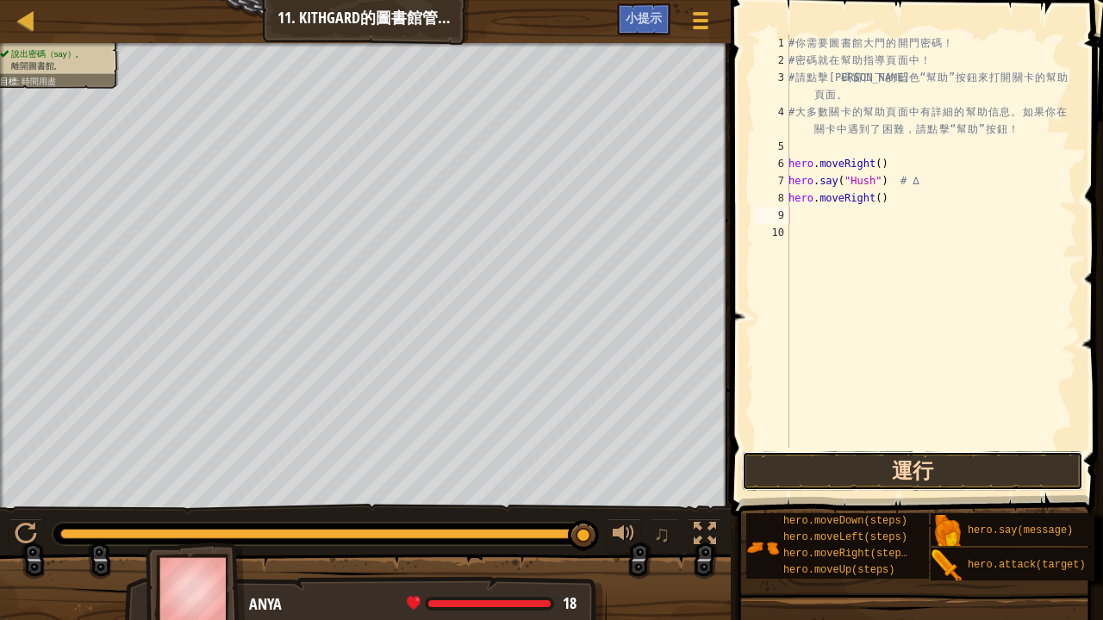
drag, startPoint x: 877, startPoint y: 478, endPoint x: 872, endPoint y: 465, distance: 13.9
click at [880, 476] on button "運行" at bounding box center [912, 471] width 341 height 40
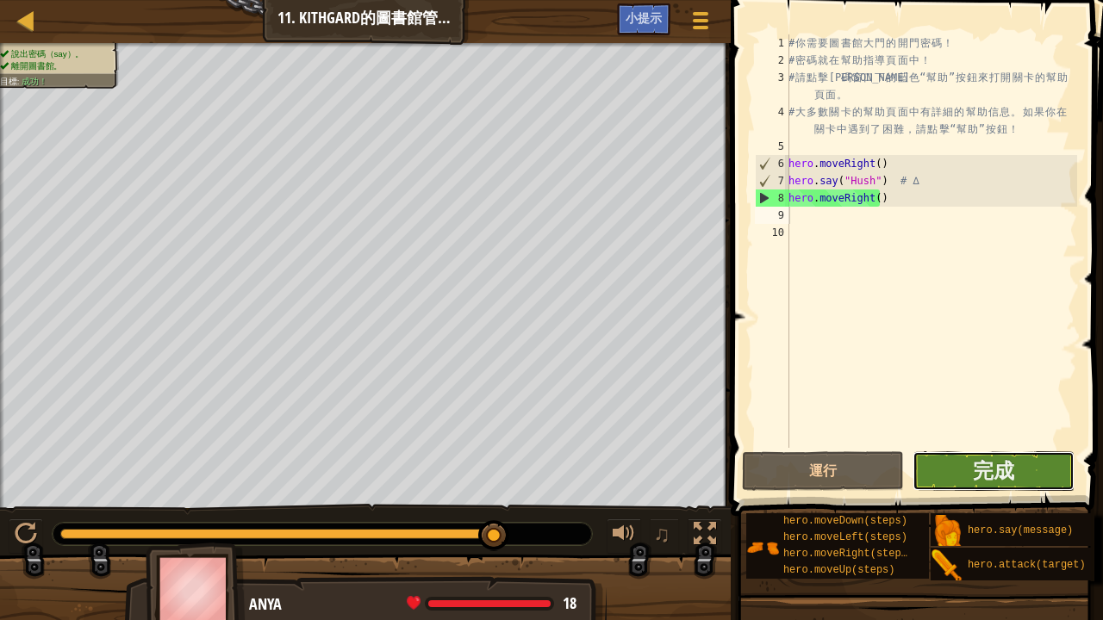
click at [1025, 469] on button "完成" at bounding box center [993, 471] width 162 height 40
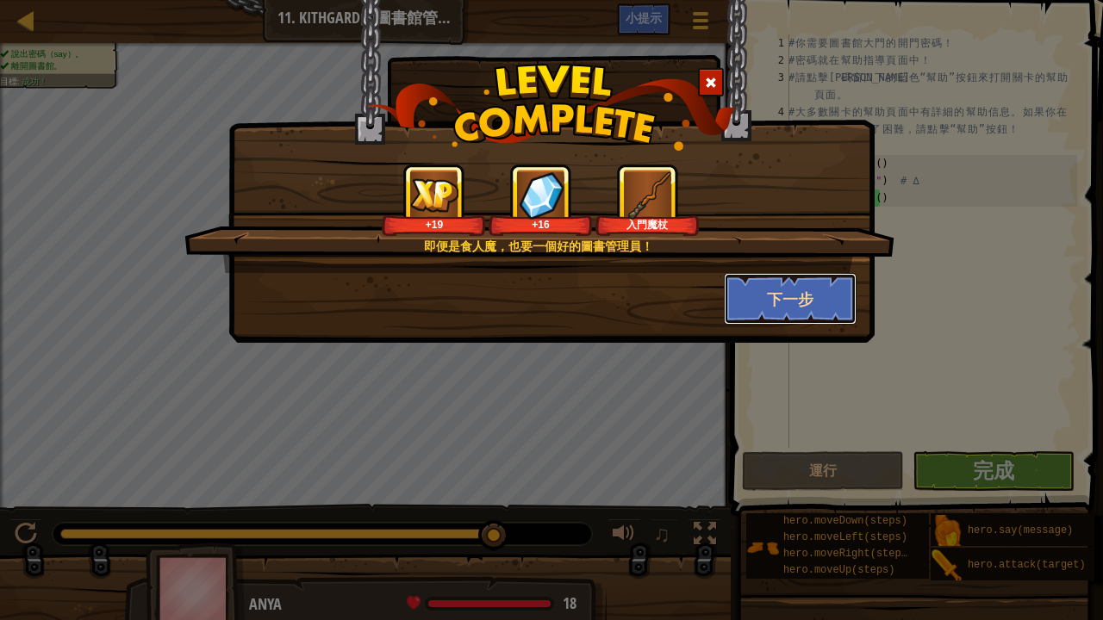
click at [804, 298] on button "下一步" at bounding box center [791, 299] width 134 height 52
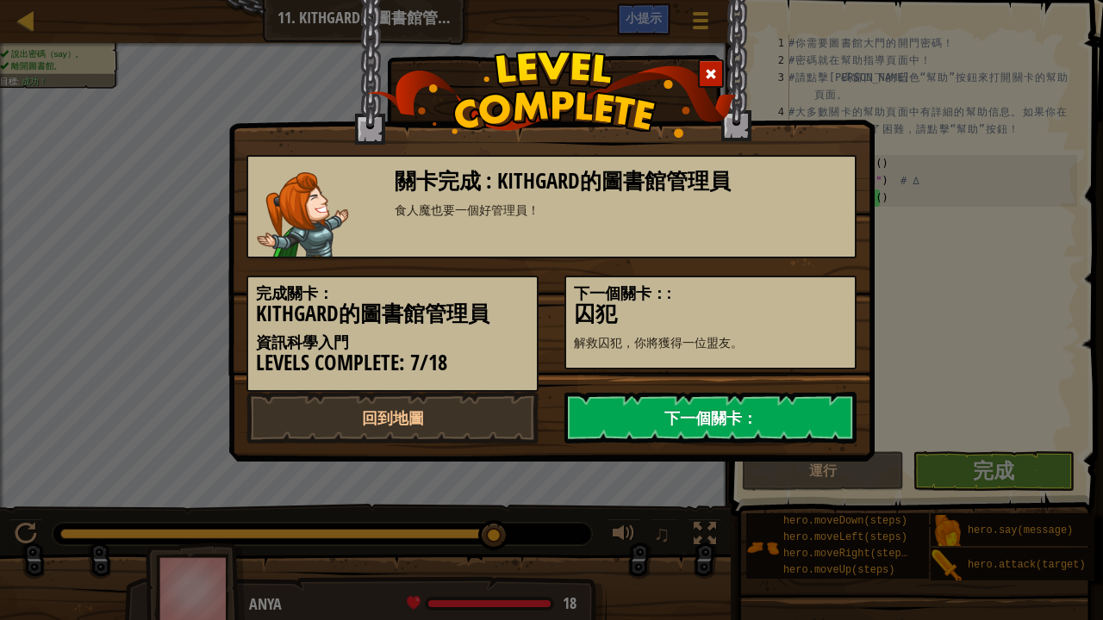
click at [773, 405] on link "下一個關卡：" at bounding box center [710, 418] width 292 height 52
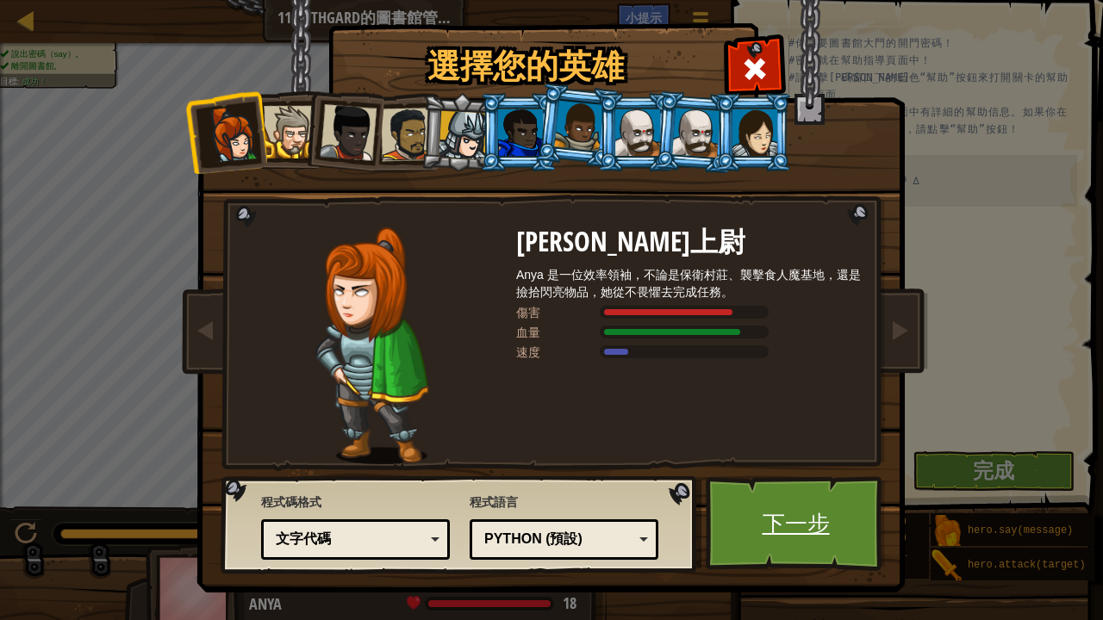
click at [753, 503] on link "下一步" at bounding box center [796, 523] width 180 height 95
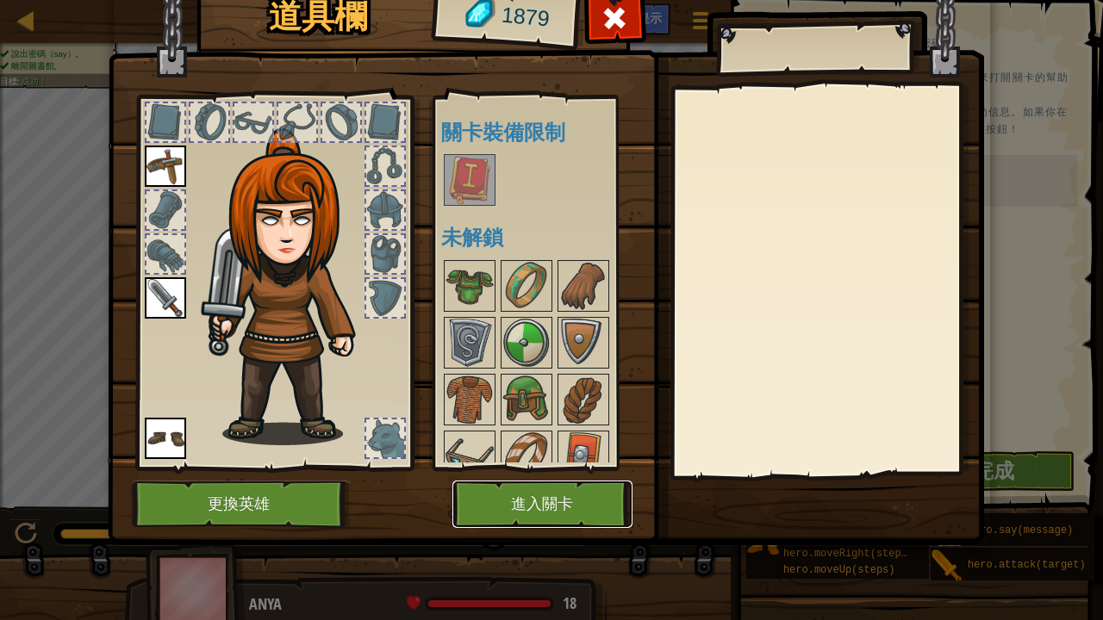
click at [529, 495] on button "進入關卡" at bounding box center [542, 504] width 180 height 47
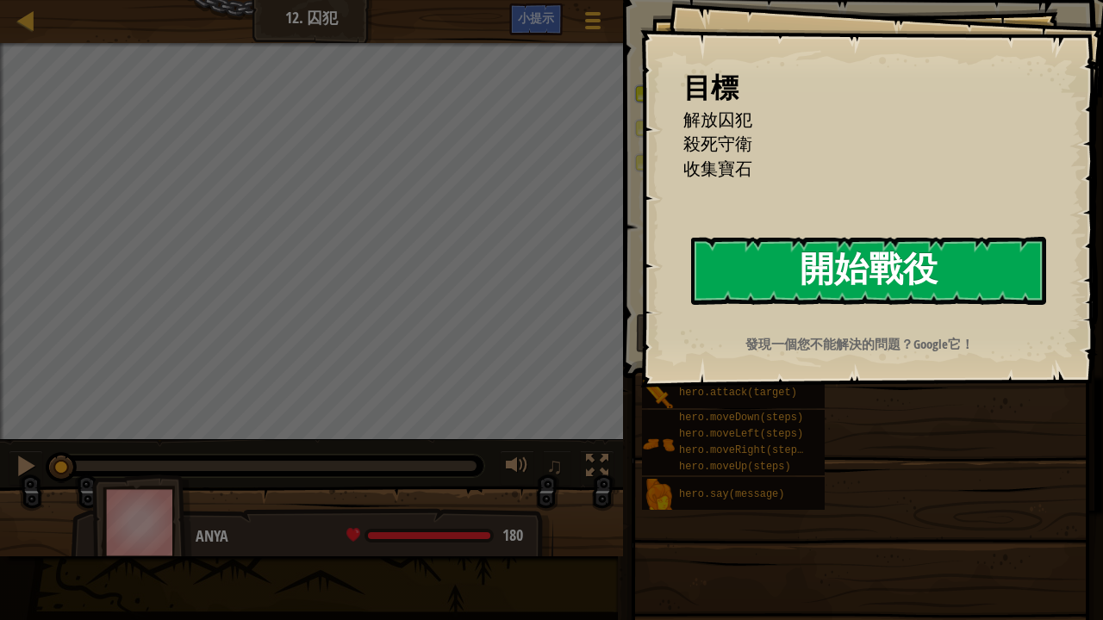
click at [881, 264] on button "開始戰役" at bounding box center [868, 271] width 355 height 68
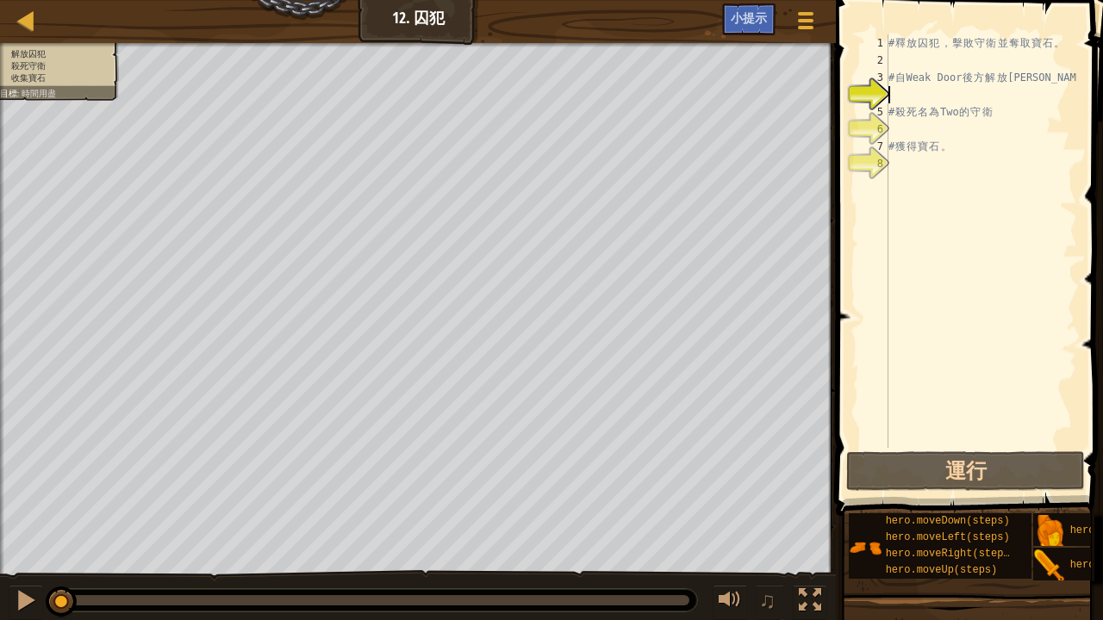
type textarea "h"
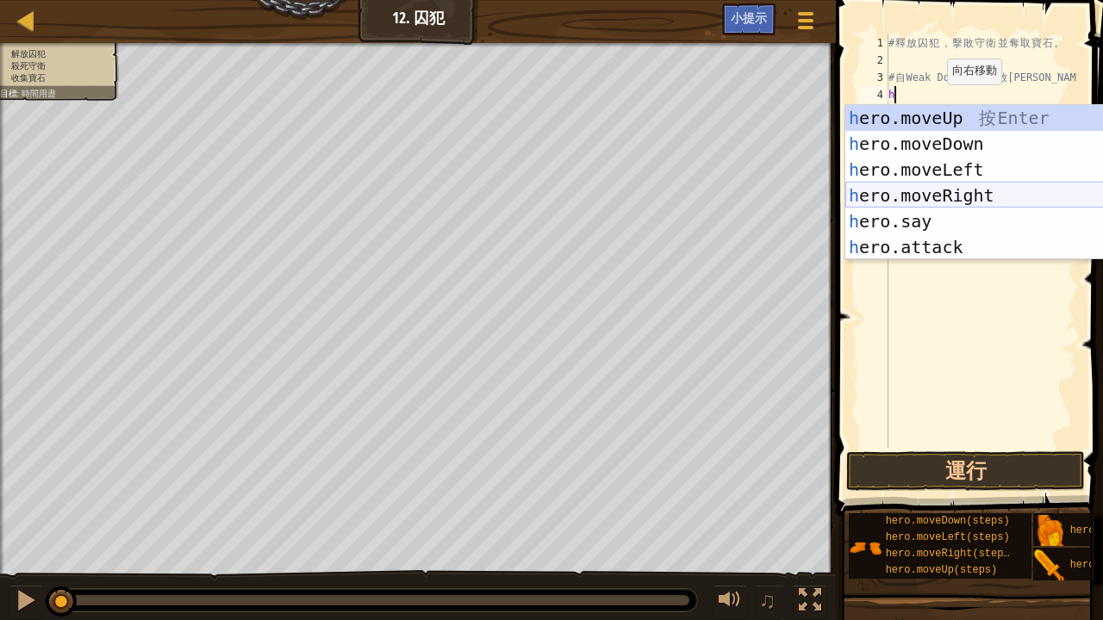
click at [971, 195] on div "h ero.moveUp 按 Enter h ero.moveDown 按 Enter h ero.moveLeft 按 Enter h ero.moveRi…" at bounding box center [1008, 208] width 327 height 207
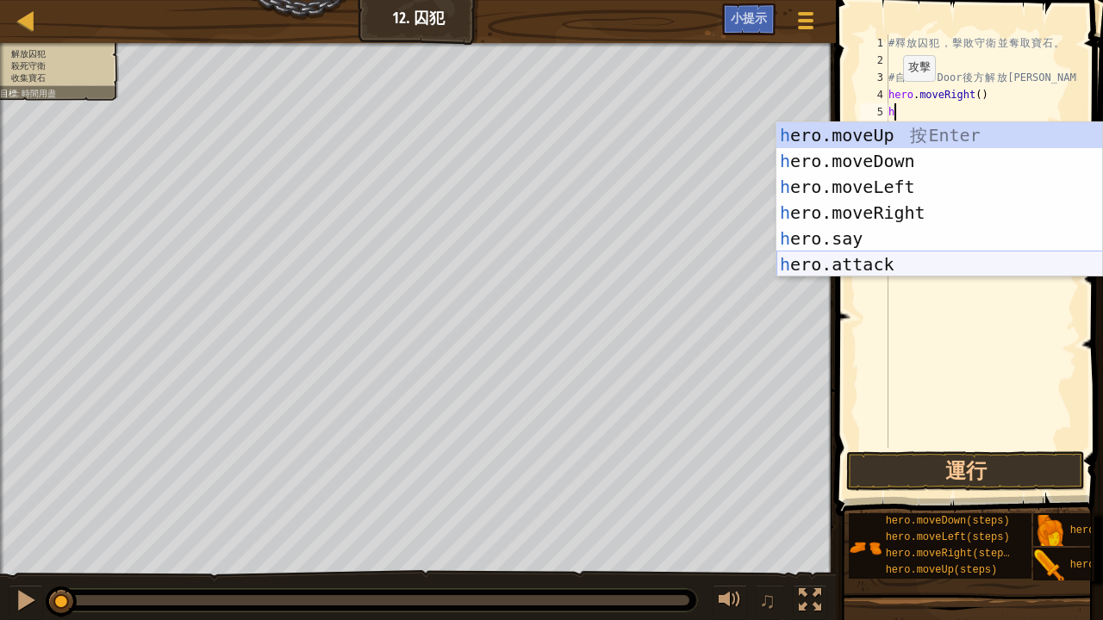
click at [859, 255] on div "h ero.moveUp 按 Enter h ero.moveDown 按 Enter h ero.moveLeft 按 Enter h ero.moveRi…" at bounding box center [939, 225] width 327 height 207
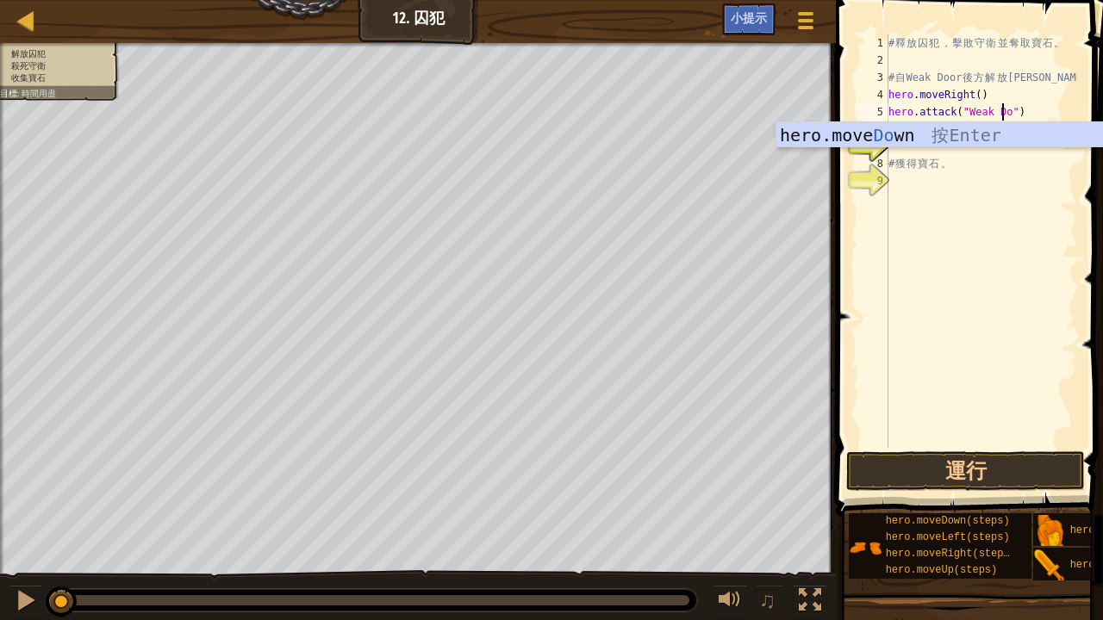
scroll to position [8, 9]
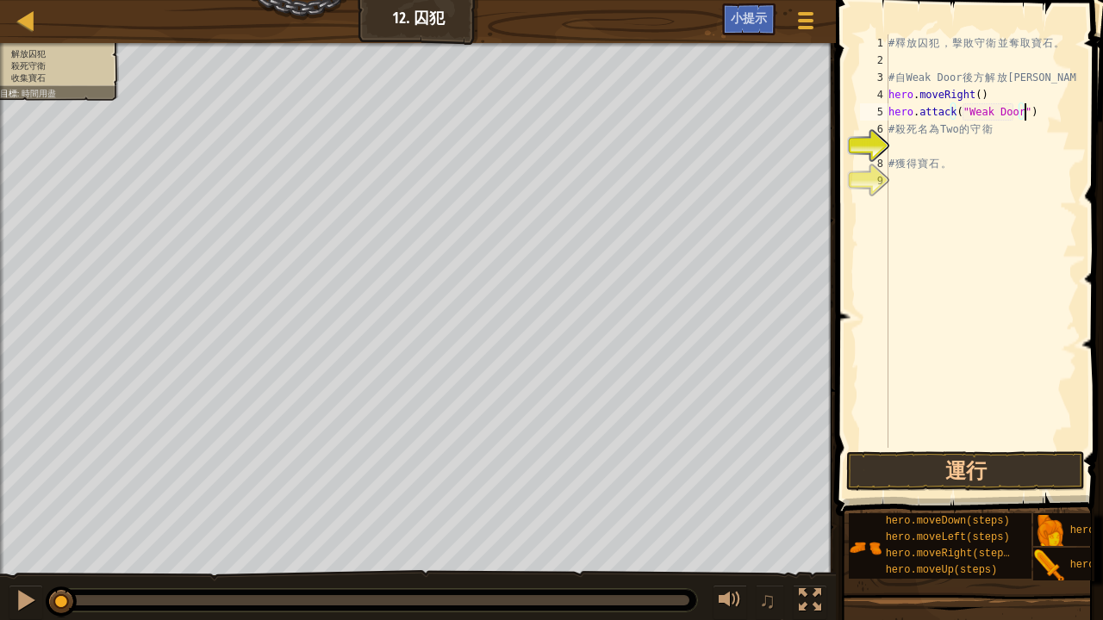
drag, startPoint x: 1036, startPoint y: 120, endPoint x: 1028, endPoint y: 118, distance: 8.8
click at [1028, 118] on div "# 釋 放 囚 犯 ， 擊 敗 守 衛 並 奪 取 寶 石 。 # 自 Weak Door 後 方 解 放 Patrick hero . moveRight …" at bounding box center [981, 258] width 192 height 448
drag, startPoint x: 886, startPoint y: 112, endPoint x: 1082, endPoint y: 128, distance: 197.1
click at [1082, 128] on div "hero.attack("Weak Door") 1 2 3 4 5 6 7 8 9 # 釋 放 囚 犯 ， 擊 敗 守 衛 並 奪 取 寶 石 。 # 自 …" at bounding box center [967, 292] width 272 height 567
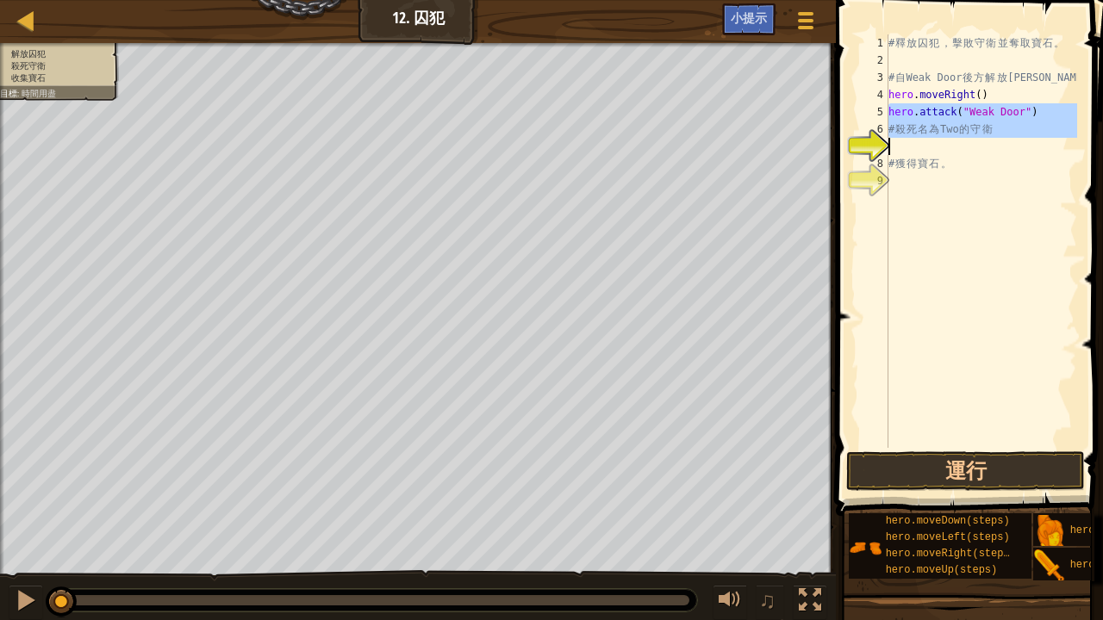
scroll to position [8, 7]
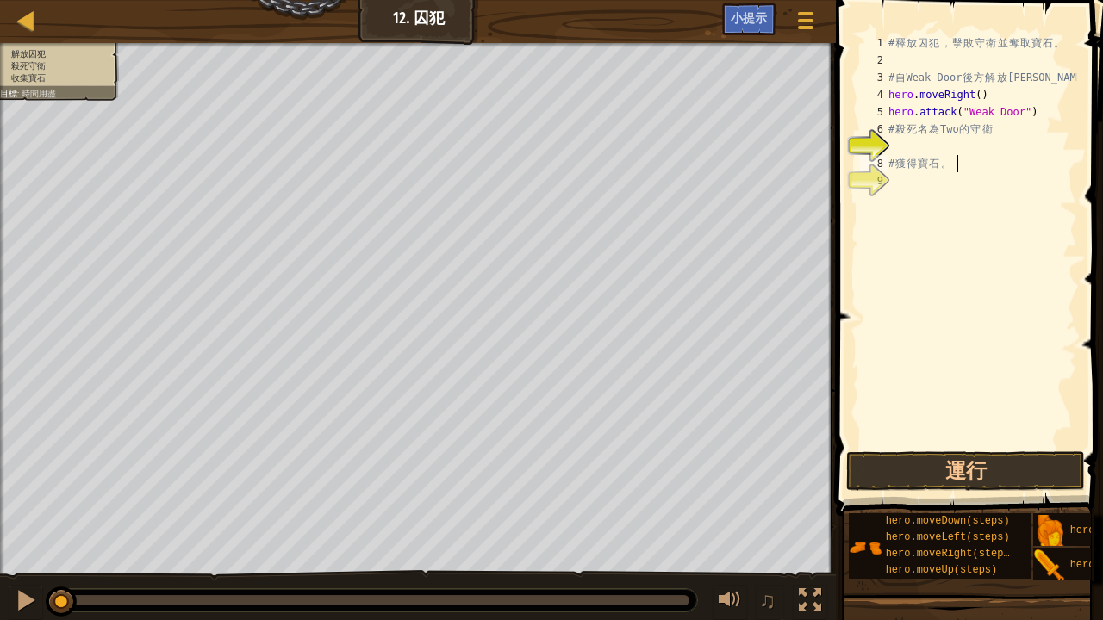
click at [1030, 166] on div "# 釋 放 囚 犯 ， 擊 敗 守 衛 並 奪 取 寶 石 。 # 自 Weak Door 後 方 解 放 Patrick hero . moveRight …" at bounding box center [981, 258] width 192 height 448
drag, startPoint x: 887, startPoint y: 109, endPoint x: 989, endPoint y: 110, distance: 101.7
click at [988, 110] on div "# 獲得寶石。 1 2 3 4 5 6 7 8 9 # 釋 放 囚 犯 ， 擊 敗 守 衛 並 奪 取 寶 石 。 # 自 Weak Door 後 方 解 放…" at bounding box center [966, 241] width 221 height 414
click at [999, 132] on div "# 釋 放 囚 犯 ， 擊 敗 守 衛 並 奪 取 寶 石 。 # 自 Weak Door 後 方 解 放 Patrick hero . moveRight …" at bounding box center [981, 258] width 192 height 448
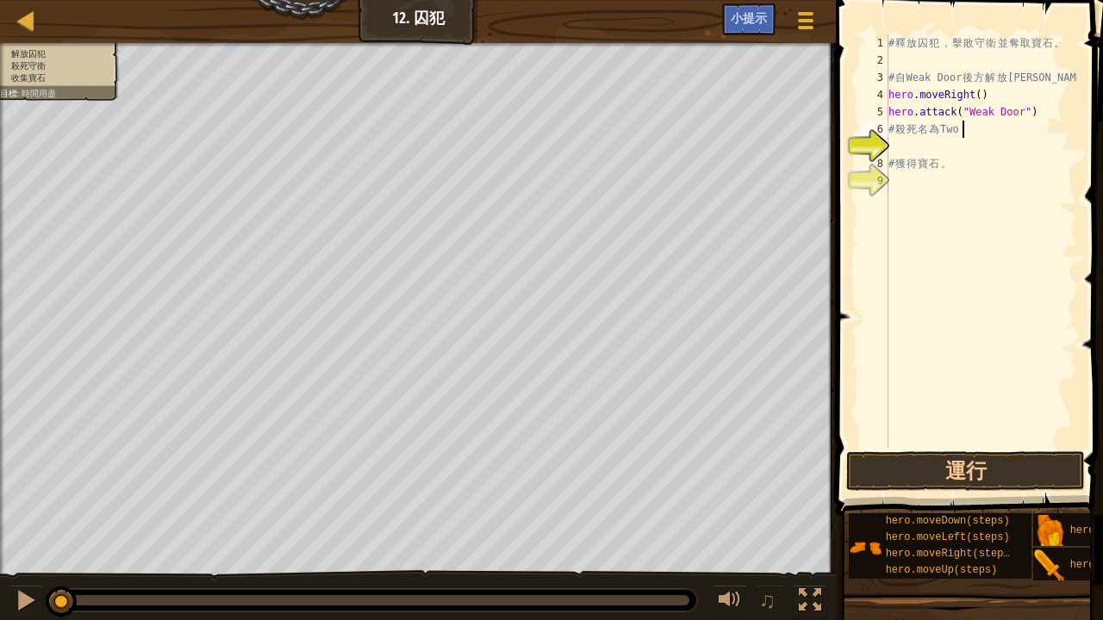
scroll to position [8, 2]
type textarea "#"
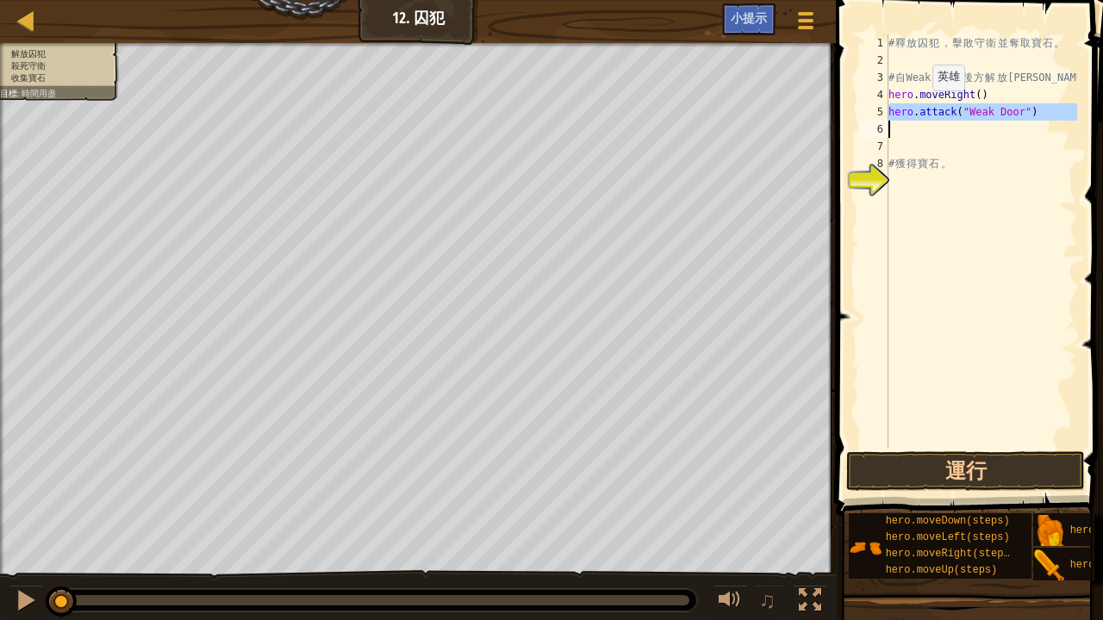
drag, startPoint x: 886, startPoint y: 110, endPoint x: 945, endPoint y: 112, distance: 59.5
click at [945, 111] on div "1 2 3 4 5 6 7 8 9 # 釋 放 囚 犯 ， 擊 敗 守 衛 並 奪 取 寶 石 。 # 自 Weak Door 後 方 解 放 Patrick…" at bounding box center [966, 241] width 221 height 414
type textarea "hero.attack("Weak Door")"
type textarea "v"
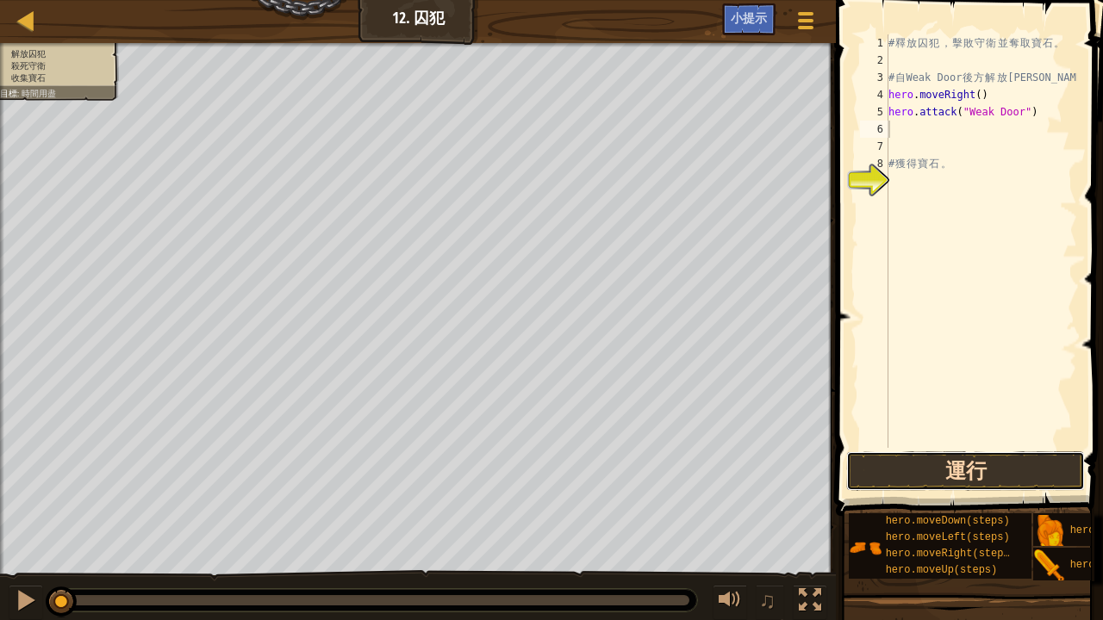
click at [956, 455] on button "運行" at bounding box center [965, 471] width 239 height 40
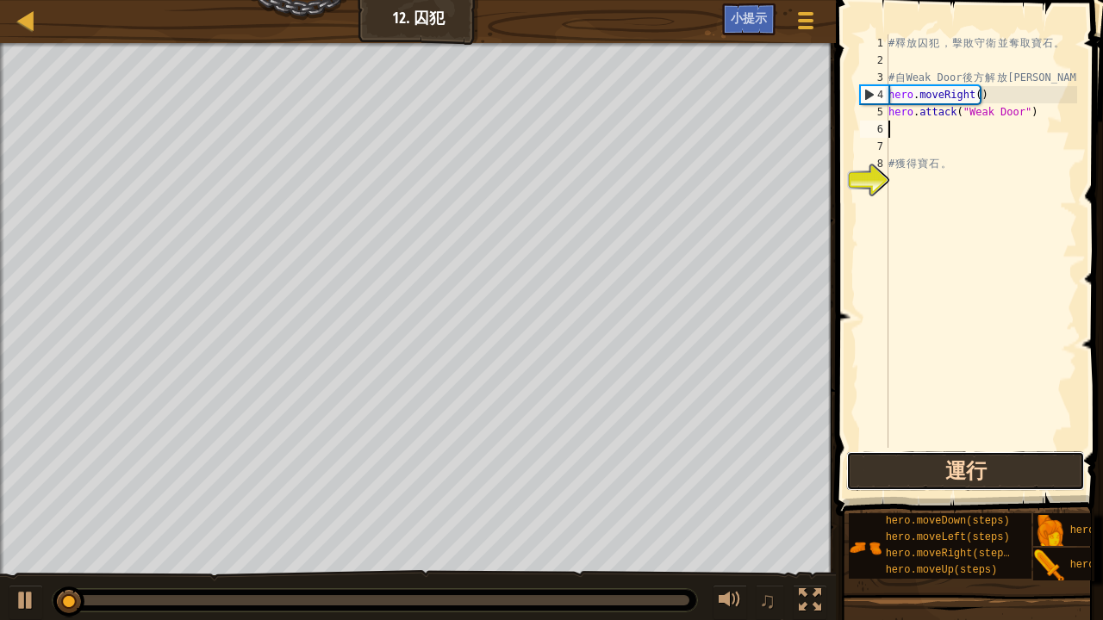
click at [957, 462] on button "運行" at bounding box center [965, 471] width 239 height 40
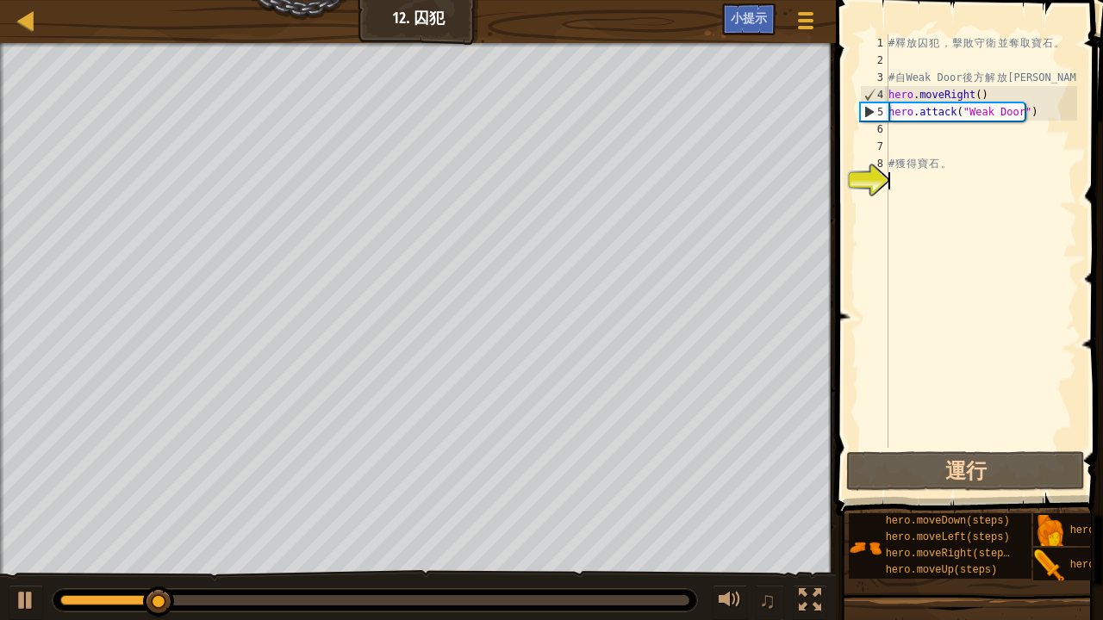
click at [992, 185] on div "# 釋 放 囚 犯 ， 擊 敗 守 衛 並 奪 取 寶 石 。 # 自 Weak Door 後 方 解 放 Patrick hero . moveRight …" at bounding box center [981, 258] width 192 height 448
drag, startPoint x: 941, startPoint y: 167, endPoint x: 898, endPoint y: 164, distance: 43.2
click at [898, 164] on div "# 釋 放 囚 犯 ， 擊 敗 守 衛 並 奪 取 寶 石 。 # 自 Weak Door 後 方 解 放 Patrick hero . moveRight …" at bounding box center [981, 258] width 192 height 448
type textarea "# 獲得寶石。"
click at [911, 191] on div "# 釋 放 囚 犯 ， 擊 敗 守 衛 並 奪 取 寶 石 。 # 自 Weak Door 後 方 解 放 Patrick hero . moveRight …" at bounding box center [981, 258] width 192 height 448
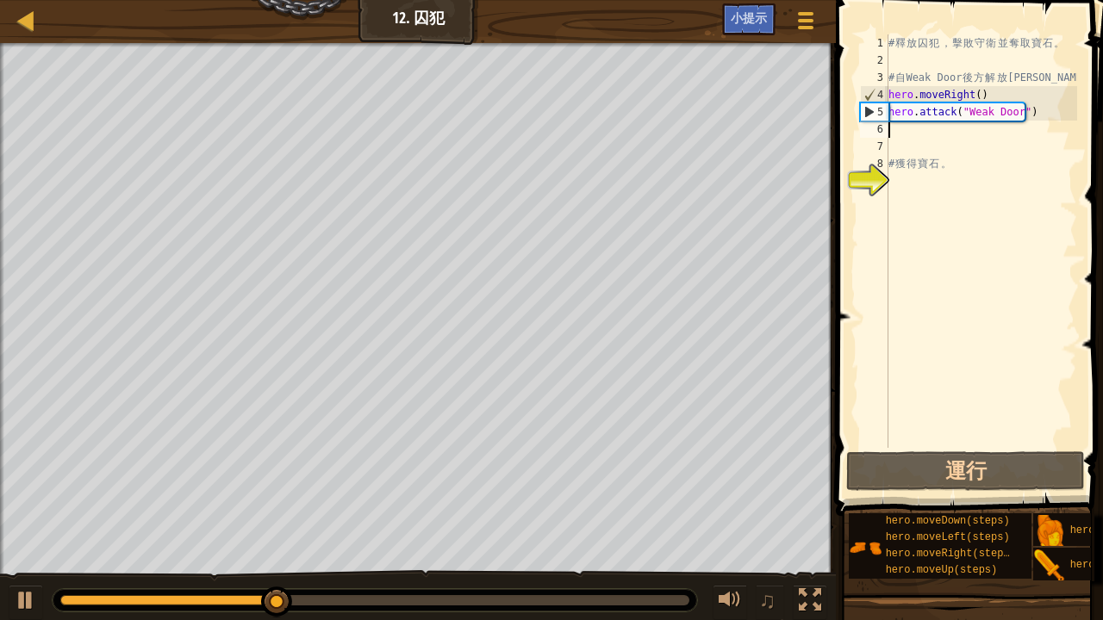
click at [896, 132] on div "# 釋 放 囚 犯 ， 擊 敗 守 衛 並 奪 取 寶 石 。 # 自 Weak Door 後 方 解 放 Patrick hero . moveRight …" at bounding box center [981, 258] width 192 height 448
type textarea "h"
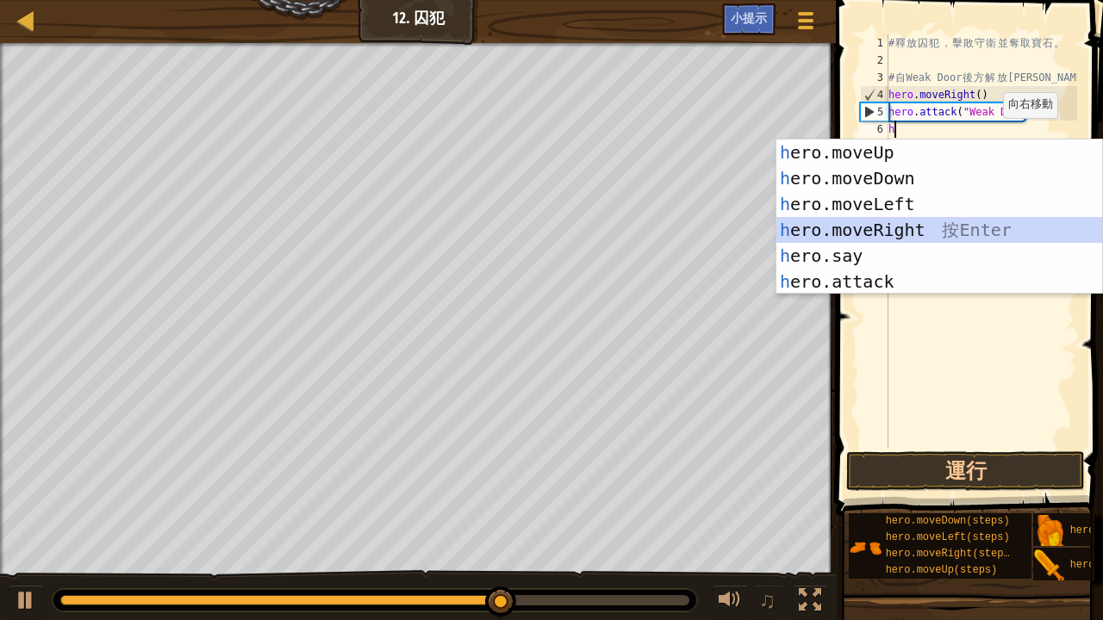
click at [865, 219] on div "h ero.moveUp 按 Enter h ero.moveDown 按 Enter h ero.moveLeft 按 Enter h ero.moveRi…" at bounding box center [939, 243] width 327 height 207
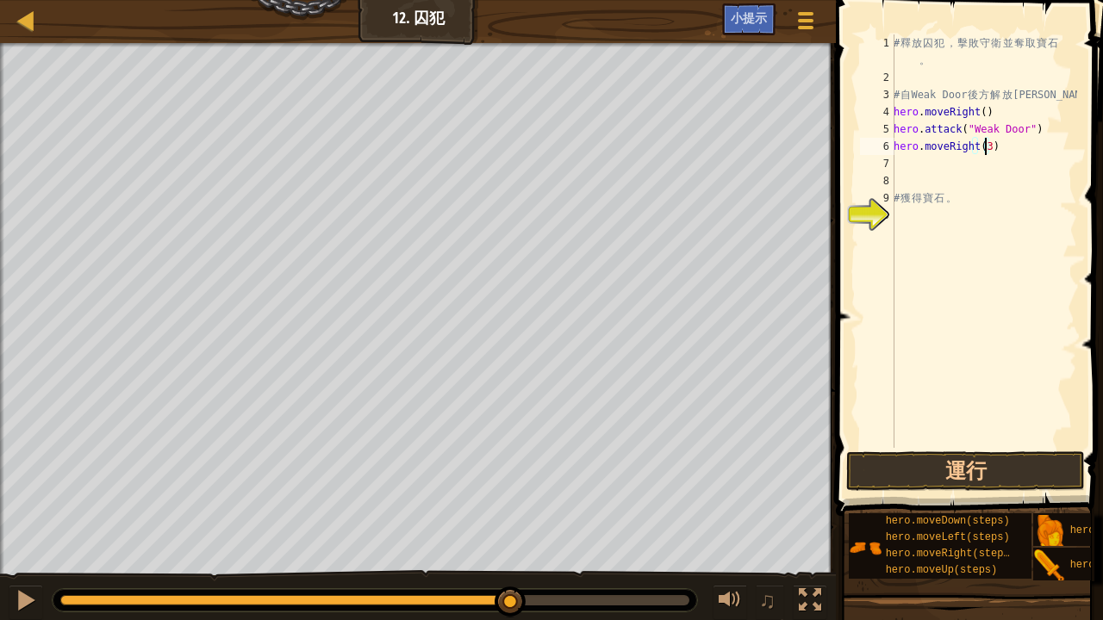
scroll to position [8, 7]
click at [891, 152] on div "6" at bounding box center [877, 146] width 34 height 17
type textarea "hero.moveRight(3)"
click at [893, 159] on div "hero.moveRight(3) 1 2 3 4 5 6 7 8 9 10 # 釋 放 囚 犯 ， 擊 敗 守 衛 並 奪 取 寶 石 。 # 自 Weak…" at bounding box center [966, 241] width 221 height 414
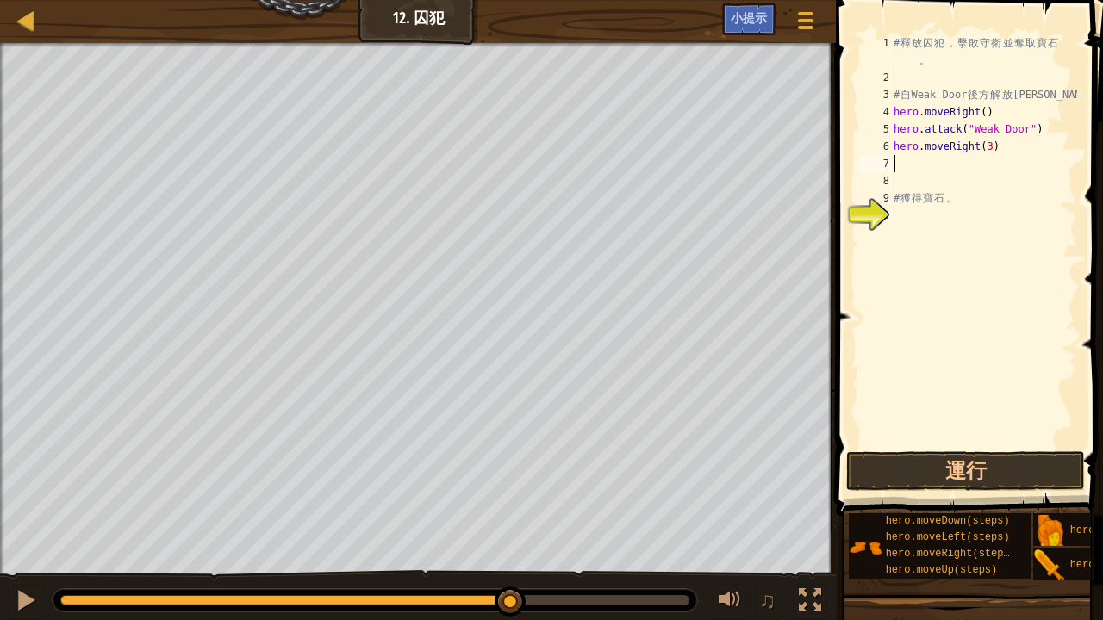
type textarea "h"
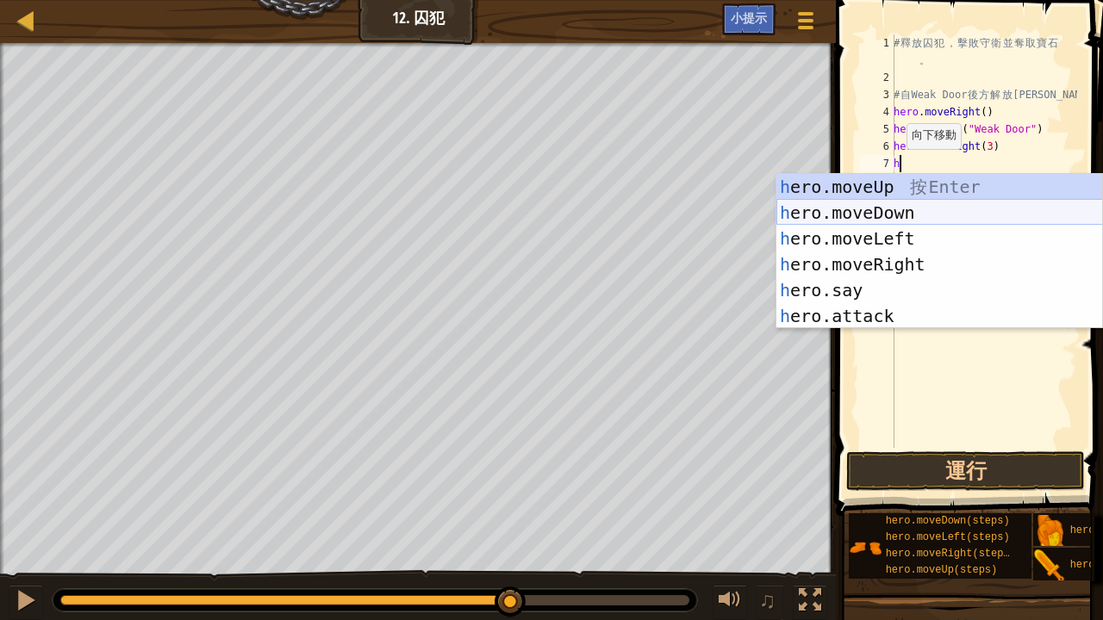
click at [903, 210] on div "h ero.moveUp 按 Enter h ero.moveDown 按 Enter h ero.moveLeft 按 Enter h ero.moveRi…" at bounding box center [939, 277] width 327 height 207
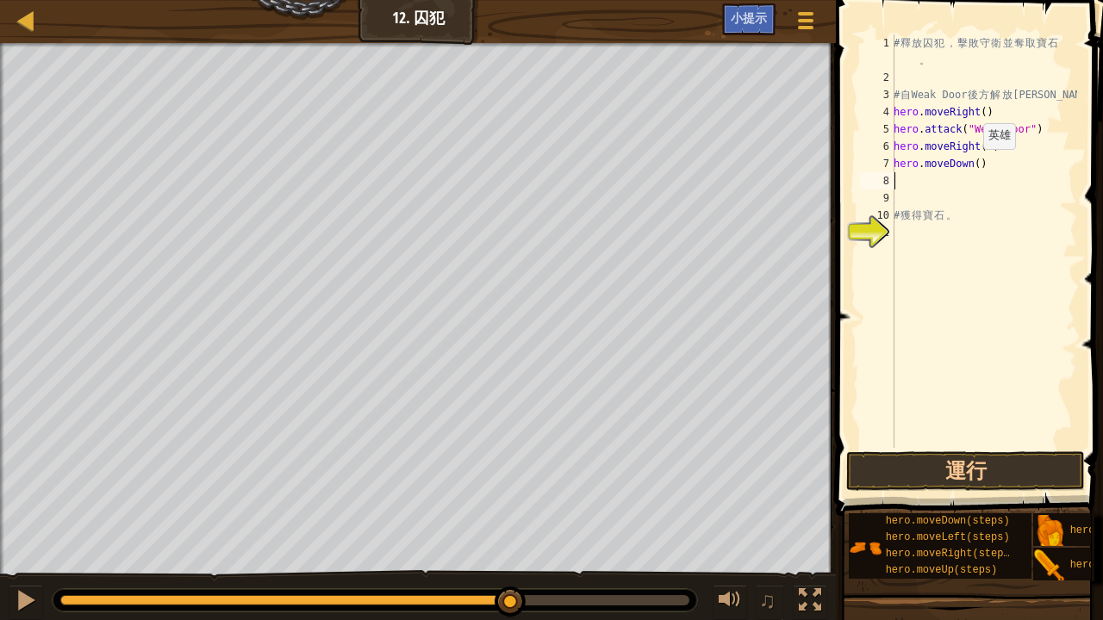
click at [974, 165] on div "# 釋 放 囚 犯 ， 擊 敗 守 衛 並 奪 取 寶 石 。 # 自 Weak Door 後 方 解 放 [PERSON_NAME] . moveRight…" at bounding box center [983, 266] width 187 height 465
type textarea "hero.moveDown(3)"
click at [923, 465] on button "運行" at bounding box center [965, 471] width 239 height 40
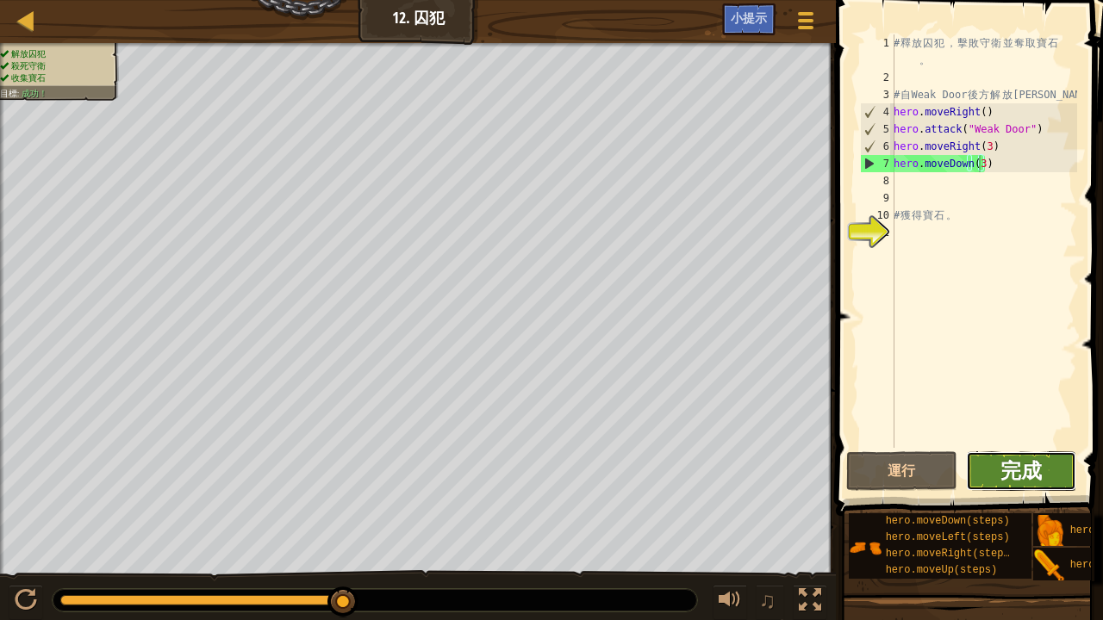
click at [1006, 478] on span "完成" at bounding box center [1020, 471] width 41 height 28
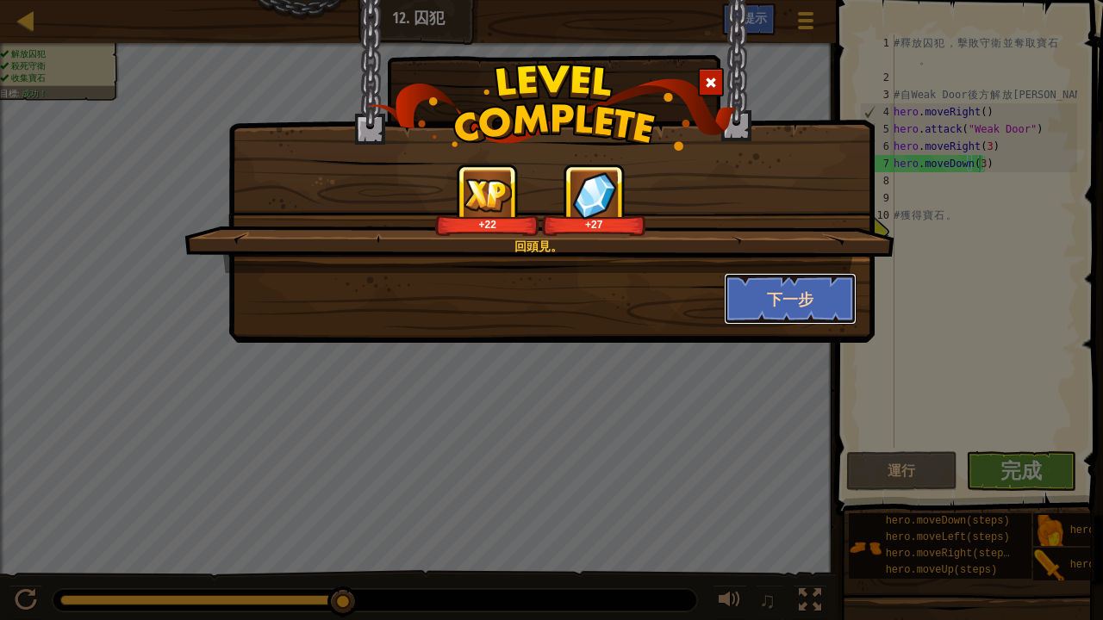
click at [762, 289] on button "下一步" at bounding box center [791, 299] width 134 height 52
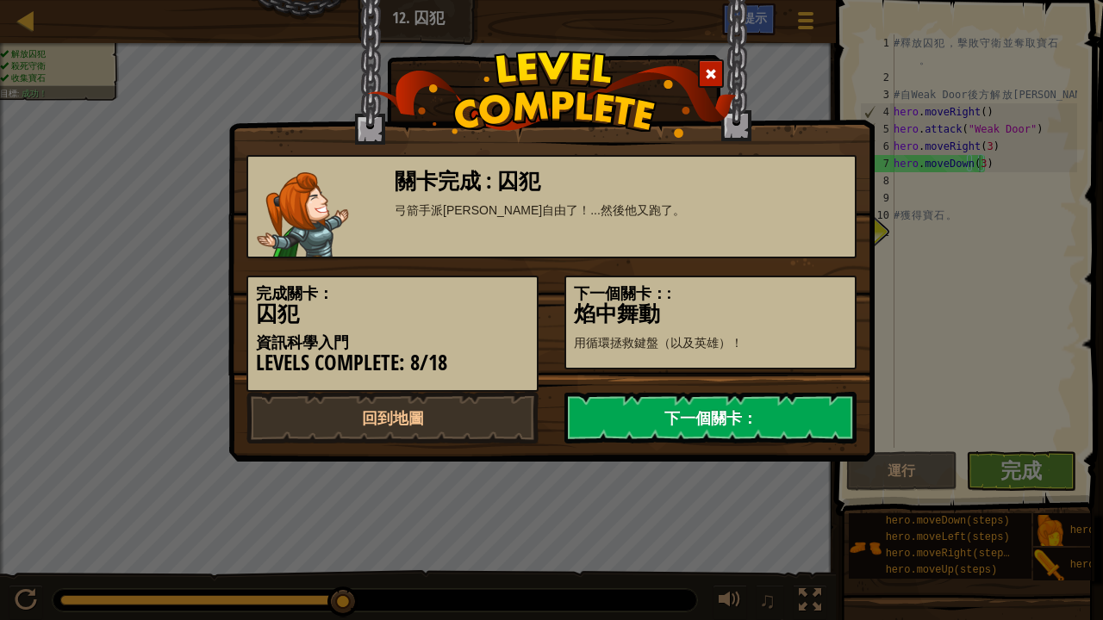
click at [691, 405] on link "下一個關卡：" at bounding box center [710, 418] width 292 height 52
click at [658, 410] on link "下一個關卡：" at bounding box center [710, 418] width 292 height 52
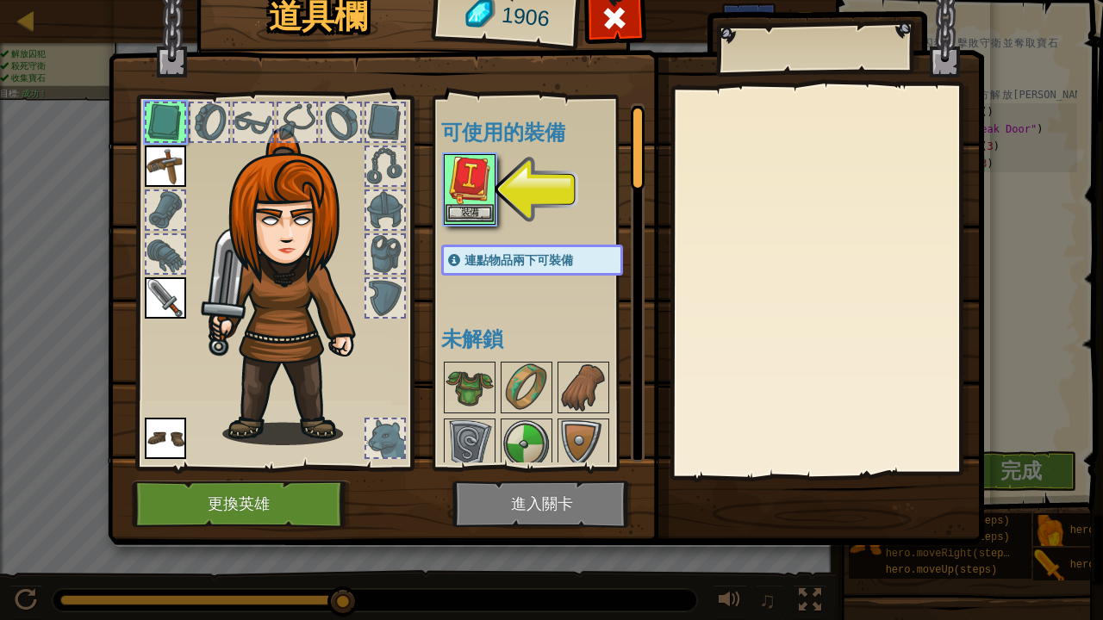
click at [461, 202] on div "道具欄 1906 可使用的裝備 裝備 裝備 裝備 裝備 連點物品兩下可裝備 未解鎖 裝備 脫下 訂閱我們來解鎖吧! (受本關卡限制) 更換英雄 進入關卡" at bounding box center [551, 310] width 1103 height 620
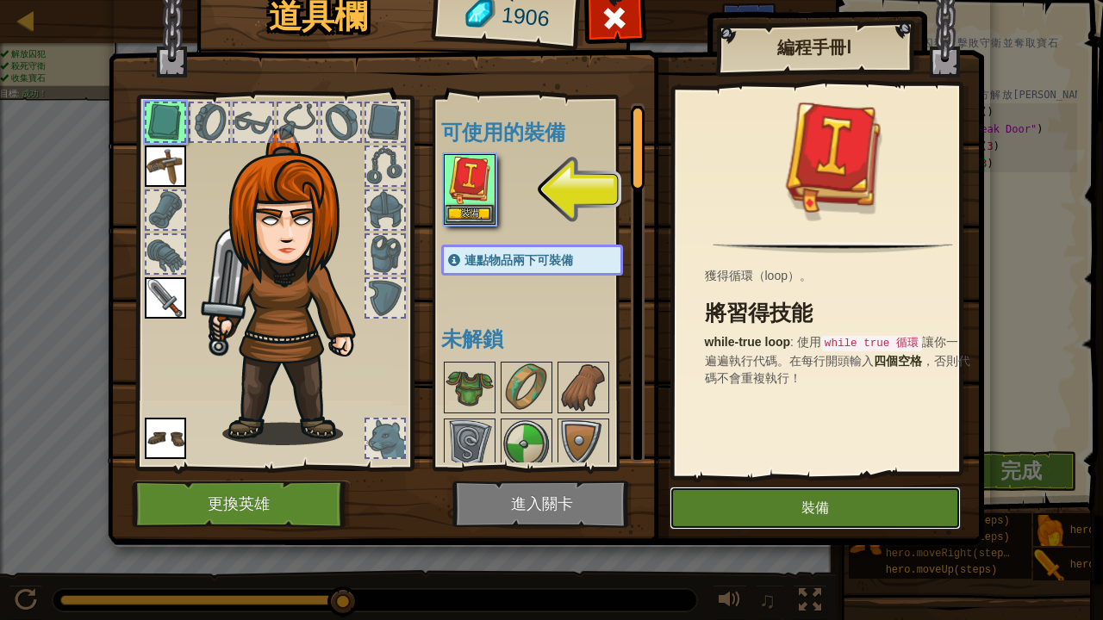
click at [796, 524] on button "裝備" at bounding box center [814, 508] width 291 height 43
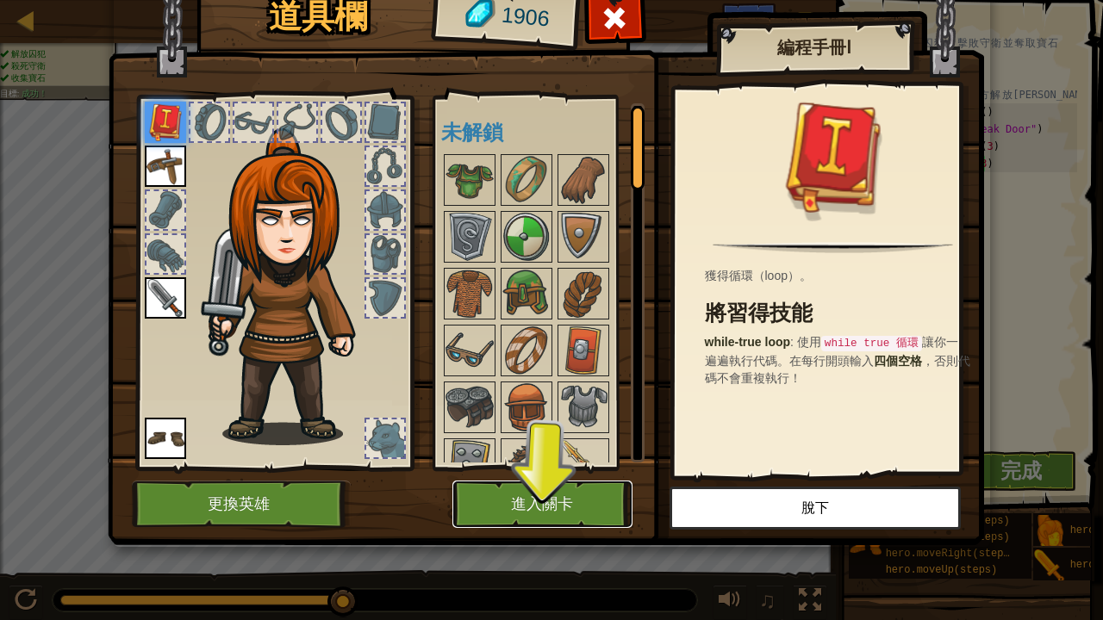
drag, startPoint x: 572, startPoint y: 499, endPoint x: 581, endPoint y: 500, distance: 8.7
click at [581, 500] on button "進入關卡" at bounding box center [542, 504] width 180 height 47
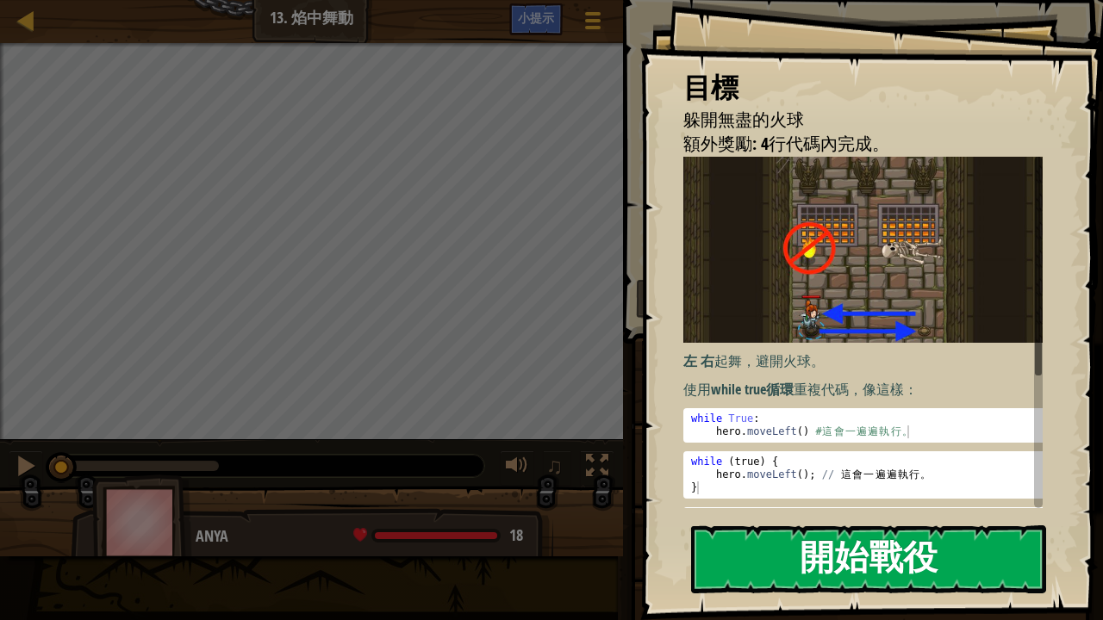
click at [885, 569] on button "開始戰役" at bounding box center [868, 560] width 355 height 68
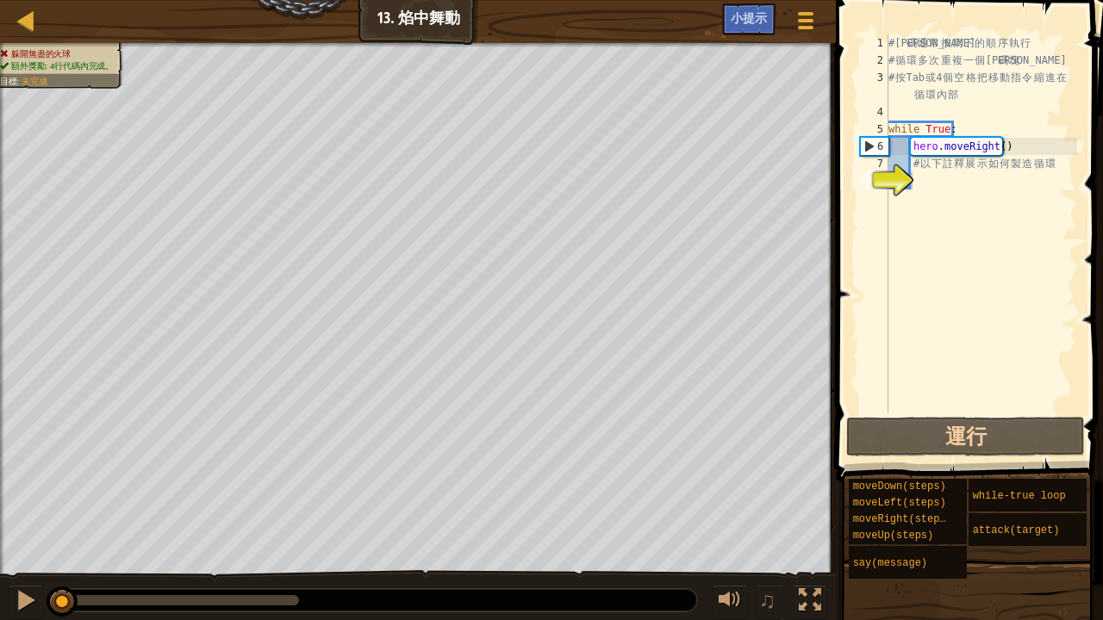
click at [843, 435] on span at bounding box center [971, 216] width 281 height 532
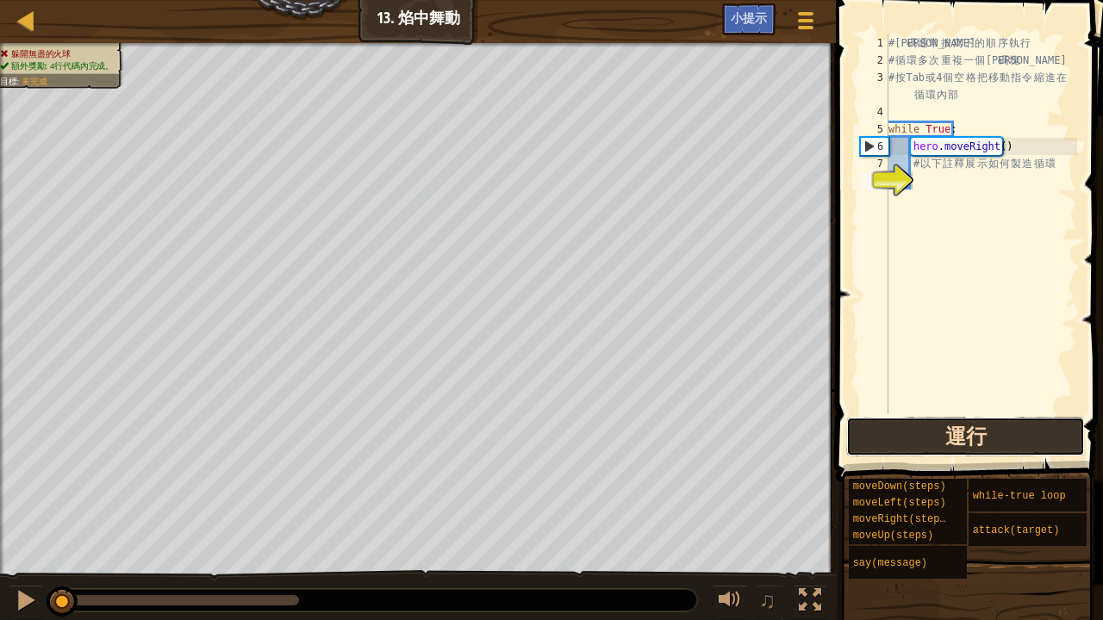
click at [865, 444] on button "運行" at bounding box center [965, 437] width 239 height 40
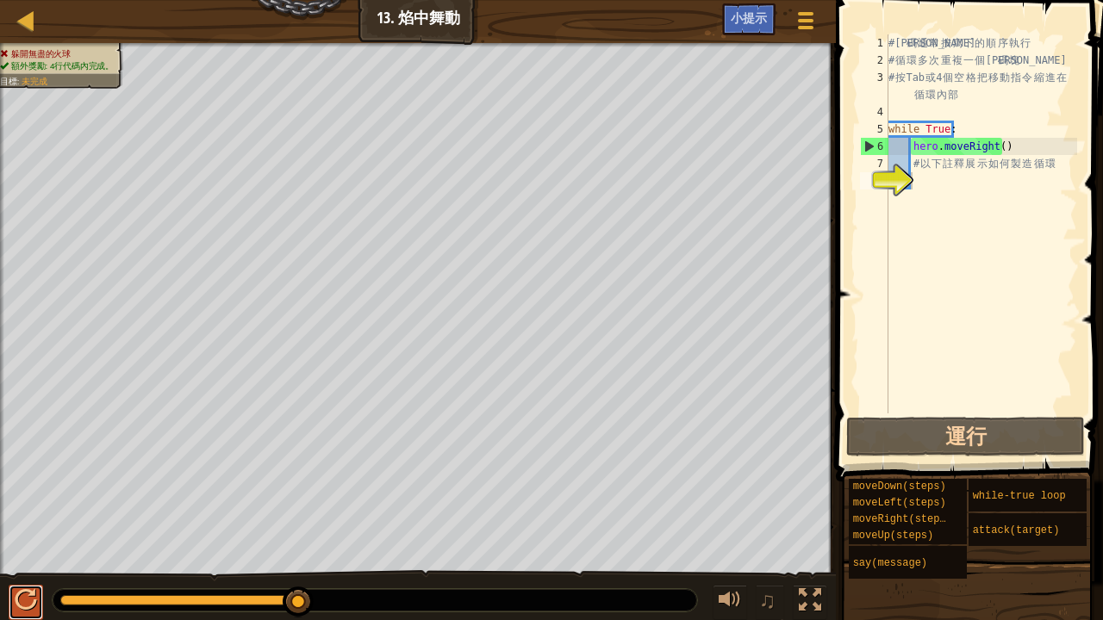
click at [10, 593] on button at bounding box center [26, 602] width 34 height 35
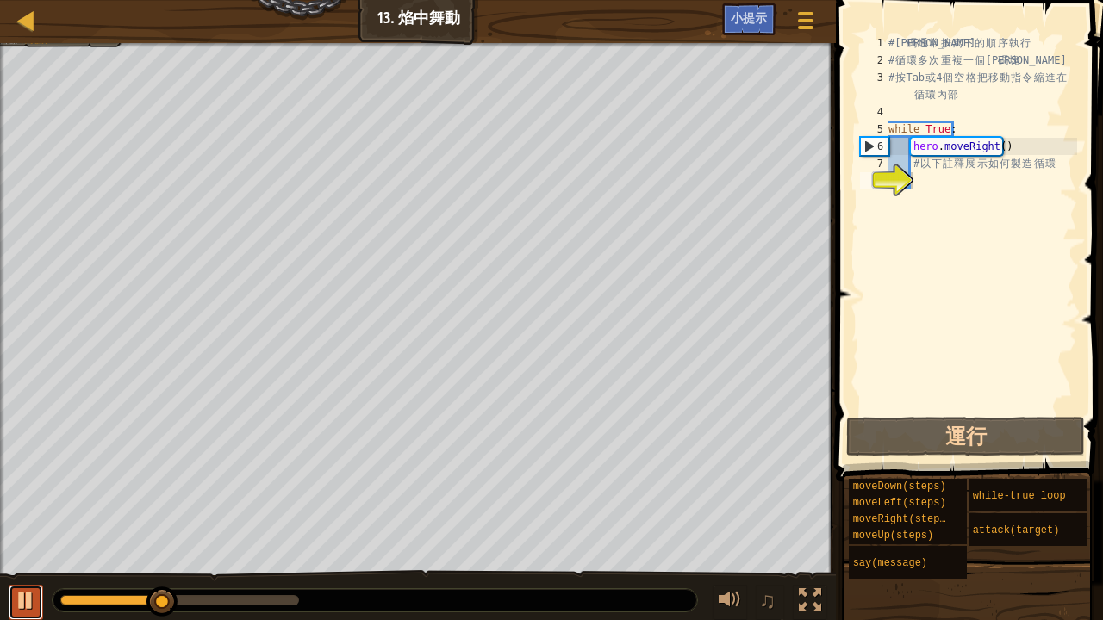
click at [12, 594] on button at bounding box center [26, 602] width 34 height 35
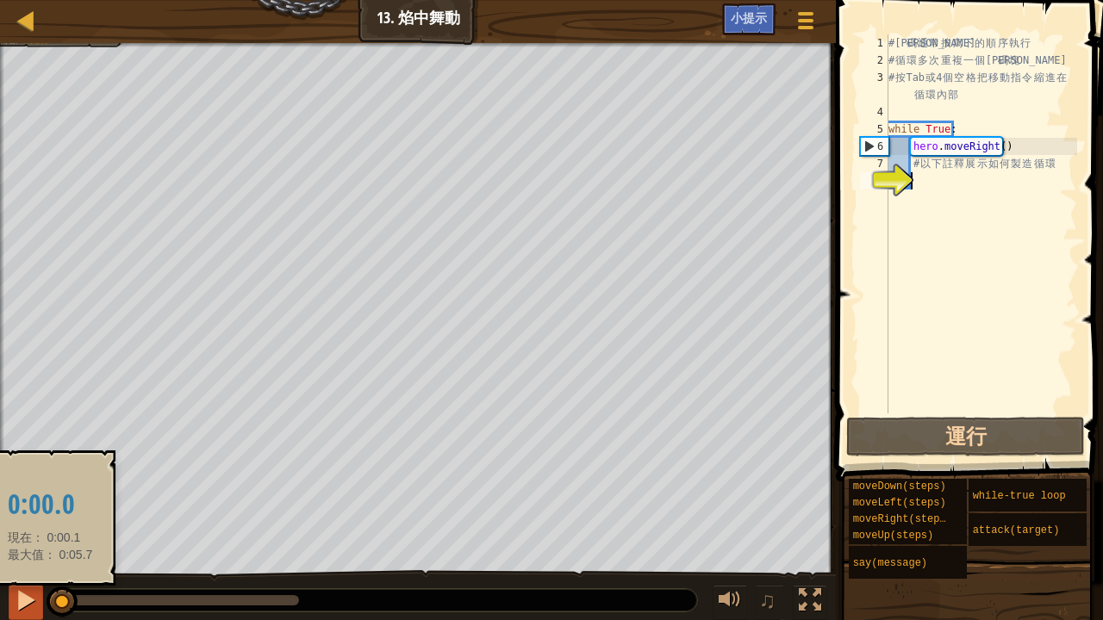
drag, startPoint x: 167, startPoint y: 595, endPoint x: 31, endPoint y: 619, distance: 138.1
click at [31, 619] on div "♫" at bounding box center [418, 596] width 836 height 52
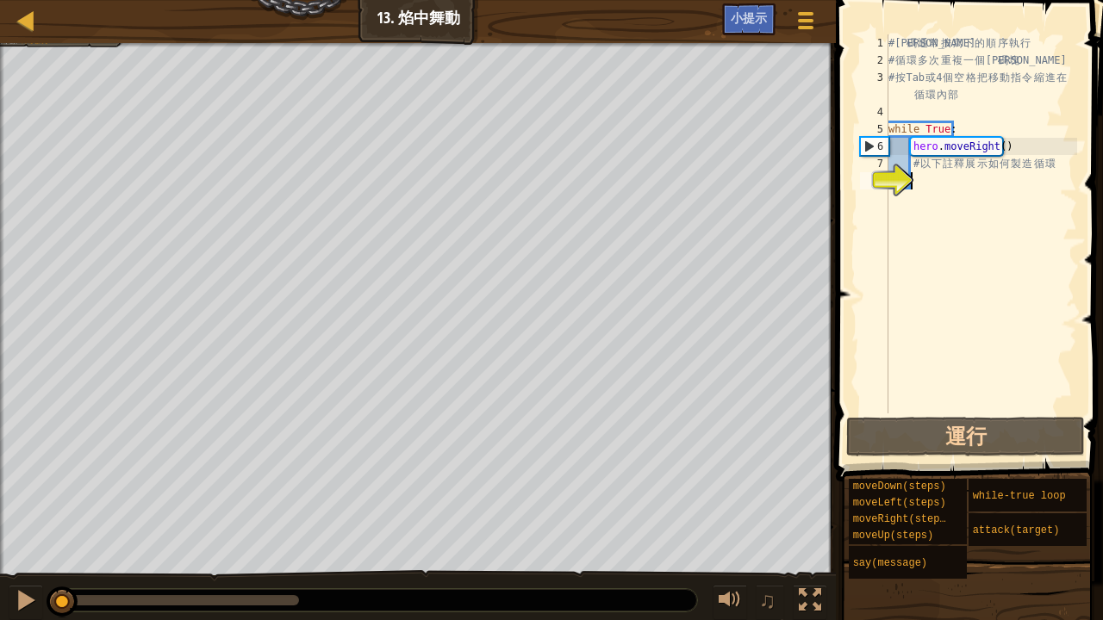
type textarea "h"
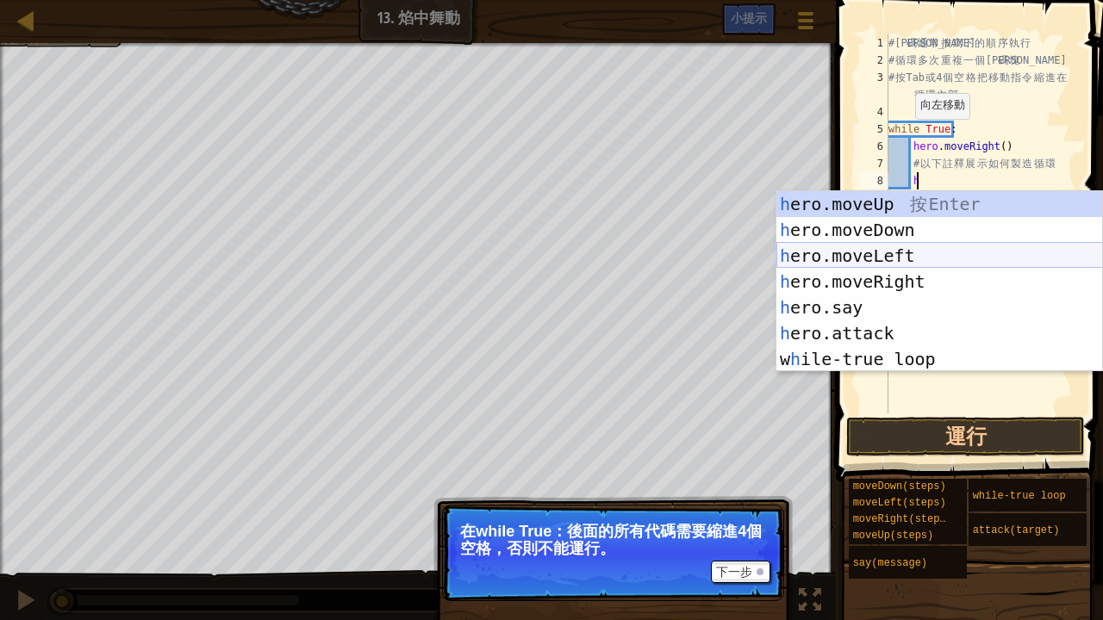
click at [887, 249] on div "h ero.moveUp 按 Enter h ero.moveDown 按 Enter h ero.moveLeft 按 Enter h ero.moveRi…" at bounding box center [939, 307] width 327 height 233
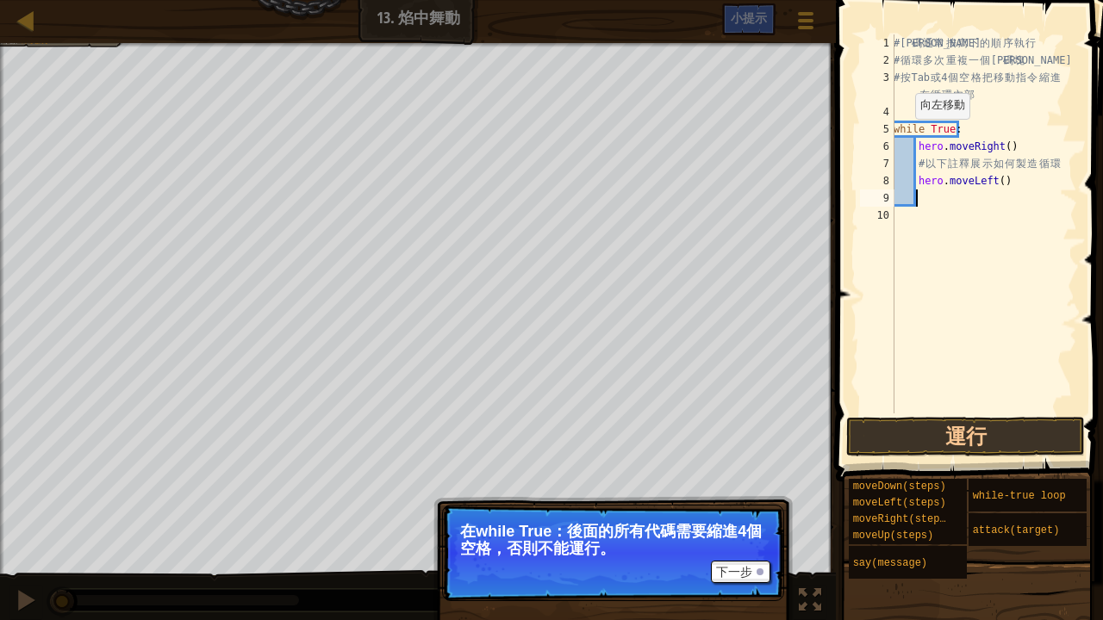
scroll to position [8, 1]
click at [995, 431] on button "運行" at bounding box center [965, 437] width 239 height 40
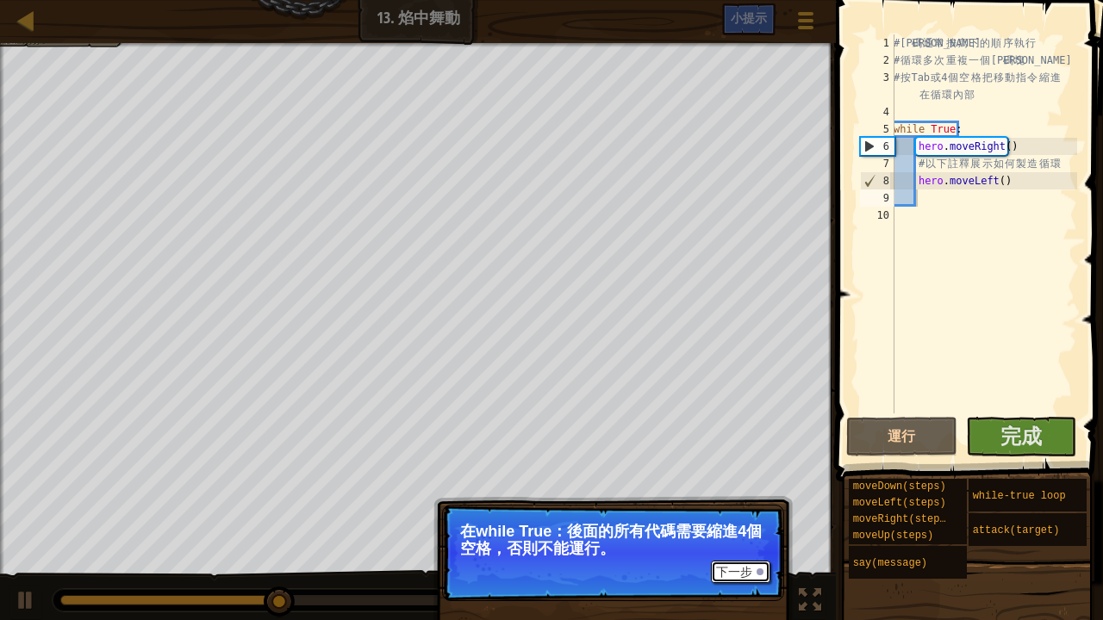
click at [736, 570] on button "下一步" at bounding box center [740, 572] width 59 height 22
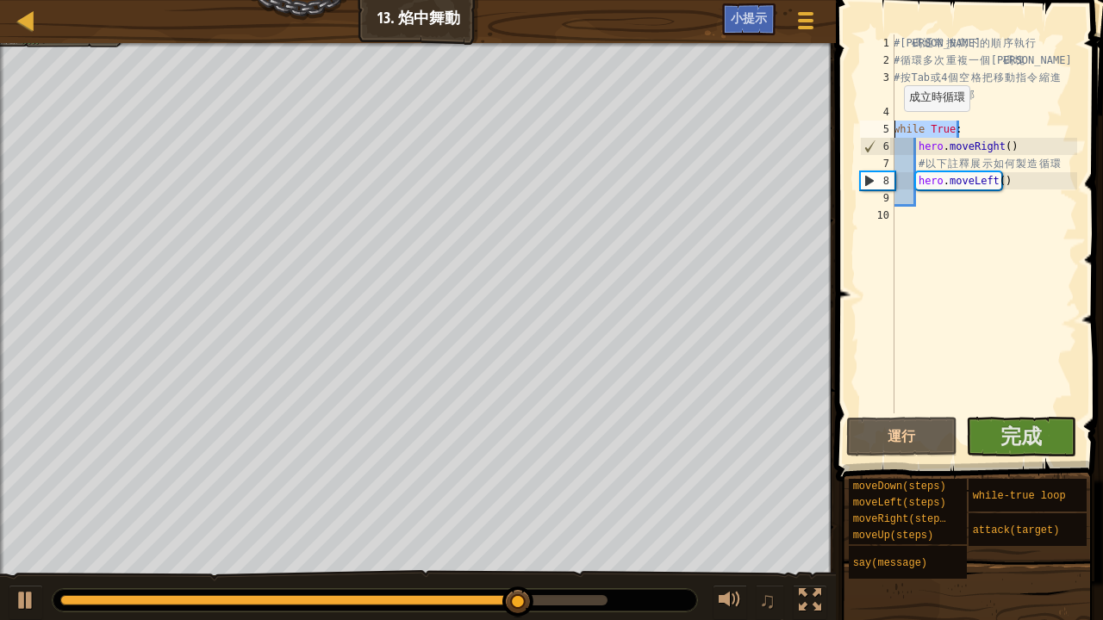
drag, startPoint x: 967, startPoint y: 128, endPoint x: 886, endPoint y: 127, distance: 81.0
click at [886, 127] on div "1 2 3 4 5 6 7 8 9 10 # 代 碼 通 常 按 寫 下 的 順 序 執 行 # 循 環 多 次 重 複 一 個 代 碼 塊 # 按 Tab …" at bounding box center [966, 223] width 221 height 379
click at [980, 128] on div "# 代 碼 通 常 按 寫 下 的 順 序 執 行 # 循 環 多 次 重 複 一 個 代 碼 塊 # 按 Tab 或 4 個 空 格 把 移 動 指 令 縮…" at bounding box center [983, 223] width 187 height 379
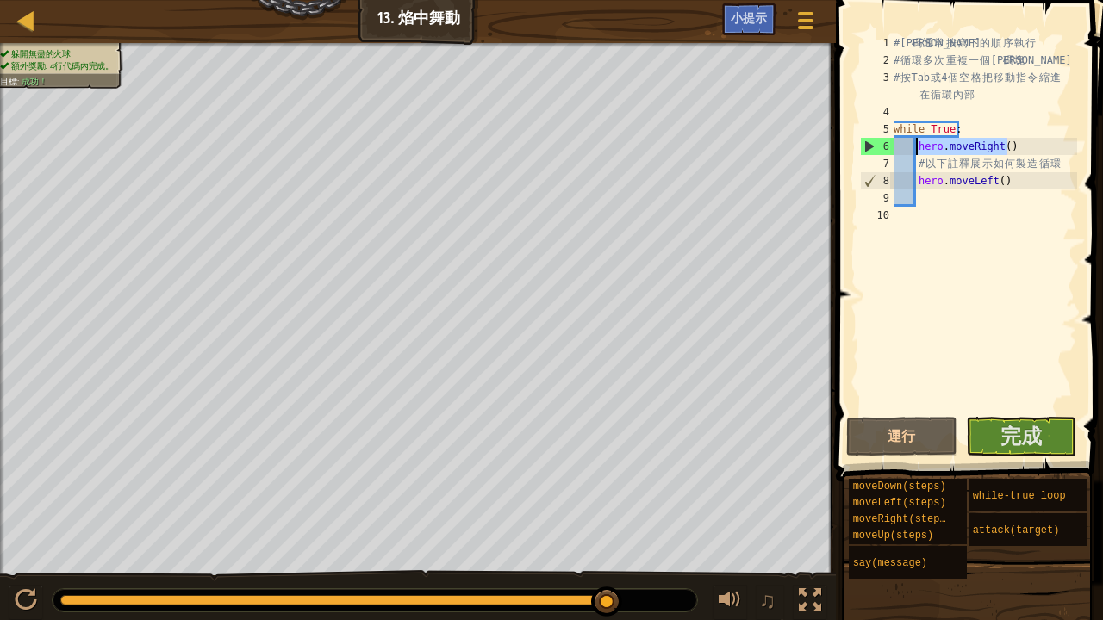
drag, startPoint x: 1039, startPoint y: 150, endPoint x: 919, endPoint y: 153, distance: 119.8
click at [919, 153] on div "# 代 碼 通 常 按 寫 下 的 順 序 執 行 # 循 環 多 次 重 複 一 個 代 碼 塊 # 按 Tab 或 4 個 空 格 把 移 動 指 令 縮…" at bounding box center [983, 241] width 187 height 414
click at [1013, 146] on div "# 代 碼 通 常 按 寫 下 的 順 序 執 行 # 循 環 多 次 重 複 一 個 代 碼 塊 # 按 Tab 或 4 個 空 格 把 移 動 指 令 縮…" at bounding box center [983, 223] width 187 height 379
drag, startPoint x: 1013, startPoint y: 146, endPoint x: 914, endPoint y: 153, distance: 99.3
click at [914, 153] on div "# 代 碼 通 常 按 寫 下 的 順 序 執 行 # 循 環 多 次 重 複 一 個 代 碼 塊 # 按 Tab 或 4 個 空 格 把 移 動 指 令 縮…" at bounding box center [983, 241] width 187 height 414
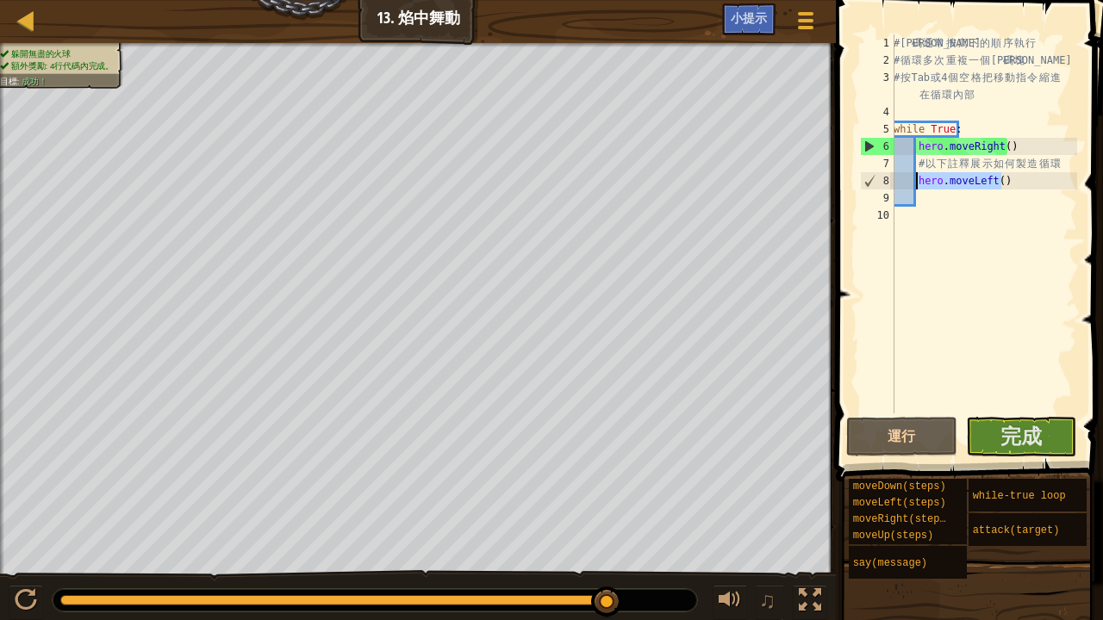
drag, startPoint x: 1008, startPoint y: 177, endPoint x: 913, endPoint y: 178, distance: 94.8
click at [913, 178] on div "# 代 碼 通 常 按 寫 下 的 順 序 執 行 # 循 環 多 次 重 複 一 個 代 碼 塊 # 按 Tab 或 4 個 空 格 把 移 動 指 令 縮…" at bounding box center [983, 241] width 187 height 414
click at [979, 181] on div "# 代 碼 通 常 按 寫 下 的 順 序 執 行 # 循 環 多 次 重 複 一 個 代 碼 塊 # 按 Tab 或 4 個 空 格 把 移 動 指 令 縮…" at bounding box center [983, 223] width 187 height 379
drag, startPoint x: 1012, startPoint y: 181, endPoint x: 911, endPoint y: 178, distance: 101.7
click at [911, 178] on div "# 代 碼 通 常 按 寫 下 的 順 序 執 行 # 循 環 多 次 重 複 一 個 代 碼 塊 # 按 Tab 或 4 個 空 格 把 移 動 指 令 縮…" at bounding box center [983, 241] width 187 height 414
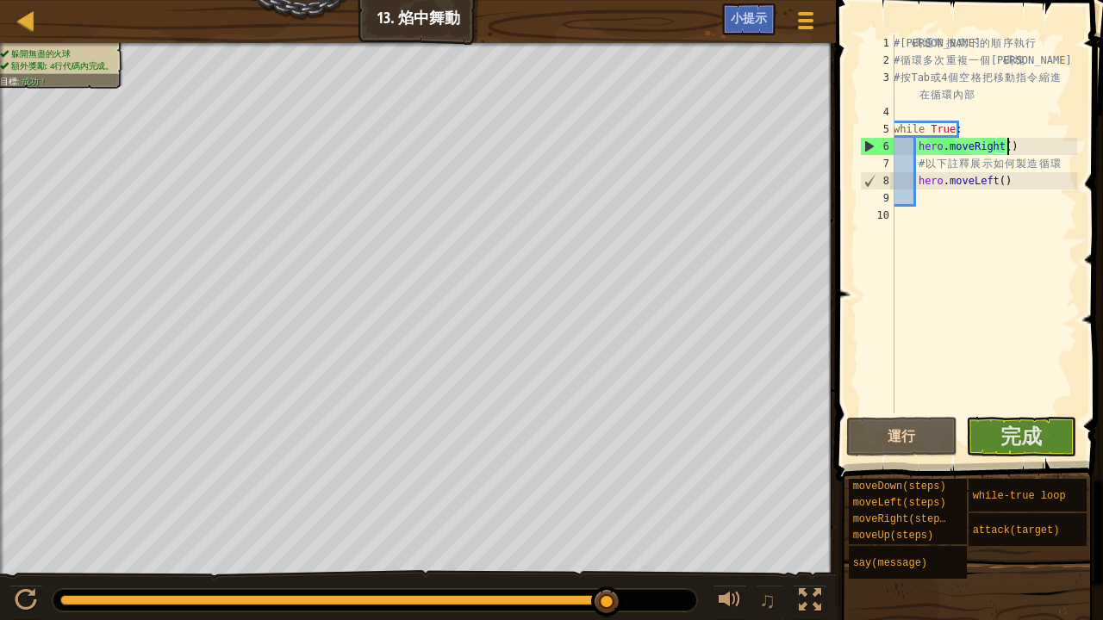
click at [1019, 146] on div "# 代 碼 通 常 按 寫 下 的 順 序 執 行 # 循 環 多 次 重 複 一 個 代 碼 塊 # 按 Tab 或 4 個 空 格 把 移 動 指 令 縮…" at bounding box center [983, 241] width 187 height 414
type textarea "hero.moveRight()"
click at [1018, 146] on div "# 代 碼 通 常 按 寫 下 的 順 序 執 行 # 循 環 多 次 重 複 一 個 代 碼 塊 # 按 Tab 或 4 個 空 格 把 移 動 指 令 縮…" at bounding box center [983, 241] width 187 height 414
click at [981, 221] on div "# 代 碼 通 常 按 寫 下 的 順 序 執 行 # 循 環 多 次 重 複 一 個 代 碼 塊 # 按 Tab 或 4 個 空 格 把 移 動 指 令 縮…" at bounding box center [983, 241] width 187 height 414
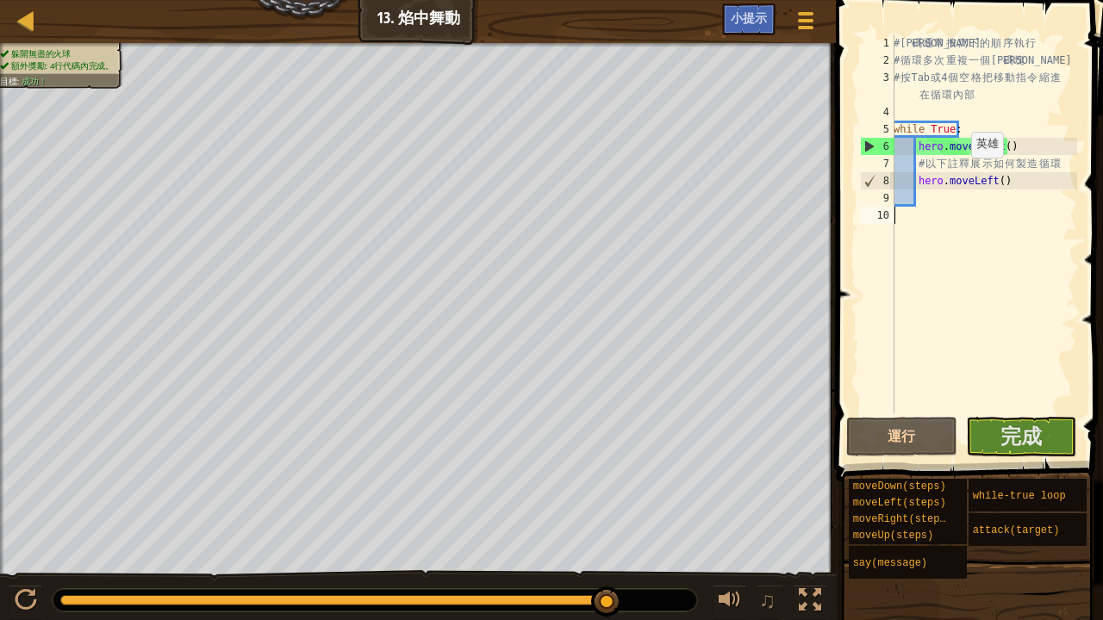
type textarea "h"
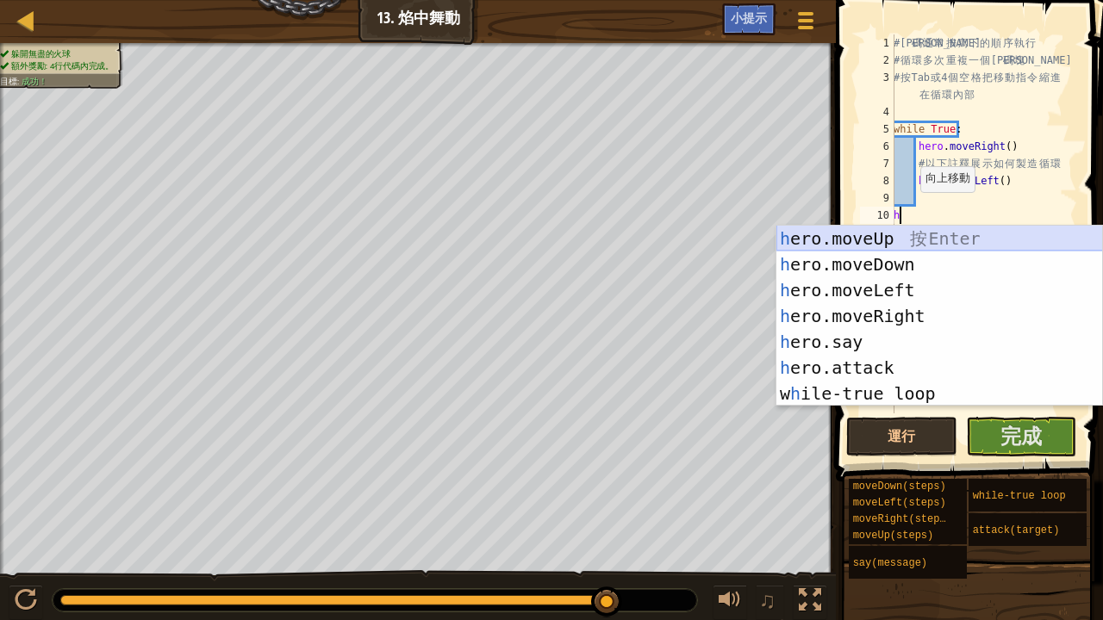
click at [905, 227] on div "h ero.moveUp 按 Enter h ero.moveDown 按 Enter h ero.moveLeft 按 Enter h ero.moveRi…" at bounding box center [939, 342] width 327 height 233
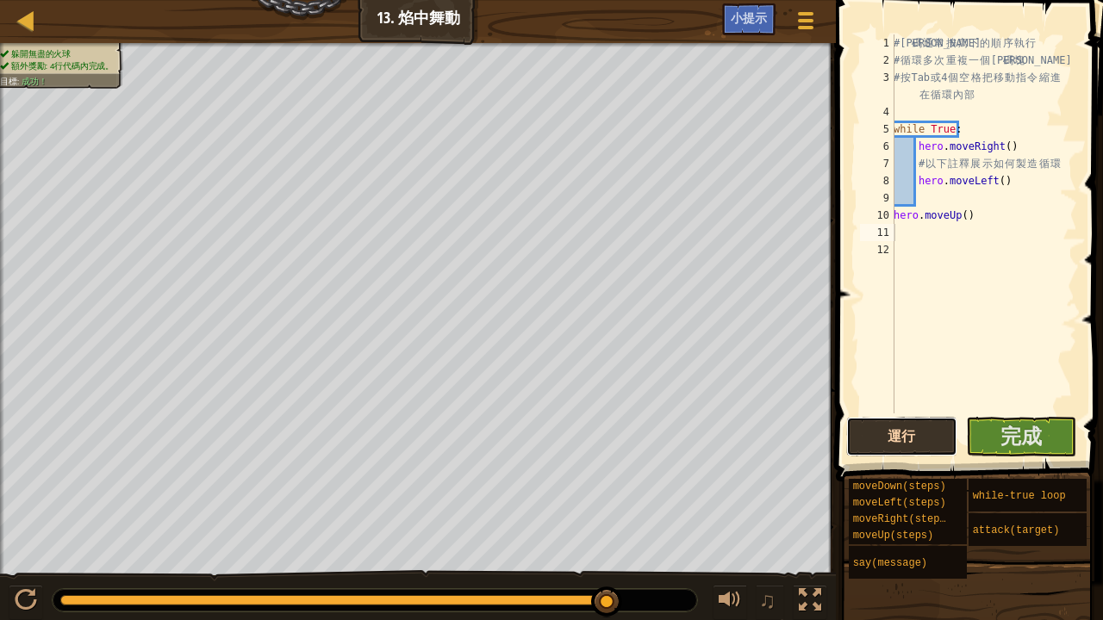
click at [893, 440] on button "運行" at bounding box center [901, 437] width 111 height 40
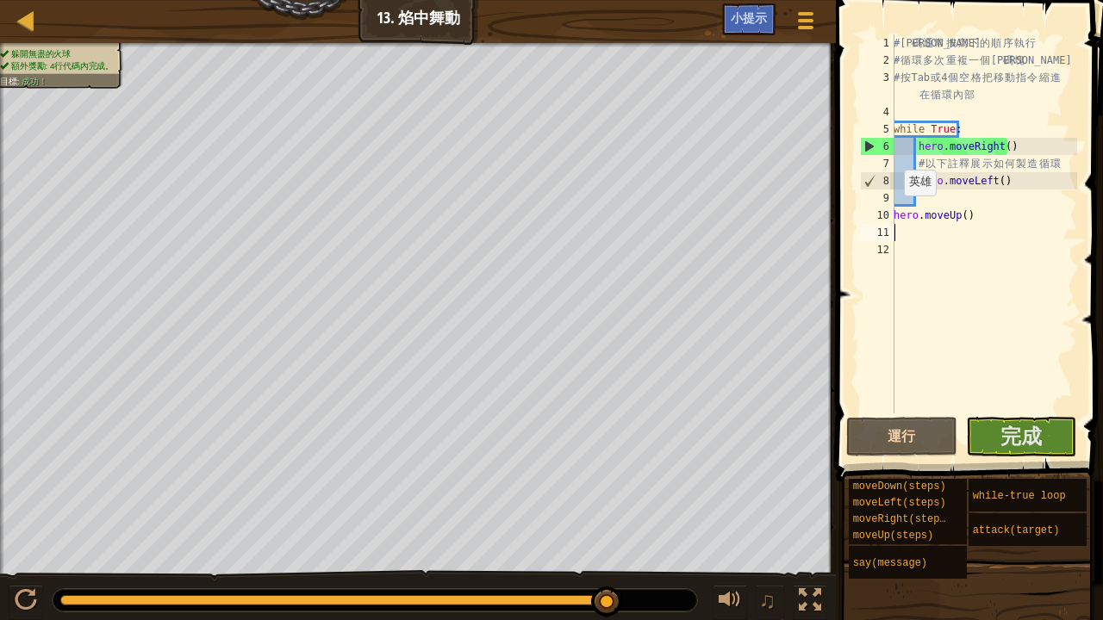
click at [894, 213] on div "# 代 碼 通 常 按 寫 下 的 順 序 執 行 # 循 環 多 次 重 複 一 個 代 碼 塊 # 按 Tab 或 4 個 空 格 把 移 動 指 令 縮…" at bounding box center [983, 241] width 187 height 414
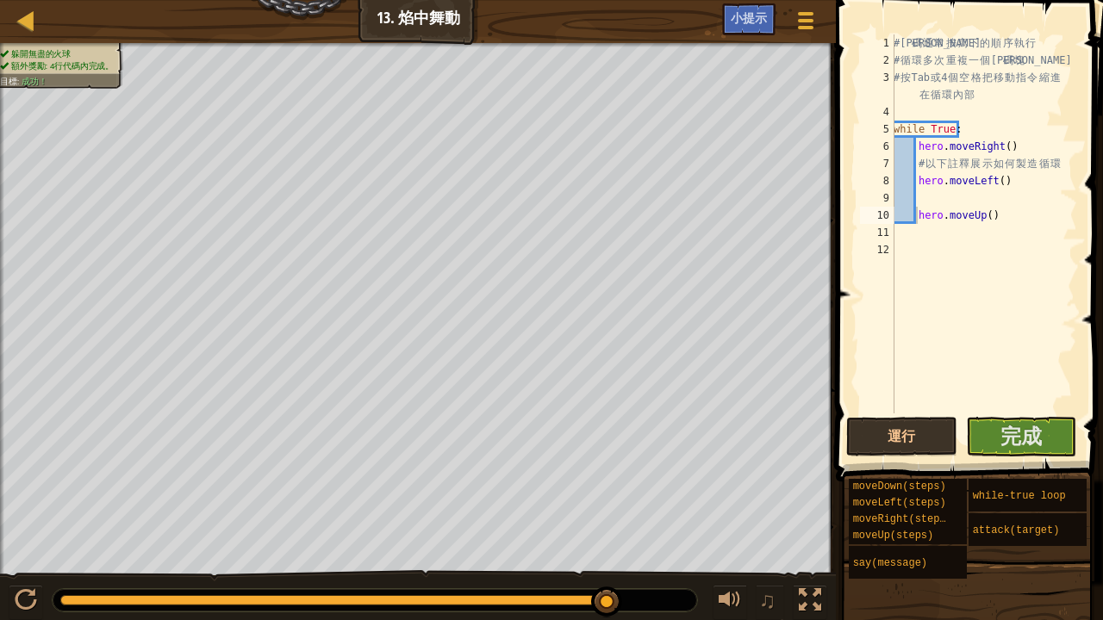
click at [902, 458] on span at bounding box center [971, 216] width 281 height 532
click at [903, 439] on button "運行" at bounding box center [901, 437] width 111 height 40
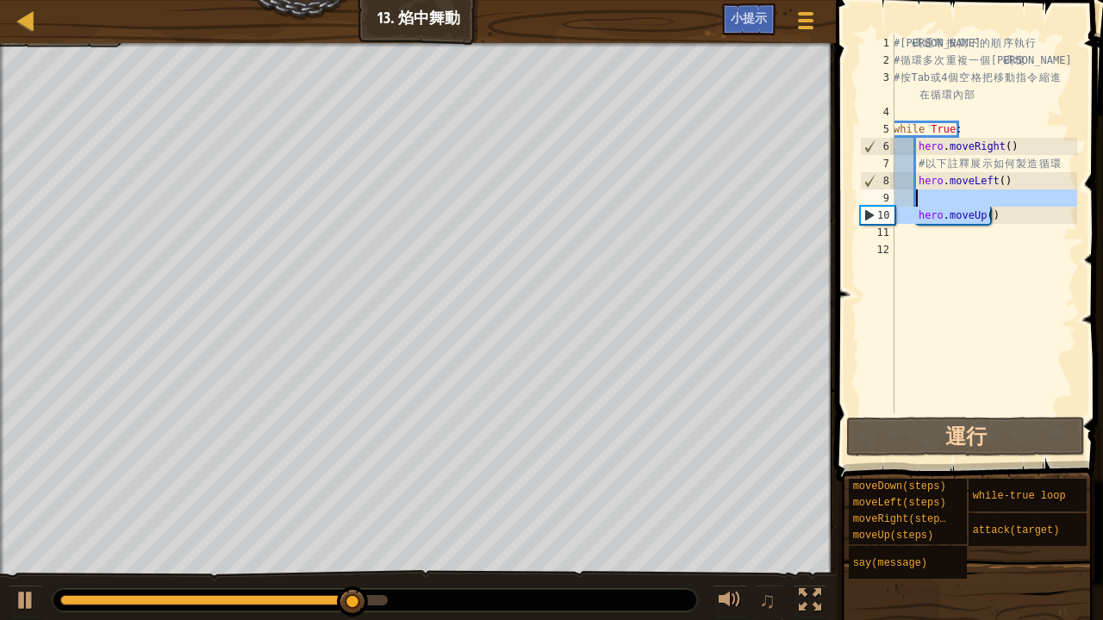
drag, startPoint x: 1030, startPoint y: 210, endPoint x: 1027, endPoint y: 187, distance: 23.4
click at [1027, 187] on div "# 代 碼 通 常 按 寫 下 的 順 序 執 行 # 循 環 多 次 重 複 一 個 代 碼 塊 # 按 Tab 或 4 個 空 格 把 移 動 指 令 縮…" at bounding box center [983, 241] width 187 height 414
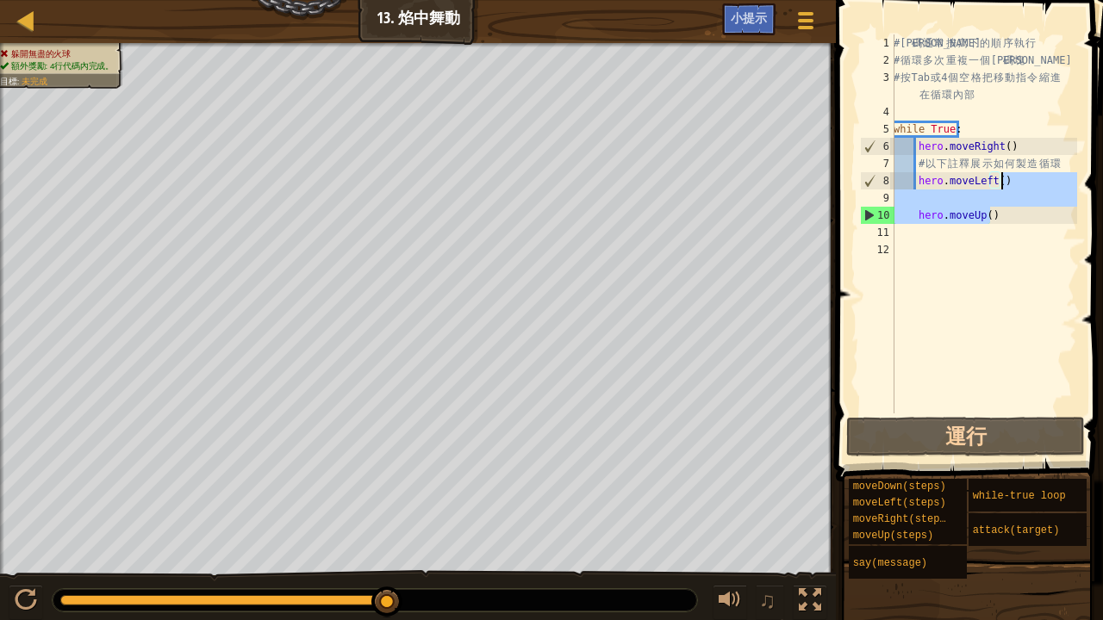
type textarea "hero.moveLeft()"
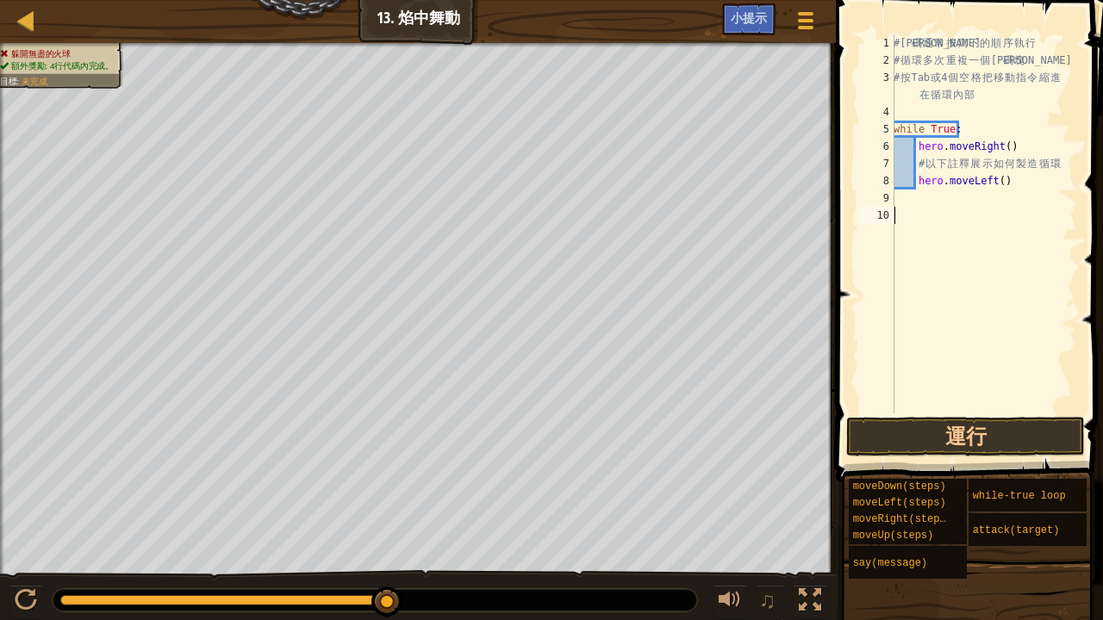
click at [894, 248] on div "# 代 碼 通 常 按 寫 下 的 順 序 執 行 # 循 環 多 次 重 複 一 個 代 碼 塊 # 按 Tab 或 4 個 空 格 把 移 動 指 令 縮…" at bounding box center [983, 241] width 187 height 414
click at [944, 419] on button "運行" at bounding box center [965, 437] width 239 height 40
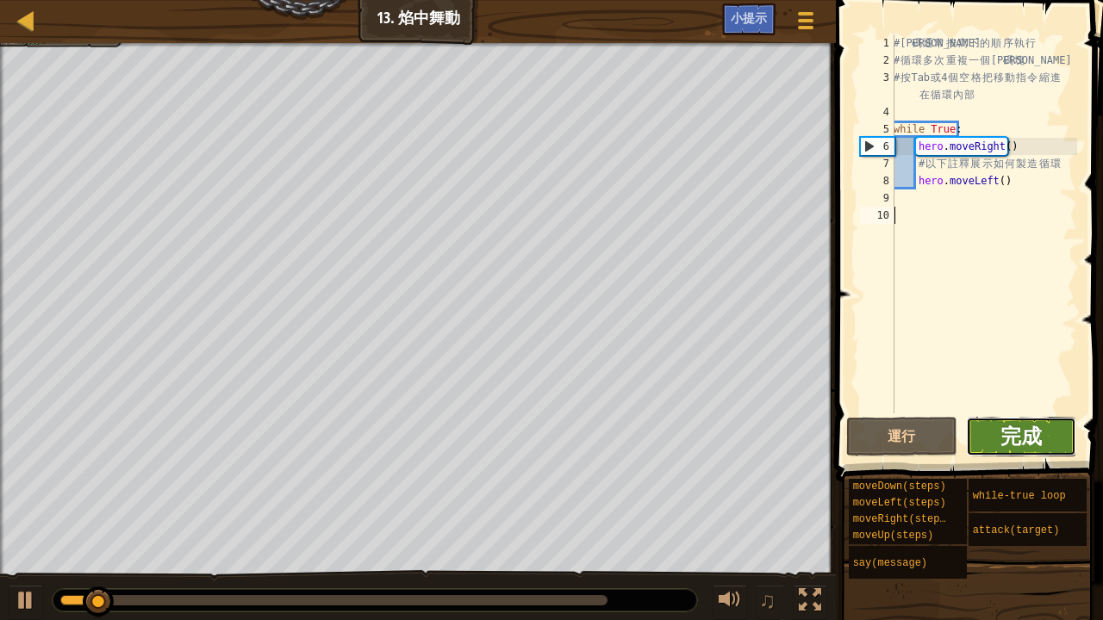
click at [1024, 426] on span "完成" at bounding box center [1020, 436] width 41 height 28
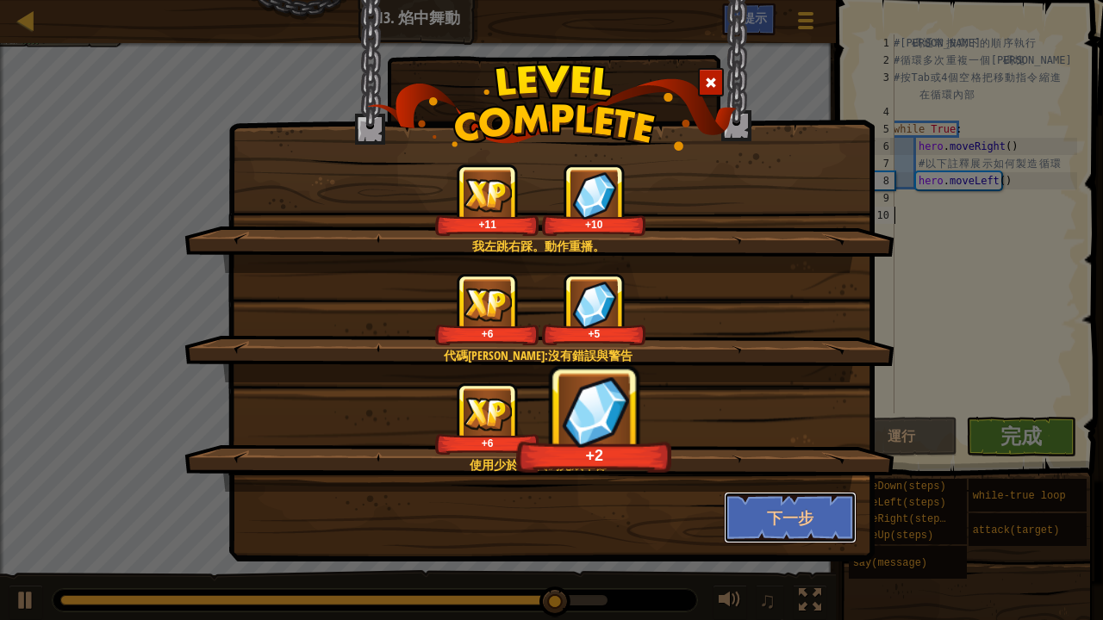
click at [786, 512] on button "下一步" at bounding box center [791, 518] width 134 height 52
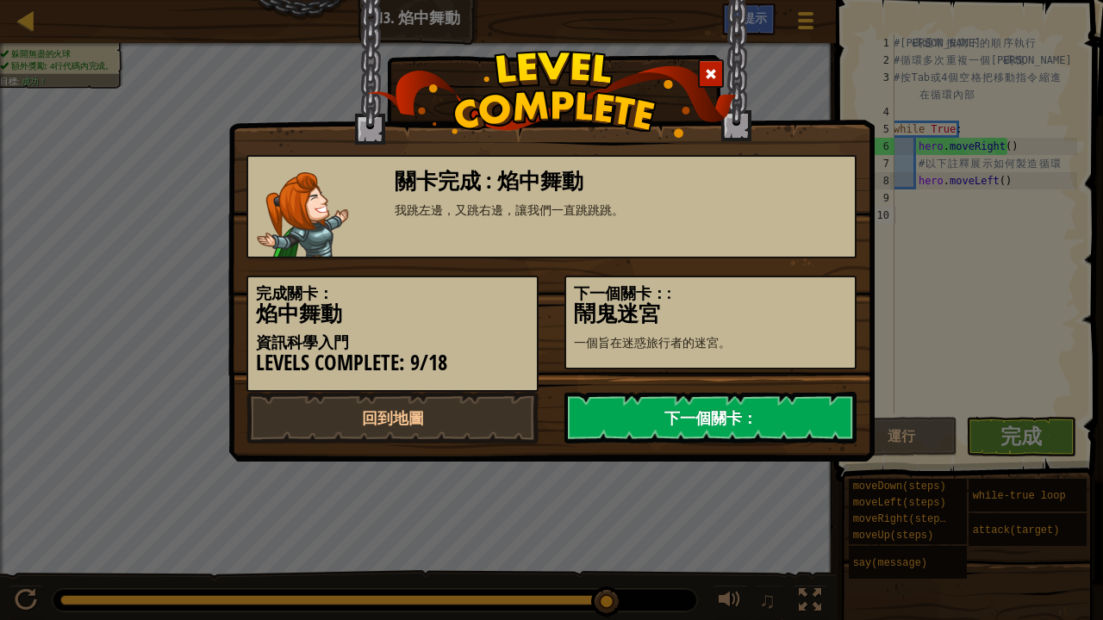
click at [782, 417] on link "下一個關卡：" at bounding box center [710, 418] width 292 height 52
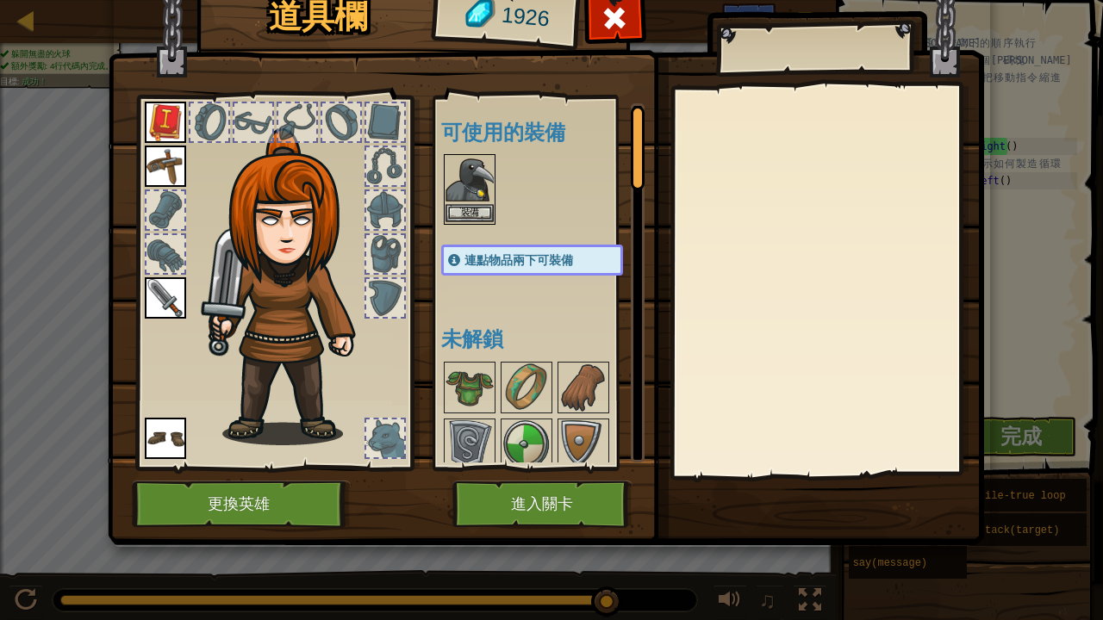
click at [462, 201] on img at bounding box center [469, 180] width 48 height 48
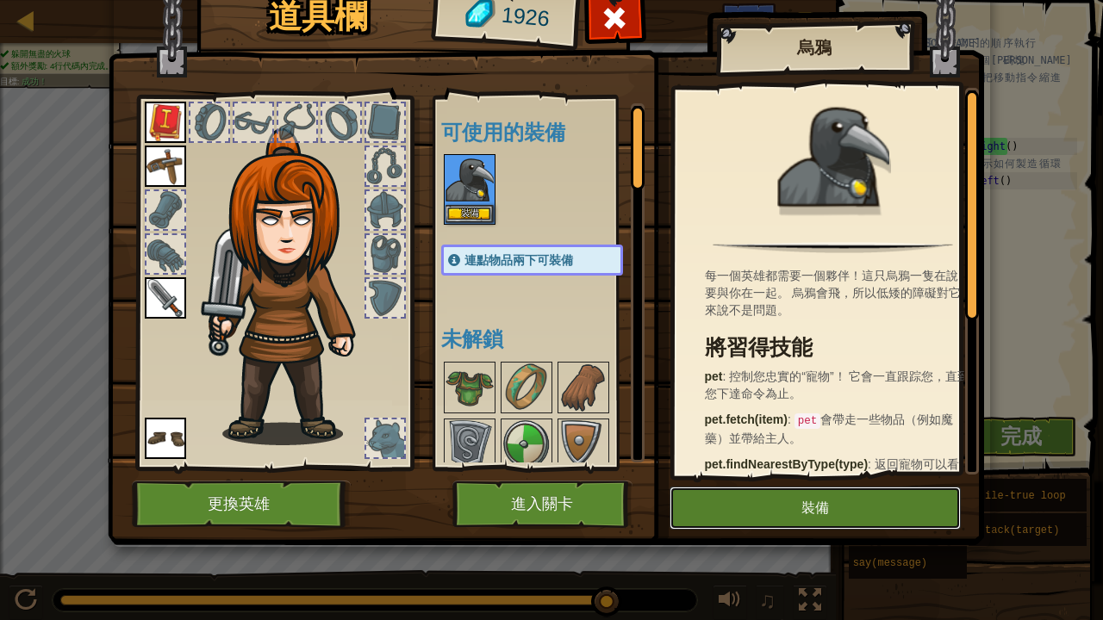
click at [822, 500] on button "裝備" at bounding box center [814, 508] width 291 height 43
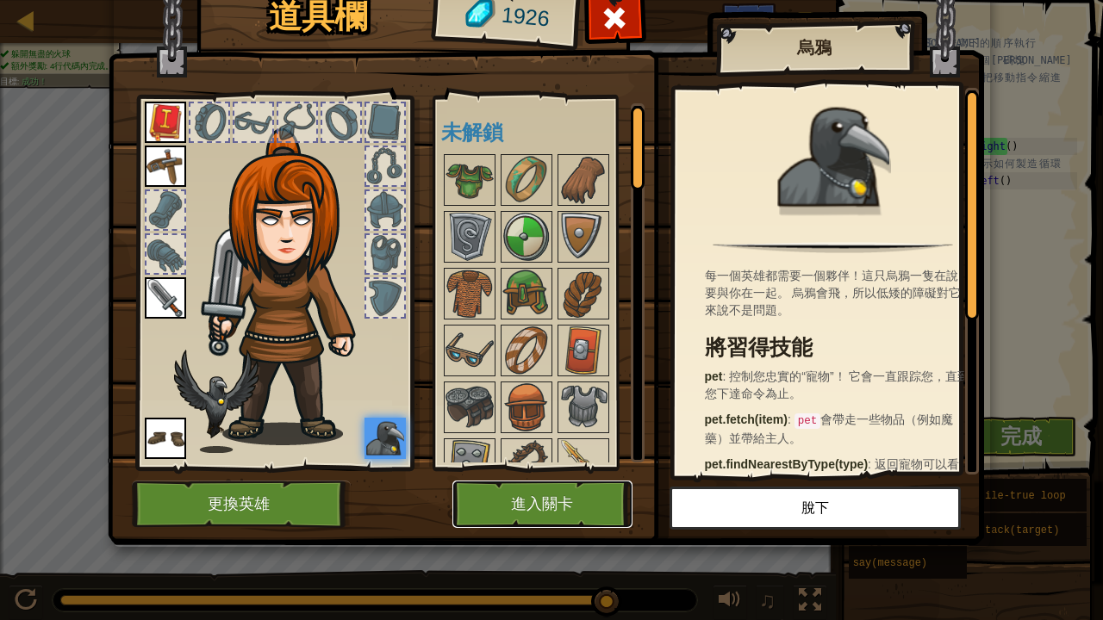
click at [526, 512] on button "進入關卡" at bounding box center [542, 504] width 180 height 47
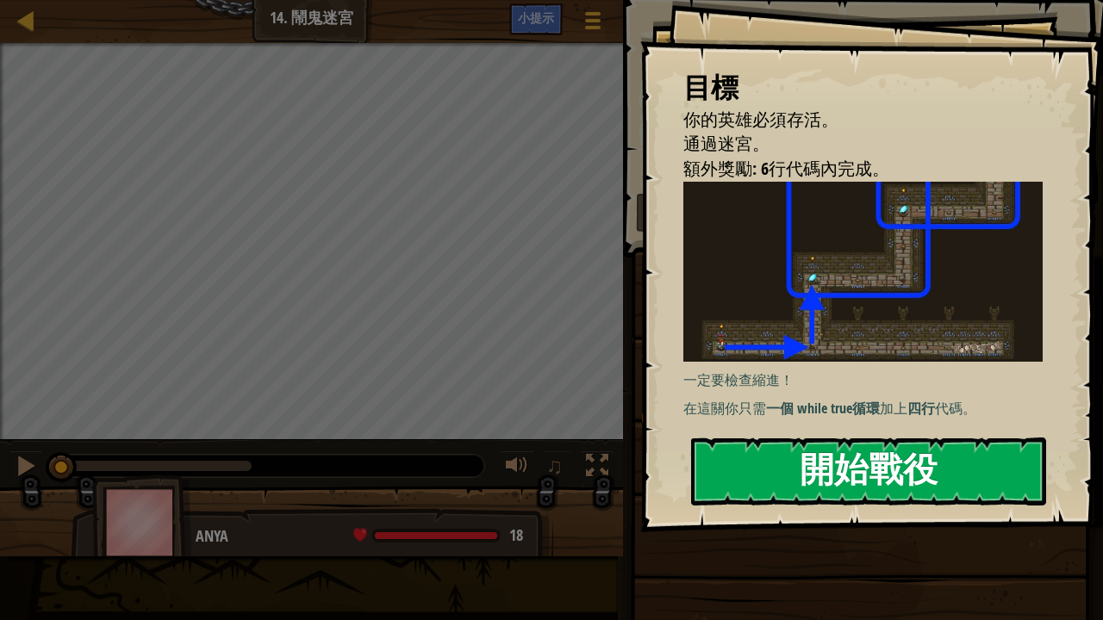
click at [916, 495] on button "開始戰役" at bounding box center [868, 472] width 355 height 68
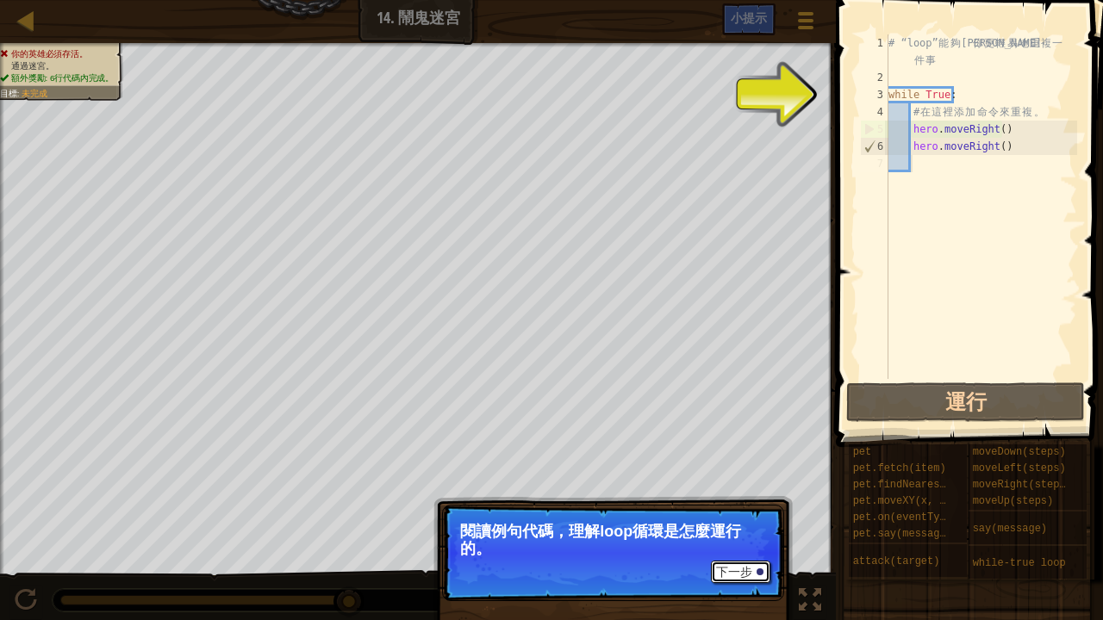
click at [730, 576] on button "下一步" at bounding box center [740, 572] width 59 height 22
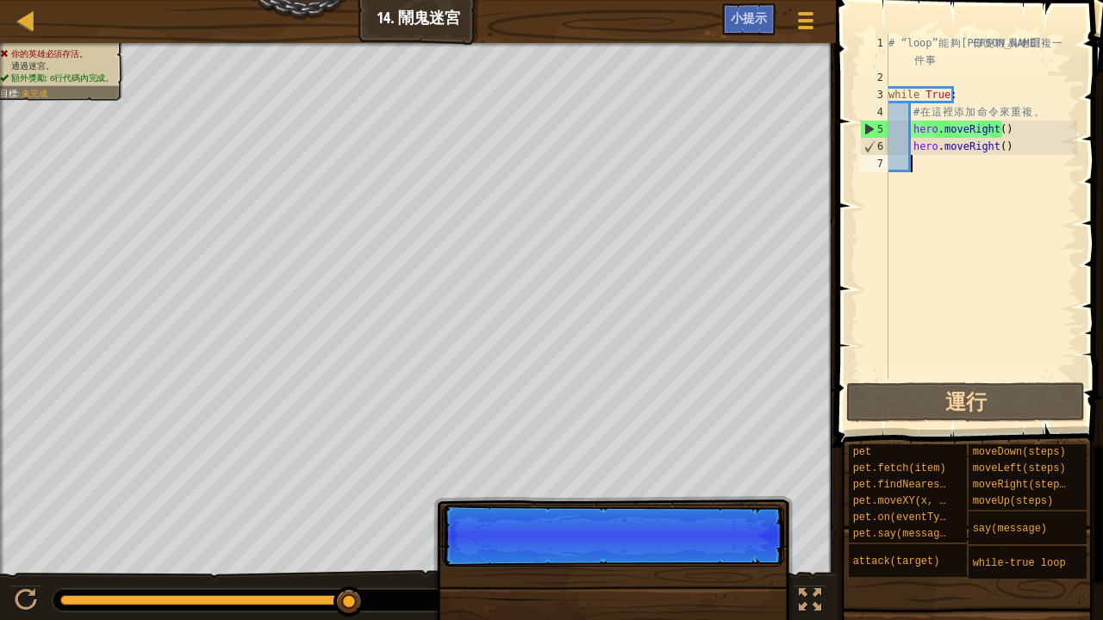
scroll to position [8, 1]
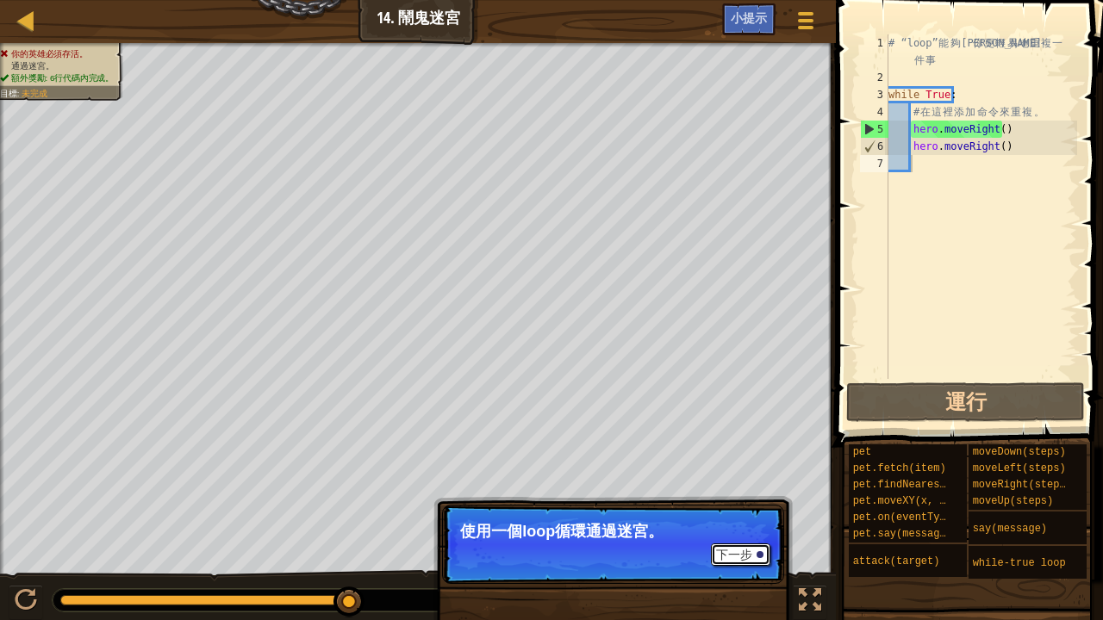
click at [738, 555] on button "下一步" at bounding box center [740, 555] width 59 height 22
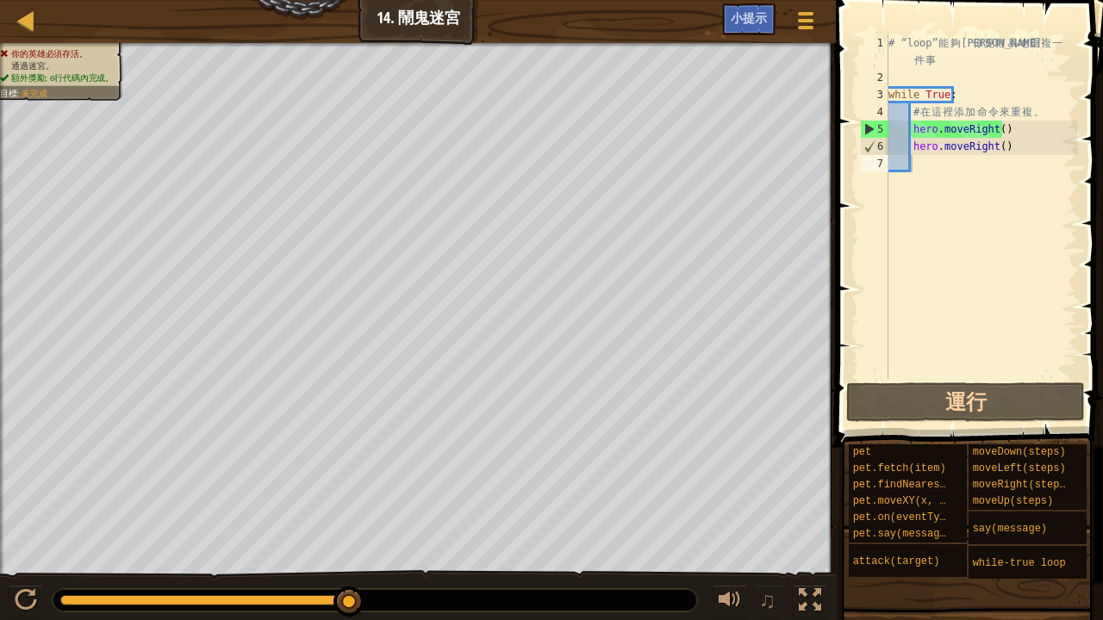
drag, startPoint x: 329, startPoint y: 619, endPoint x: 131, endPoint y: 619, distance: 198.2
click at [131, 619] on div "♫" at bounding box center [418, 596] width 836 height 52
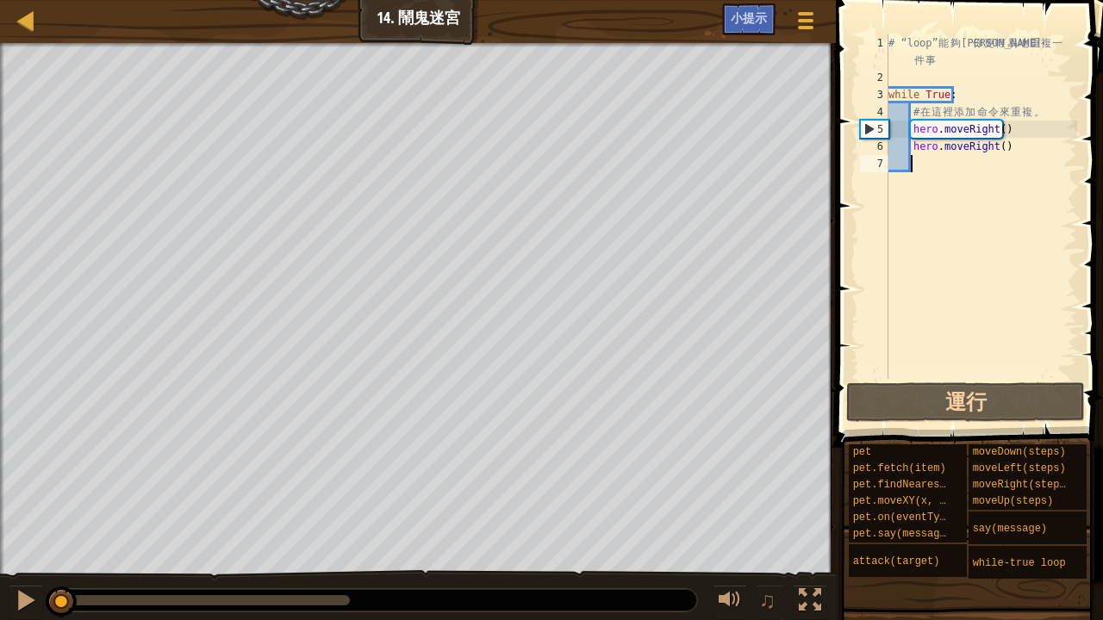
drag, startPoint x: 345, startPoint y: 607, endPoint x: 0, endPoint y: 619, distance: 345.7
click at [0, 619] on div "♫" at bounding box center [418, 596] width 836 height 52
click at [1017, 152] on div "# “loop” 能 夠 讓 你 更 輕 易 地 重 複 一 件 事 while True : # 在 這 裡 添 加 命 令 來 重 複 。 hero . …" at bounding box center [981, 232] width 192 height 396
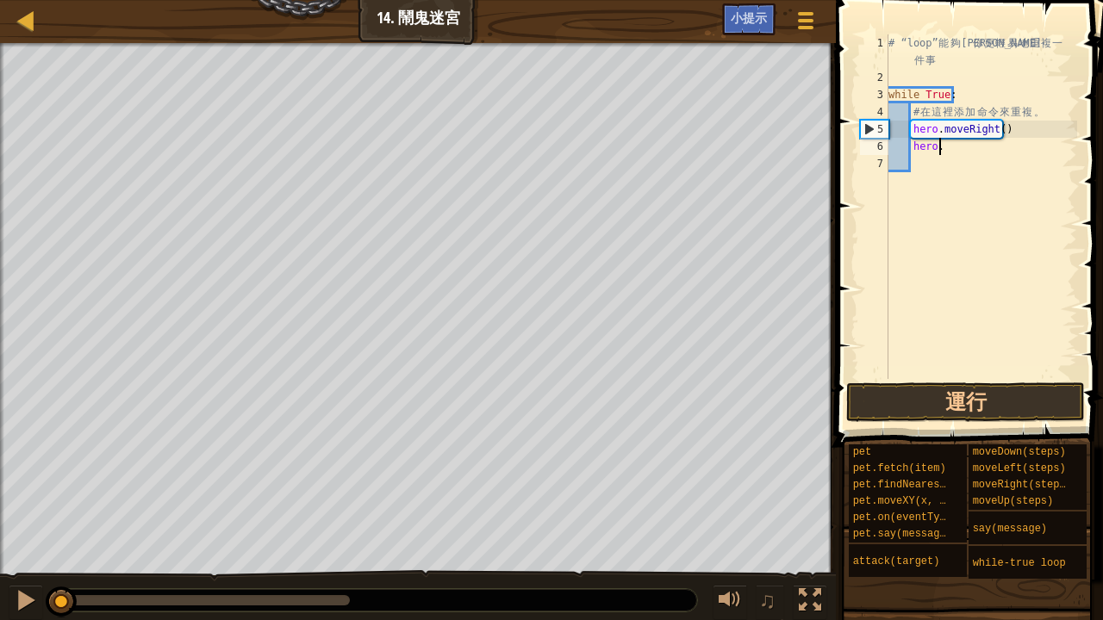
type textarea "h"
click at [744, 24] on span "小提示" at bounding box center [749, 17] width 36 height 16
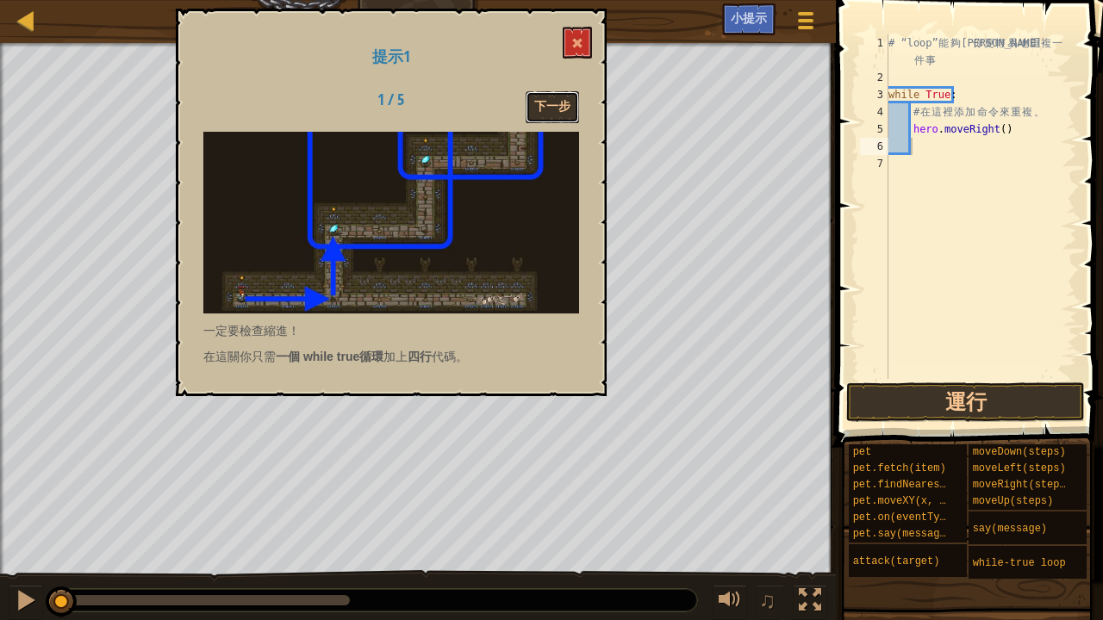
drag, startPoint x: 560, startPoint y: 98, endPoint x: 546, endPoint y: 83, distance: 20.7
click at [549, 91] on button "下一步" at bounding box center [552, 107] width 53 height 32
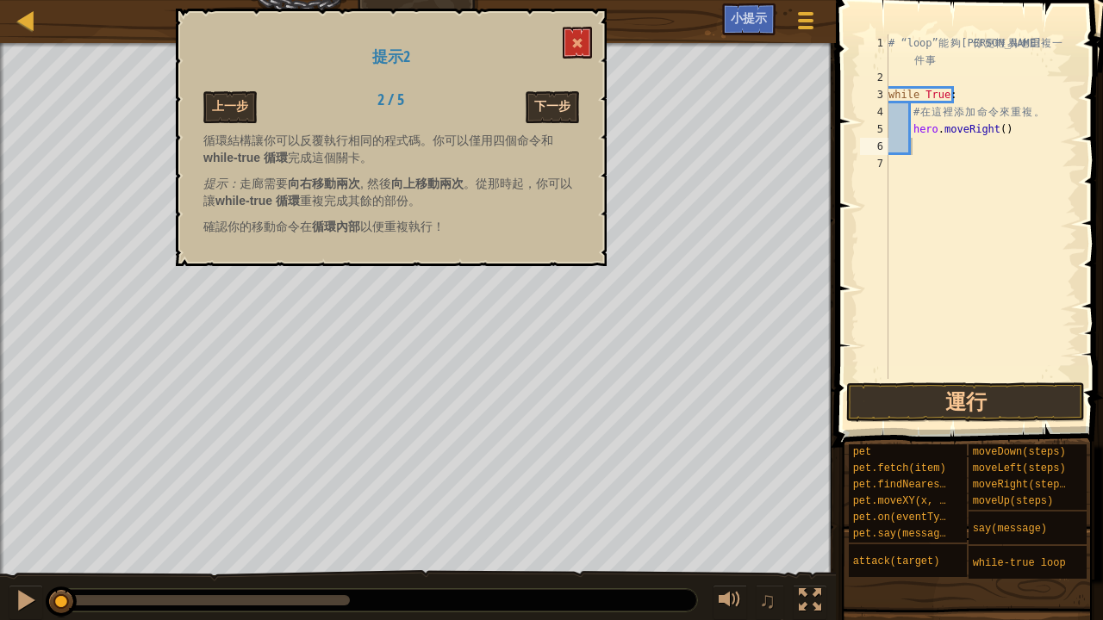
click at [566, 96] on div "提示2 上一步 2 / 5 下一步 循環結構讓你可以反覆執行相同的程式碼。你可以僅用四個命令和 while-true 循環 完成這個關卡。 提示： 走廊需要 …" at bounding box center [391, 138] width 431 height 258
drag, startPoint x: 580, startPoint y: 34, endPoint x: 588, endPoint y: 43, distance: 11.6
click at [579, 45] on button at bounding box center [577, 43] width 29 height 32
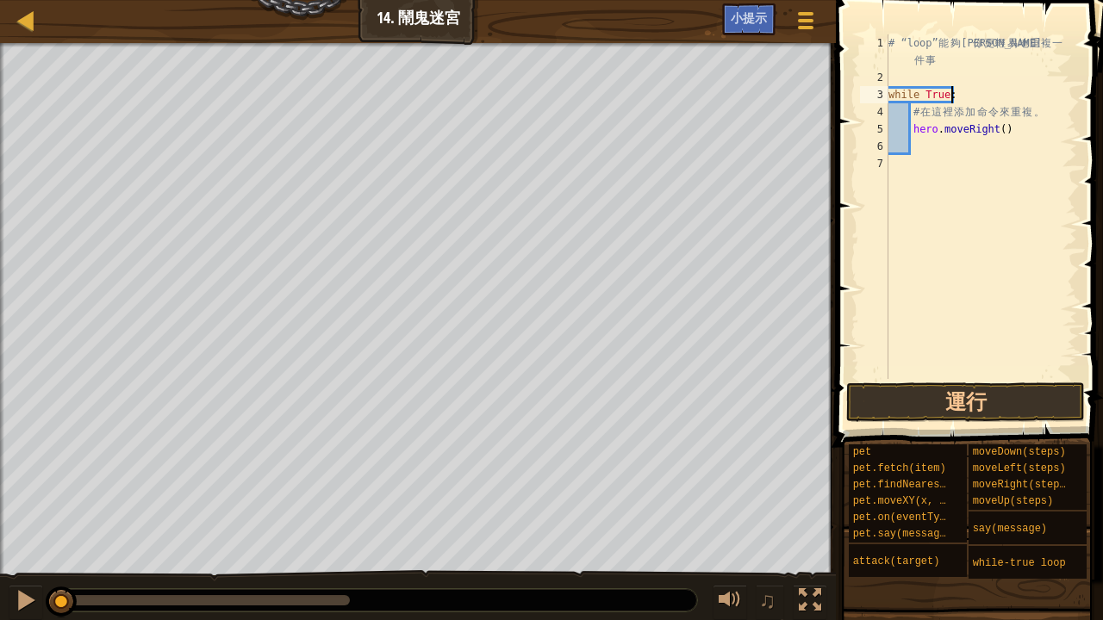
click at [955, 90] on div "# “loop” 能 夠 讓 你 更 輕 易 地 重 複 一 件 事 while True : # 在 這 裡 添 加 命 令 來 重 複 。 hero . …" at bounding box center [981, 232] width 192 height 396
click at [1006, 134] on div "# “loop” 能 夠 讓 你 更 輕 易 地 重 複 一 件 事 while True : # 在 這 裡 添 加 命 令 來 重 複 。 hero . …" at bounding box center [981, 232] width 192 height 396
type textarea "h"
click at [935, 389] on button "運行" at bounding box center [965, 403] width 239 height 40
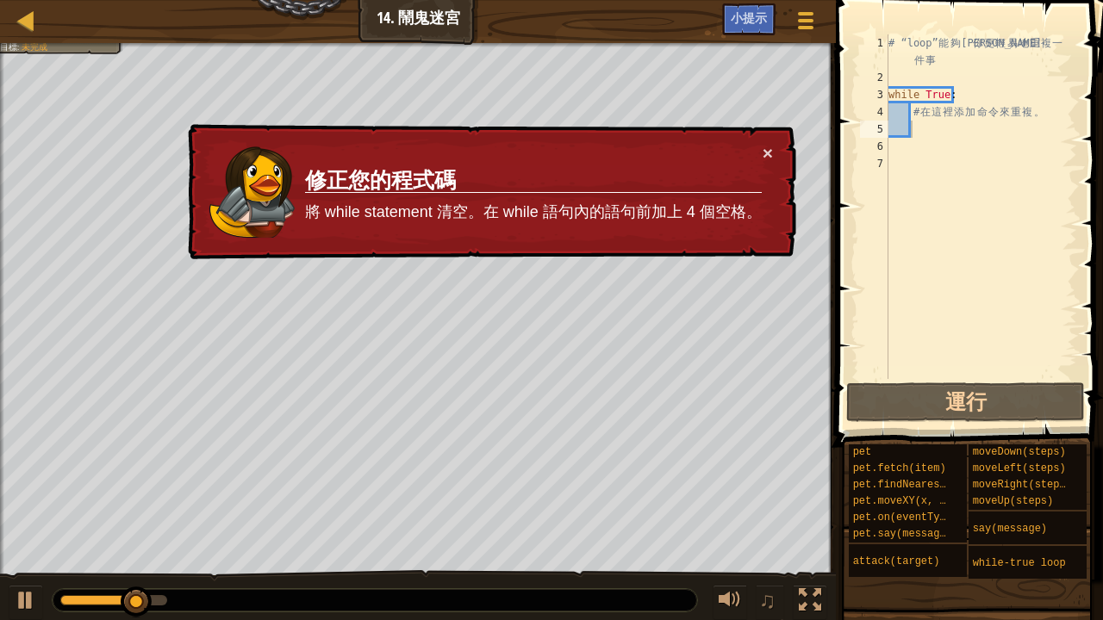
click at [775, 144] on div "× 修正您的程式碼 將 while statement 清空。在 while 語句內的語句前加上 4 個空格。" at bounding box center [490, 192] width 612 height 136
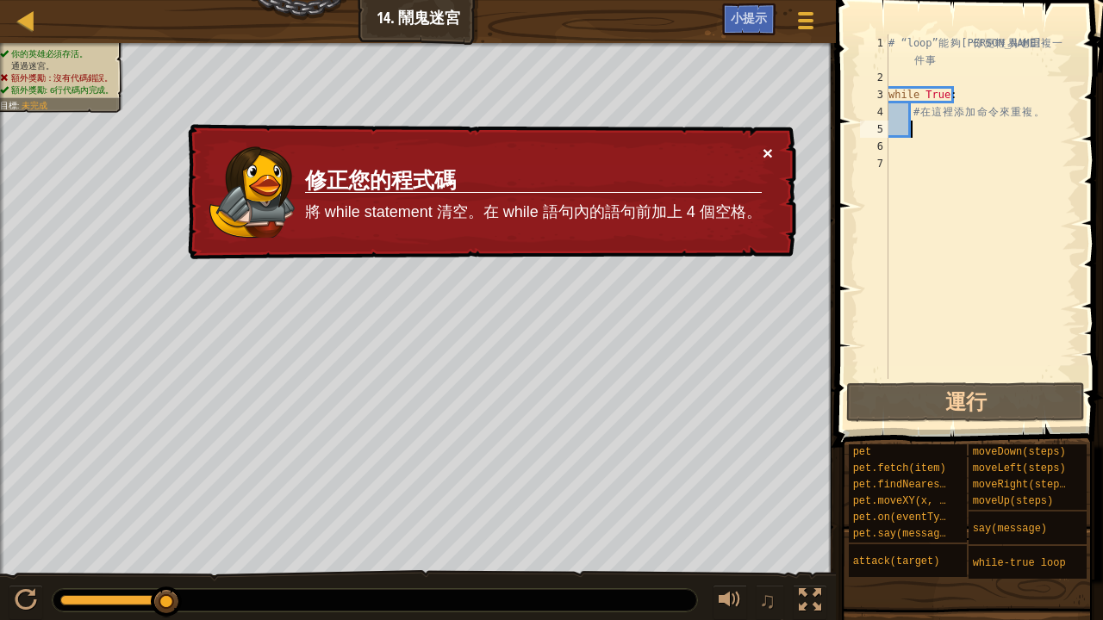
click at [762, 149] on button "×" at bounding box center [767, 153] width 10 height 18
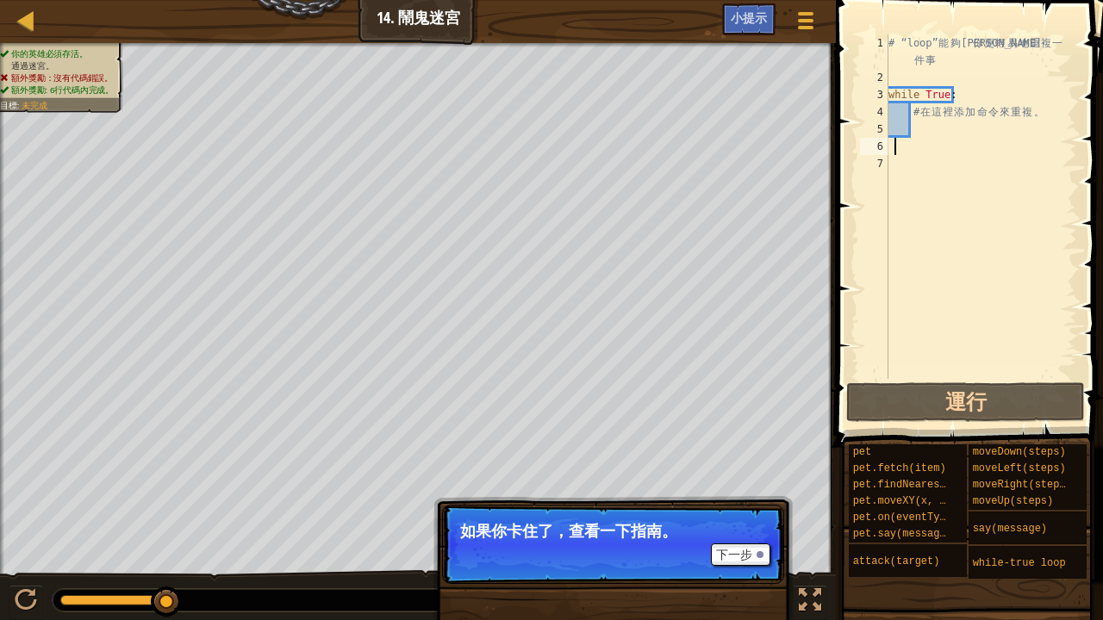
click at [896, 151] on div "# “loop” 能 夠 讓 你 更 輕 易 地 重 複 一 件 事 while True : # 在 這 裡 添 加 命 令 來 重 複 。" at bounding box center [981, 232] width 192 height 396
click at [888, 176] on div "# “loop” 能 夠 讓 你 更 輕 易 地 重 複 一 件 事 while True : # 在 這 裡 添 加 命 令 來 重 複 。" at bounding box center [981, 232] width 192 height 396
click at [893, 163] on div "# “loop” 能 夠 讓 你 更 輕 易 地 重 複 一 件 事 while True : # 在 這 裡 添 加 命 令 來 重 複 。" at bounding box center [981, 232] width 192 height 396
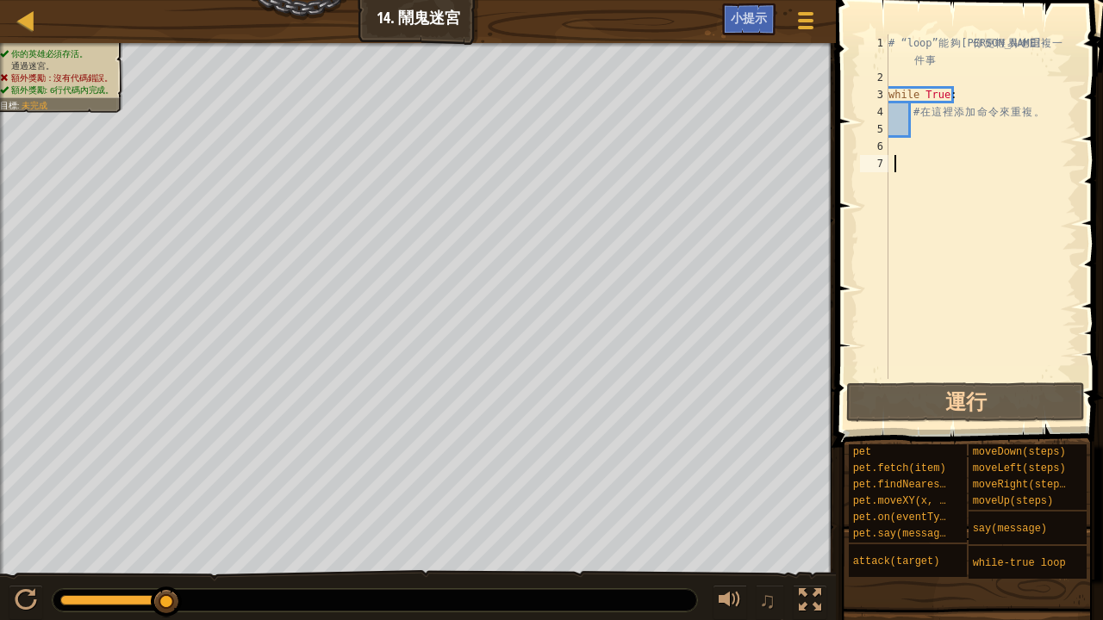
type textarea "h"
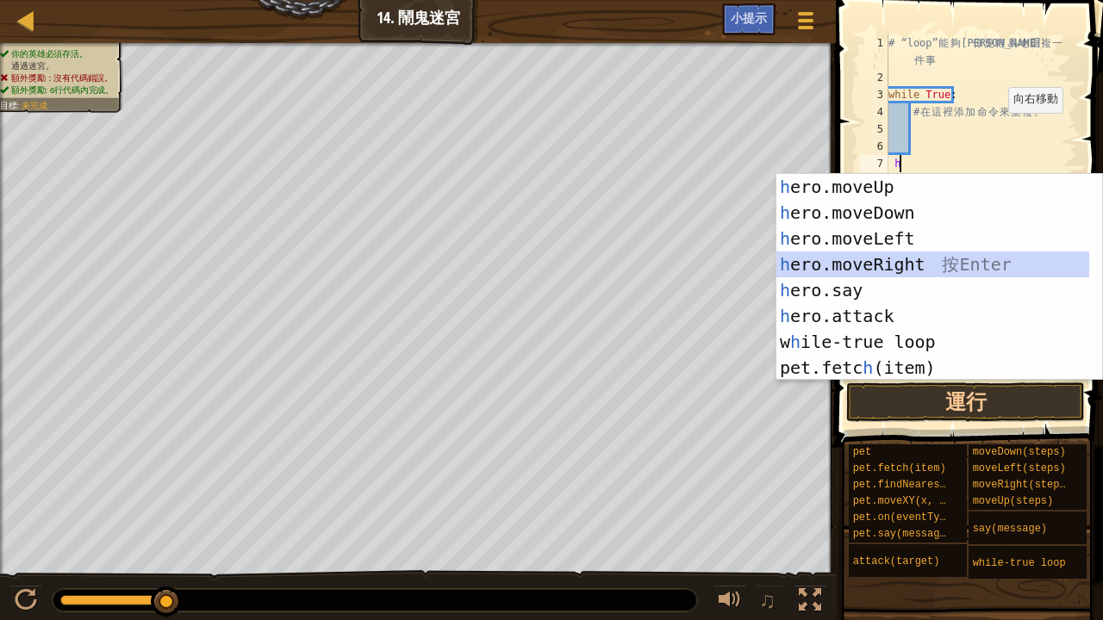
click at [901, 254] on div "h ero.moveUp 按 Enter h ero.moveDown 按 Enter h ero.moveLeft 按 Enter h ero.moveRi…" at bounding box center [933, 303] width 314 height 258
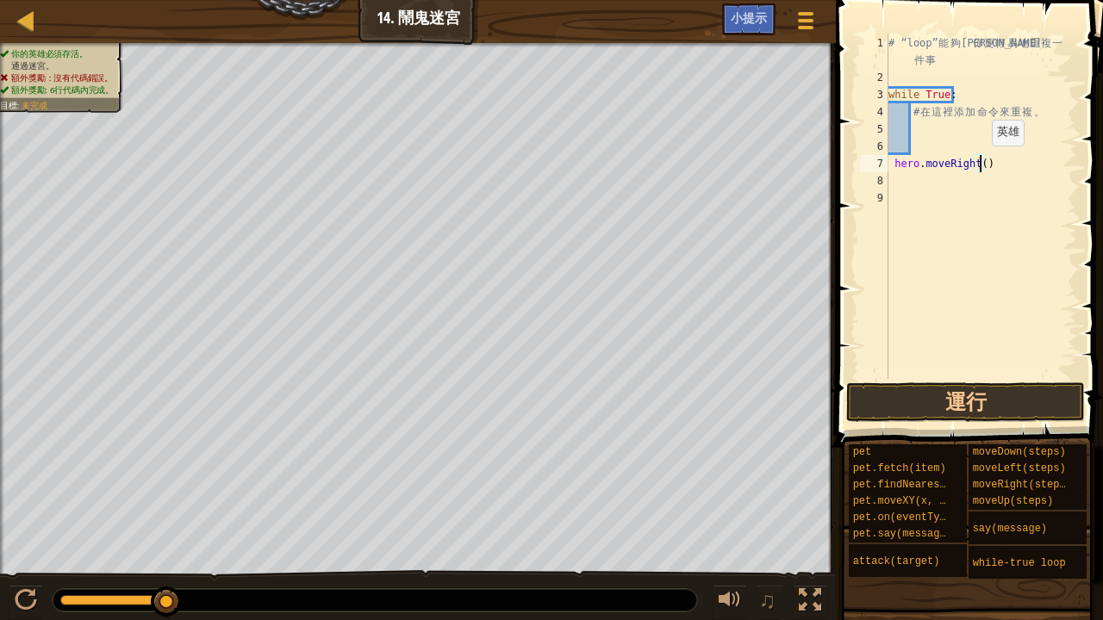
click at [977, 163] on div "# “loop” 能 夠 讓 你 更 輕 易 地 重 複 一 件 事 while True : # 在 這 裡 添 加 命 令 來 重 複 。 hero . …" at bounding box center [981, 232] width 192 height 396
type textarea "hero.moveRight(2)"
click at [893, 177] on div "# “loop” 能 夠 讓 你 更 輕 易 地 重 複 一 件 事 while True : # 在 這 裡 添 加 命 令 來 重 複 。 hero . …" at bounding box center [981, 232] width 192 height 396
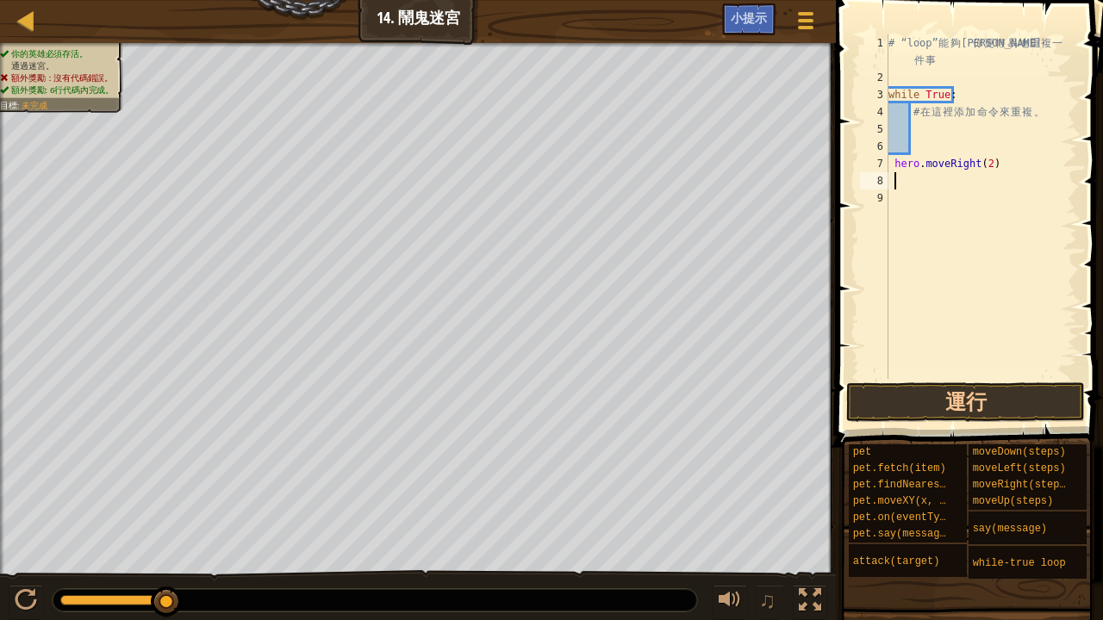
type textarea "h"
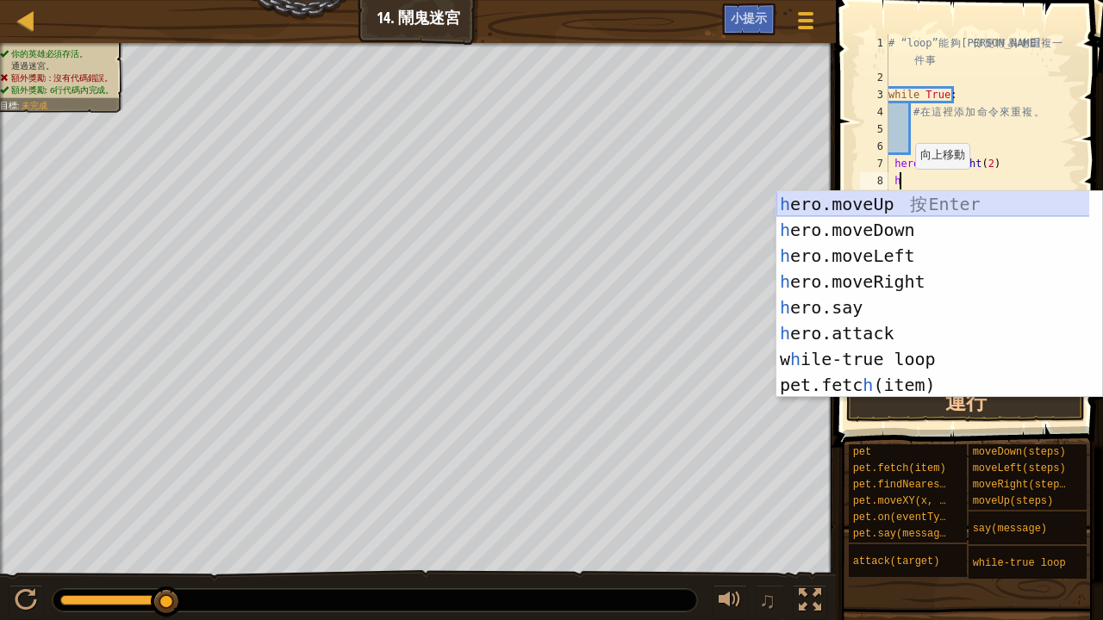
click at [868, 205] on div "h ero.moveUp 按 Enter h ero.moveDown 按 Enter h ero.moveLeft 按 Enter h ero.moveRi…" at bounding box center [933, 320] width 314 height 258
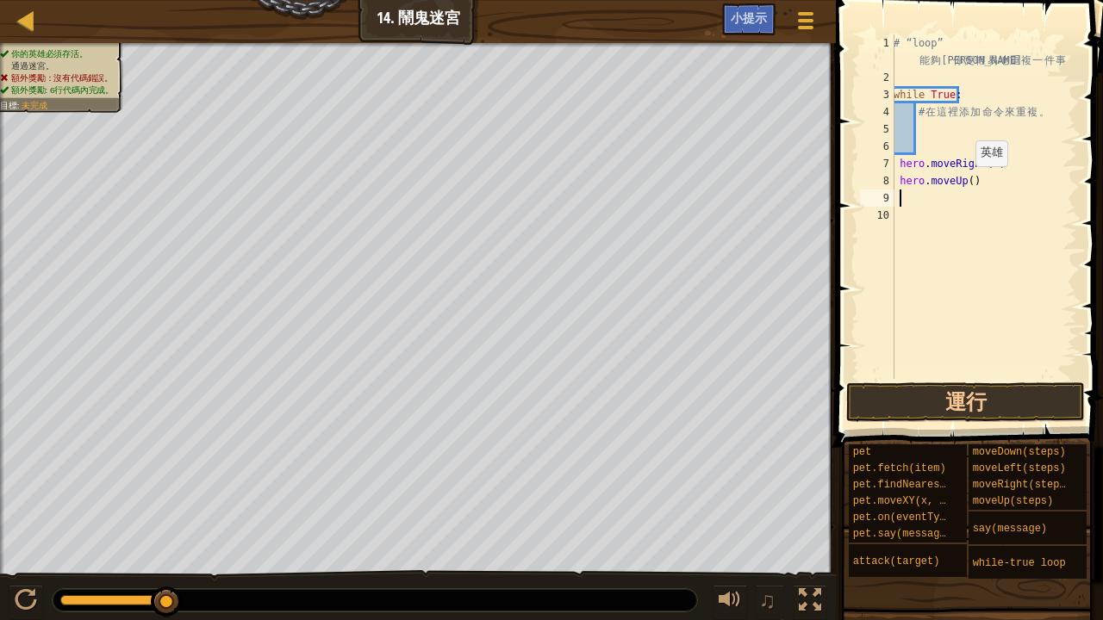
click at [966, 183] on div "# “loop” 能 夠 讓 你 更 輕 易 地 重 複 一 件 事 while True : # 在 這 裡 添 加 命 令 來 重 複 。 hero . …" at bounding box center [983, 232] width 187 height 396
type textarea "hero.moveUp(2)"
click at [887, 384] on button "運行" at bounding box center [965, 403] width 239 height 40
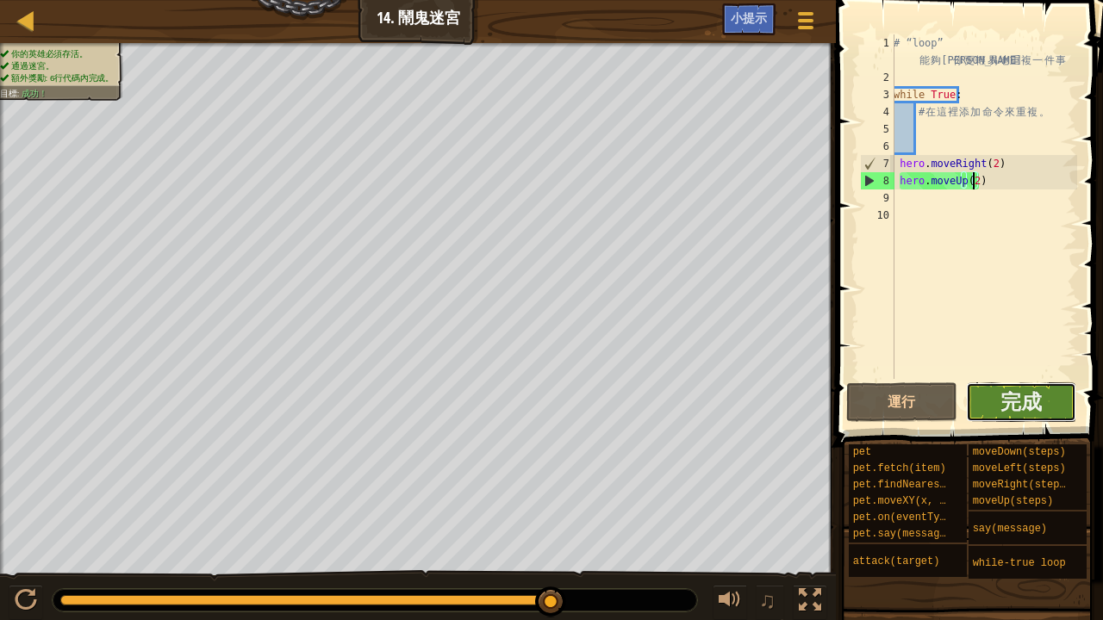
click at [978, 389] on button "完成" at bounding box center [1021, 403] width 111 height 40
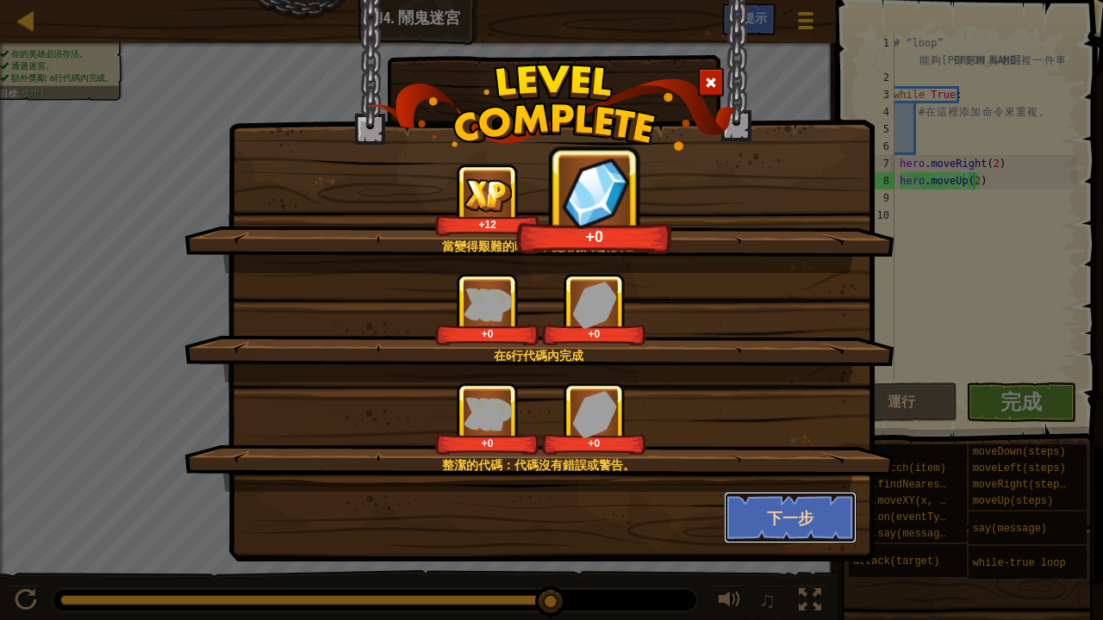
click at [770, 511] on button "下一步" at bounding box center [791, 518] width 134 height 52
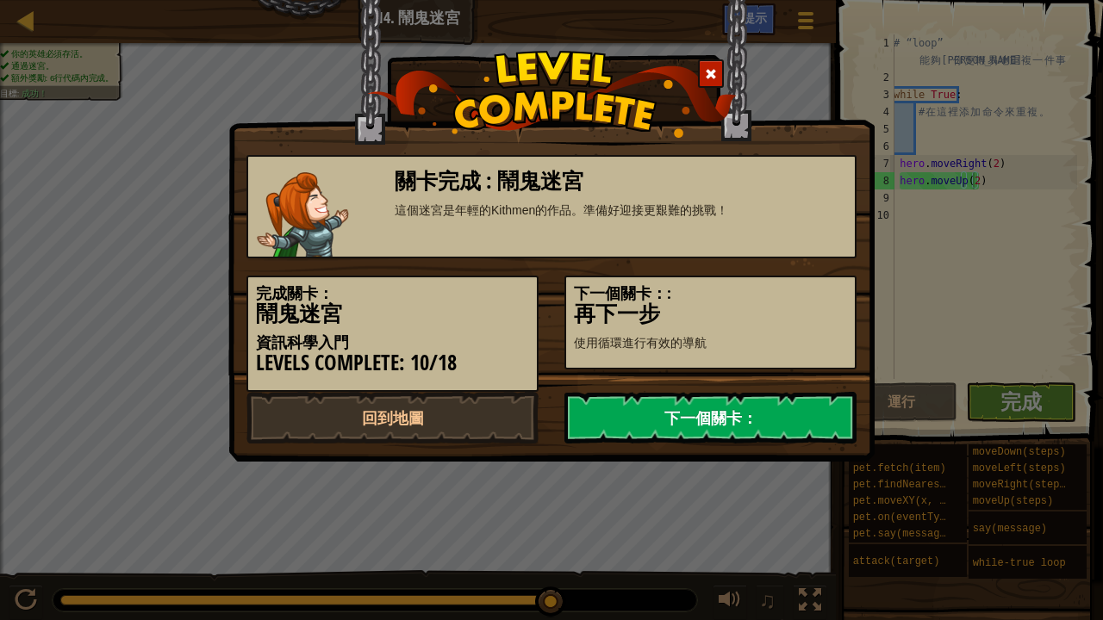
click at [693, 422] on link "下一個關卡：" at bounding box center [710, 418] width 292 height 52
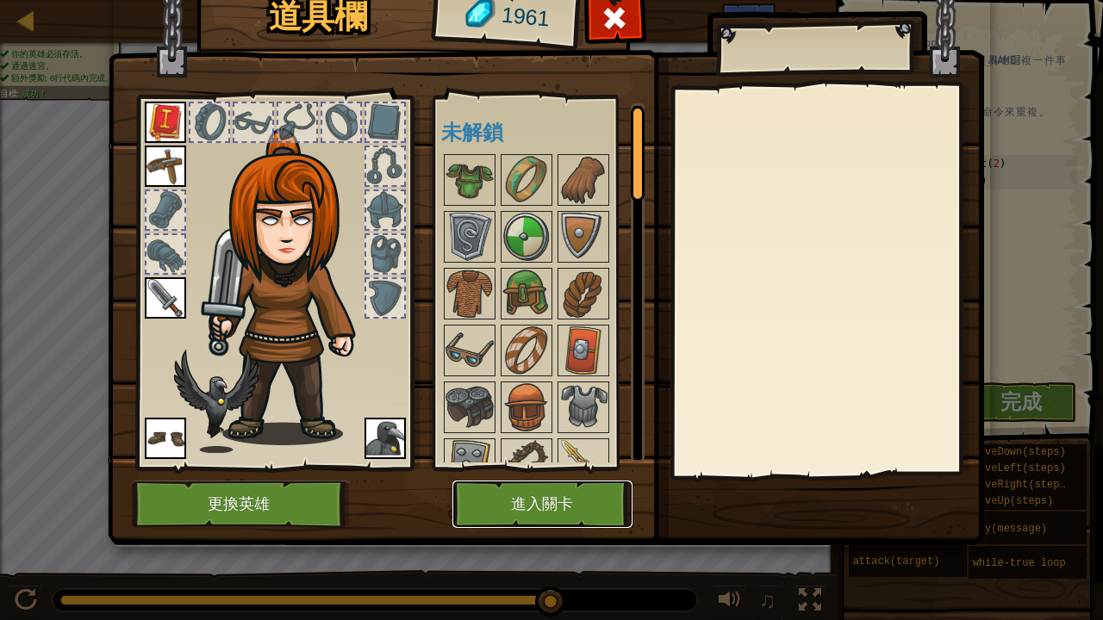
click at [481, 494] on button "進入關卡" at bounding box center [542, 504] width 180 height 47
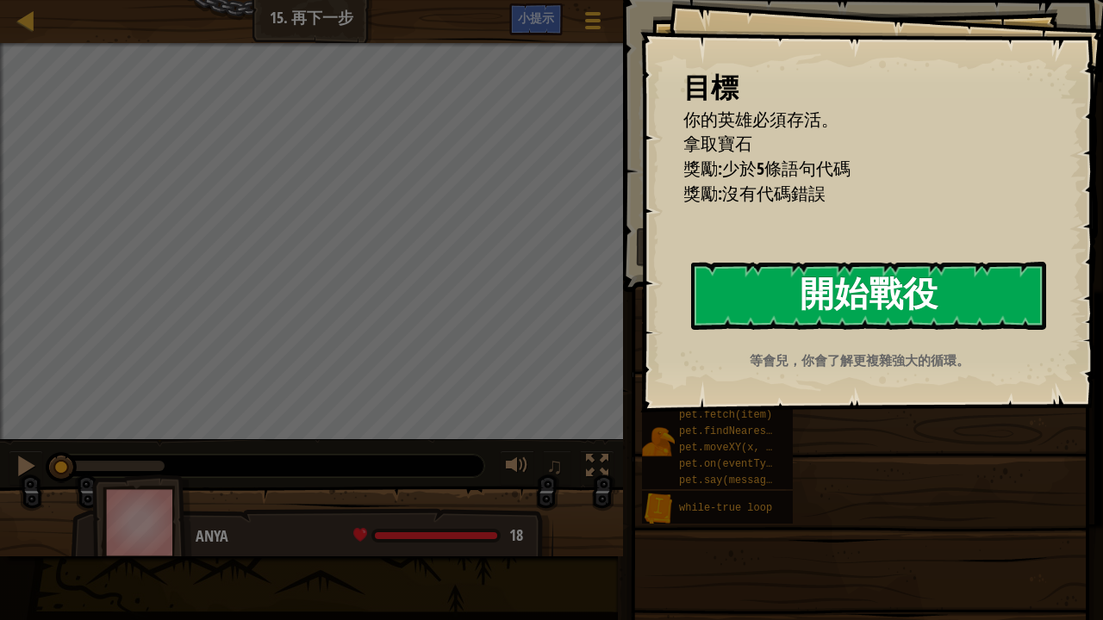
drag, startPoint x: 824, startPoint y: 304, endPoint x: 818, endPoint y: 295, distance: 10.8
click at [825, 300] on button "開始戰役" at bounding box center [868, 296] width 355 height 68
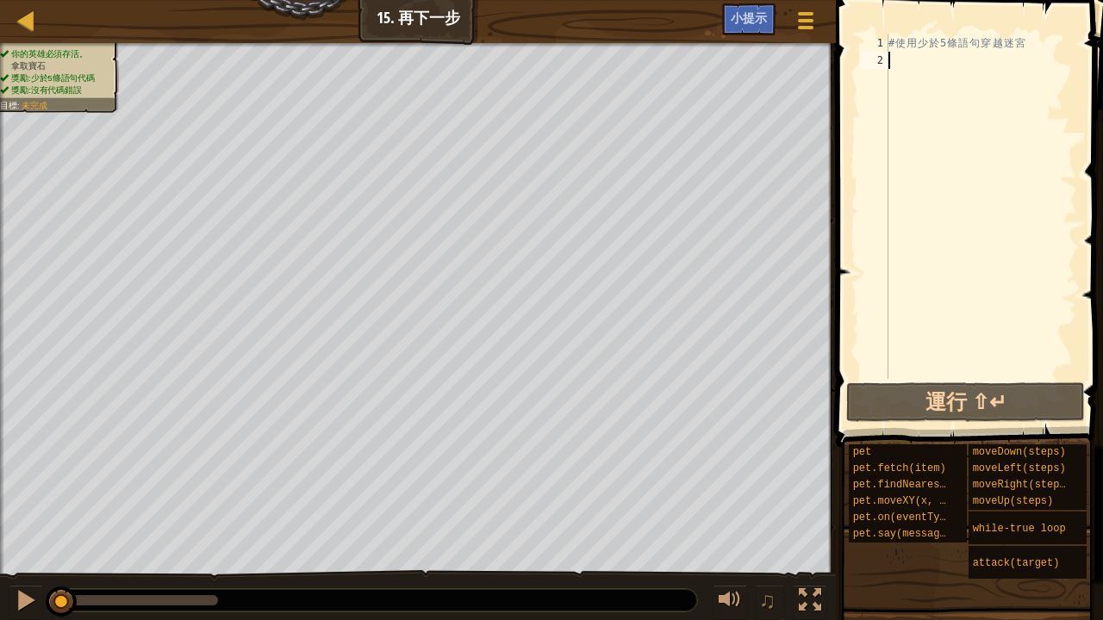
type textarea "h"
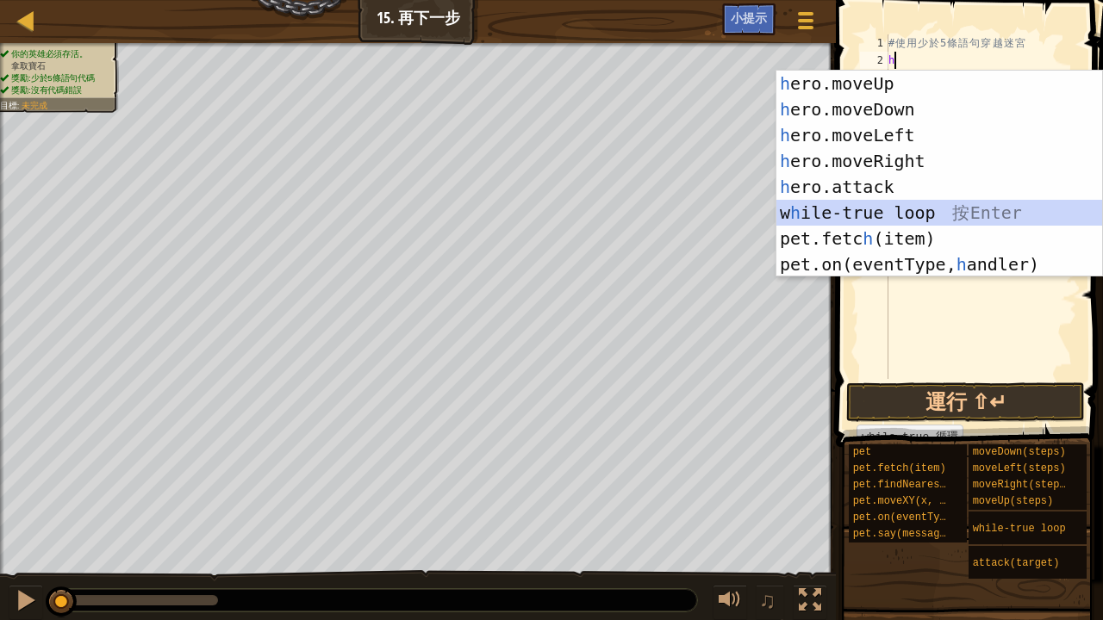
click at [866, 216] on div "h ero.moveUp 按 Enter h ero.moveDown 按 Enter h ero.moveLeft 按 Enter h ero.moveRi…" at bounding box center [939, 200] width 327 height 258
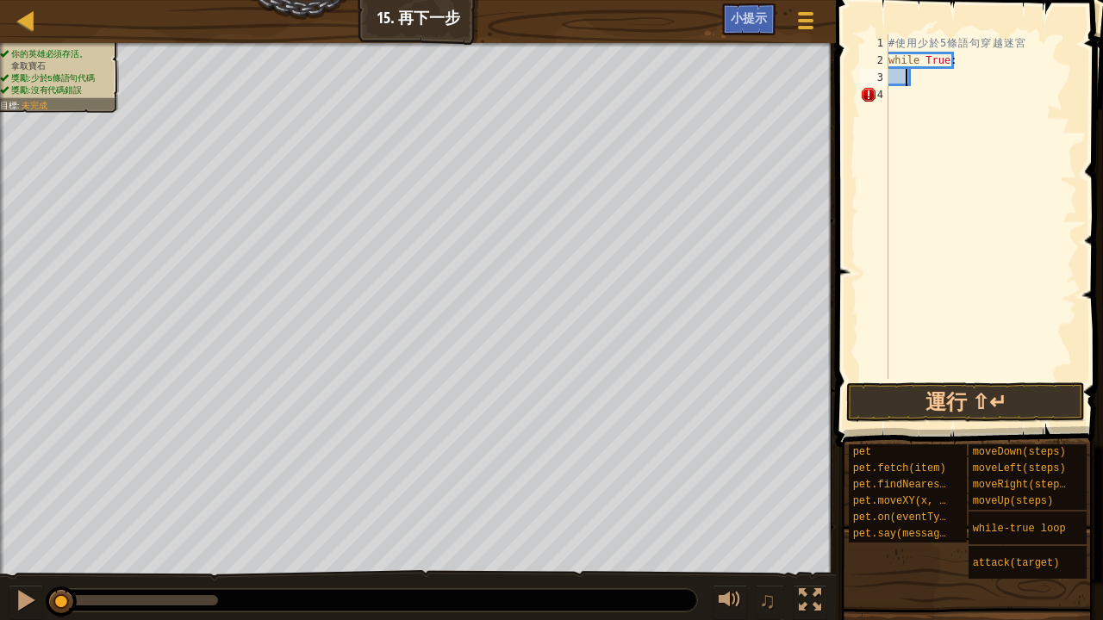
click at [904, 82] on div "# 使 用 少 於 5 條 語 句 穿 越 迷 宮 while True :" at bounding box center [981, 223] width 192 height 379
type textarea "h"
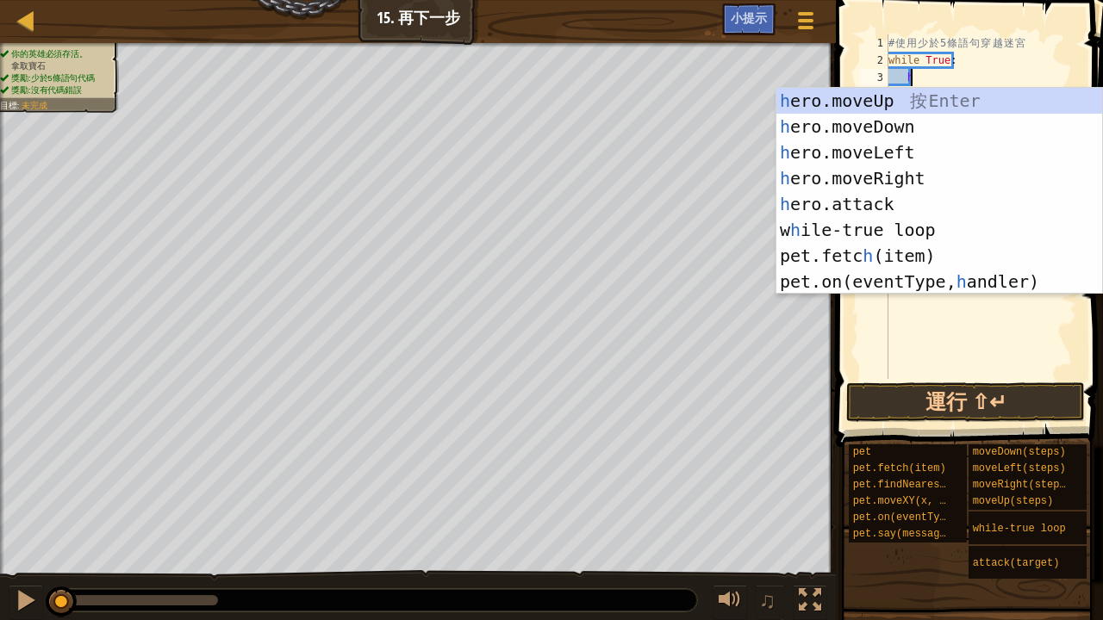
scroll to position [8, 2]
click at [903, 174] on div "h ero.moveUp 按 Enter h ero.moveDown 按 Enter h ero.moveLeft 按 Enter h ero.moveRi…" at bounding box center [939, 217] width 327 height 258
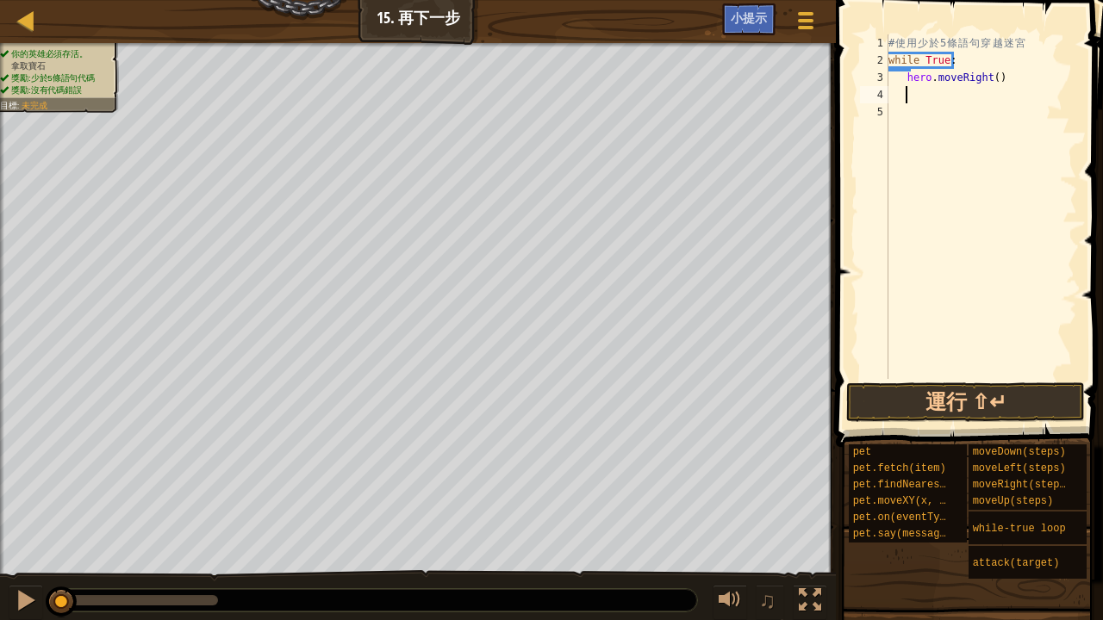
scroll to position [8, 1]
click at [989, 81] on div "# 使 用 少 於 5 條 語 句 穿 越 迷 宮 while True : hero . moveRight ( )" at bounding box center [981, 223] width 192 height 379
type textarea "hero.moveRight(2)"
drag, startPoint x: 895, startPoint y: 86, endPoint x: 905, endPoint y: 98, distance: 15.9
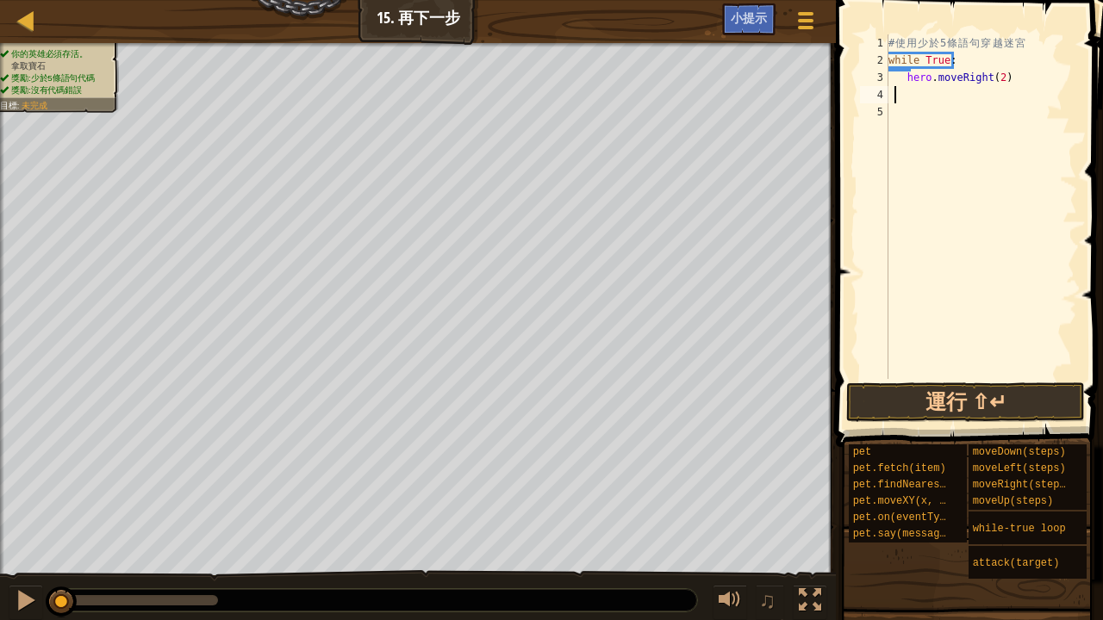
click at [896, 87] on div "# 使 用 少 於 5 條 語 句 穿 越 迷 宮 while True : hero . moveRight ( 2 )" at bounding box center [981, 223] width 192 height 379
type textarea "h"
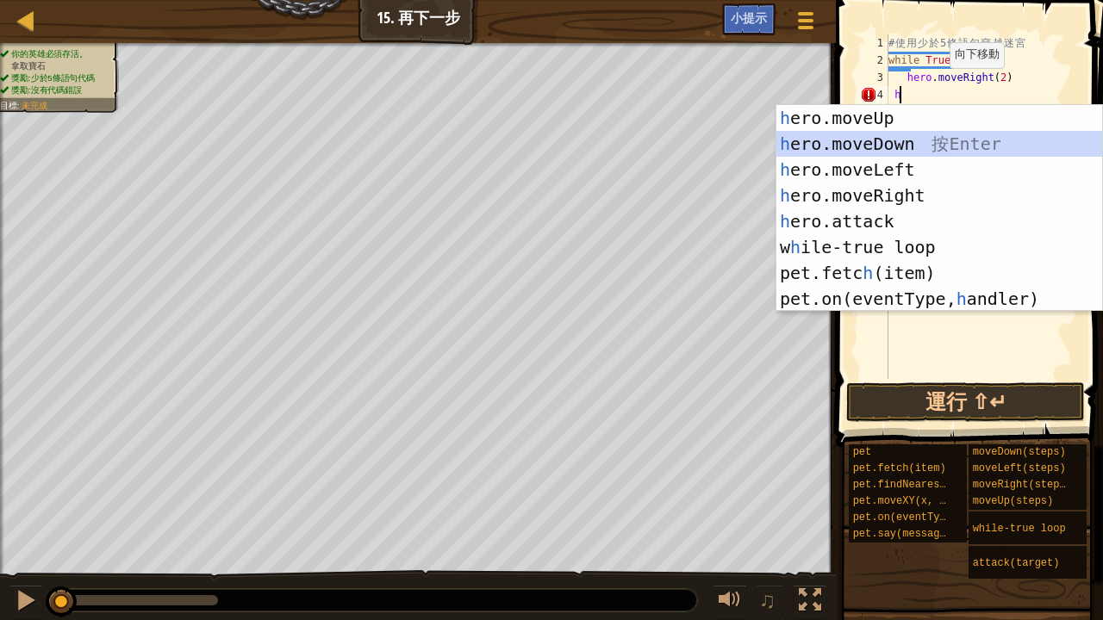
click at [896, 142] on div "h ero.moveUp 按 Enter h ero.moveDown 按 Enter h ero.moveLeft 按 Enter h ero.moveRi…" at bounding box center [939, 234] width 327 height 258
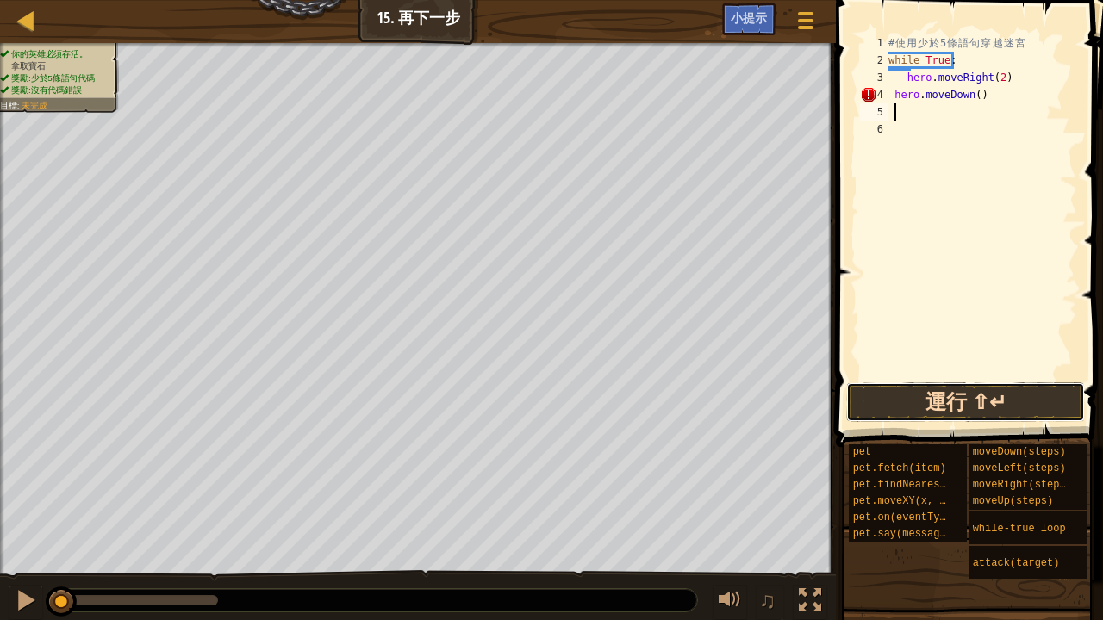
click at [970, 412] on button "運行 ⇧↵" at bounding box center [965, 403] width 239 height 40
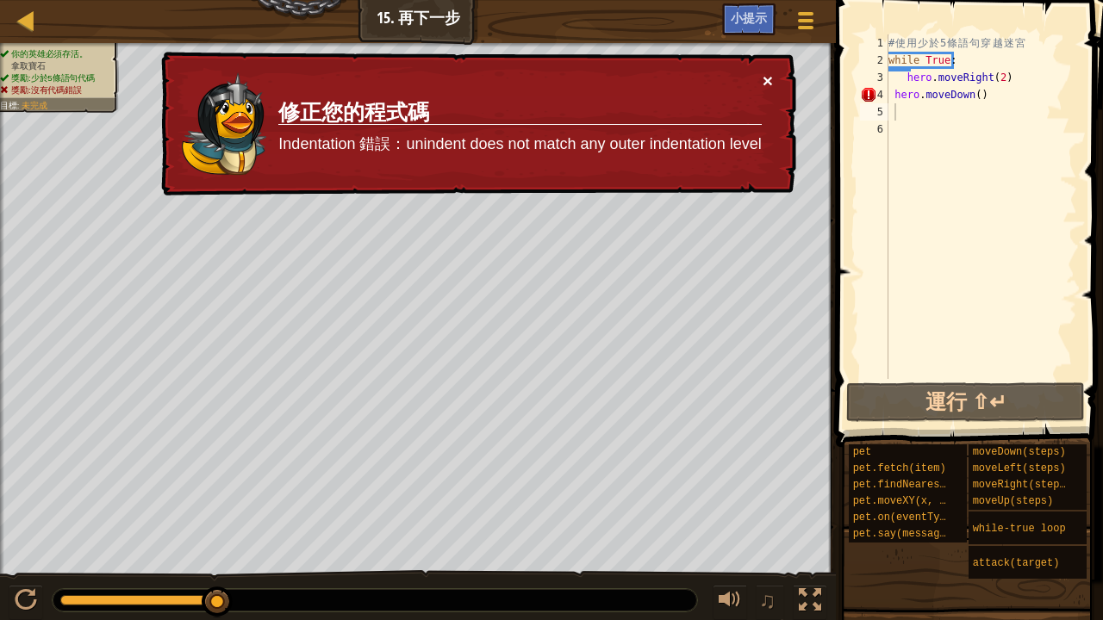
click at [765, 84] on button "×" at bounding box center [767, 81] width 10 height 18
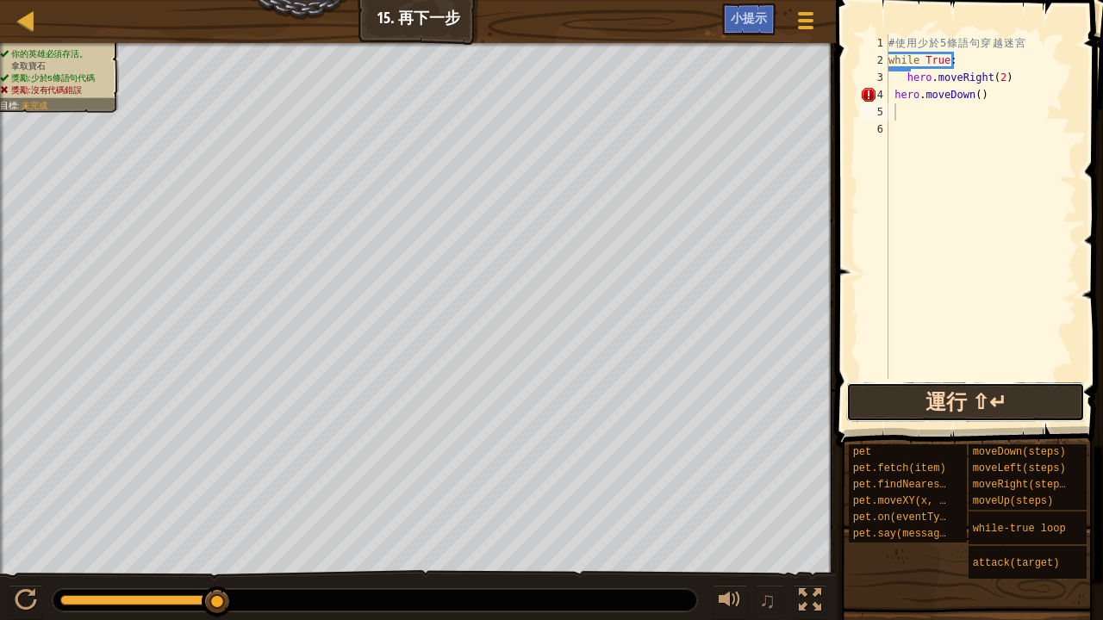
click at [925, 402] on button "運行 ⇧↵" at bounding box center [965, 403] width 239 height 40
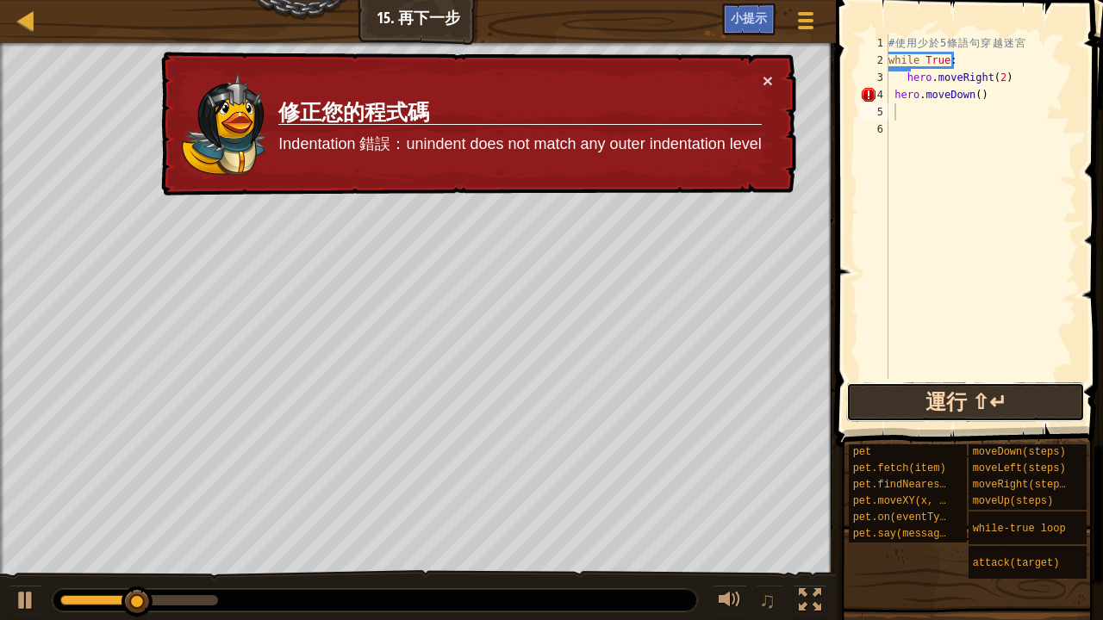
click at [924, 403] on button "運行 ⇧↵" at bounding box center [965, 403] width 239 height 40
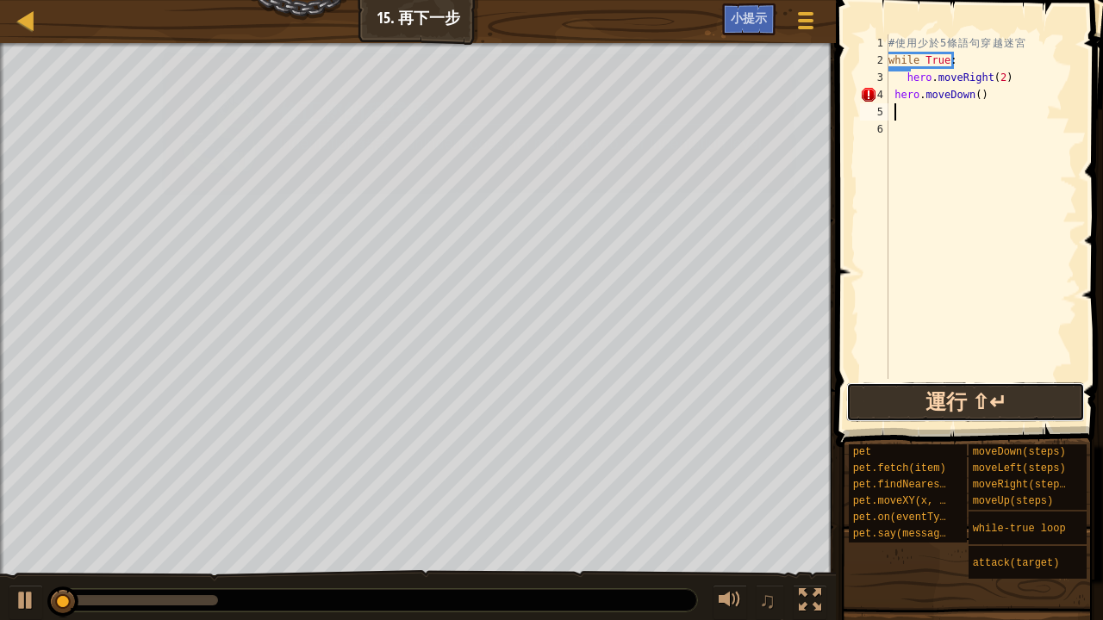
click at [924, 403] on button "運行 ⇧↵" at bounding box center [965, 403] width 239 height 40
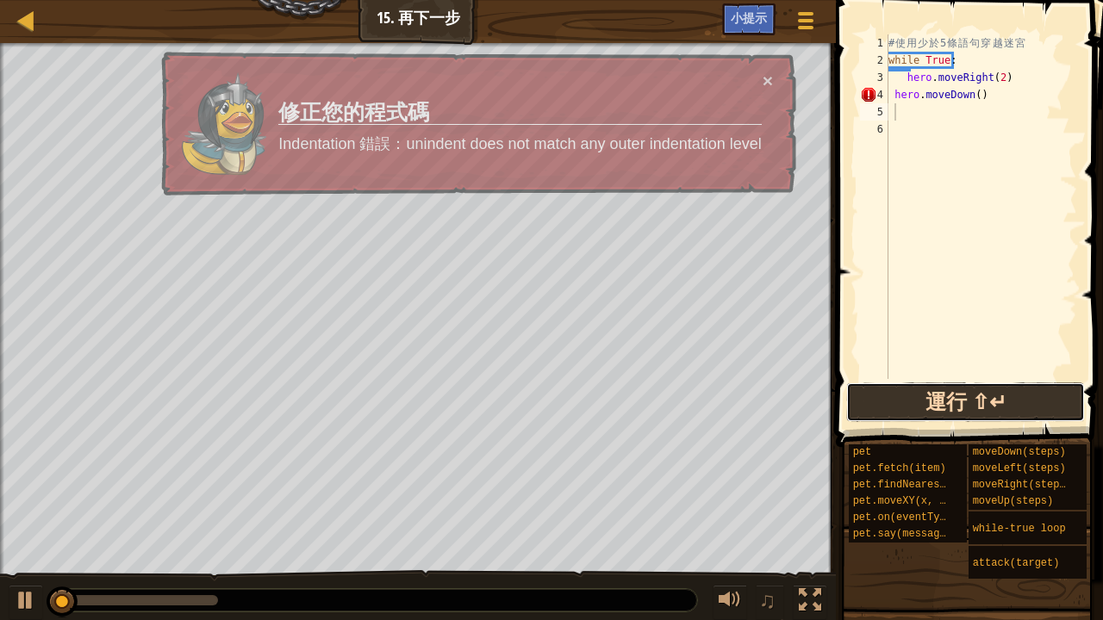
click at [924, 412] on button "運行 ⇧↵" at bounding box center [965, 403] width 239 height 40
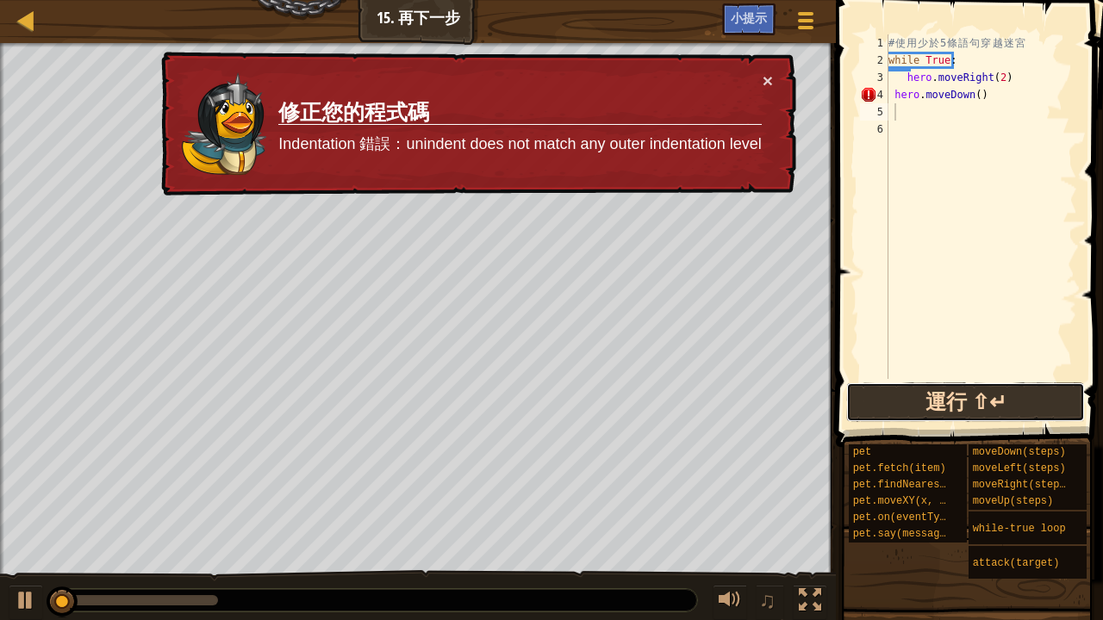
click at [920, 411] on button "運行 ⇧↵" at bounding box center [965, 403] width 239 height 40
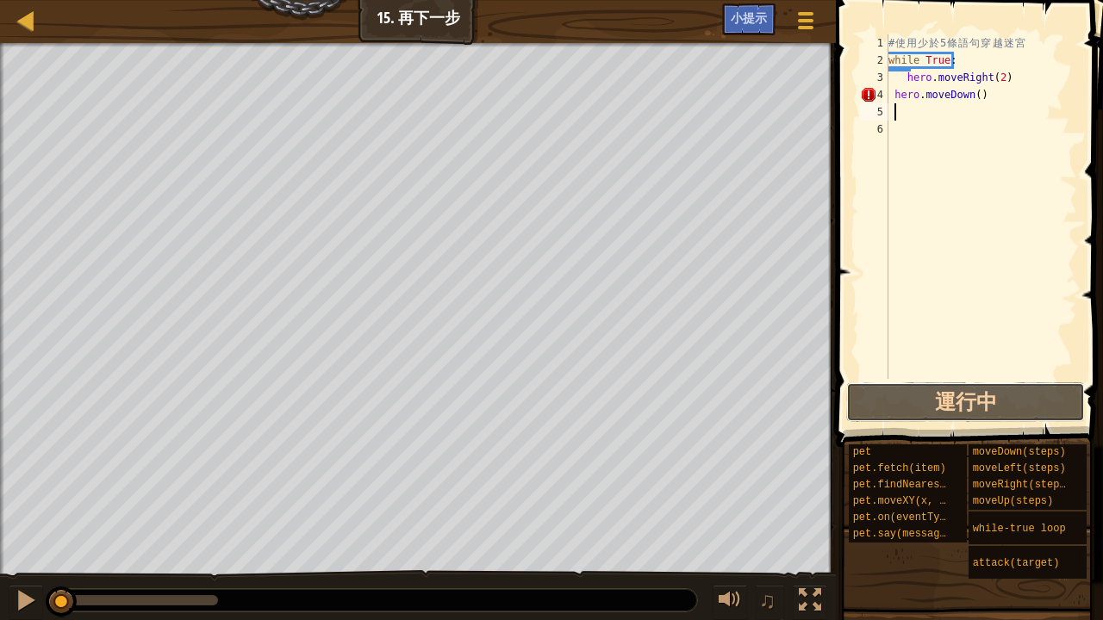
click at [916, 427] on div "小提示 影片 1 2 3 4 5 6 # 使 用 少 於 5 條 語 句 穿 越 迷 宮 while True : hero . moveRight ( 2 …" at bounding box center [967, 306] width 272 height 612
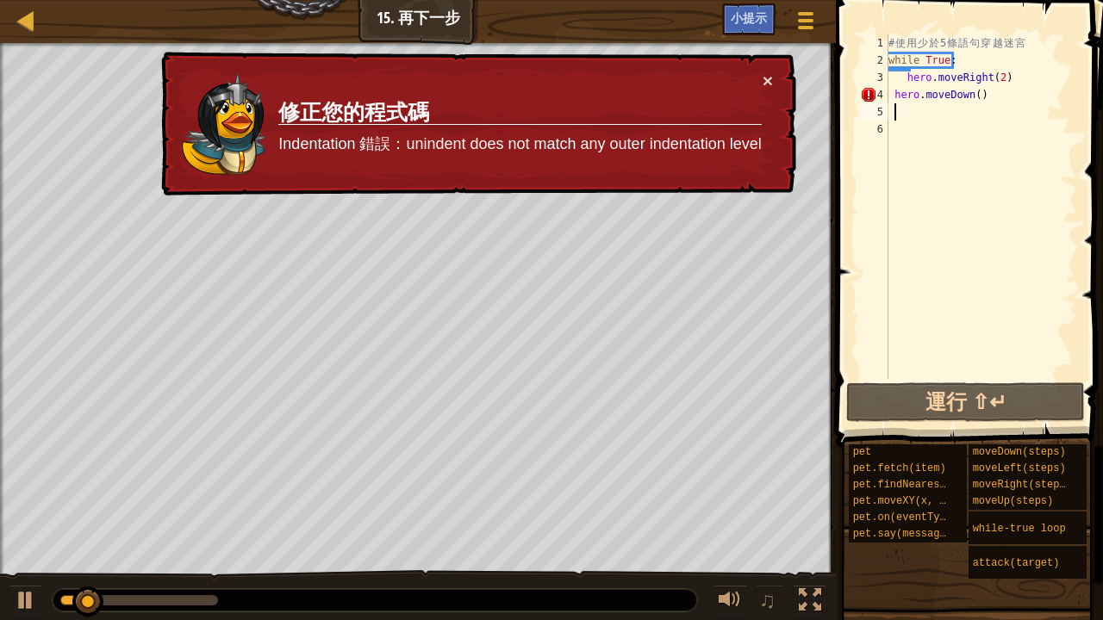
click at [906, 422] on span at bounding box center [971, 199] width 281 height 498
drag, startPoint x: 758, startPoint y: 79, endPoint x: 777, endPoint y: 86, distance: 20.2
click at [777, 86] on div "× 修正您的程式碼 Indentation 錯誤：unindent does not match any outer indentation level" at bounding box center [477, 124] width 638 height 145
click at [770, 79] on button "×" at bounding box center [767, 81] width 10 height 18
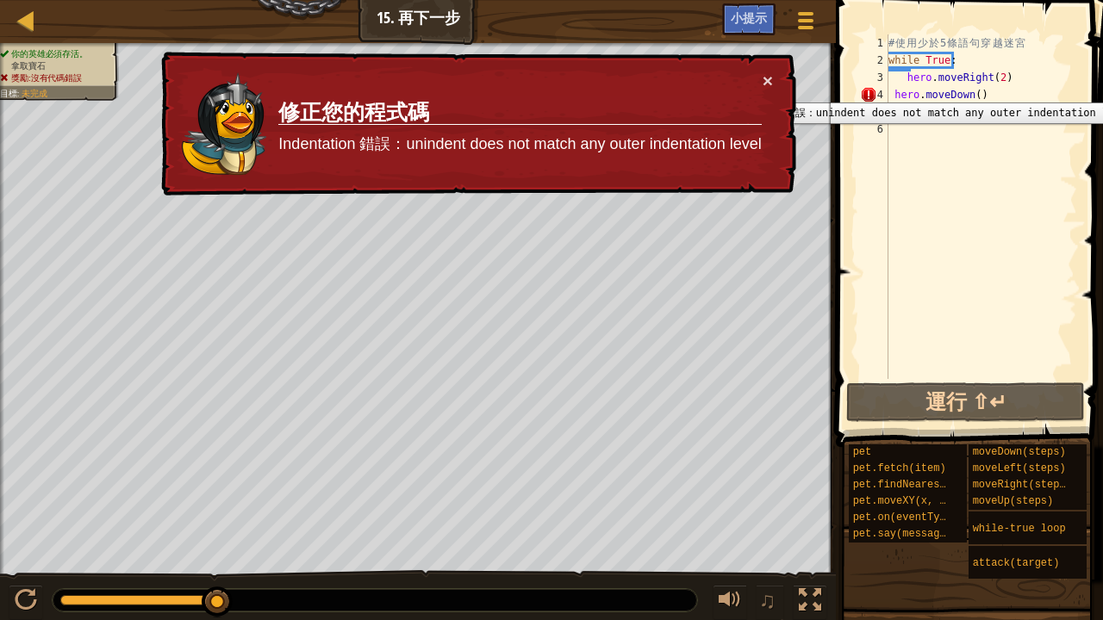
click at [885, 91] on div "4" at bounding box center [874, 94] width 28 height 17
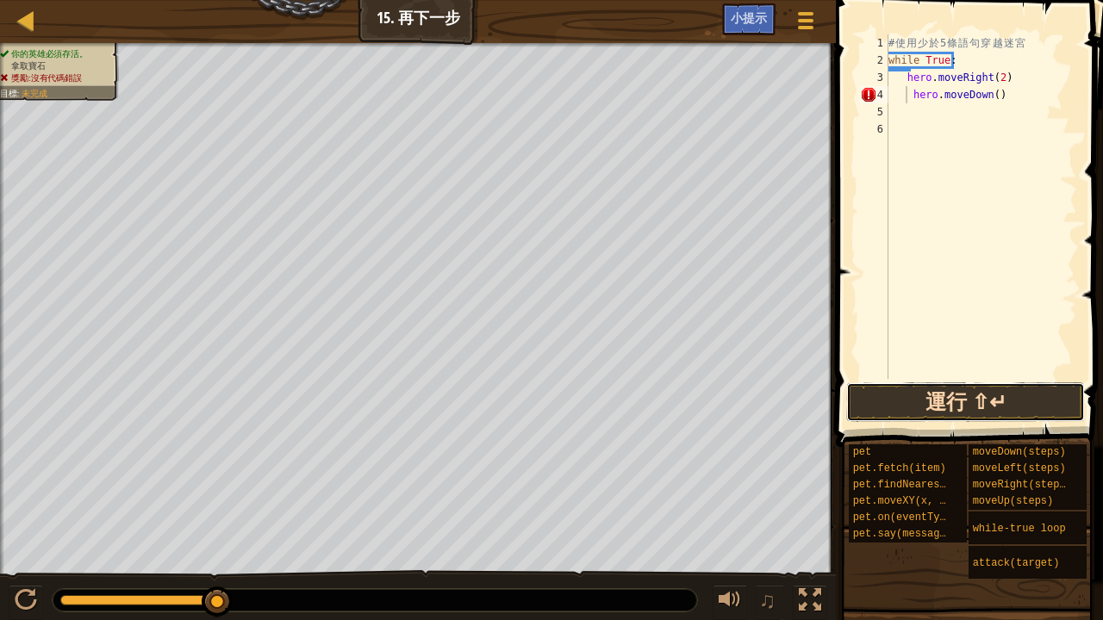
click at [903, 384] on button "運行 ⇧↵" at bounding box center [965, 403] width 239 height 40
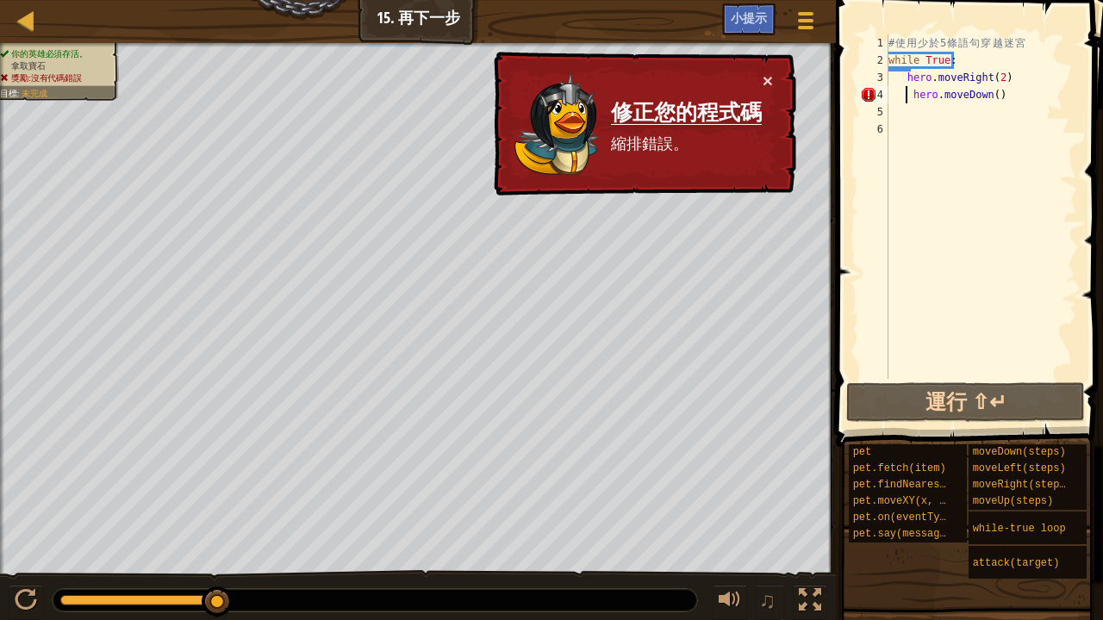
click at [756, 72] on td "修正您的程式碼 縮排錯誤。" at bounding box center [686, 124] width 152 height 105
click at [768, 76] on button "×" at bounding box center [767, 81] width 10 height 18
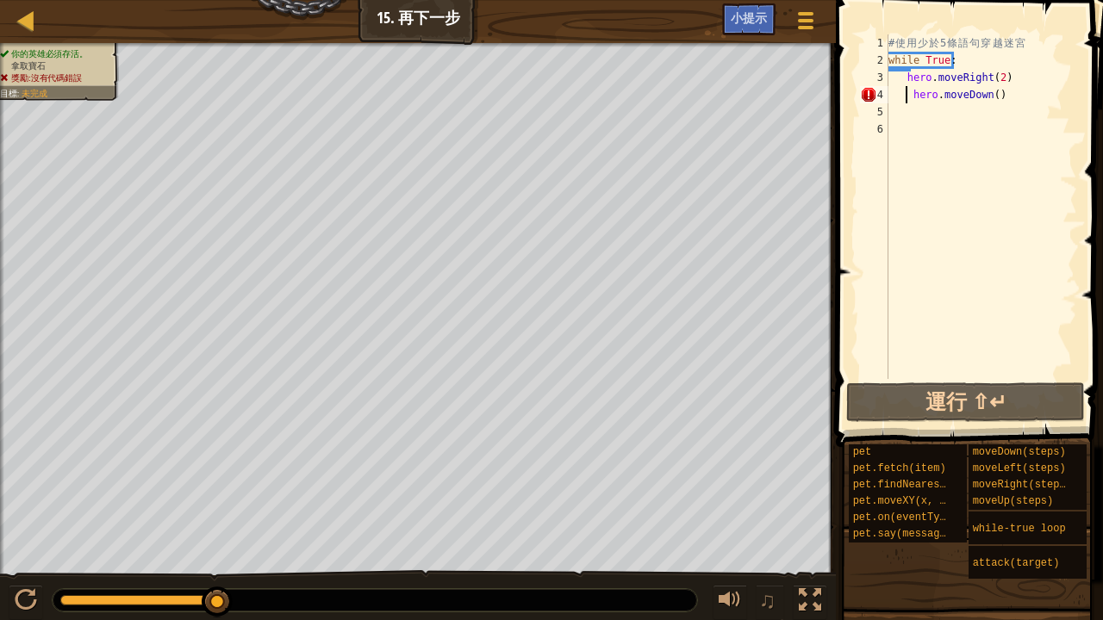
click at [1008, 92] on div "# 使 用 少 於 5 條 語 句 穿 越 迷 宮 while True : hero . moveRight ( 2 ) hero . moveDown (…" at bounding box center [981, 223] width 192 height 379
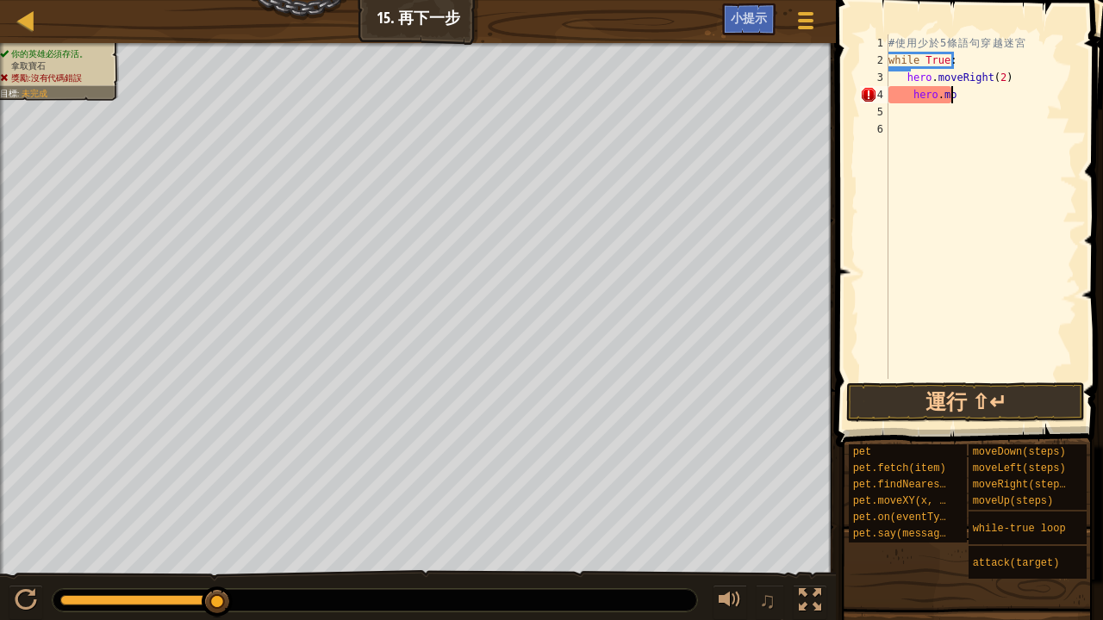
type textarea "h"
click at [953, 407] on button "運行 ⇧↵" at bounding box center [965, 403] width 239 height 40
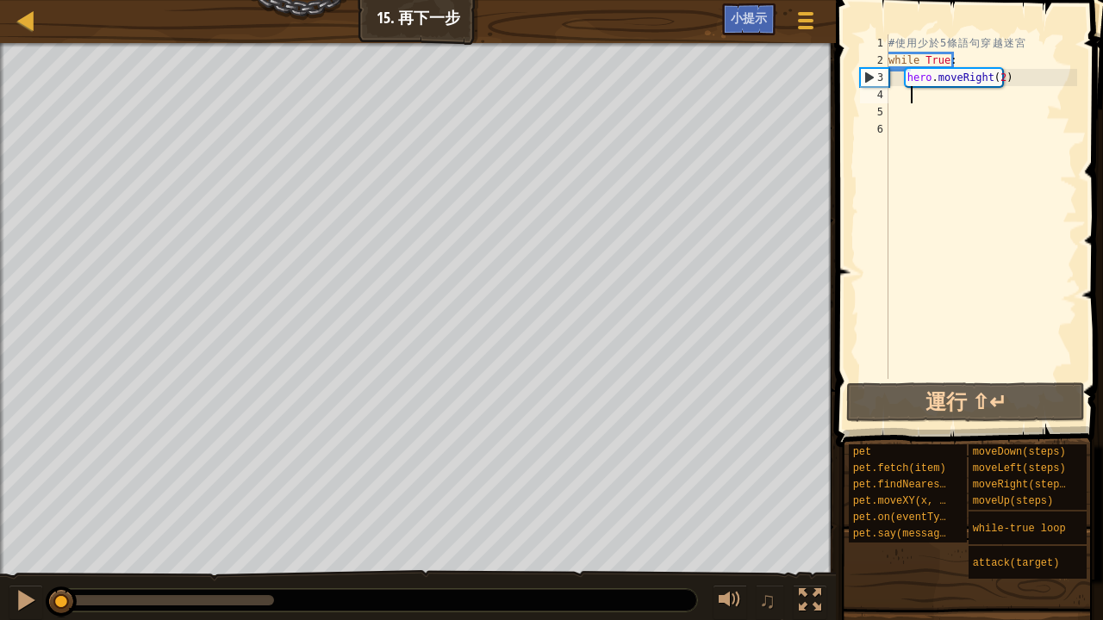
drag, startPoint x: 279, startPoint y: 603, endPoint x: 0, endPoint y: 614, distance: 279.4
click at [0, 614] on div "♫" at bounding box center [418, 596] width 836 height 52
click at [902, 93] on div "# 使 用 少 於 5 條 語 句 穿 越 迷 宮 while True : hero . moveRight ( 2 )" at bounding box center [981, 223] width 192 height 379
click at [887, 96] on div "4" at bounding box center [874, 94] width 28 height 17
click at [1011, 78] on div "# 使 用 少 於 5 條 語 句 穿 越 迷 宮 while True : hero . moveRight ( 2 )" at bounding box center [981, 223] width 192 height 379
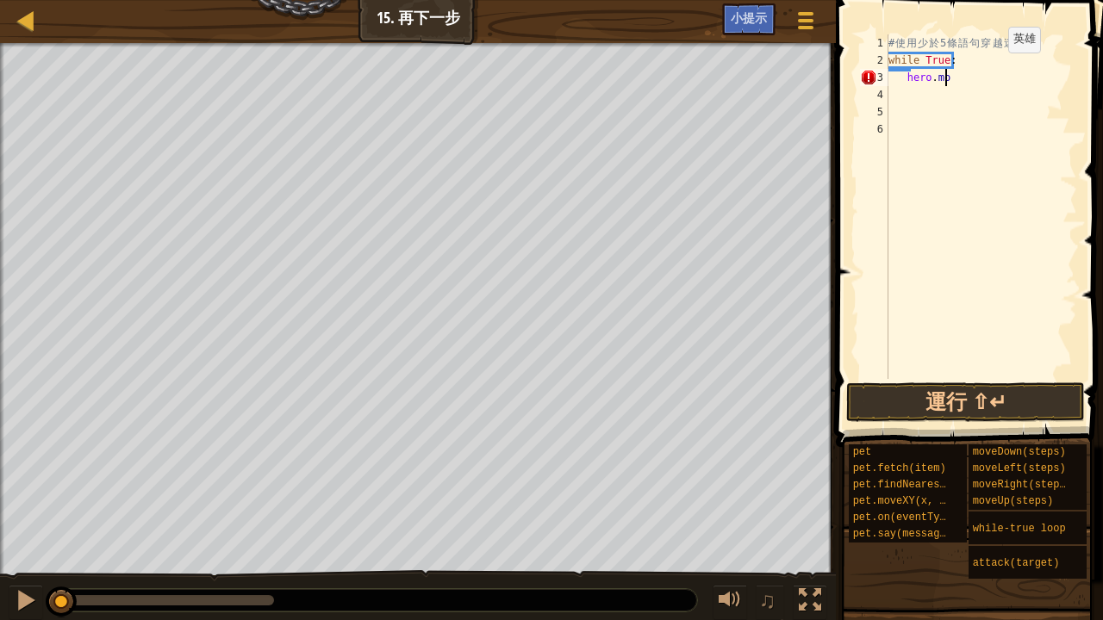
type textarea "h"
click at [893, 94] on div "# 使 用 少 於 5 條 語 句 穿 越 迷 宮 while True :" at bounding box center [981, 223] width 192 height 379
type textarea "h"
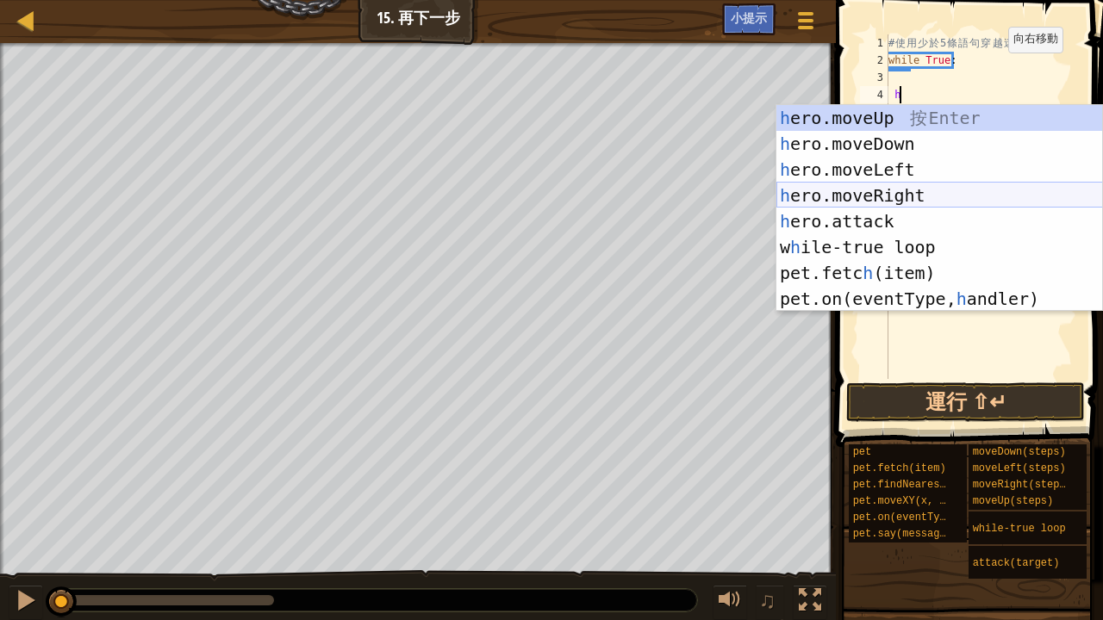
click at [875, 188] on div "h ero.moveUp 按 Enter h ero.moveDown 按 Enter h ero.moveLeft 按 Enter h ero.moveRi…" at bounding box center [939, 234] width 327 height 258
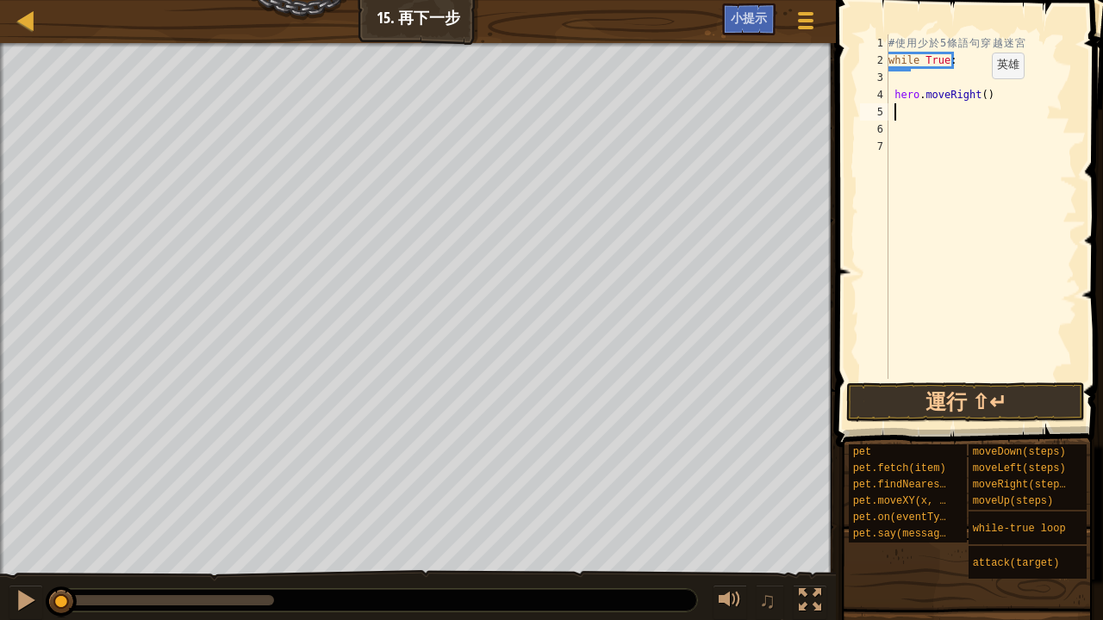
click at [978, 96] on div "# 使 用 少 於 5 條 語 句 穿 越 迷 宮 while True : hero . moveRight ( )" at bounding box center [981, 223] width 192 height 379
click at [895, 96] on div "# 使 用 少 於 5 條 語 句 穿 越 迷 宮 while True : hero . moveRight ( )" at bounding box center [981, 223] width 192 height 379
type textarea "hero.moveRight()"
type textarea "h"
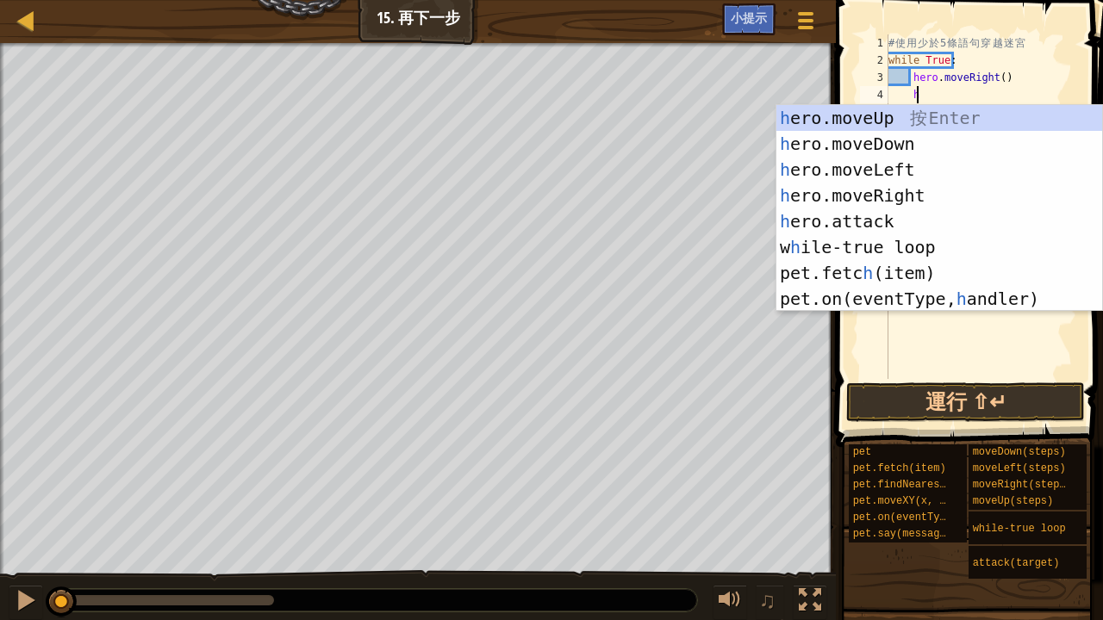
scroll to position [8, 2]
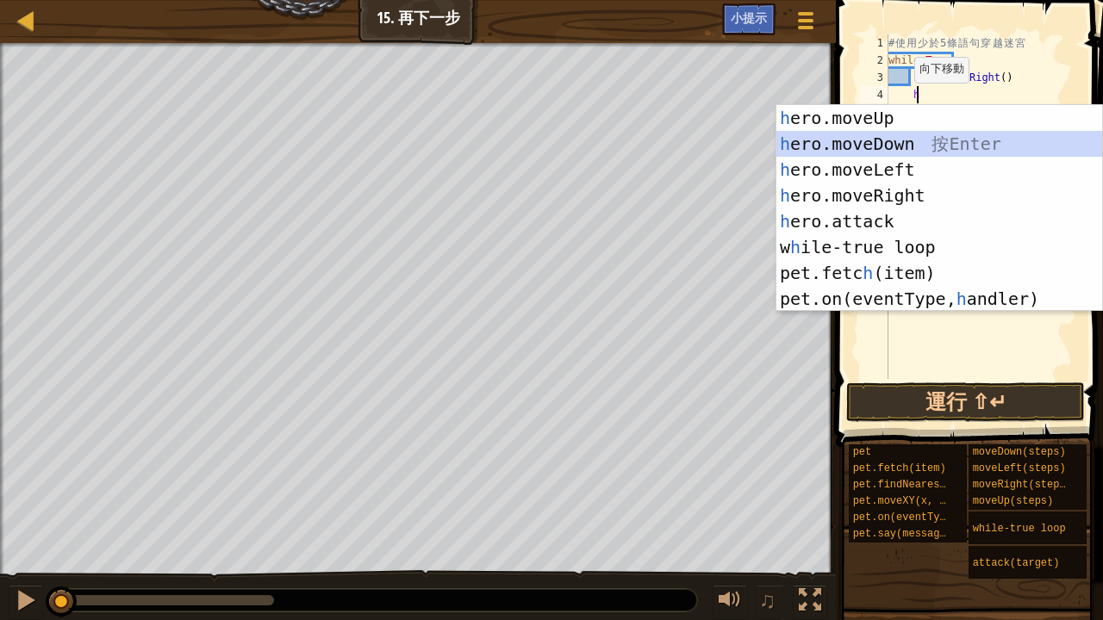
click at [849, 135] on div "h ero.moveUp 按 Enter h ero.moveDown 按 Enter h ero.moveLeft 按 Enter h ero.moveRi…" at bounding box center [939, 234] width 327 height 258
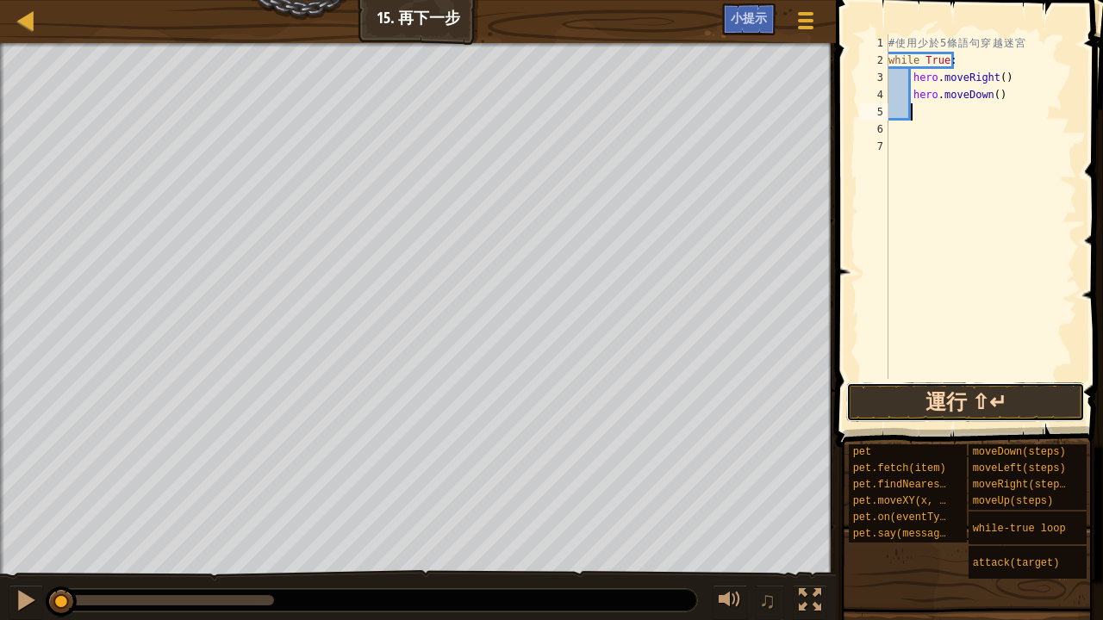
click at [974, 415] on button "運行 ⇧↵" at bounding box center [965, 403] width 239 height 40
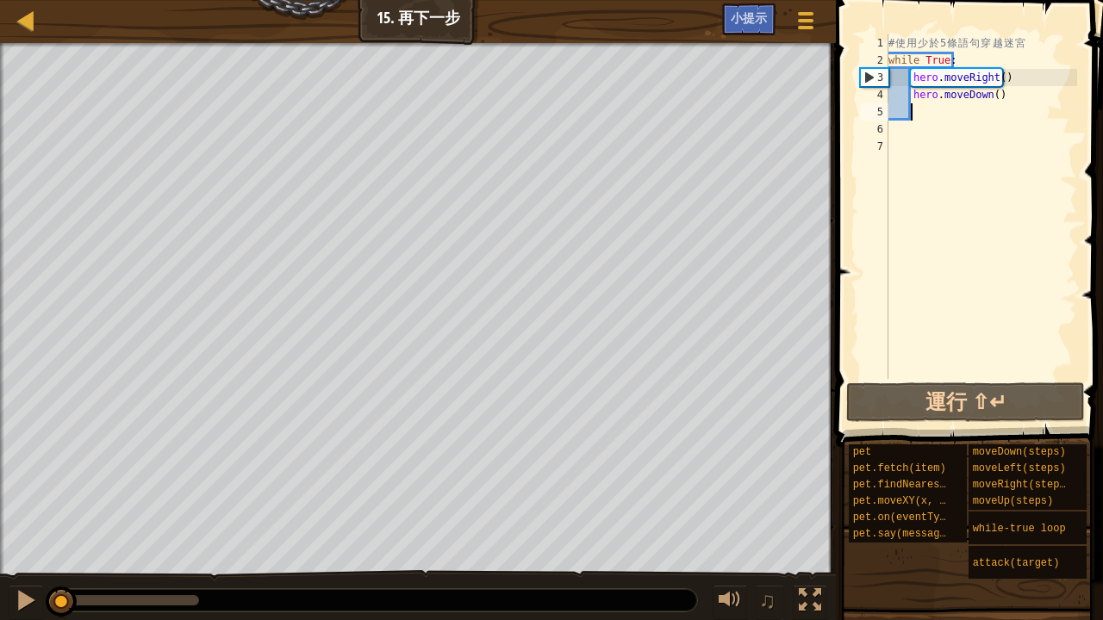
drag, startPoint x: 195, startPoint y: 609, endPoint x: 0, endPoint y: 619, distance: 195.0
click at [0, 619] on div "♫" at bounding box center [418, 596] width 836 height 52
click at [994, 78] on div "# 使 用 少 於 5 條 語 句 穿 越 迷 宮 while True : hero . moveRight ( ) hero . moveDown ( )" at bounding box center [981, 223] width 192 height 379
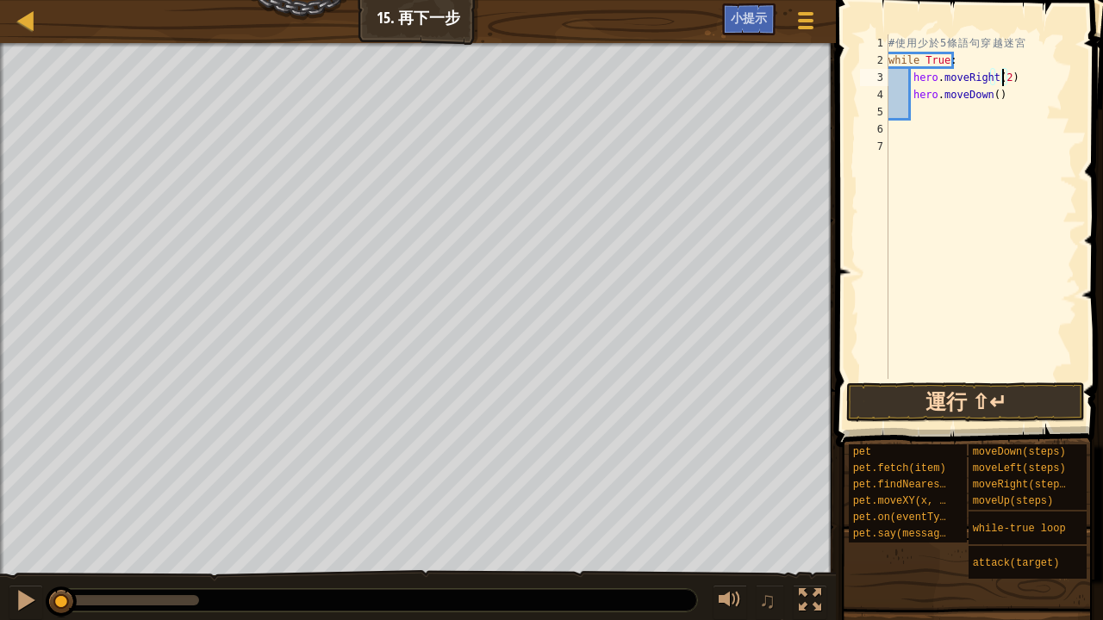
type textarea "hero.moveRight(2)"
click at [894, 404] on button "運行 ⇧↵" at bounding box center [965, 403] width 239 height 40
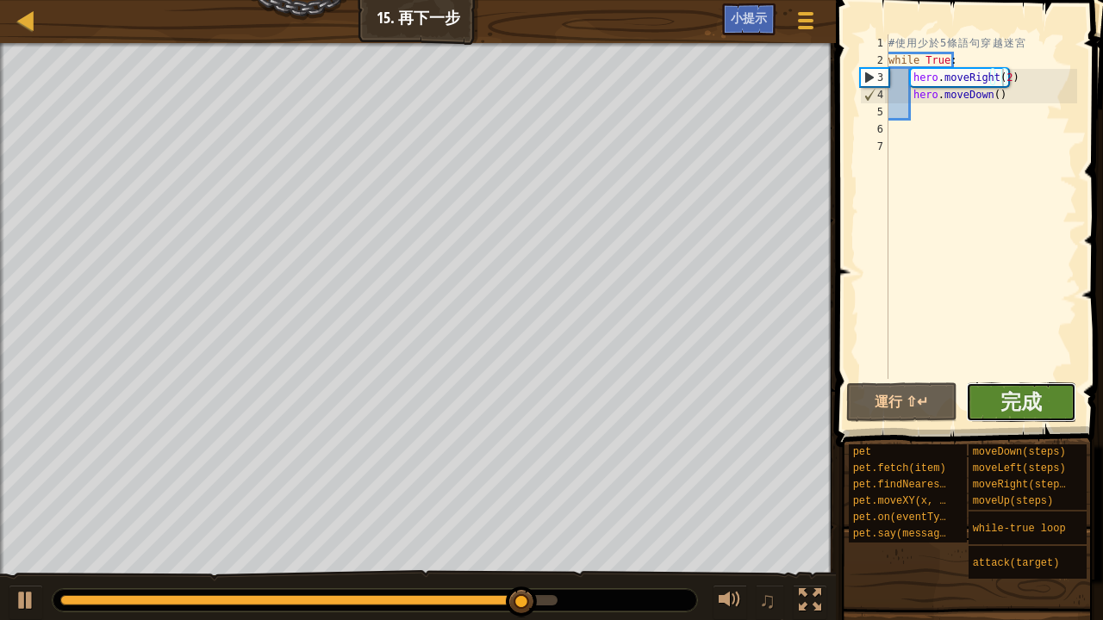
click at [1042, 396] on button "完成" at bounding box center [1021, 403] width 111 height 40
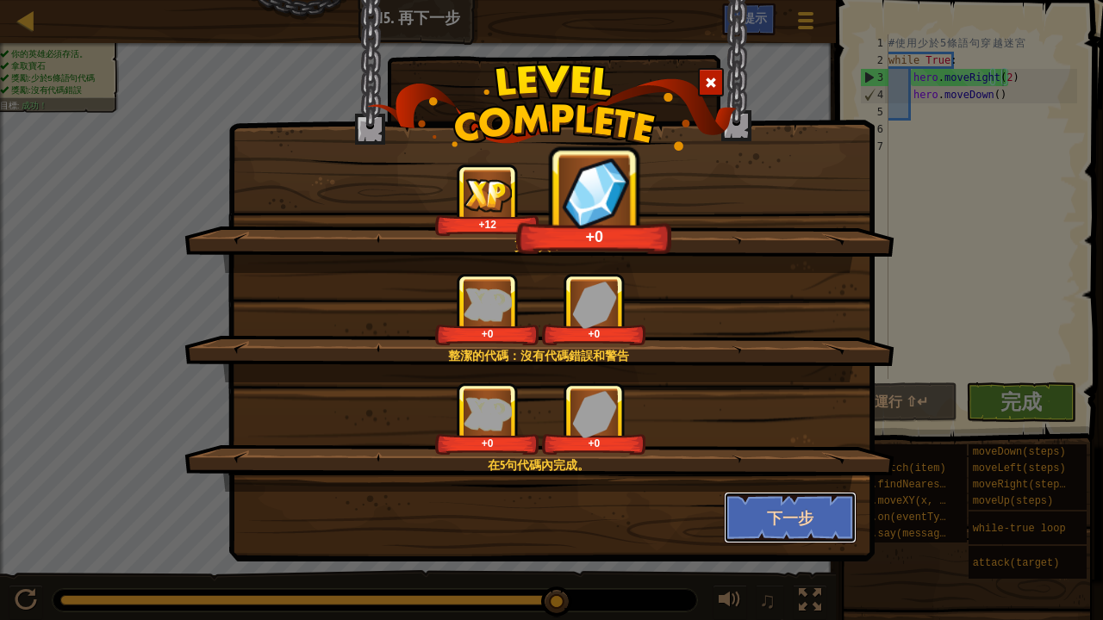
drag, startPoint x: 811, startPoint y: 534, endPoint x: 769, endPoint y: 484, distance: 64.9
click at [812, 534] on button "下一步" at bounding box center [791, 518] width 134 height 52
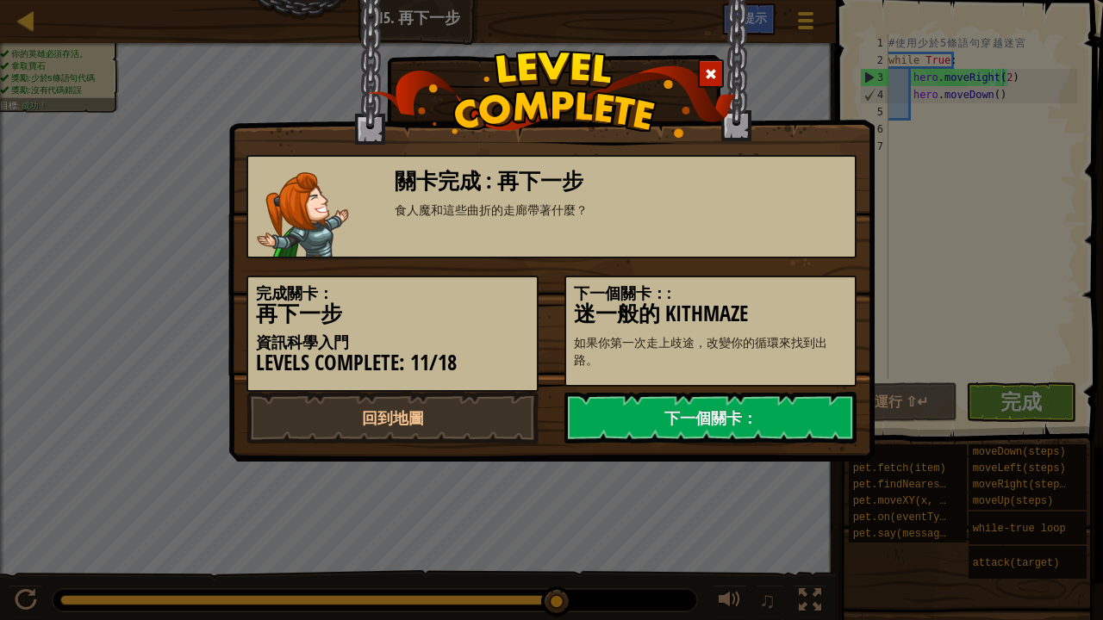
drag, startPoint x: 702, startPoint y: 71, endPoint x: 684, endPoint y: 88, distance: 25.0
click at [701, 71] on div at bounding box center [711, 73] width 26 height 28
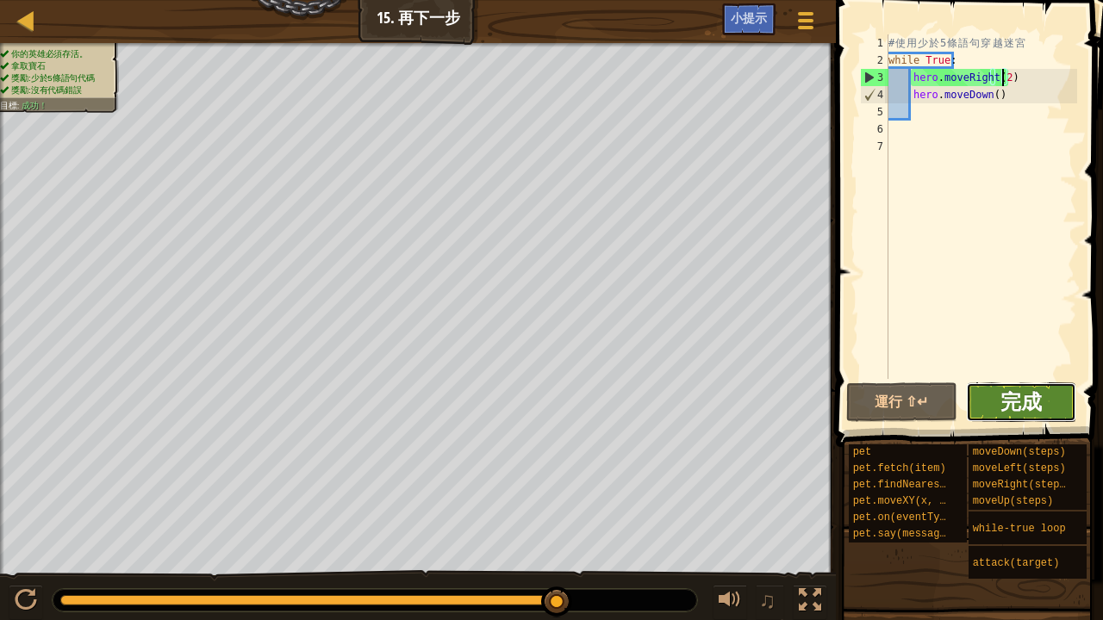
click at [1020, 396] on span "完成" at bounding box center [1020, 402] width 41 height 28
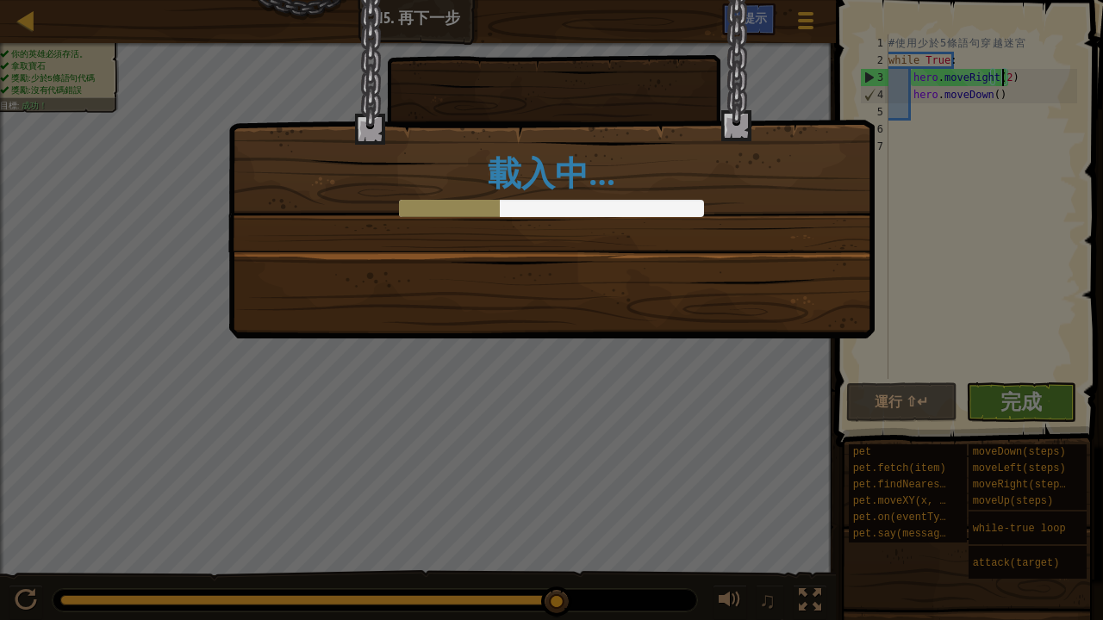
drag, startPoint x: 985, startPoint y: 193, endPoint x: 975, endPoint y: 198, distance: 10.8
click at [984, 198] on div "載入中…" at bounding box center [551, 310] width 1103 height 620
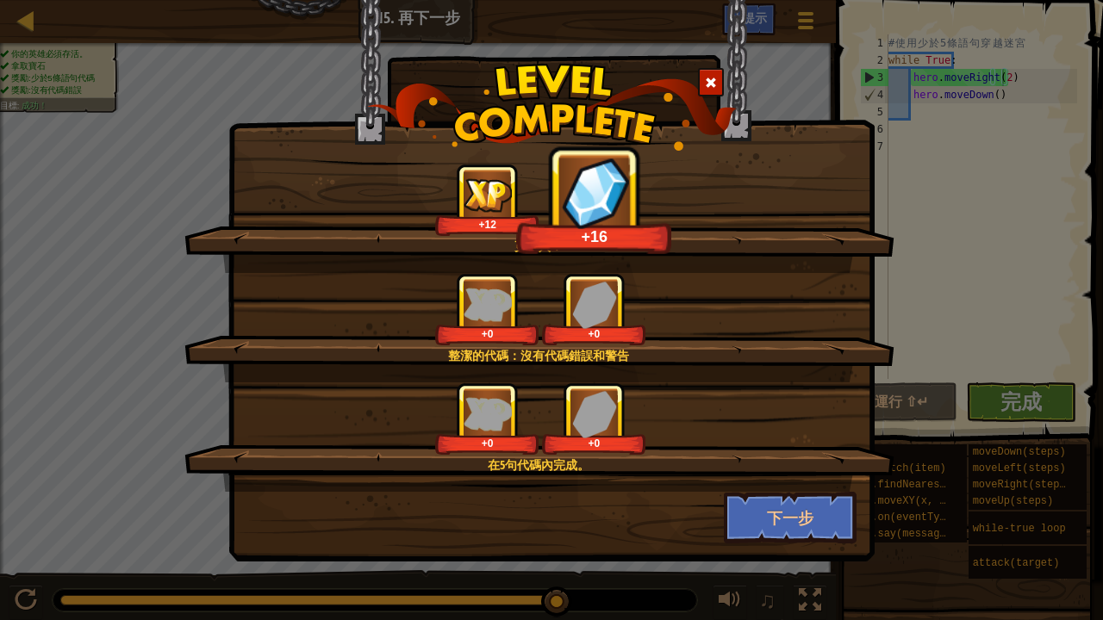
click at [703, 86] on div at bounding box center [711, 82] width 26 height 28
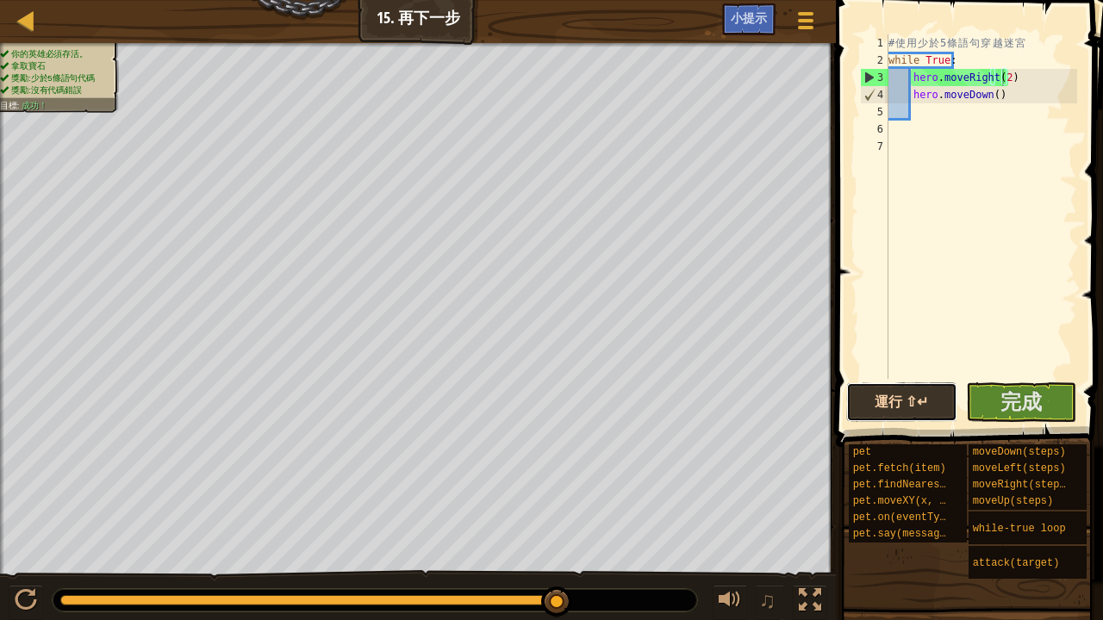
click at [893, 407] on button "運行 ⇧↵" at bounding box center [901, 403] width 111 height 40
click at [1018, 153] on div "# 使 用 少 於 5 條 語 句 穿 越 迷 宮 while True : hero . moveRight ( 2 ) hero . moveDown (…" at bounding box center [981, 223] width 192 height 379
click at [906, 76] on div "# 使 用 少 於 5 條 語 句 穿 越 迷 宮 while True : hero . moveRight ( 2 ) hero . moveDown (…" at bounding box center [981, 223] width 192 height 379
type textarea "hero.moveRight(2)"
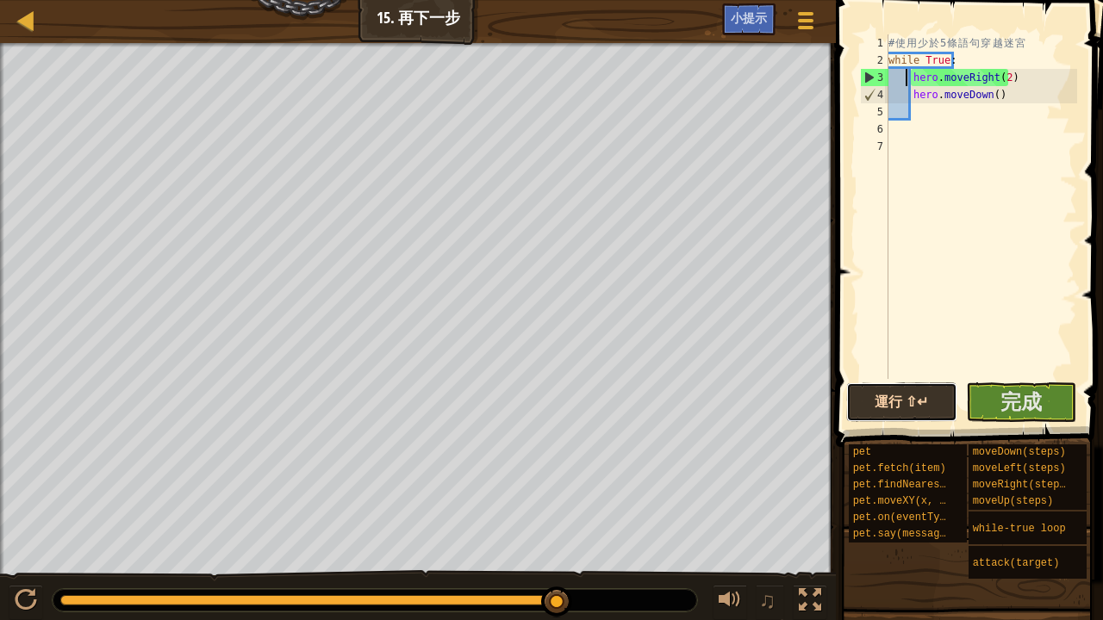
click at [898, 393] on button "運行 ⇧↵" at bounding box center [901, 403] width 111 height 40
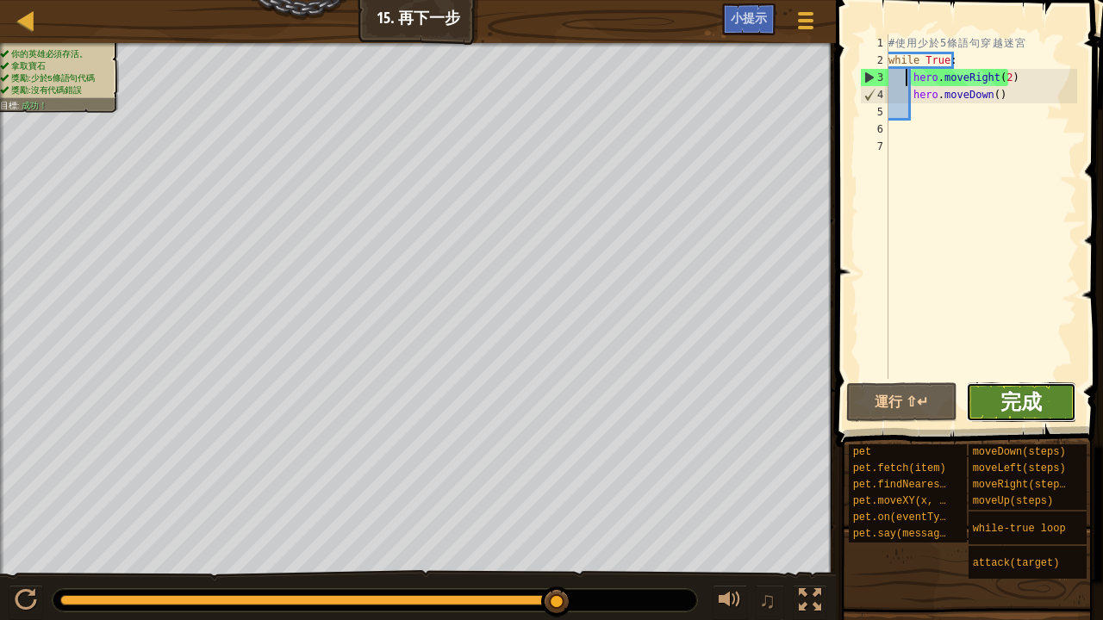
click at [1004, 400] on span "完成" at bounding box center [1020, 402] width 41 height 28
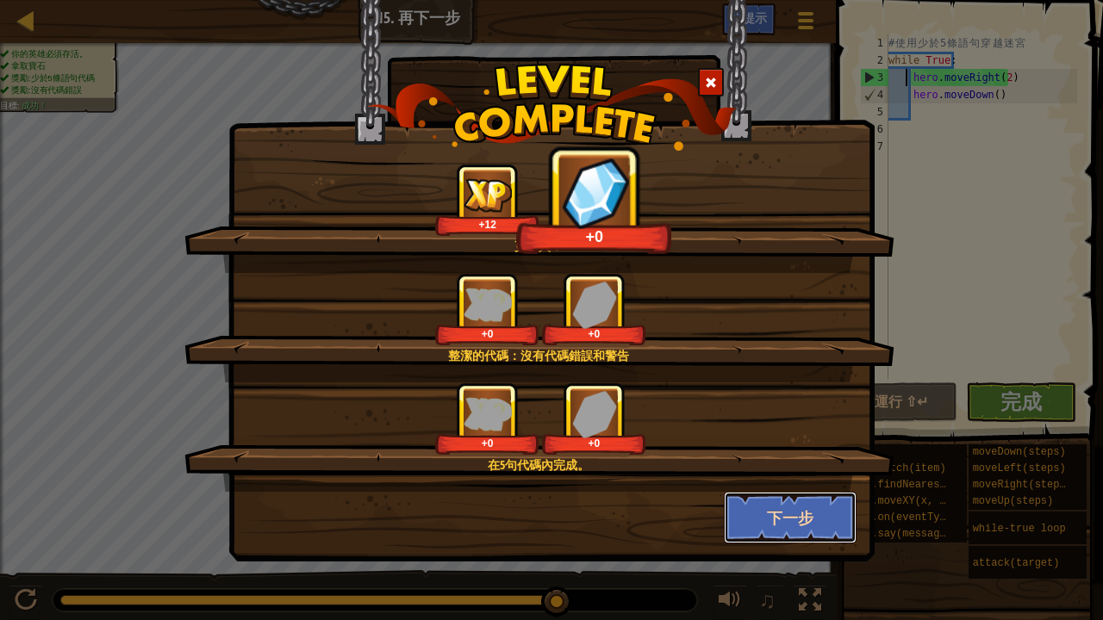
click at [820, 534] on button "下一步" at bounding box center [791, 518] width 134 height 52
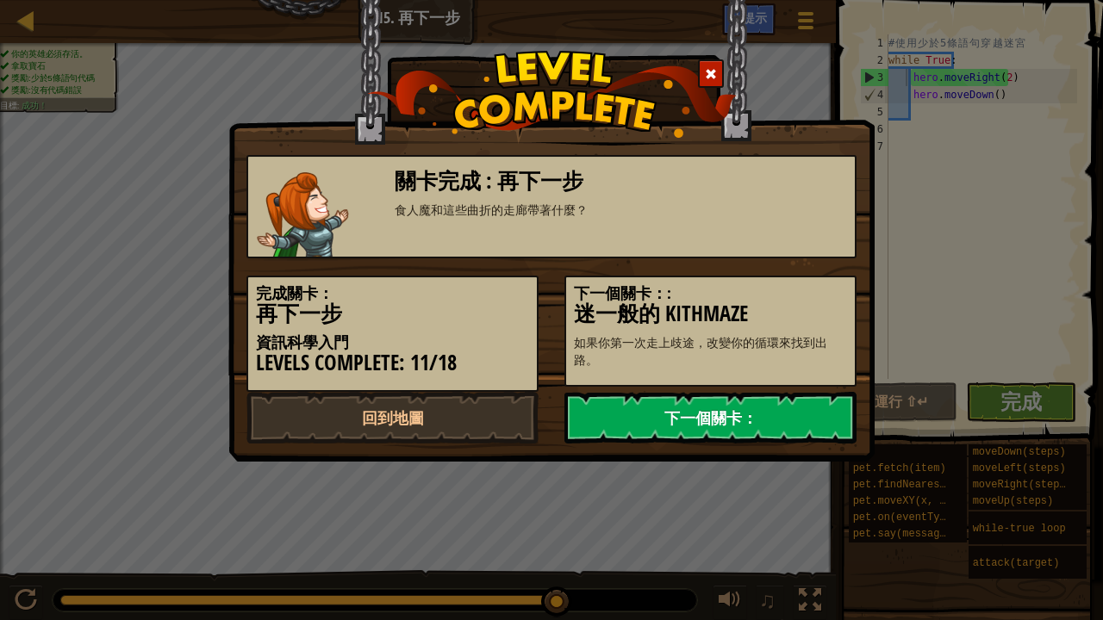
click at [748, 425] on link "下一個關卡：" at bounding box center [710, 418] width 292 height 52
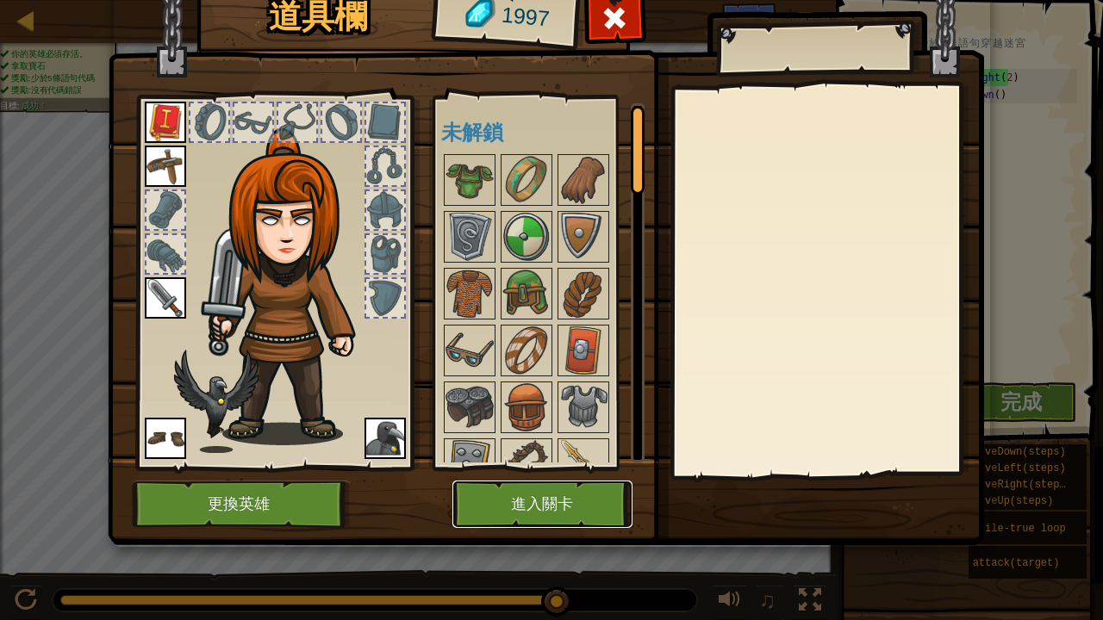
click at [561, 522] on button "進入關卡" at bounding box center [542, 504] width 180 height 47
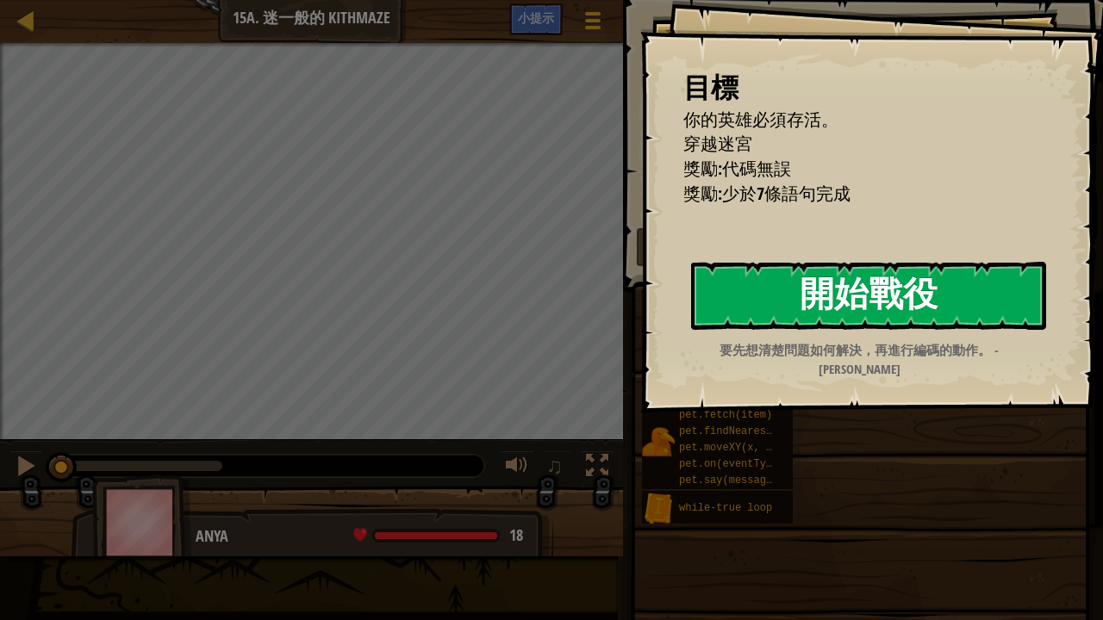
click at [856, 294] on button "開始戰役" at bounding box center [868, 296] width 355 height 68
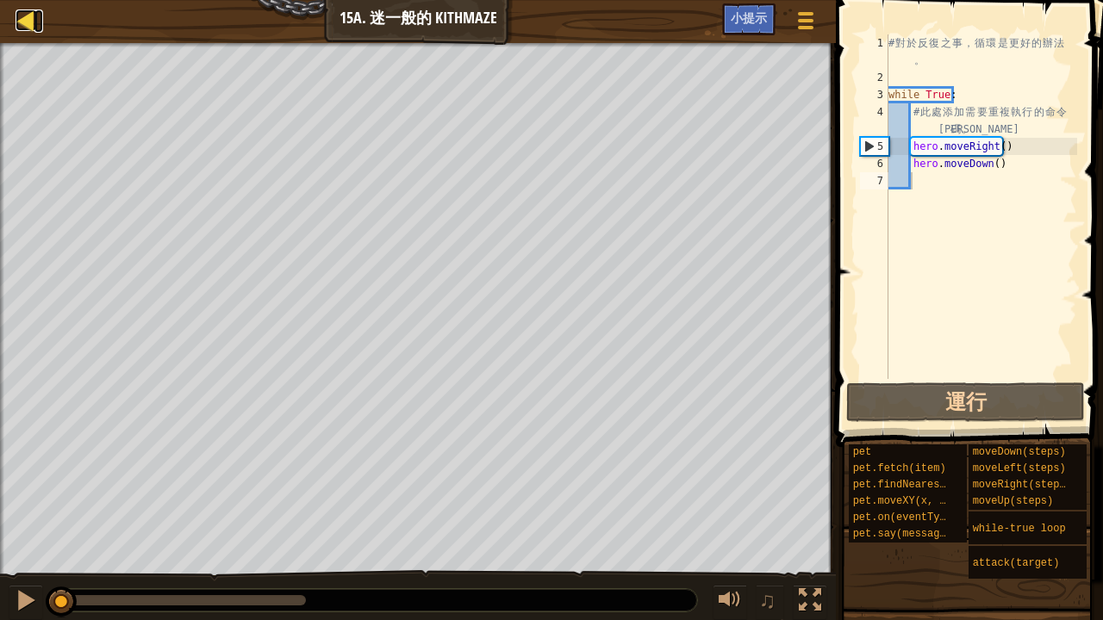
click at [22, 11] on div at bounding box center [27, 20] width 22 height 22
select select "zh-HANT"
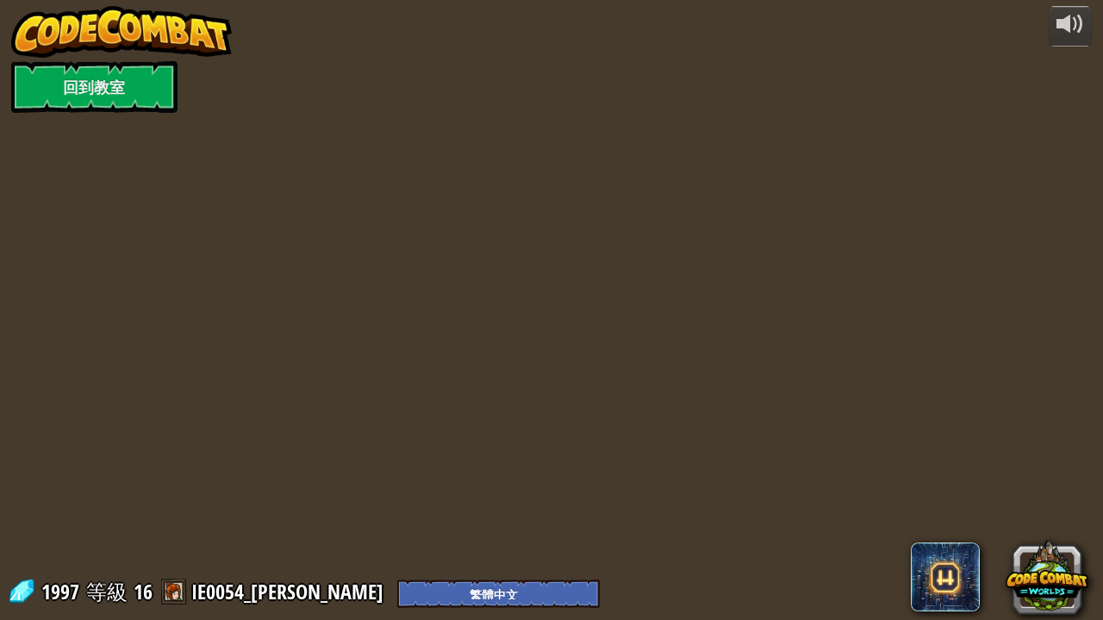
select select "zh-HANT"
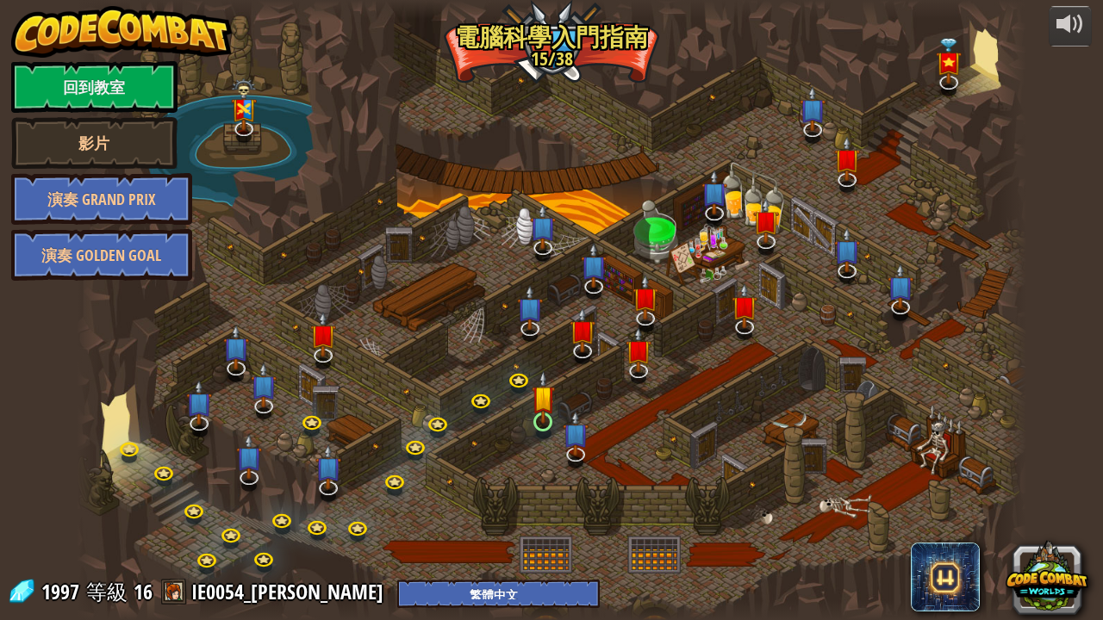
select select "zh-HANT"
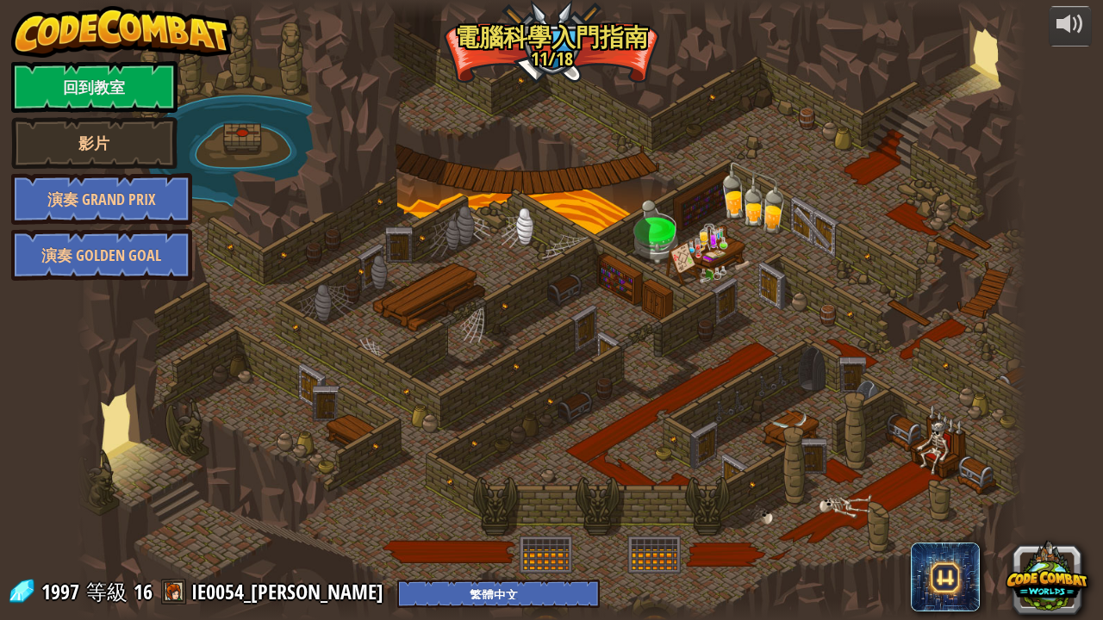
select select "zh-HANT"
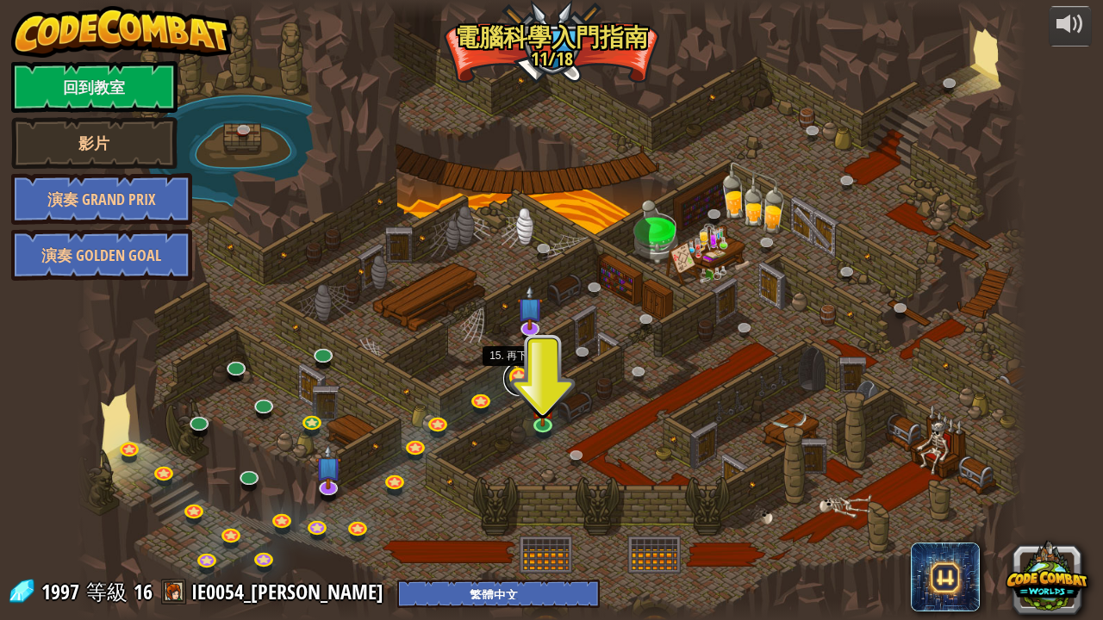
click at [517, 383] on link at bounding box center [520, 379] width 34 height 34
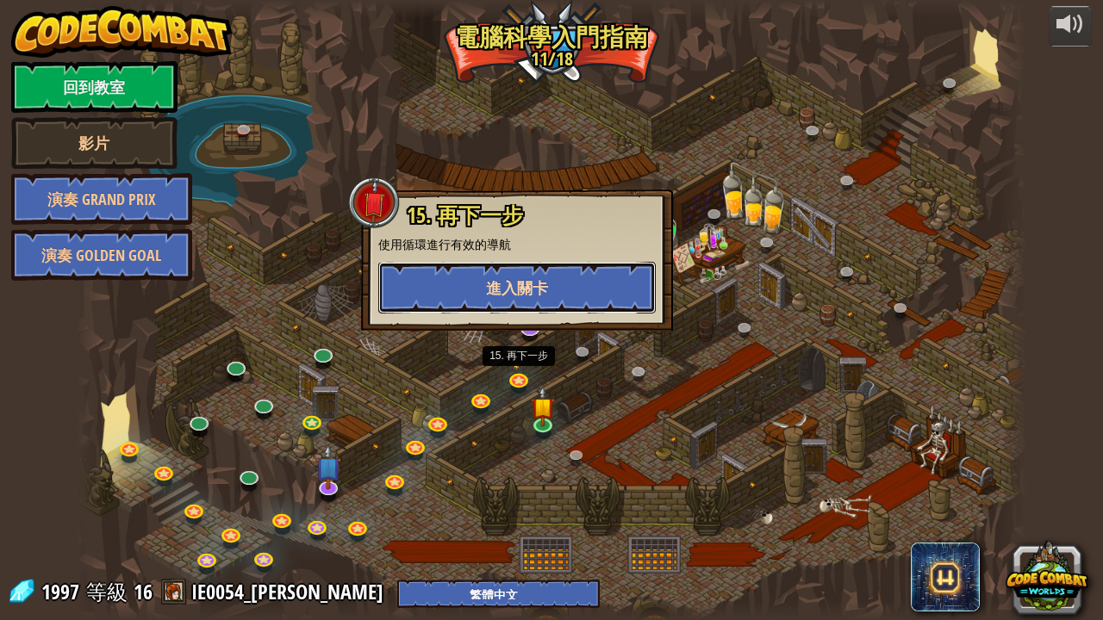
click at [541, 293] on span "進入關卡" at bounding box center [517, 288] width 62 height 22
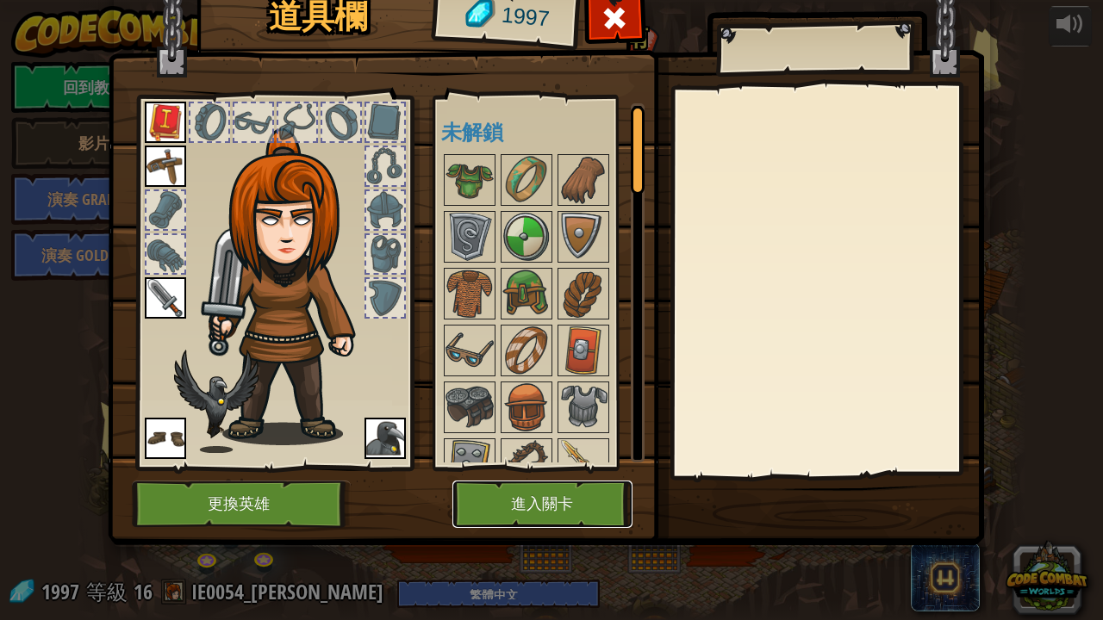
click at [533, 500] on button "進入關卡" at bounding box center [542, 504] width 180 height 47
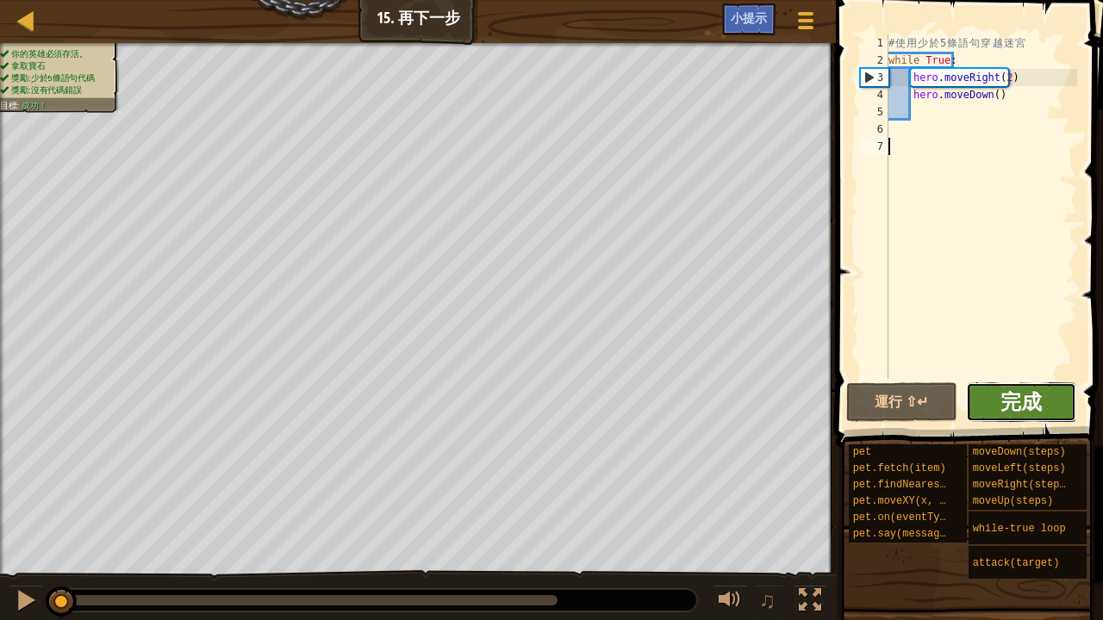
click at [1010, 401] on span "完成" at bounding box center [1020, 402] width 41 height 28
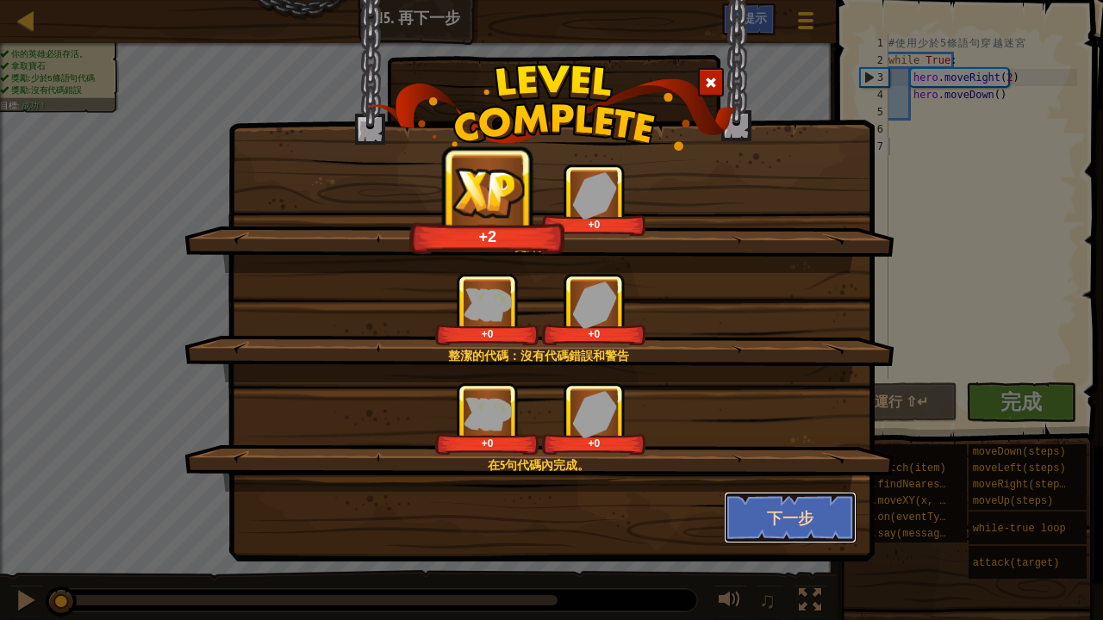
click at [820, 520] on button "下一步" at bounding box center [791, 518] width 134 height 52
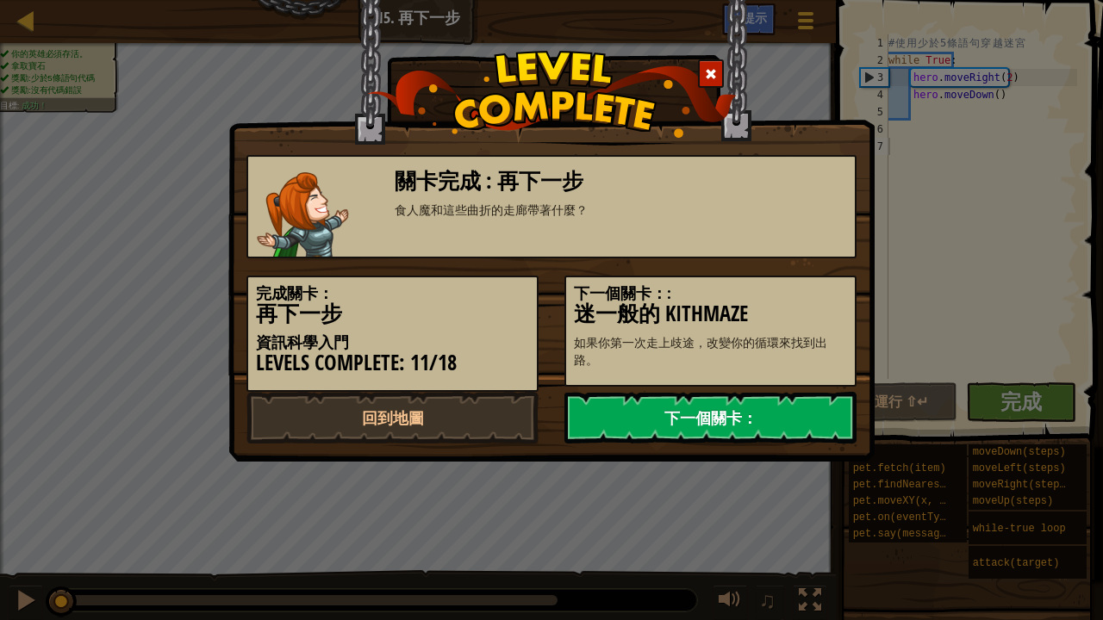
click at [737, 407] on link "下一個關卡：" at bounding box center [710, 418] width 292 height 52
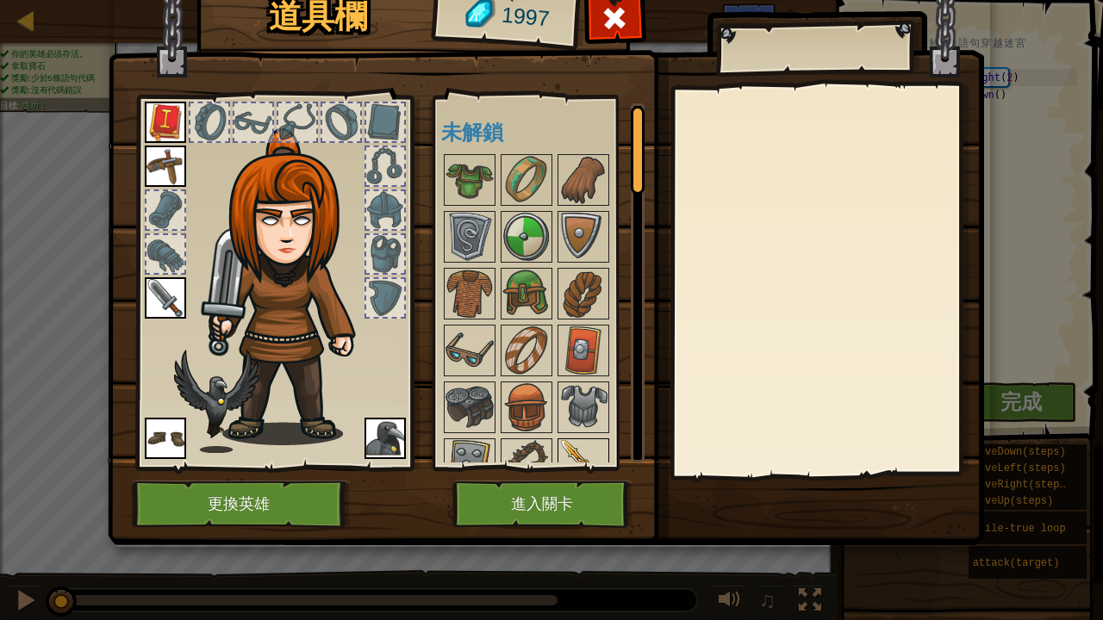
click at [588, 445] on img at bounding box center [583, 464] width 48 height 48
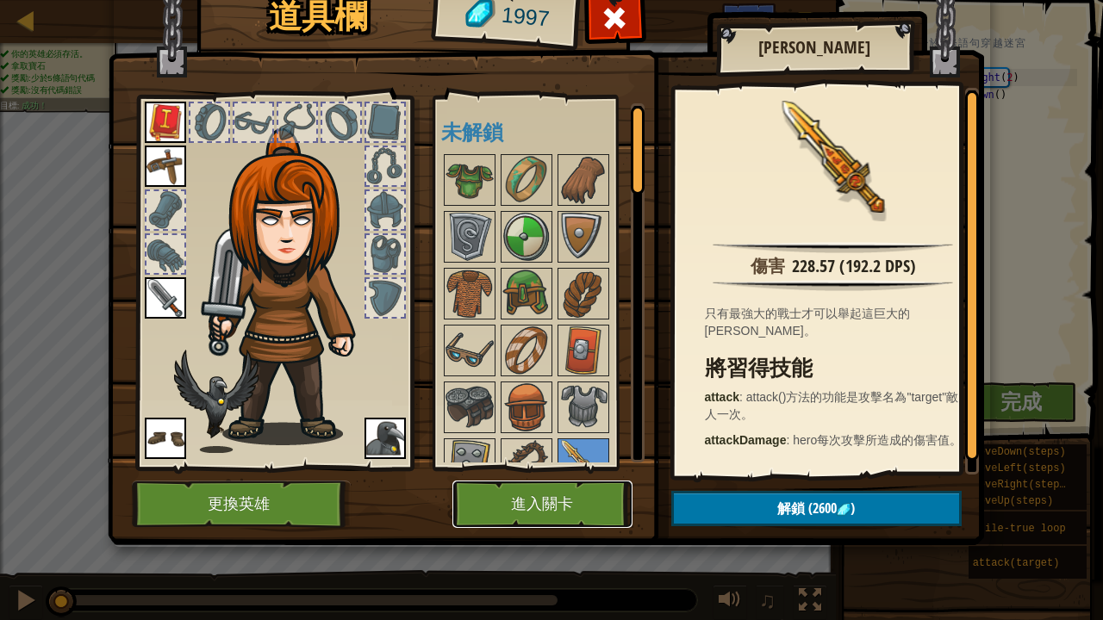
click at [543, 495] on button "進入關卡" at bounding box center [542, 504] width 180 height 47
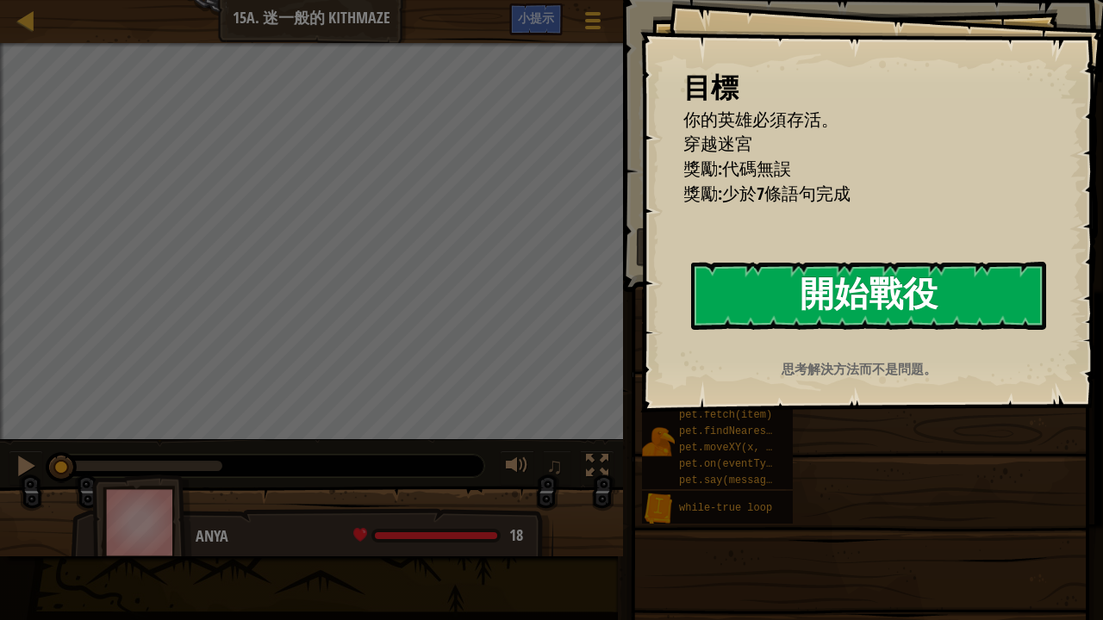
click at [748, 279] on button "開始戰役" at bounding box center [868, 296] width 355 height 68
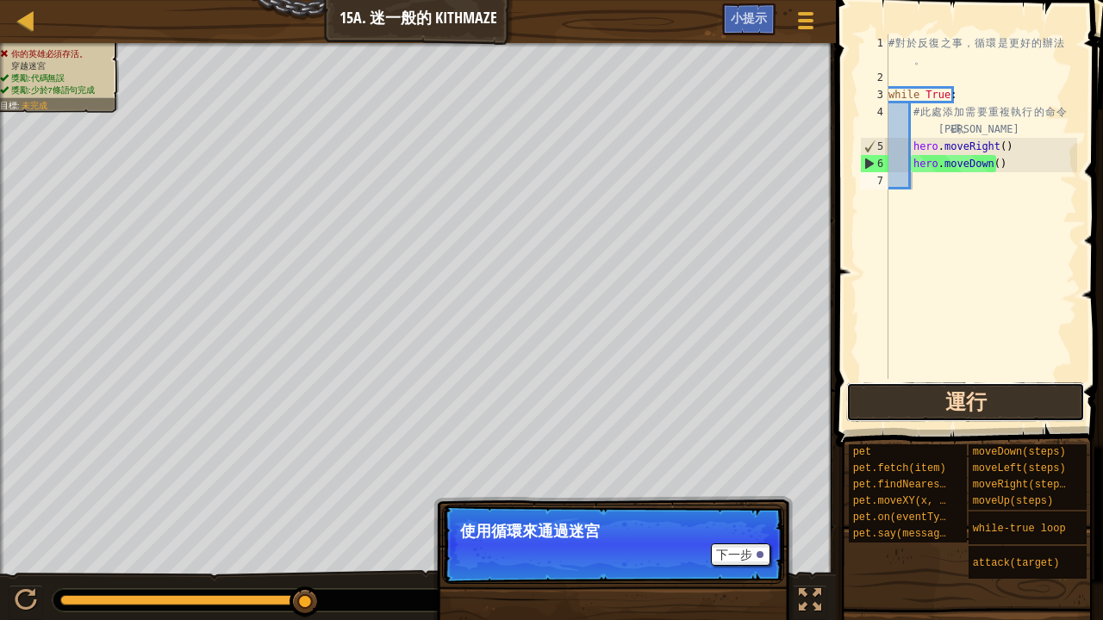
click at [922, 396] on button "運行" at bounding box center [965, 403] width 239 height 40
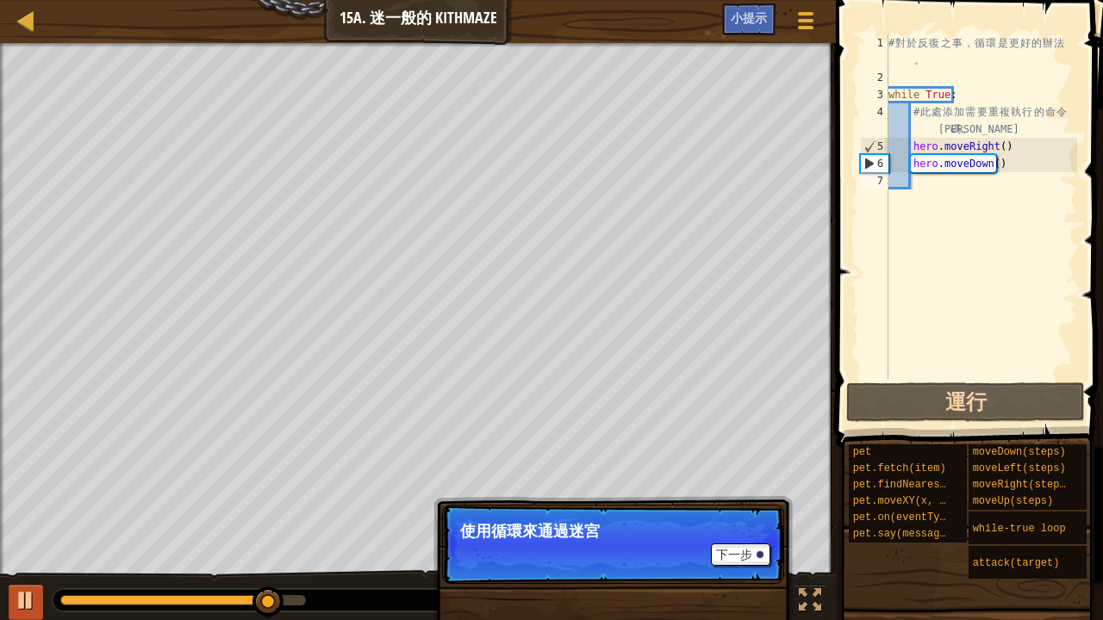
drag, startPoint x: 9, startPoint y: 593, endPoint x: 28, endPoint y: 612, distance: 26.8
click at [29, 612] on div "♫" at bounding box center [418, 596] width 836 height 52
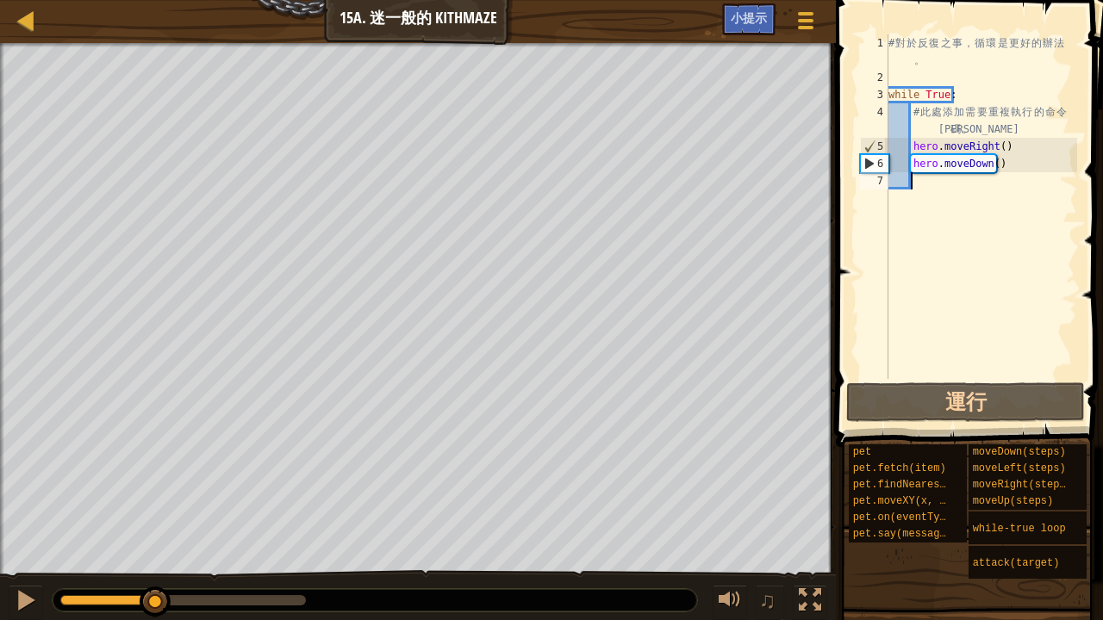
click at [138, 557] on div "你的英雄必須存活。 穿越迷宮 獎勵:代碼無誤 獎勵:少於7條語句完成 目標 : 未完成 ♫ Anya 18 x: 30 y: 33 x: 30 y: 22 下…" at bounding box center [551, 332] width 1103 height 579
drag, startPoint x: 311, startPoint y: 606, endPoint x: 183, endPoint y: 577, distance: 131.5
click at [183, 577] on div "你的英雄必須存活。 穿越迷宮 獎勵:代碼無誤 獎勵:少於7條語句完成 目標 : 未完成 ♫ Anya 18 x: 24 y: 34 x: 30 y: 34 下…" at bounding box center [551, 332] width 1103 height 579
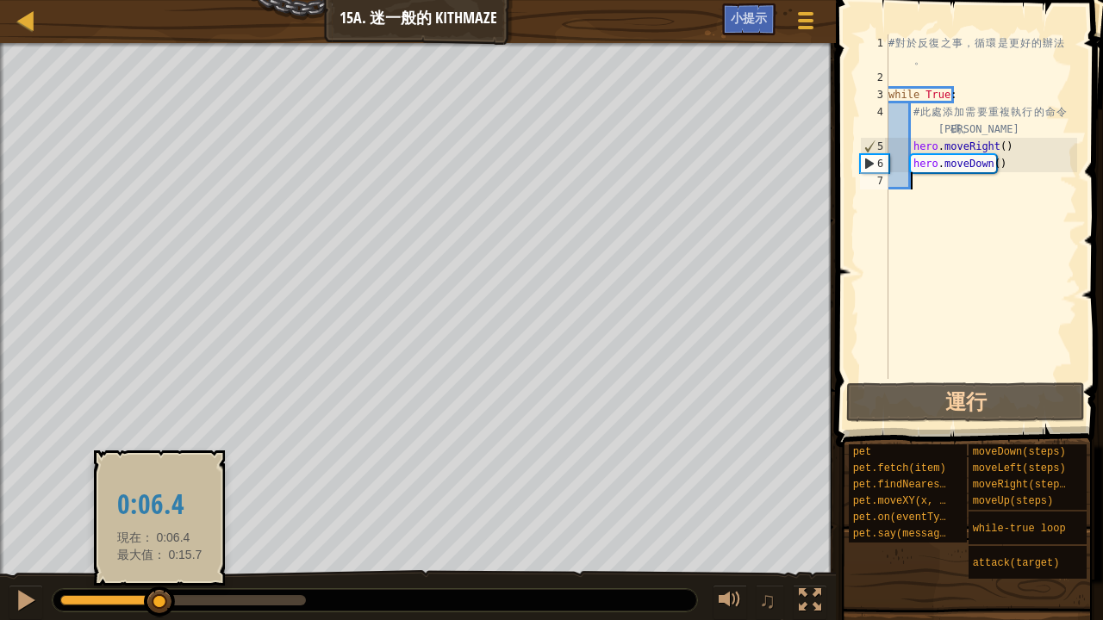
drag, startPoint x: 140, startPoint y: 594, endPoint x: 157, endPoint y: 589, distance: 17.8
click at [157, 589] on div at bounding box center [159, 602] width 31 height 31
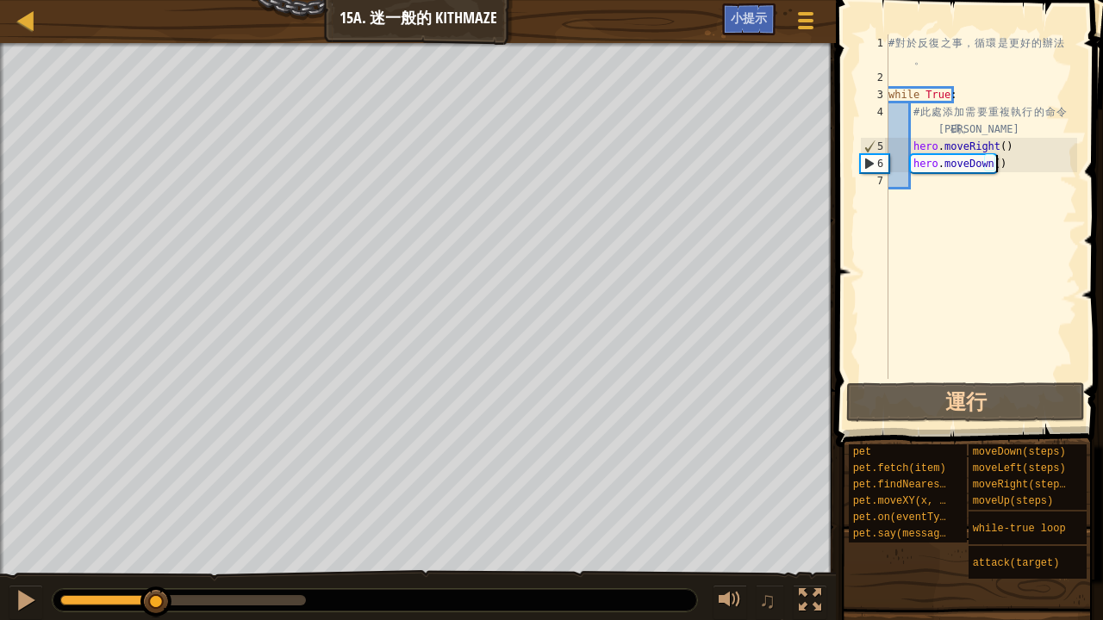
click at [1012, 165] on div "# 對 於 反 復 之 事 ， 循 環 是 更 好 的 辦 法 。 while True : # 此 處 添 加 需 要 重 複 執 行 的 命 令 代 碼 …" at bounding box center [981, 232] width 192 height 396
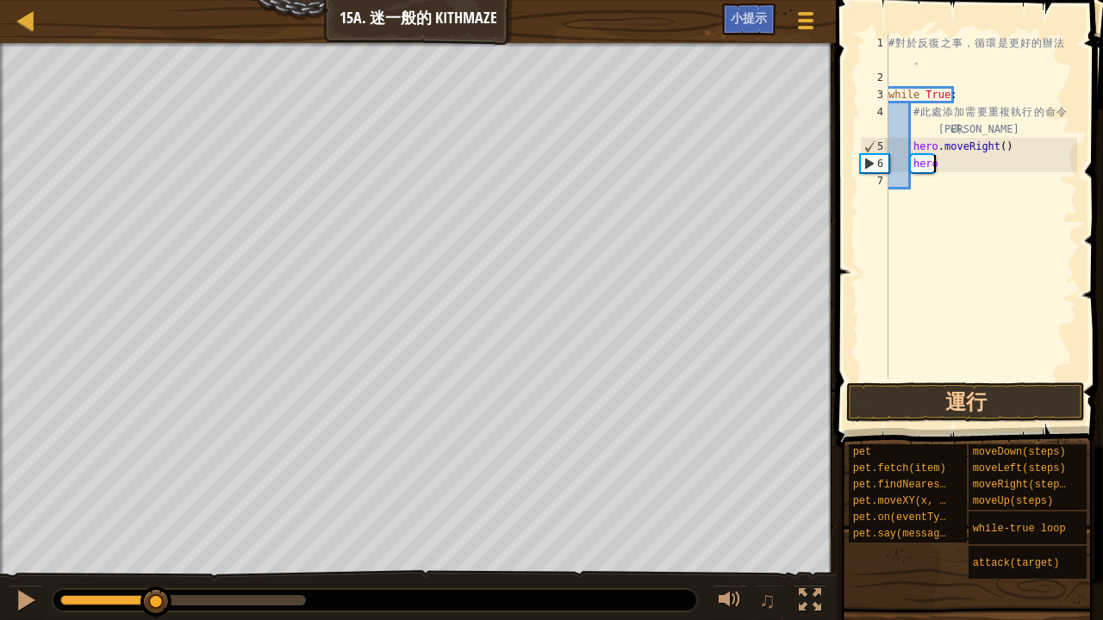
type textarea "h"
click at [997, 148] on div "# 對 於 反 復 之 事 ， 循 環 是 更 好 的 辦 法 。 while True : # 此 處 添 加 需 要 重 複 執 行 的 命 令 代 碼 …" at bounding box center [981, 232] width 192 height 396
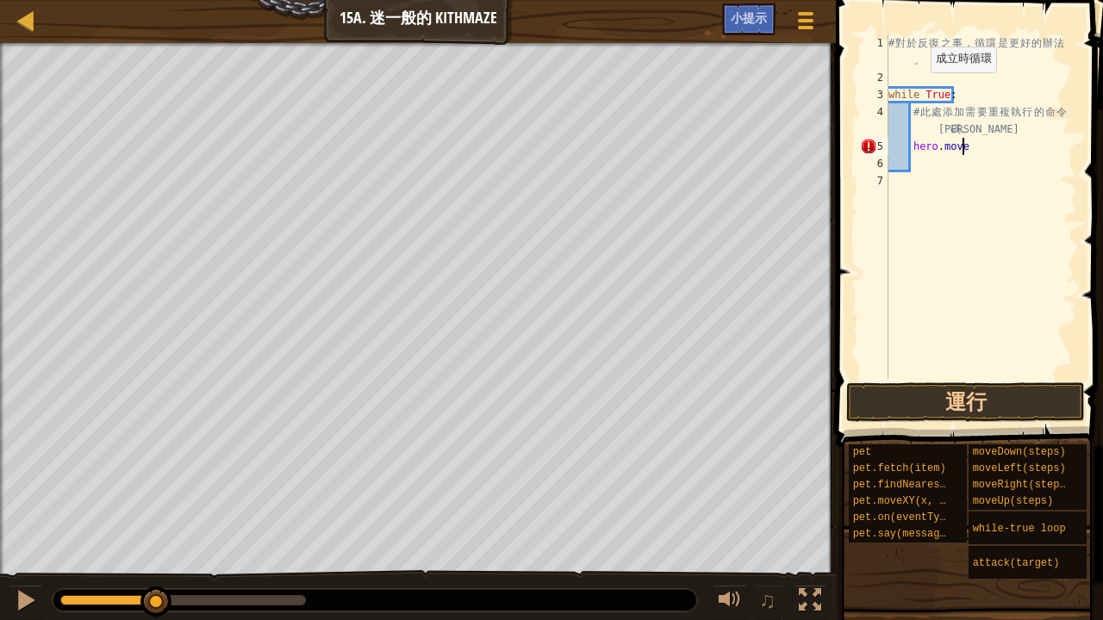
type textarea "h"
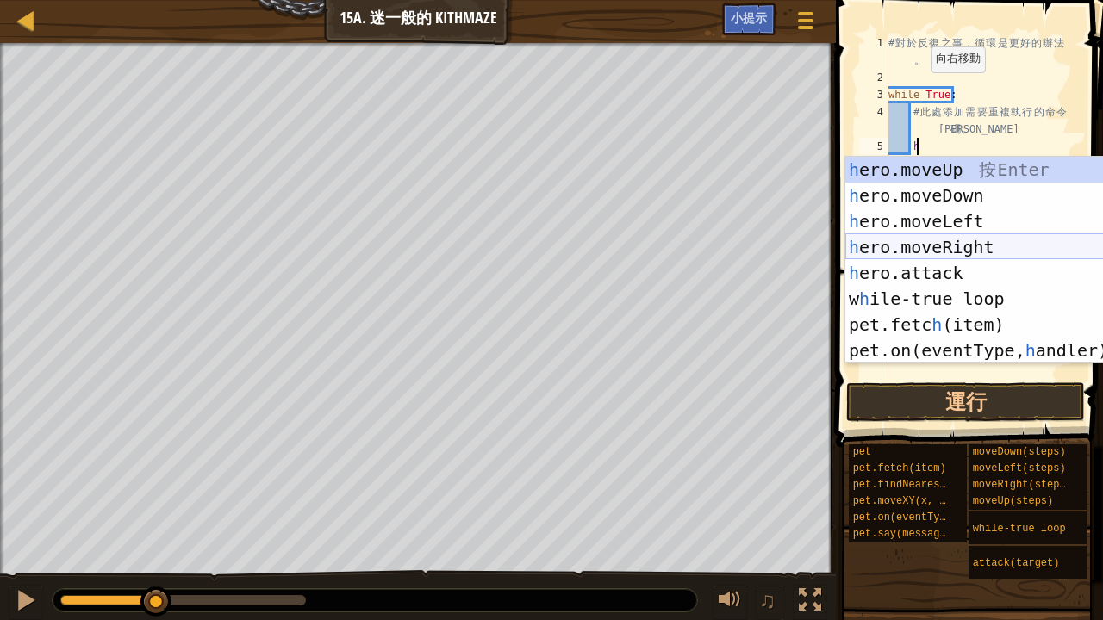
click at [935, 244] on div "h ero.moveUp 按 Enter h ero.moveDown 按 Enter h ero.moveLeft 按 Enter h ero.moveRi…" at bounding box center [1008, 286] width 327 height 258
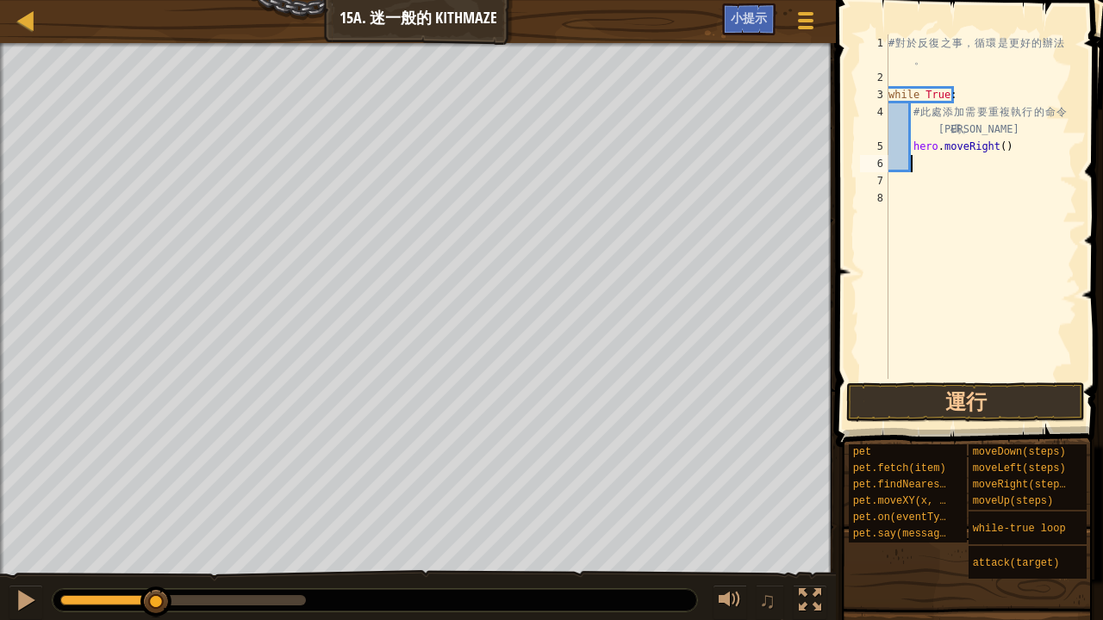
scroll to position [8, 1]
click at [993, 146] on div "# 對 於 反 復 之 事 ， 循 環 是 更 好 的 辦 法 。 while True : # 此 處 添 加 需 要 重 複 執 行 的 命 令 代 碼 …" at bounding box center [981, 232] width 192 height 396
click at [996, 150] on div "# 對 於 反 復 之 事 ， 循 環 是 更 好 的 辦 法 。 while True : # 此 處 添 加 需 要 重 複 執 行 的 命 令 代 碼 …" at bounding box center [981, 232] width 192 height 396
click at [926, 419] on button "運行" at bounding box center [965, 403] width 239 height 40
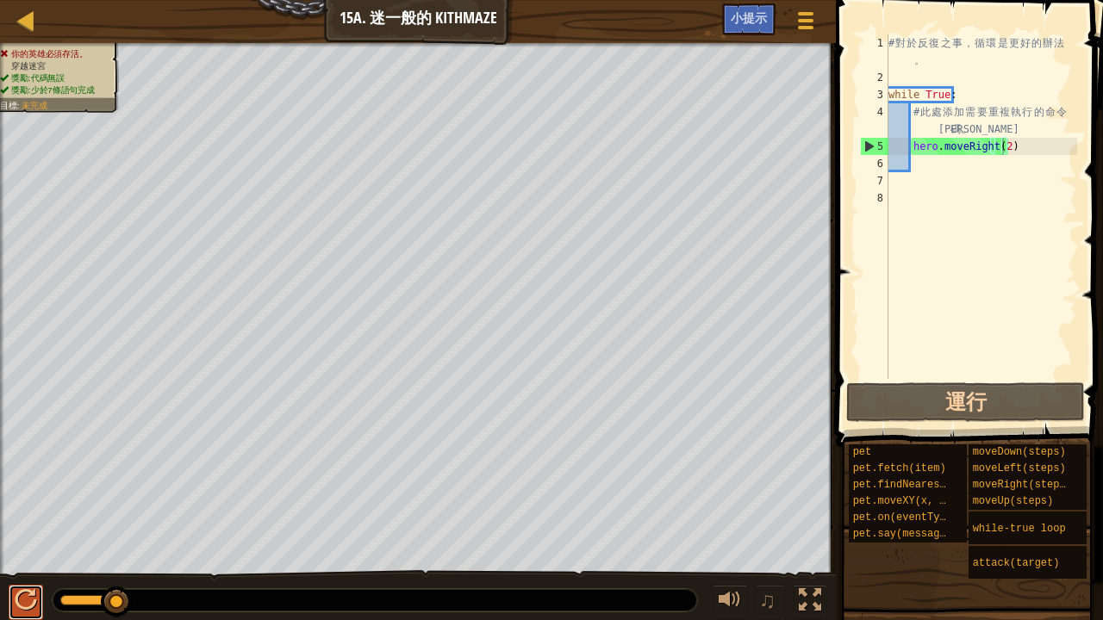
click at [29, 607] on div at bounding box center [26, 600] width 22 height 22
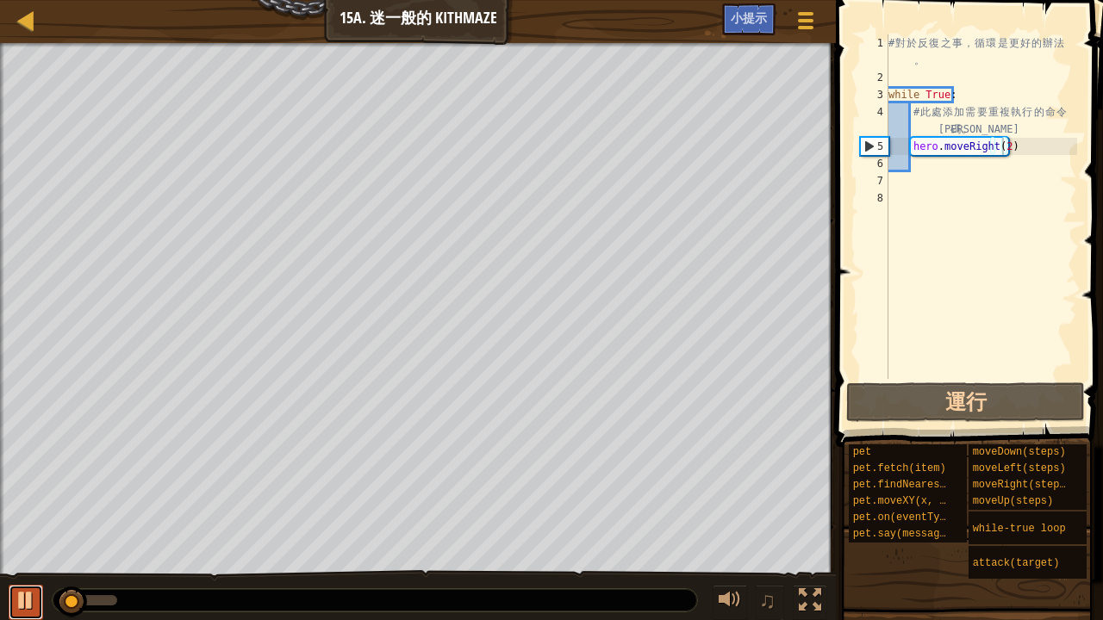
click at [24, 591] on div at bounding box center [26, 600] width 22 height 22
type textarea "hero.moveRight()"
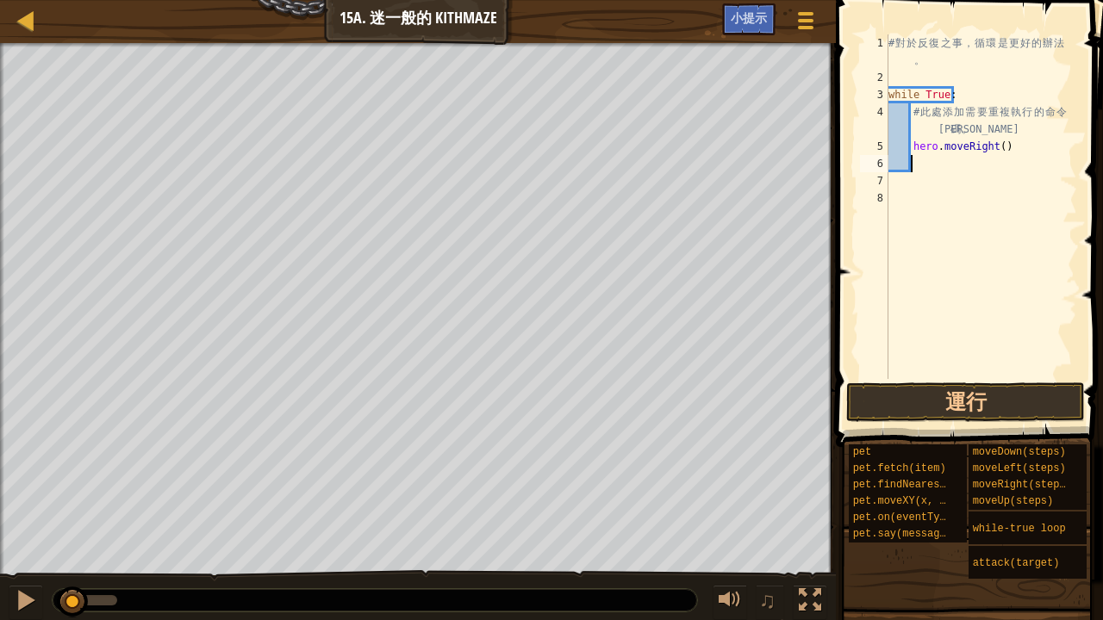
click at [922, 163] on div "# 對 於 反 復 之 事 ， 循 環 是 更 好 的 辦 法 。 while True : # 此 處 添 加 需 要 重 複 執 行 的 命 令 代 碼 …" at bounding box center [981, 232] width 192 height 396
type textarea "h"
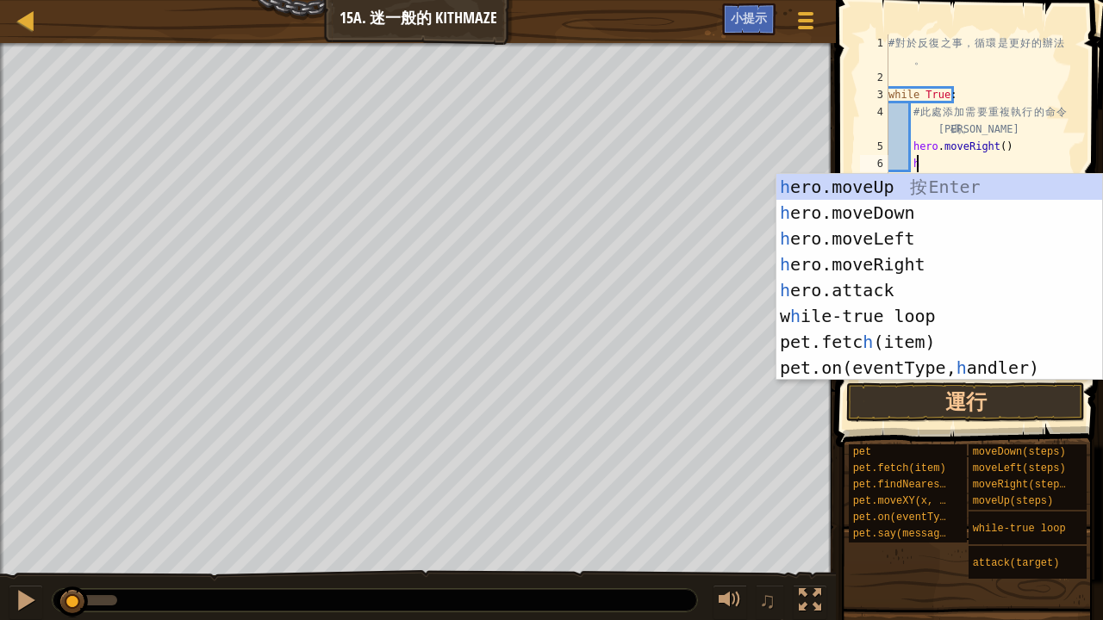
scroll to position [8, 2]
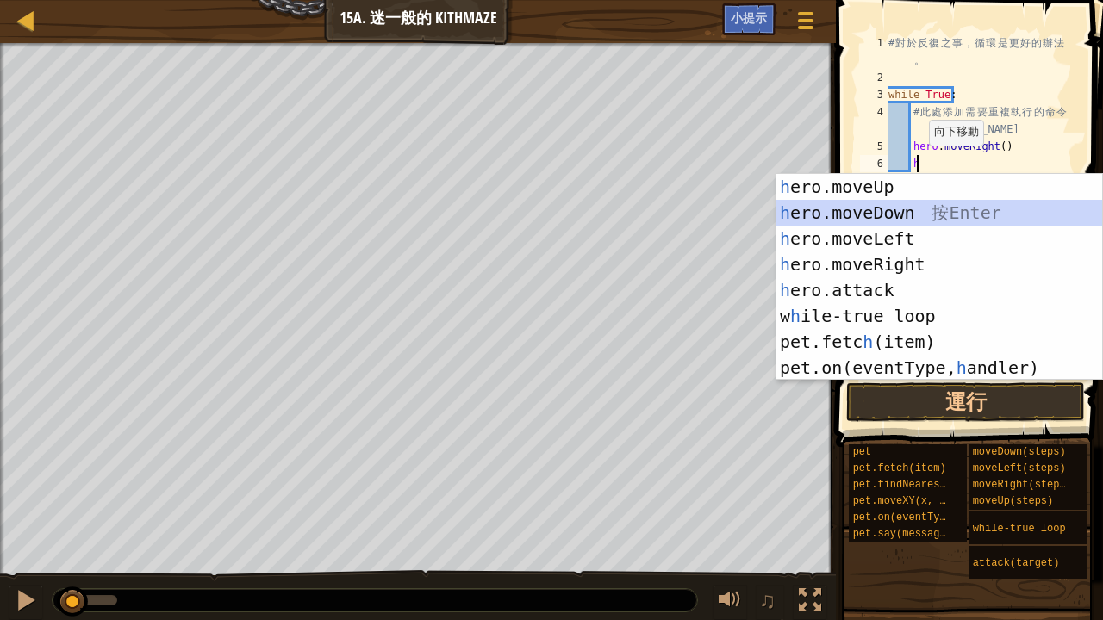
click at [891, 214] on div "h ero.moveUp 按 Enter h ero.moveDown 按 Enter h ero.moveLeft 按 Enter h ero.moveRi…" at bounding box center [939, 303] width 327 height 258
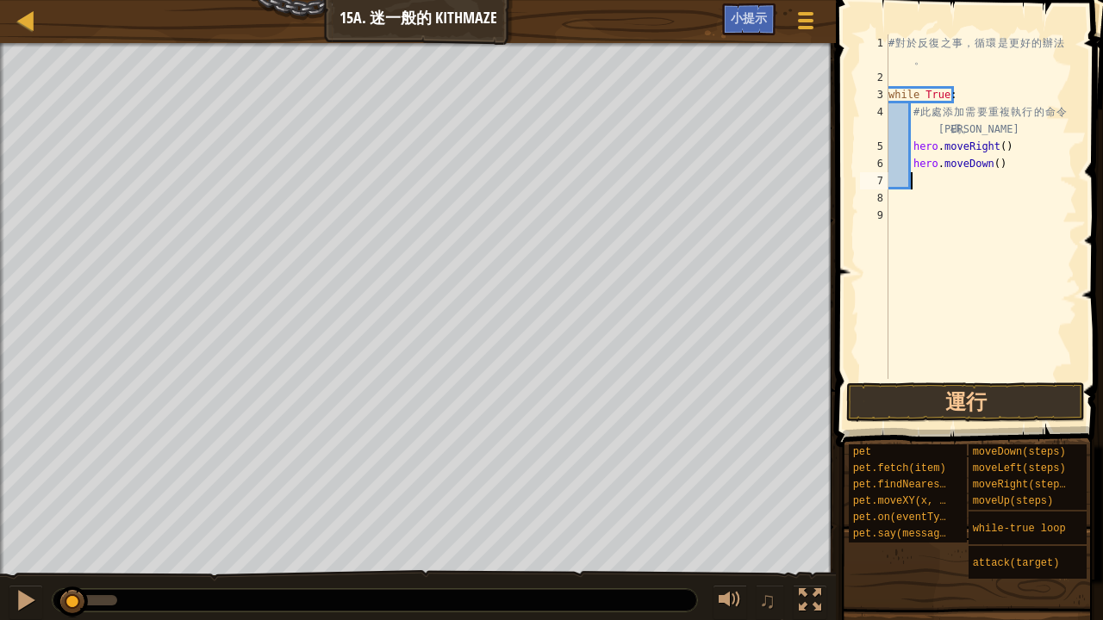
scroll to position [8, 1]
type textarea "h"
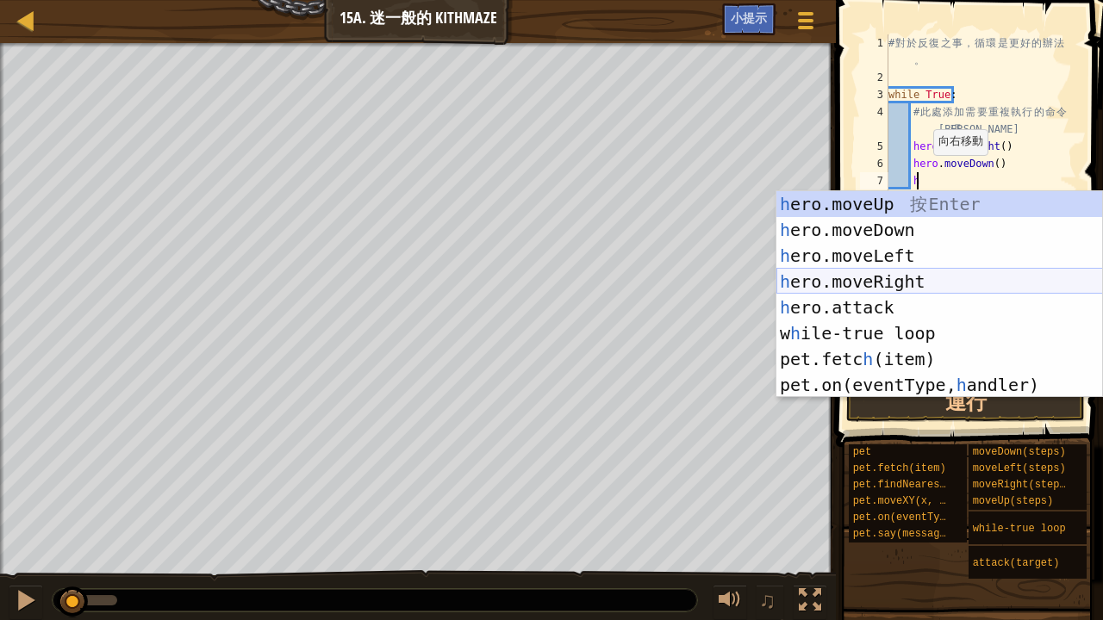
drag, startPoint x: 868, startPoint y: 278, endPoint x: 849, endPoint y: 285, distance: 20.2
click at [868, 279] on div "h ero.moveUp 按 Enter h ero.moveDown 按 Enter h ero.moveLeft 按 Enter h ero.moveRi…" at bounding box center [939, 320] width 327 height 258
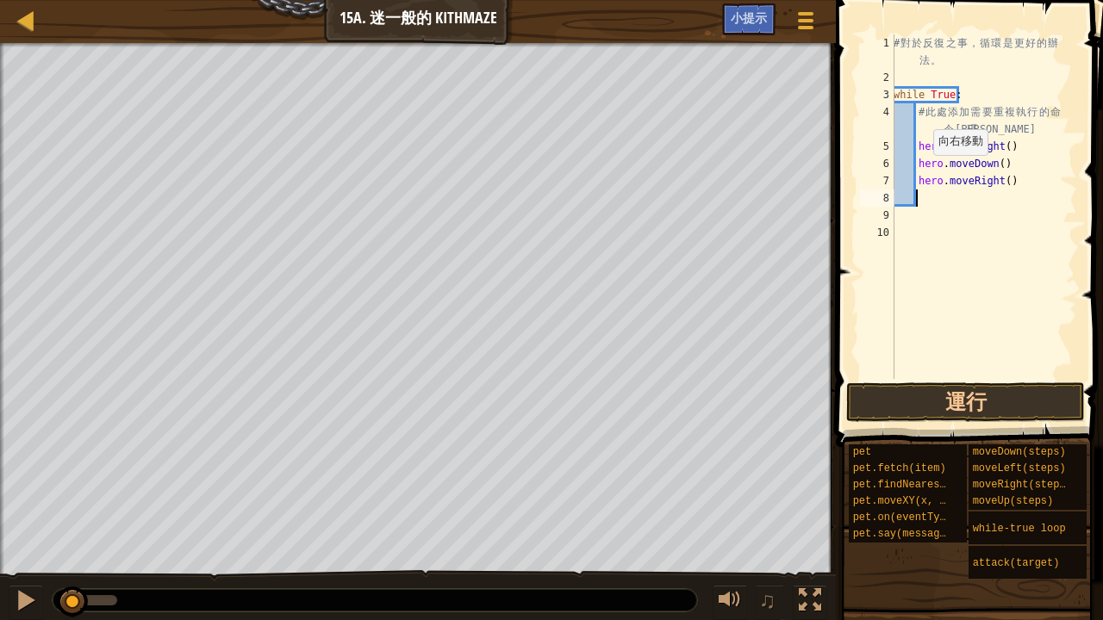
scroll to position [8, 1]
click at [999, 184] on div "# 對 於 反 復 之 事 ， 循 環 是 更 好 的 辦 法 。 while True : # 此 處 添 加 需 要 重 複 執 行 的 命 令 代 碼 …" at bounding box center [983, 232] width 187 height 396
click at [926, 197] on div "# 對 於 反 復 之 事 ， 循 環 是 更 好 的 辦 法 。 while True : # 此 處 添 加 需 要 重 複 執 行 的 命 令 代 碼 …" at bounding box center [983, 232] width 187 height 396
type textarea "h"
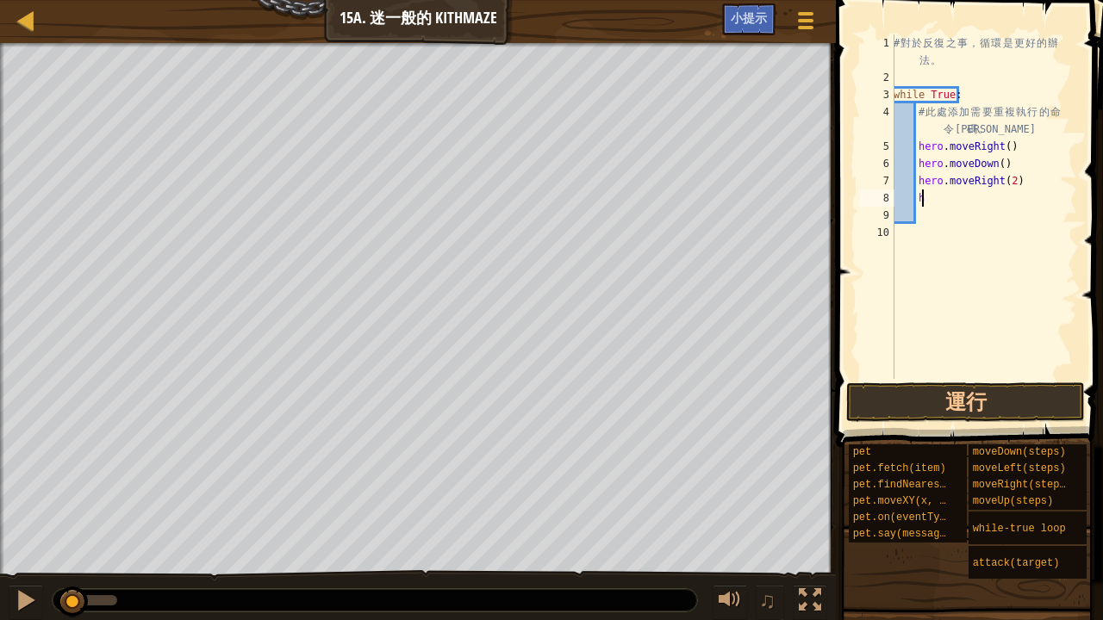
scroll to position [8, 1]
type textarea "h"
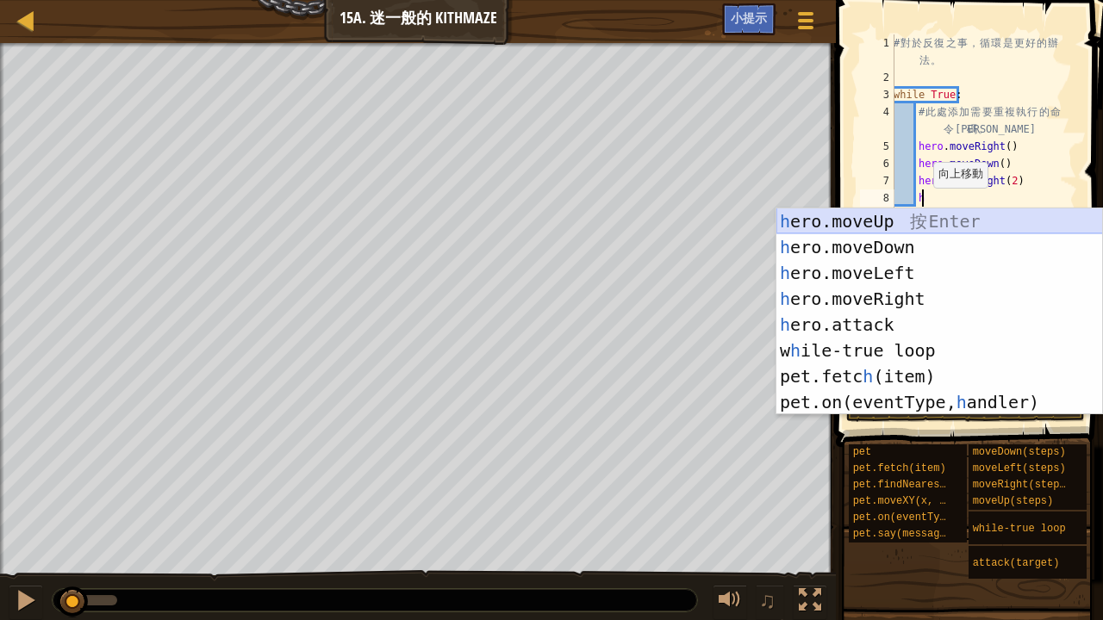
click at [884, 220] on div "h ero.moveUp 按 Enter h ero.moveDown 按 Enter h ero.moveLeft 按 Enter h ero.moveRi…" at bounding box center [939, 337] width 327 height 258
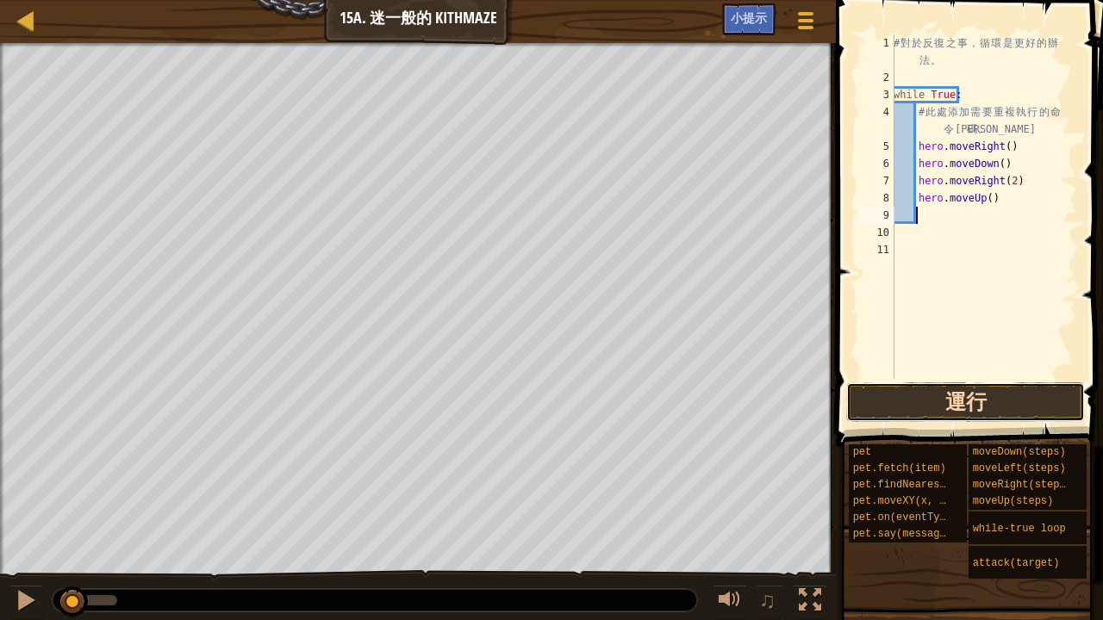
click at [958, 397] on button "運行" at bounding box center [965, 403] width 239 height 40
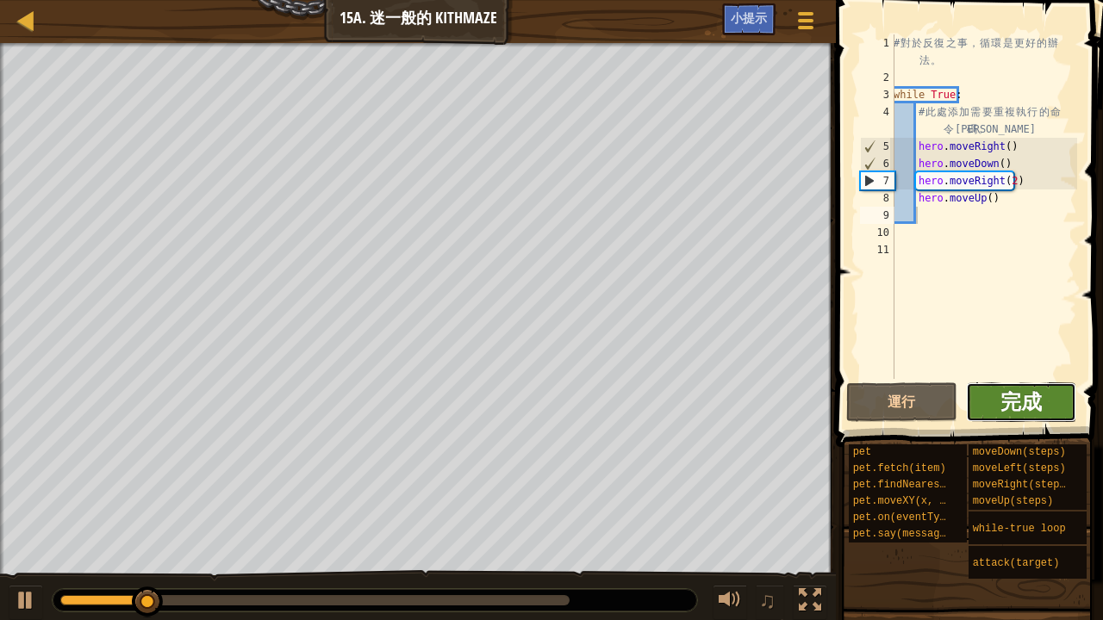
click at [1018, 400] on span "完成" at bounding box center [1020, 402] width 41 height 28
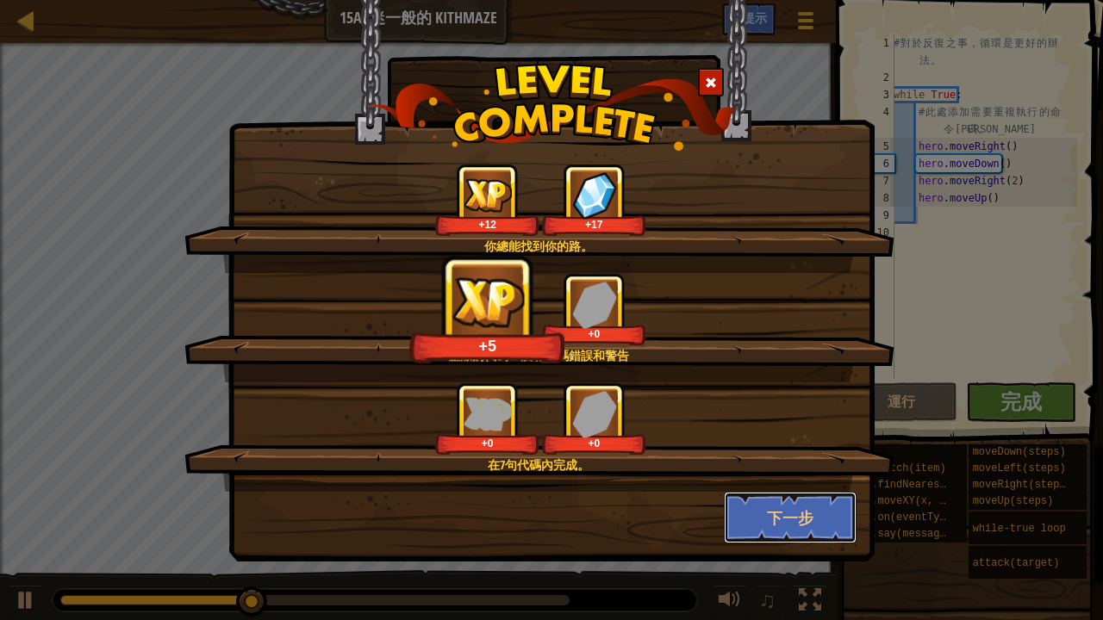
drag, startPoint x: 771, startPoint y: 532, endPoint x: 765, endPoint y: 519, distance: 14.3
click at [768, 525] on button "下一步" at bounding box center [791, 518] width 134 height 52
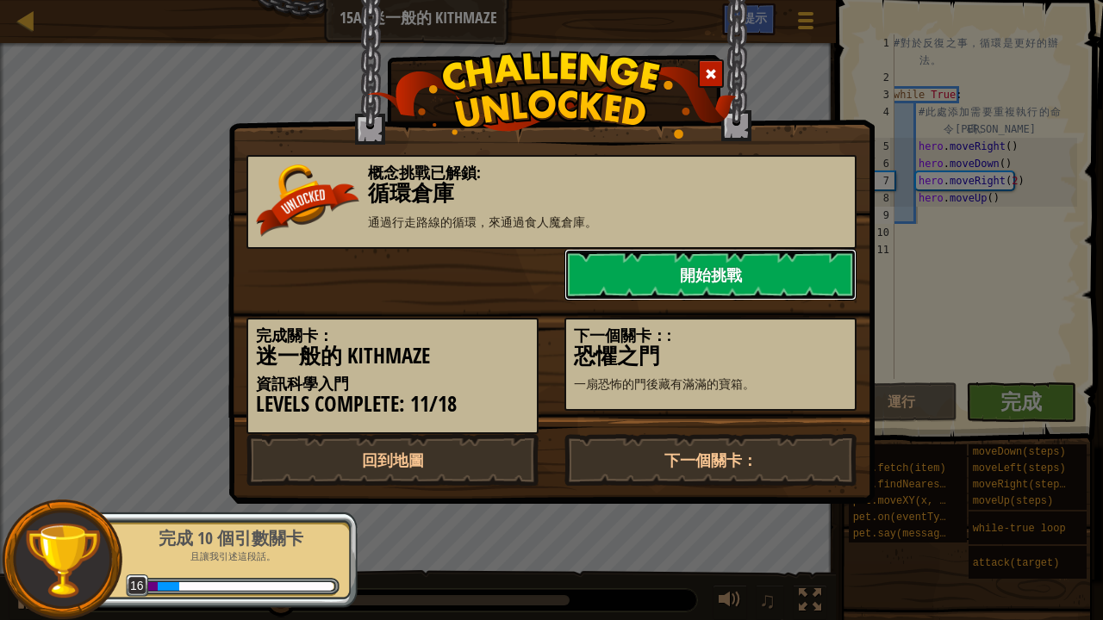
click at [709, 277] on link "開始挑戰" at bounding box center [710, 275] width 292 height 52
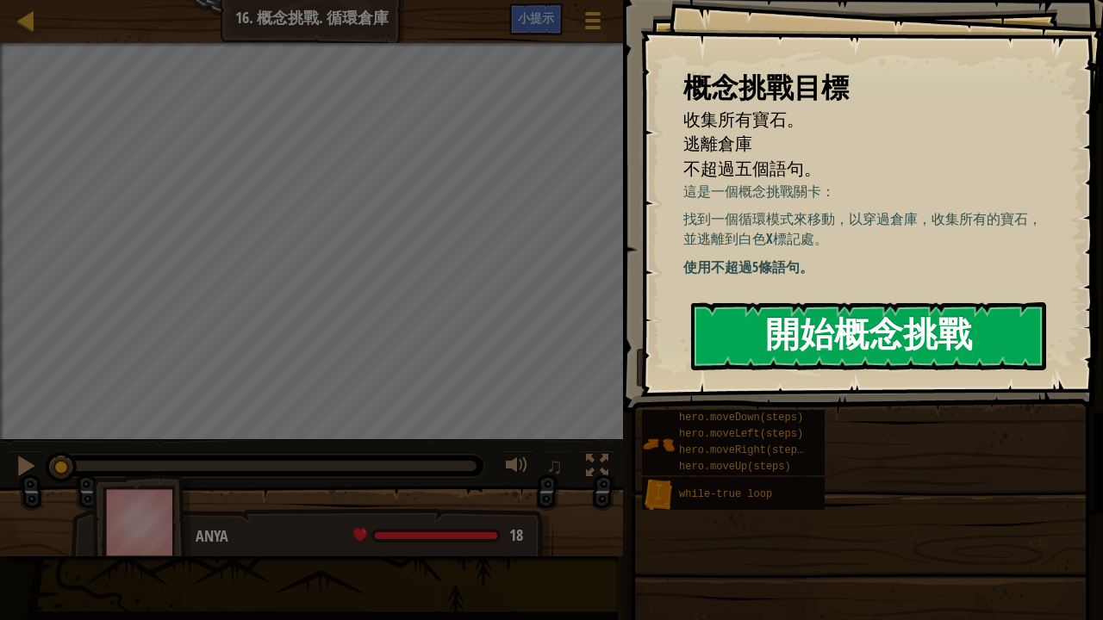
click at [967, 339] on button "開始概念挑戰" at bounding box center [868, 336] width 355 height 68
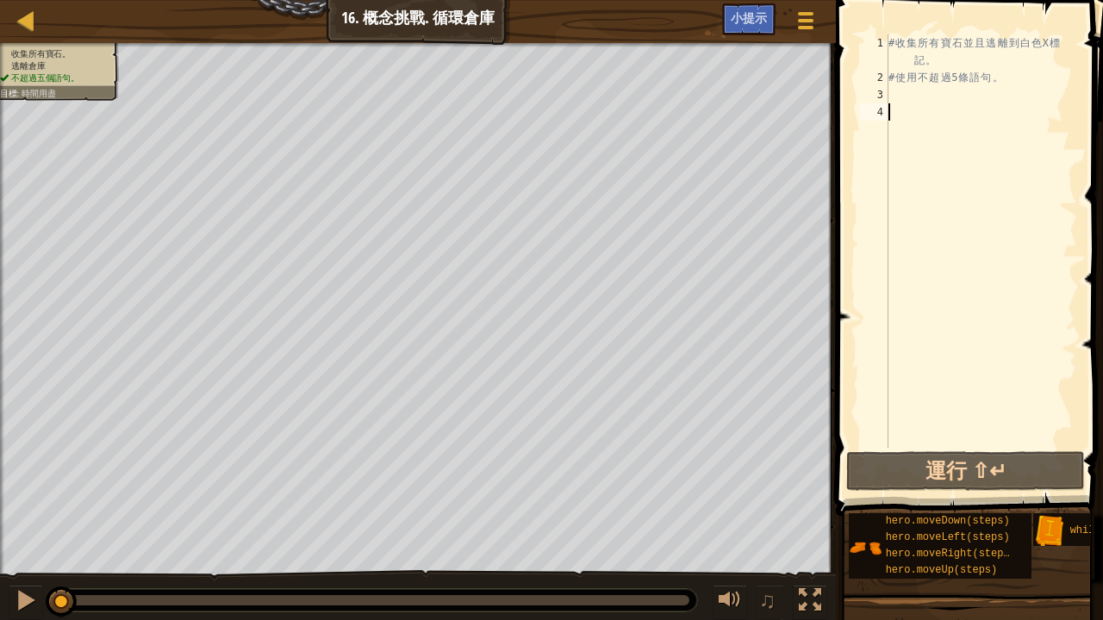
click at [900, 102] on div "# 收 集 所 有 寶 石 並 且 逃 離 到 白 色 X 標 記 。 # 使 用 不 超 過 5 條 語 句 。" at bounding box center [981, 266] width 192 height 465
type textarea "h"
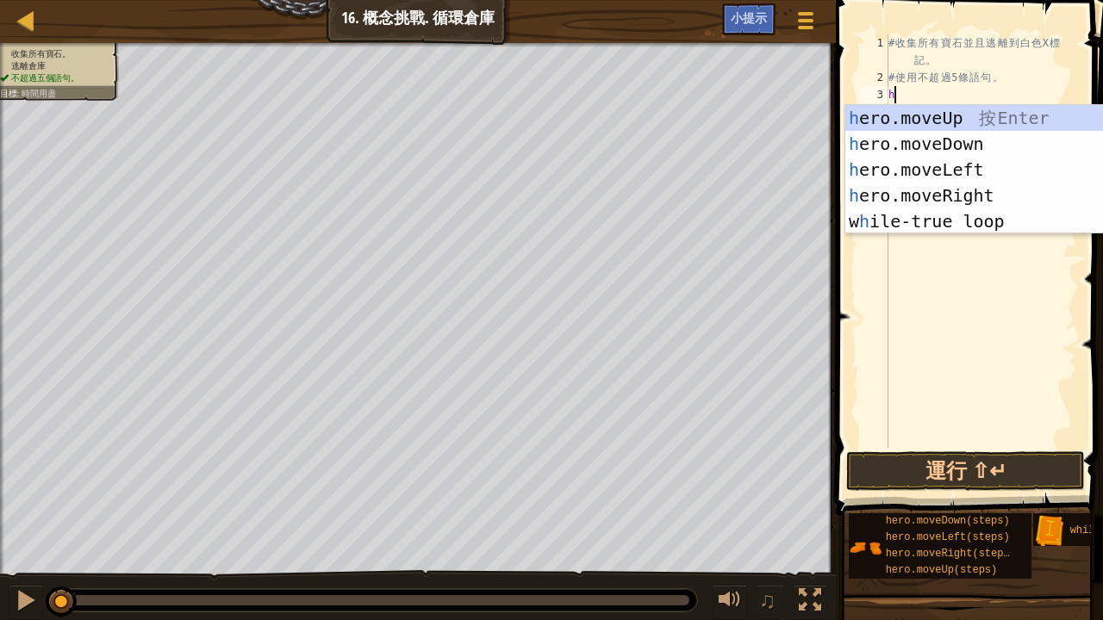
scroll to position [8, 0]
click at [896, 113] on div "h ero.moveUp 按 Enter h ero.moveDown 按 Enter h ero.moveLeft 按 Enter h ero.moveRi…" at bounding box center [1008, 195] width 327 height 181
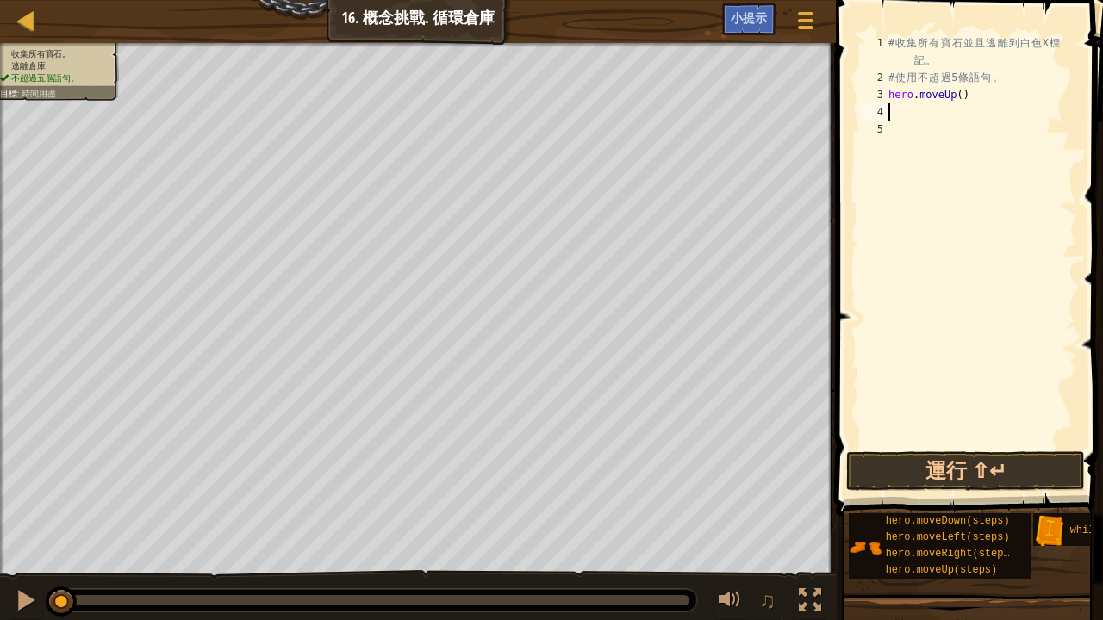
type textarea "h"
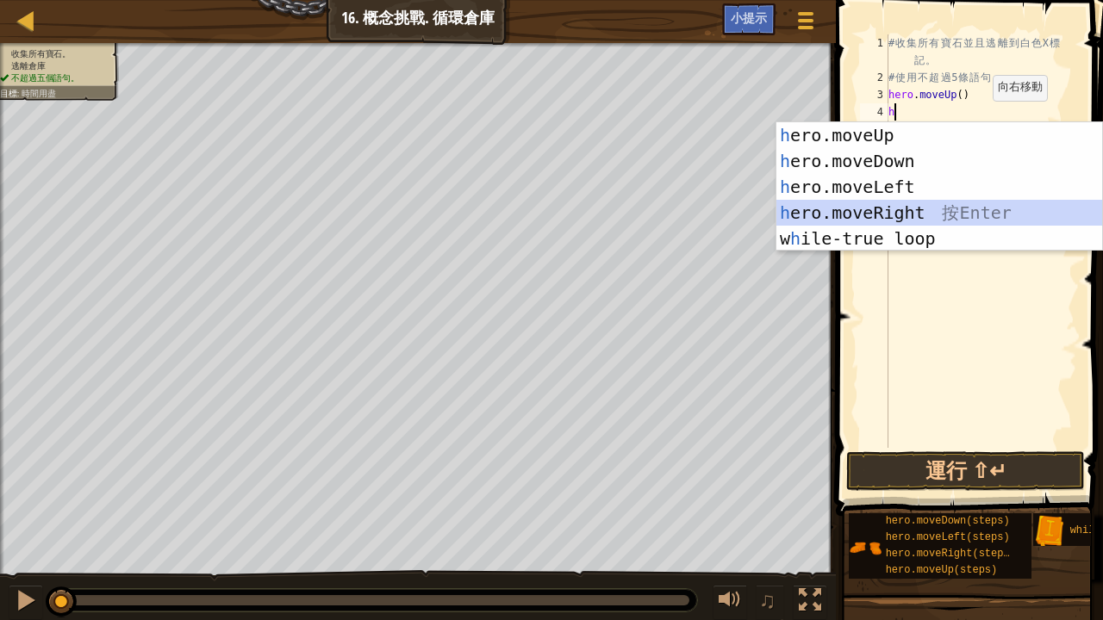
click at [828, 210] on div "h ero.moveUp 按 Enter h ero.moveDown 按 Enter h ero.moveLeft 按 Enter h ero.moveRi…" at bounding box center [939, 212] width 327 height 181
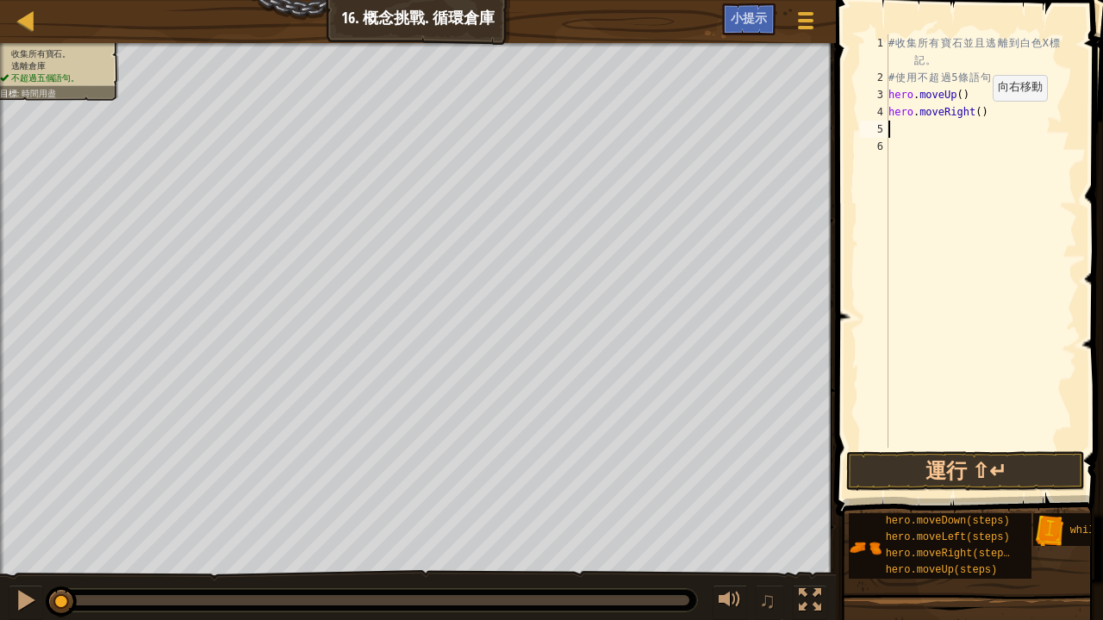
type textarea "h"
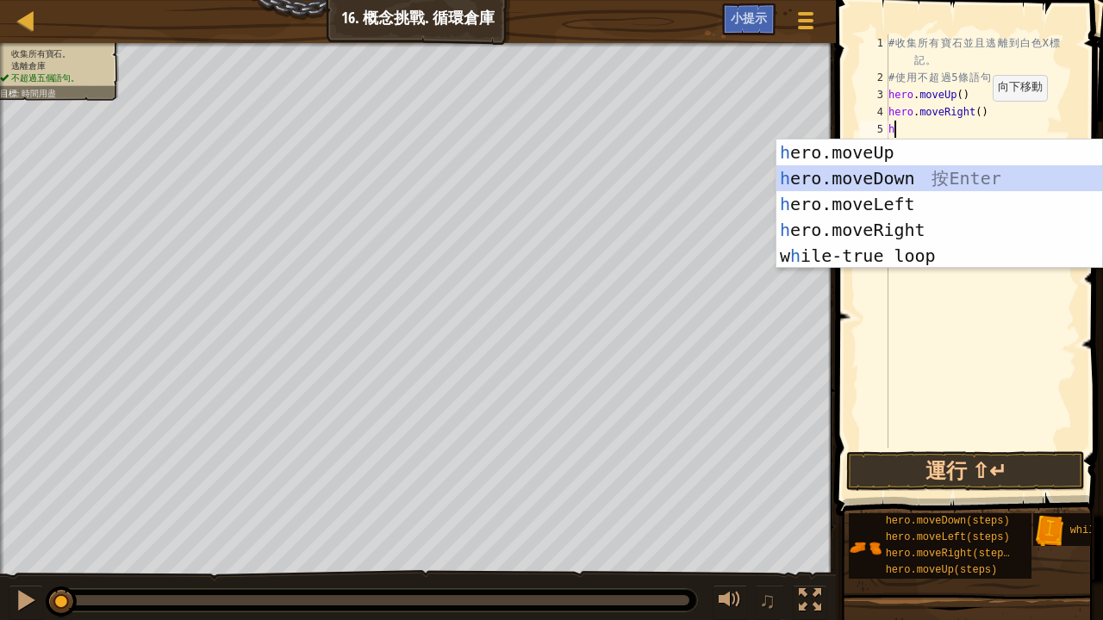
click at [913, 171] on div "h ero.moveUp 按 Enter h ero.moveDown 按 Enter h ero.moveLeft 按 Enter h ero.moveRi…" at bounding box center [939, 230] width 327 height 181
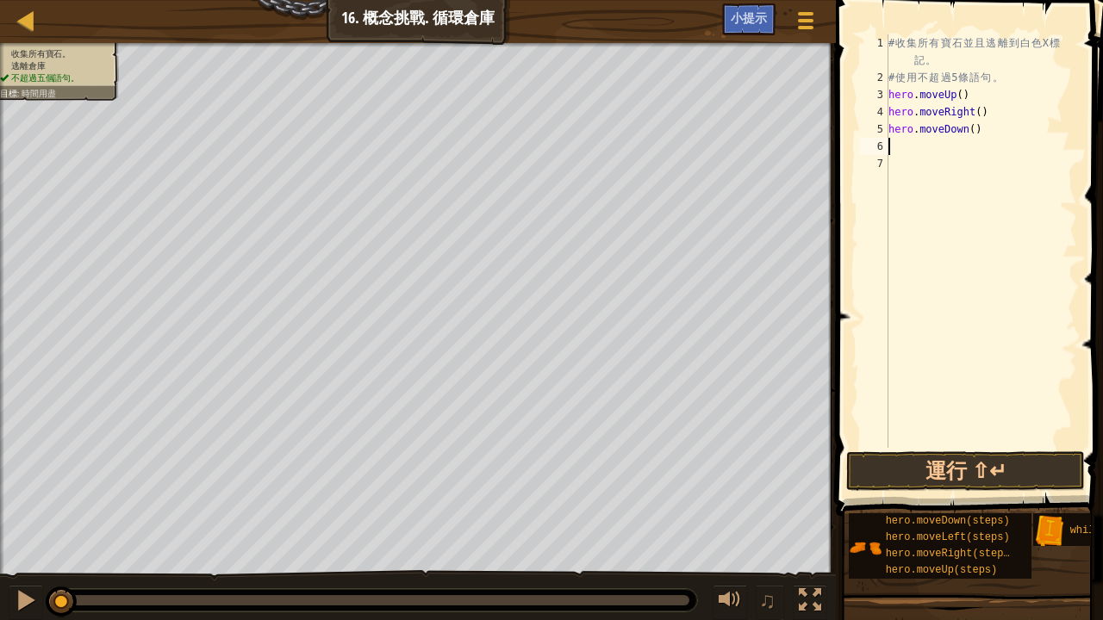
type textarea "h"
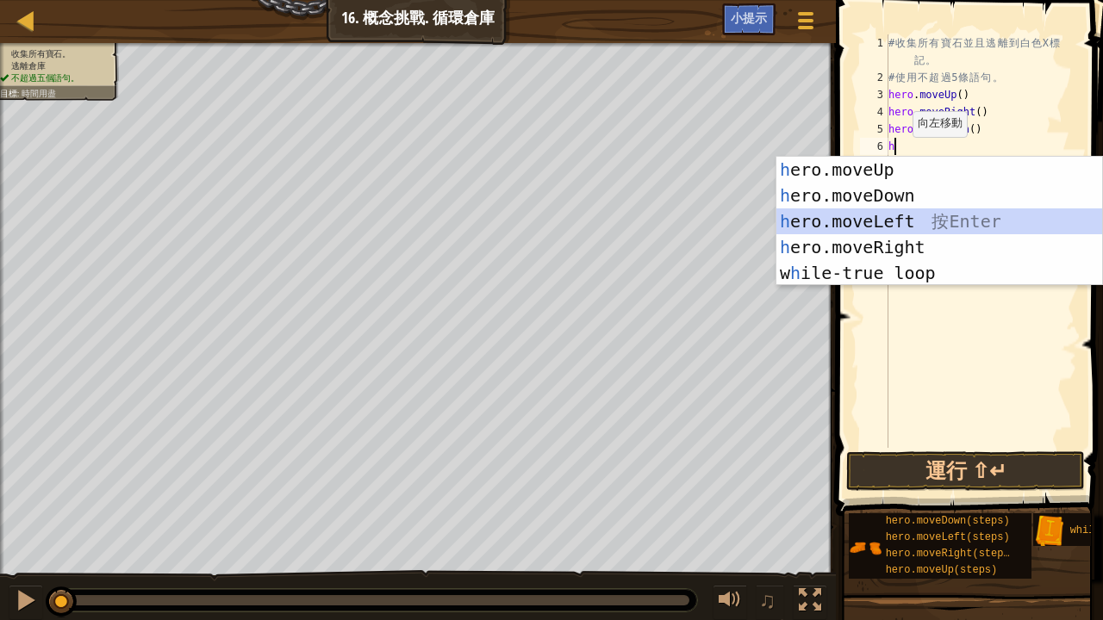
click at [928, 214] on div "h ero.moveUp 按 Enter h ero.moveDown 按 Enter h ero.moveLeft 按 Enter h ero.moveRi…" at bounding box center [939, 247] width 327 height 181
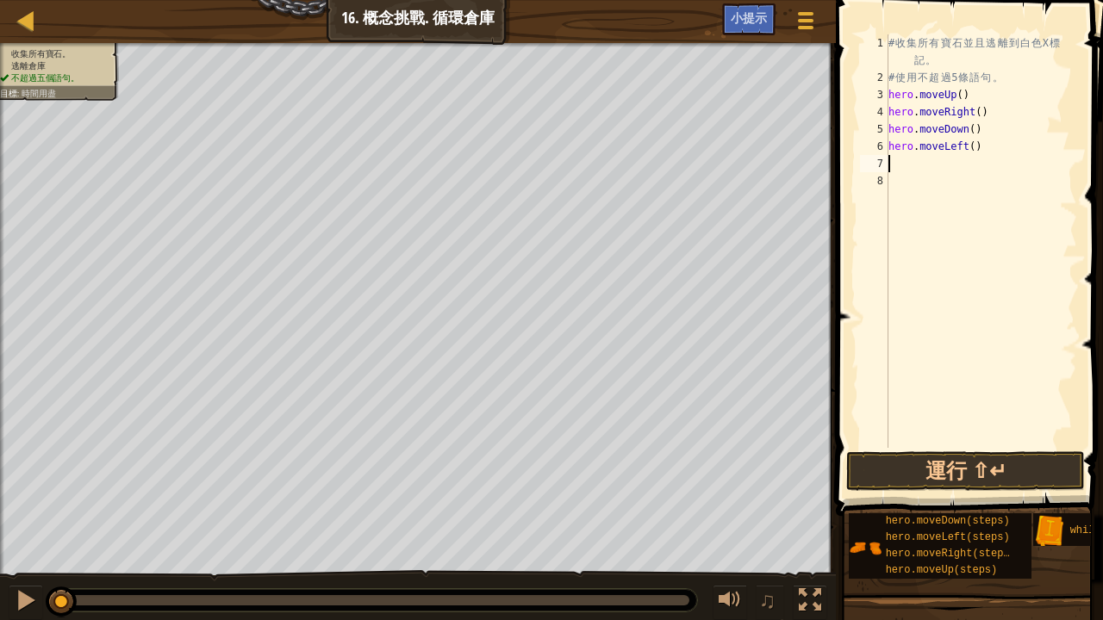
type textarea "h"
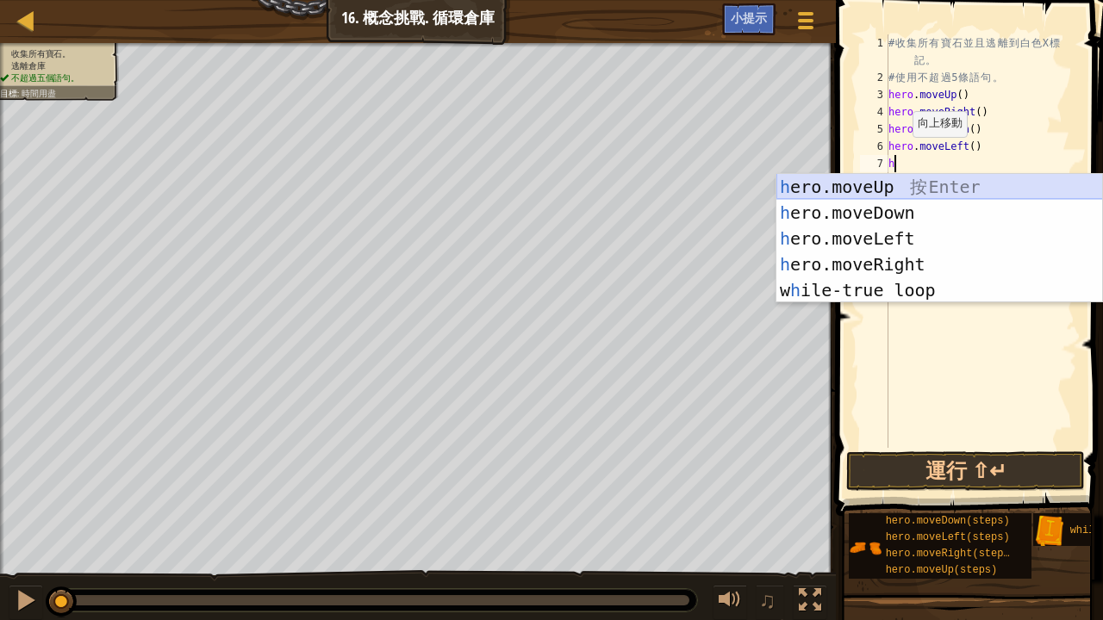
click at [837, 179] on div "h ero.moveUp 按 Enter h ero.moveDown 按 Enter h ero.moveLeft 按 Enter h ero.moveRi…" at bounding box center [939, 264] width 327 height 181
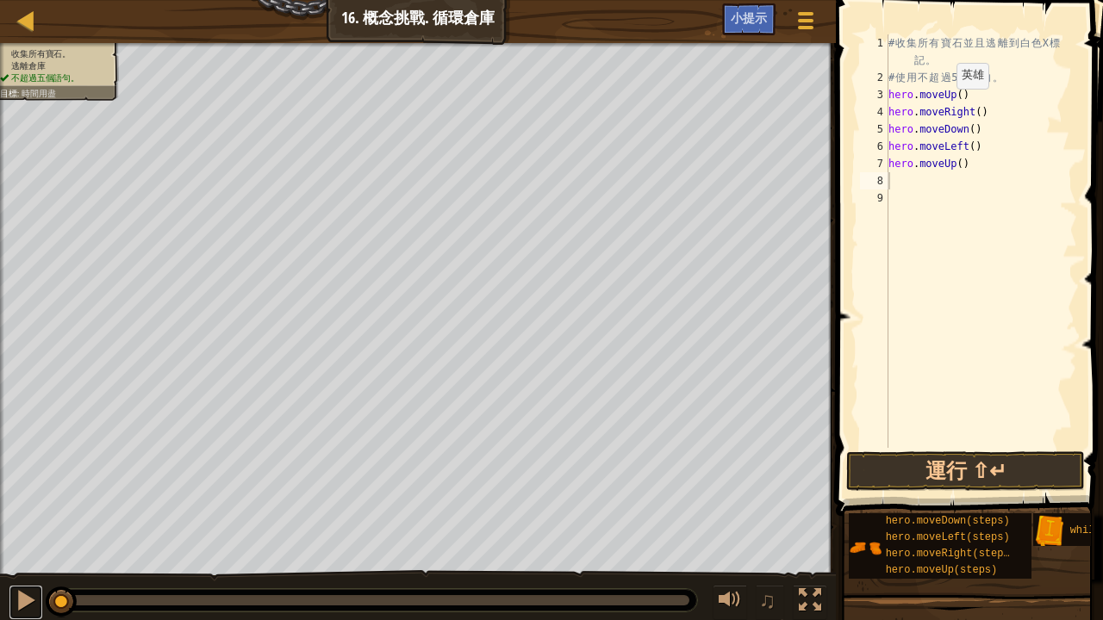
drag, startPoint x: 33, startPoint y: 614, endPoint x: 54, endPoint y: 613, distance: 21.6
click at [36, 614] on button at bounding box center [26, 602] width 34 height 35
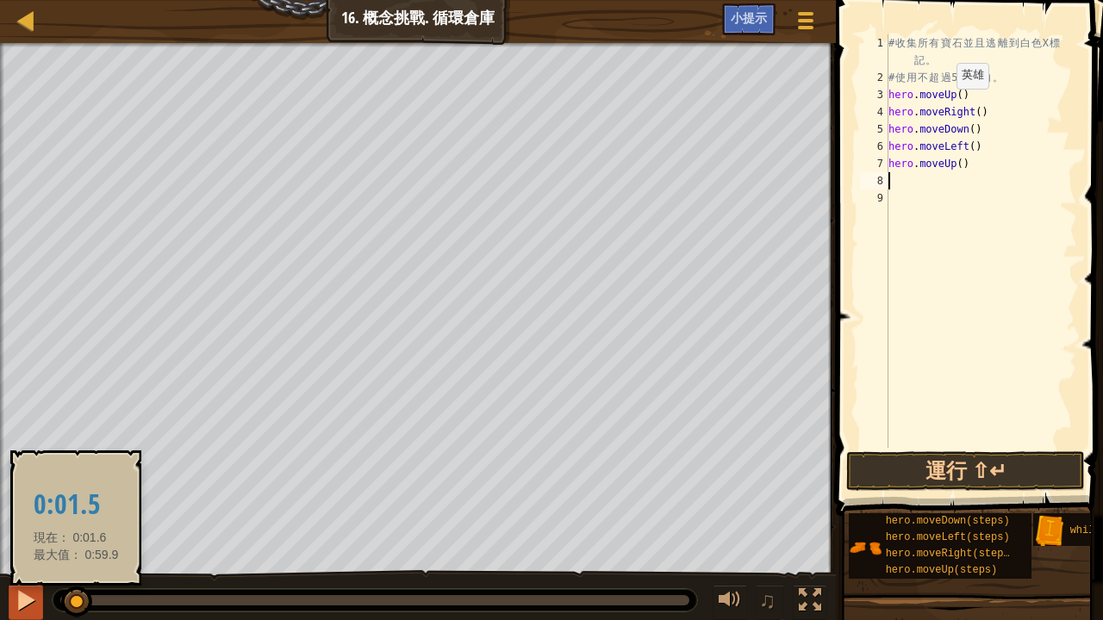
drag, startPoint x: 153, startPoint y: 606, endPoint x: 38, endPoint y: 598, distance: 115.7
click at [39, 599] on div "♫" at bounding box center [418, 596] width 836 height 52
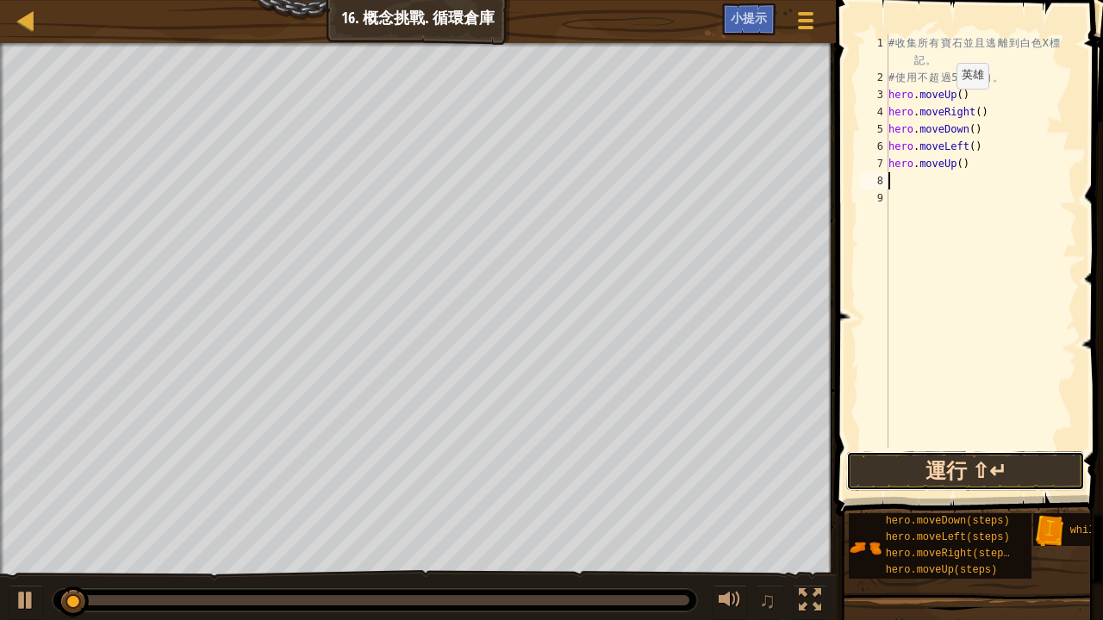
click at [994, 477] on button "運行 ⇧↵" at bounding box center [965, 471] width 239 height 40
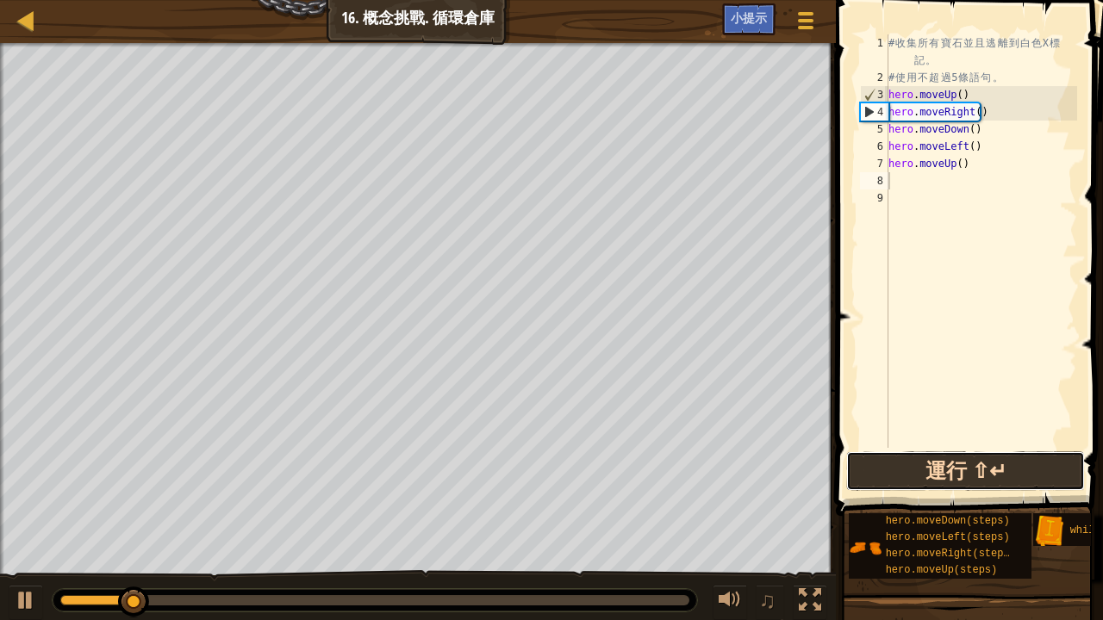
click at [913, 472] on button "運行 ⇧↵" at bounding box center [965, 471] width 239 height 40
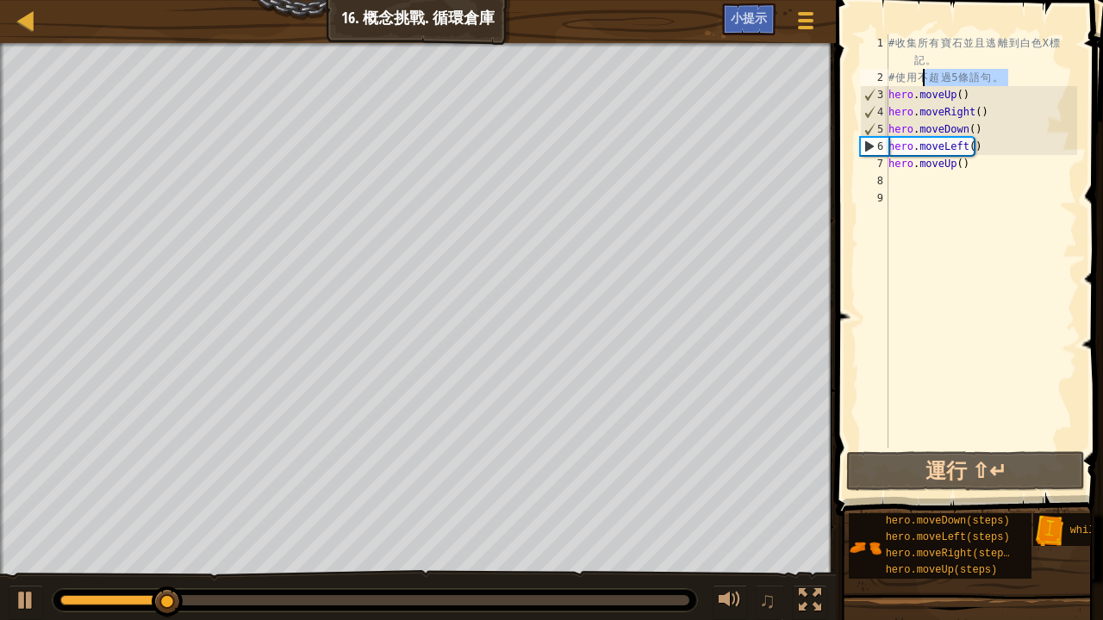
drag, startPoint x: 1008, startPoint y: 78, endPoint x: 927, endPoint y: 73, distance: 81.1
click at [925, 73] on div "# 收 集 所 有 寶 石 並 且 逃 離 到 白 色 X 標 記 。 # 使 用 不 超 過 5 條 語 句 。 hero . moveUp ( ) her…" at bounding box center [981, 266] width 192 height 465
type textarea "# 使用不超過5條語句。"
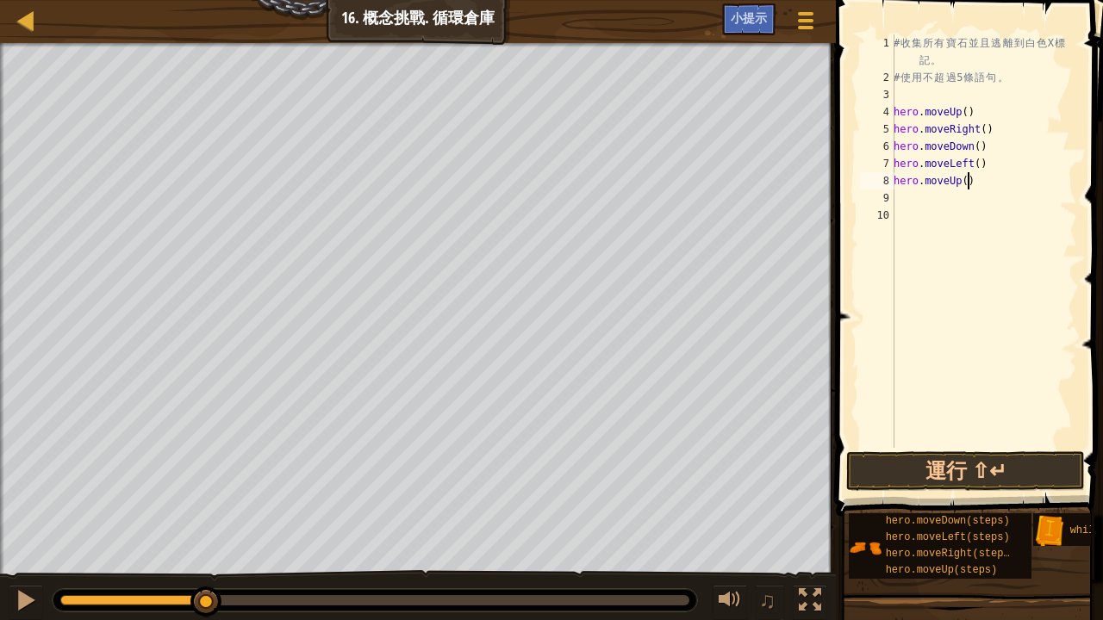
click at [972, 179] on div "# 收 集 所 有 寶 石 並 且 逃 離 到 白 色 X 標 記 。 # 使 用 不 超 過 5 條 語 句 。 hero . moveUp ( ) her…" at bounding box center [983, 266] width 187 height 465
type textarea "h"
click at [999, 159] on div "# 收 集 所 有 寶 石 並 且 逃 離 到 白 色 X 標 記 。 # 使 用 不 超 過 5 條 語 句 。 hero . moveUp ( ) her…" at bounding box center [983, 266] width 187 height 465
type textarea "h"
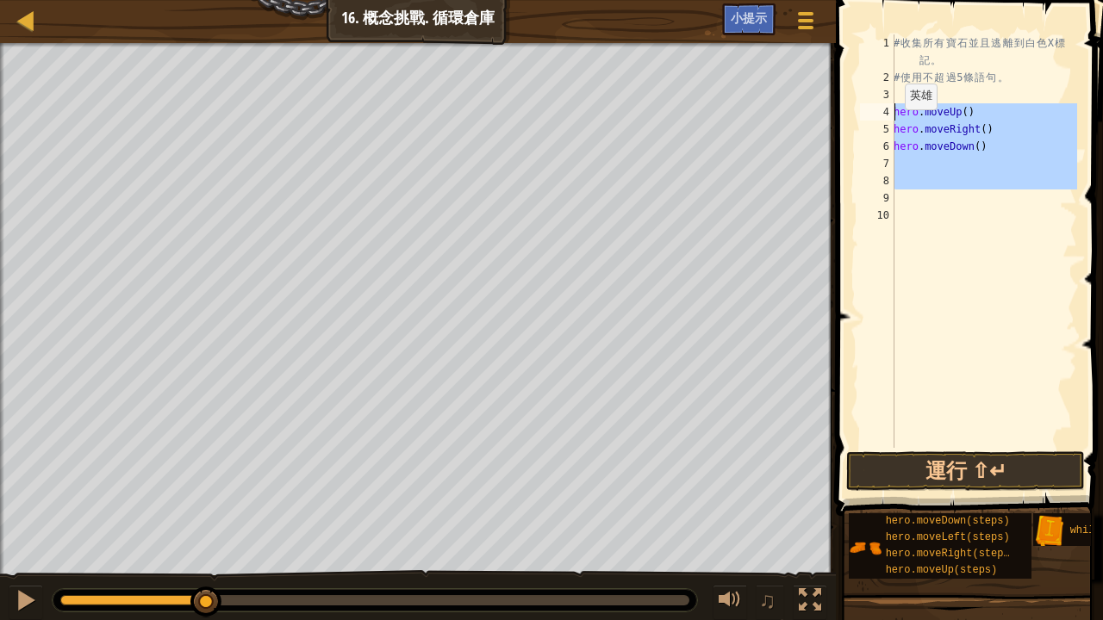
drag, startPoint x: 937, startPoint y: 192, endPoint x: 874, endPoint y: 106, distance: 107.2
click at [874, 105] on div "1 2 3 4 5 6 7 8 9 10 # 收 集 所 有 寶 石 並 且 逃 離 到 白 色 X 標 記 。 # 使 用 不 超 過 5 條 語 句 。 …" at bounding box center [966, 241] width 221 height 414
type textarea "\"
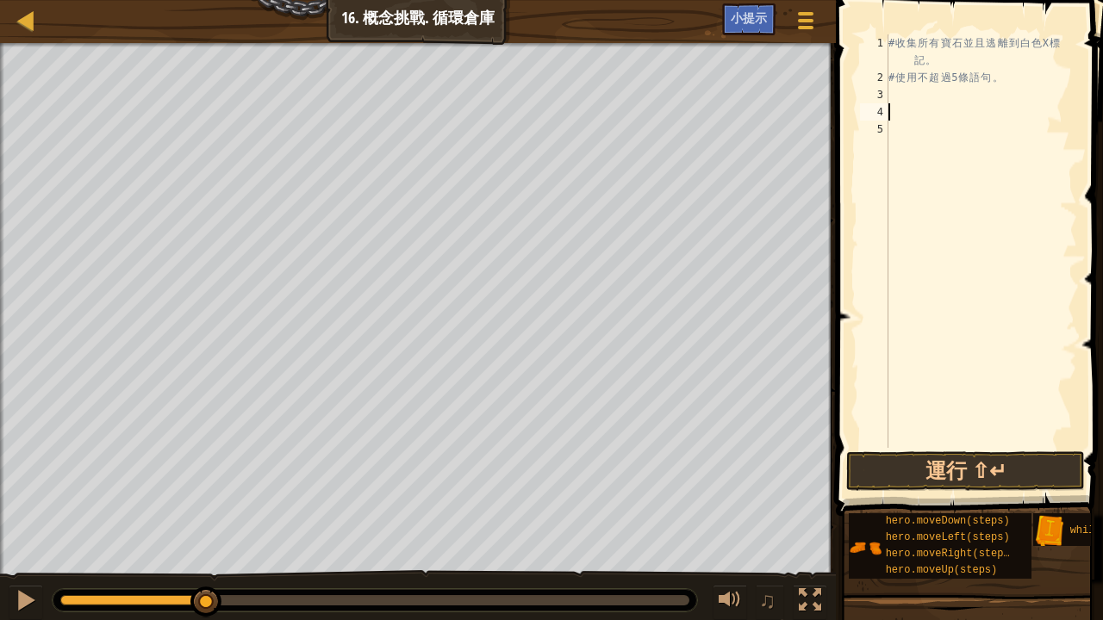
click at [898, 102] on div "# 收 集 所 有 寶 石 並 且 逃 離 到 白 色 X 標 記 。 # 使 用 不 超 過 5 條 語 句 。" at bounding box center [981, 266] width 192 height 465
drag, startPoint x: 191, startPoint y: 599, endPoint x: 190, endPoint y: 581, distance: 18.1
click at [190, 581] on div "♫" at bounding box center [418, 596] width 836 height 52
click at [976, 114] on div "# 收 集 所 有 寶 石 並 且 逃 離 到 白 色 X 標 記 。 # 使 用 不 超 過 5 條 語 句 。" at bounding box center [981, 266] width 192 height 465
click at [975, 107] on div "# 收 集 所 有 寶 石 並 且 逃 離 到 白 色 X 標 記 。 # 使 用 不 超 過 5 條 語 句 。" at bounding box center [981, 266] width 192 height 465
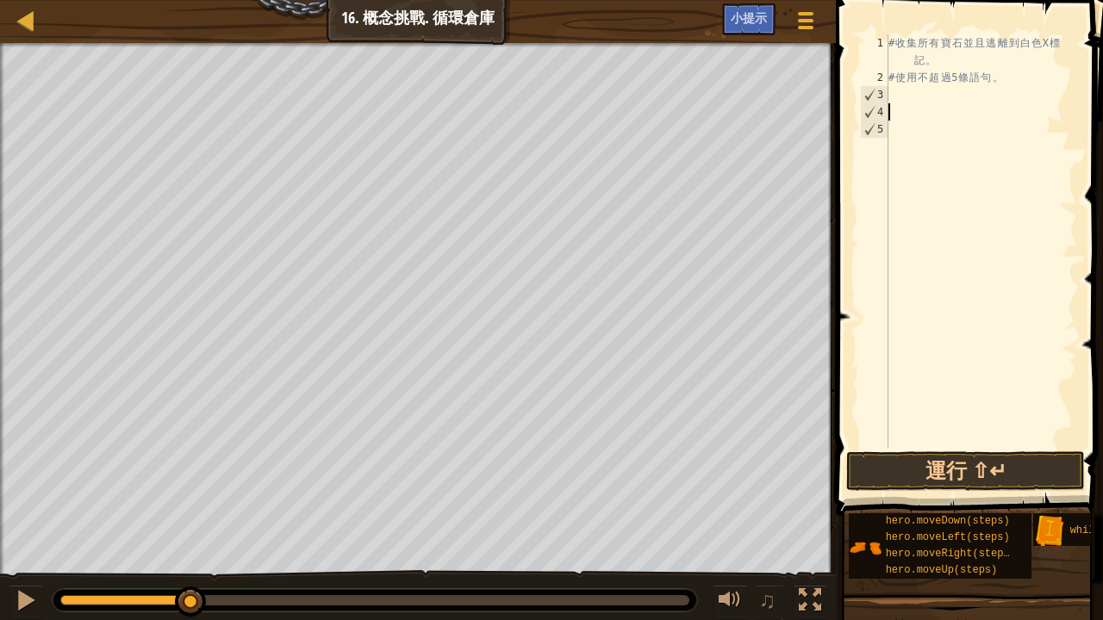
click at [905, 97] on div "# 收 集 所 有 寶 石 並 且 逃 離 到 白 色 X 標 記 。 # 使 用 不 超 過 5 條 語 句 。" at bounding box center [981, 266] width 192 height 465
type textarea "h"
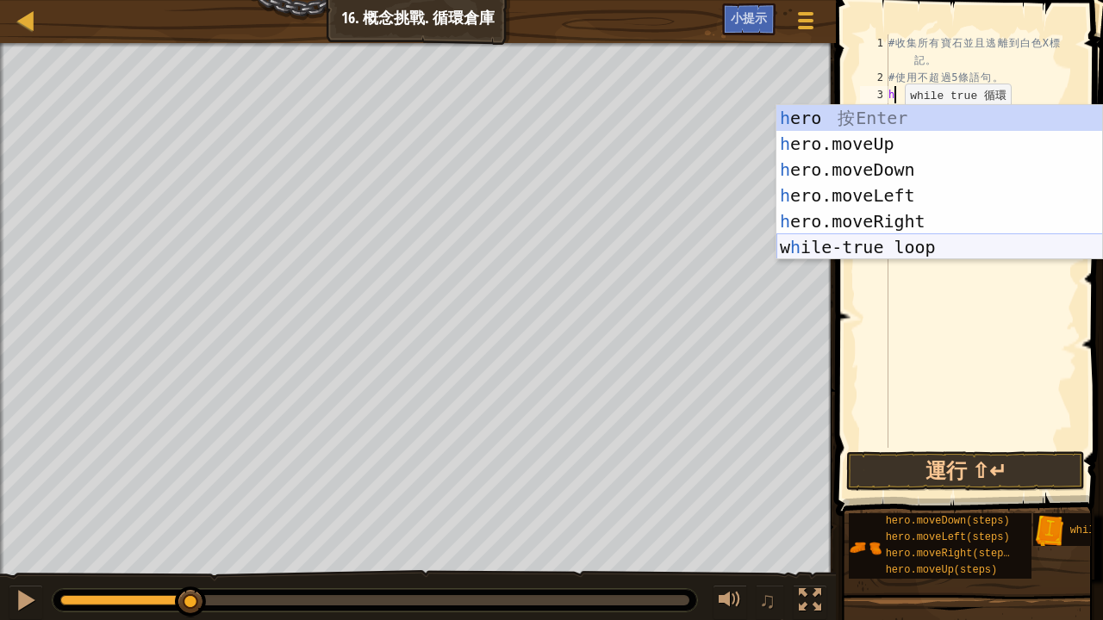
click at [892, 249] on div "h ero 按 Enter h ero.moveUp 按 Enter h ero.moveDown 按 Enter h ero.moveLeft 按 Ente…" at bounding box center [939, 208] width 327 height 207
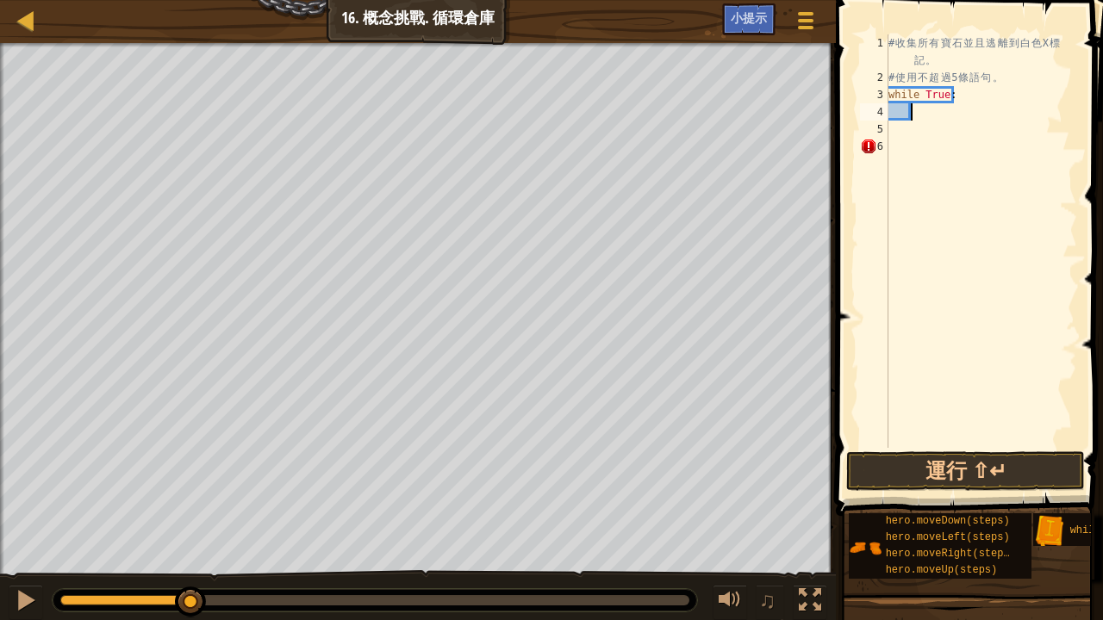
type textarea "h"
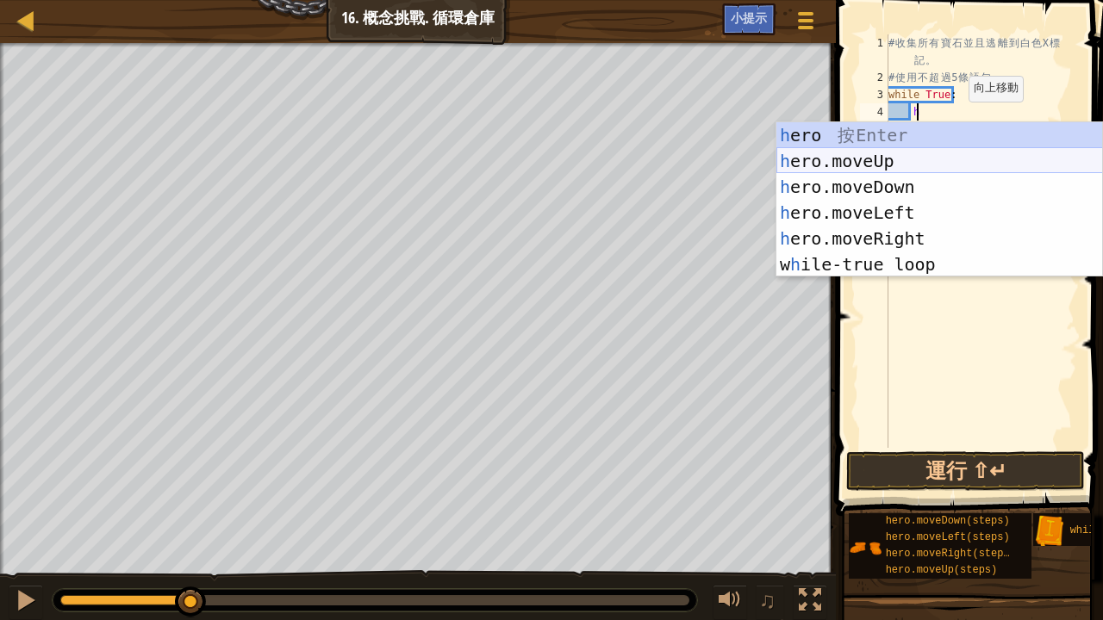
click at [891, 157] on div "h ero 按 Enter h ero.moveUp 按 Enter h ero.moveDown 按 Enter h ero.moveLeft 按 Ente…" at bounding box center [939, 225] width 327 height 207
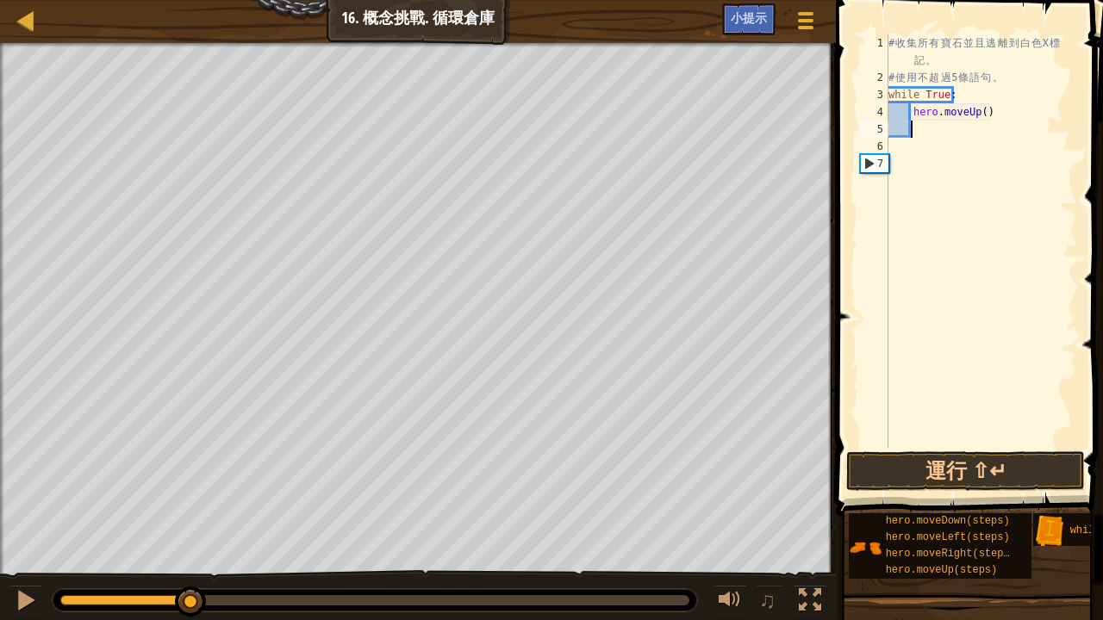
scroll to position [8, 1]
click at [975, 115] on div "# 收 集 所 有 寶 石 並 且 逃 離 到 白 色 X 標 記 。 # 使 用 不 超 過 5 條 語 句 。 while True : hero . m…" at bounding box center [981, 266] width 192 height 465
click at [979, 116] on div "# 收 集 所 有 寶 石 並 且 逃 離 到 白 色 X 標 記 。 # 使 用 不 超 過 5 條 語 句 。 while True : hero . m…" at bounding box center [981, 266] width 192 height 465
type textarea "hero.moveUp(2)"
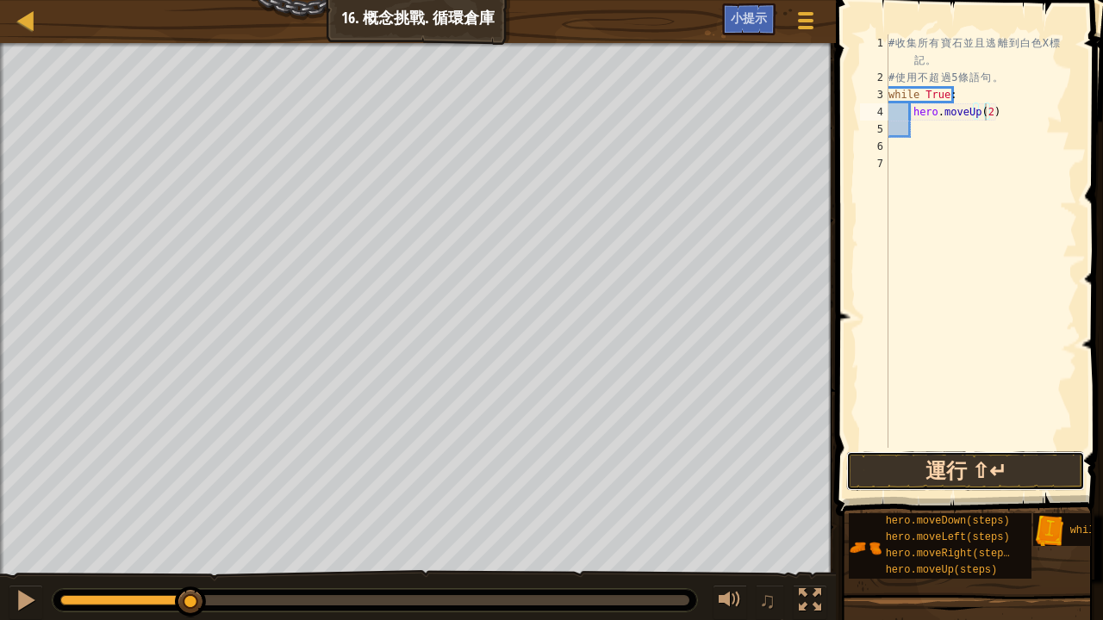
drag, startPoint x: 913, startPoint y: 469, endPoint x: 899, endPoint y: 486, distance: 22.1
click at [905, 479] on button "運行 ⇧↵" at bounding box center [965, 471] width 239 height 40
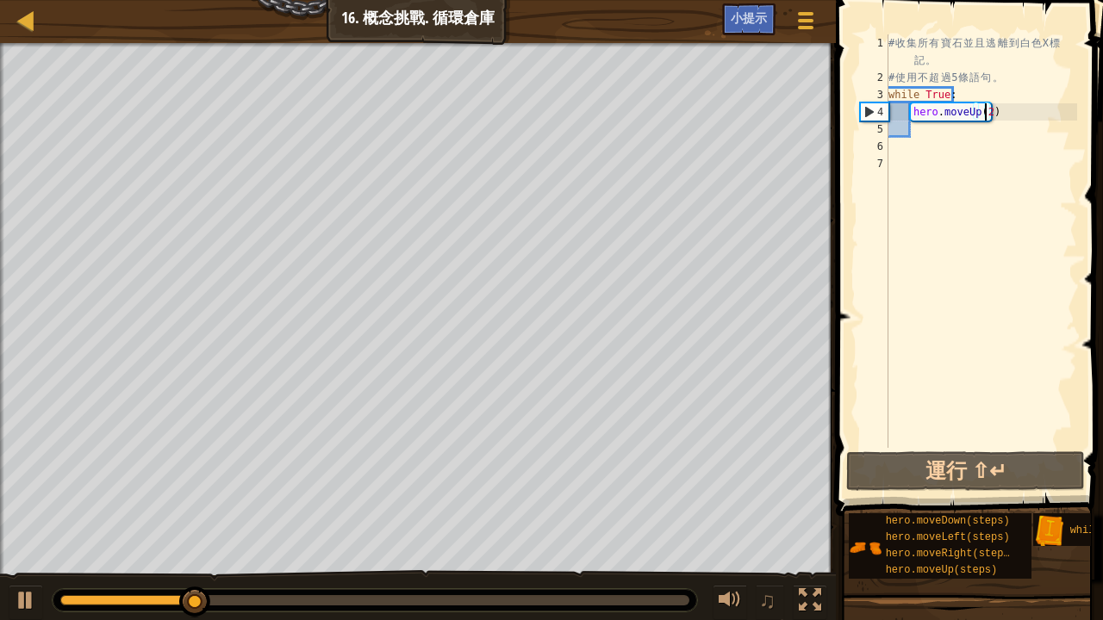
click at [913, 134] on div "# 收 集 所 有 寶 石 並 且 逃 離 到 白 色 X 標 記 。 # 使 用 不 超 過 5 條 語 句 。 while True : hero . m…" at bounding box center [981, 266] width 192 height 465
type textarea "r"
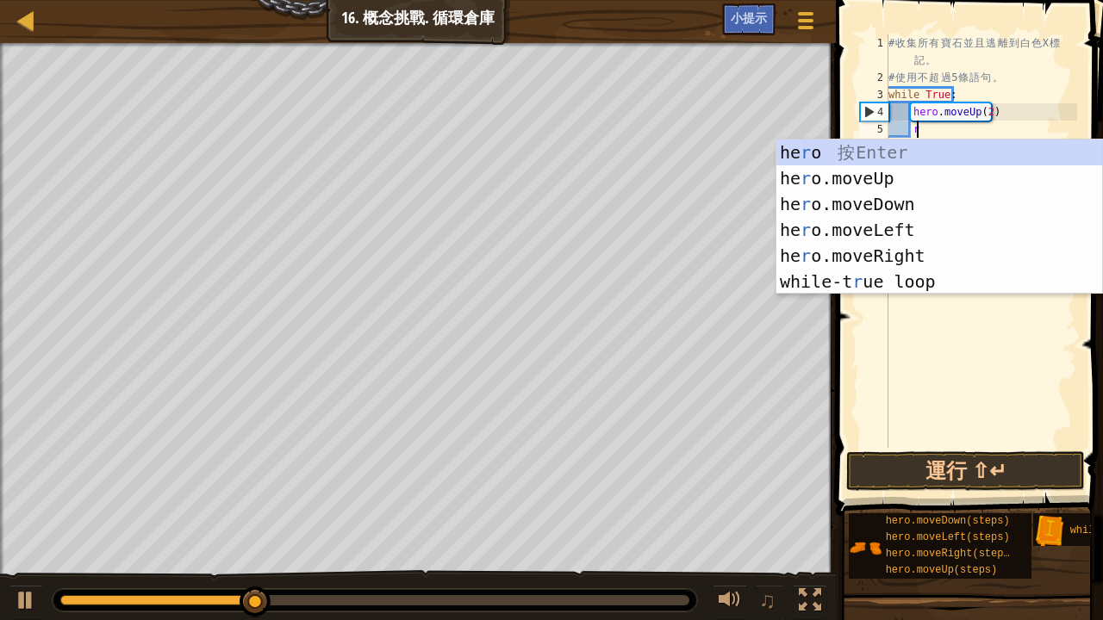
scroll to position [8, 2]
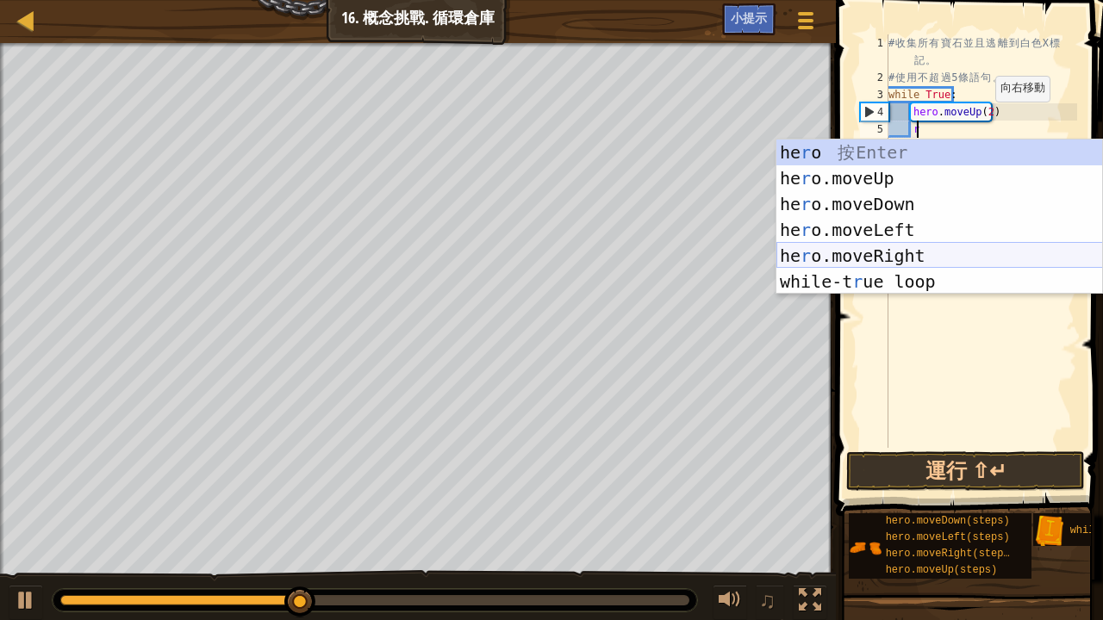
click at [812, 254] on div "he r o 按 Enter he r o.moveUp 按 Enter he r o.moveDown 按 Enter he r o.moveLeft 按 …" at bounding box center [939, 243] width 327 height 207
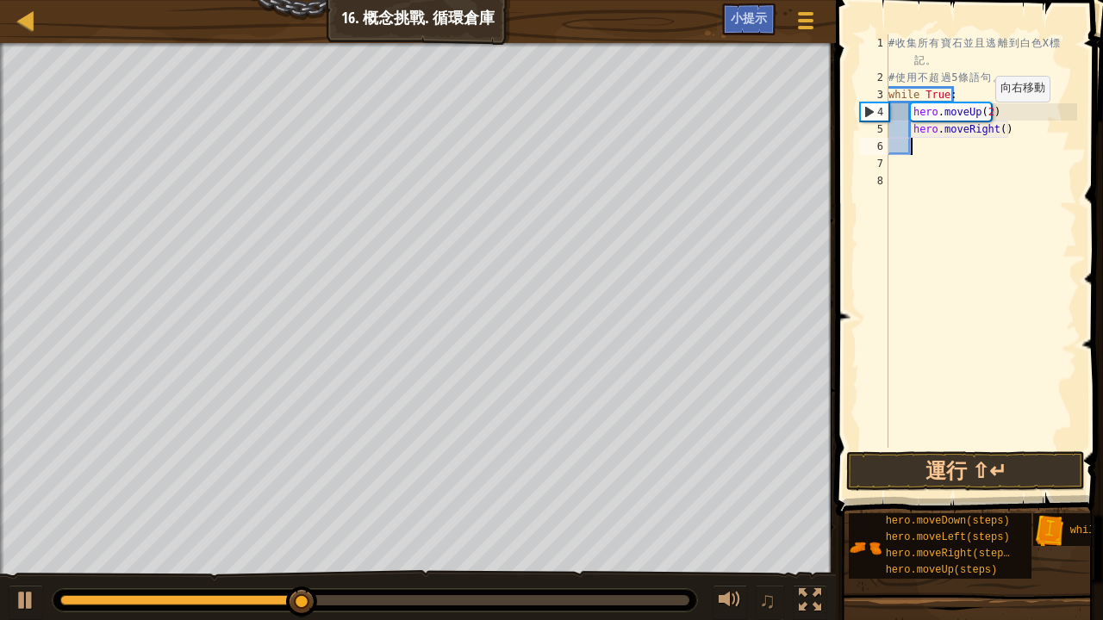
scroll to position [8, 1]
click at [891, 466] on button "運行 ⇧↵" at bounding box center [965, 471] width 239 height 40
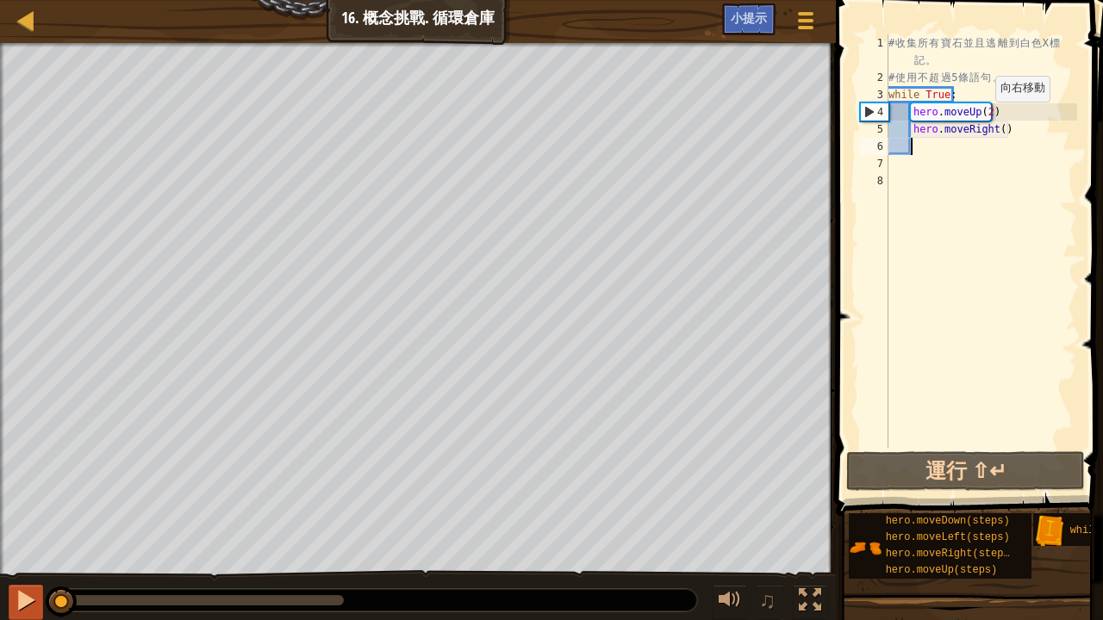
drag, startPoint x: 345, startPoint y: 606, endPoint x: 22, endPoint y: 610, distance: 323.1
click at [22, 615] on div "♫" at bounding box center [418, 596] width 836 height 52
type textarea "h"
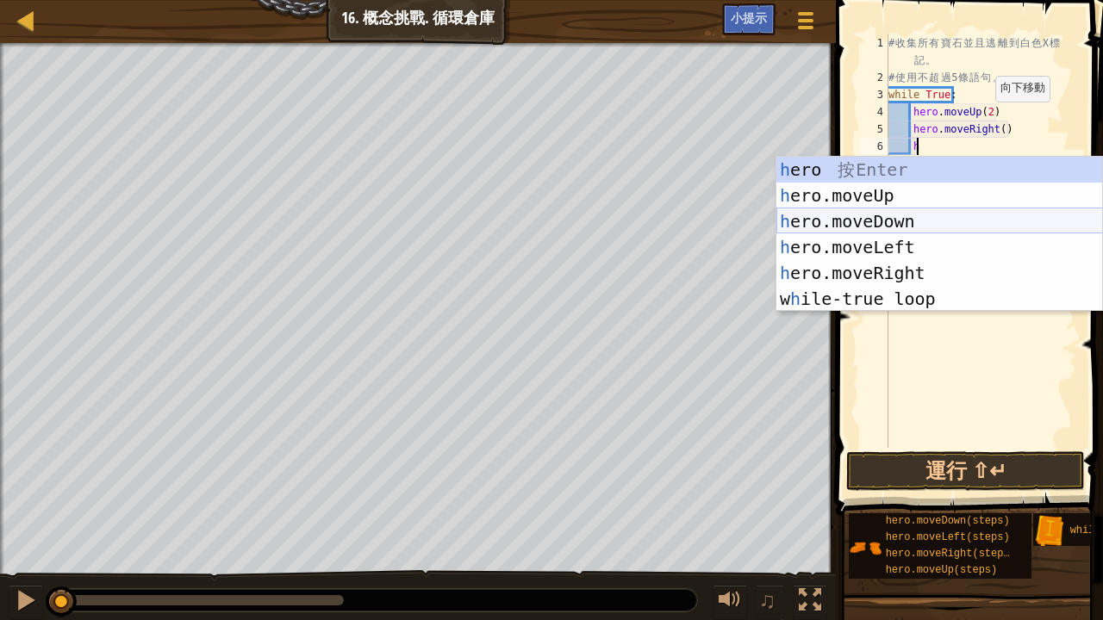
click at [909, 223] on div "h ero 按 Enter h ero.moveUp 按 Enter h ero.moveDown 按 Enter h ero.moveLeft 按 Ente…" at bounding box center [939, 260] width 327 height 207
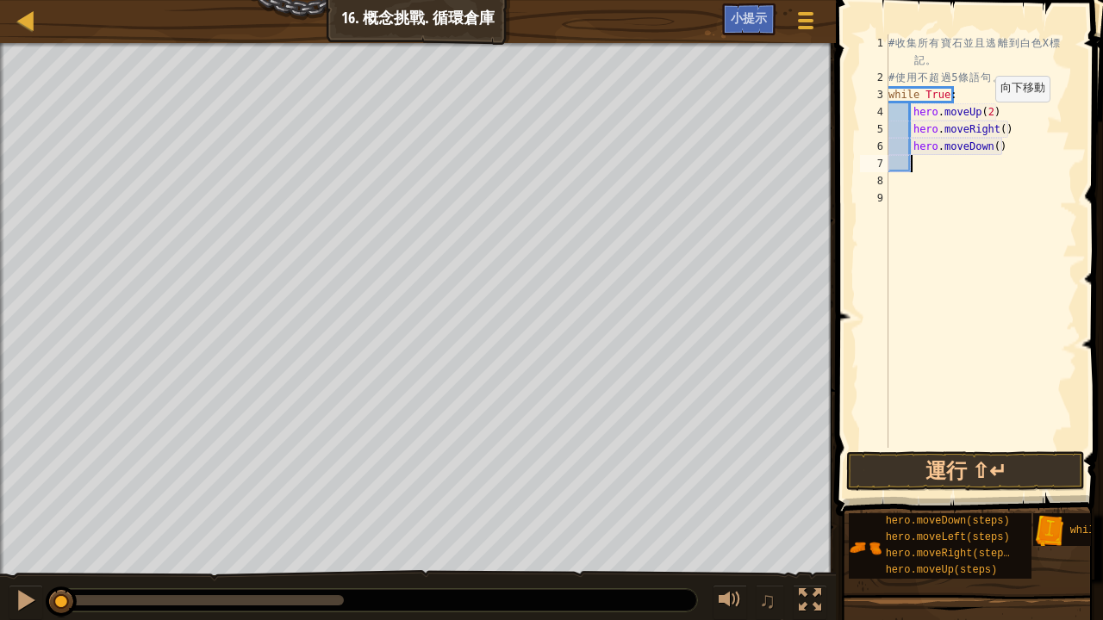
scroll to position [8, 1]
click at [972, 474] on button "運行 ⇧↵" at bounding box center [965, 471] width 239 height 40
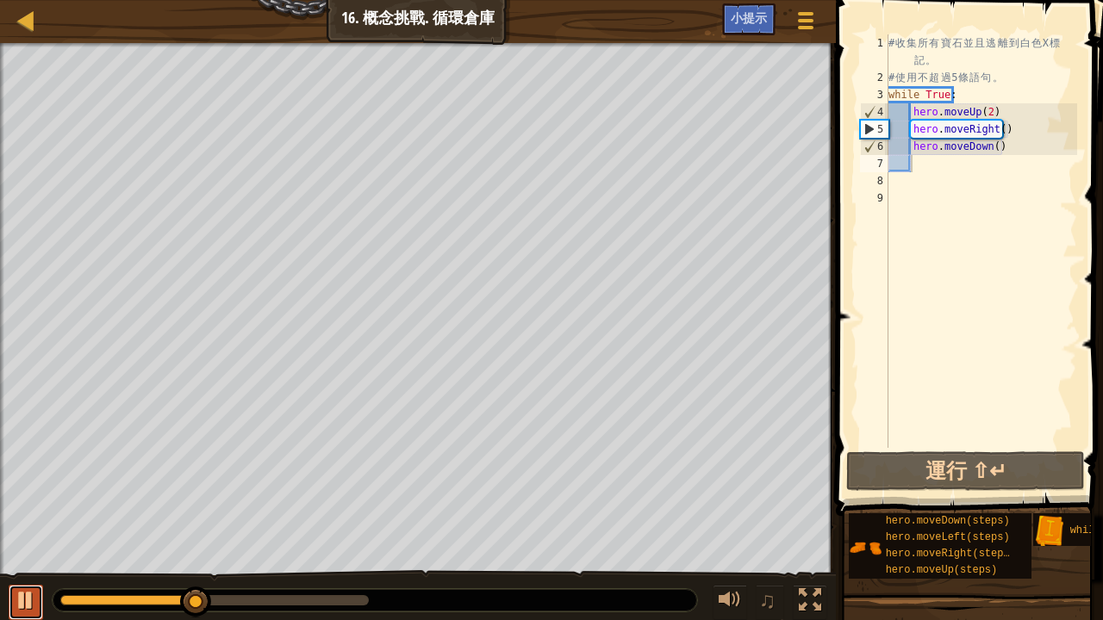
click at [11, 608] on button at bounding box center [26, 602] width 34 height 35
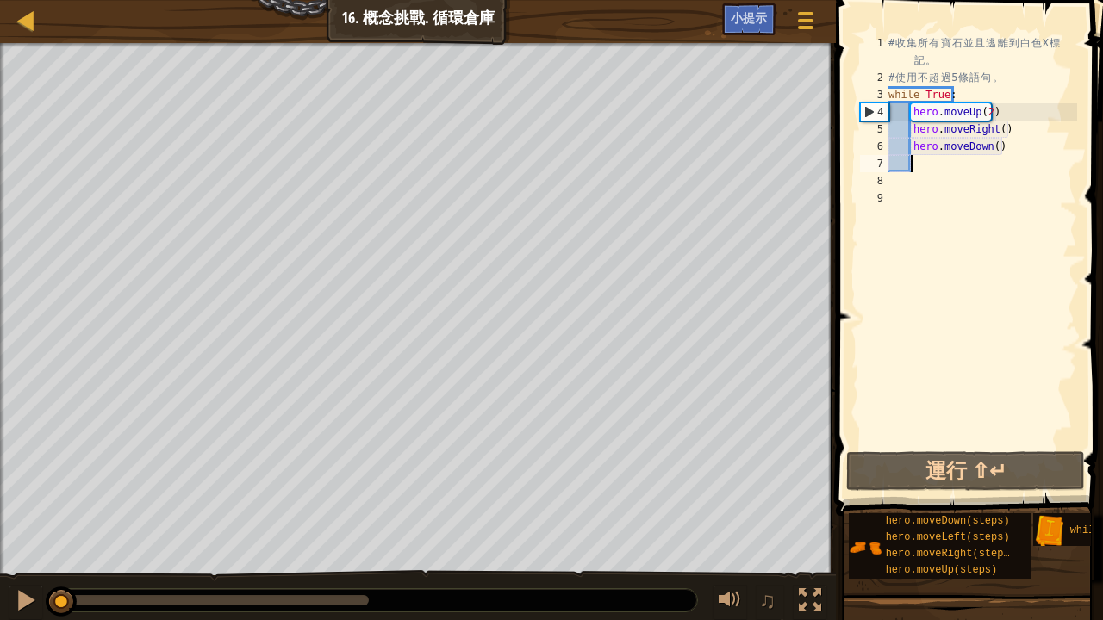
drag, startPoint x: 200, startPoint y: 596, endPoint x: 0, endPoint y: 619, distance: 201.2
click at [0, 619] on div "♫" at bounding box center [418, 596] width 836 height 52
click at [994, 132] on div "# 收 集 所 有 寶 石 並 且 逃 離 到 白 色 X 標 記 。 # 使 用 不 超 過 5 條 語 句 。 while True : hero . m…" at bounding box center [981, 266] width 192 height 465
type textarea "hero.moveRight(2)"
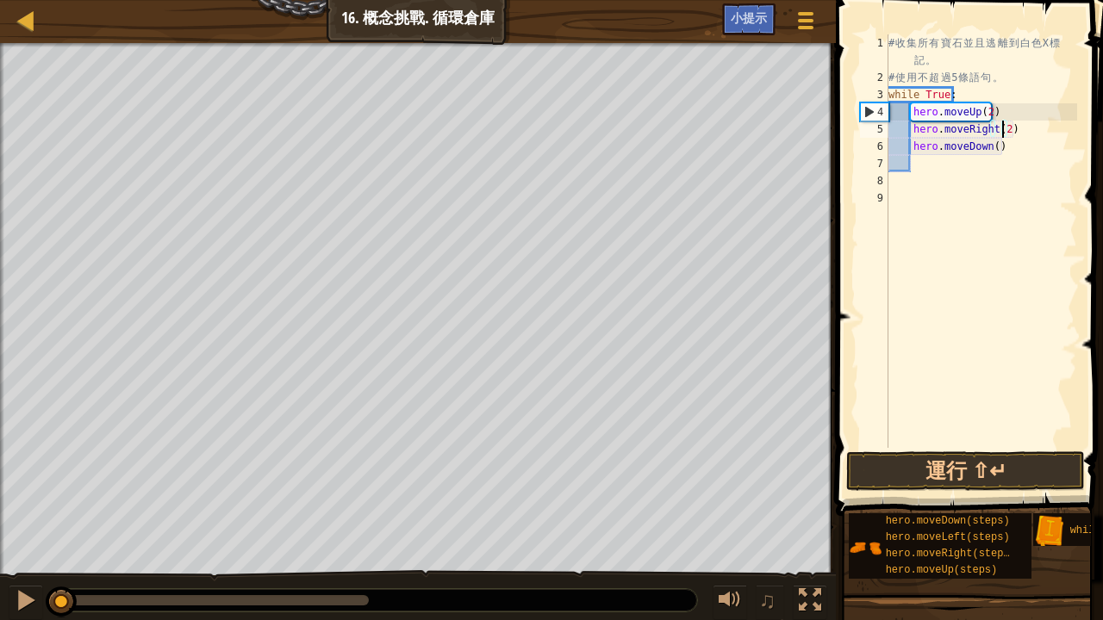
scroll to position [8, 9]
click at [918, 163] on div "# 收 集 所 有 寶 石 並 且 逃 離 到 白 色 X 標 記 。 # 使 用 不 超 過 5 條 語 句 。 while True : hero . m…" at bounding box center [981, 266] width 192 height 465
type textarea "h"
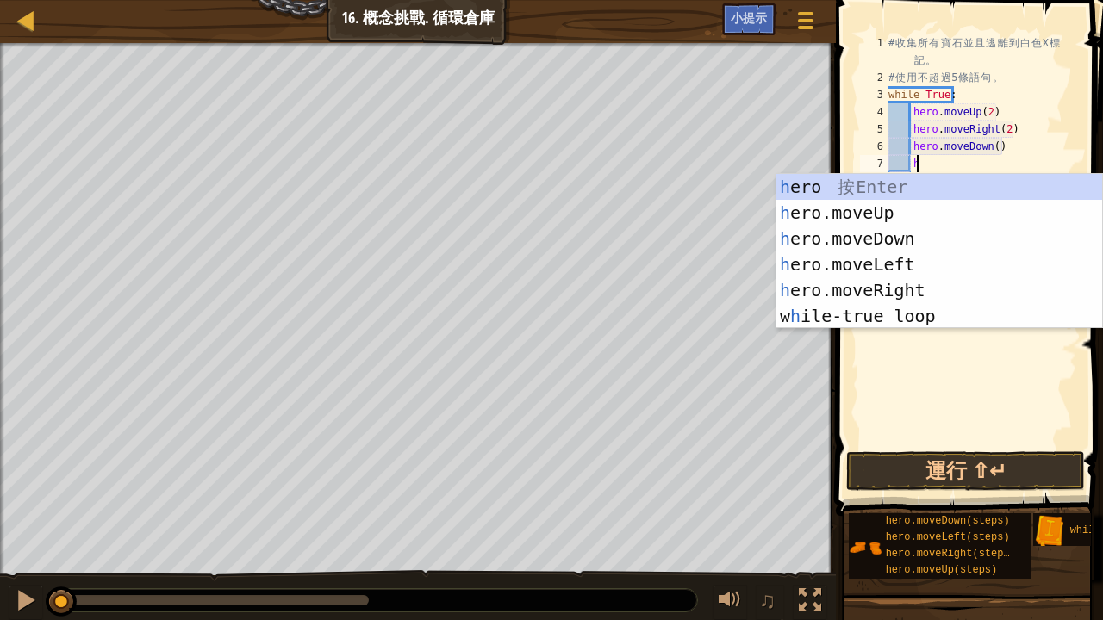
scroll to position [8, 2]
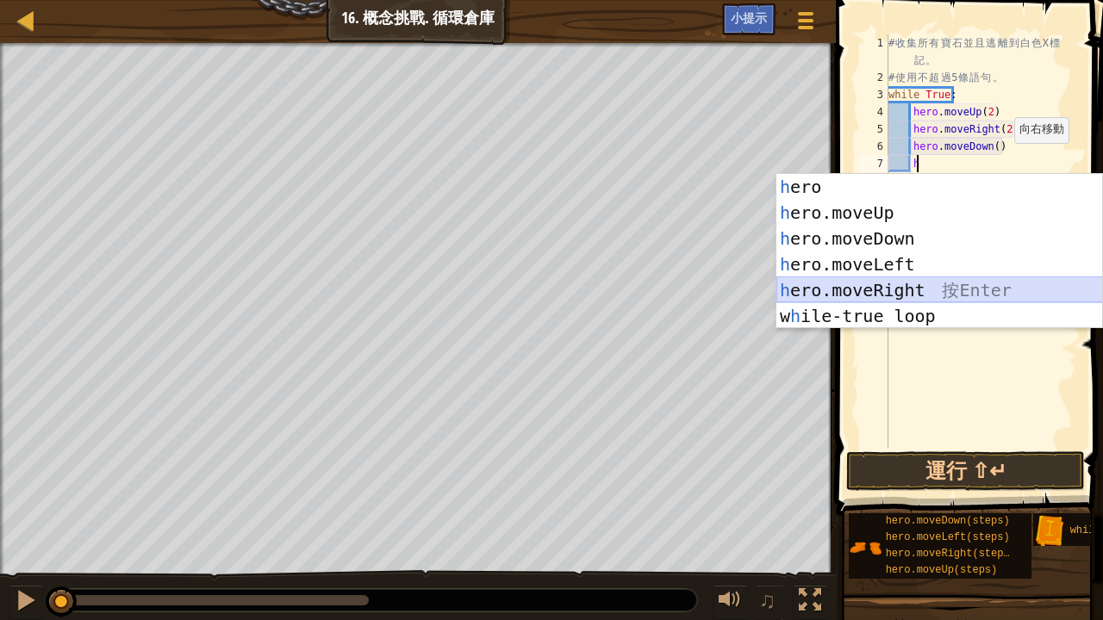
click at [898, 289] on div "h ero 按 Enter h ero.moveUp 按 Enter h ero.moveDown 按 Enter h ero.moveLeft 按 Ente…" at bounding box center [939, 277] width 327 height 207
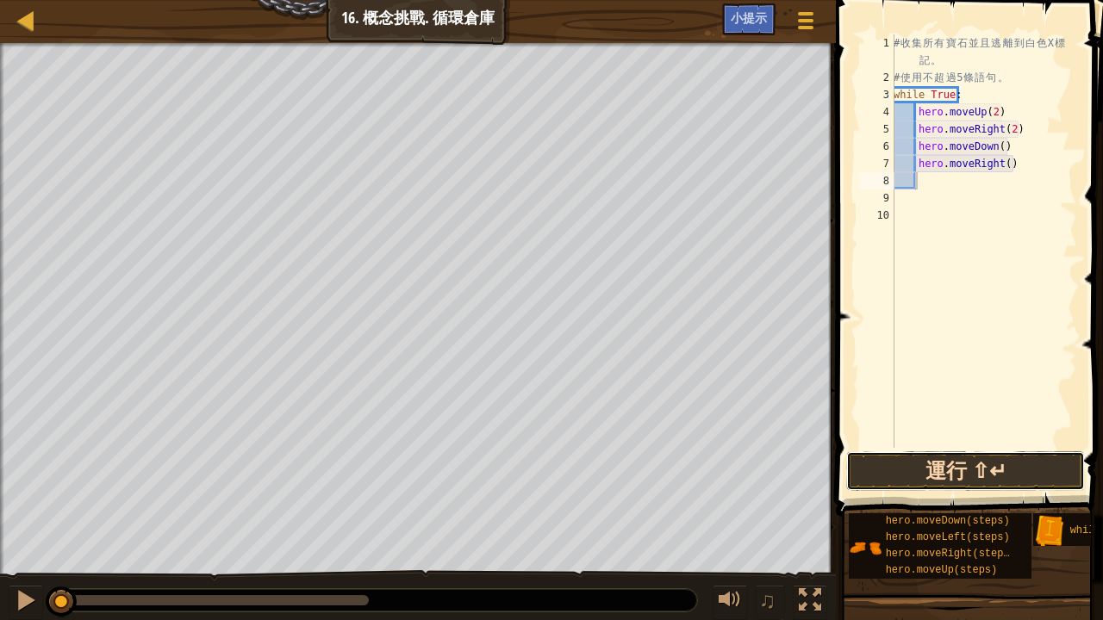
click at [967, 465] on button "運行 ⇧↵" at bounding box center [965, 471] width 239 height 40
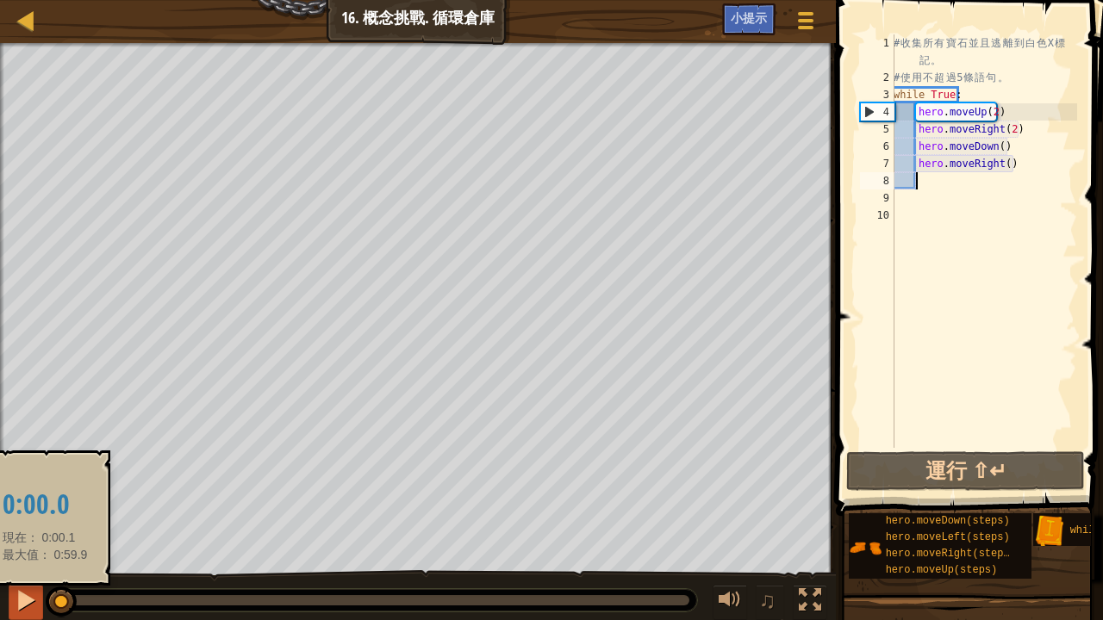
drag, startPoint x: 224, startPoint y: 605, endPoint x: 41, endPoint y: 607, distance: 182.7
click at [41, 607] on div "♫" at bounding box center [418, 596] width 836 height 52
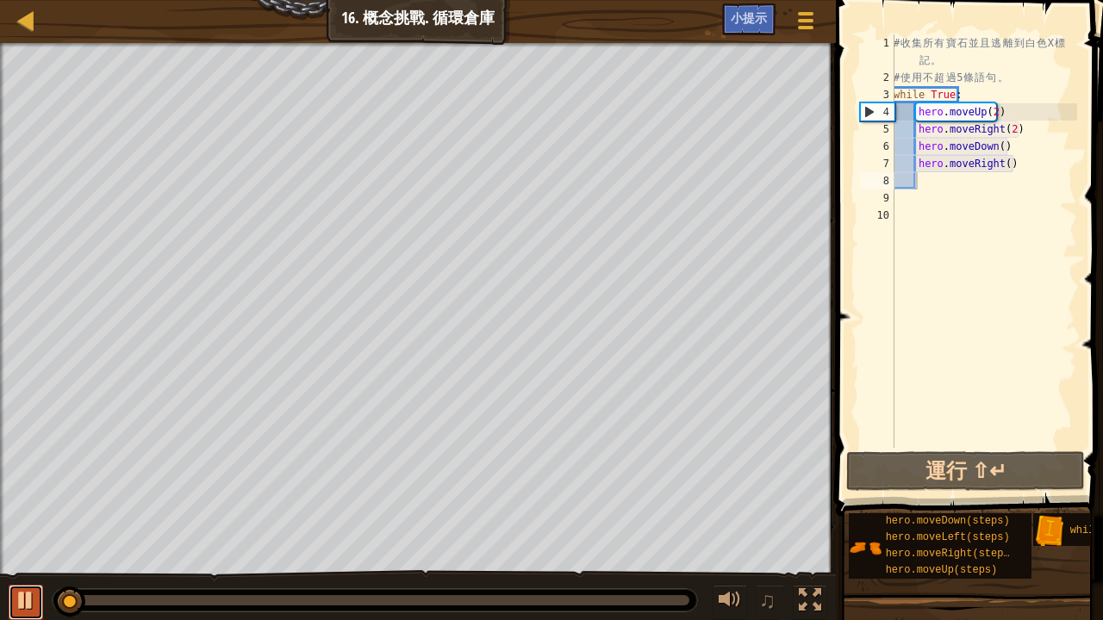
click at [26, 596] on div at bounding box center [26, 600] width 22 height 22
drag, startPoint x: 61, startPoint y: 601, endPoint x: 31, endPoint y: 600, distance: 30.2
click at [31, 600] on div "♫" at bounding box center [418, 596] width 836 height 52
click at [1028, 161] on div "# 收 集 所 有 寶 石 並 且 逃 離 到 白 色 X 標 記 。 # 使 用 不 超 過 5 條 語 句 。 while True : hero . m…" at bounding box center [983, 266] width 187 height 465
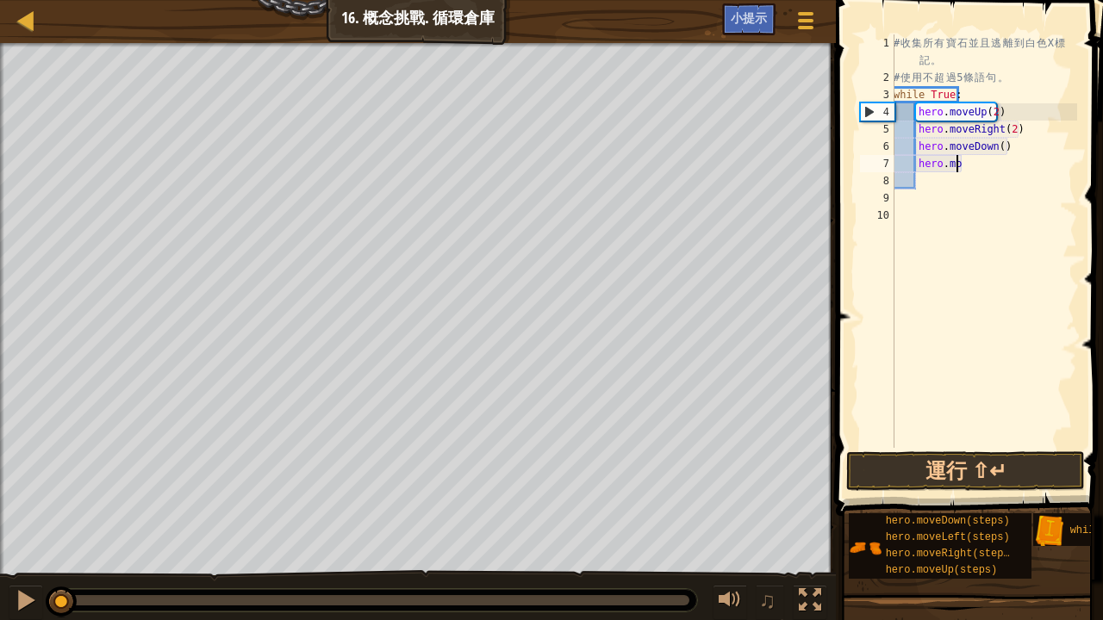
type textarea "h"
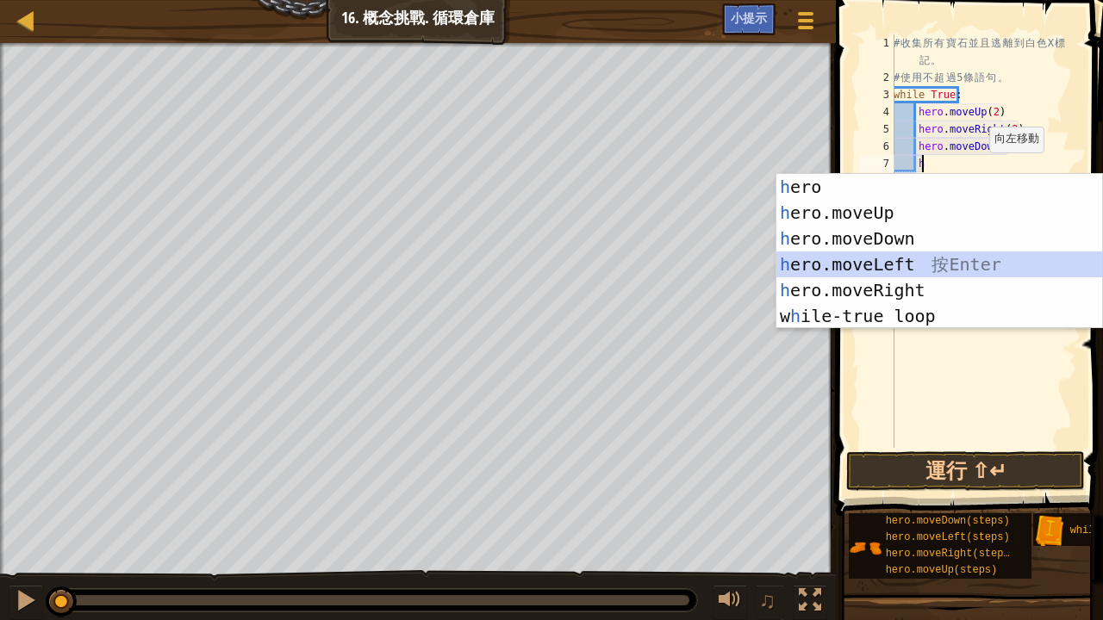
click at [855, 271] on div "h ero 按 Enter h ero.moveUp 按 Enter h ero.moveDown 按 Enter h ero.moveLeft 按 Ente…" at bounding box center [939, 277] width 327 height 207
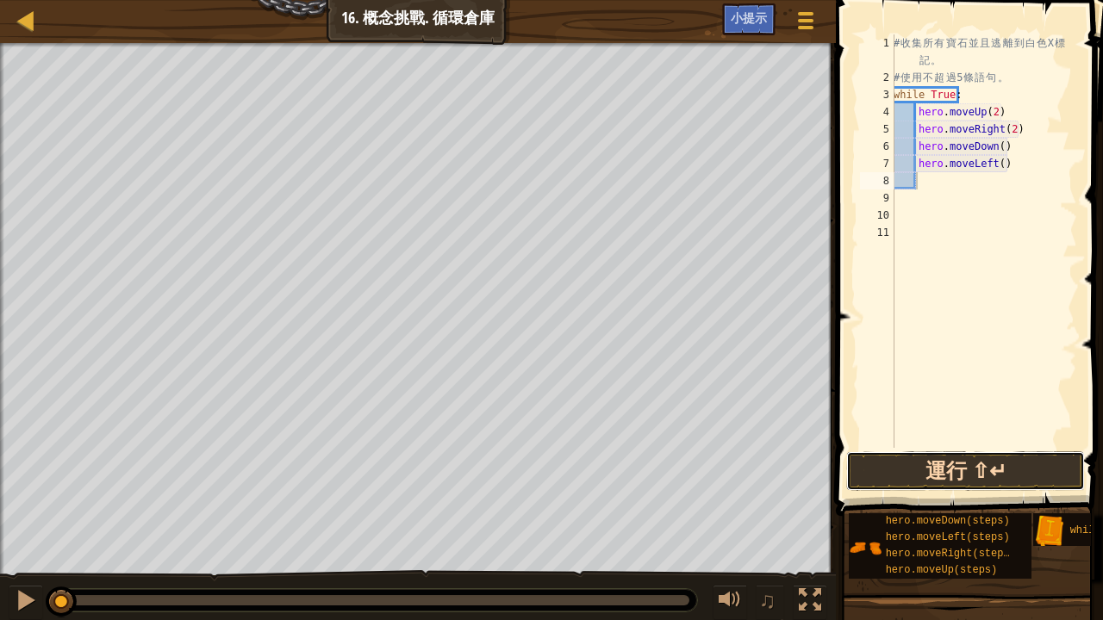
click at [960, 464] on button "運行 ⇧↵" at bounding box center [965, 471] width 239 height 40
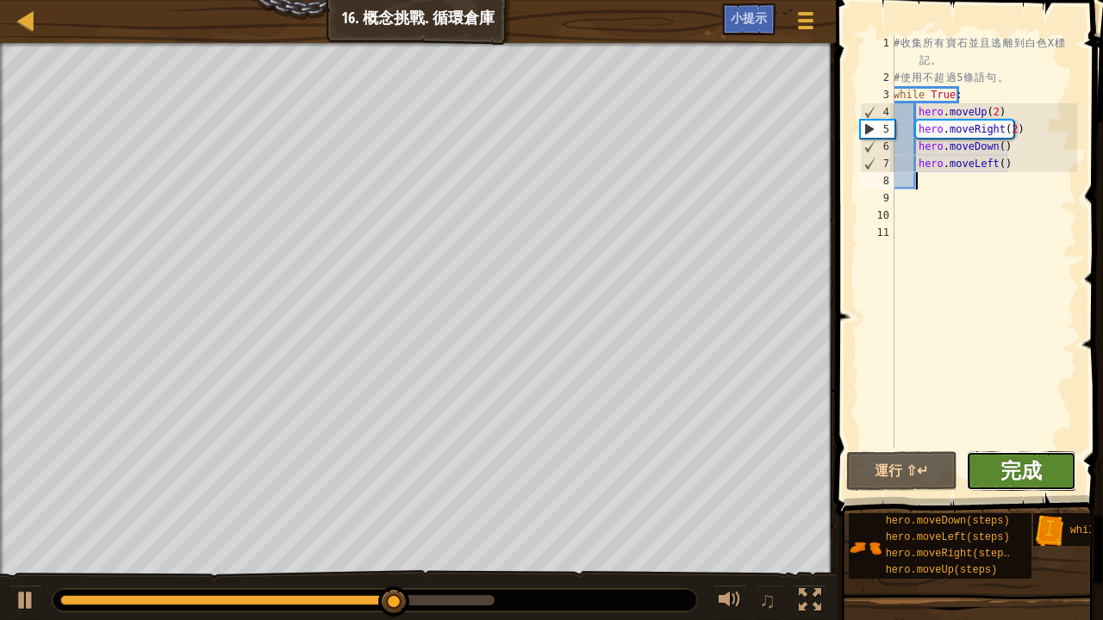
click at [1037, 476] on span "完成" at bounding box center [1020, 471] width 41 height 28
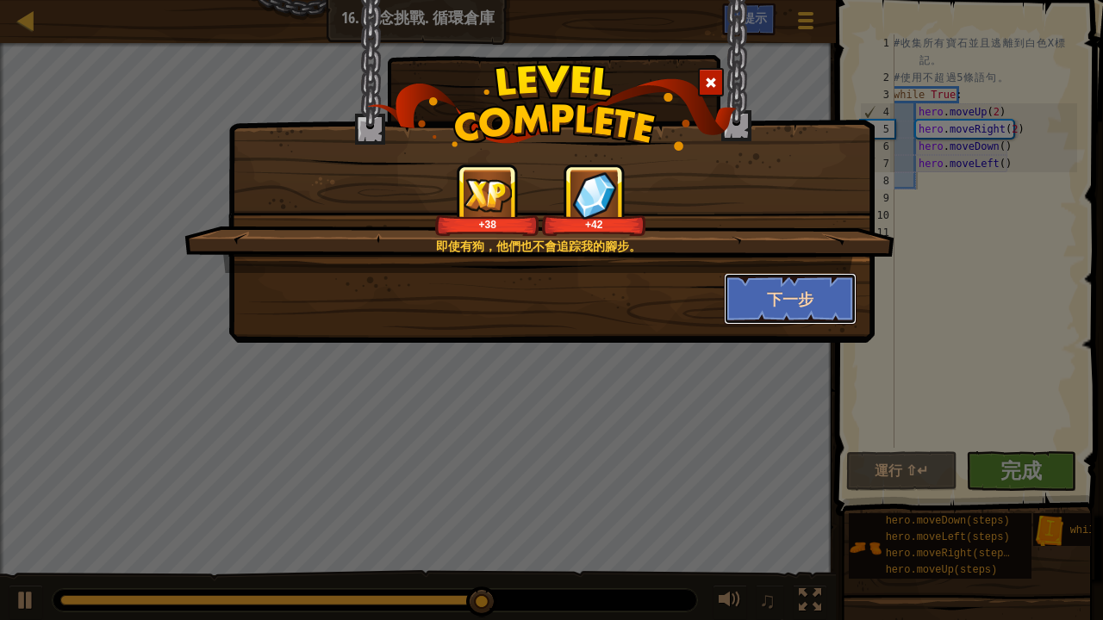
click at [804, 302] on button "下一步" at bounding box center [791, 299] width 134 height 52
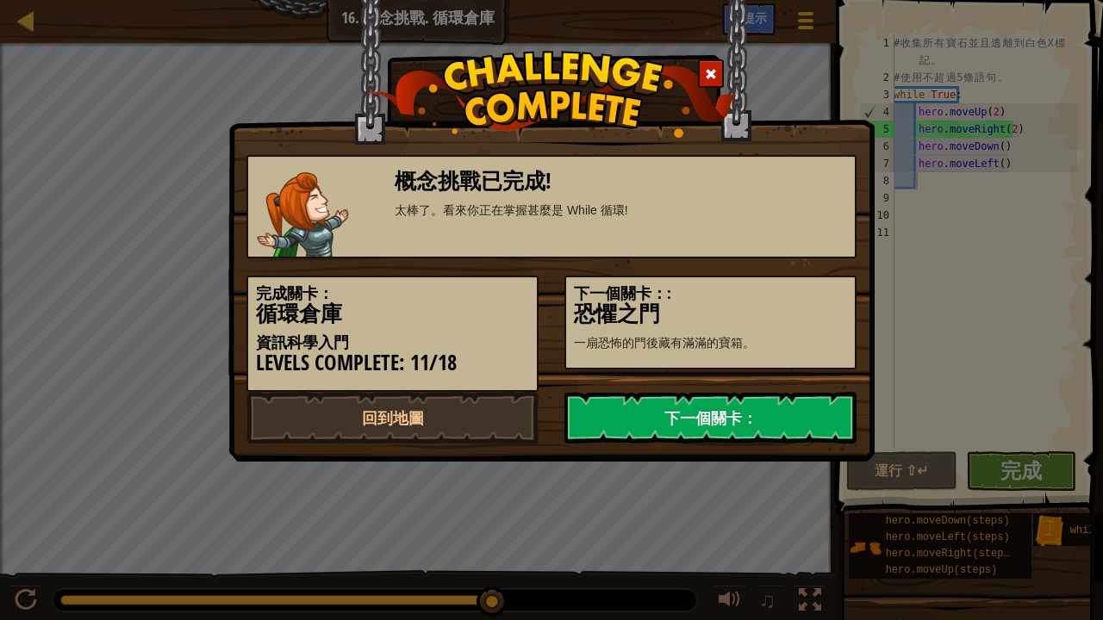
click at [777, 381] on div "完成關卡： 循環倉庫 資訊科學入門 Levels Complete: 11/18 下一個關卡：: 恐懼之門 一扇恐怖的門後藏有滿滿的寶箱。" at bounding box center [551, 325] width 636 height 134
click at [831, 417] on link "下一個關卡：" at bounding box center [710, 418] width 292 height 52
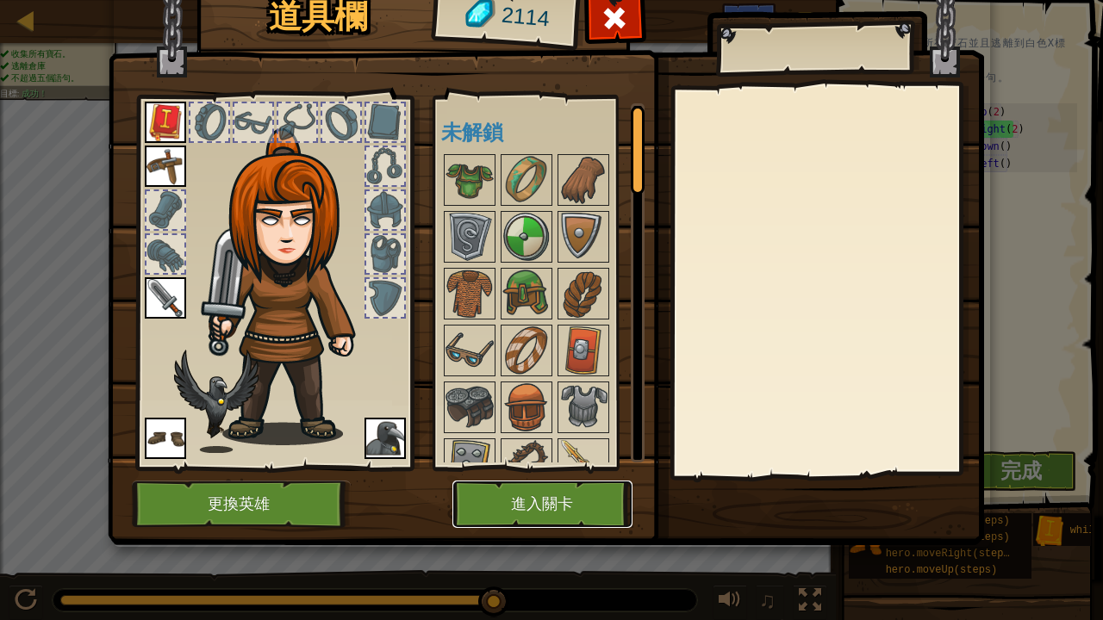
click at [566, 509] on button "進入關卡" at bounding box center [542, 504] width 180 height 47
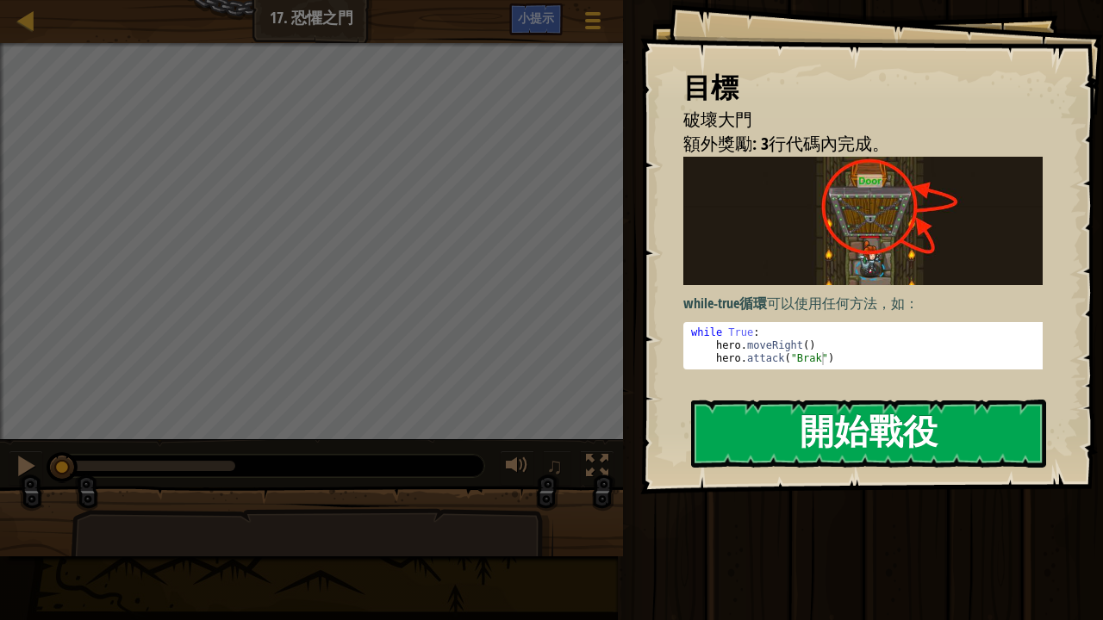
click at [804, 415] on button "開始戰役" at bounding box center [868, 434] width 355 height 68
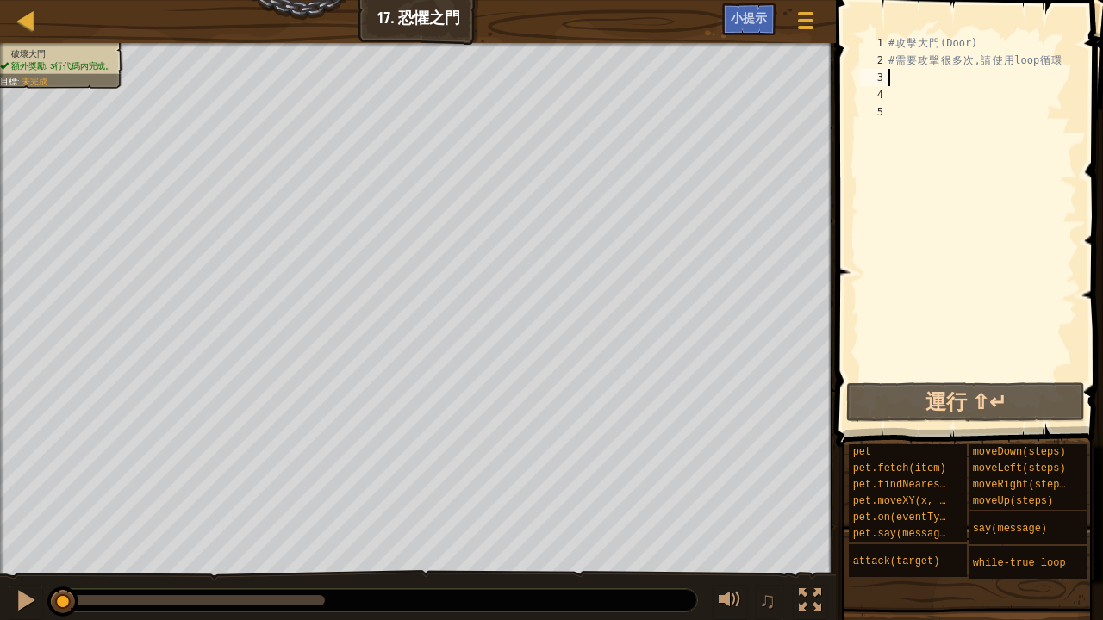
click at [900, 83] on div "# 攻 擊 大 門 (Door) # 需 要 攻 擊 很 多 次 , 請 使 用 loop 循 環" at bounding box center [981, 223] width 192 height 379
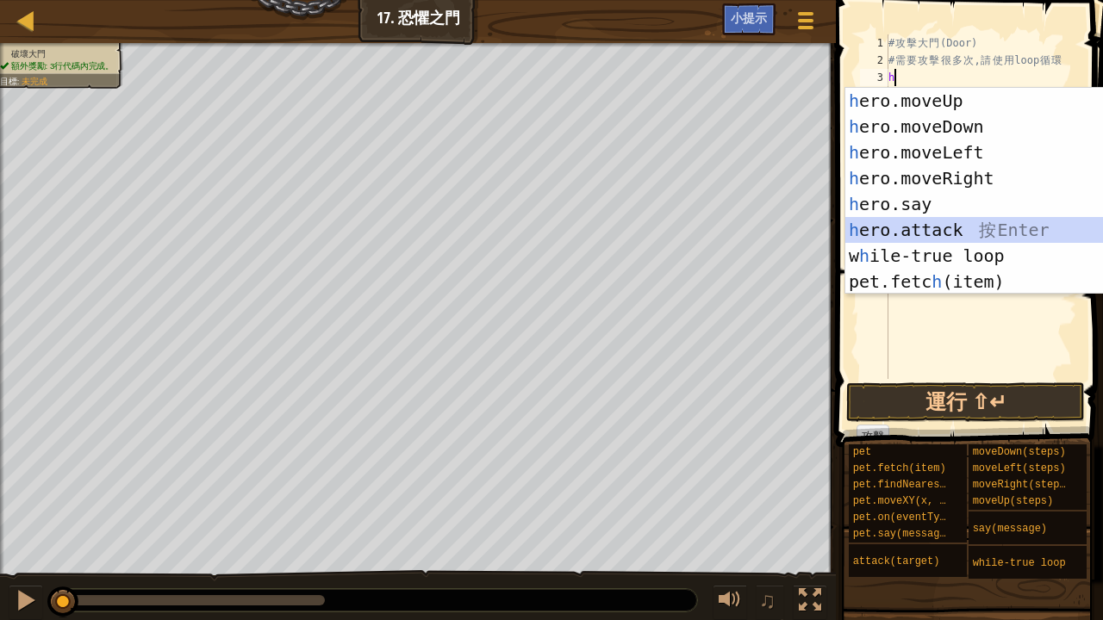
click at [924, 226] on div "h ero.moveUp 按 Enter h ero.moveDown 按 Enter h ero.moveLeft 按 Enter h ero.moveRi…" at bounding box center [1002, 217] width 314 height 258
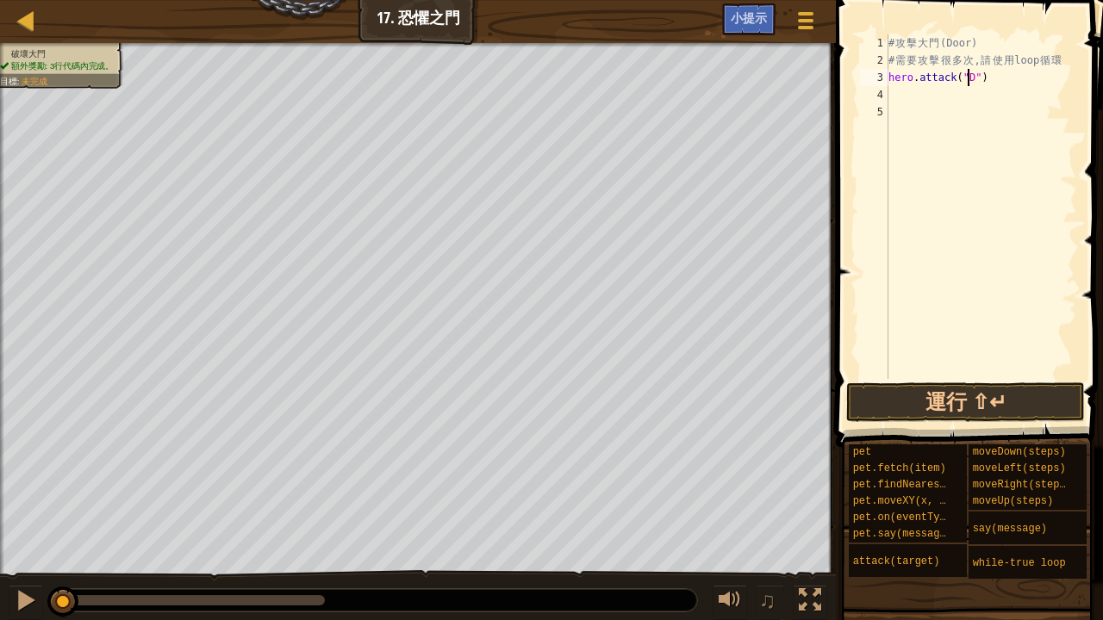
scroll to position [8, 7]
type textarea "hero.attack("Door")"
click at [912, 106] on div "# 攻 擊 大 門 (Door) # 需 要 攻 擊 很 多 次 , 請 使 用 loop 循 環 hero . attack ( "Door" )" at bounding box center [981, 223] width 192 height 379
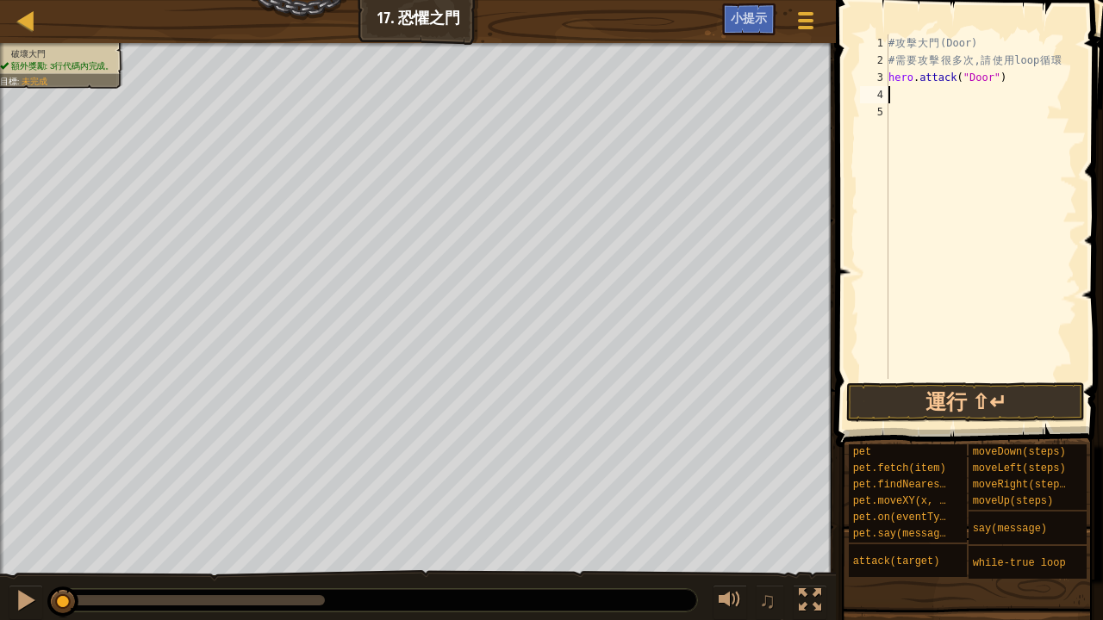
click at [904, 95] on div "# 攻 擊 大 門 (Door) # 需 要 攻 擊 很 多 次 , 請 使 用 loop 循 環 hero . attack ( "Door" )" at bounding box center [981, 223] width 192 height 379
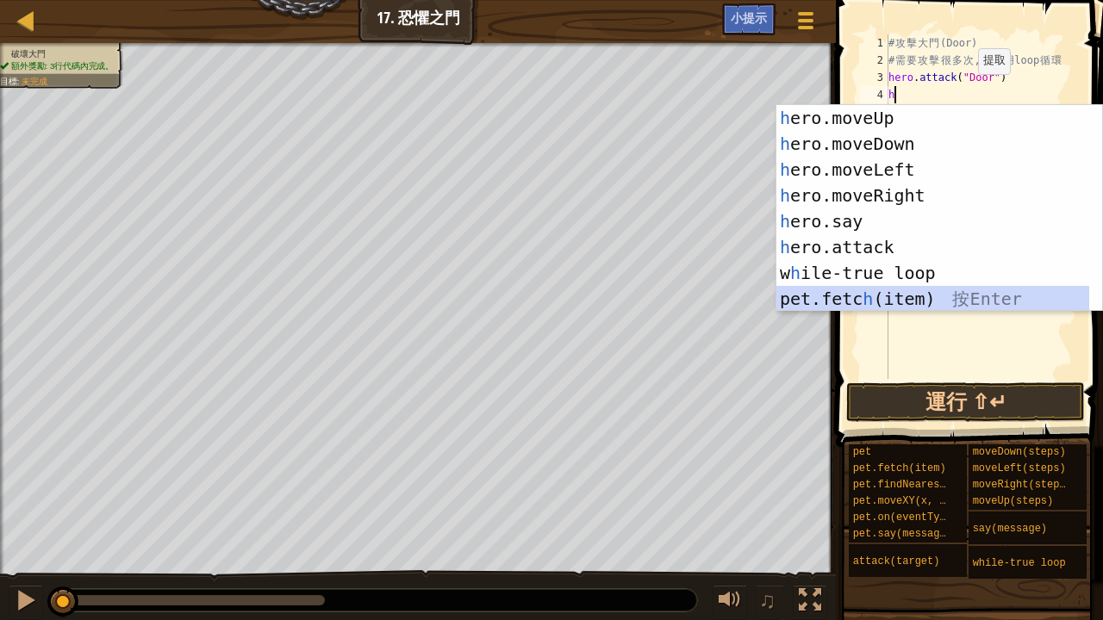
drag, startPoint x: 843, startPoint y: 294, endPoint x: 844, endPoint y: 305, distance: 11.3
click at [841, 295] on div "h ero.moveUp 按 Enter h ero.moveDown 按 Enter h ero.moveLeft 按 Enter h ero.moveRi…" at bounding box center [933, 234] width 314 height 258
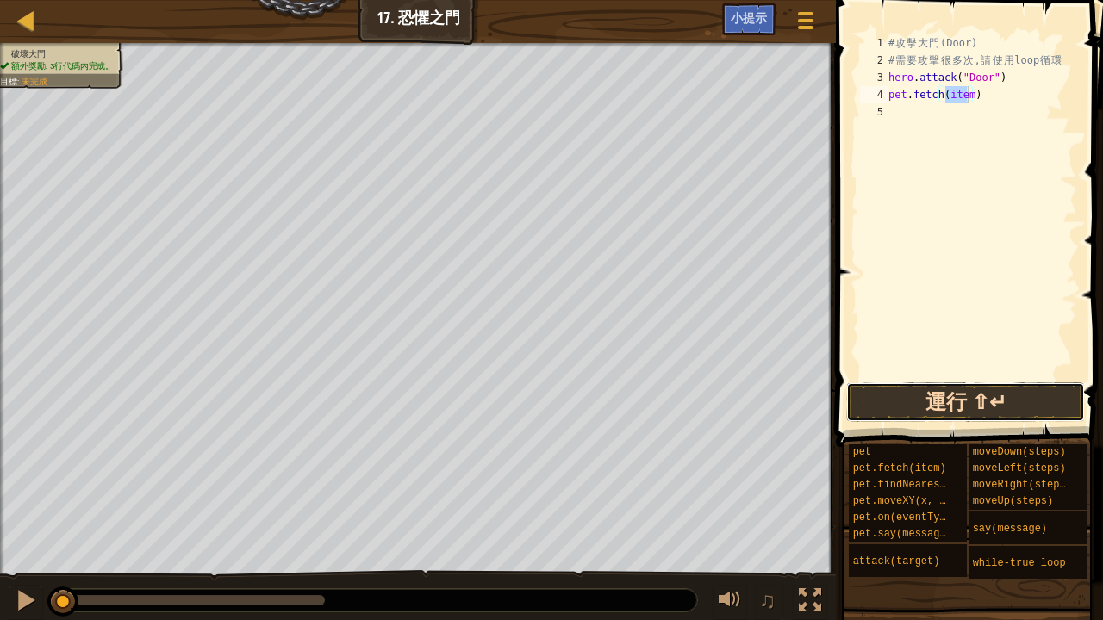
click at [914, 387] on button "運行 ⇧↵" at bounding box center [965, 403] width 239 height 40
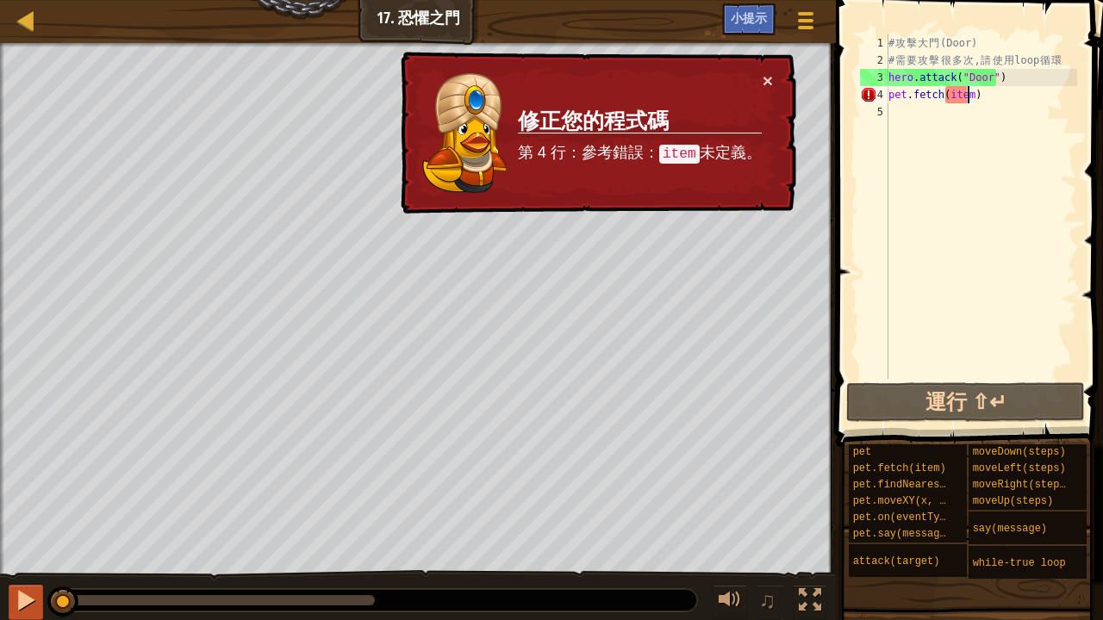
drag, startPoint x: 368, startPoint y: 593, endPoint x: 34, endPoint y: 613, distance: 334.9
click at [28, 612] on div "♫" at bounding box center [418, 596] width 836 height 52
click at [992, 103] on div "# 攻 擊 大 門 (Door) # 需 要 攻 擊 很 多 次 , 請 使 用 loop 循 環 hero . attack ( "Door" ) pet …" at bounding box center [981, 223] width 192 height 379
click at [1010, 86] on div "# 攻 擊 大 門 (Door) # 需 要 攻 擊 很 多 次 , 請 使 用 loop 循 環 hero . attack ( "Door" ) pet …" at bounding box center [981, 206] width 192 height 345
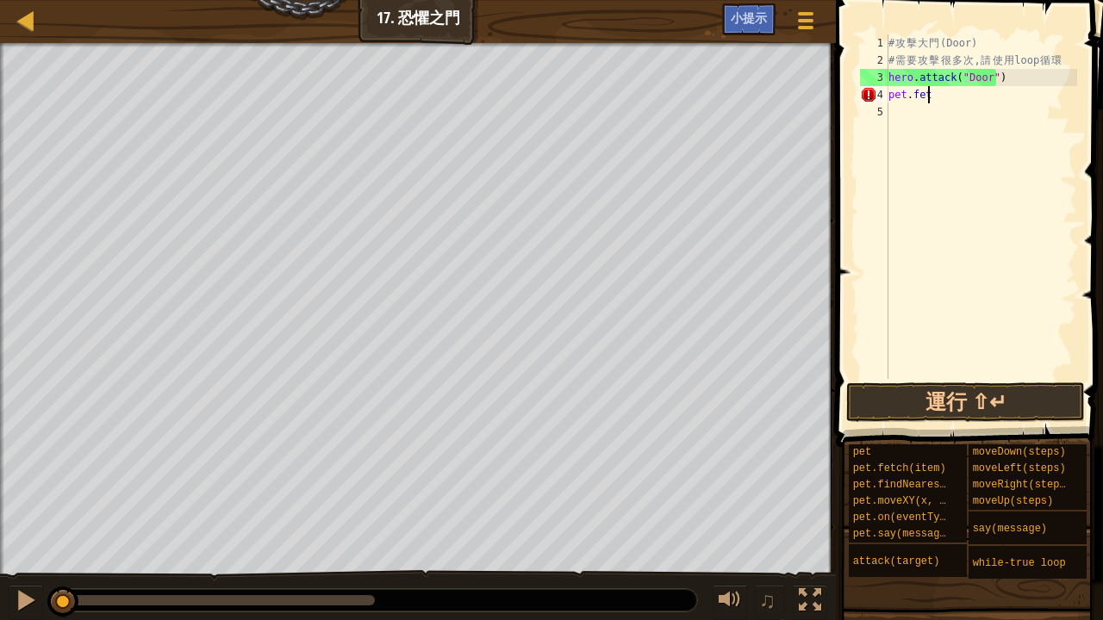
type textarea "p"
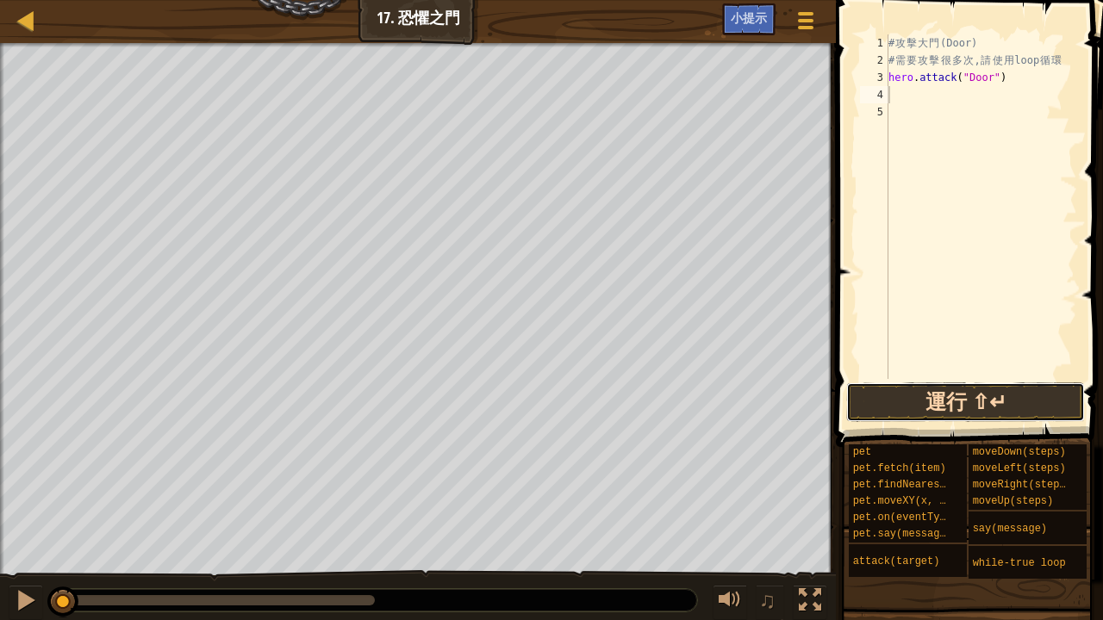
click at [928, 390] on button "運行 ⇧↵" at bounding box center [965, 403] width 239 height 40
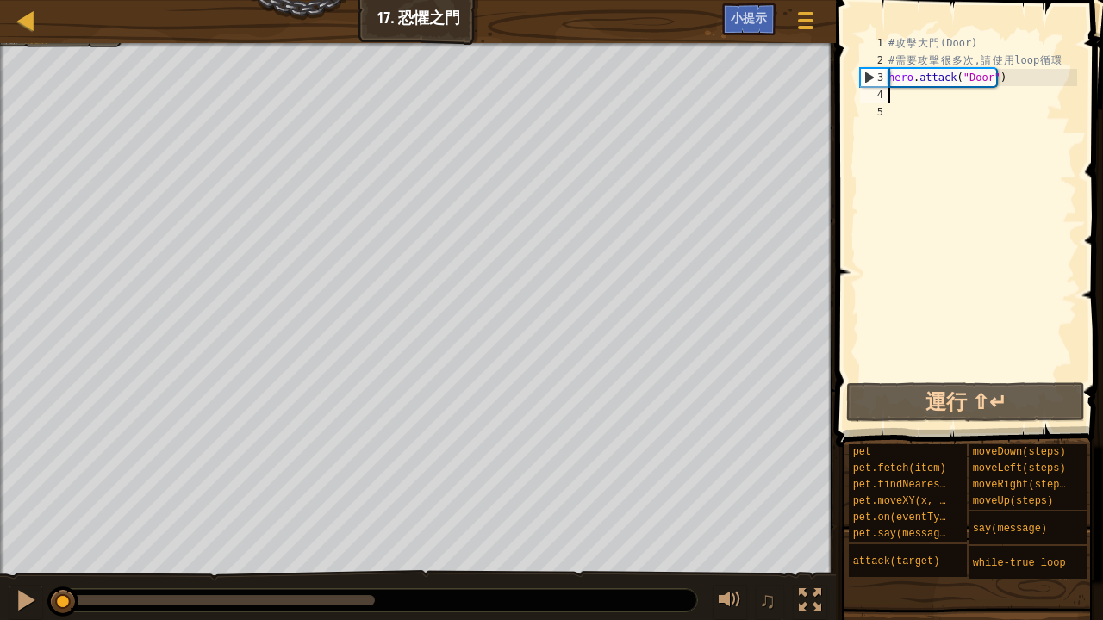
drag, startPoint x: 376, startPoint y: 608, endPoint x: 53, endPoint y: 592, distance: 324.3
click at [21, 603] on div "♫" at bounding box center [418, 596] width 836 height 52
click at [19, 596] on div at bounding box center [26, 600] width 22 height 22
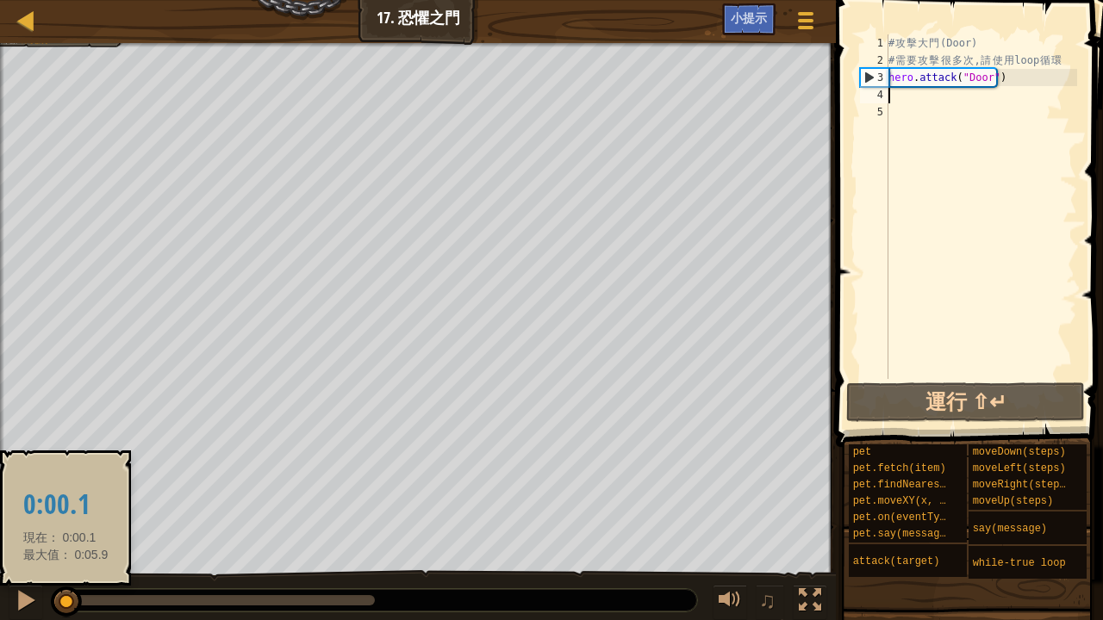
drag, startPoint x: 344, startPoint y: 593, endPoint x: 63, endPoint y: 612, distance: 281.5
click at [64, 612] on div at bounding box center [66, 602] width 31 height 31
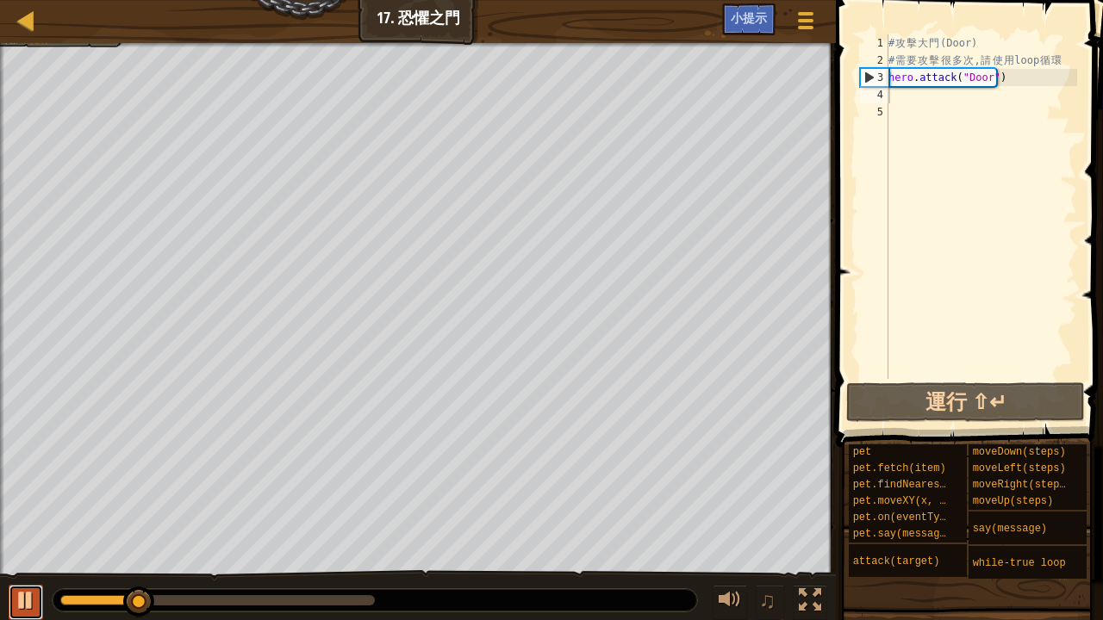
click at [24, 598] on div at bounding box center [26, 600] width 22 height 22
drag, startPoint x: 137, startPoint y: 603, endPoint x: 0, endPoint y: 619, distance: 138.0
click at [0, 619] on div "♫" at bounding box center [418, 596] width 836 height 52
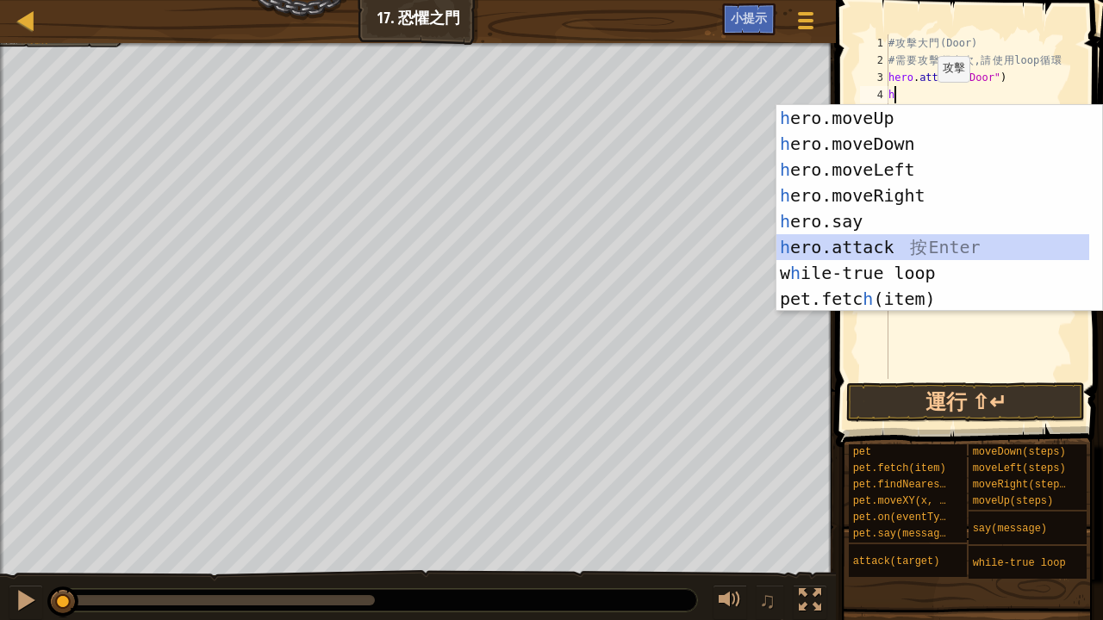
click at [877, 240] on div "h ero.moveUp 按 Enter h ero.moveDown 按 Enter h ero.moveLeft 按 Enter h ero.moveRi…" at bounding box center [933, 234] width 314 height 258
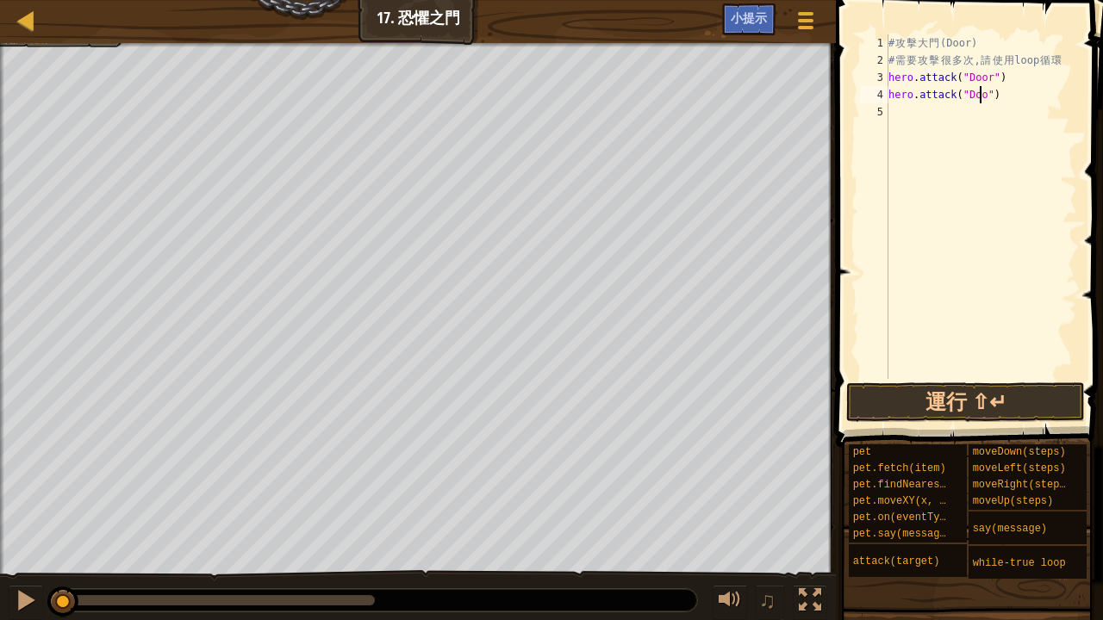
scroll to position [8, 8]
type textarea "hero.attack("Door")"
click at [960, 402] on button "運行 ⇧↵" at bounding box center [965, 403] width 239 height 40
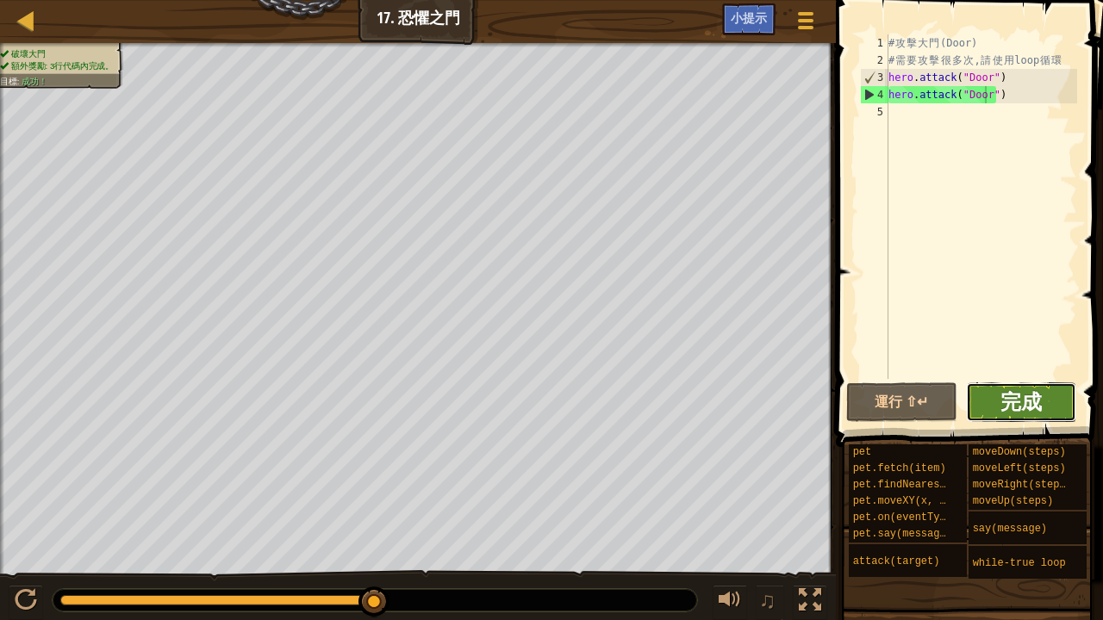
click at [1012, 407] on span "完成" at bounding box center [1020, 402] width 41 height 28
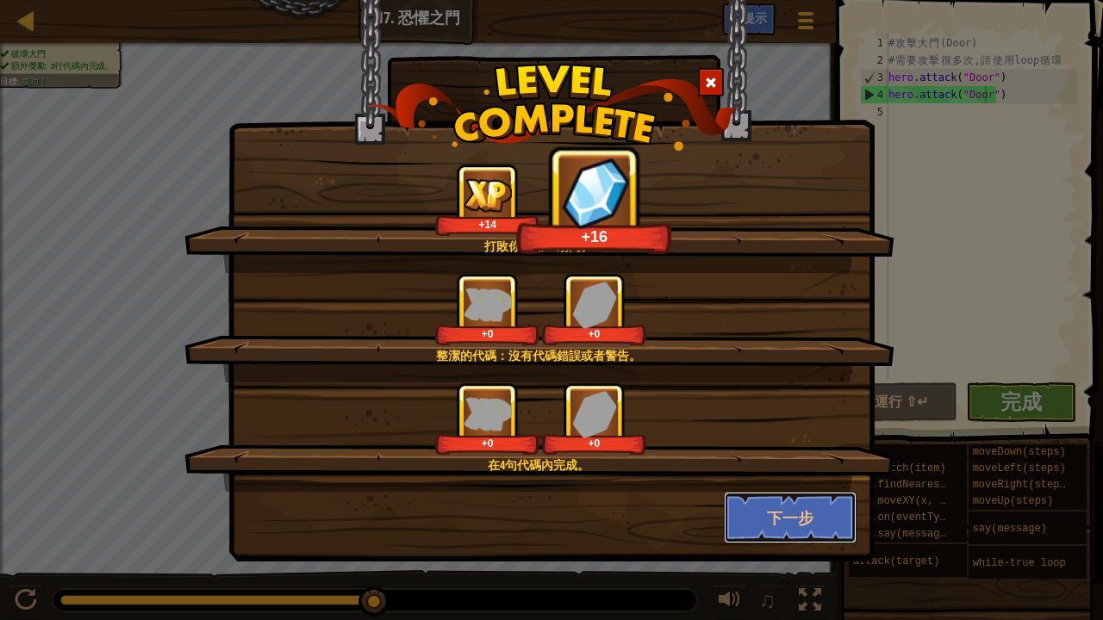
drag, startPoint x: 786, startPoint y: 513, endPoint x: 794, endPoint y: 493, distance: 21.6
click at [786, 512] on button "下一步" at bounding box center [791, 518] width 134 height 52
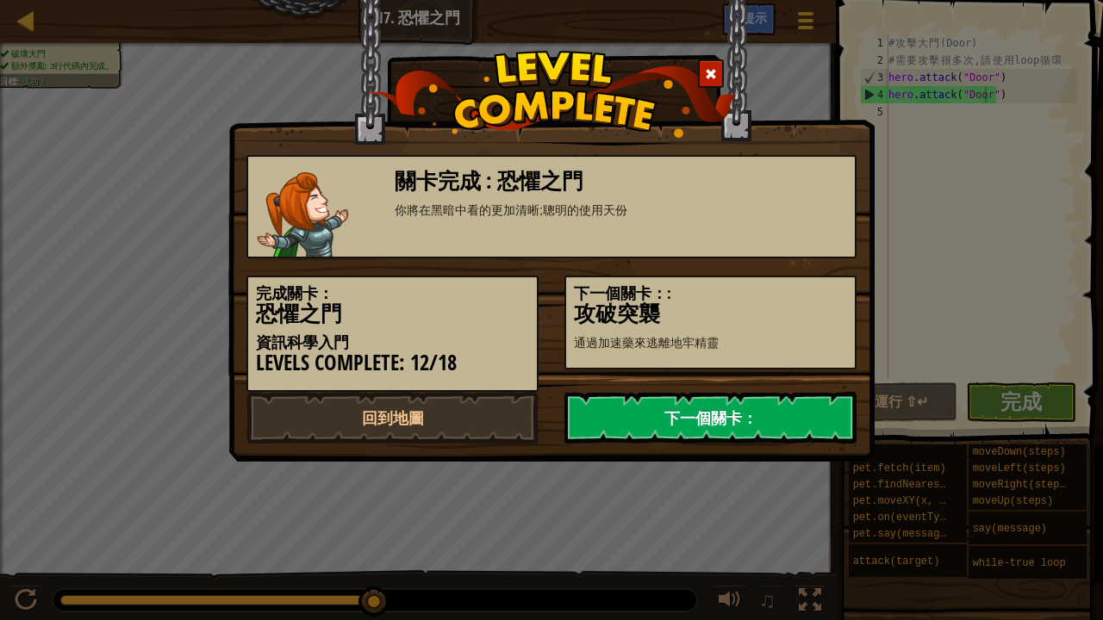
click at [753, 423] on link "下一個關卡：" at bounding box center [710, 418] width 292 height 52
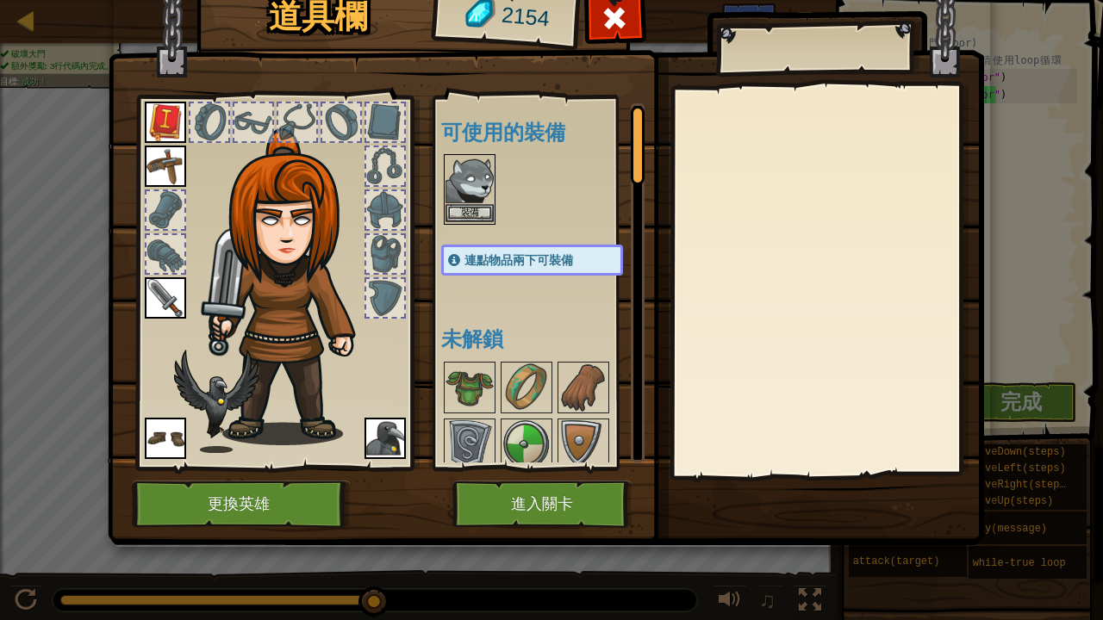
click at [462, 190] on img at bounding box center [469, 180] width 48 height 48
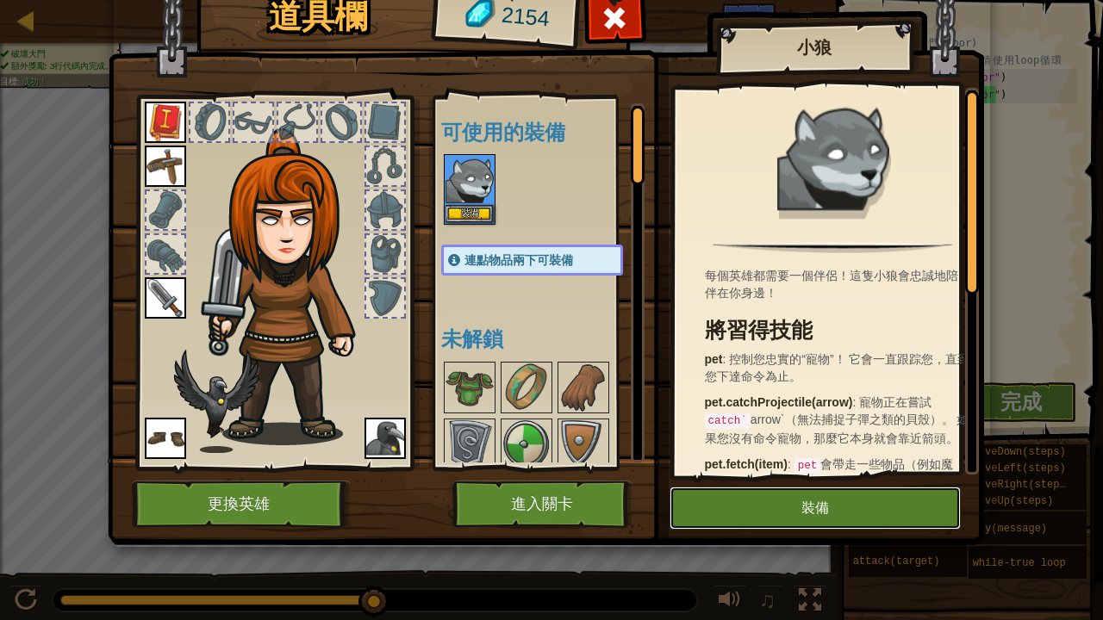
click at [739, 525] on button "裝備" at bounding box center [814, 508] width 291 height 43
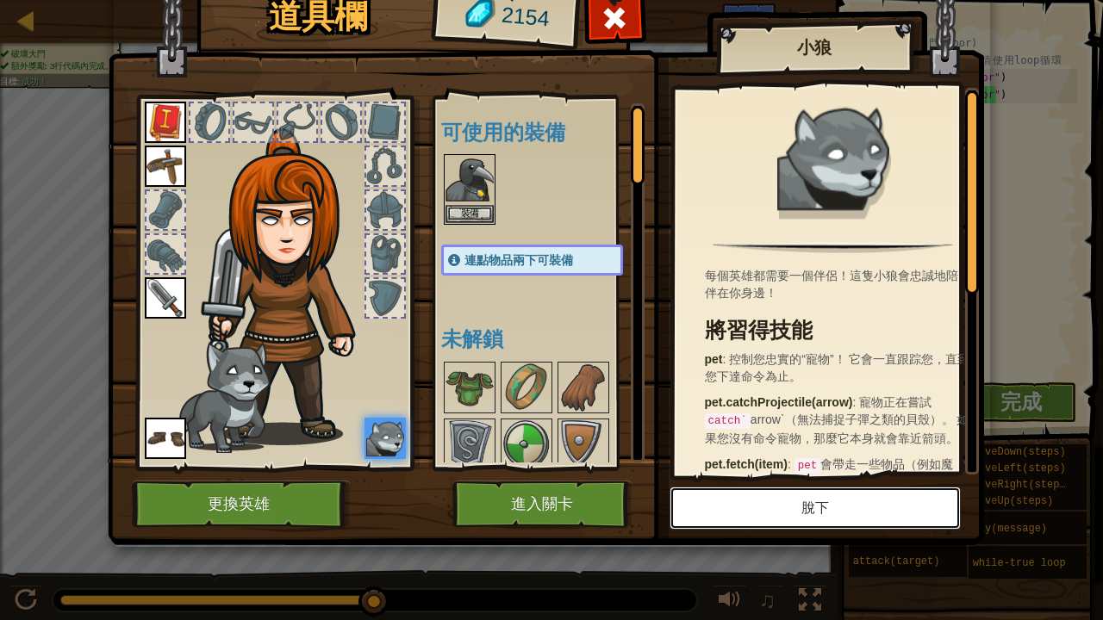
click at [806, 496] on button "脫下" at bounding box center [814, 508] width 291 height 43
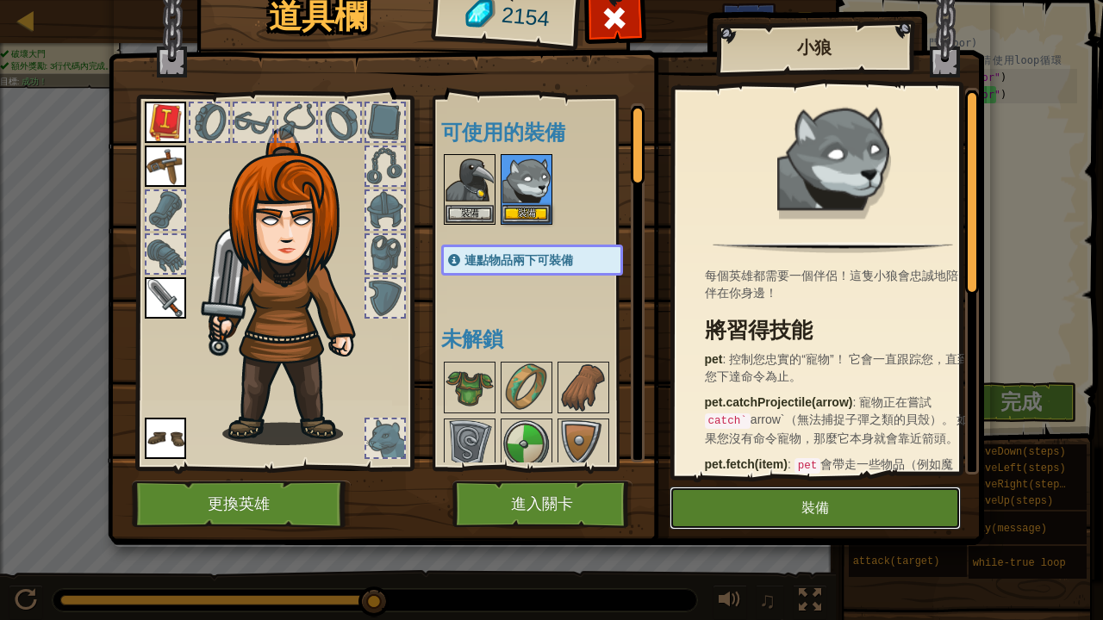
drag, startPoint x: 792, startPoint y: 503, endPoint x: 694, endPoint y: 536, distance: 102.7
click at [791, 504] on button "裝備" at bounding box center [814, 508] width 291 height 43
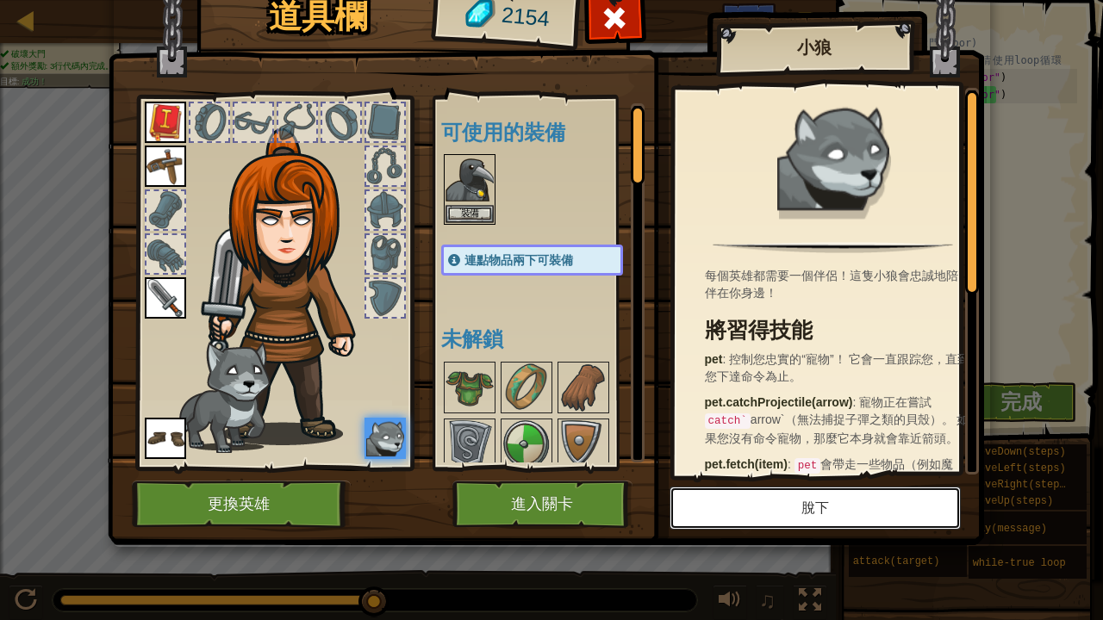
click at [757, 493] on button "脫下" at bounding box center [814, 508] width 291 height 43
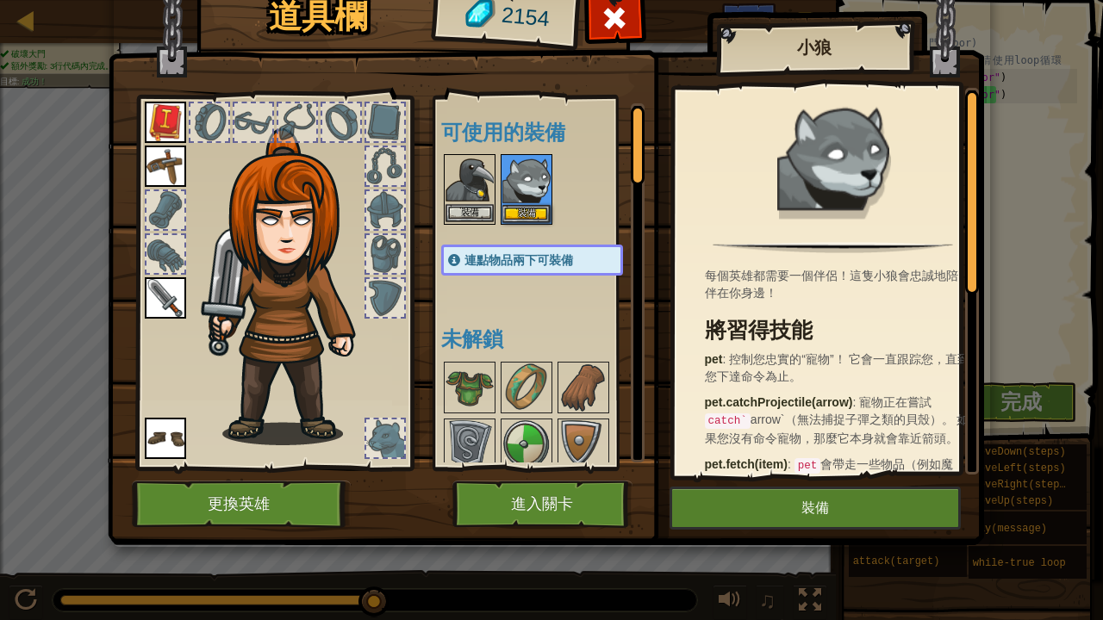
click at [476, 200] on img at bounding box center [469, 180] width 48 height 48
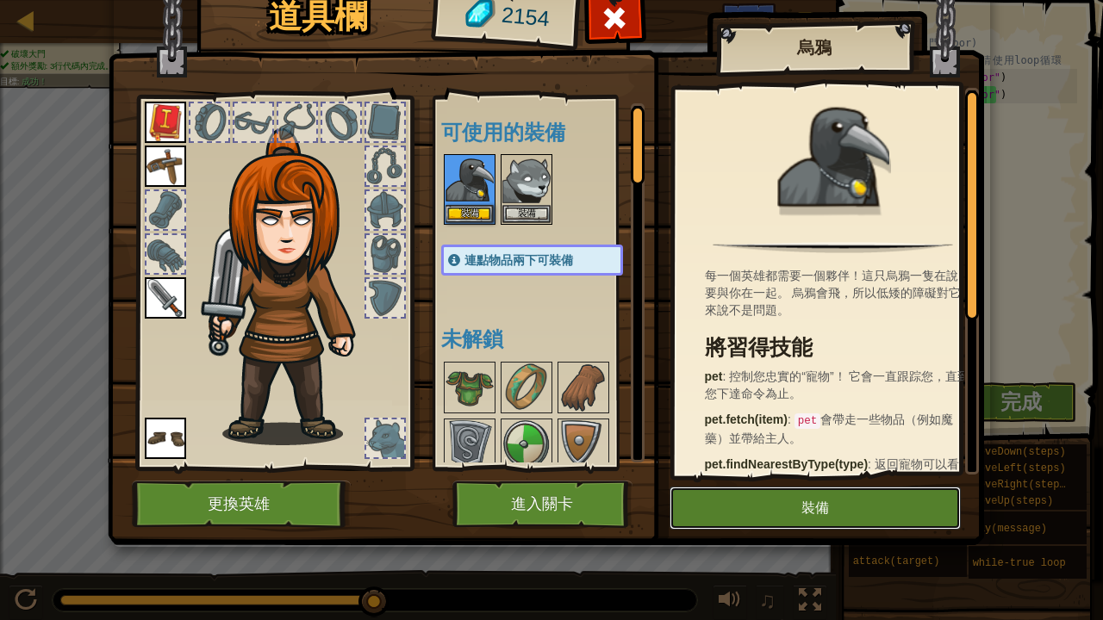
click at [746, 493] on button "裝備" at bounding box center [814, 508] width 291 height 43
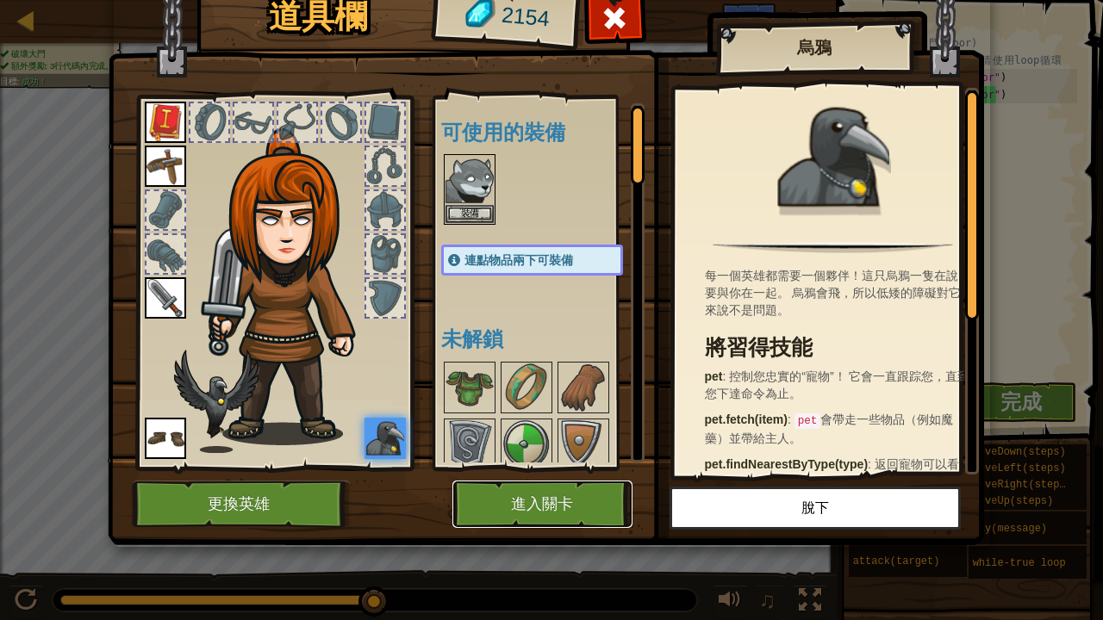
click at [548, 517] on button "進入關卡" at bounding box center [542, 504] width 180 height 47
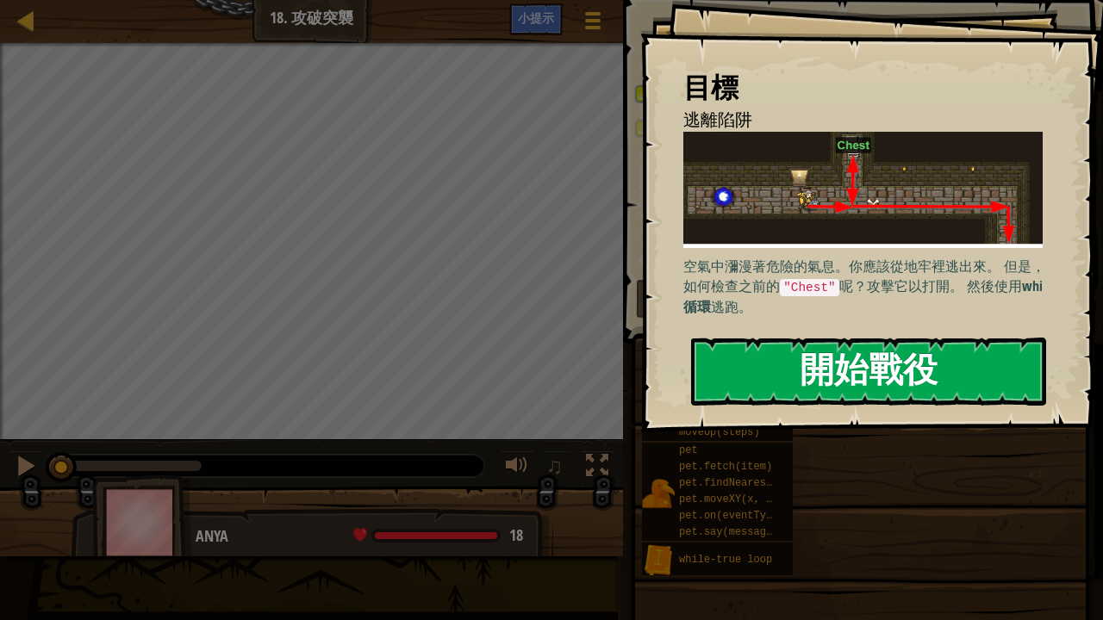
click at [789, 394] on button "開始戰役" at bounding box center [868, 372] width 355 height 68
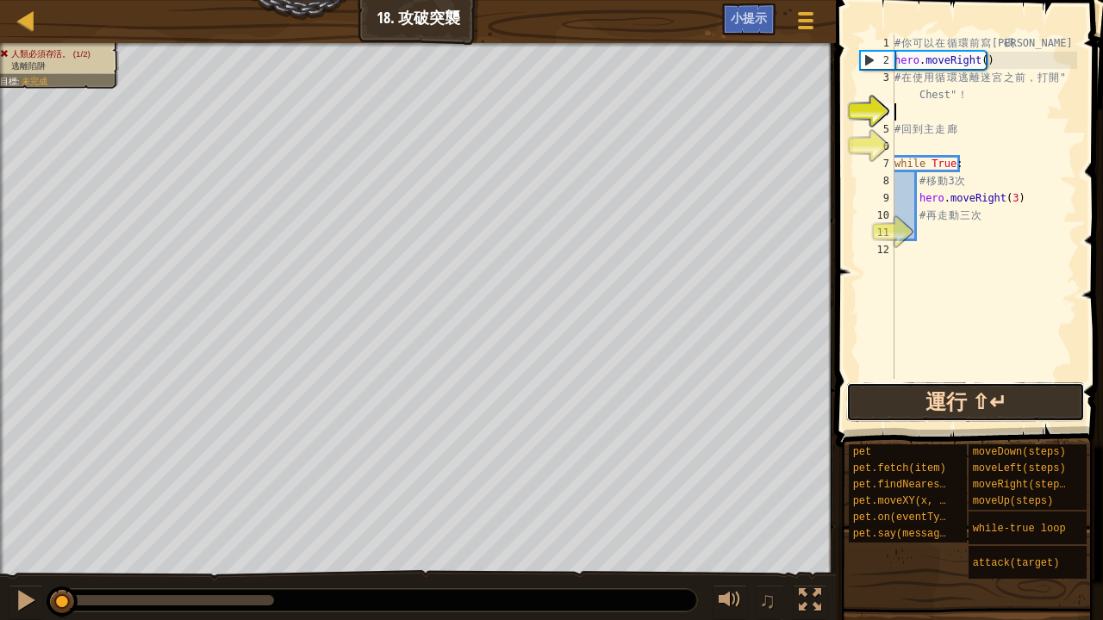
click at [912, 408] on button "運行 ⇧↵" at bounding box center [965, 403] width 239 height 40
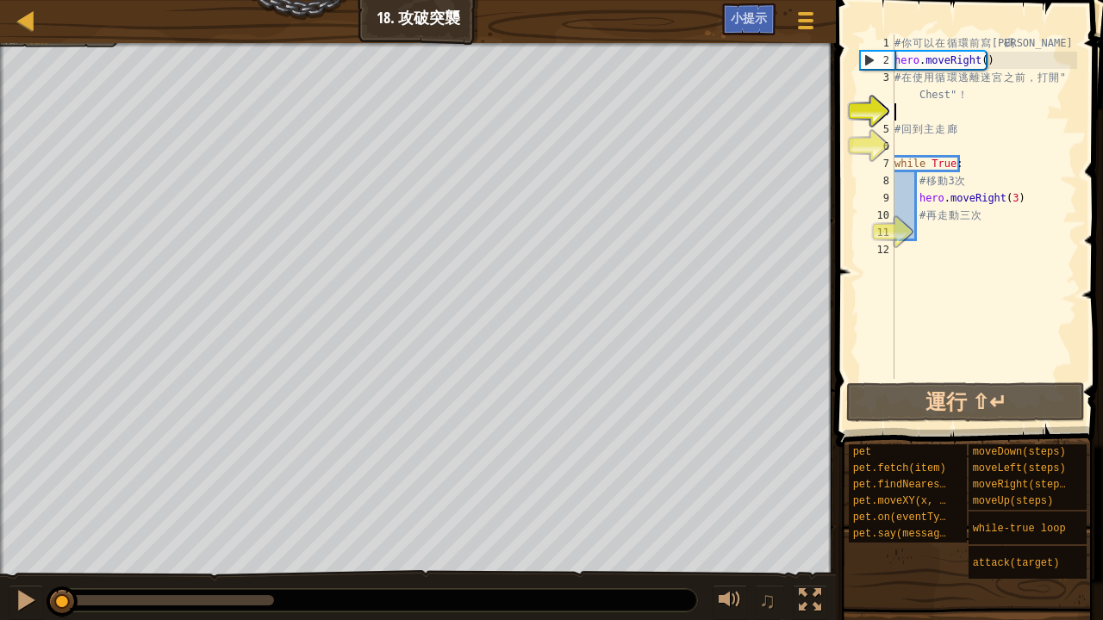
drag, startPoint x: 243, startPoint y: 600, endPoint x: 0, endPoint y: 619, distance: 243.8
click at [0, 619] on div "♫" at bounding box center [418, 596] width 836 height 52
click at [21, 600] on div at bounding box center [26, 600] width 22 height 22
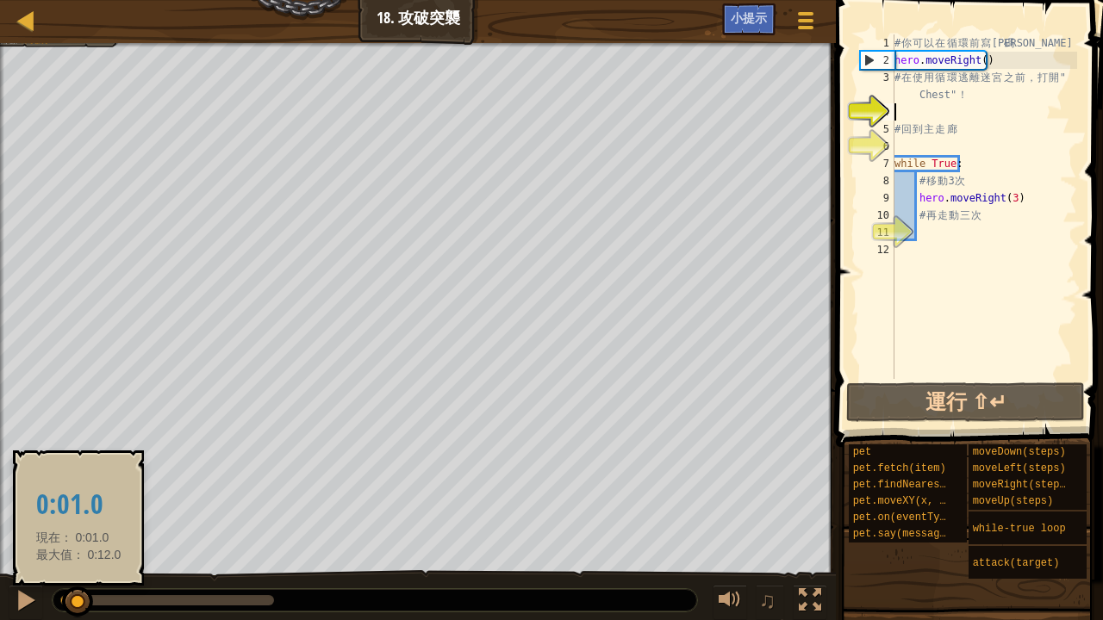
drag, startPoint x: 78, startPoint y: 601, endPoint x: 44, endPoint y: 600, distance: 34.5
click at [62, 600] on div at bounding box center [77, 602] width 31 height 31
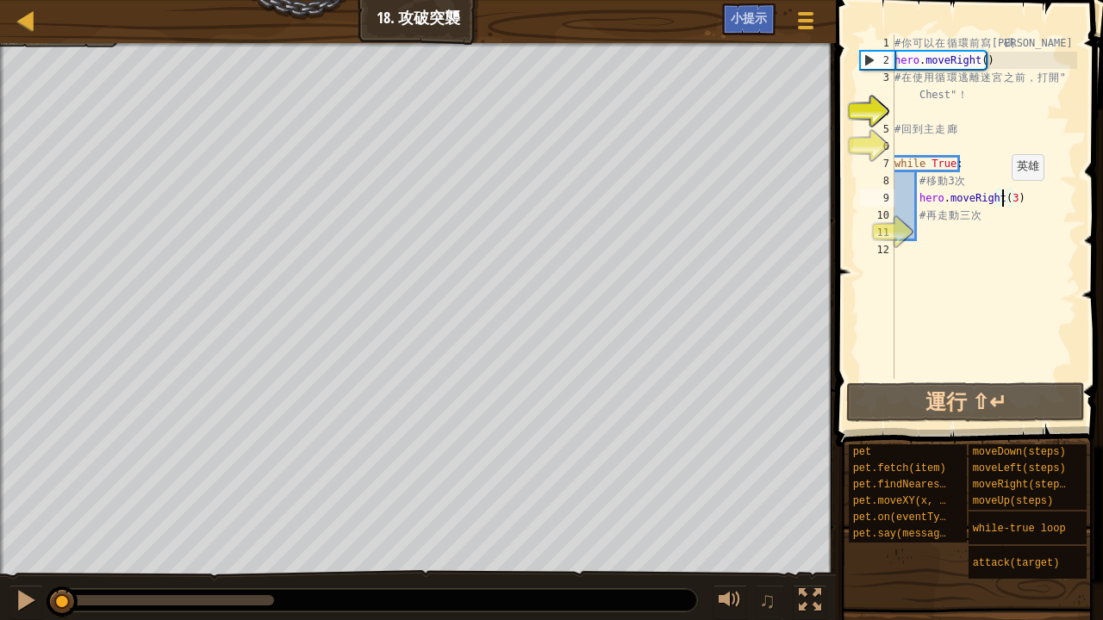
click at [1003, 197] on div "# 你 可 以 在 循 環 前 寫 代 碼 hero . moveRight ( ) # 在 使 用 循 環 逃 離 迷 宮 之 前 ， 打 開 " Ches…" at bounding box center [984, 223] width 186 height 379
click at [1005, 195] on div "# 你 可 以 在 循 環 前 寫 代 碼 hero . moveRight ( ) # 在 使 用 循 環 逃 離 迷 宮 之 前 ， 打 開 " Ches…" at bounding box center [984, 223] width 186 height 379
type textarea "hero.moveRight()"
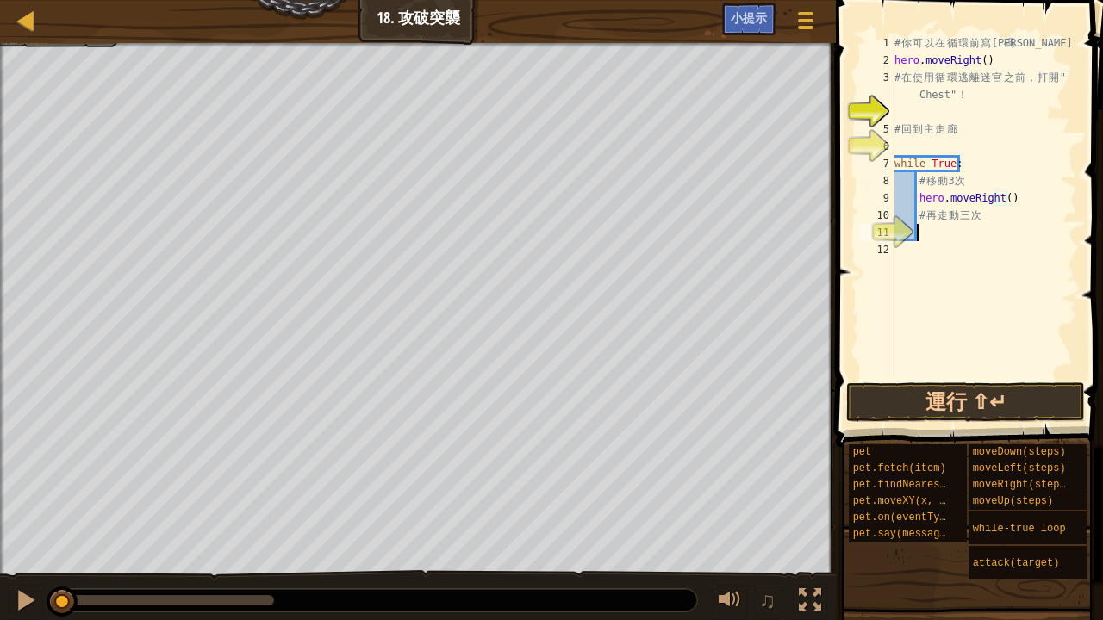
click at [919, 224] on div "# 你 可 以 在 循 環 前 寫 代 碼 hero . moveRight ( ) # 在 使 用 循 環 逃 離 迷 宮 之 前 ， 打 開 " Ches…" at bounding box center [984, 223] width 186 height 379
type textarea "h"
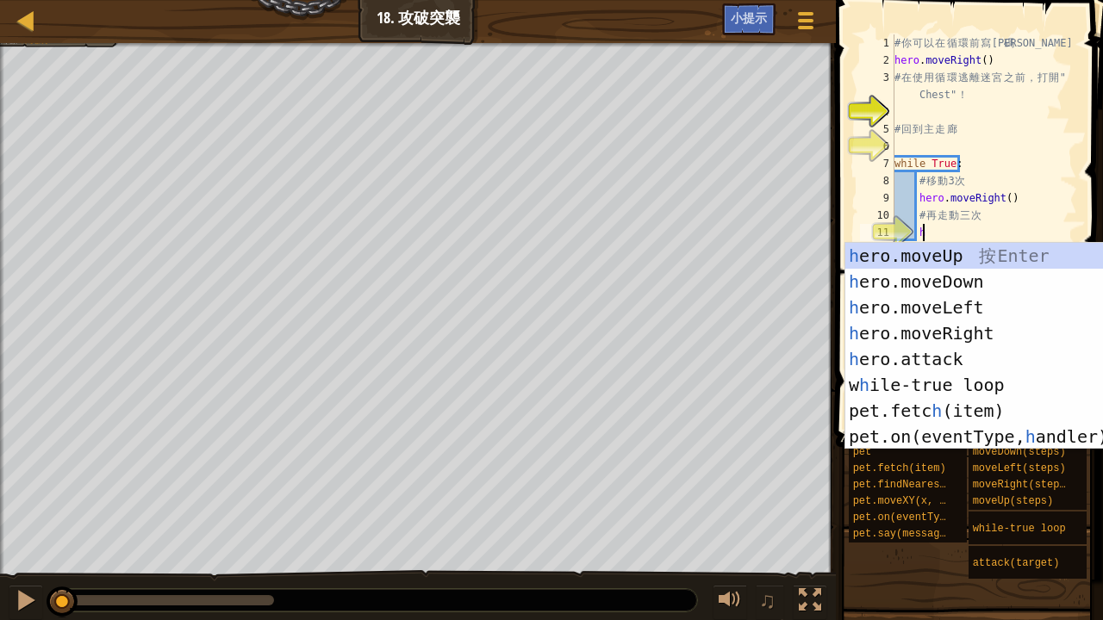
scroll to position [8, 1]
click at [918, 260] on div "h ero.moveUp 按 Enter h ero.moveDown 按 Enter h ero.moveLeft 按 Enter h ero.moveRi…" at bounding box center [1008, 372] width 327 height 258
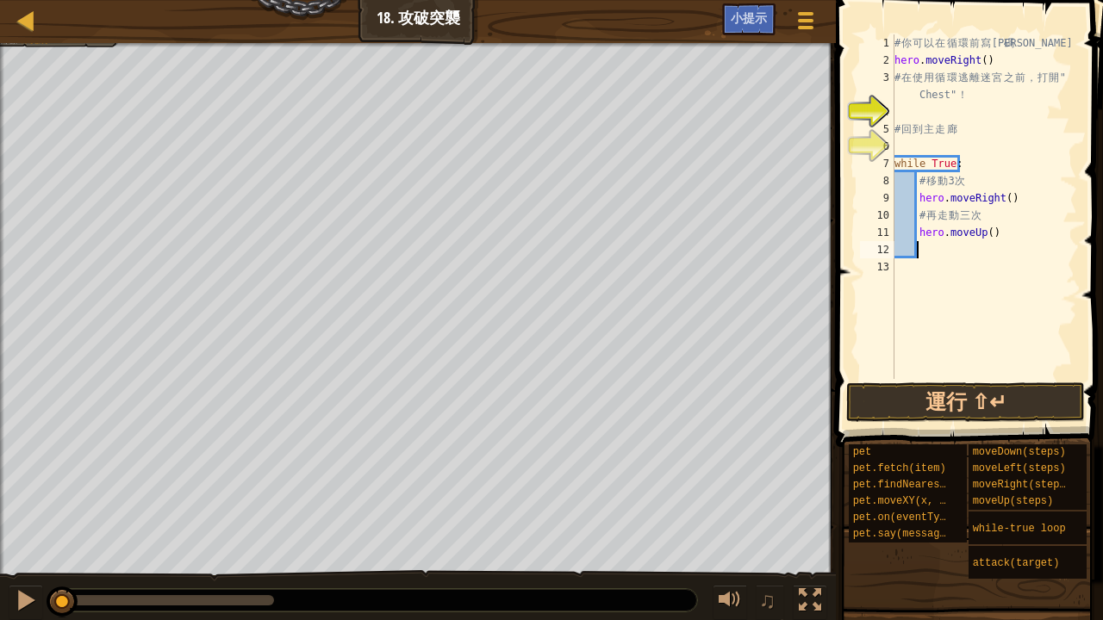
click at [925, 254] on div "# 你 可 以 在 循 環 前 寫 代 碼 hero . moveRight ( ) # 在 使 用 循 環 逃 離 迷 宮 之 前 ， 打 開 " Ches…" at bounding box center [984, 223] width 186 height 379
type textarea "h"
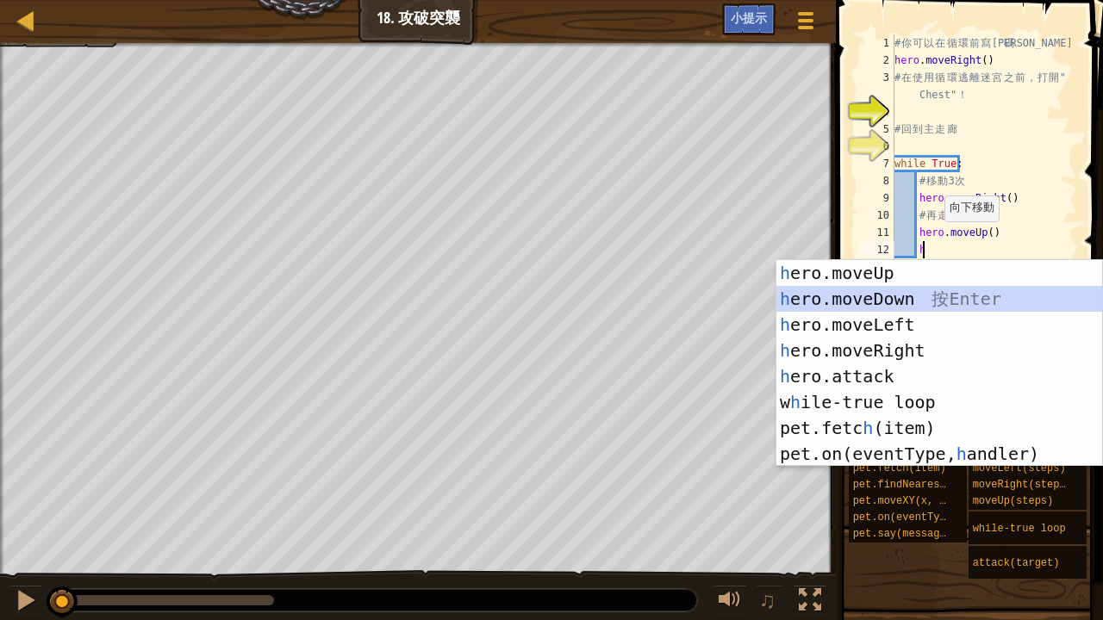
click at [829, 295] on div "h ero.moveUp 按 Enter h ero.moveDown 按 Enter h ero.moveLeft 按 Enter h ero.moveRi…" at bounding box center [939, 389] width 327 height 258
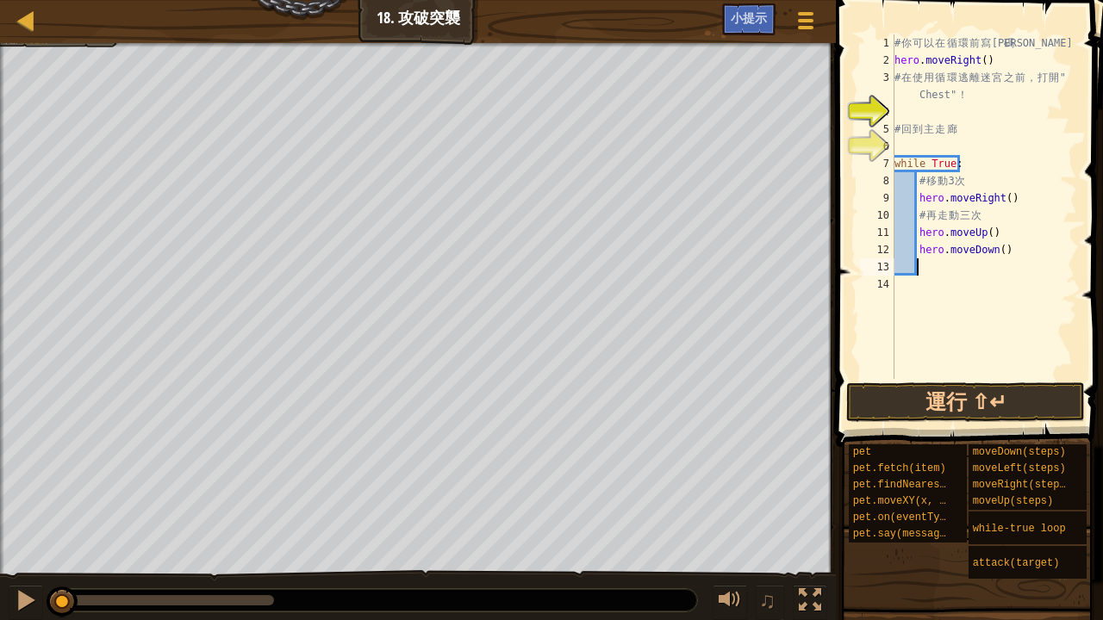
click at [927, 270] on div "# 你 可 以 在 循 環 前 寫 代 碼 hero . moveRight ( ) # 在 使 用 循 環 逃 離 迷 宮 之 前 ， 打 開 " Ches…" at bounding box center [984, 223] width 186 height 379
type textarea "h"
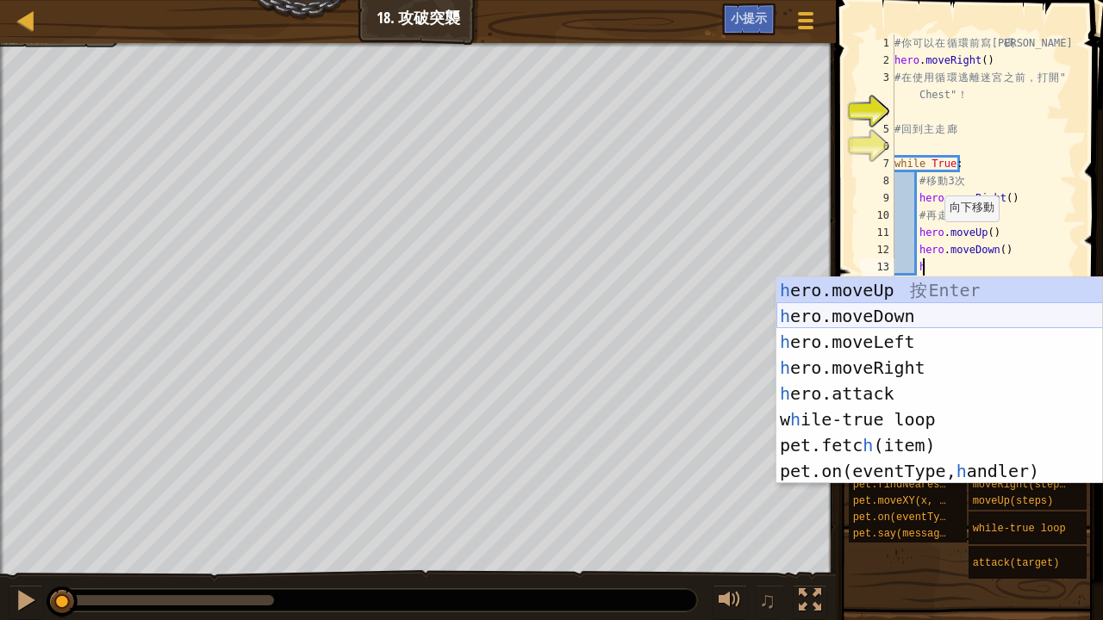
click at [896, 319] on div "h ero.moveUp 按 Enter h ero.moveDown 按 Enter h ero.moveLeft 按 Enter h ero.moveRi…" at bounding box center [939, 406] width 327 height 258
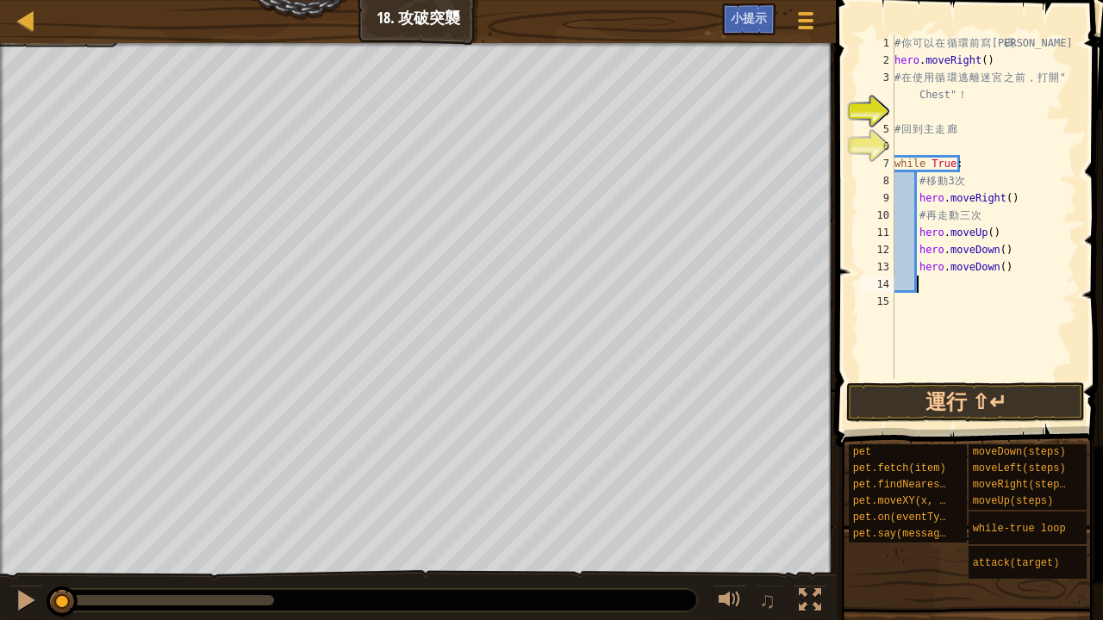
click at [1006, 277] on div "# 你 可 以 在 循 環 前 寫 代 碼 hero . moveRight ( ) # 在 使 用 循 環 逃 離 迷 宮 之 前 ， 打 開 " Ches…" at bounding box center [984, 223] width 186 height 379
click at [1004, 267] on div "# 你 可 以 在 循 環 前 寫 代 碼 hero . moveRight ( ) # 在 使 用 循 環 逃 離 迷 宮 之 前 ， 打 開 " Ches…" at bounding box center [984, 223] width 186 height 379
type textarea "h"
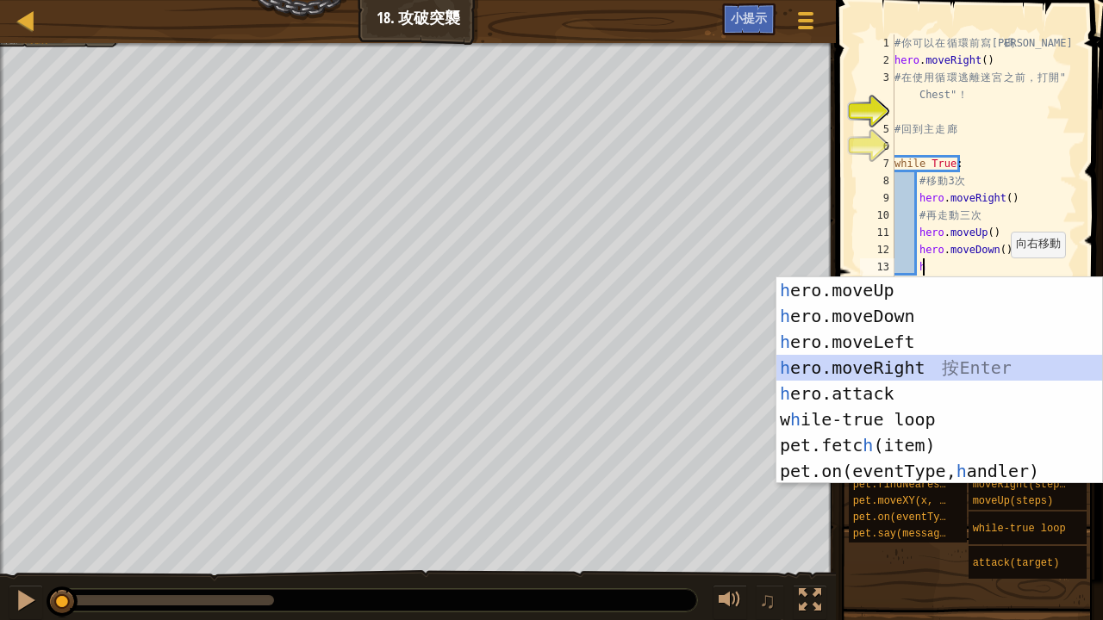
click at [897, 365] on div "h ero.moveUp 按 Enter h ero.moveDown 按 Enter h ero.moveLeft 按 Enter h ero.moveRi…" at bounding box center [939, 406] width 327 height 258
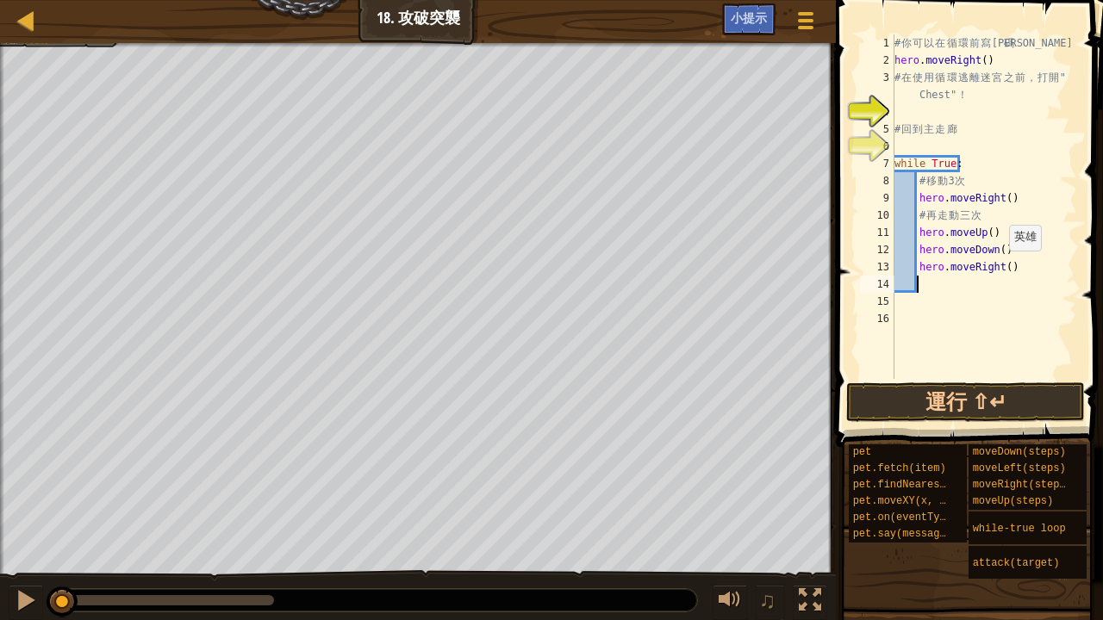
click at [999, 267] on div "# 你 可 以 在 循 環 前 寫 代 碼 hero . moveRight ( ) # 在 使 用 循 環 逃 離 迷 宮 之 前 ， 打 開 " Ches…" at bounding box center [984, 223] width 186 height 379
click at [1001, 268] on div "# 你 可 以 在 循 環 前 寫 代 碼 hero . moveRight ( ) # 在 使 用 循 環 逃 離 迷 宮 之 前 ， 打 開 " Ches…" at bounding box center [984, 223] width 186 height 379
type textarea "hero.moveRight(2)"
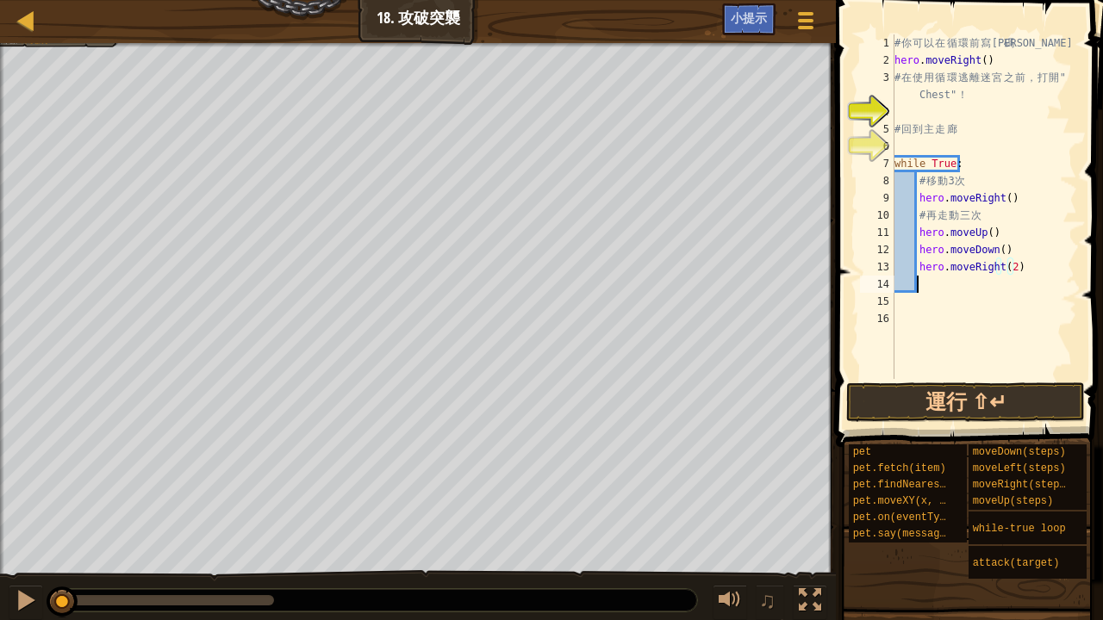
click at [928, 284] on div "# 你 可 以 在 循 環 前 寫 代 碼 hero . moveRight ( ) # 在 使 用 循 環 逃 離 迷 宮 之 前 ， 打 開 " Ches…" at bounding box center [984, 223] width 186 height 379
type textarea "h"
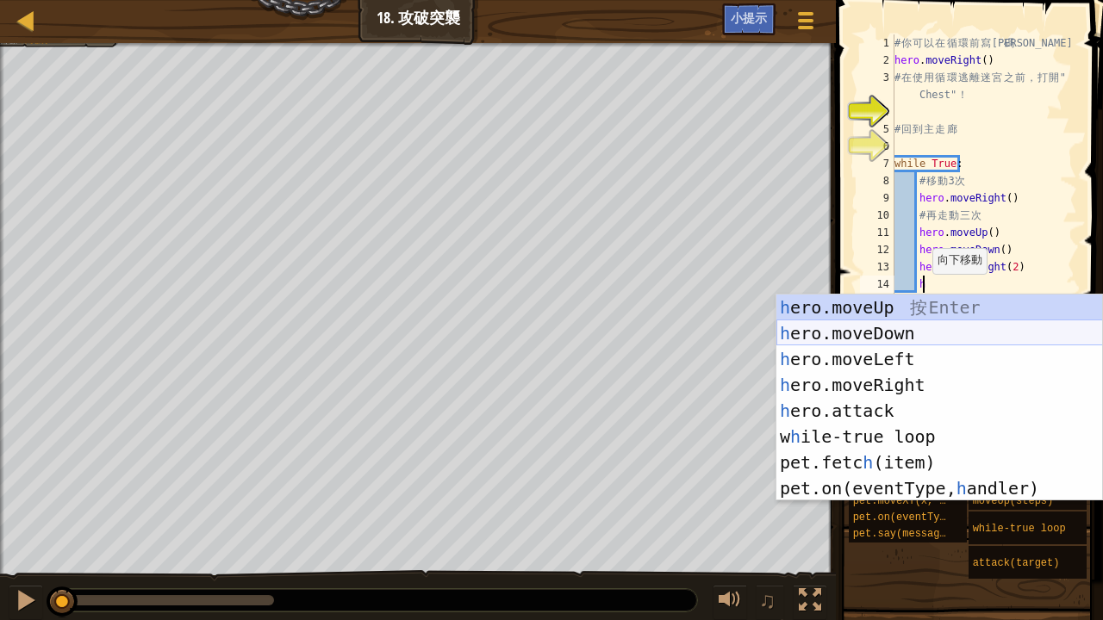
click at [862, 329] on div "h ero.moveUp 按 Enter h ero.moveDown 按 Enter h ero.moveLeft 按 Enter h ero.moveRi…" at bounding box center [939, 424] width 327 height 258
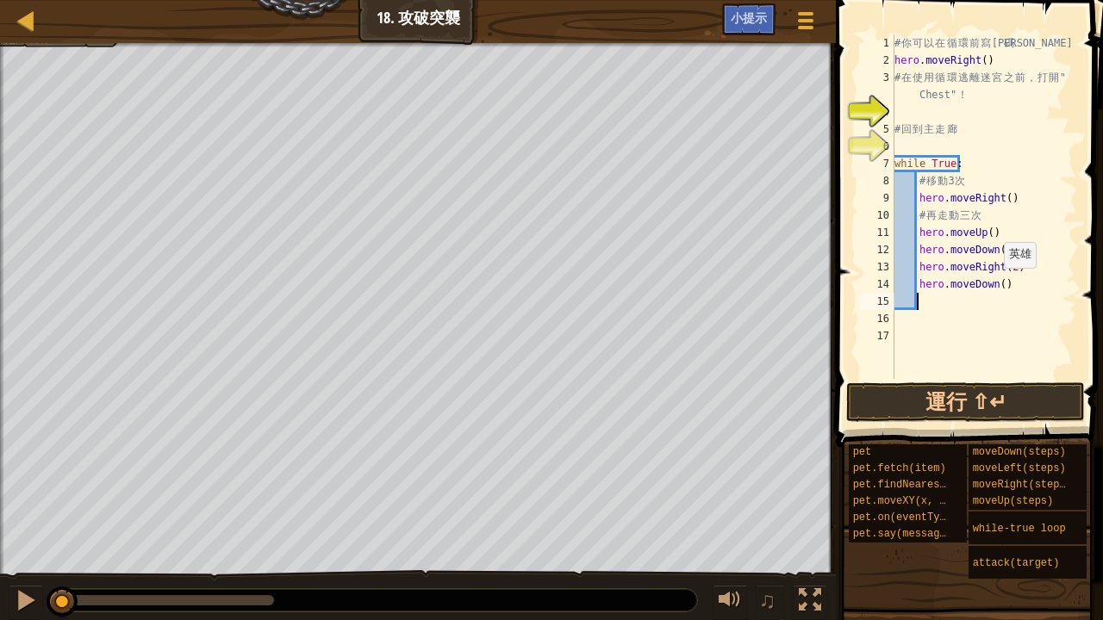
click at [994, 286] on div "# 你 可 以 在 循 環 前 寫 代 碼 hero . moveRight ( ) # 在 使 用 循 環 逃 離 迷 宮 之 前 ， 打 開 " Ches…" at bounding box center [984, 223] width 186 height 379
click at [943, 389] on button "運行 ⇧↵" at bounding box center [965, 403] width 239 height 40
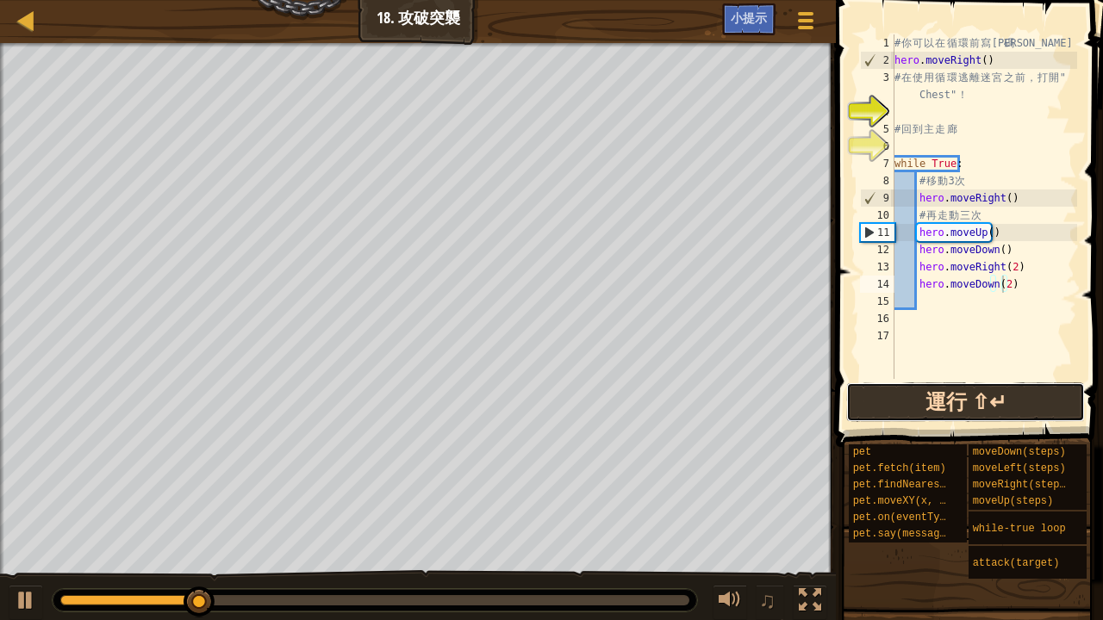
click at [955, 394] on button "運行 ⇧↵" at bounding box center [965, 403] width 239 height 40
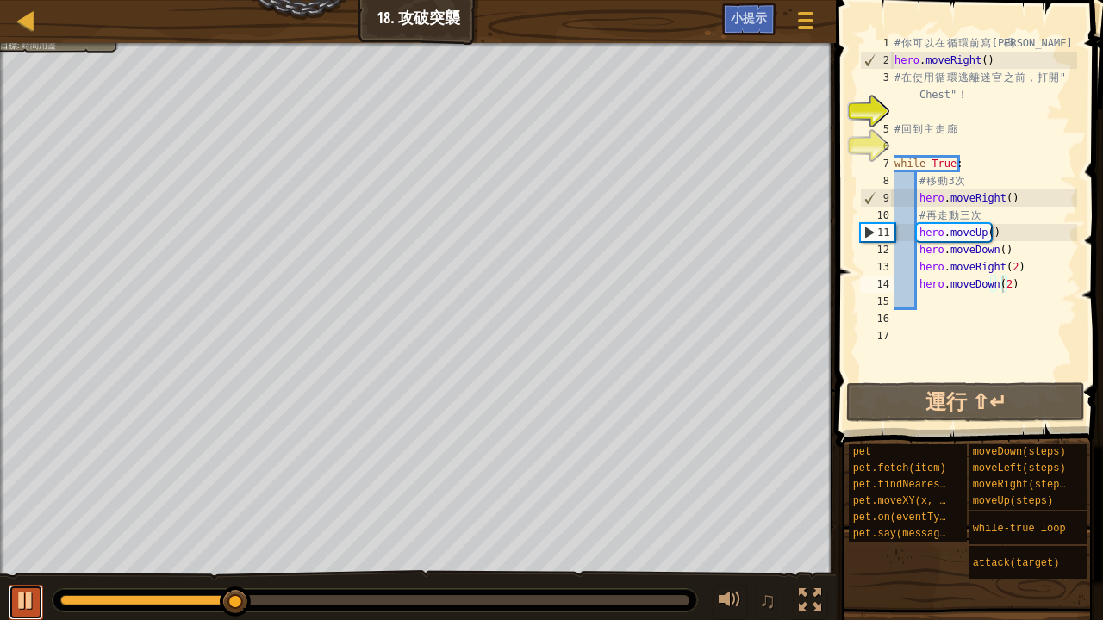
click at [14, 588] on button at bounding box center [26, 602] width 34 height 35
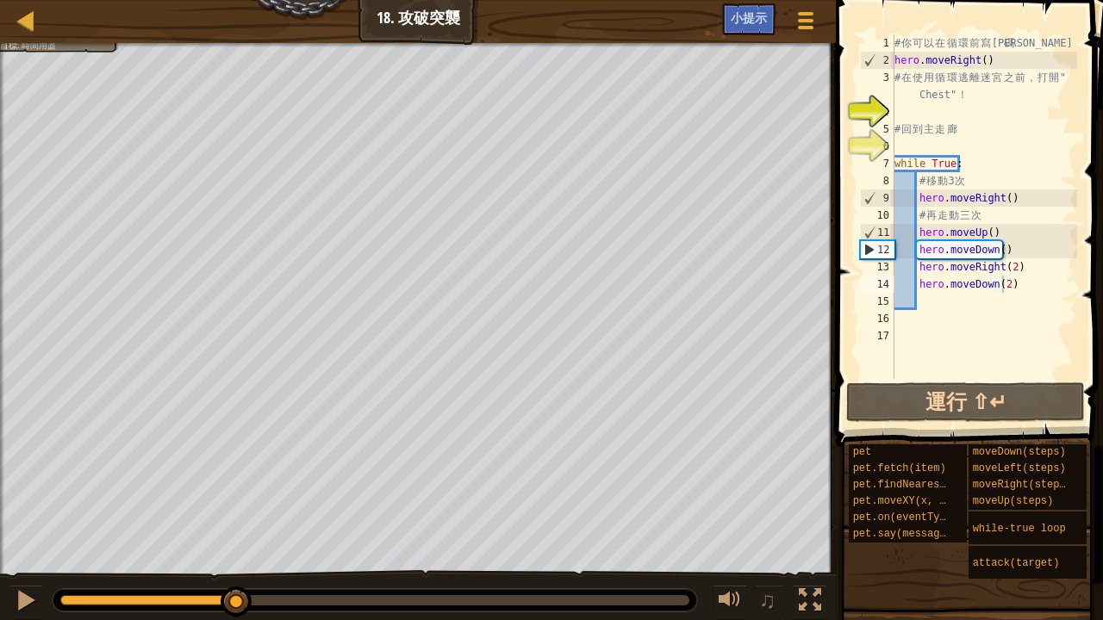
drag, startPoint x: 208, startPoint y: 588, endPoint x: 159, endPoint y: 578, distance: 50.2
click at [159, 578] on div "♫" at bounding box center [418, 596] width 836 height 52
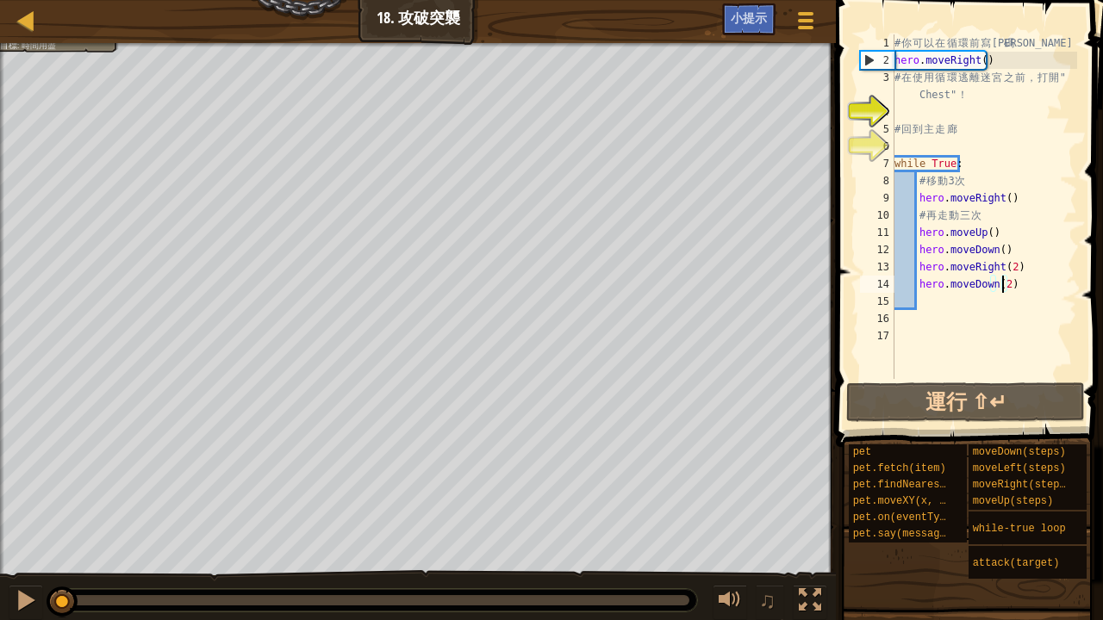
drag, startPoint x: 231, startPoint y: 601, endPoint x: 14, endPoint y: 581, distance: 218.1
click at [14, 581] on div "♫" at bounding box center [418, 596] width 836 height 52
drag, startPoint x: 1011, startPoint y: 198, endPoint x: 1000, endPoint y: 227, distance: 31.4
click at [1010, 202] on div "# 你 可 以 在 循 環 前 寫 代 碼 hero . moveRight ( ) # 在 使 用 循 環 逃 離 迷 宮 之 前 ， 打 開 " Ches…" at bounding box center [984, 223] width 186 height 379
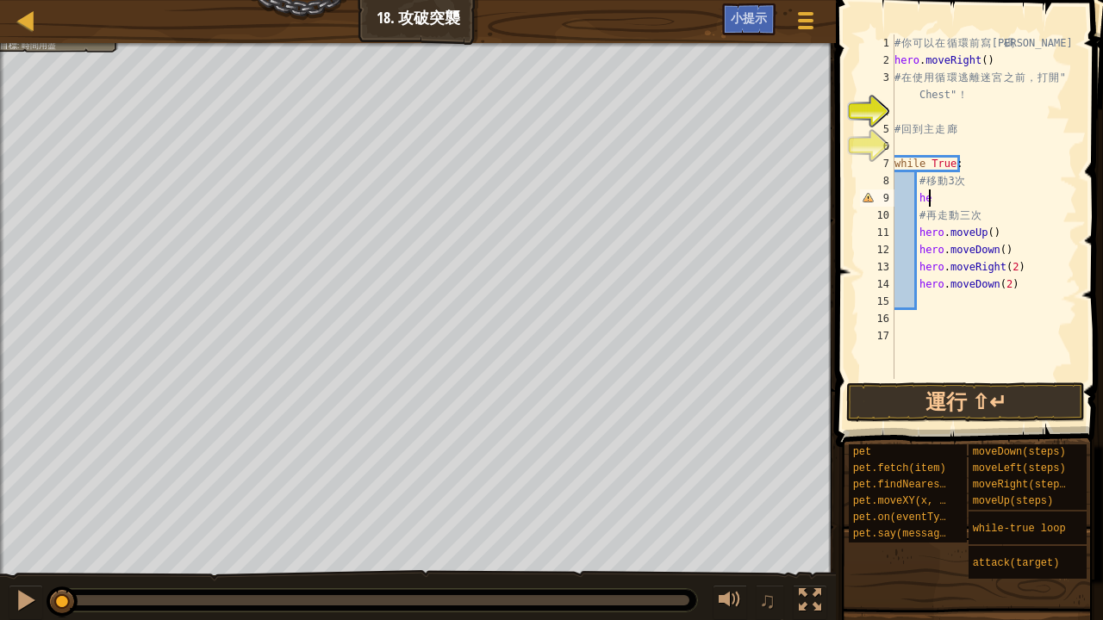
type textarea "h"
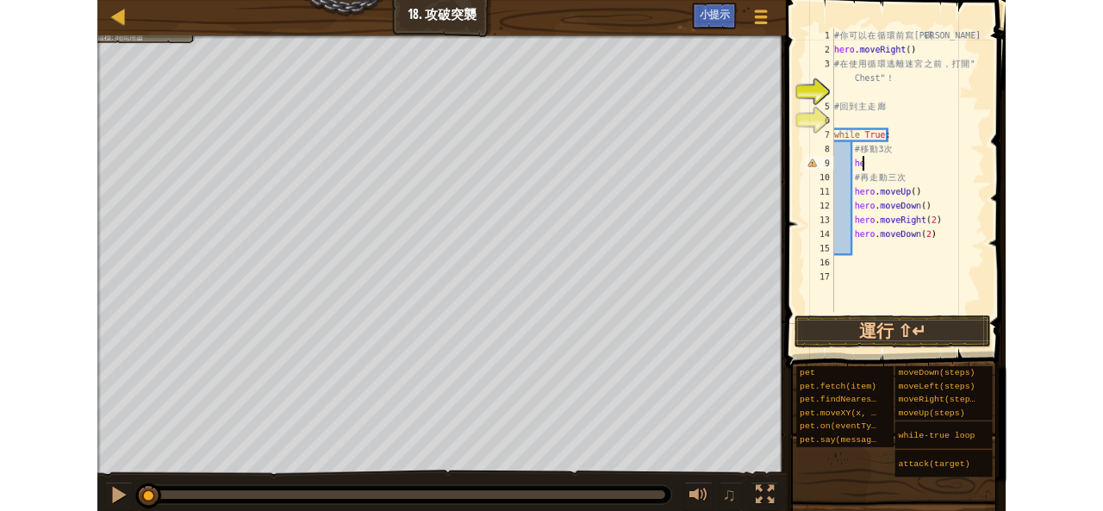
scroll to position [8, 1]
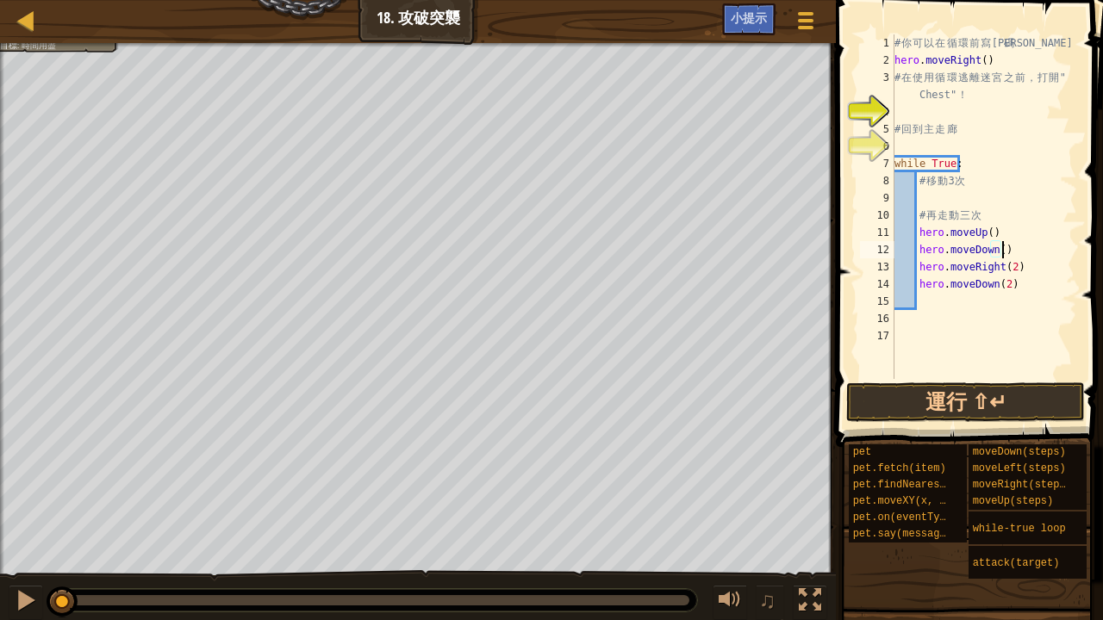
click at [1029, 240] on div "# 你 可 以 在 循 環 前 寫 代 碼 hero . moveRight ( ) # 在 使 用 循 環 逃 離 迷 宮 之 前 ， 打 開 " Ches…" at bounding box center [984, 223] width 186 height 379
type textarea "h"
click at [1020, 252] on div "# 你 可 以 在 循 環 前 寫 代 碼 hero . moveRight ( ) # 在 使 用 循 環 逃 離 迷 宮 之 前 ， 打 開 " Ches…" at bounding box center [984, 223] width 186 height 379
type textarea "h"
click at [1017, 277] on div "# 你 可 以 在 循 環 前 寫 代 碼 hero . moveRight ( ) # 在 使 用 循 環 逃 離 迷 宮 之 前 ， 打 開 " Ches…" at bounding box center [984, 223] width 186 height 379
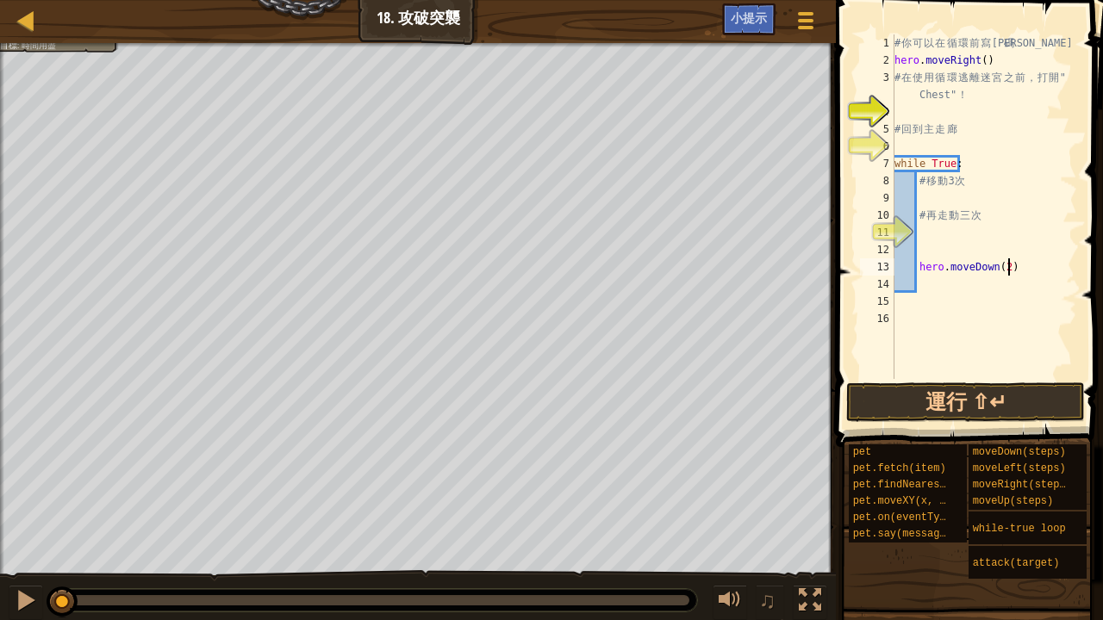
click at [1018, 271] on div "# 你 可 以 在 循 環 前 寫 代 碼 hero . moveRight ( ) # 在 使 用 循 環 逃 離 迷 宮 之 前 ， 打 開 " Ches…" at bounding box center [984, 223] width 186 height 379
type textarea "h"
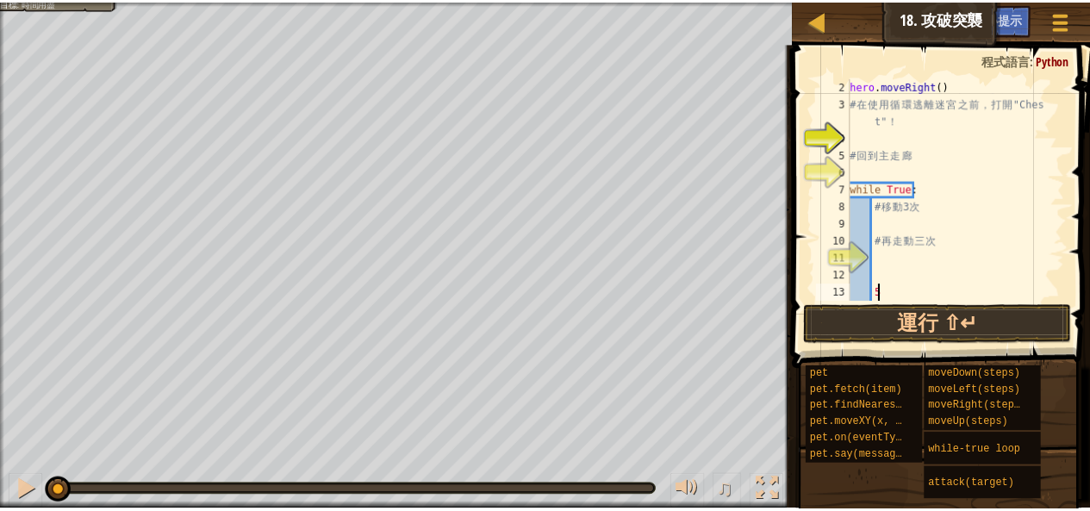
scroll to position [17, 0]
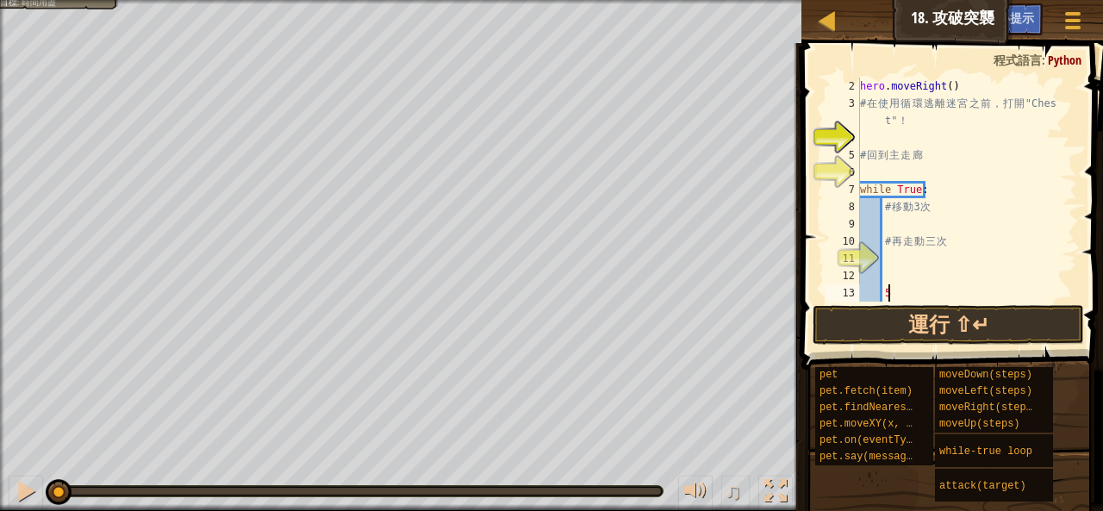
type textarea "5"
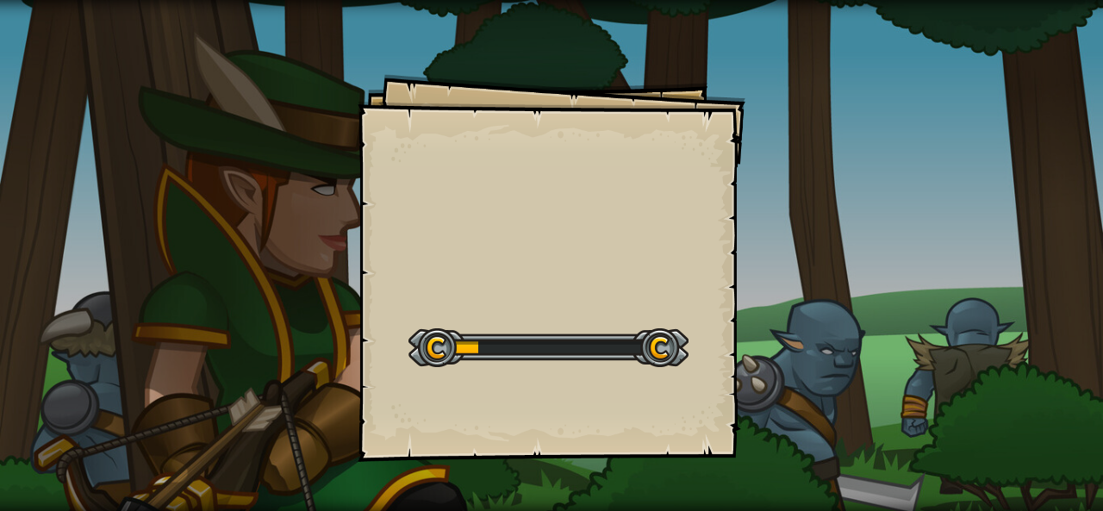
click at [746, 110] on div "Goals Start Level 從伺服器載入失敗 您將需要訂閱來開啟這關。 訂閱 您需要加入一個課程來遊玩此關卡。 回到我的課程 詢問您的老師來分派一個授…" at bounding box center [551, 255] width 1103 height 511
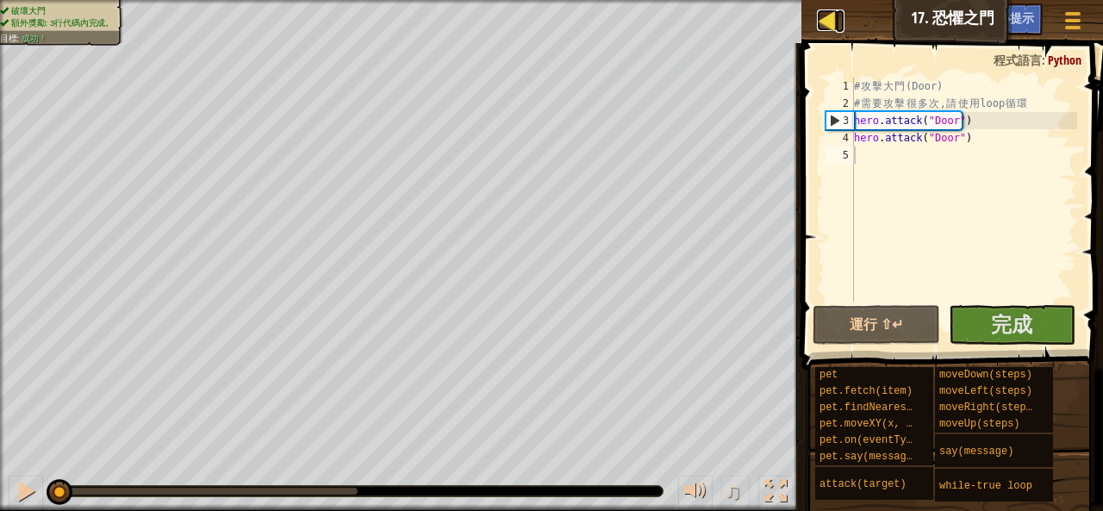
click at [825, 21] on div at bounding box center [828, 20] width 22 height 22
select select "zh-HANT"
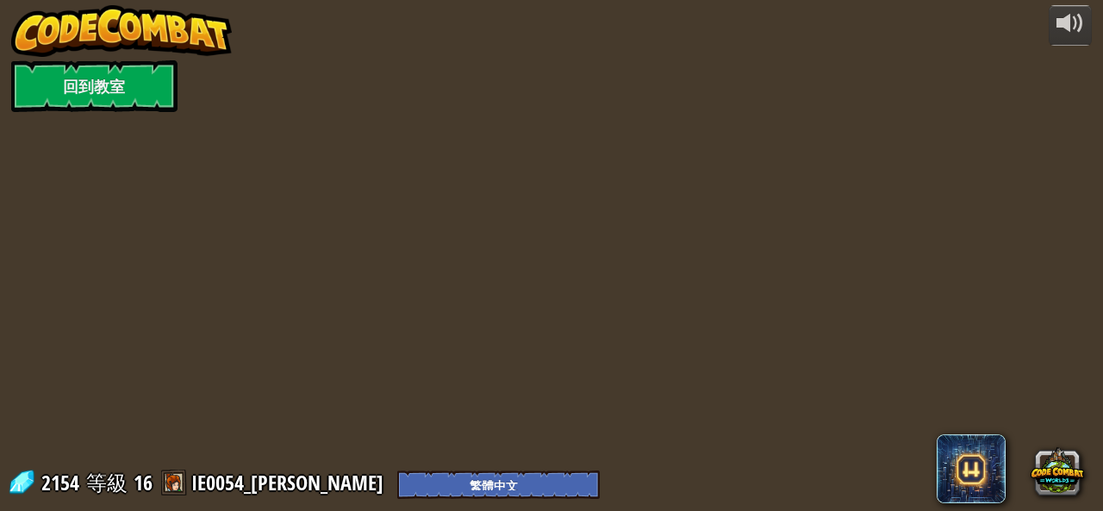
select select "zh-HANT"
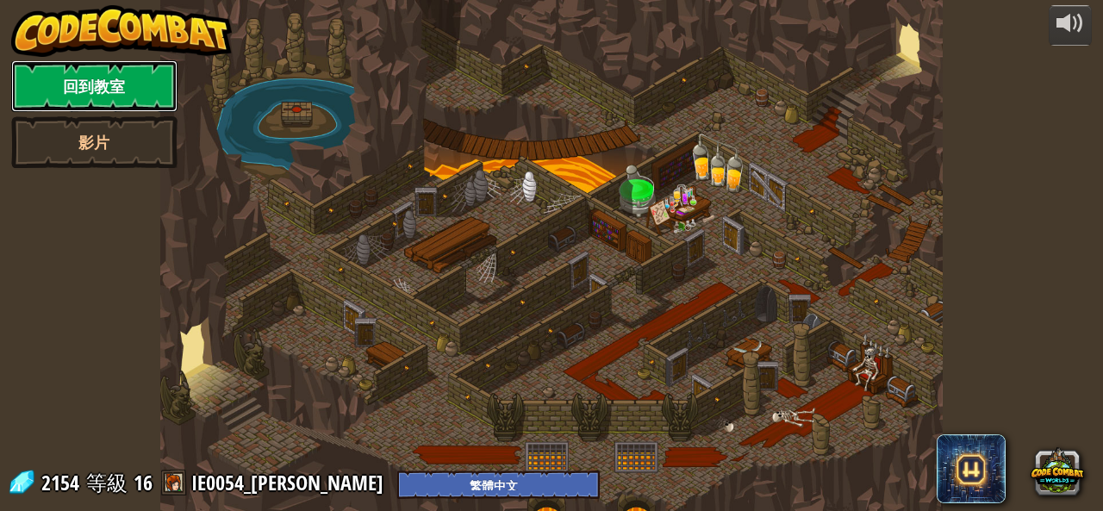
click at [153, 96] on link "回到教室" at bounding box center [94, 86] width 166 height 52
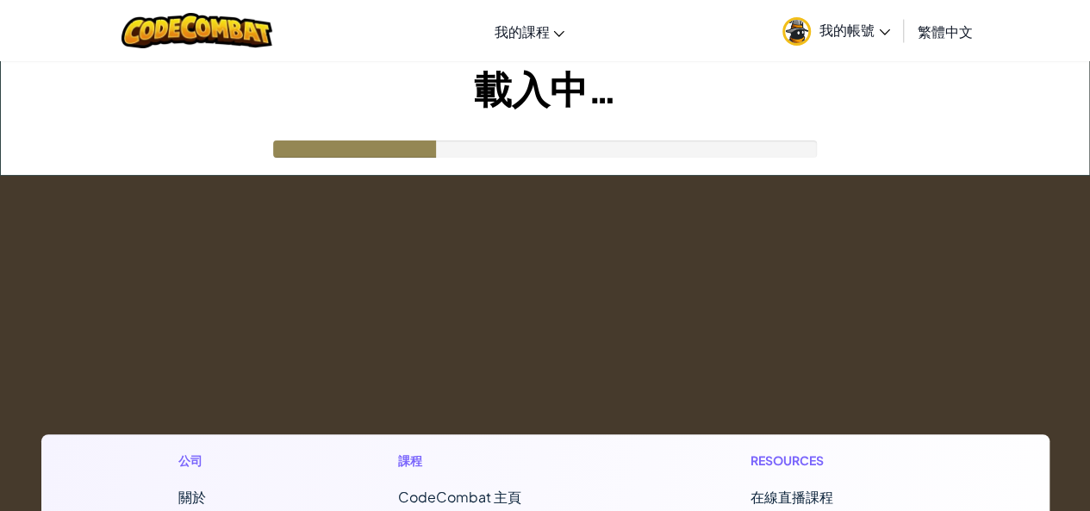
click at [853, 33] on span "我的帳號" at bounding box center [854, 30] width 71 height 18
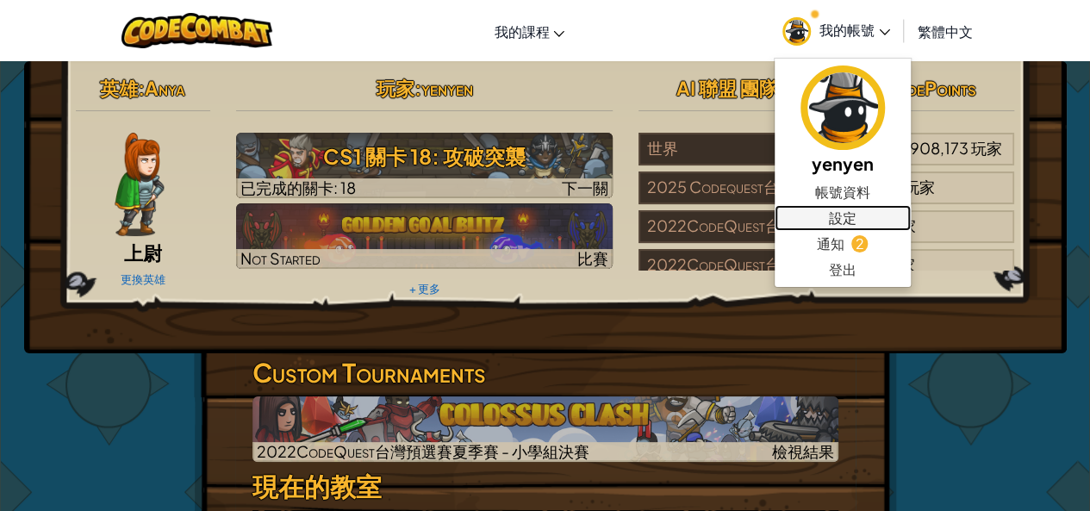
click at [855, 216] on link "設定" at bounding box center [843, 218] width 136 height 26
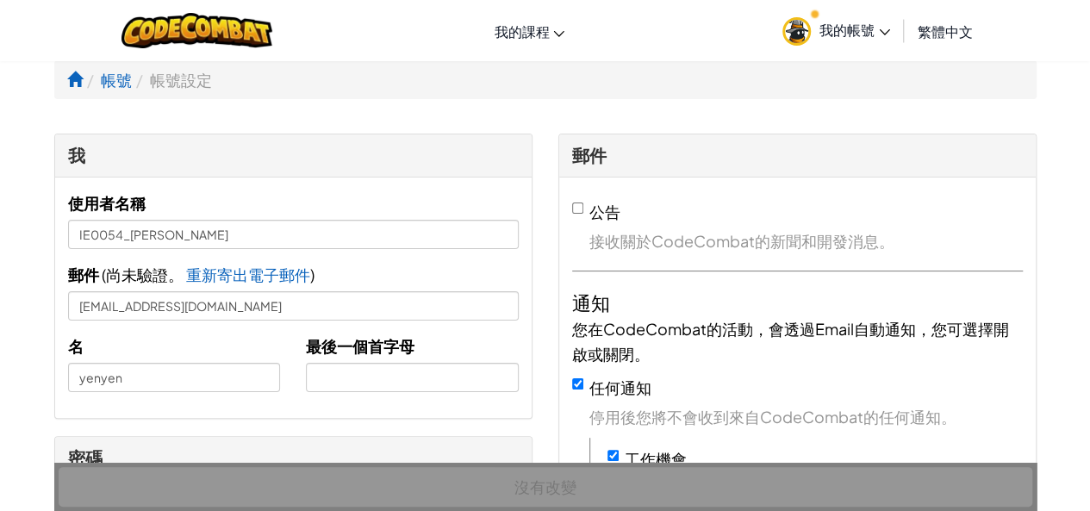
click at [457, 184] on div "使用者名稱 IE0054_[PERSON_NAME] 郵件 ( 尚未驗證。 重新寄出電子郵件 已寄出電子郵件! 請查看您的信箱。 ) [EMAIL_ADDRE…" at bounding box center [293, 297] width 476 height 240
click at [395, 325] on div "使用者名稱 IE0054_[PERSON_NAME] 郵件 ( 尚未驗證。 重新寄出電子郵件 已寄出電子郵件! 請查看您的信箱。 ) [EMAIL_ADDRE…" at bounding box center [293, 297] width 451 height 215
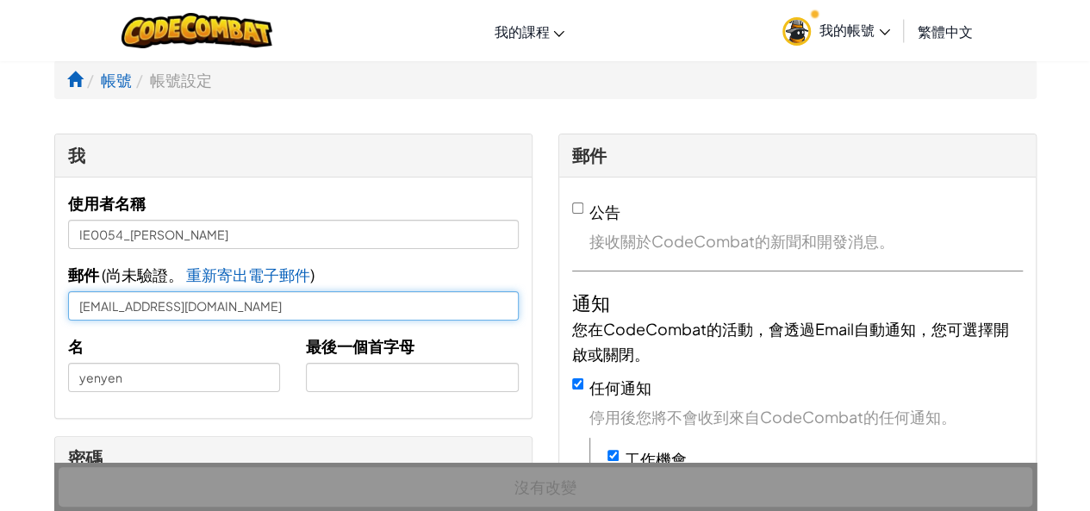
click at [312, 301] on input "[EMAIL_ADDRESS][DOMAIN_NAME]" at bounding box center [293, 305] width 451 height 29
click at [305, 294] on input "[EMAIL_ADDRESS][DOMAIN_NAME]" at bounding box center [293, 305] width 451 height 29
